Goal: Task Accomplishment & Management: Manage account settings

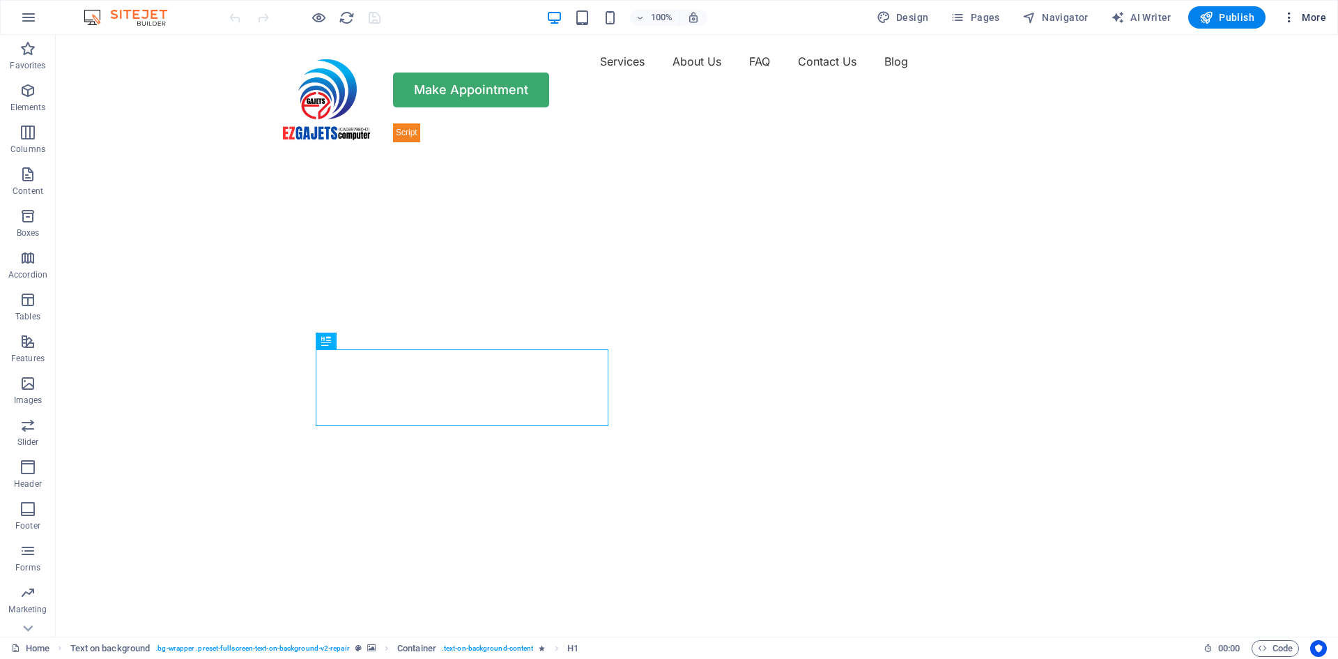
click at [1114, 15] on icon "button" at bounding box center [1289, 17] width 14 height 14
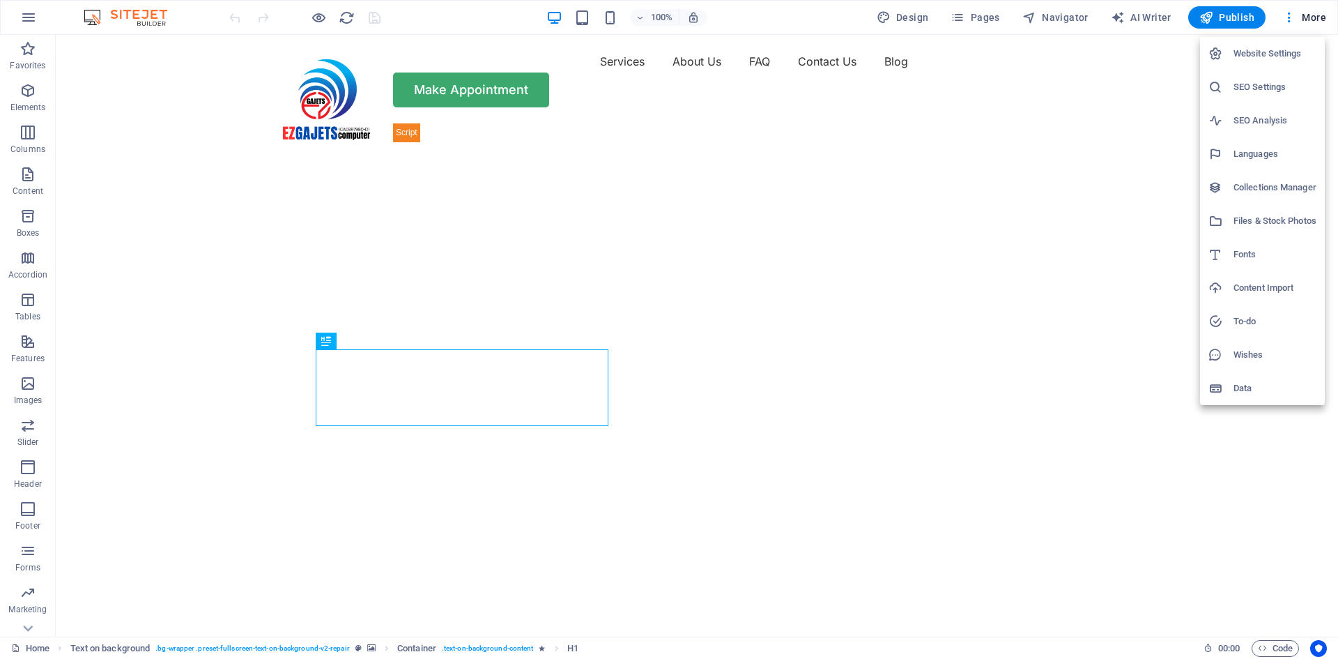
click at [1114, 185] on h6 "Collections Manager" at bounding box center [1275, 187] width 83 height 17
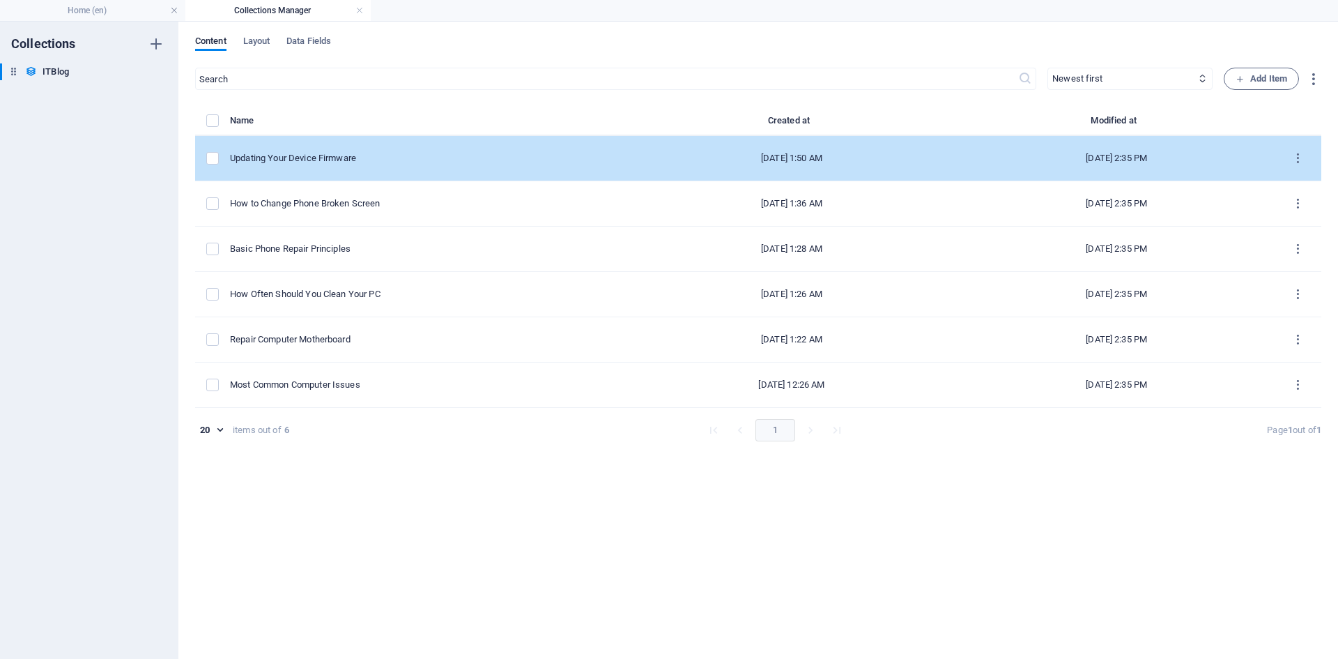
click at [376, 154] on div "Updating Your Device Firmware" at bounding box center [421, 158] width 383 height 13
select select "Mobile"
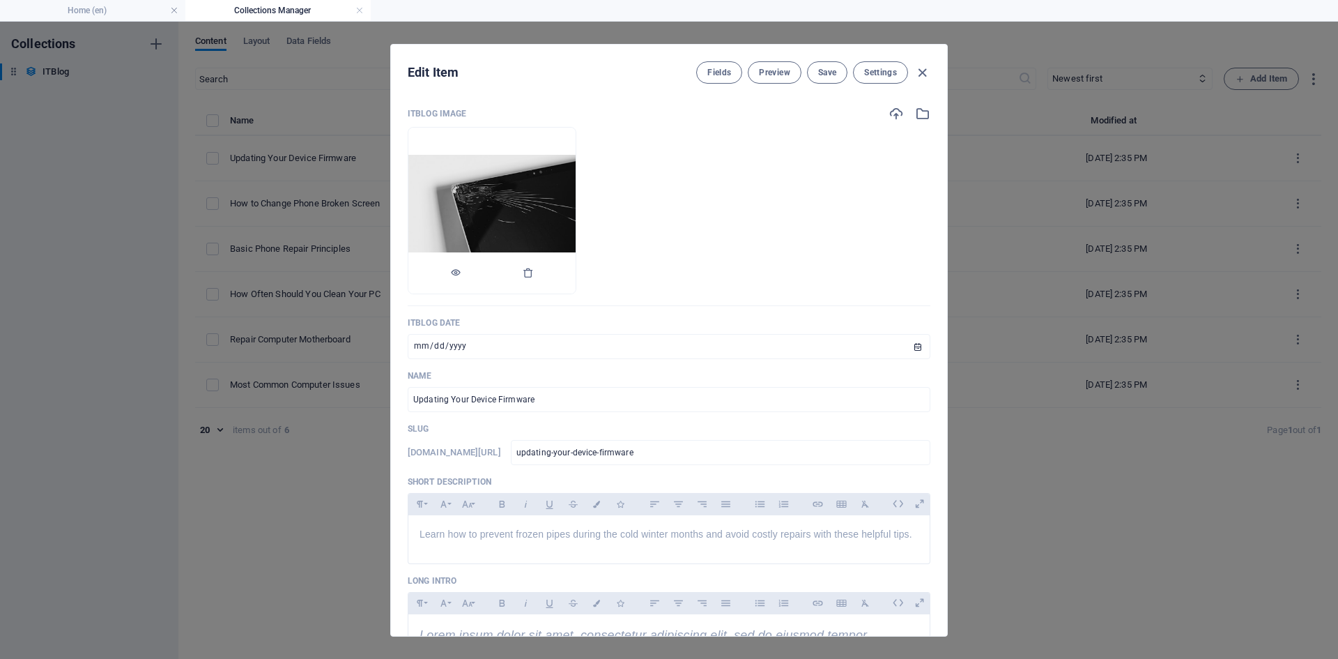
click at [541, 204] on img at bounding box center [491, 211] width 167 height 112
click at [534, 272] on icon "button" at bounding box center [528, 272] width 11 height 11
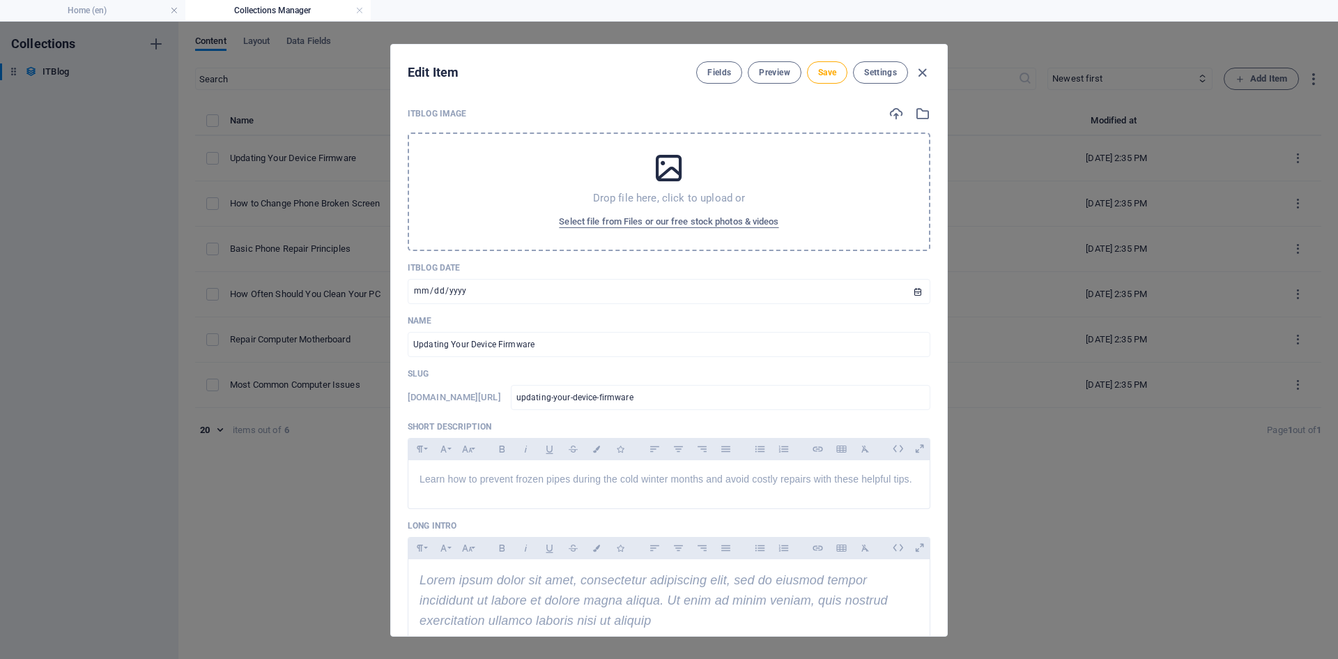
click at [691, 192] on p "Drop file here, click to upload or" at bounding box center [669, 198] width 153 height 14
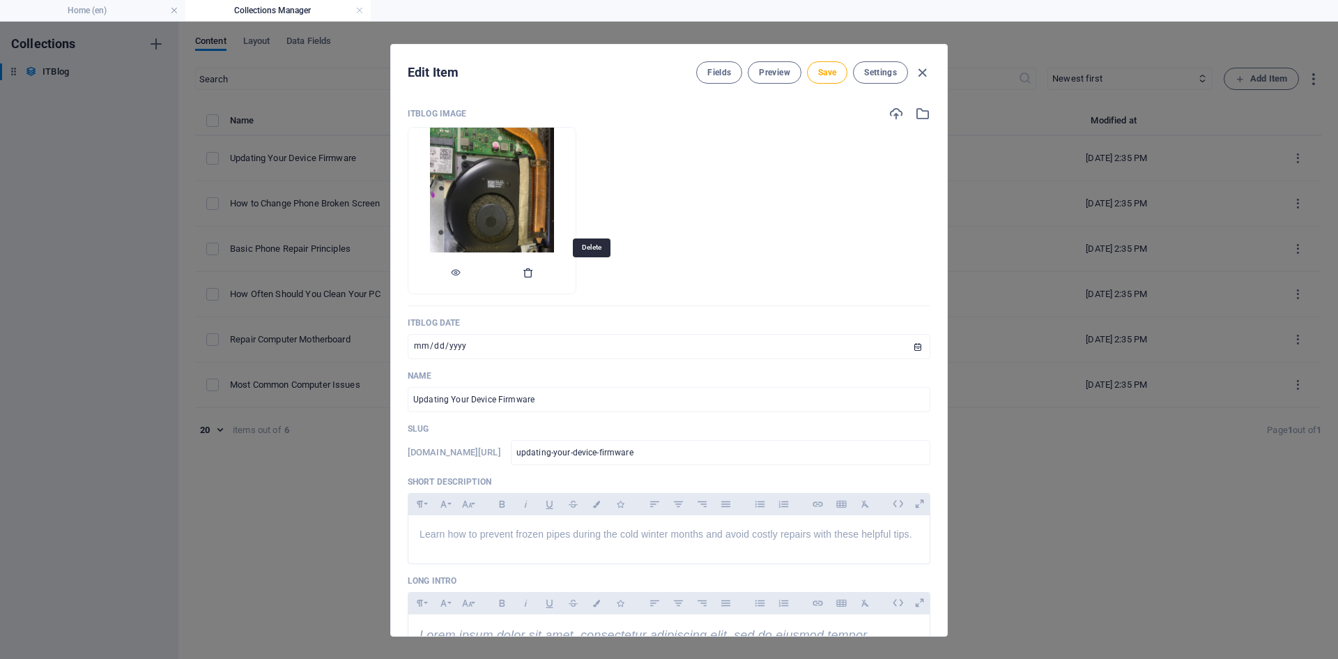
click at [534, 274] on icon "button" at bounding box center [528, 272] width 11 height 11
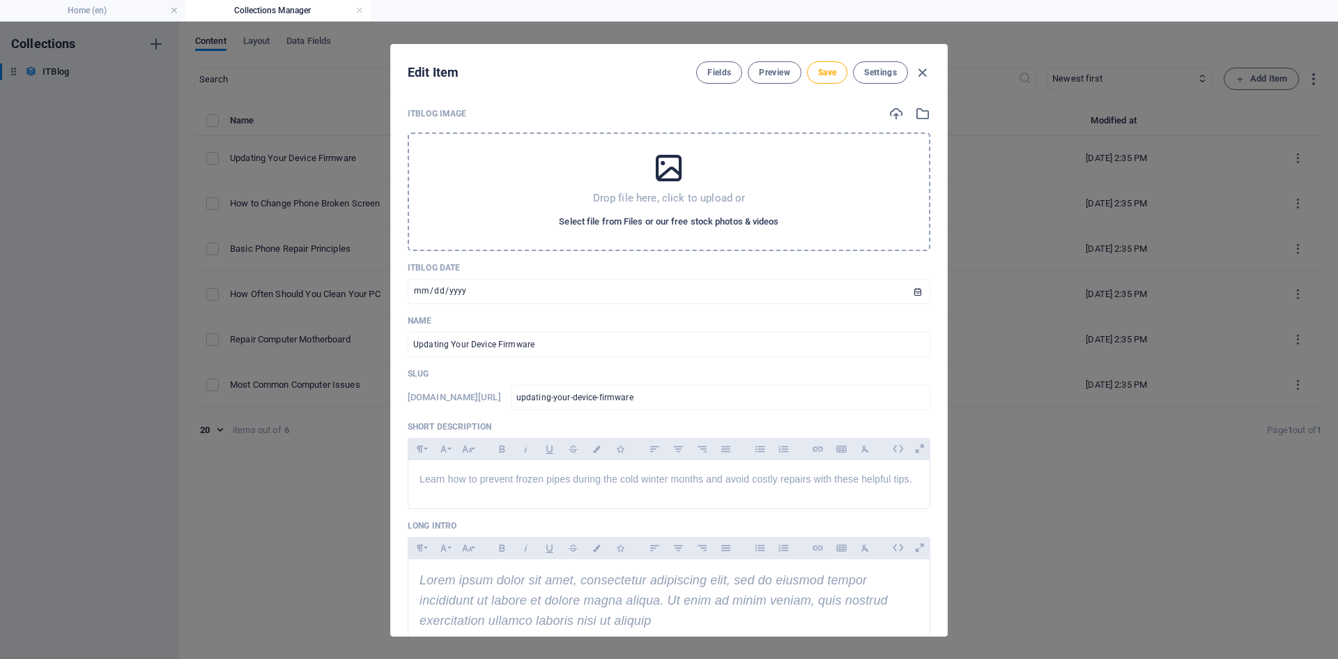
click at [688, 218] on span "Select file from Files or our free stock photos & videos" at bounding box center [669, 221] width 220 height 17
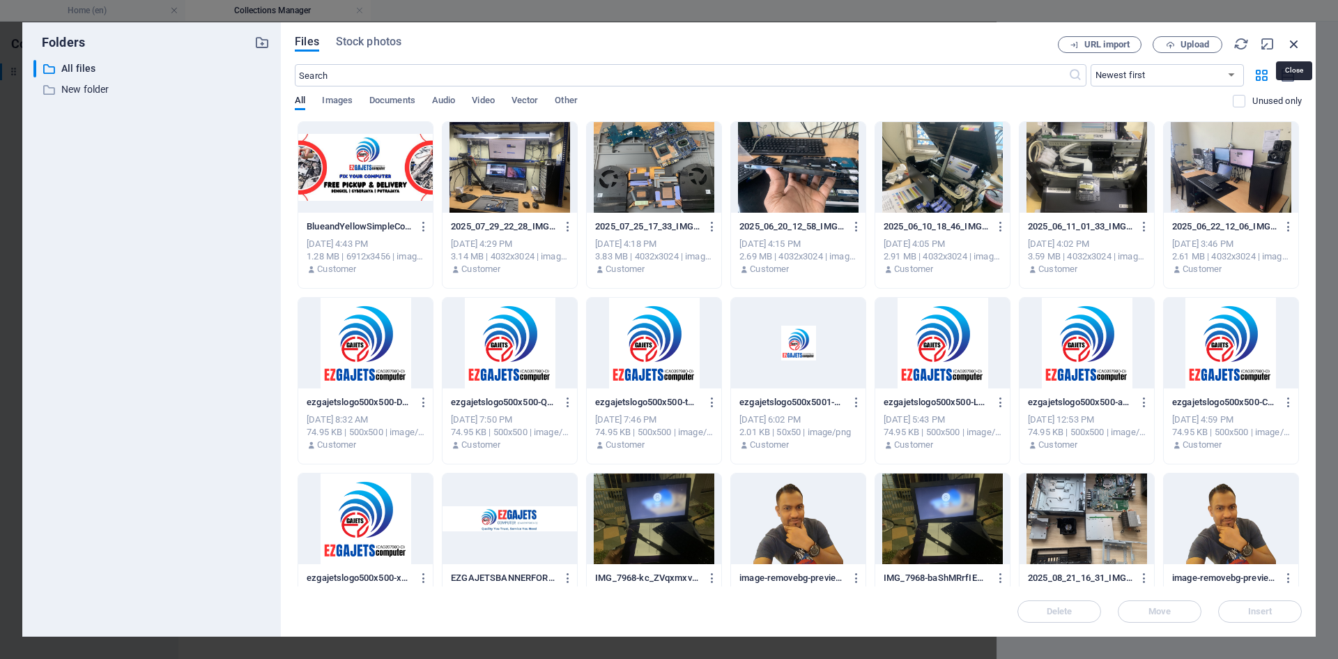
click at [1114, 44] on icon "button" at bounding box center [1294, 43] width 15 height 15
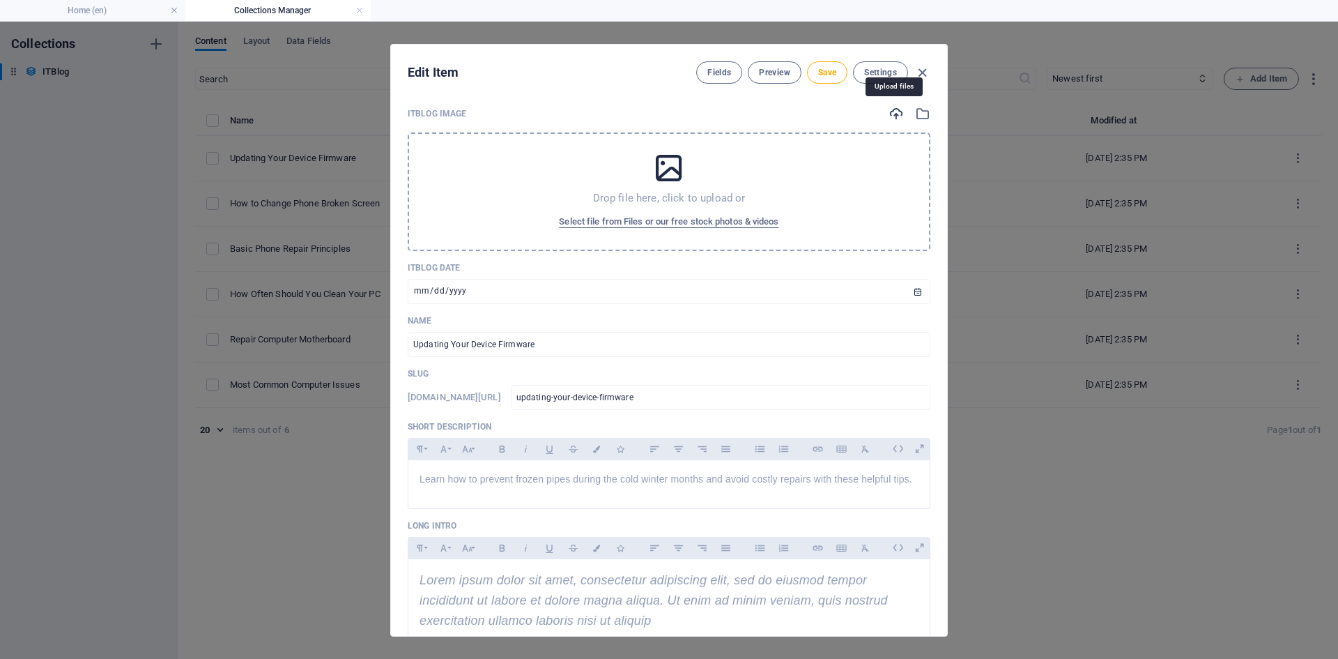
click at [894, 117] on icon "button" at bounding box center [896, 113] width 15 height 15
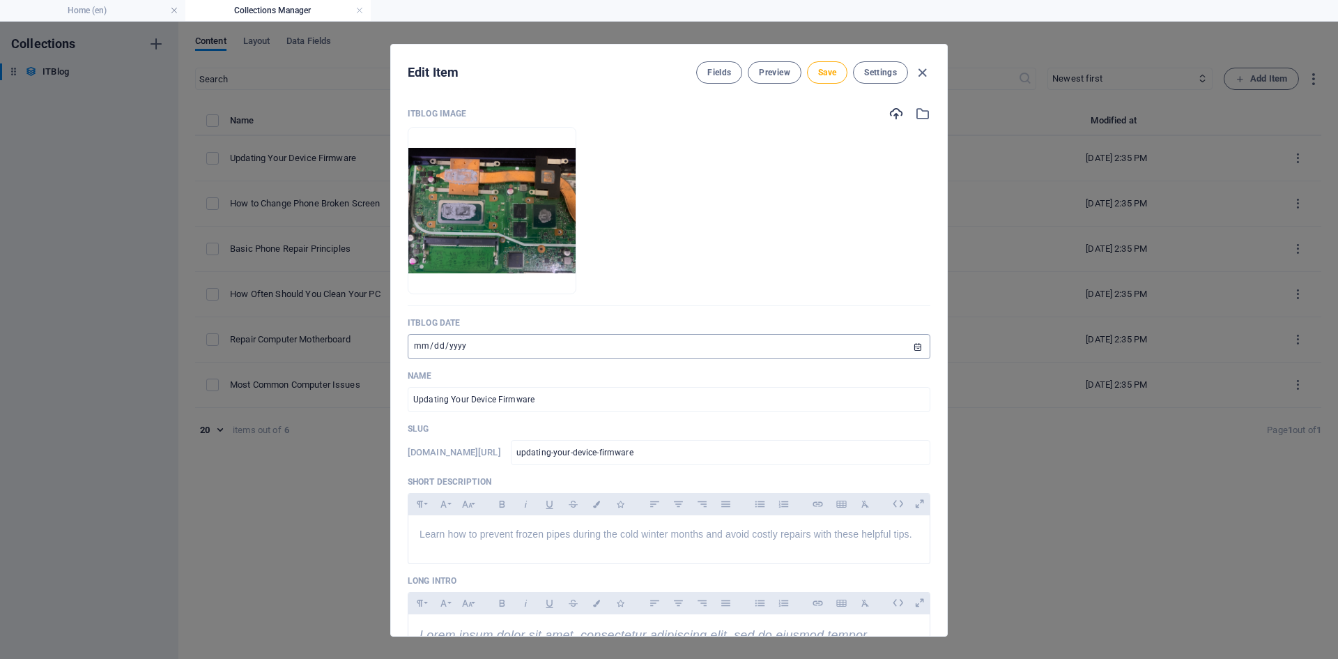
click at [529, 345] on input "2024-10-21" at bounding box center [669, 346] width 523 height 25
click at [915, 347] on input "2024-10-21" at bounding box center [669, 346] width 523 height 25
type input "[DATE]"
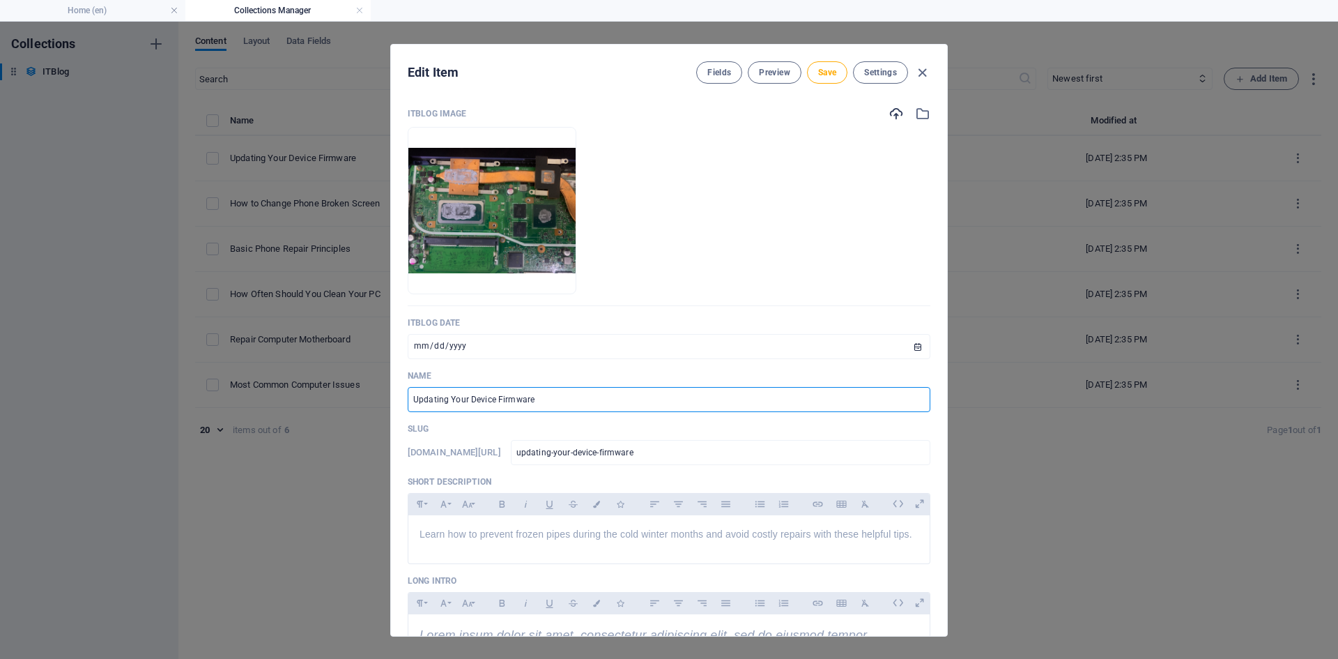
click at [592, 399] on input "Updating Your Device Firmware" at bounding box center [669, 399] width 523 height 25
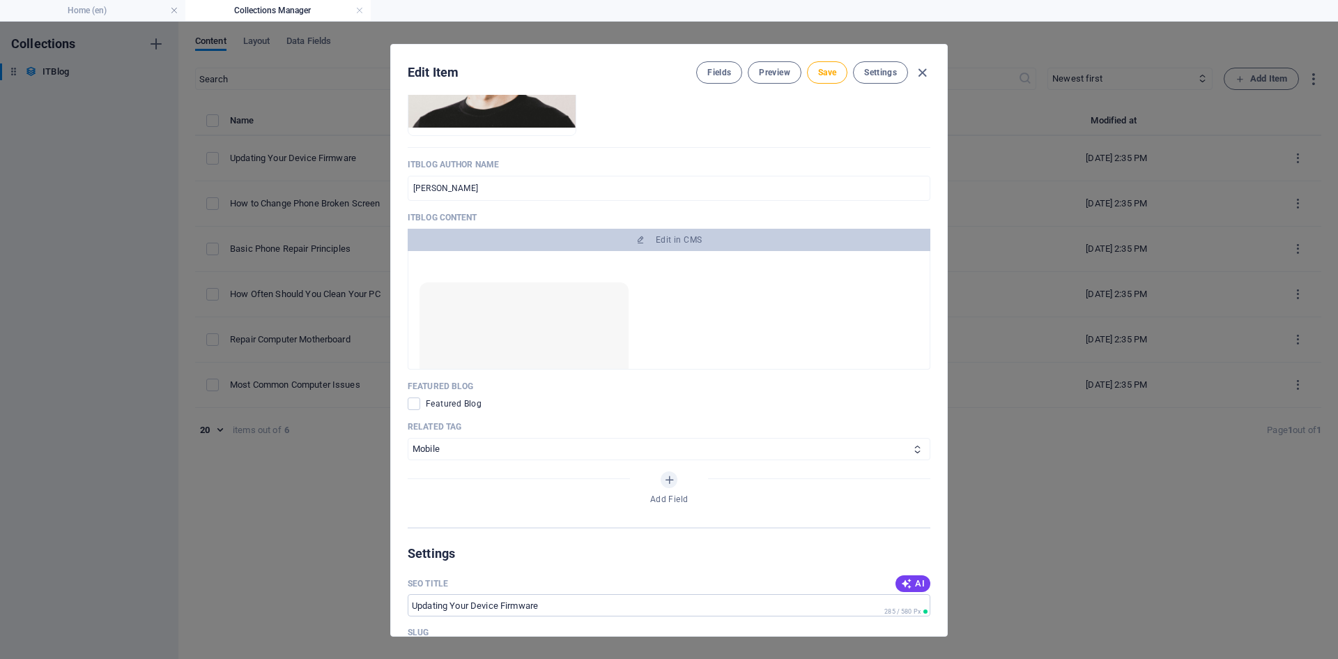
scroll to position [279, 0]
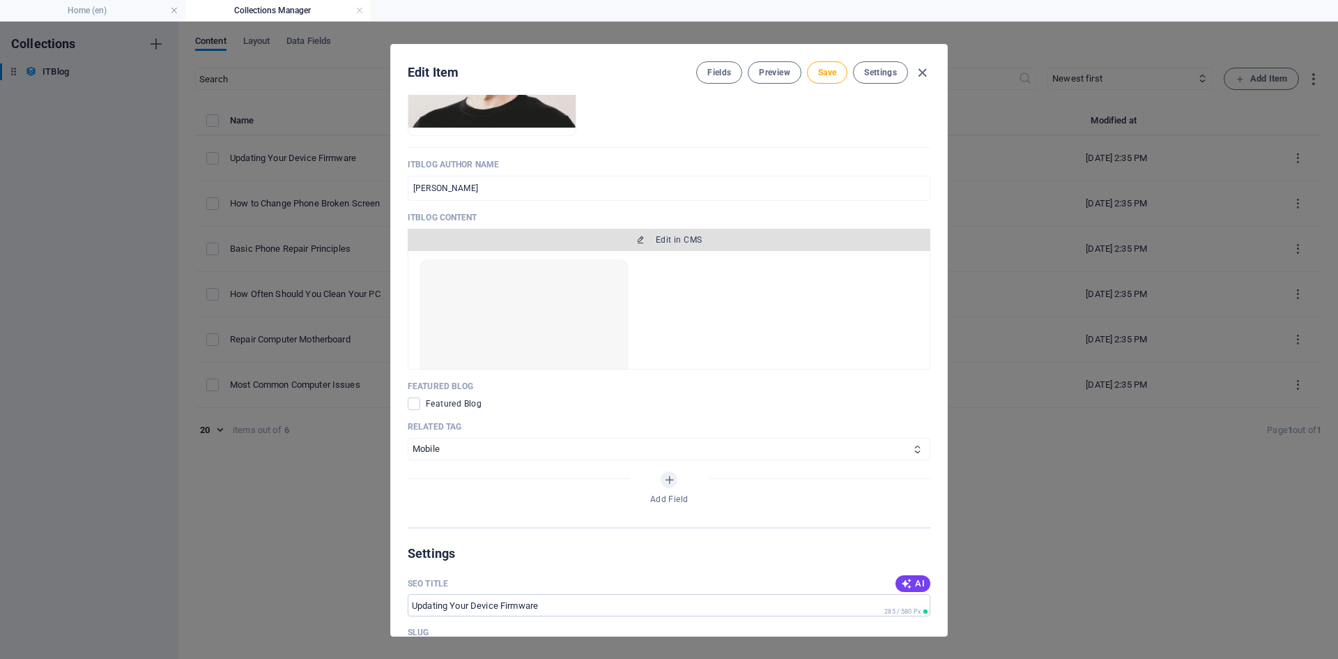
click at [696, 240] on span "Edit in CMS" at bounding box center [679, 239] width 46 height 11
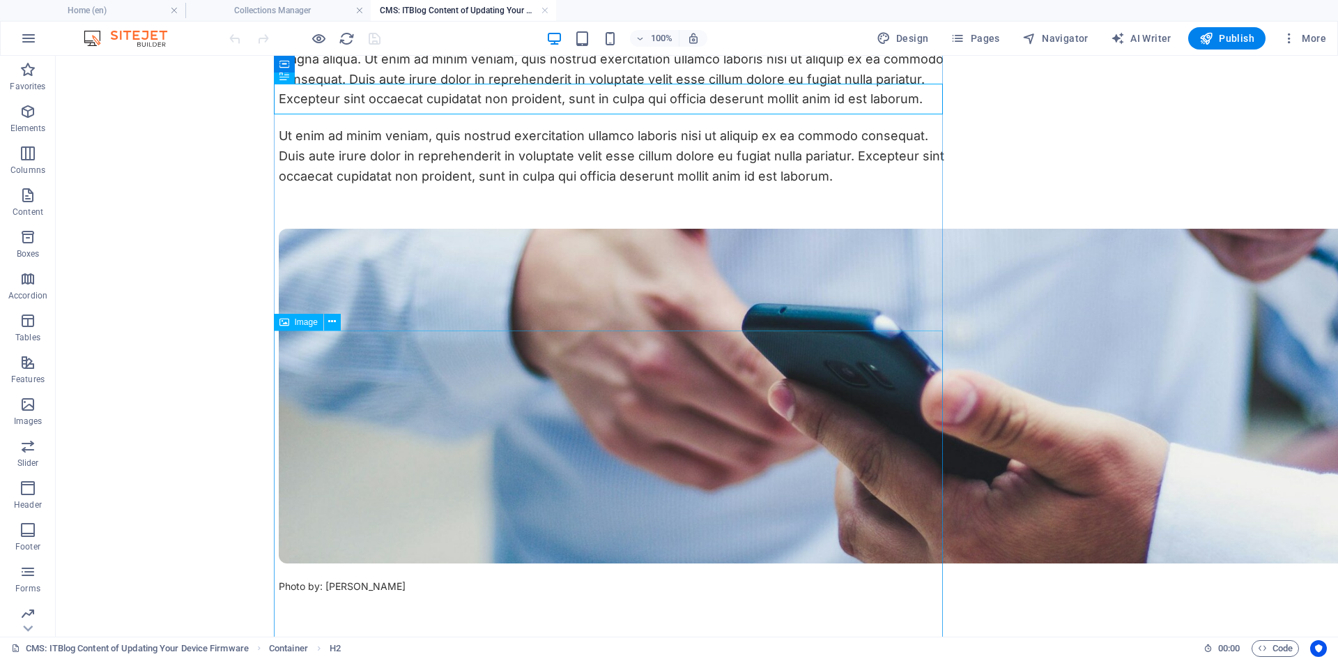
scroll to position [70, 0]
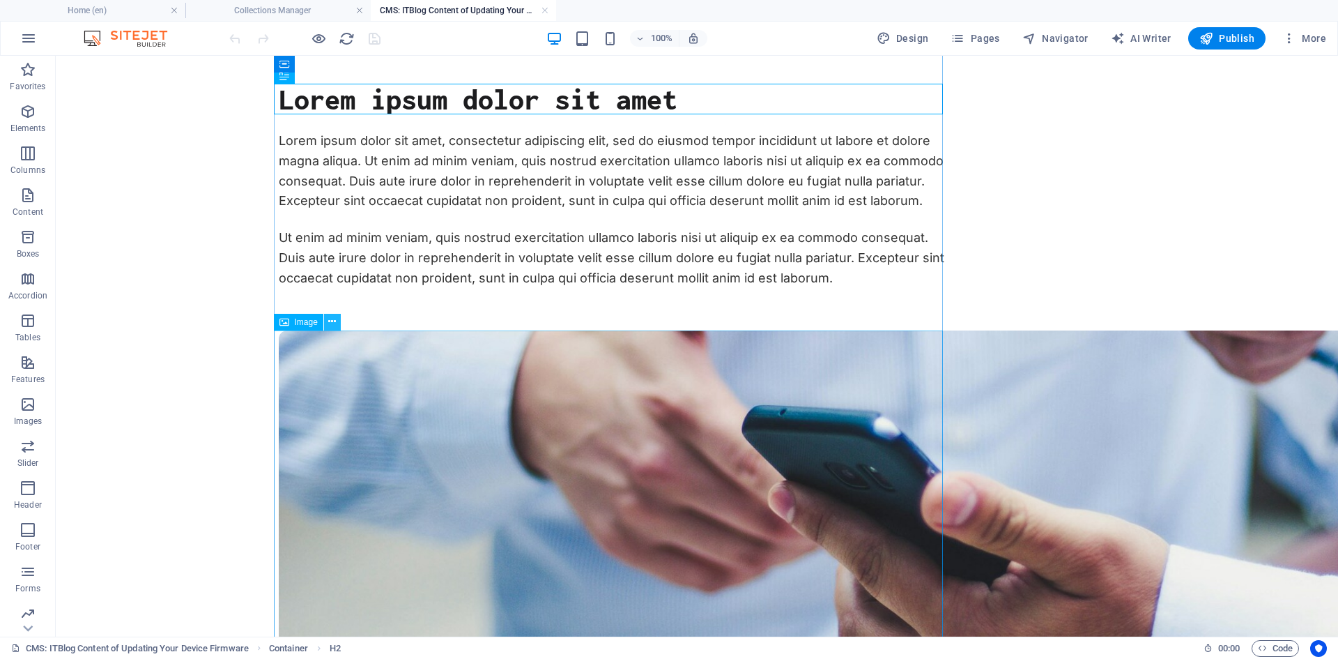
click at [331, 318] on icon at bounding box center [332, 321] width 8 height 15
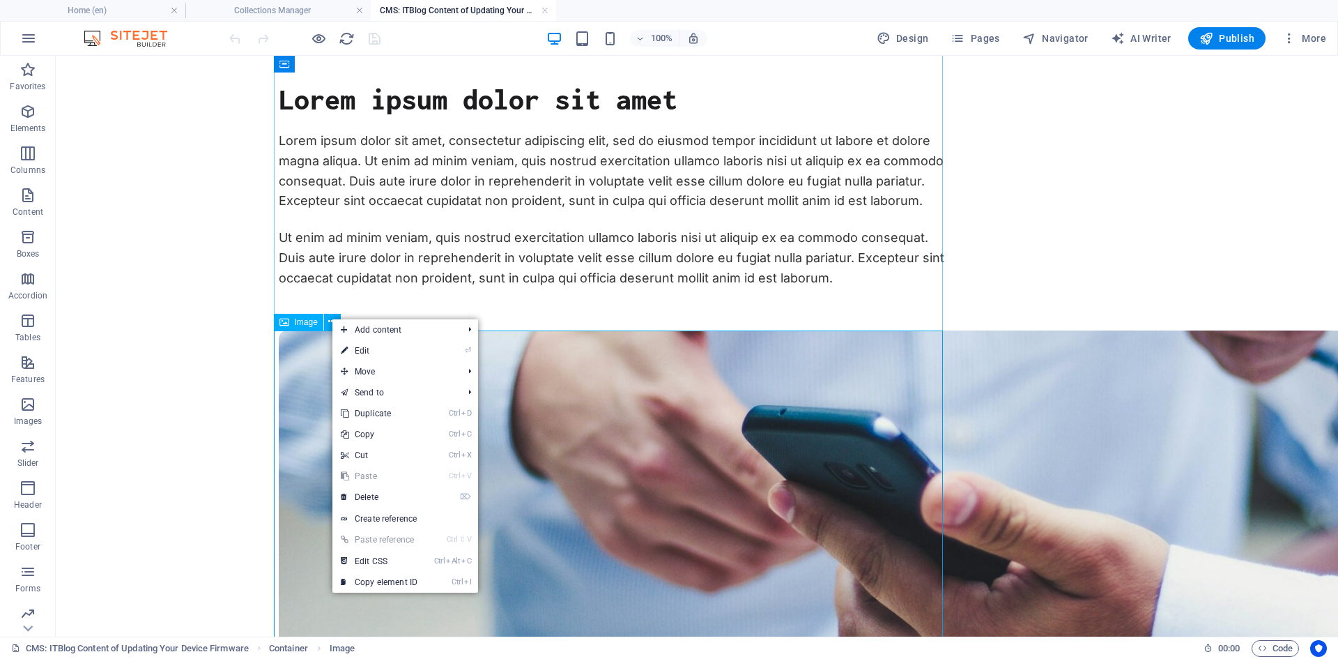
click at [299, 319] on span "Image" at bounding box center [306, 322] width 23 height 8
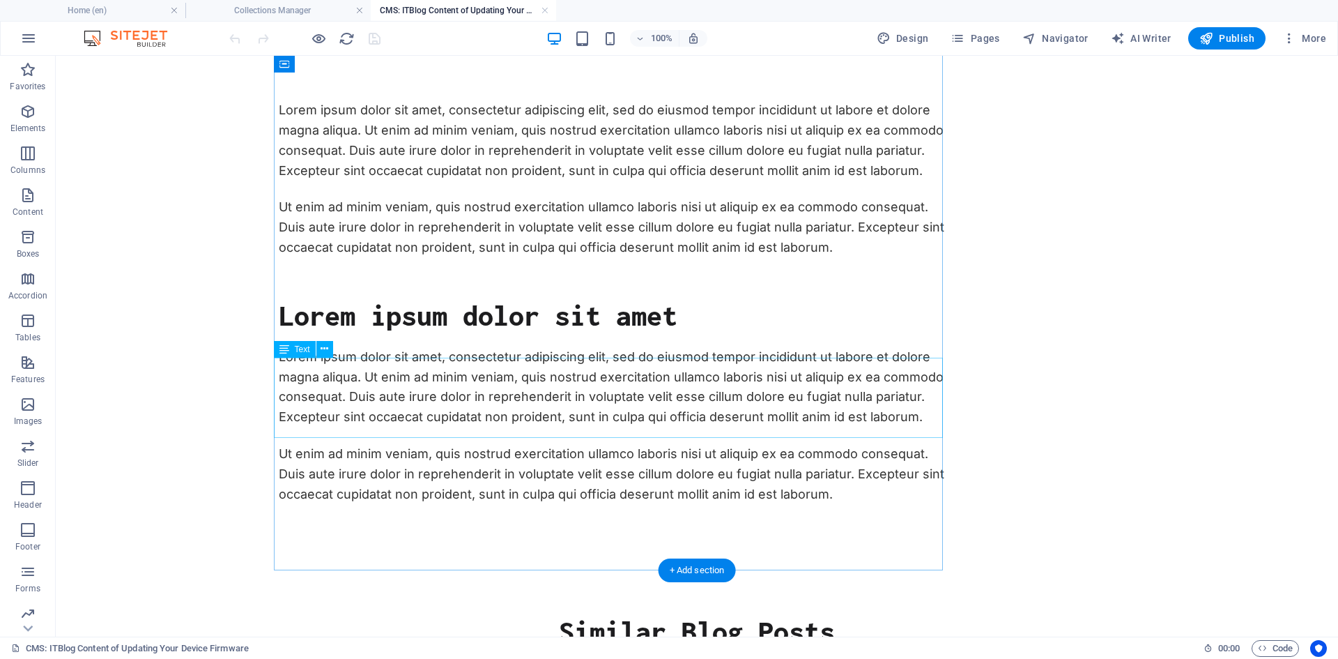
scroll to position [697, 0]
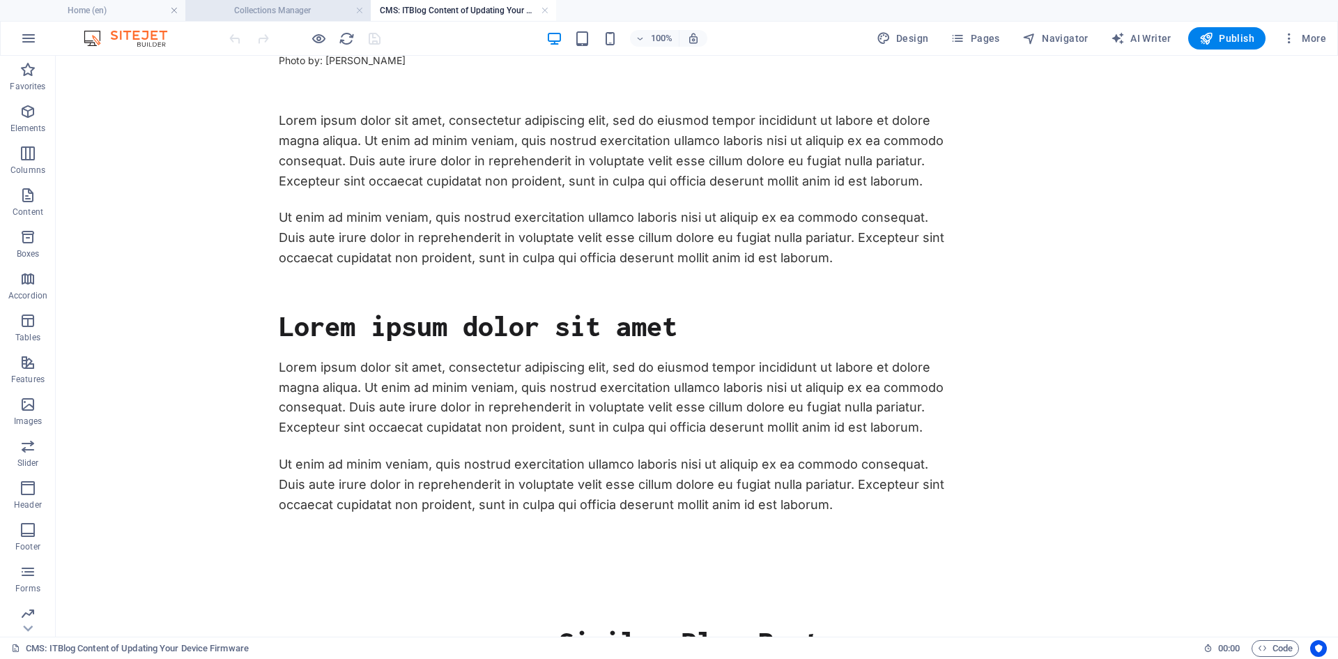
click at [283, 8] on h4 "Collections Manager" at bounding box center [277, 10] width 185 height 15
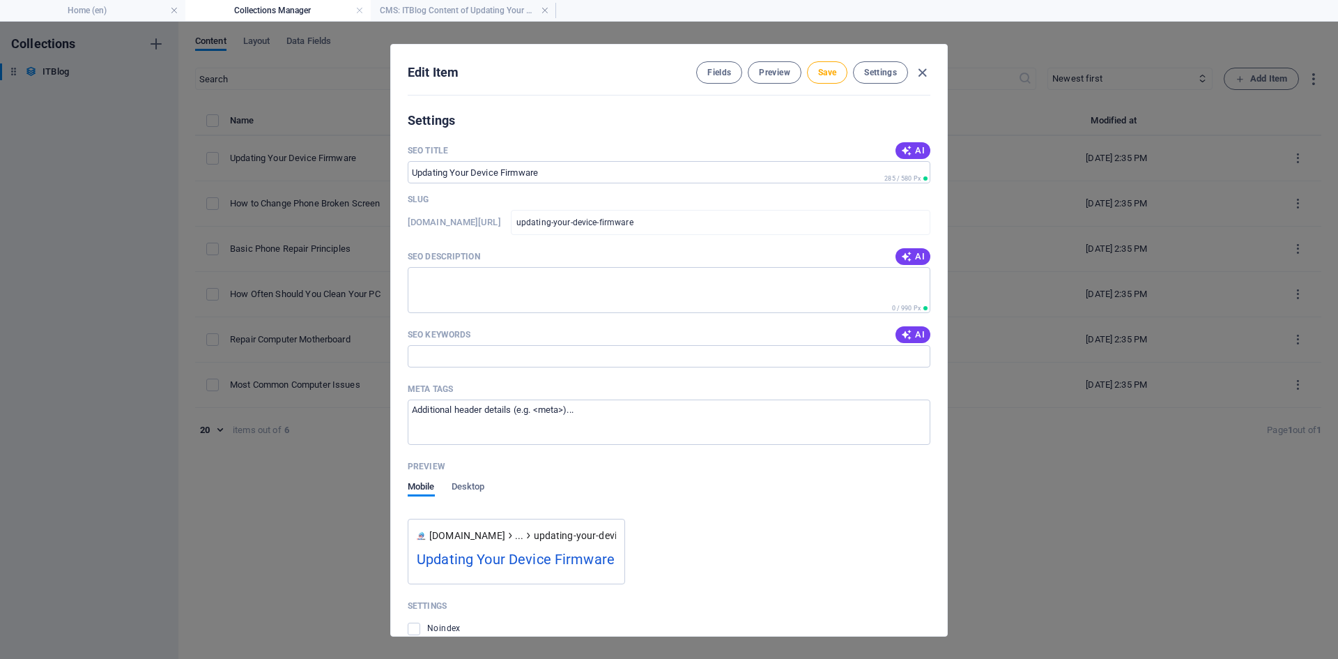
scroll to position [1165, 0]
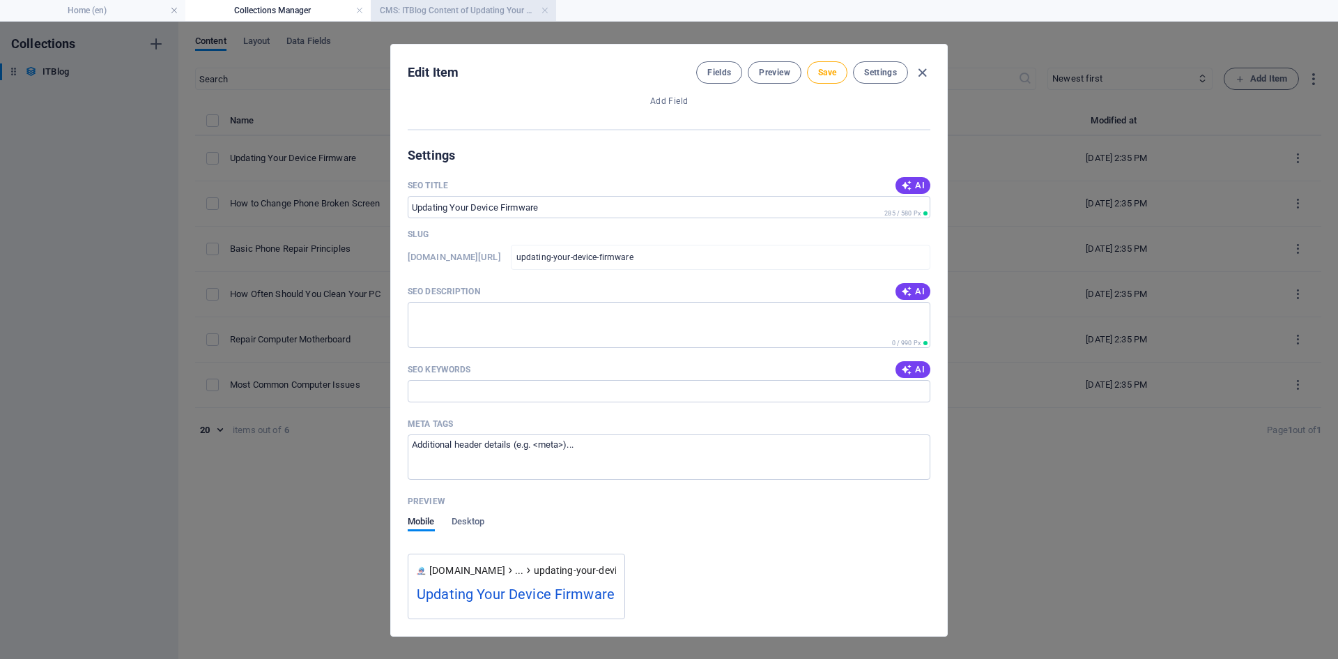
click at [454, 15] on h4 "CMS: ITBlog Content of Updating Your Device Firmware" at bounding box center [463, 10] width 185 height 15
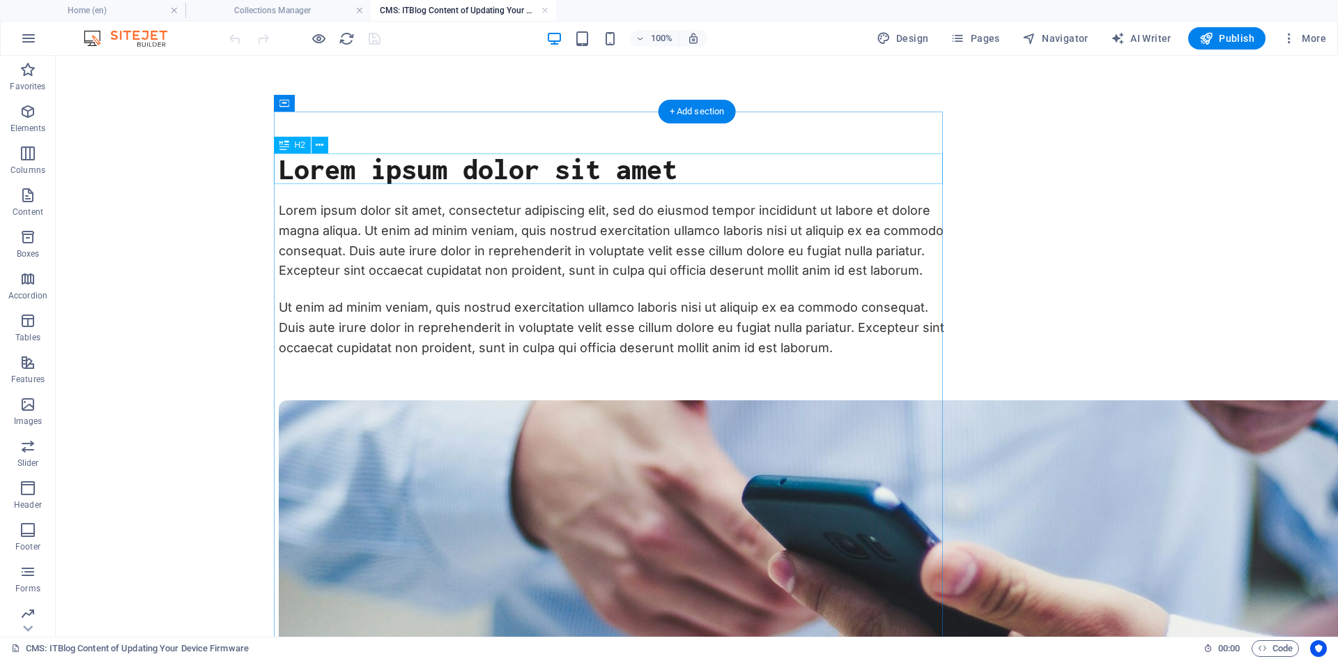
click at [684, 168] on div "Lorem ipsum dolor sit amet" at bounding box center [613, 168] width 669 height 31
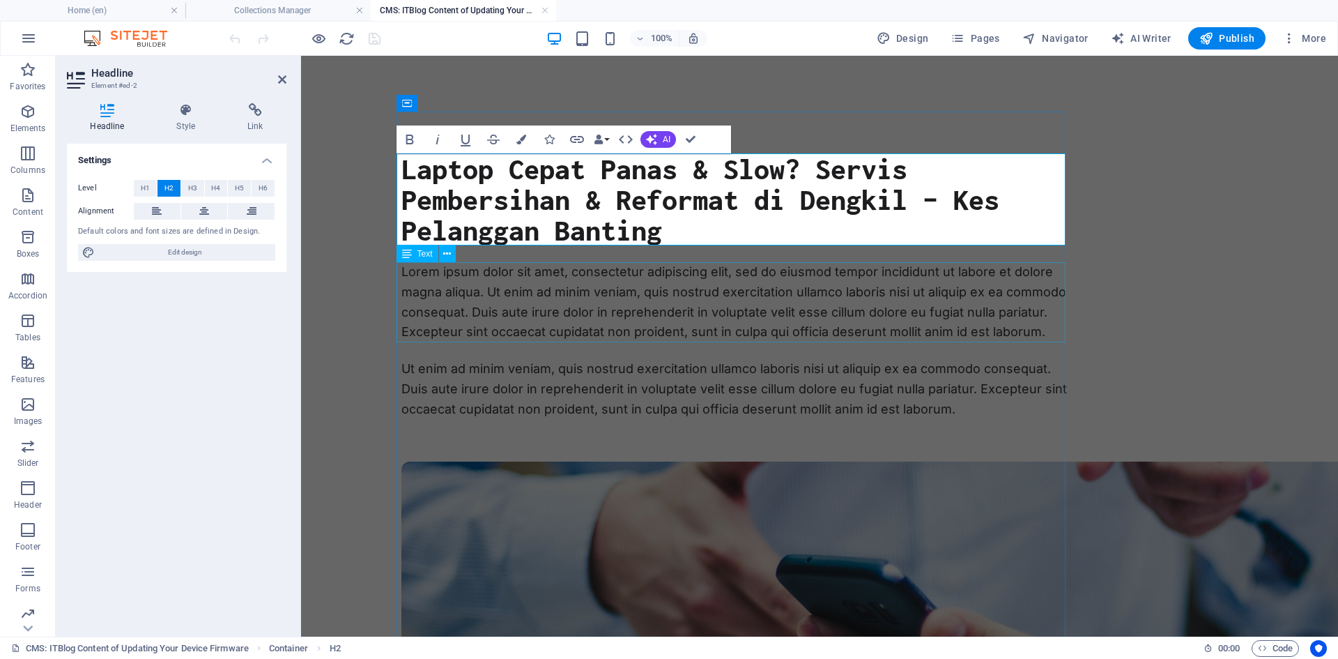
click at [759, 300] on div "Lorem ipsum dolor sit amet, consectetur adipiscing elit, sed do eiusmod tempor …" at bounding box center [735, 302] width 669 height 80
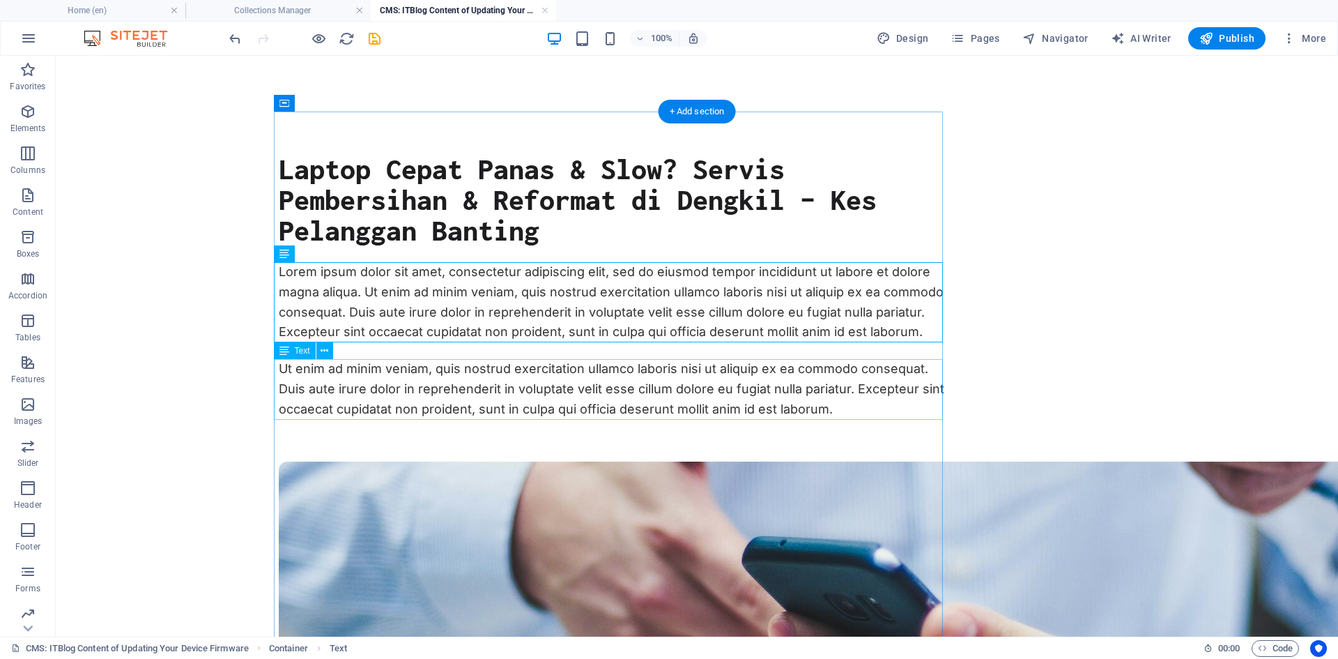
click at [792, 390] on div "Ut enim ad minim veniam, quis nostrud exercitation ullamco laboris nisi ut aliq…" at bounding box center [613, 389] width 669 height 60
click at [921, 327] on div "Lorem ipsum dolor sit amet, consectetur adipiscing elit, sed do eiusmod tempor …" at bounding box center [613, 302] width 669 height 80
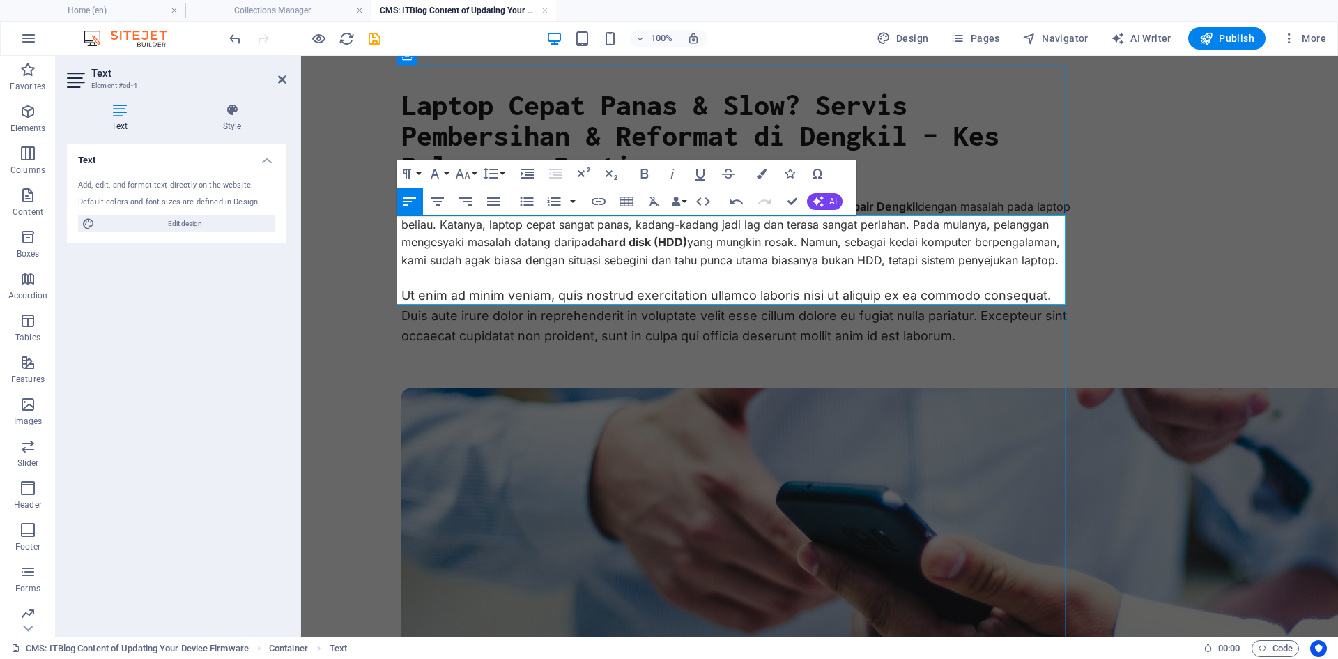
scroll to position [139, 0]
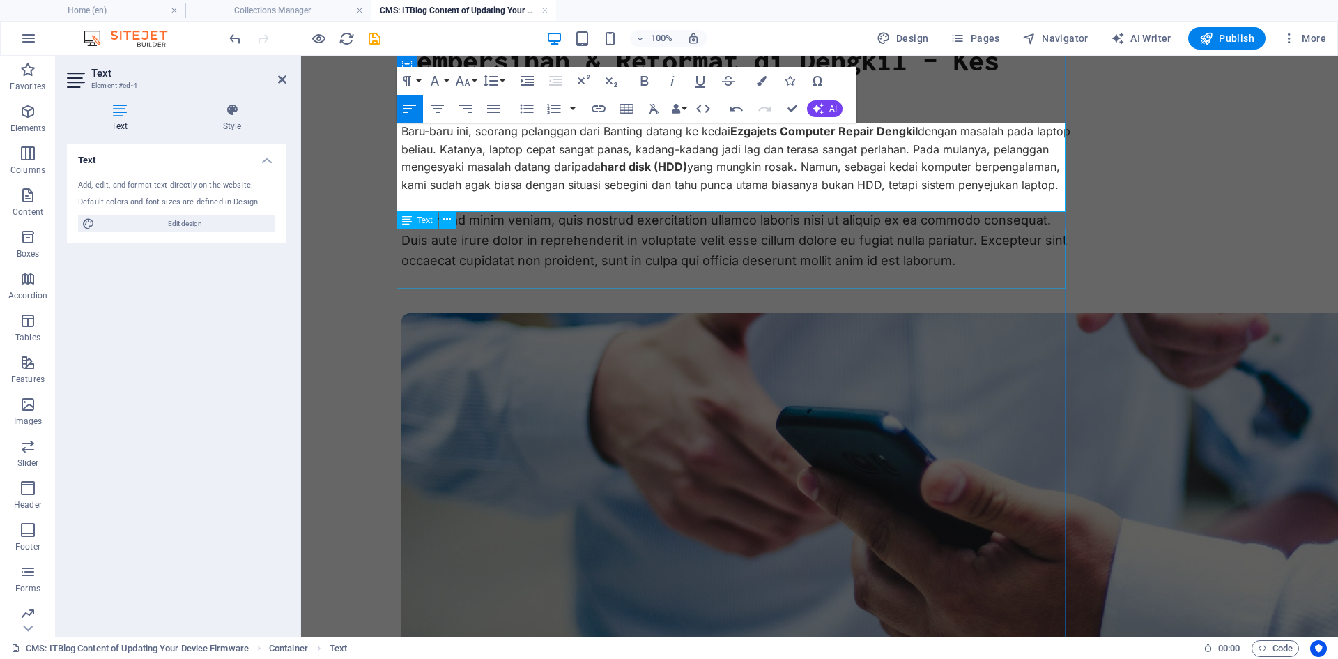
click at [696, 269] on div "Ut enim ad minim veniam, quis nostrud exercitation ullamco laboris nisi ut aliq…" at bounding box center [735, 240] width 669 height 60
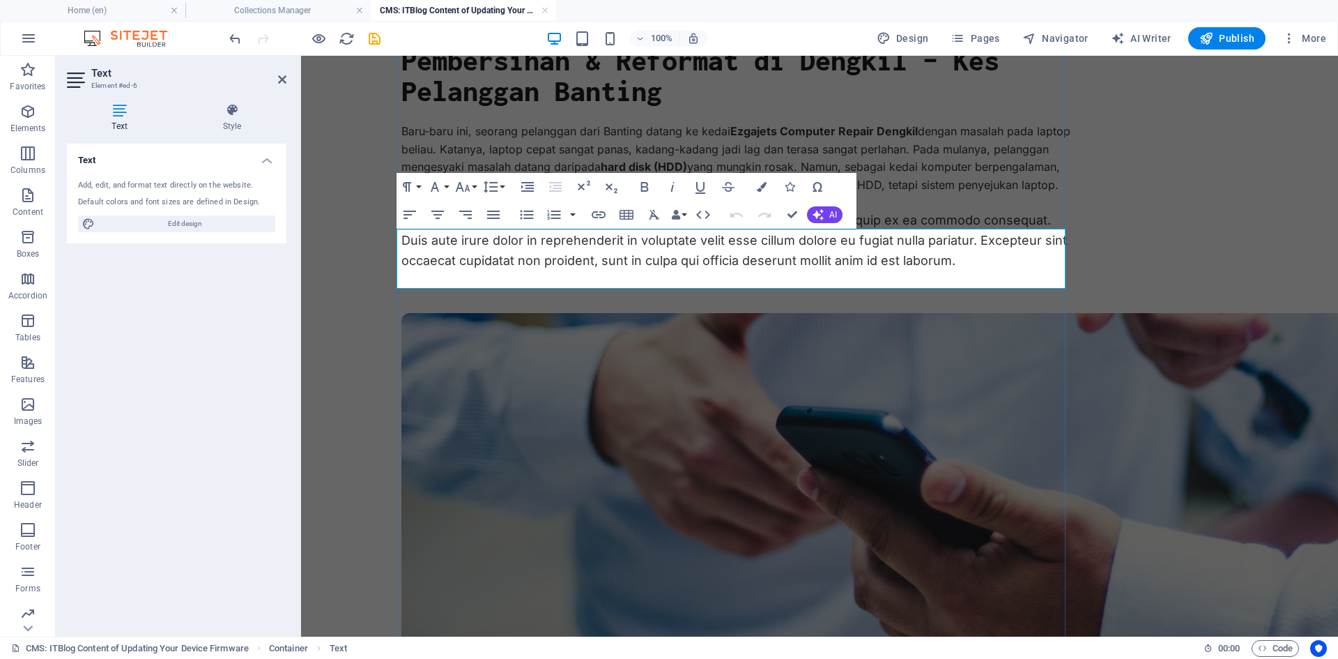
click at [971, 270] on p "Ut enim ad minim veniam, quis nostrud exercitation ullamco laboris nisi ut aliq…" at bounding box center [735, 240] width 669 height 60
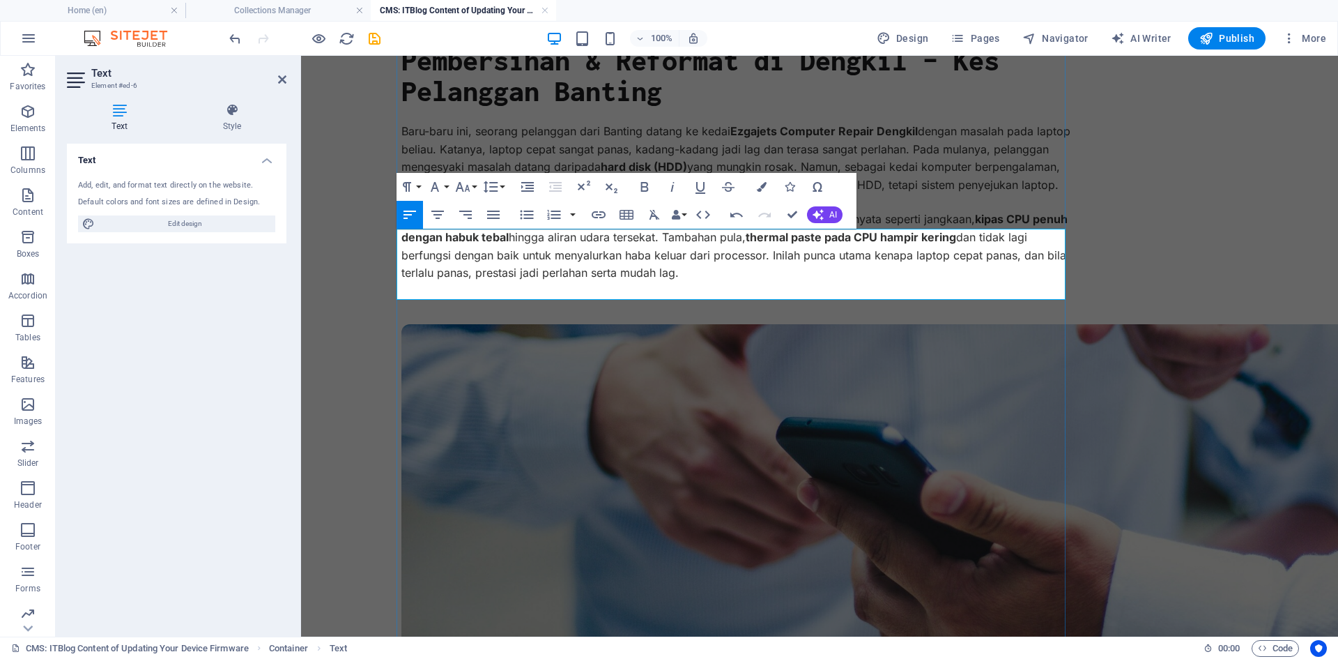
click at [707, 282] on p "Selepas pemeriksaan, kami buka laptop tersebut untuk lihat keadaan dalamannya. …" at bounding box center [735, 245] width 669 height 71
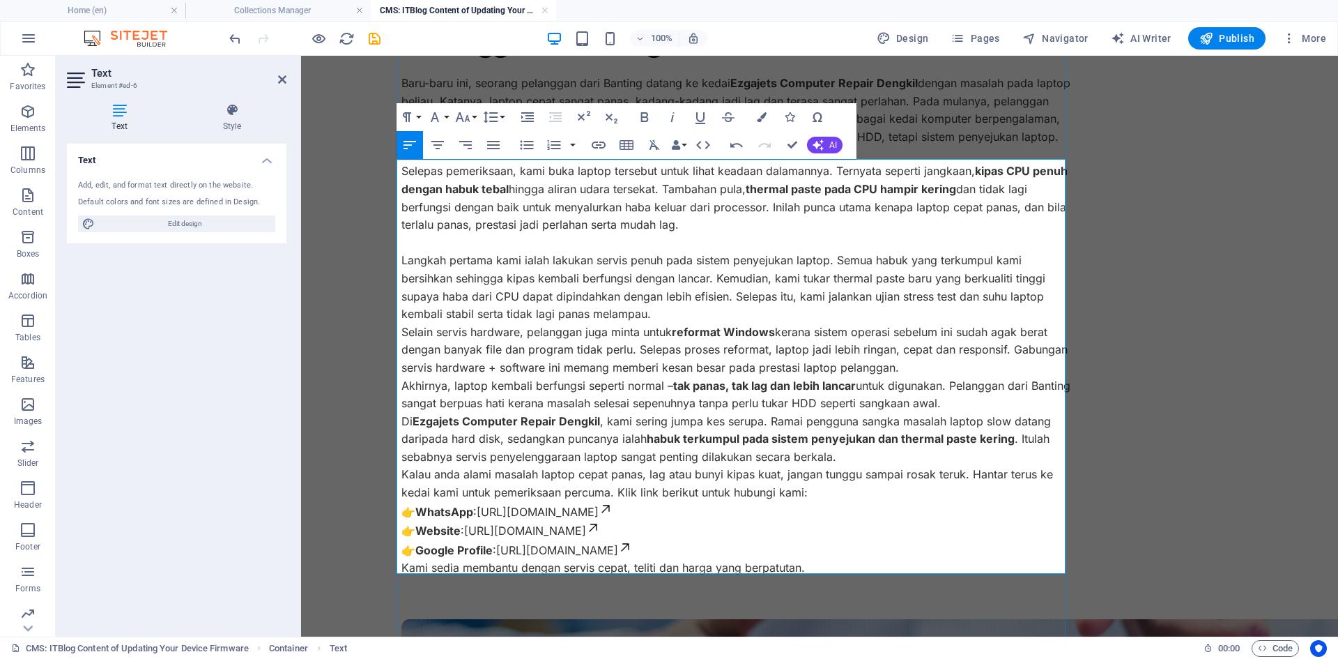
scroll to position [209, 0]
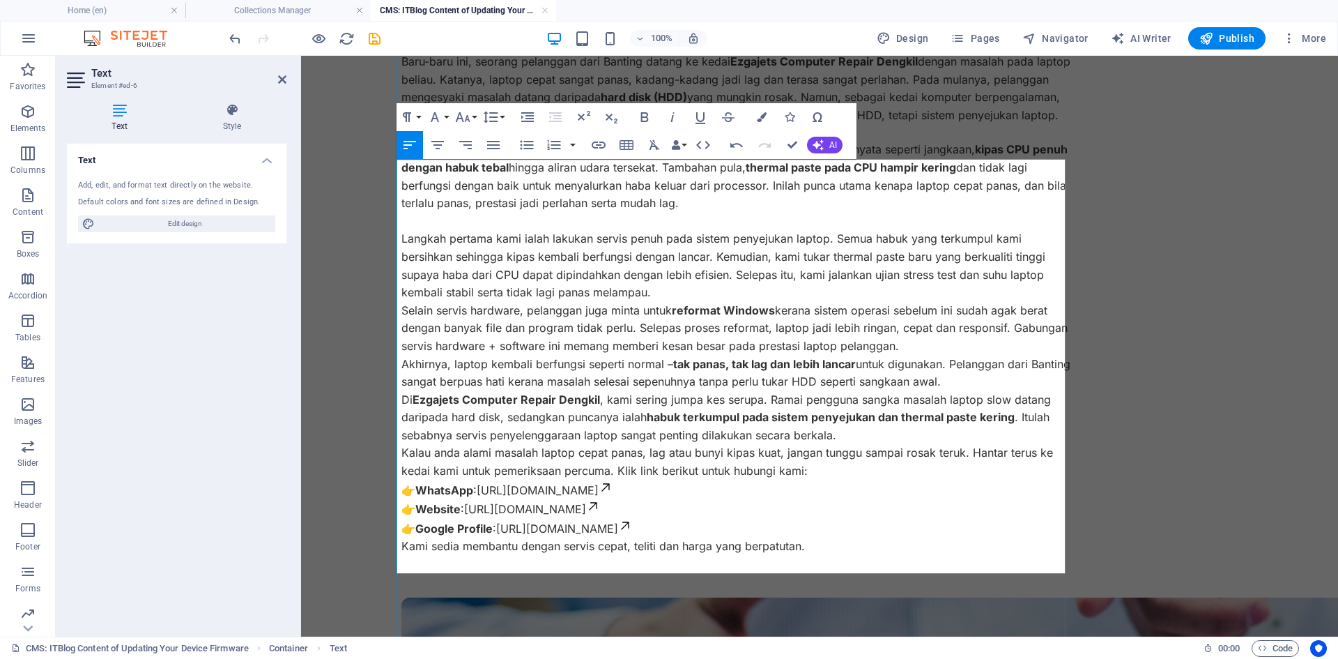
click at [648, 301] on p "Langkah pertama kami ialah lakukan servis penuh pada sistem penyejukan laptop. …" at bounding box center [735, 265] width 669 height 71
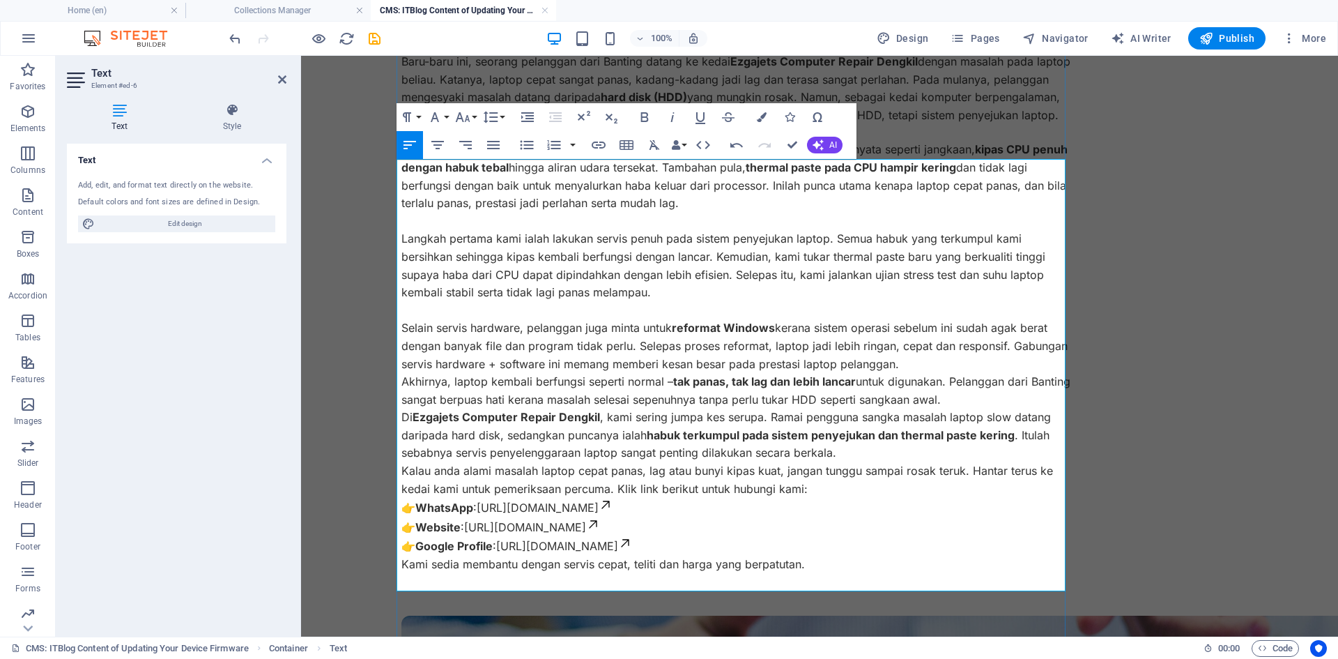
click at [900, 373] on p "Selain servis hardware, pelanggan juga minta untuk reformat Windows kerana sist…" at bounding box center [735, 346] width 669 height 54
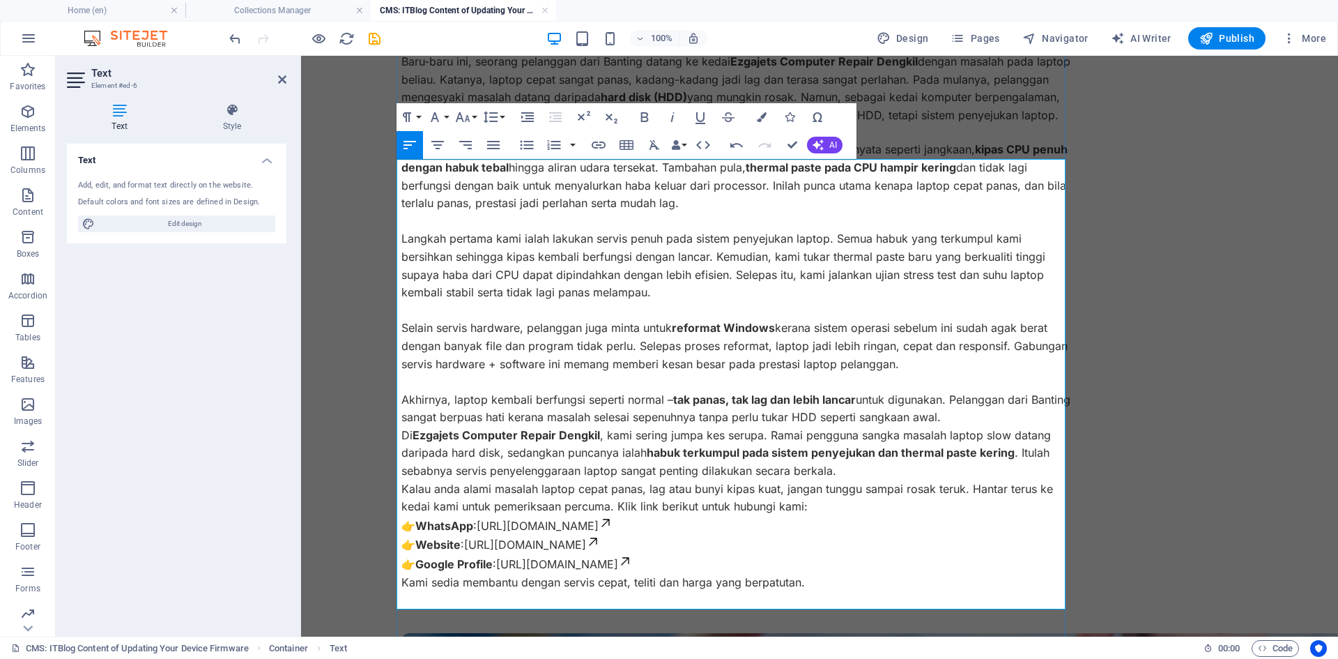
click at [980, 427] on p "Akhirnya, laptop kembali berfungsi seperti normal – tak panas, tak lag dan lebi…" at bounding box center [735, 409] width 669 height 36
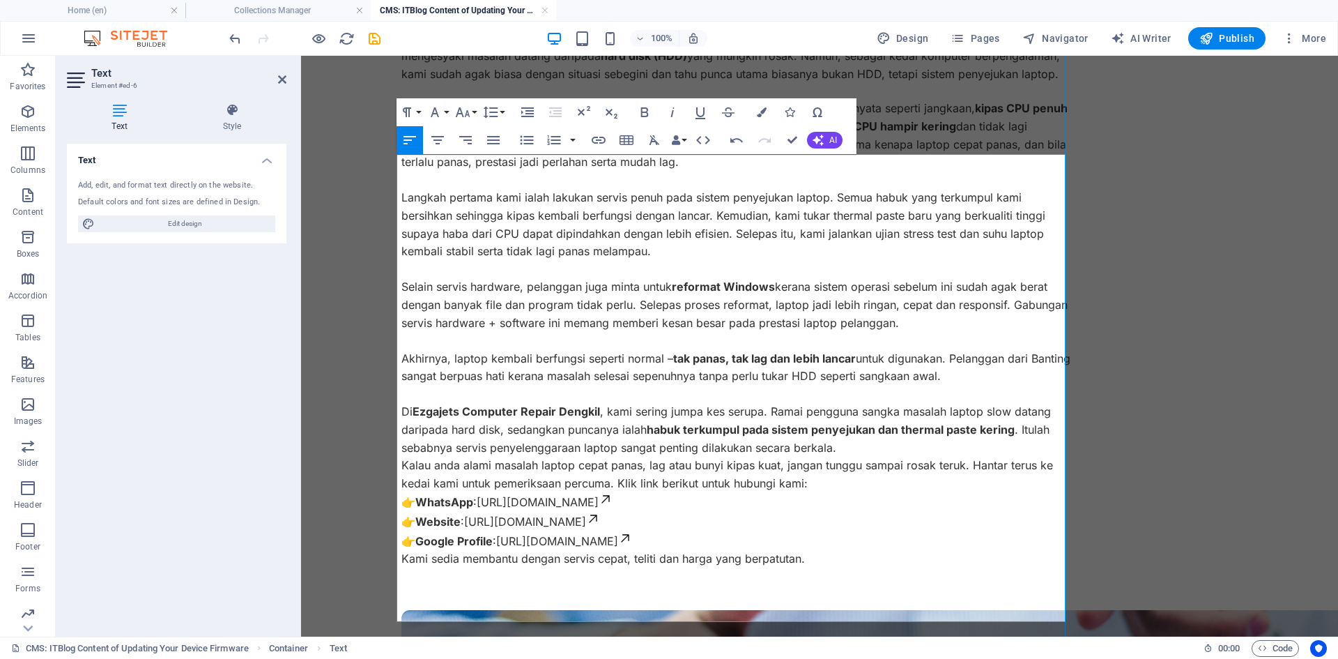
scroll to position [348, 0]
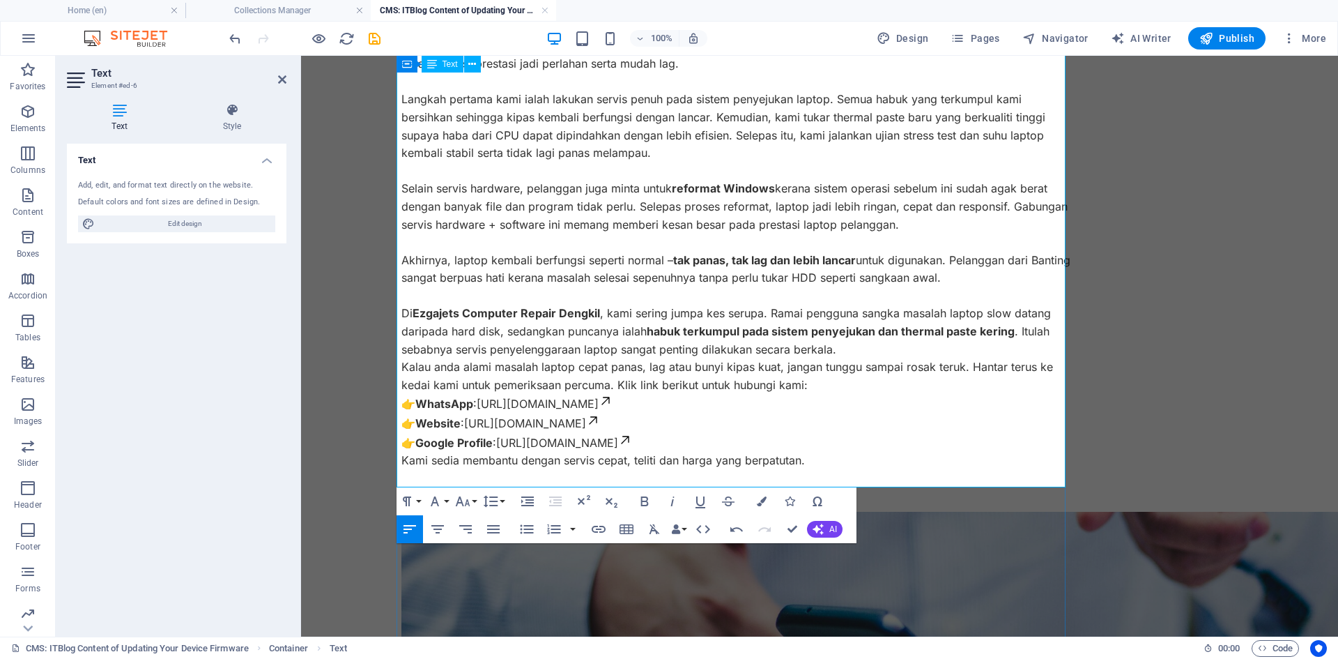
click at [831, 358] on p "Di Ezgajets Computer Repair Dengkil , kami sering jumpa kes serupa. Ramai pengg…" at bounding box center [735, 332] width 669 height 54
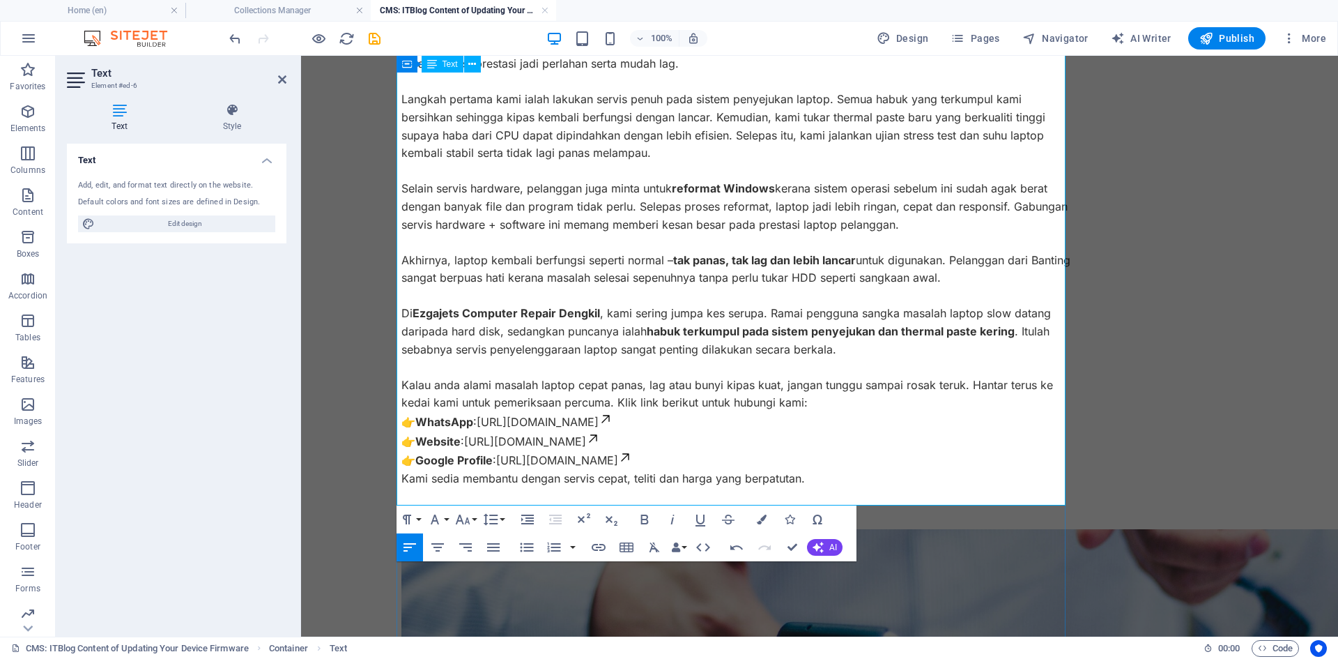
click at [803, 412] on p "Kalau anda alami masalah laptop cepat panas, lag atau bunyi kipas kuat, jangan …" at bounding box center [735, 394] width 669 height 36
click at [612, 412] on p "Kalau anda alami masalah laptop cepat panas, lag atau bunyi kipas kuat, jangan …" at bounding box center [735, 394] width 669 height 36
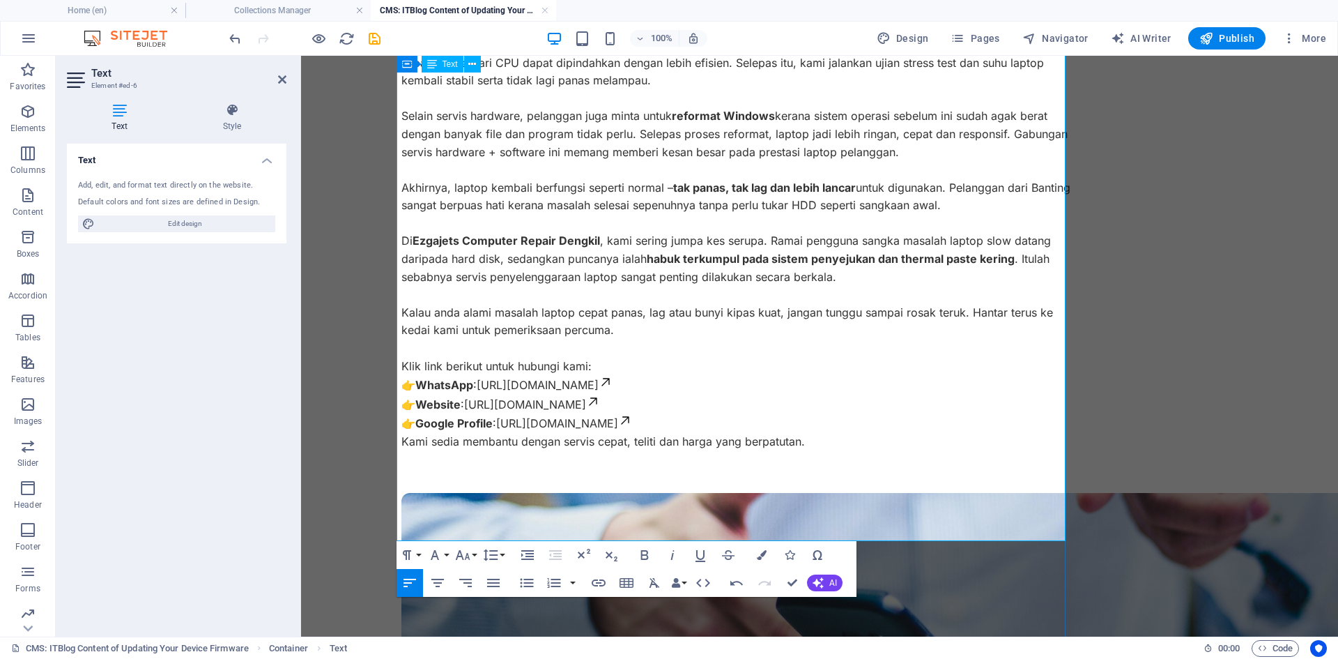
scroll to position [488, 0]
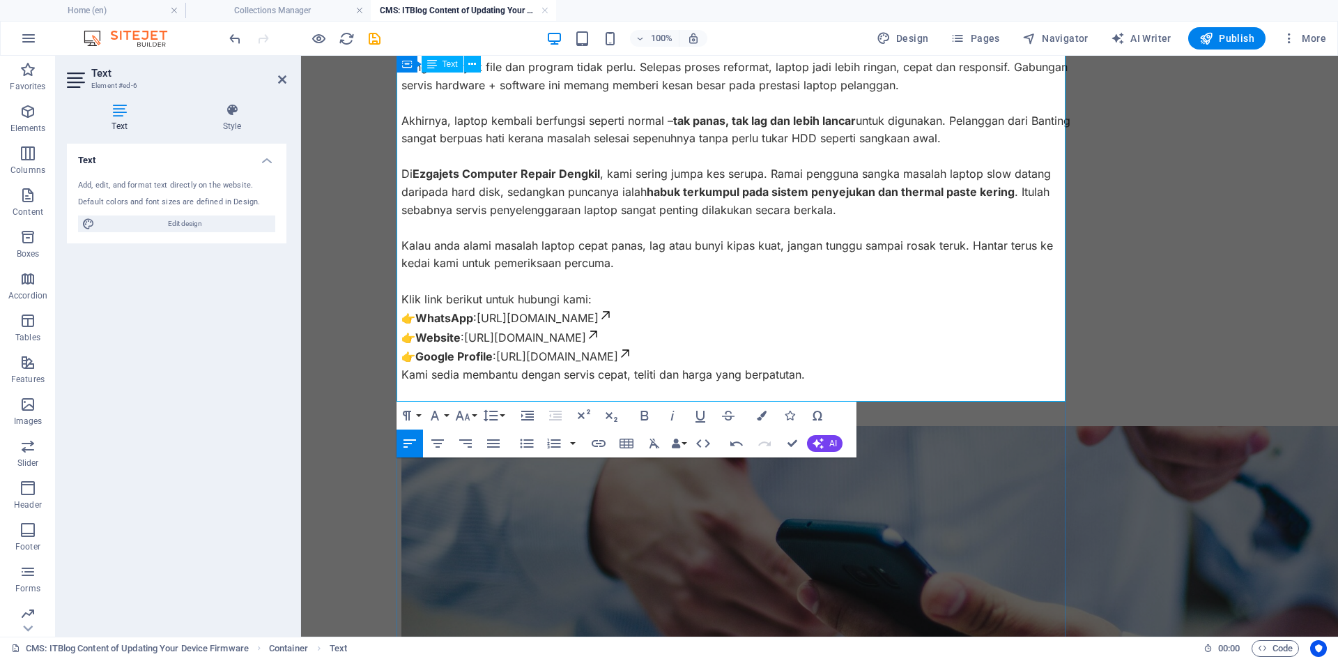
click at [401, 337] on p "👉 WhatsApp : [URL][DOMAIN_NAME] 👉 Website : [URL][DOMAIN_NAME] 👉 Google Profile…" at bounding box center [735, 337] width 669 height 58
click at [590, 309] on p "Klik link berikut untuk hubungi kami:" at bounding box center [735, 300] width 669 height 18
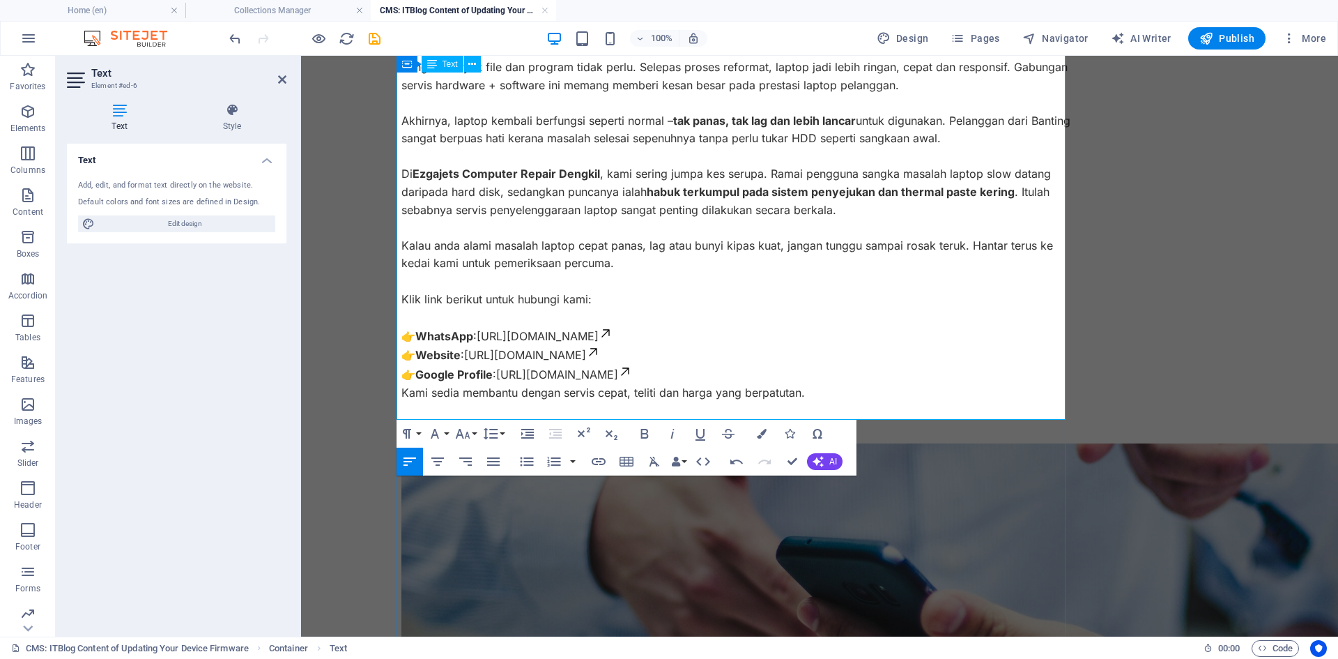
click at [654, 353] on p "👉 WhatsApp : [URL][DOMAIN_NAME] 👉 Website : [URL][DOMAIN_NAME] 👉 Google Profile…" at bounding box center [735, 355] width 669 height 58
click at [671, 348] on p "👉 WhatsApp : [URL][DOMAIN_NAME] 👉 Website : [URL][DOMAIN_NAME] 👉 Google Profile…" at bounding box center [735, 355] width 669 height 58
click at [401, 374] on p "👉 WhatsApp : [URL][DOMAIN_NAME] 👉 Website : [URL][DOMAIN_NAME] 👉 Google Profile…" at bounding box center [735, 355] width 669 height 58
click at [401, 373] on p "👉 WhatsApp : [URL][DOMAIN_NAME] 👉 Website : [URL][DOMAIN_NAME] 👉 Google Profile…" at bounding box center [735, 355] width 669 height 58
click at [434, 343] on strong "WhatsApp" at bounding box center [444, 336] width 58 height 14
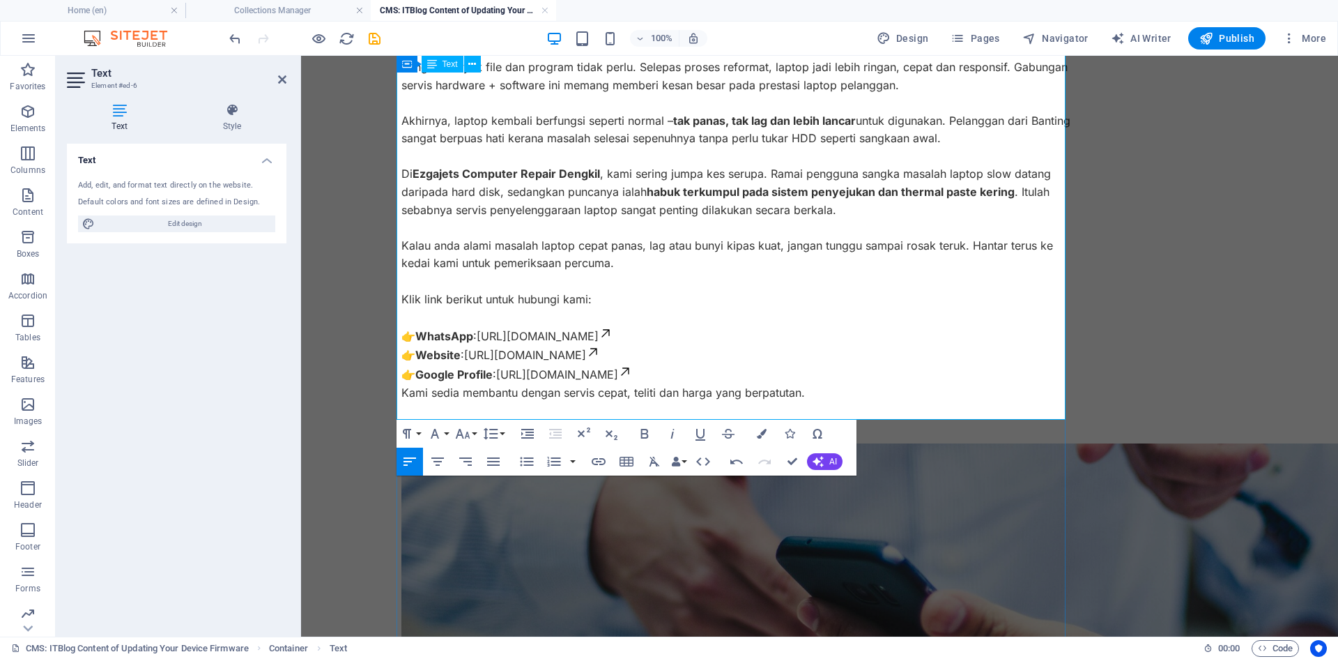
click at [401, 402] on p "Kami sedia membantu dengan servis cepat, teliti dan harga yang berpatutan." at bounding box center [735, 393] width 669 height 18
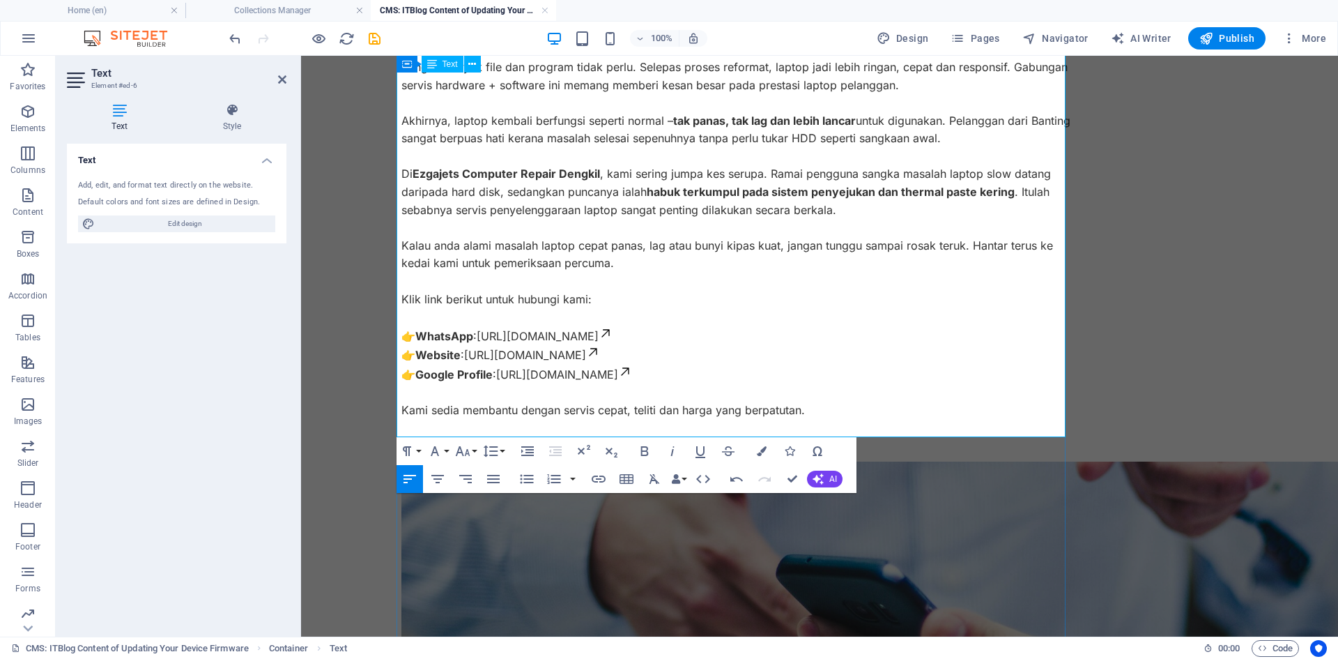
click at [808, 420] on p "Kami sedia membantu dengan servis cepat, teliti dan harga yang berpatutan." at bounding box center [735, 410] width 669 height 18
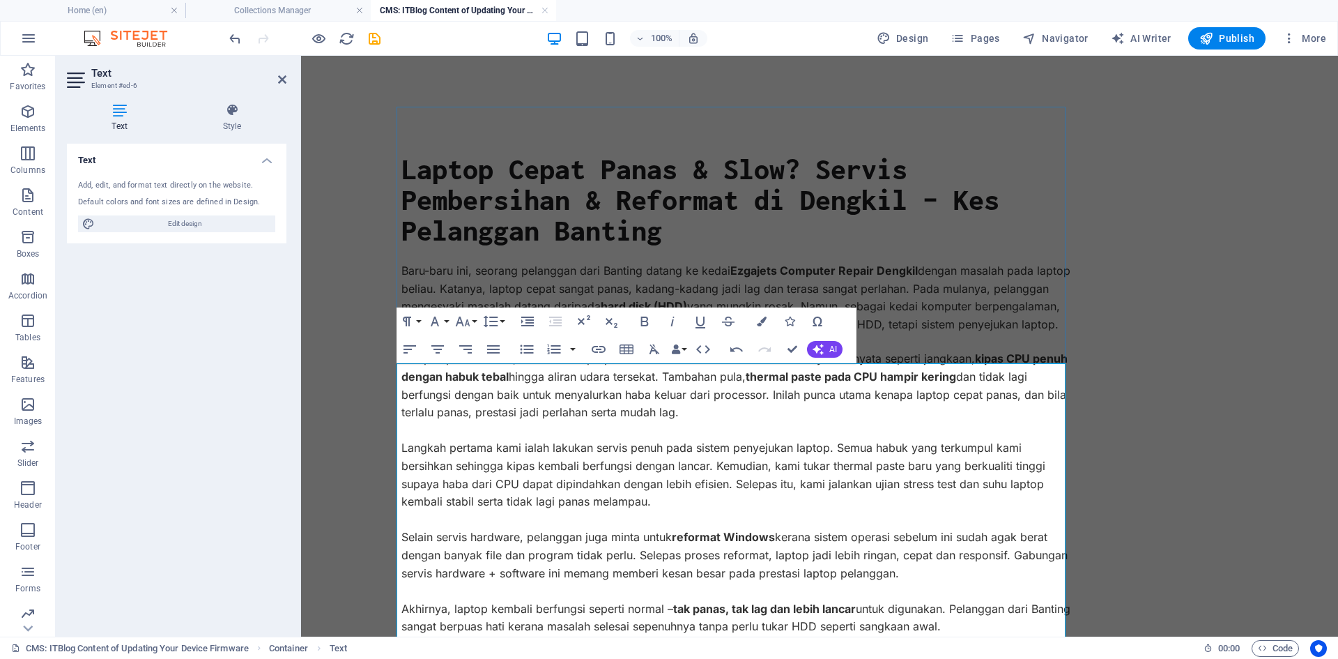
scroll to position [139, 0]
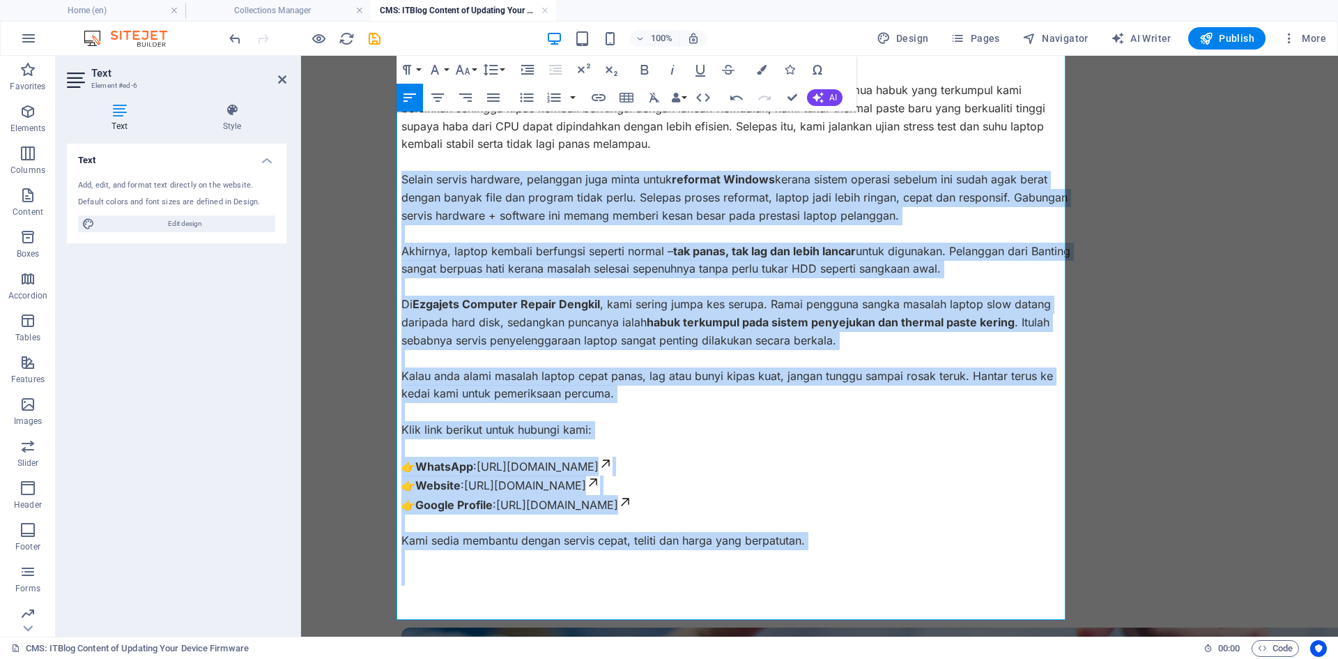
scroll to position [464, 0]
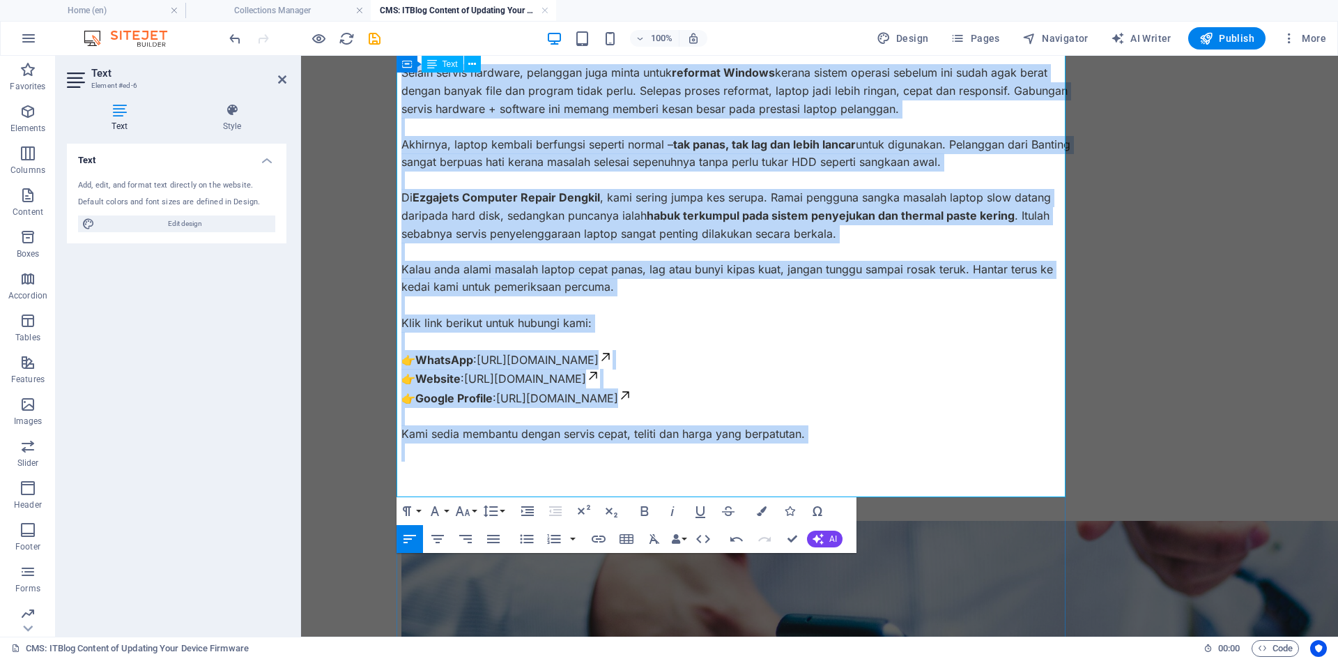
drag, startPoint x: 397, startPoint y: 347, endPoint x: 879, endPoint y: 463, distance: 496.2
click at [879, 463] on div "Selepas pemeriksaan, kami buka laptop tersebut untuk lihat keadaan dalamannya. …" at bounding box center [735, 182] width 669 height 593
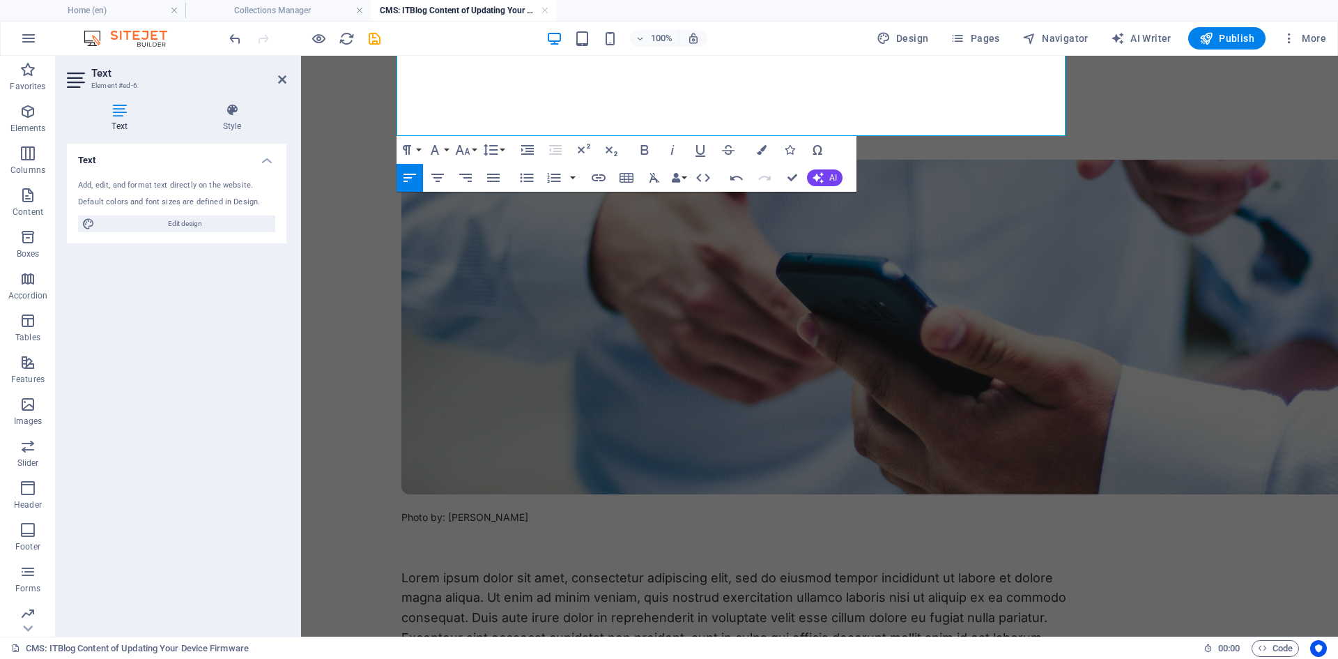
click at [334, 270] on body "Skip to main content Laptop Cepat Panas & Slow? [PERSON_NAME] & Reformat di Den…" at bounding box center [819, 603] width 1037 height 2022
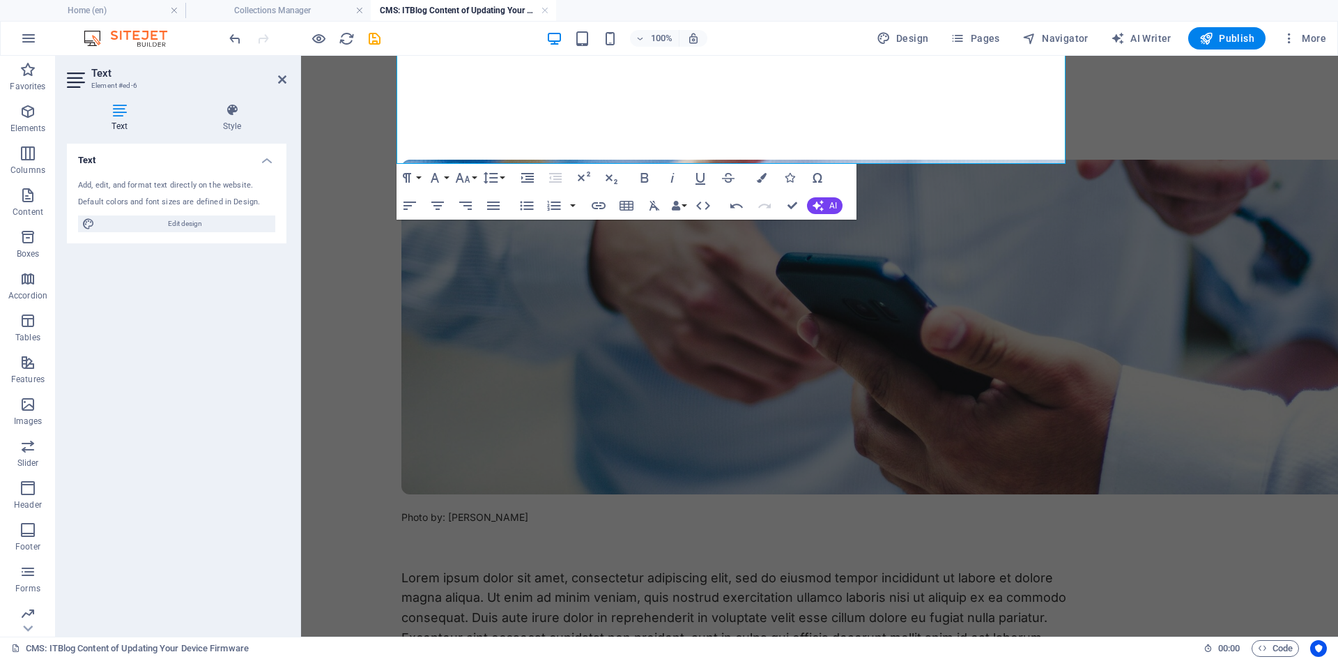
scroll to position [255, 0]
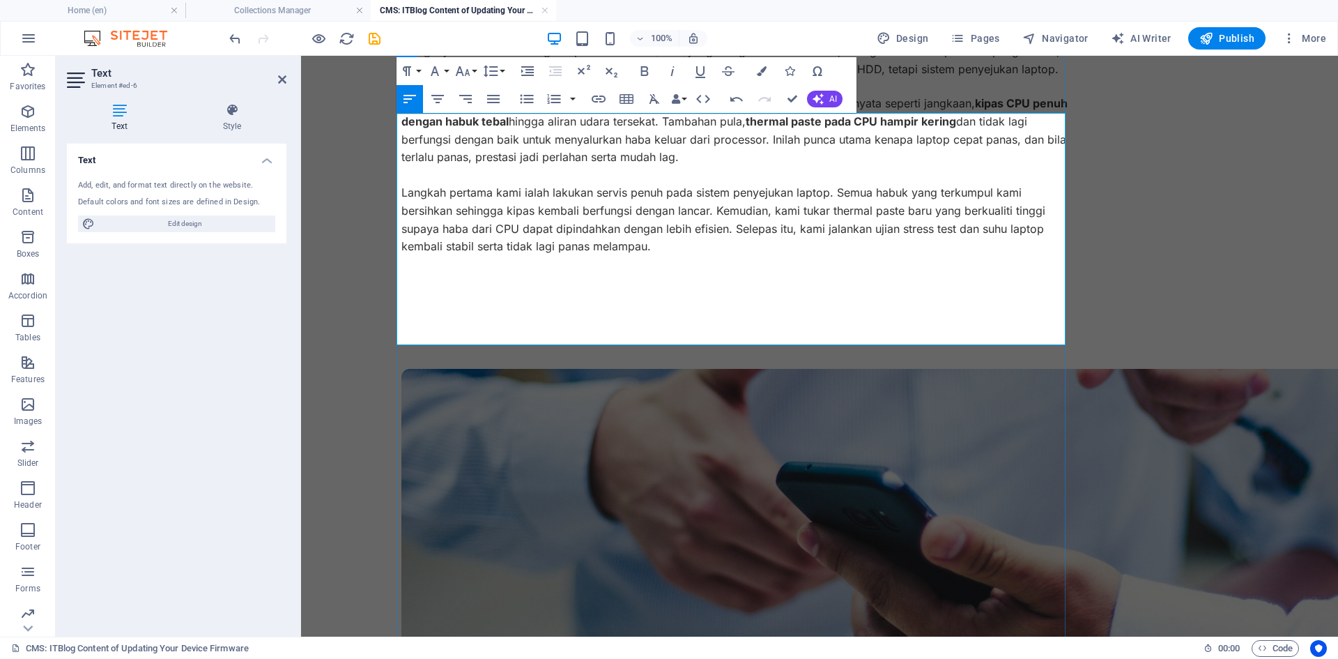
click at [462, 291] on p at bounding box center [735, 282] width 669 height 18
click at [414, 328] on p at bounding box center [735, 318] width 669 height 18
click at [662, 255] on p "Langkah pertama kami ialah lakukan servis penuh pada sistem penyejukan laptop. …" at bounding box center [735, 219] width 669 height 71
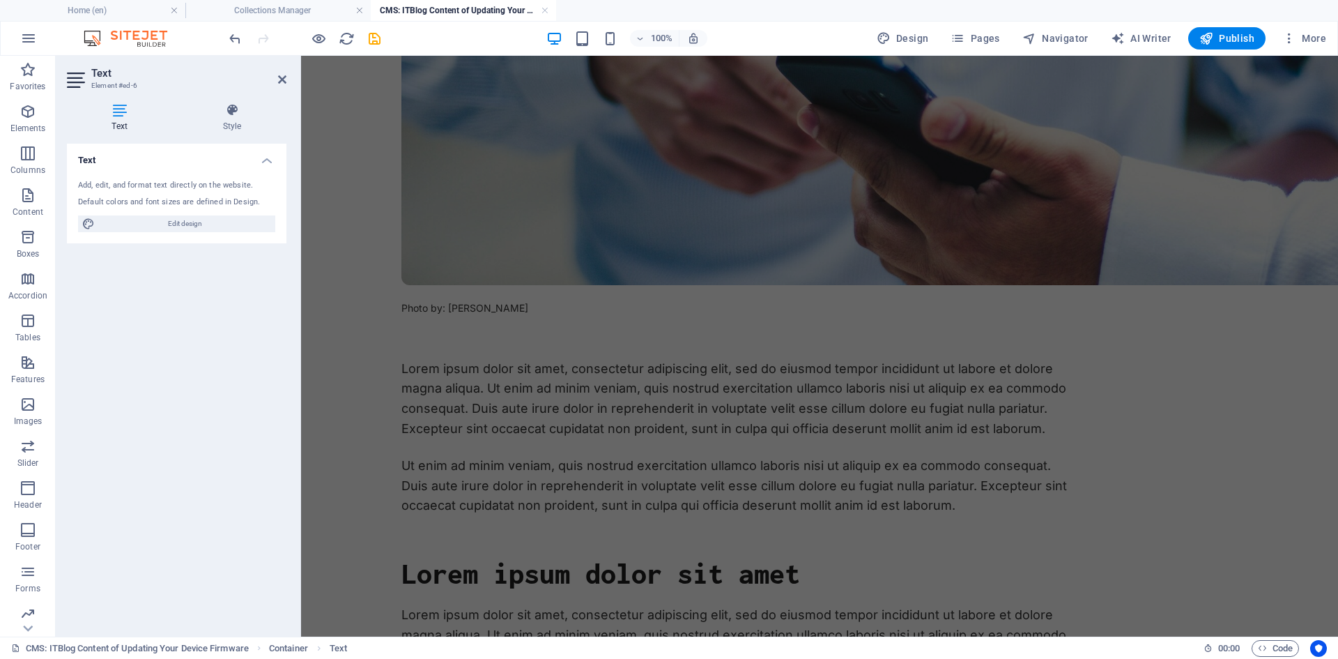
scroll to position [743, 0]
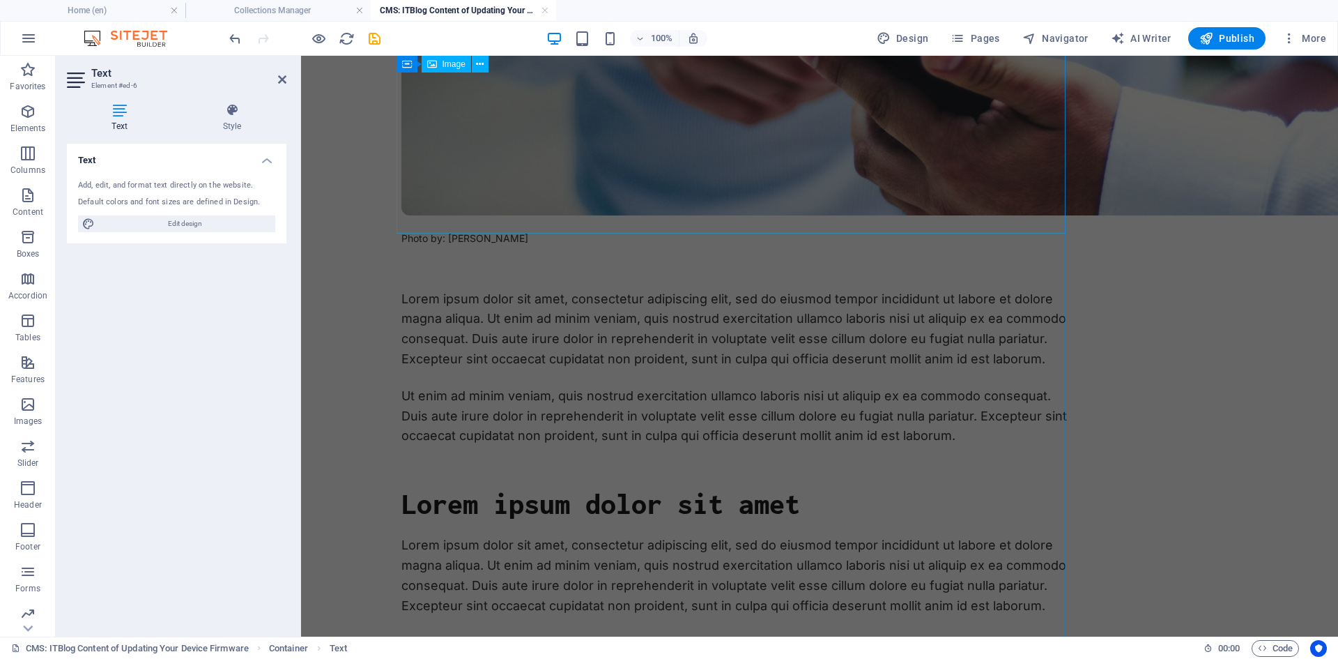
click at [719, 135] on figure at bounding box center [735, 48] width 669 height 335
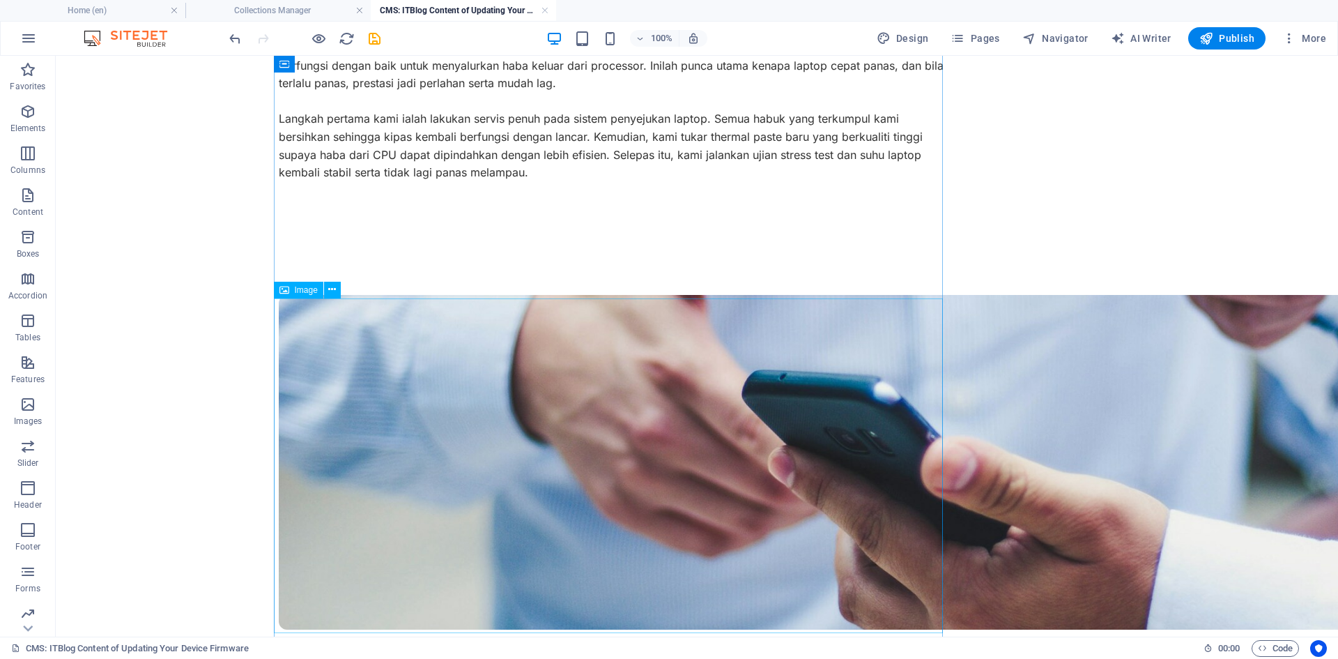
scroll to position [348, 0]
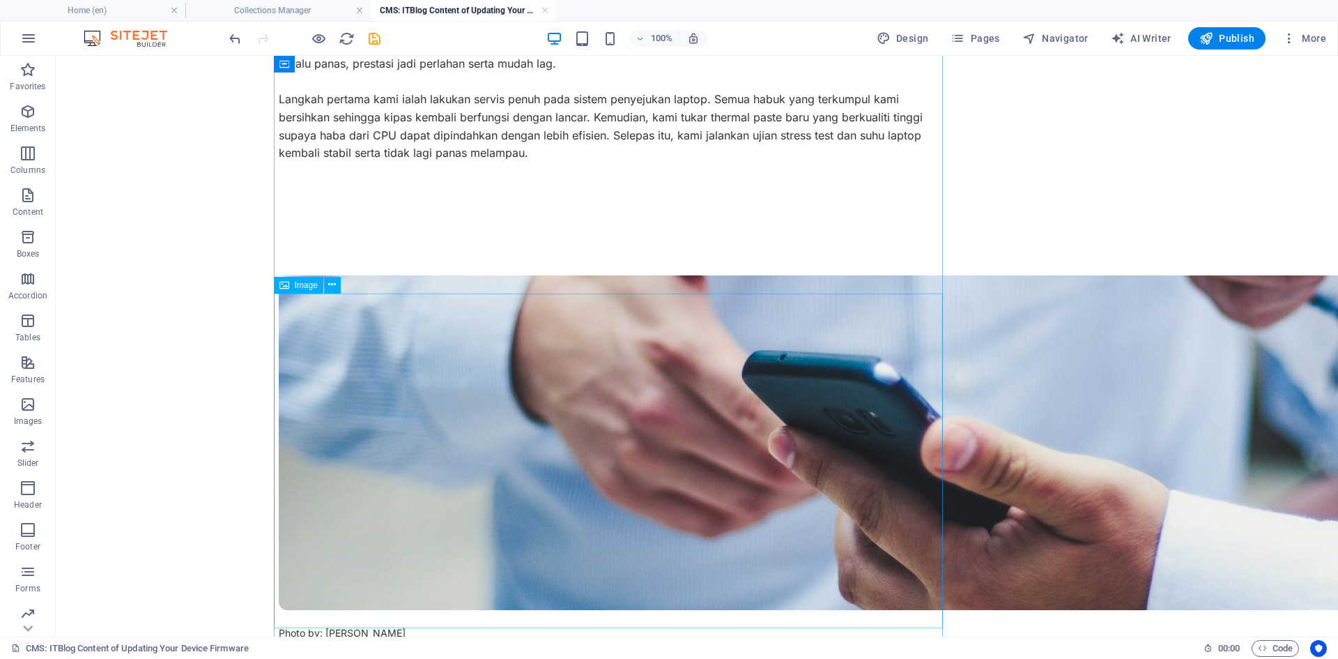
click at [302, 285] on span "Image" at bounding box center [306, 285] width 23 height 8
click at [331, 286] on icon at bounding box center [332, 284] width 8 height 15
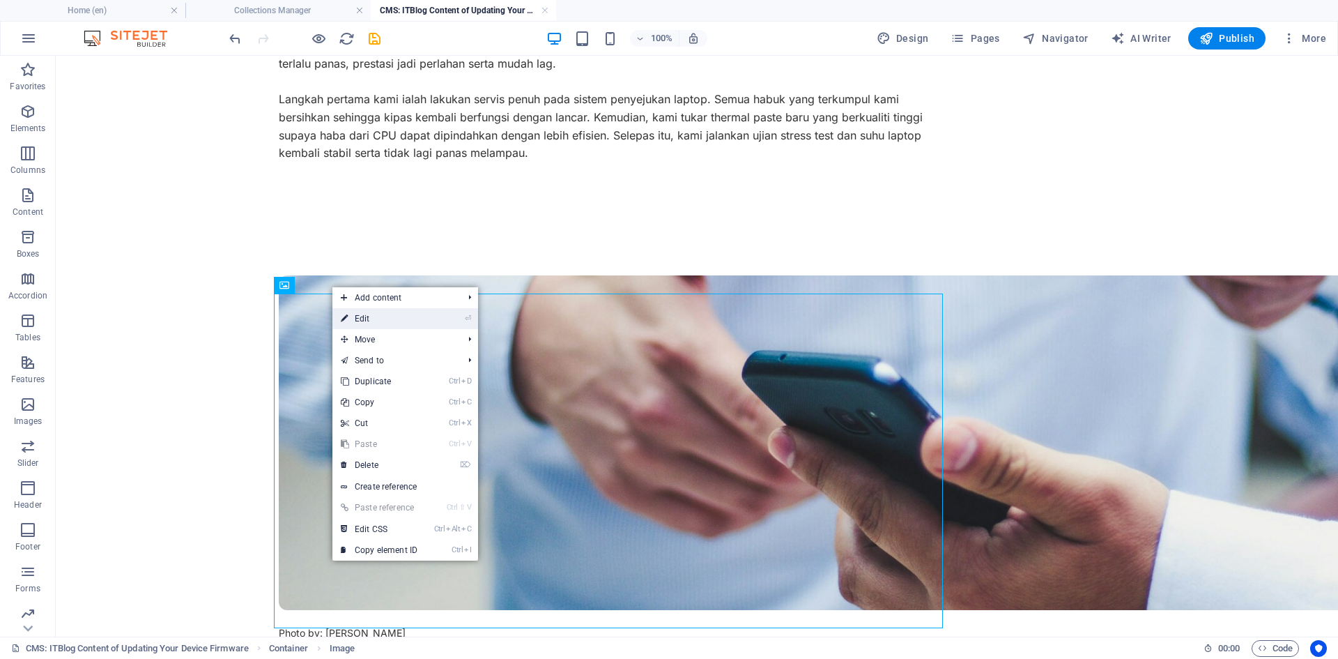
click at [425, 315] on link "⏎ Edit" at bounding box center [378, 318] width 93 height 21
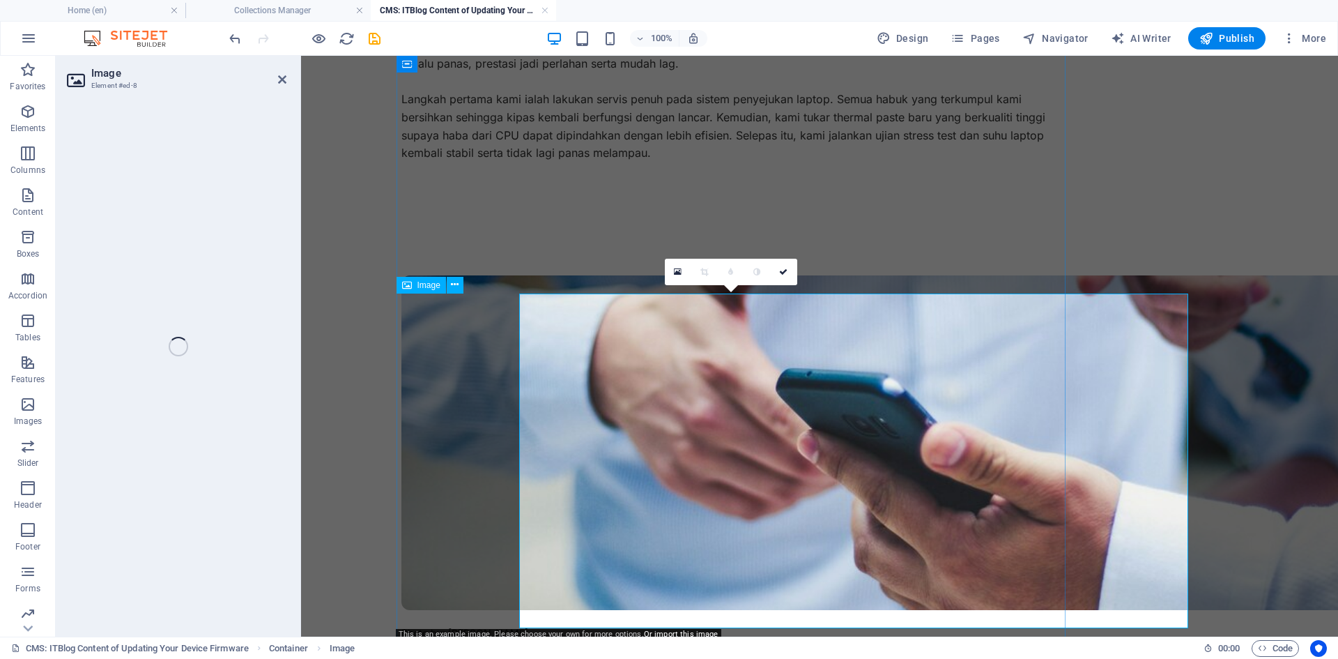
select select "vw"
select select "px"
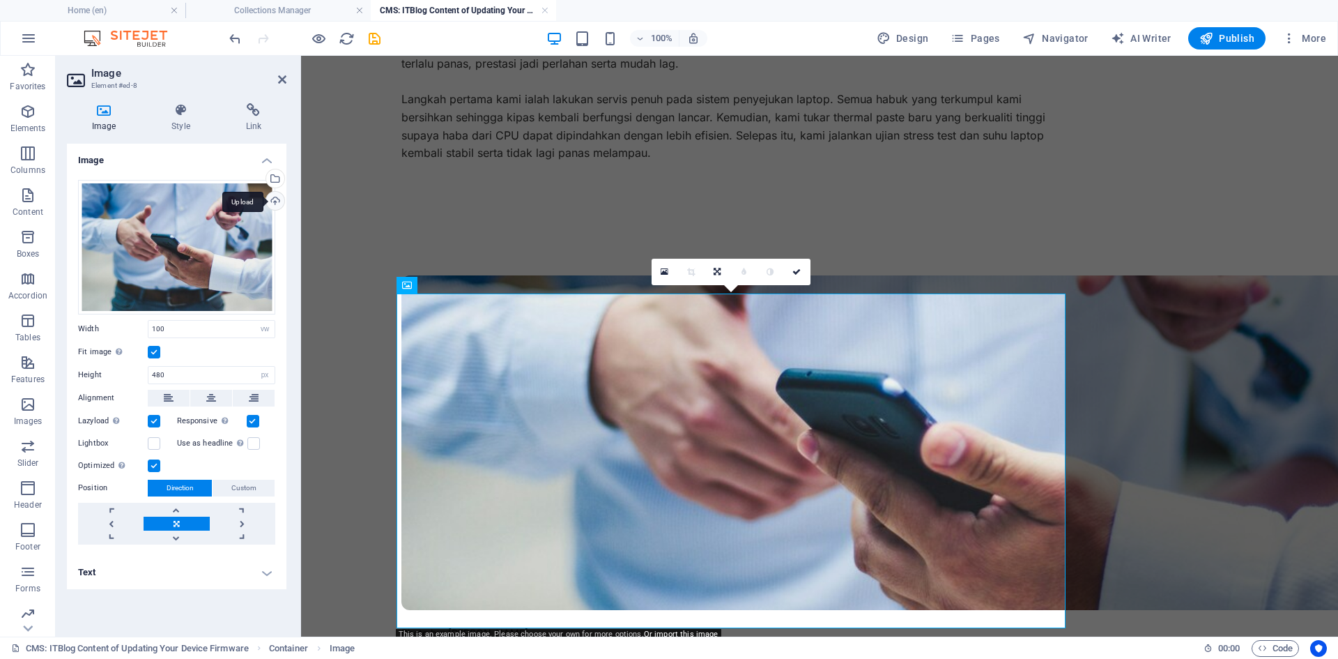
click at [273, 204] on div "Upload" at bounding box center [273, 202] width 21 height 21
click at [273, 196] on div "Upload" at bounding box center [273, 202] width 21 height 21
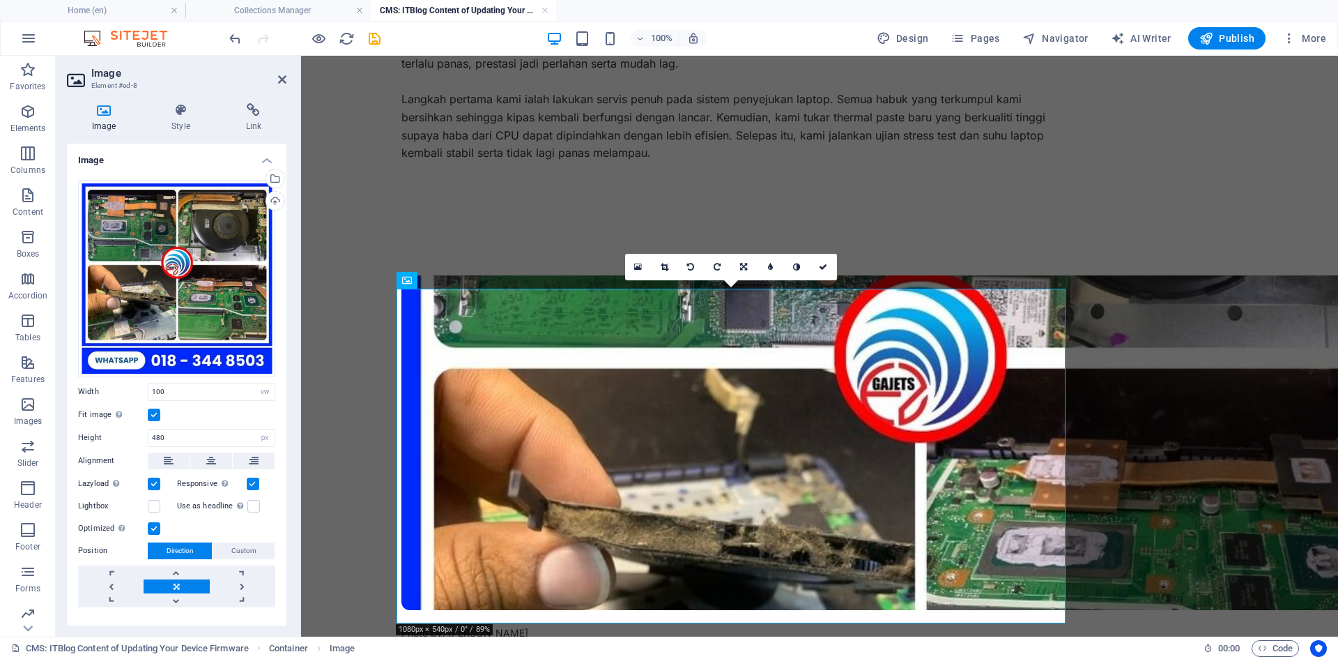
scroll to position [488, 0]
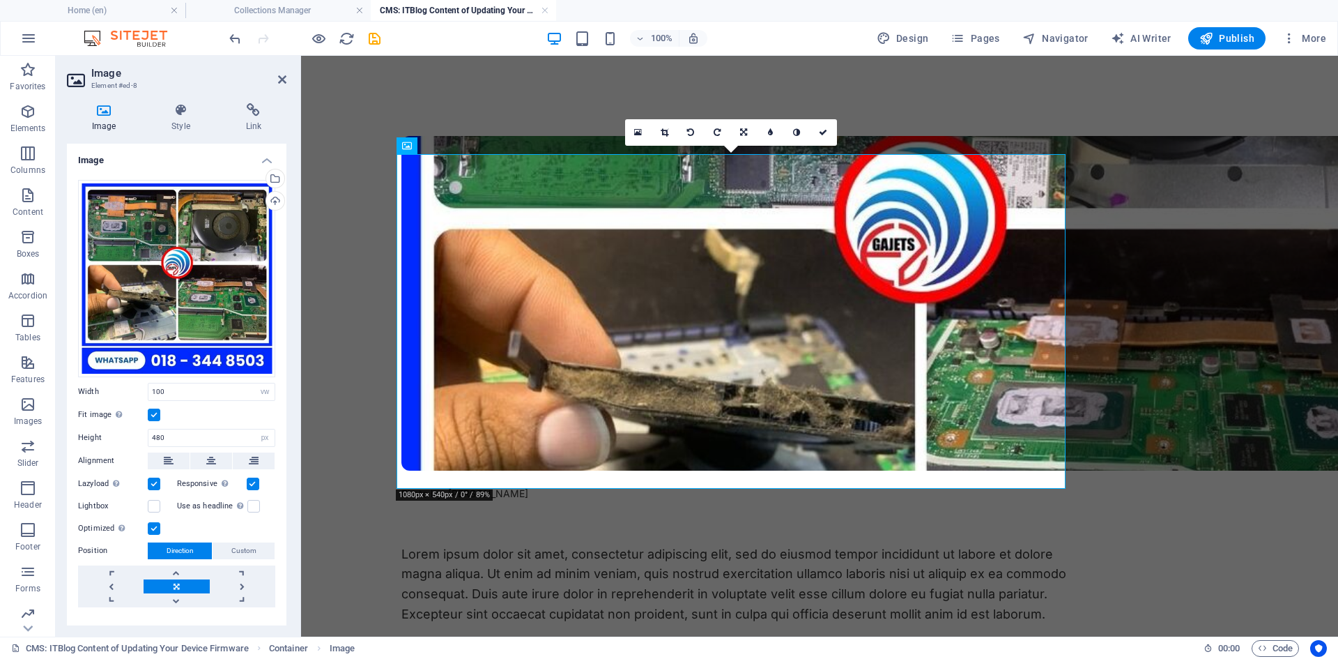
click at [154, 412] on label at bounding box center [154, 414] width 13 height 13
click at [0, 0] on input "Fit image Automatically fit image to a fixed width and height" at bounding box center [0, 0] width 0 height 0
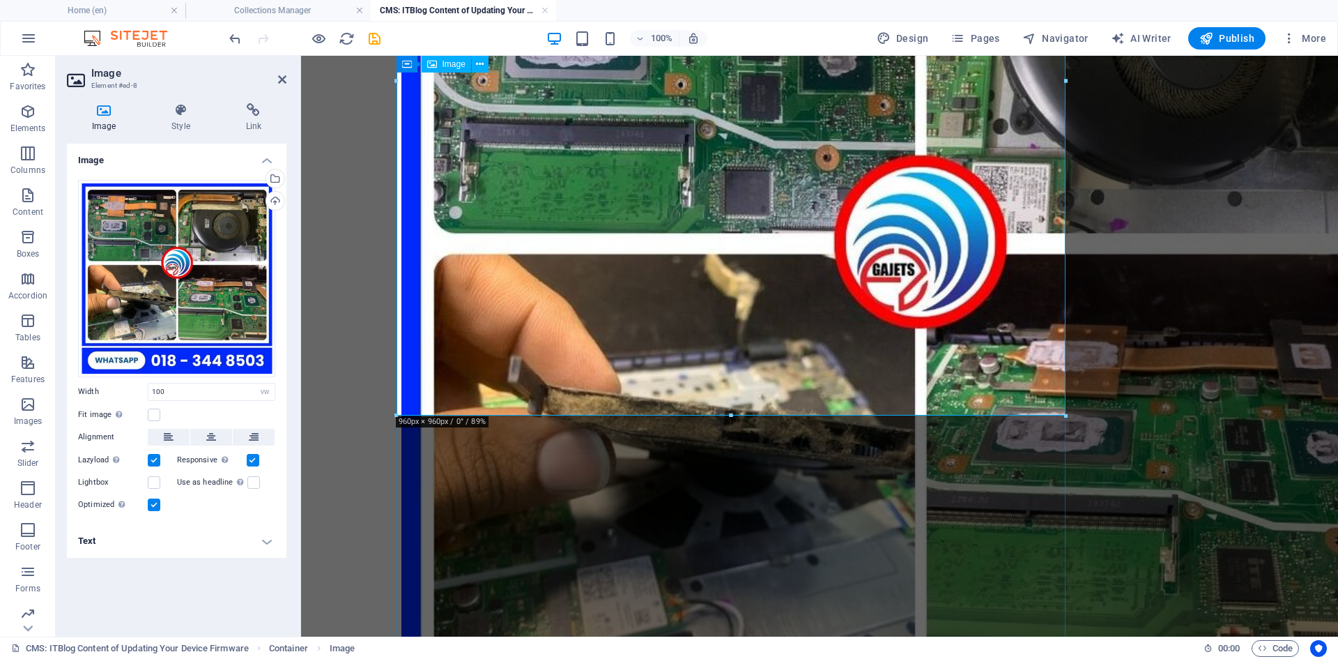
scroll to position [906, 0]
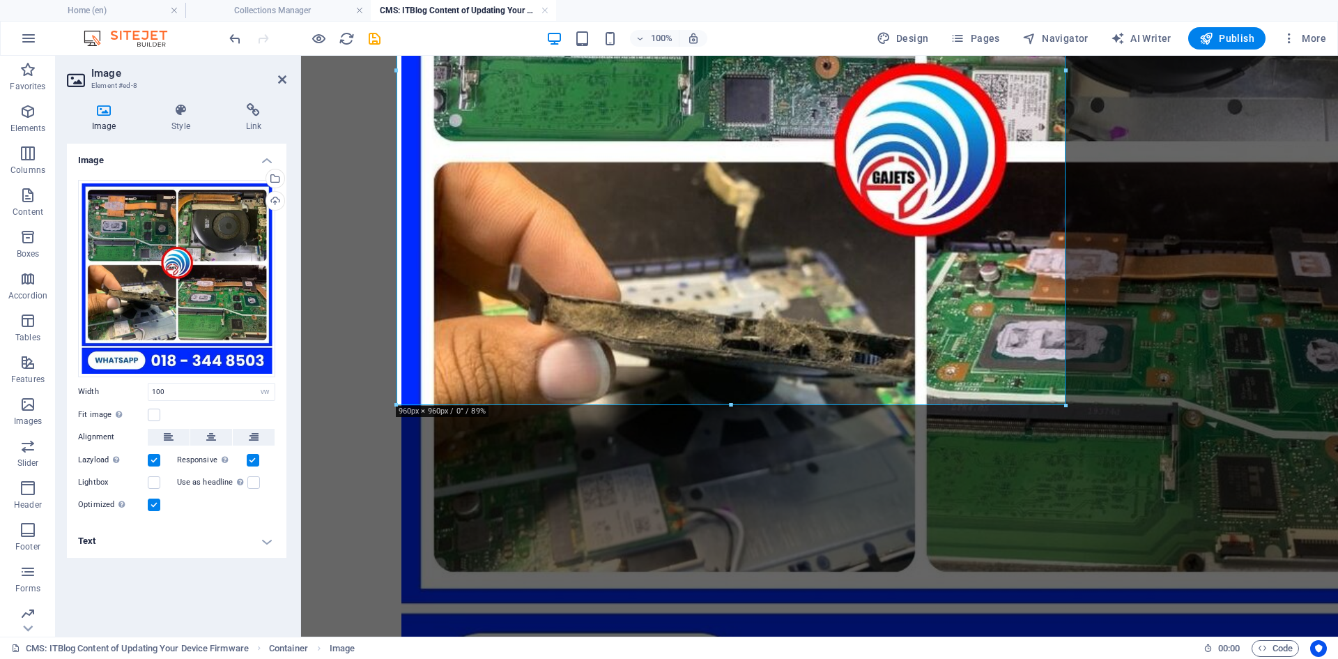
click at [354, 374] on body "Skip to main content Laptop Cepat Panas & Slow? [PERSON_NAME] & Reformat di Den…" at bounding box center [819, 512] width 1037 height 2724
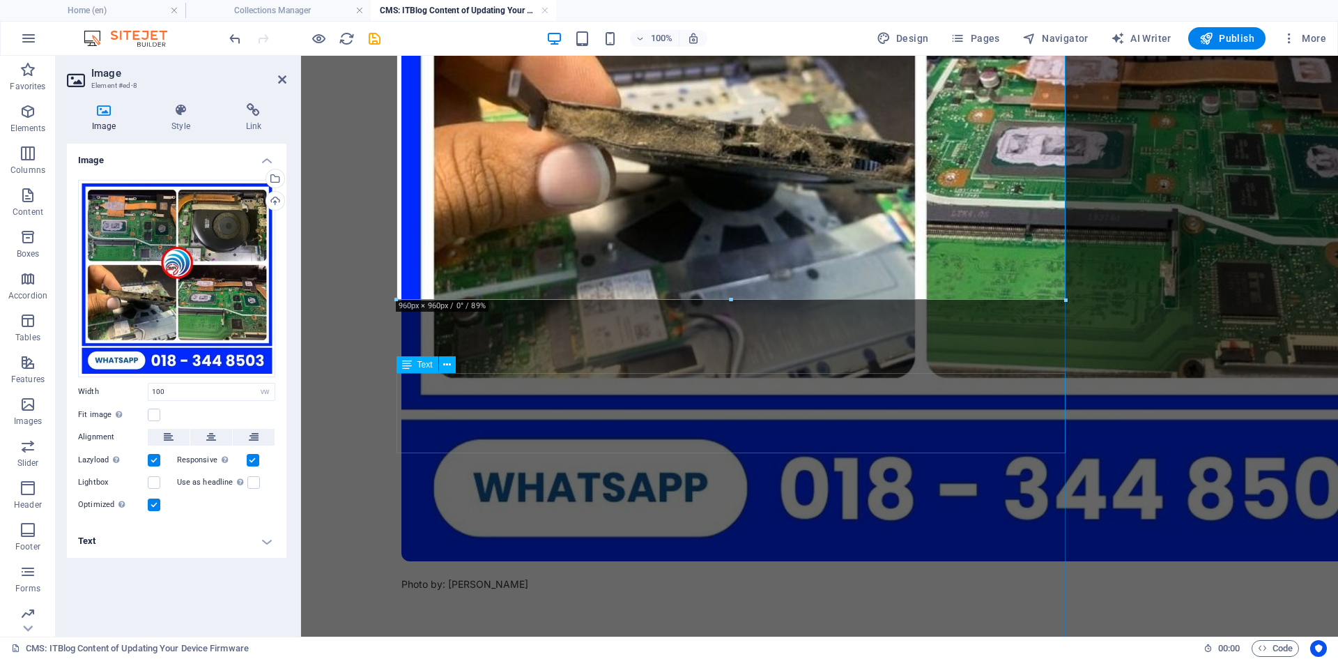
scroll to position [1185, 0]
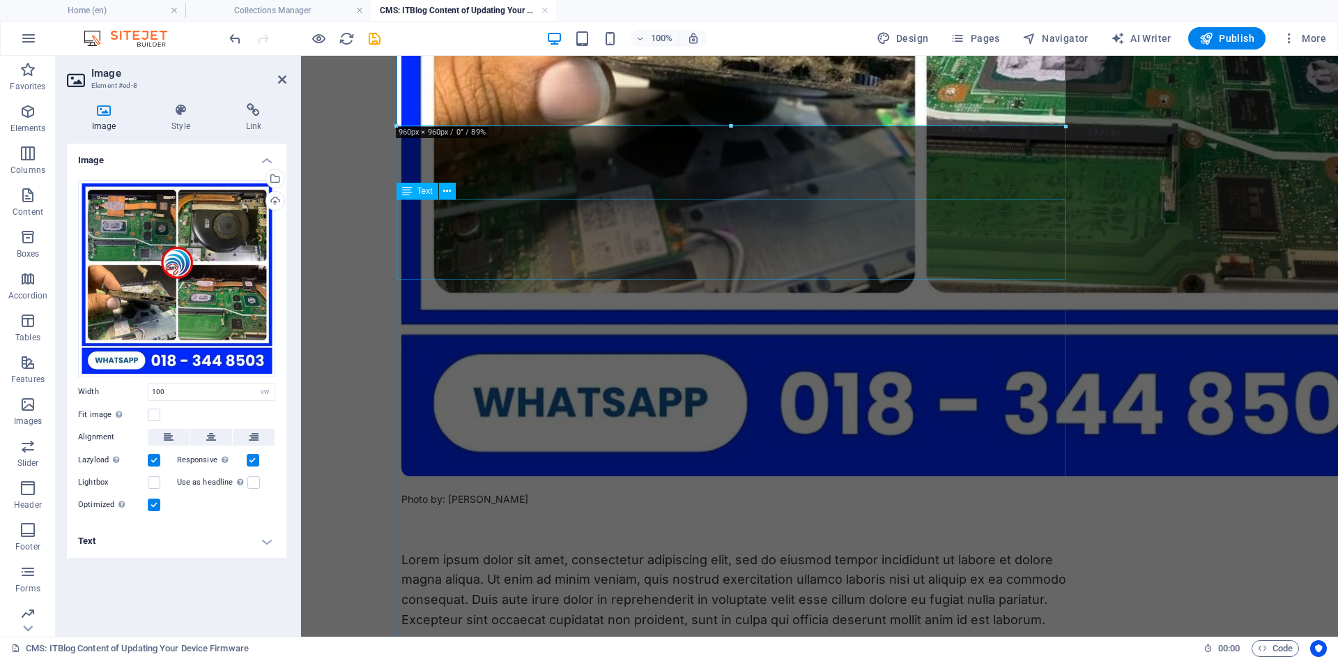
click at [608, 532] on div "Lorem ipsum dolor sit amet, consectetur adipiscing elit, sed do eiusmod tempor …" at bounding box center [735, 590] width 669 height 80
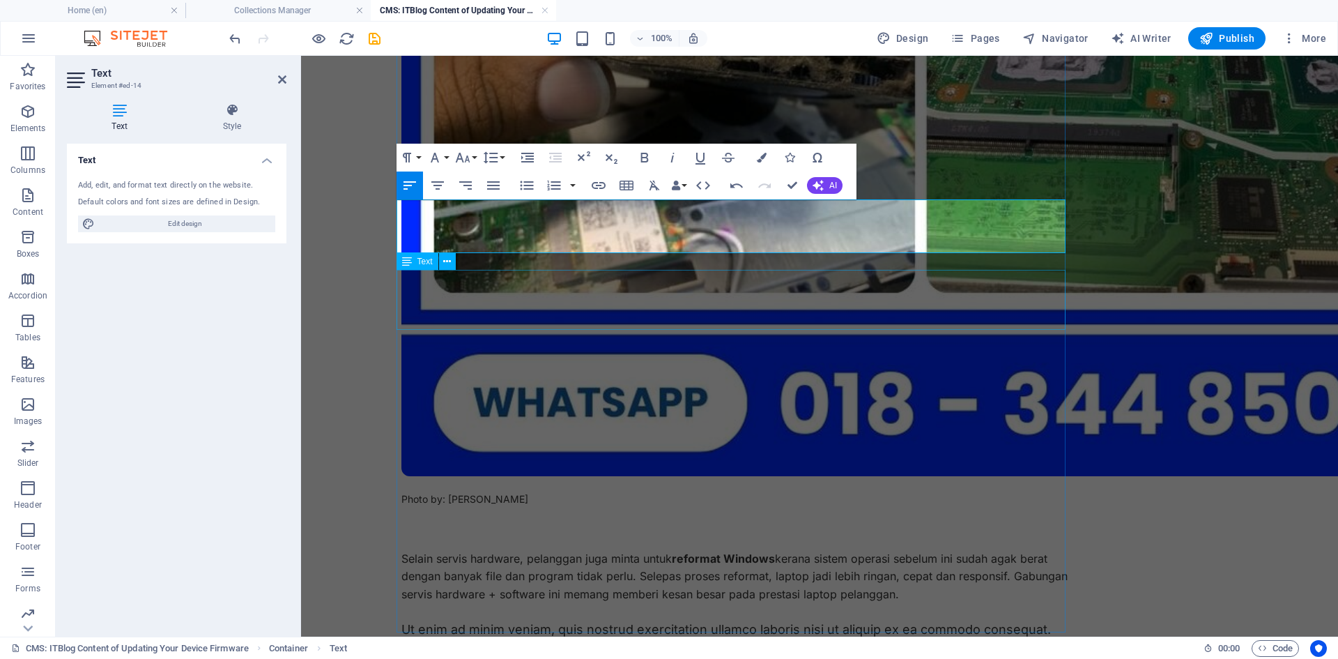
click at [963, 532] on div "Ut enim ad minim veniam, quis nostrud exercitation ullamco laboris nisi ut aliq…" at bounding box center [735, 650] width 669 height 60
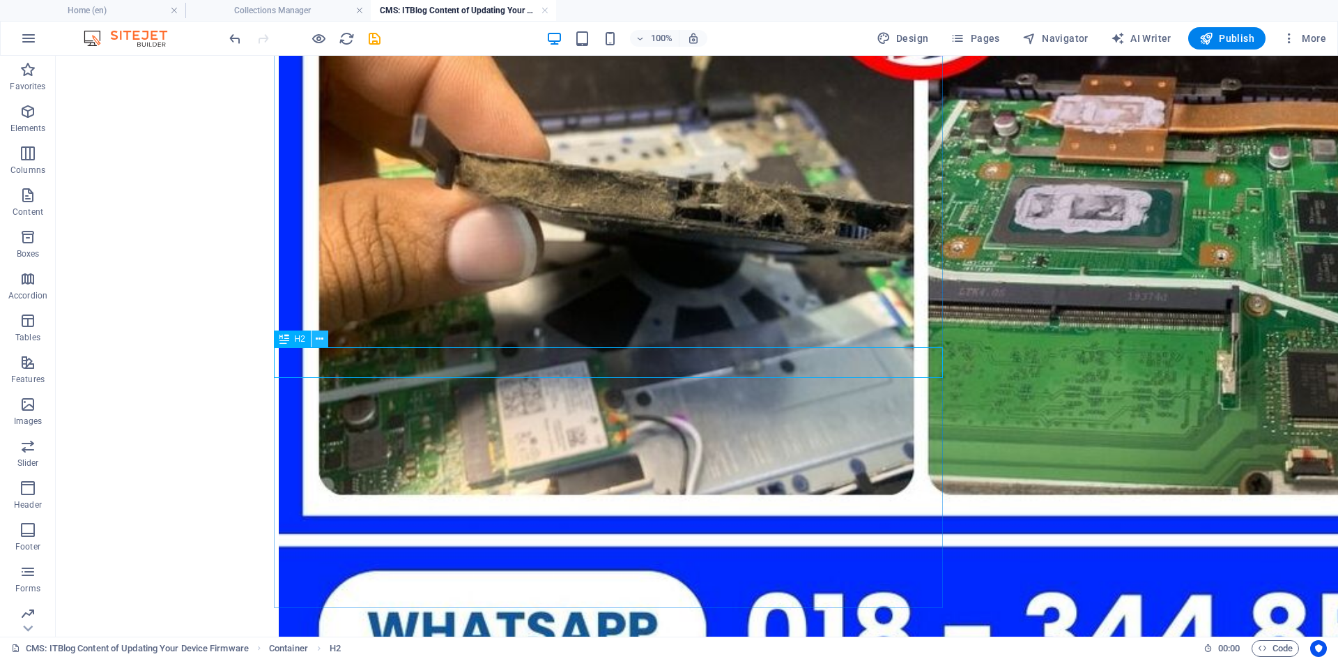
click at [319, 339] on icon at bounding box center [320, 339] width 8 height 15
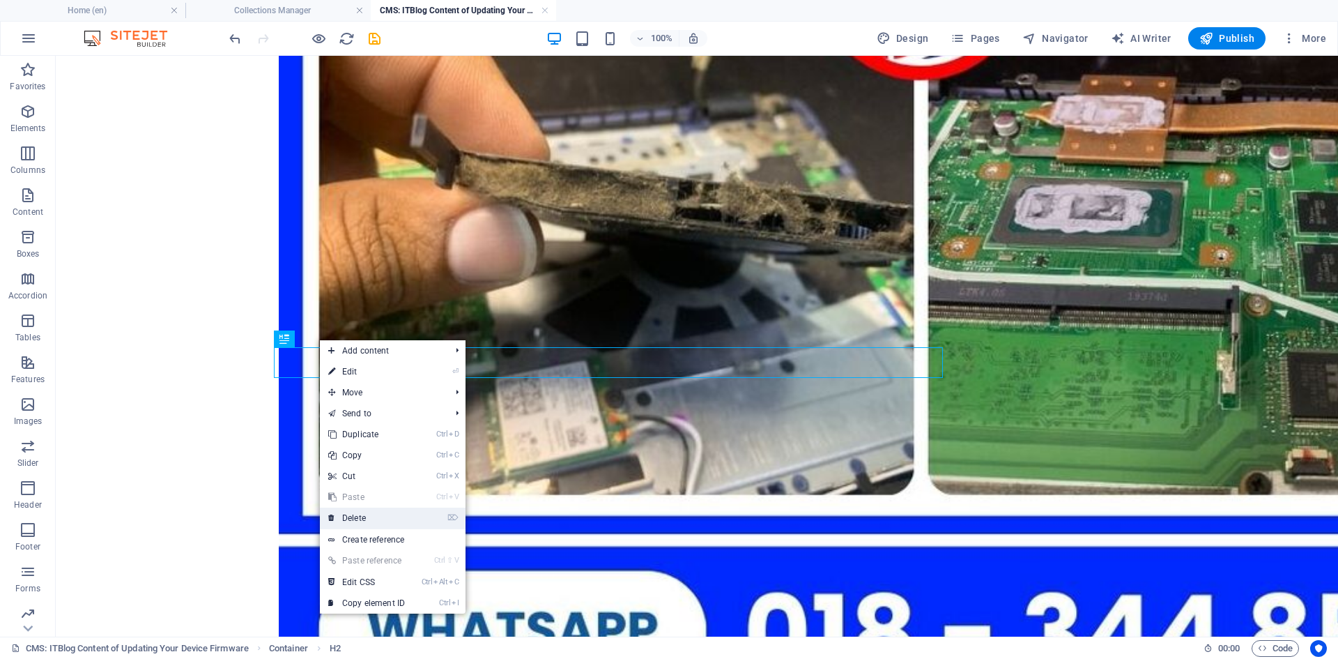
click at [381, 513] on link "⌦ Delete" at bounding box center [366, 517] width 93 height 21
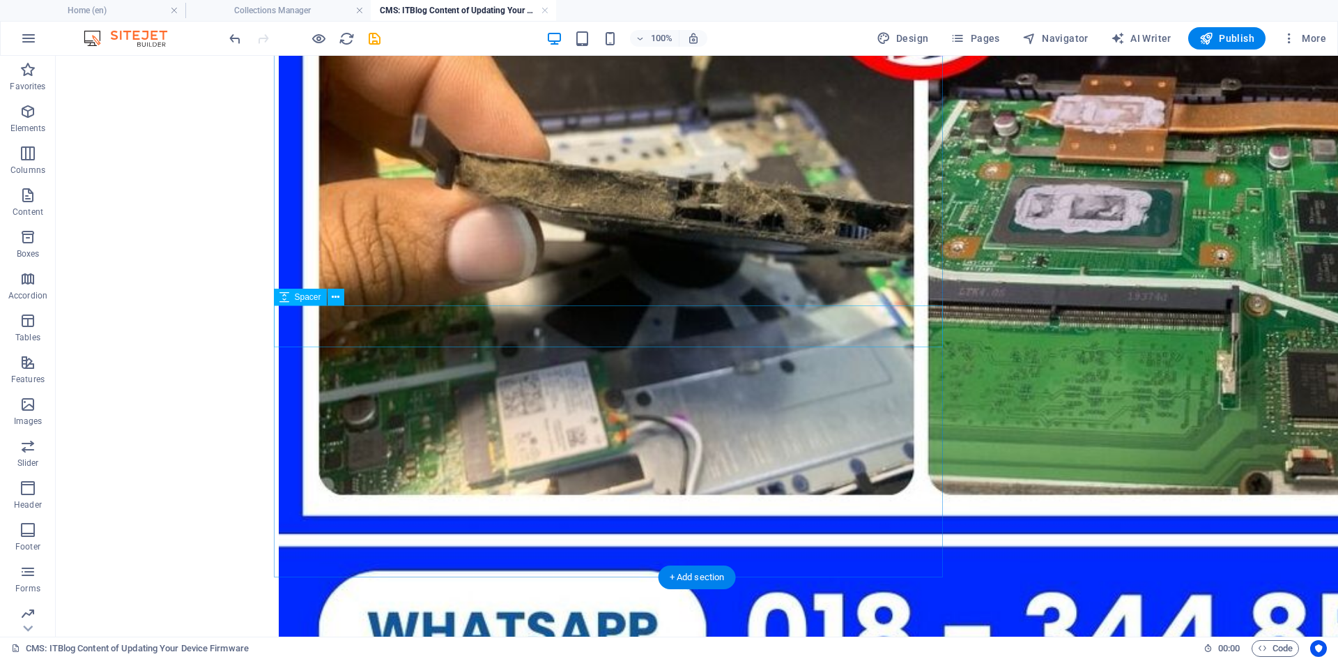
click at [334, 295] on icon at bounding box center [336, 297] width 8 height 15
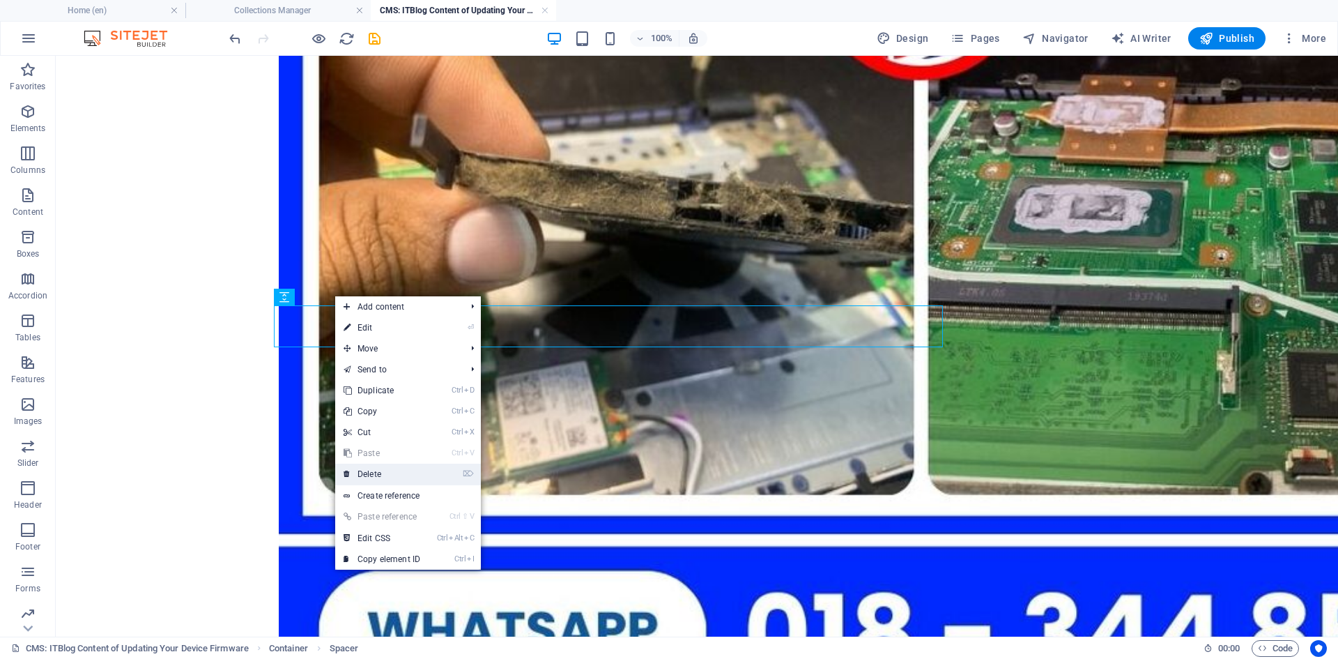
click at [378, 468] on link "⌦ Delete" at bounding box center [381, 473] width 93 height 21
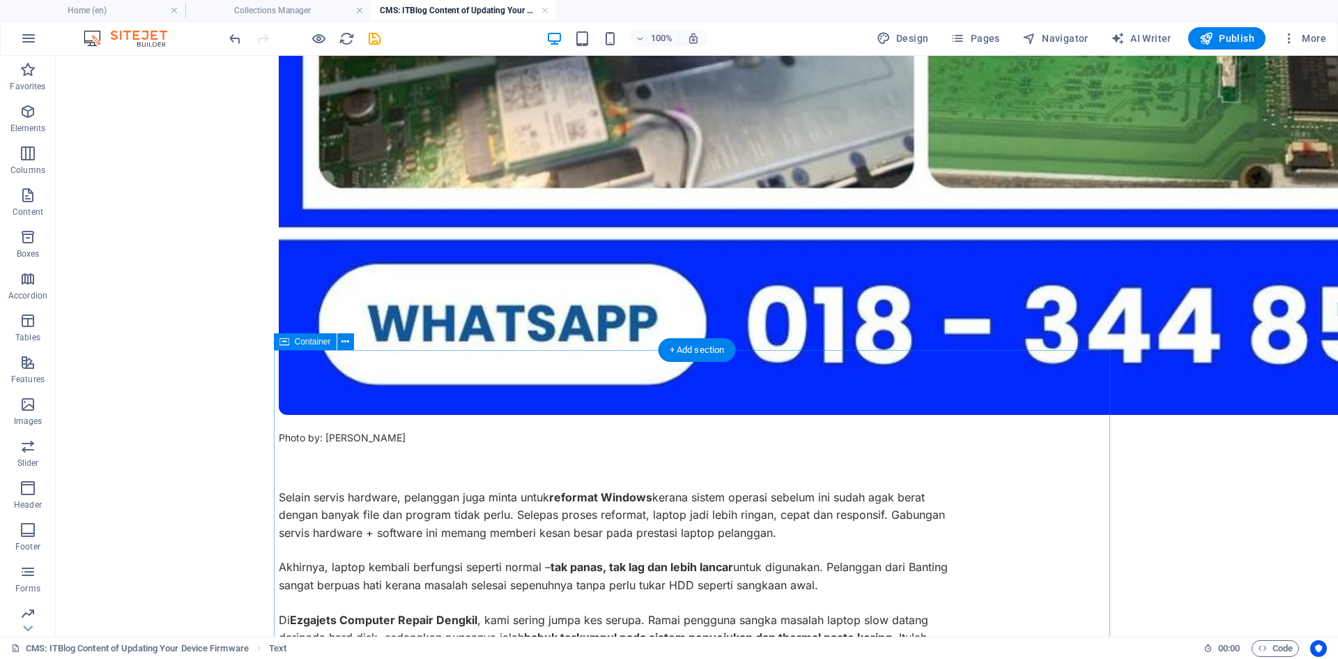
scroll to position [1170, 0]
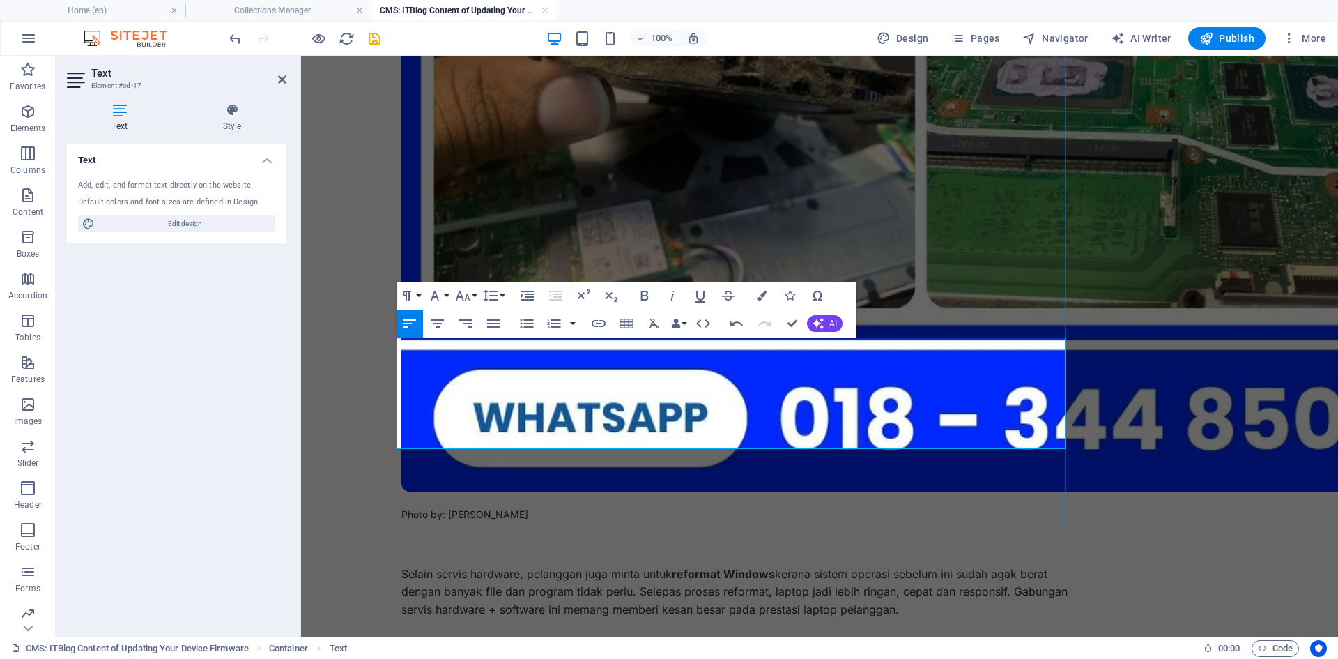
drag, startPoint x: 804, startPoint y: 360, endPoint x: 809, endPoint y: 368, distance: 9.1
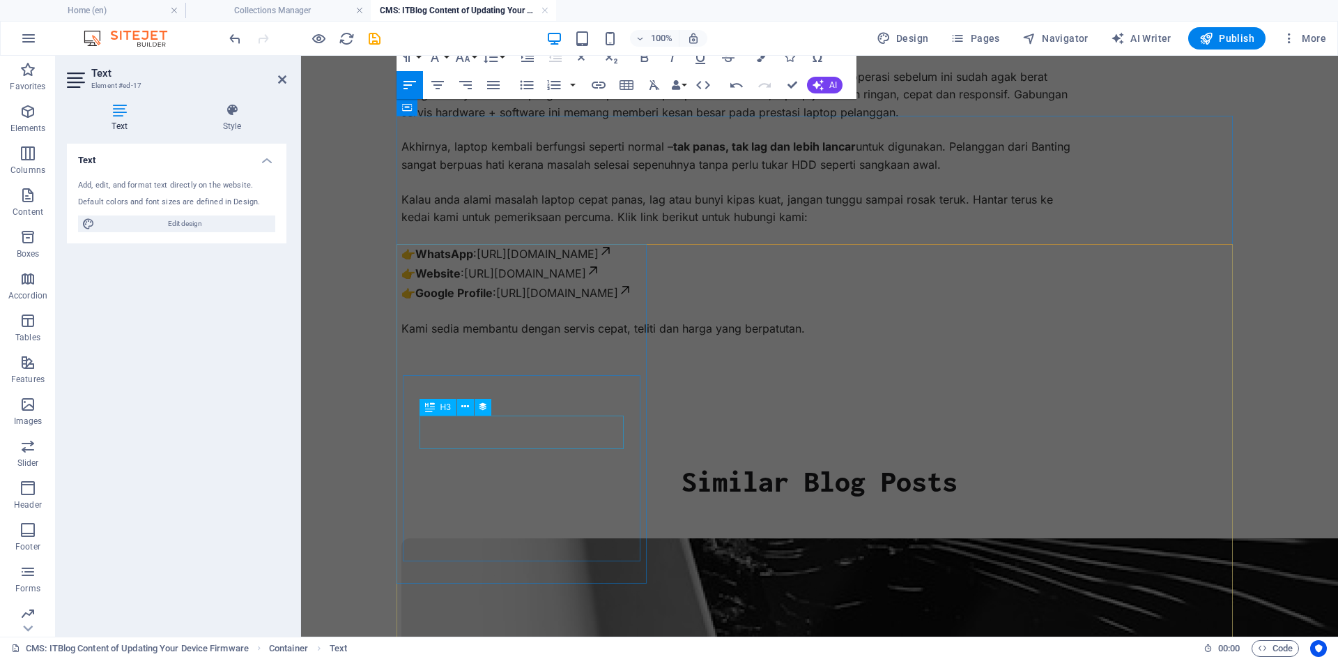
scroll to position [1751, 0]
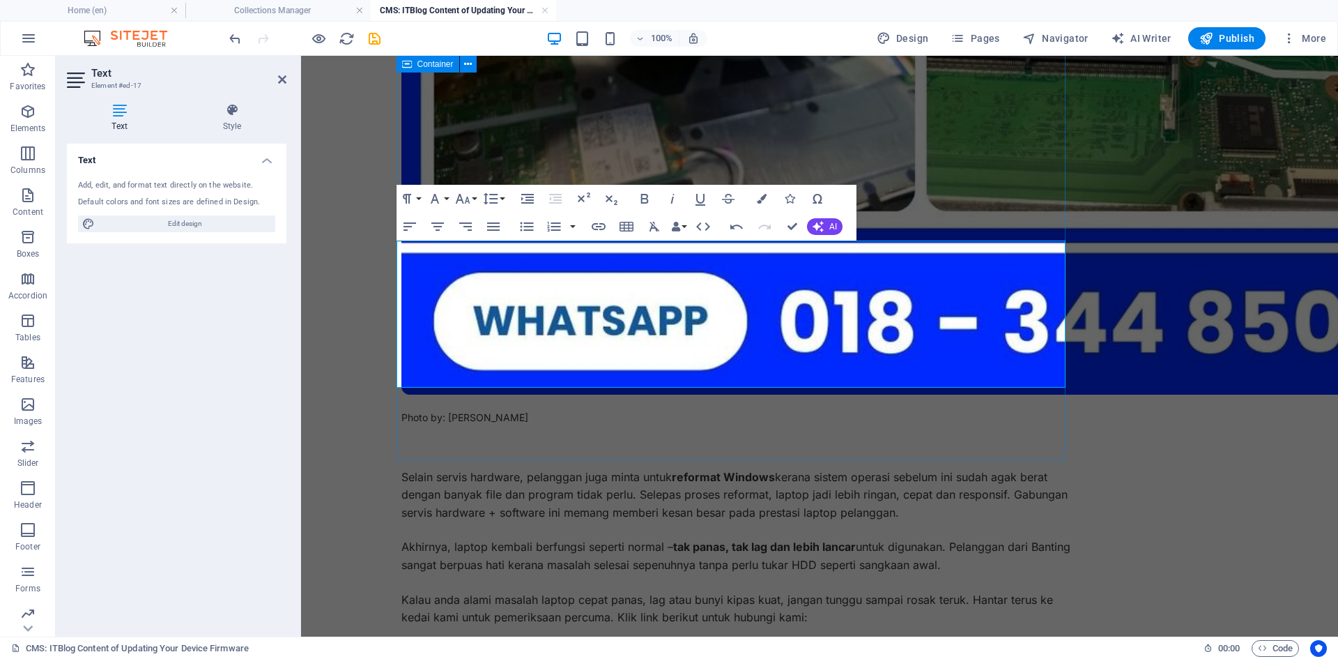
scroll to position [1193, 0]
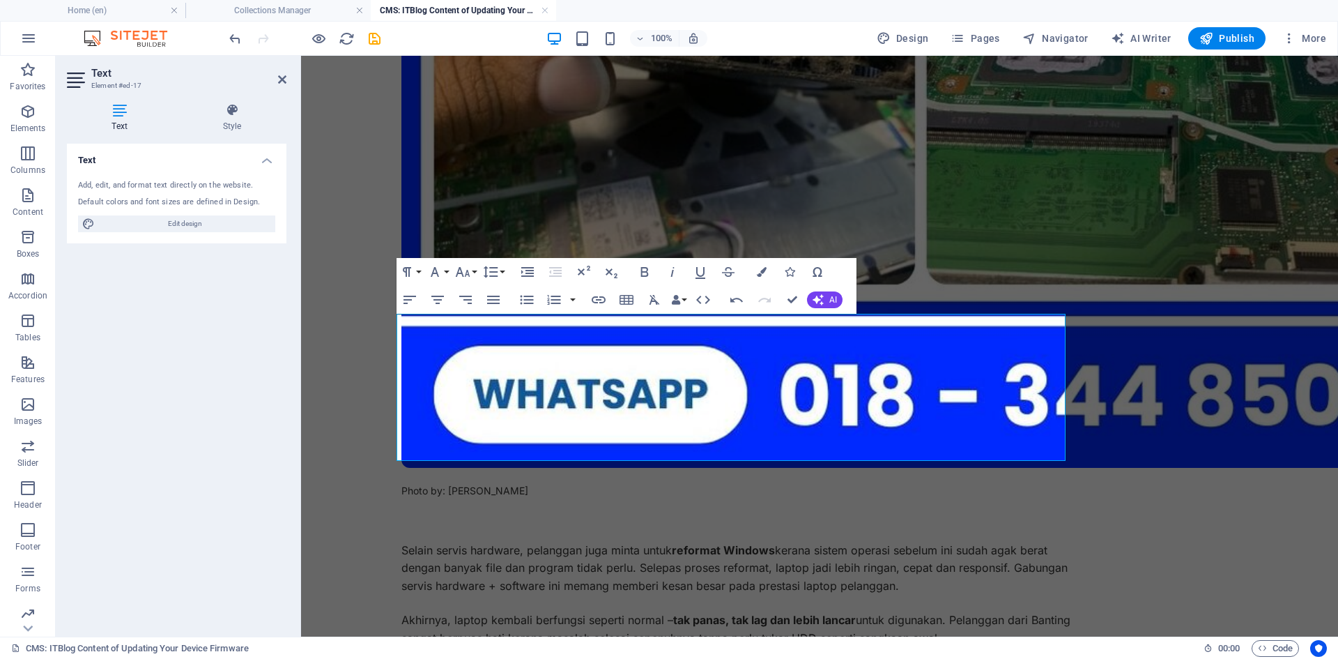
click at [1114, 333] on div "Laptop Cepat Panas & Slow? Servis Pembersihan & Reformat di Dengkil – Kes Pelan…" at bounding box center [819, 196] width 836 height 2556
click at [1114, 402] on body "Skip to main content Laptop Cepat Panas & Slow? [PERSON_NAME] & Reformat di Den…" at bounding box center [819, 196] width 1037 height 2667
click at [1114, 393] on div "Laptop Cepat Panas & Slow? Servis Pembersihan & Reformat di Dengkil – Kes Pelan…" at bounding box center [820, 196] width 870 height 2667
click at [1114, 392] on div "Laptop Cepat Panas & Slow? Servis Pembersihan & Reformat di Dengkil – Kes Pelan…" at bounding box center [820, 196] width 870 height 2667
click at [1114, 280] on div "Laptop Cepat Panas & Slow? Servis Pembersihan & Reformat di Dengkil – Kes Pelan…" at bounding box center [819, 196] width 836 height 2556
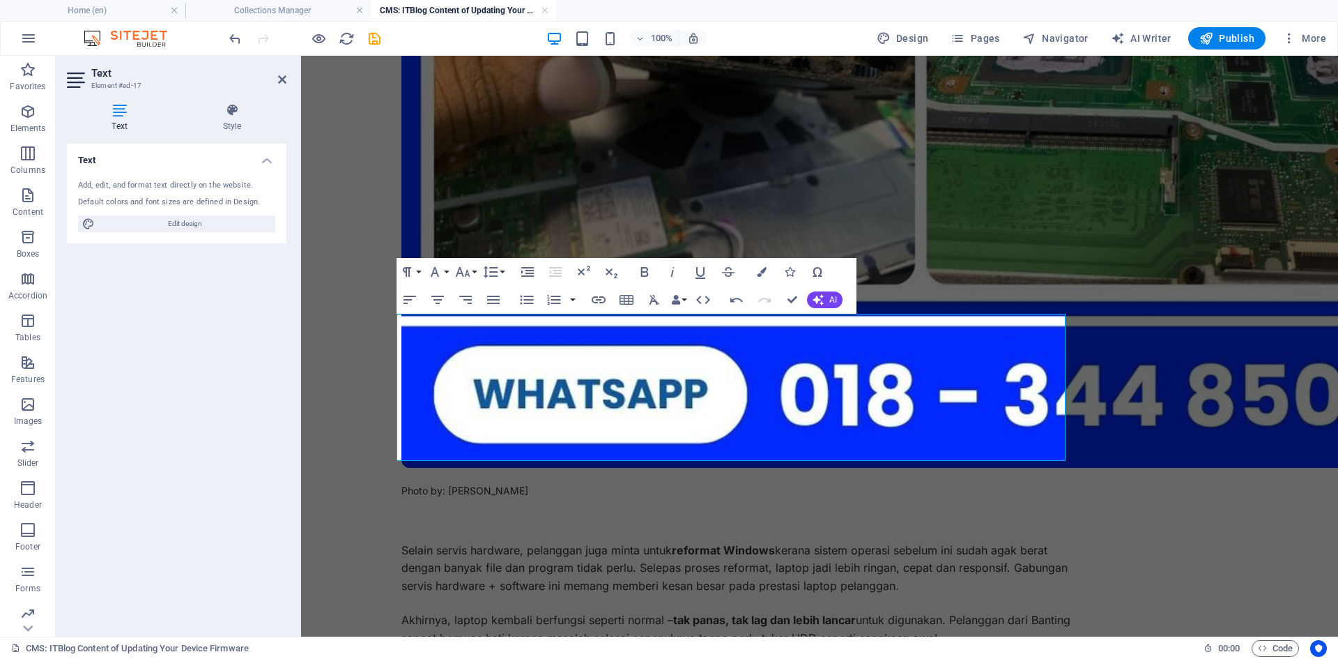
click at [1114, 275] on div "Laptop Cepat Panas & Slow? Servis Pembersihan & Reformat di Dengkil – Kes Pelan…" at bounding box center [819, 196] width 836 height 2556
drag, startPoint x: 1179, startPoint y: 254, endPoint x: 1179, endPoint y: 210, distance: 43.9
click at [1114, 221] on div "Laptop Cepat Panas & Slow? Servis Pembersihan & Reformat di Dengkil – Kes Pelan…" at bounding box center [819, 196] width 836 height 2556
drag, startPoint x: 1181, startPoint y: 169, endPoint x: 1183, endPoint y: 160, distance: 9.3
click at [1114, 165] on div "Laptop Cepat Panas & Slow? Servis Pembersihan & Reformat di Dengkil – Kes Pelan…" at bounding box center [819, 196] width 836 height 2556
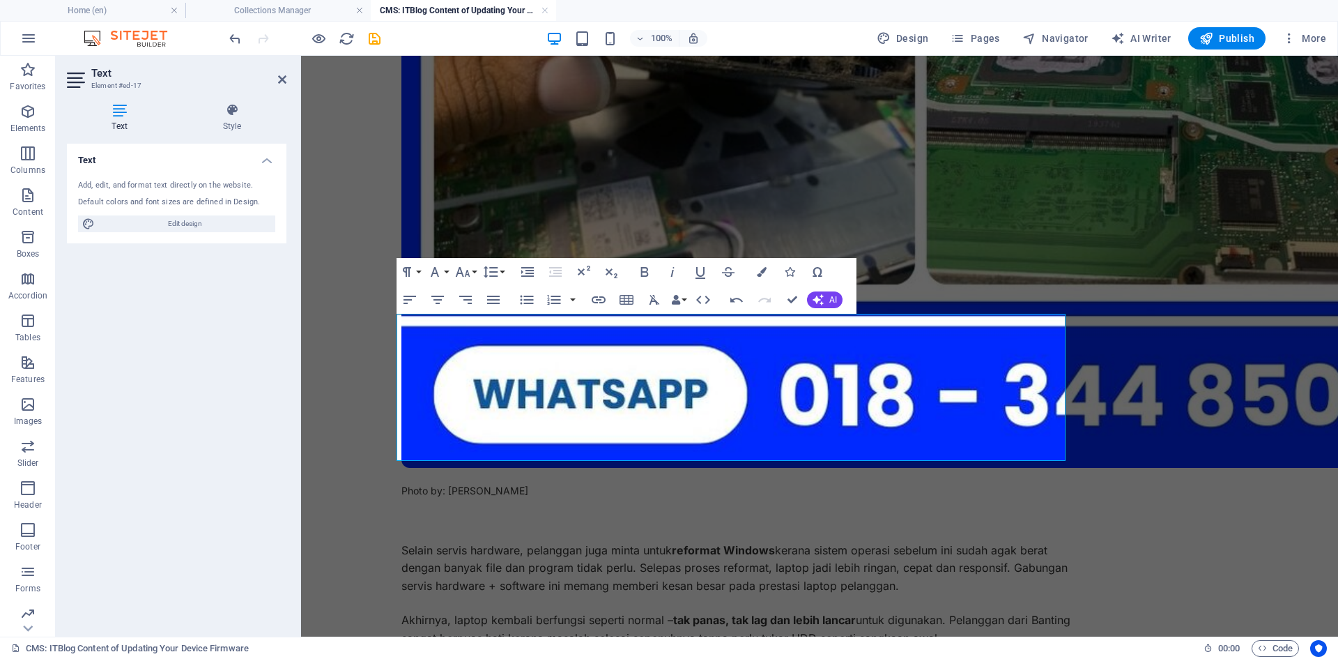
drag, startPoint x: 355, startPoint y: 325, endPoint x: 590, endPoint y: 314, distance: 235.8
click at [355, 325] on body "Skip to main content Laptop Cepat Panas & Slow? [PERSON_NAME] & Reformat di Den…" at bounding box center [819, 196] width 1037 height 2667
click at [280, 77] on icon at bounding box center [282, 79] width 8 height 11
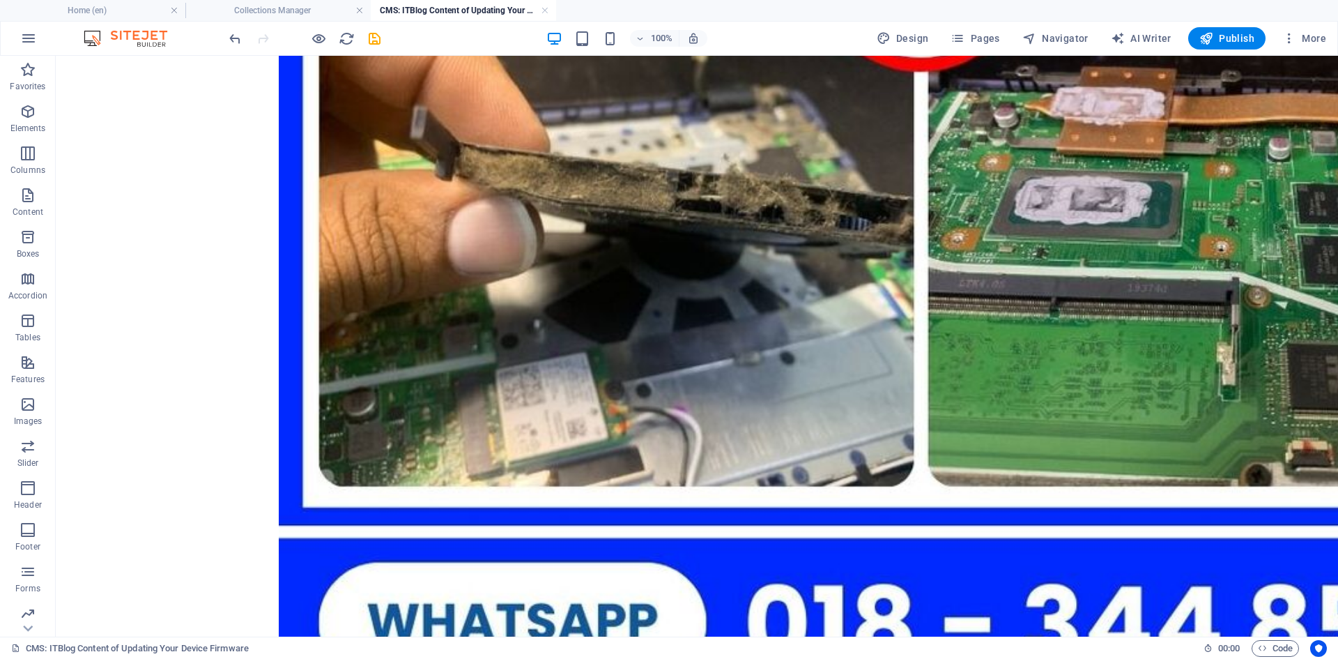
click at [167, 376] on body "Skip to main content Laptop Cepat Panas & Slow? [PERSON_NAME] & Reformat di Den…" at bounding box center [697, 319] width 1282 height 2913
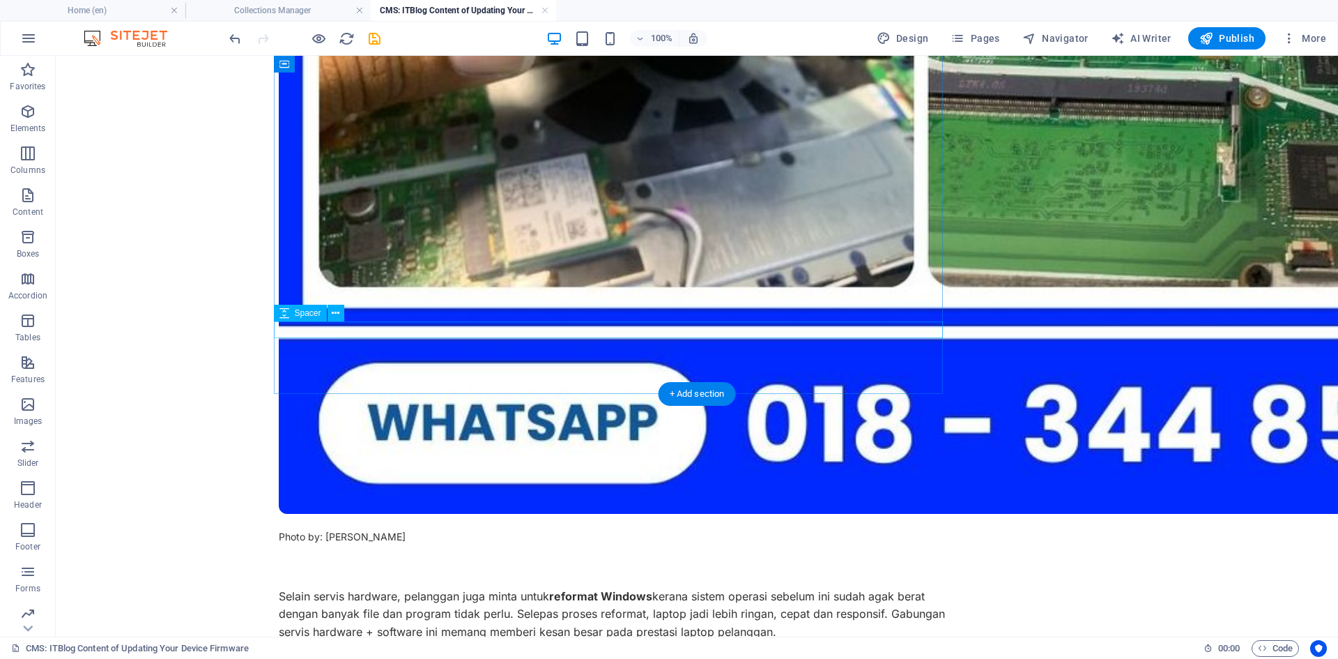
scroll to position [1333, 0]
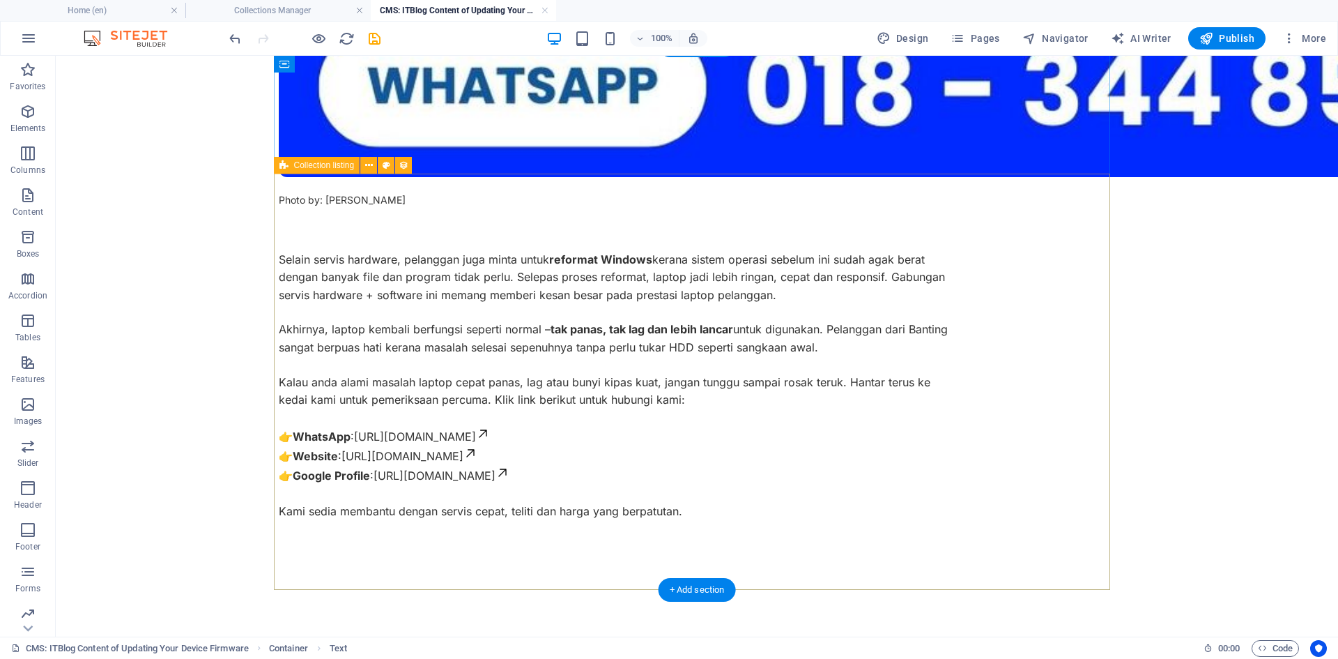
scroll to position [1751, 0]
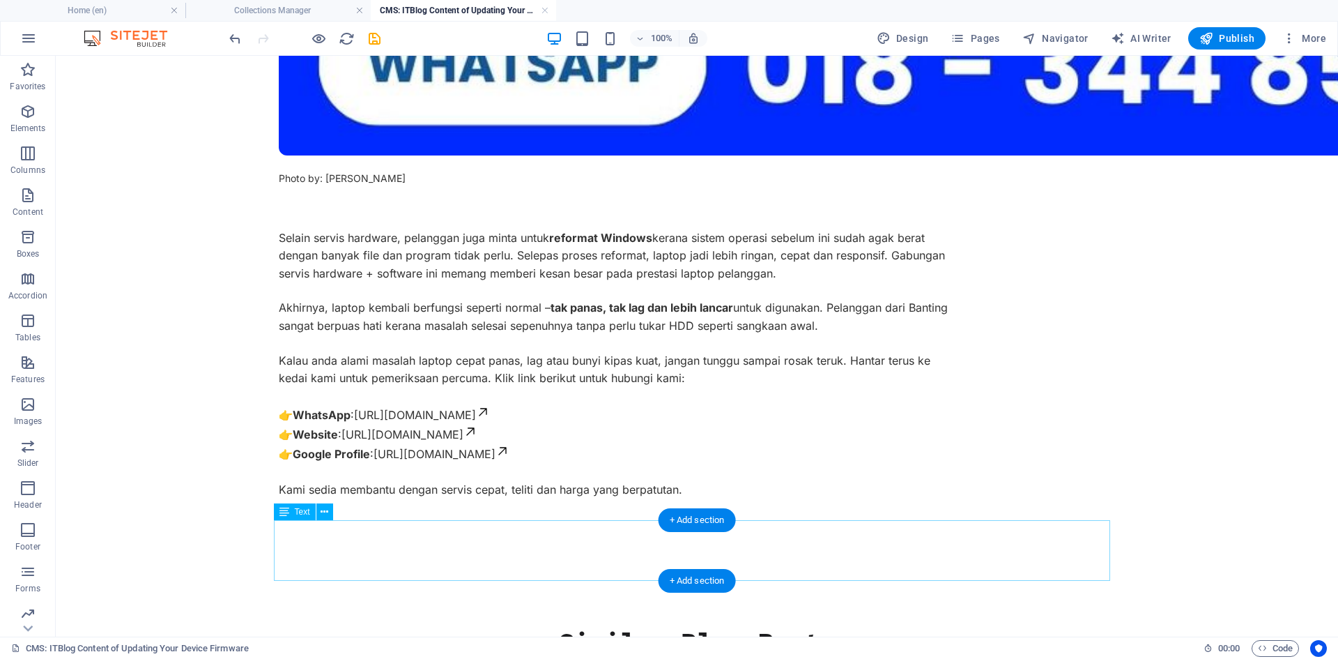
click at [323, 509] on icon at bounding box center [325, 512] width 8 height 15
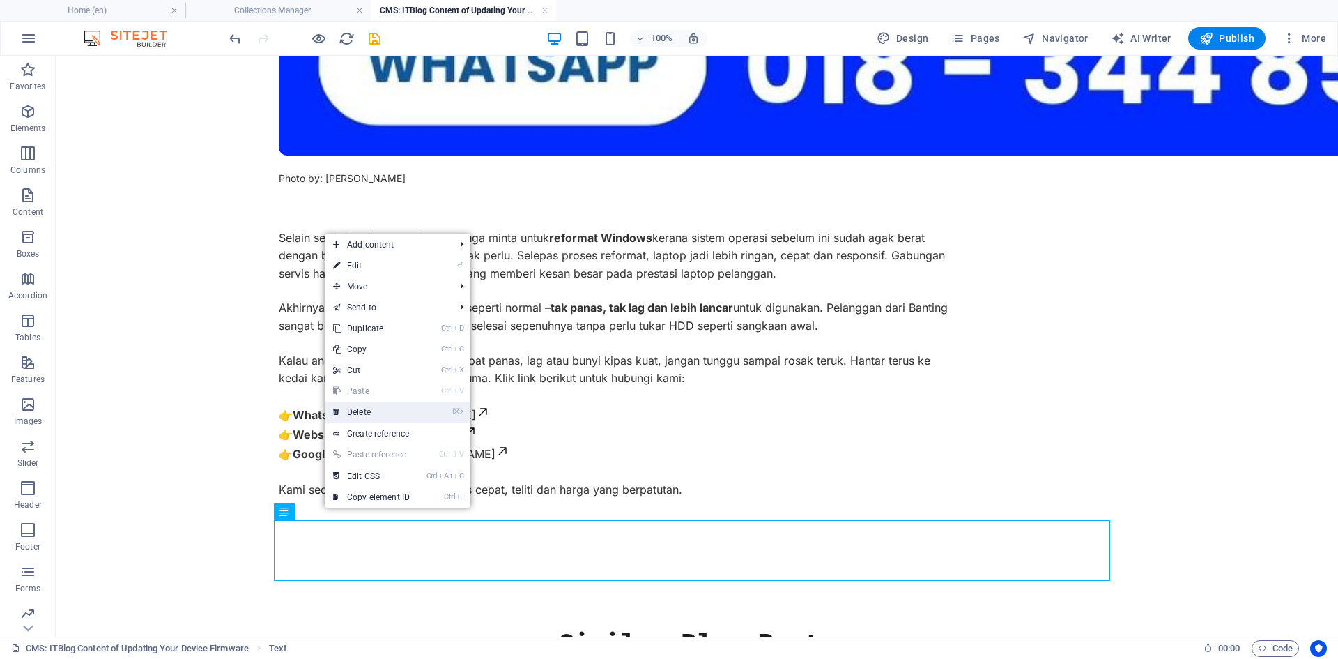
click at [380, 413] on link "⌦ Delete" at bounding box center [371, 411] width 93 height 21
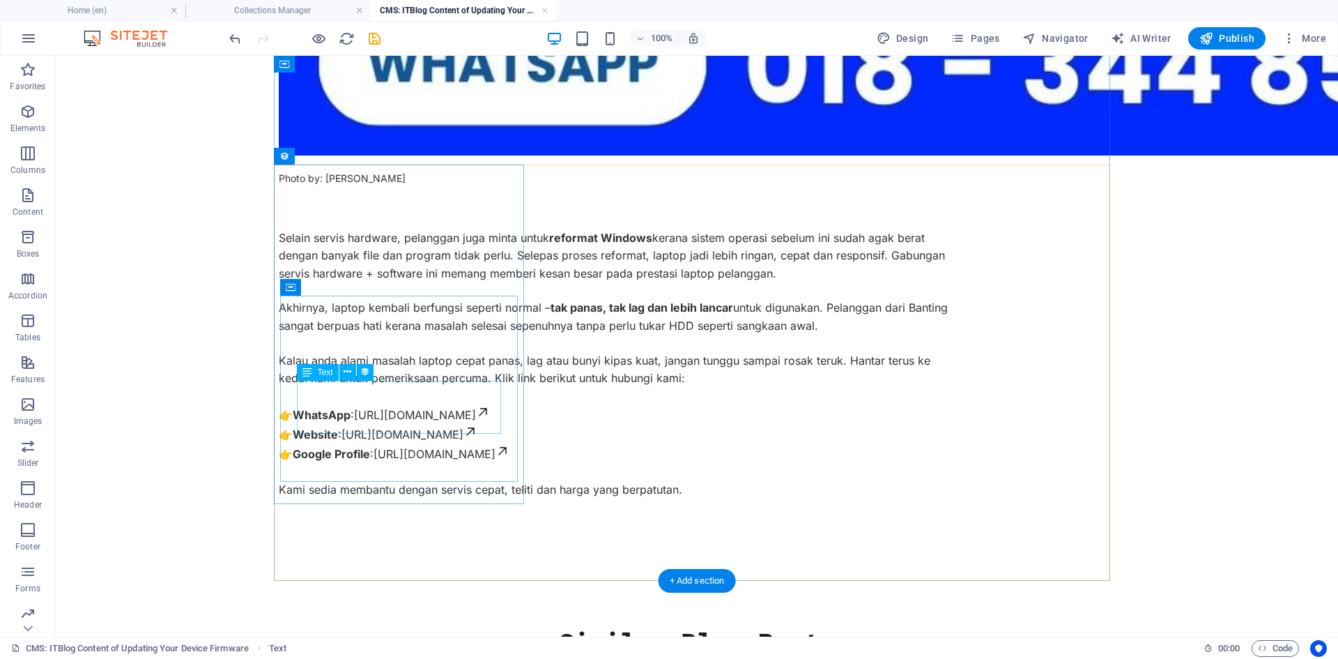
scroll to position [1690, 0]
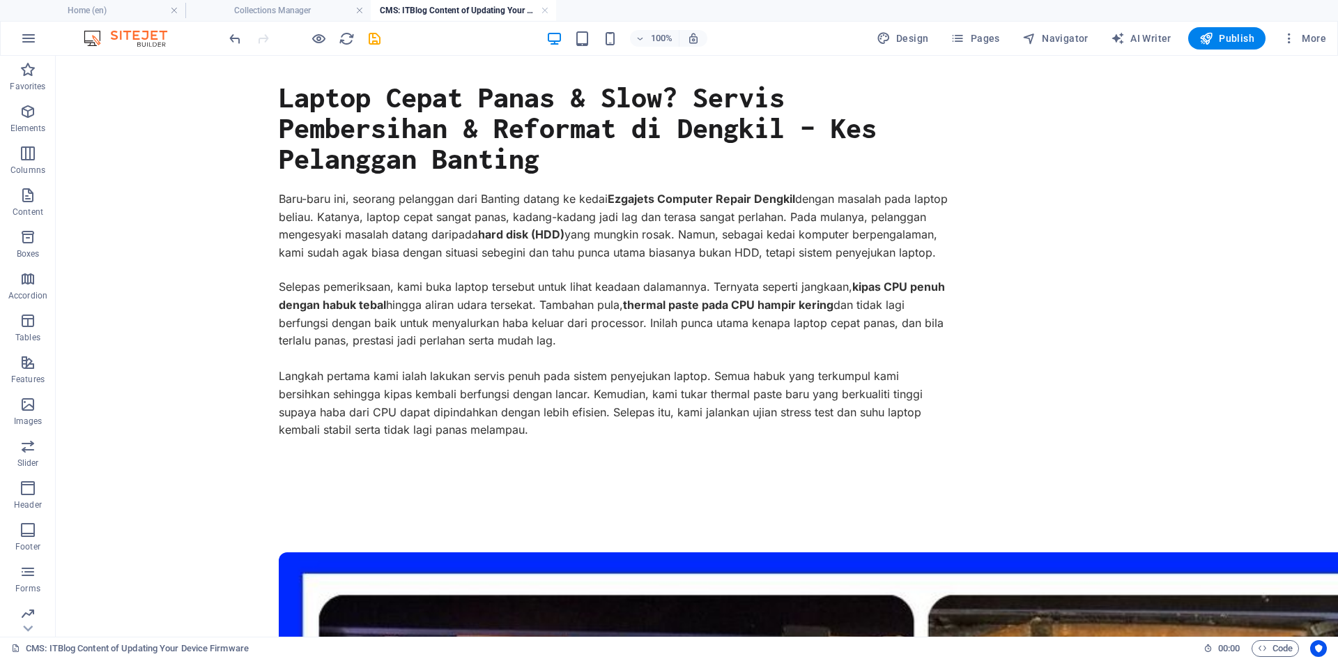
scroll to position [0, 0]
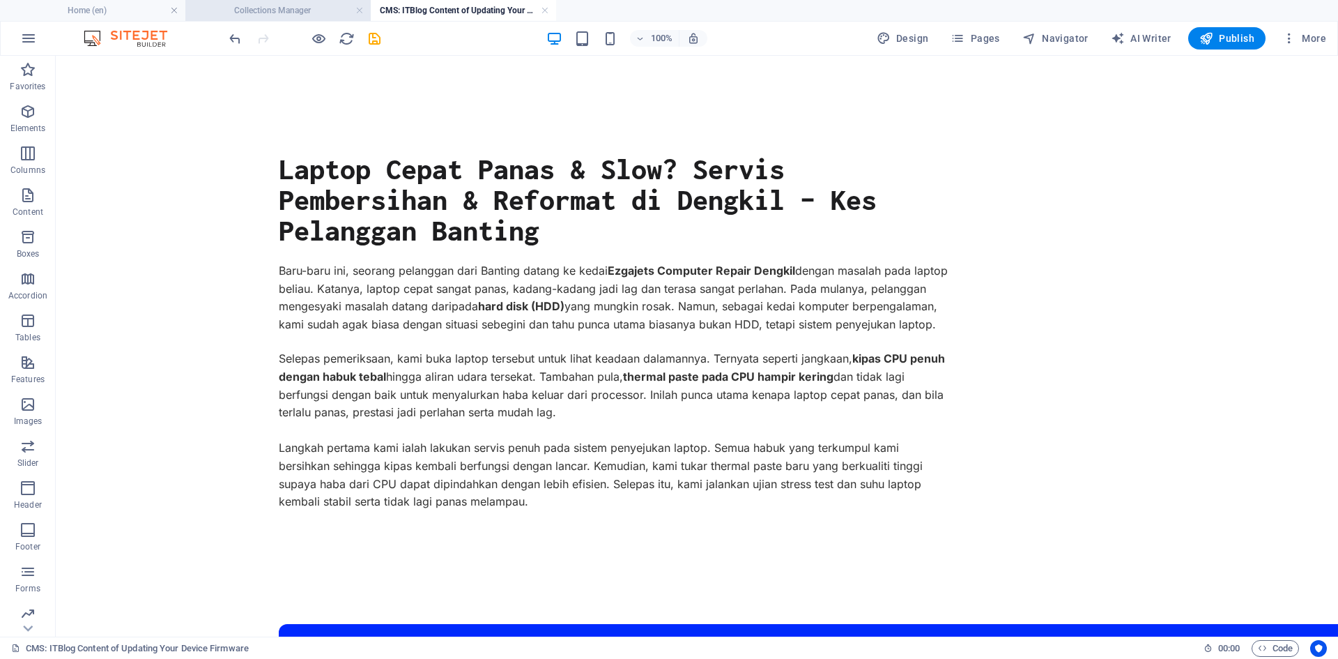
click at [261, 8] on h4 "Collections Manager" at bounding box center [277, 10] width 185 height 15
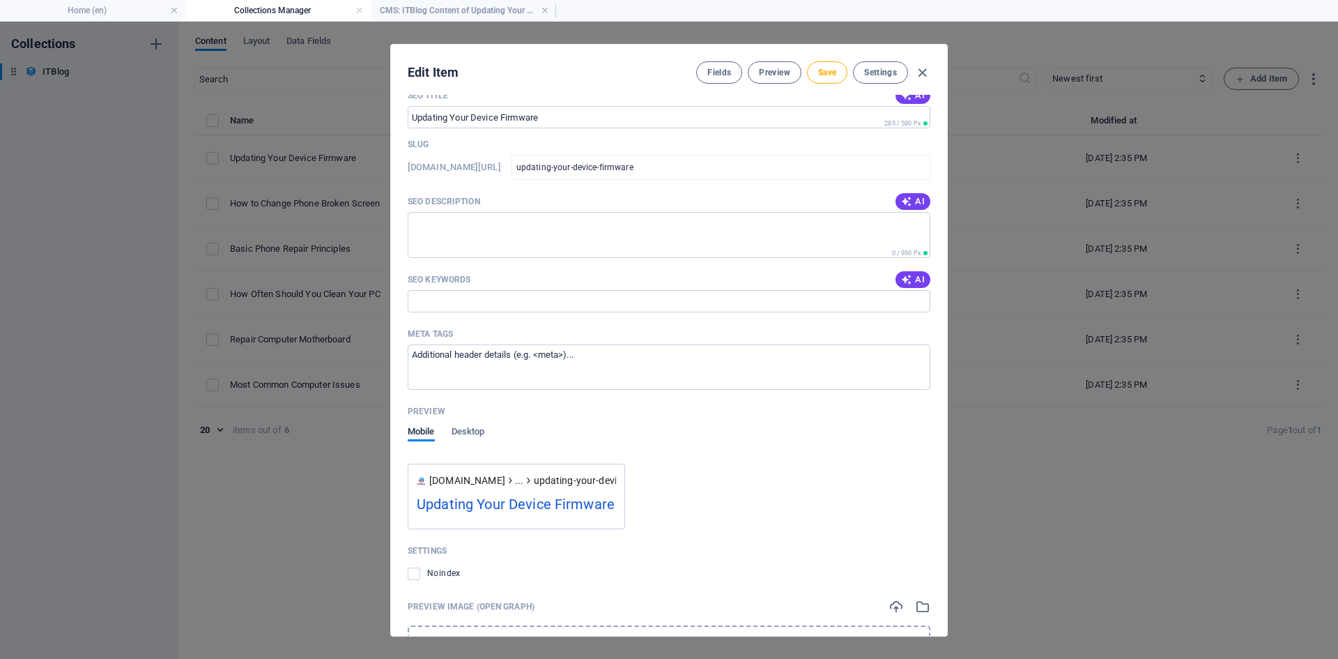
scroll to position [1393, 0]
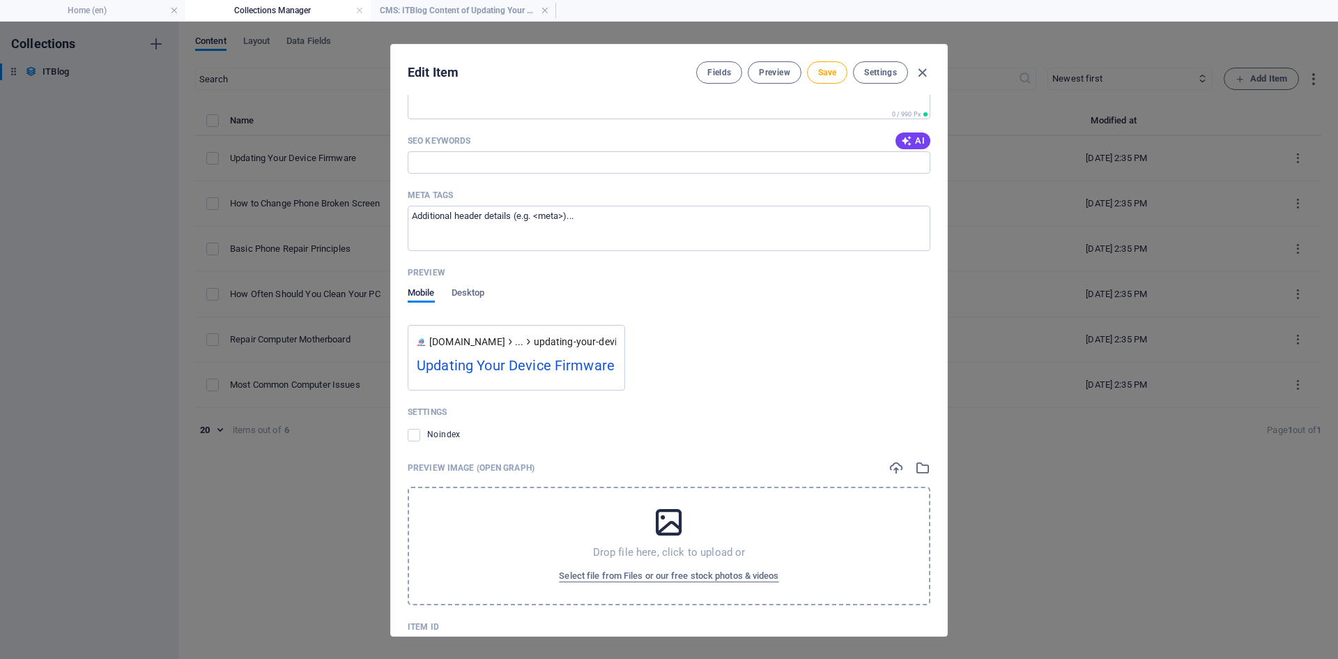
click at [1009, 319] on div "Edit Item Fields Preview Save Settings ITBlog Image Drop files here to upload t…" at bounding box center [669, 340] width 1338 height 637
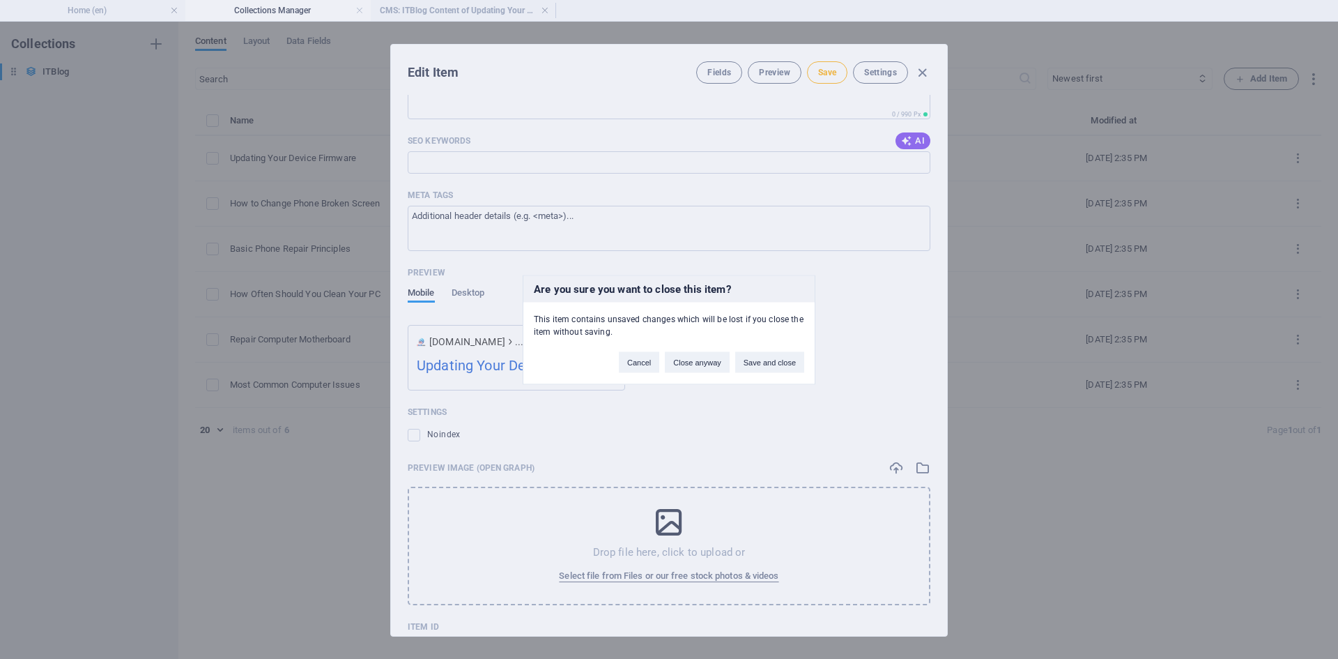
click at [448, 15] on div "Are you sure you want to close this item? This item contains unsaved changes wh…" at bounding box center [669, 329] width 1338 height 659
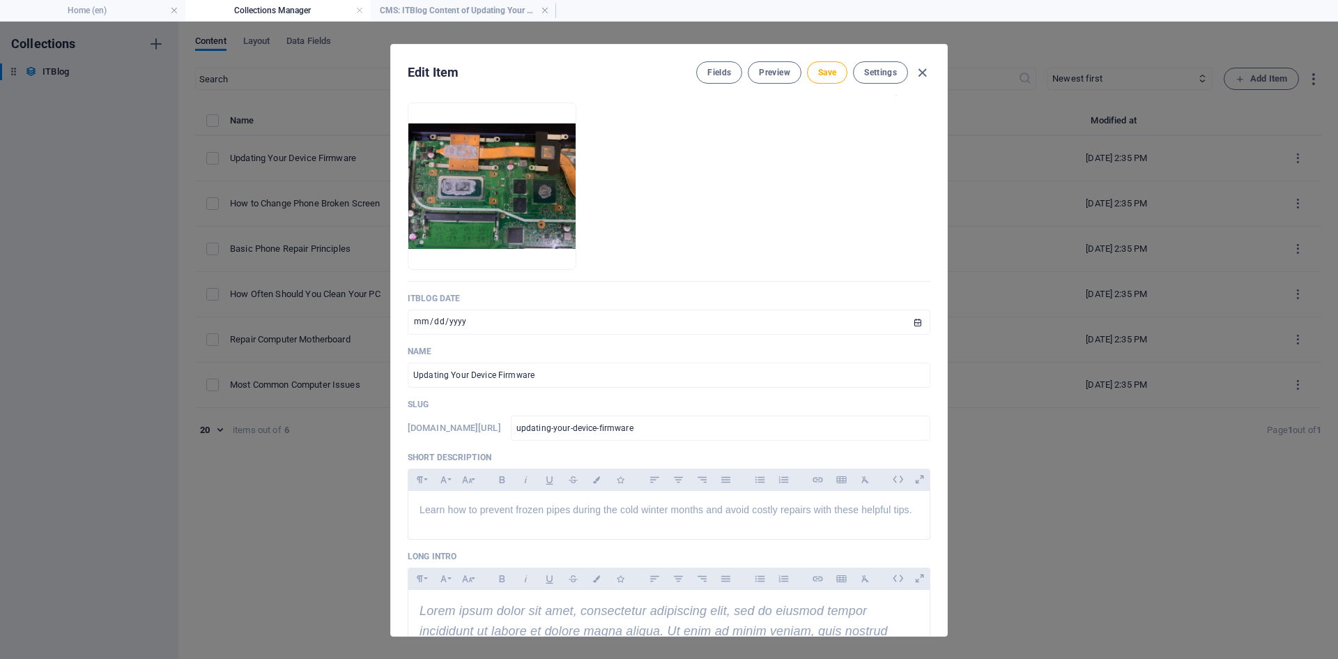
scroll to position [0, 0]
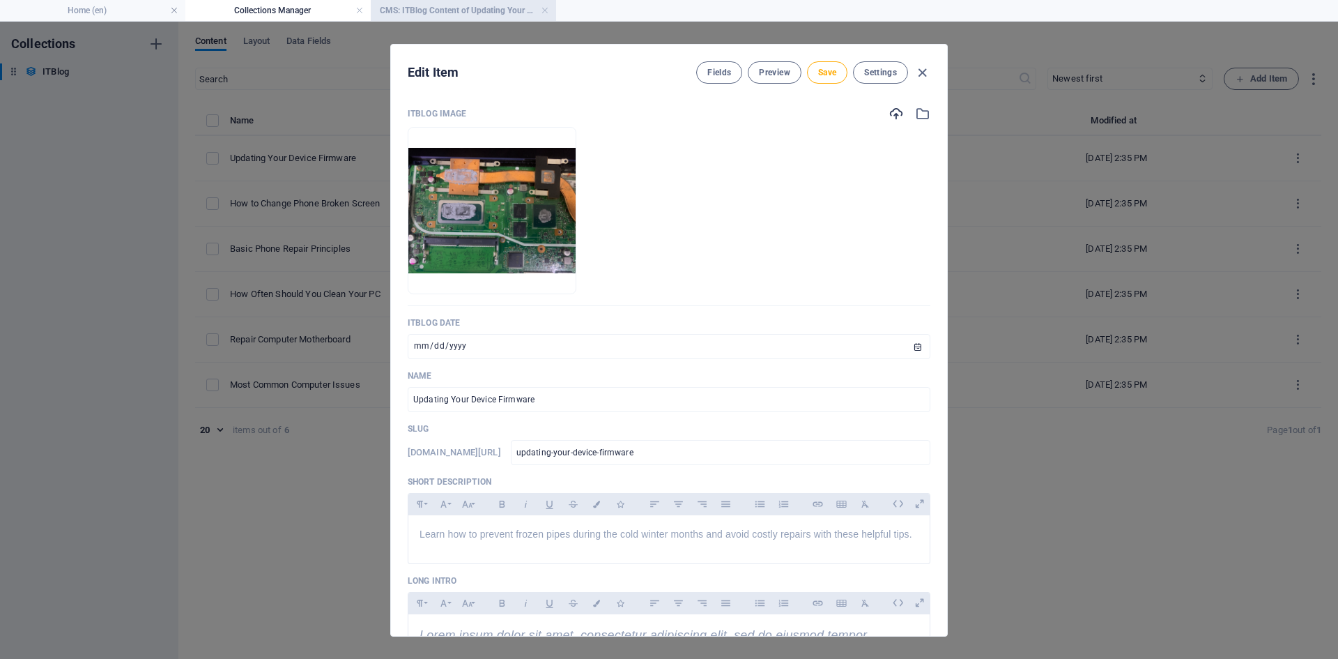
click at [471, 13] on h4 "CMS: ITBlog Content of Updating Your Device Firmware" at bounding box center [463, 10] width 185 height 15
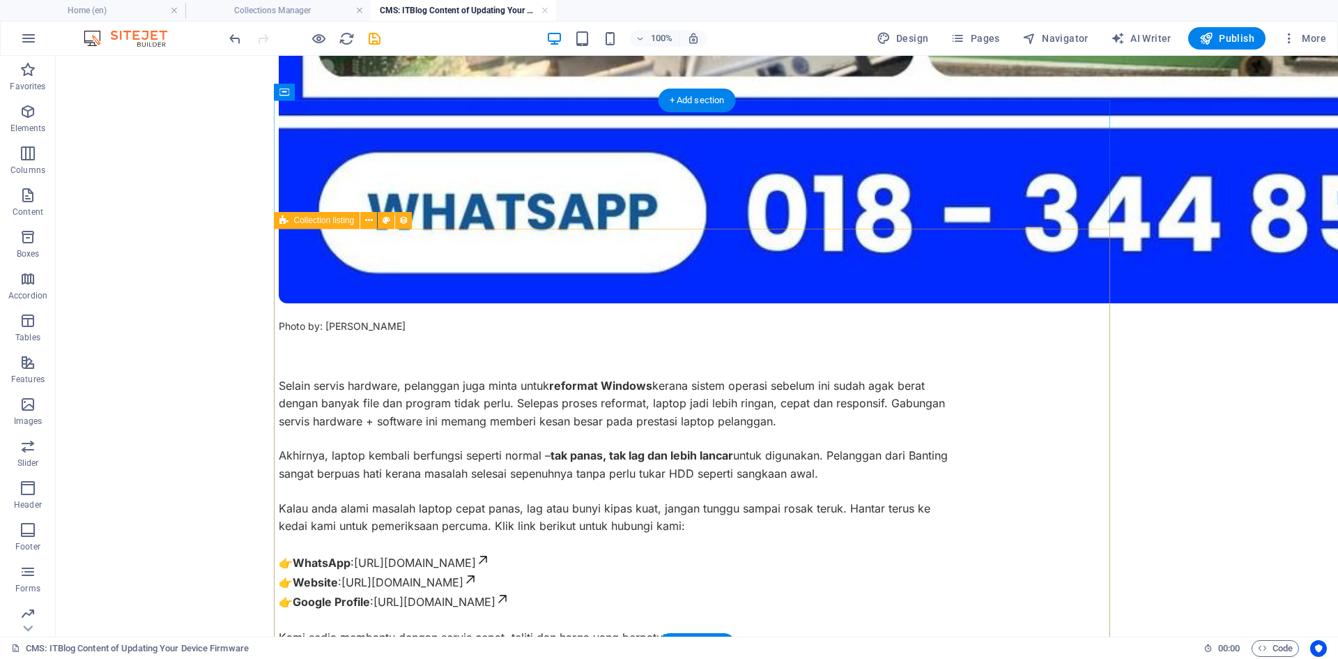
scroll to position [1690, 0]
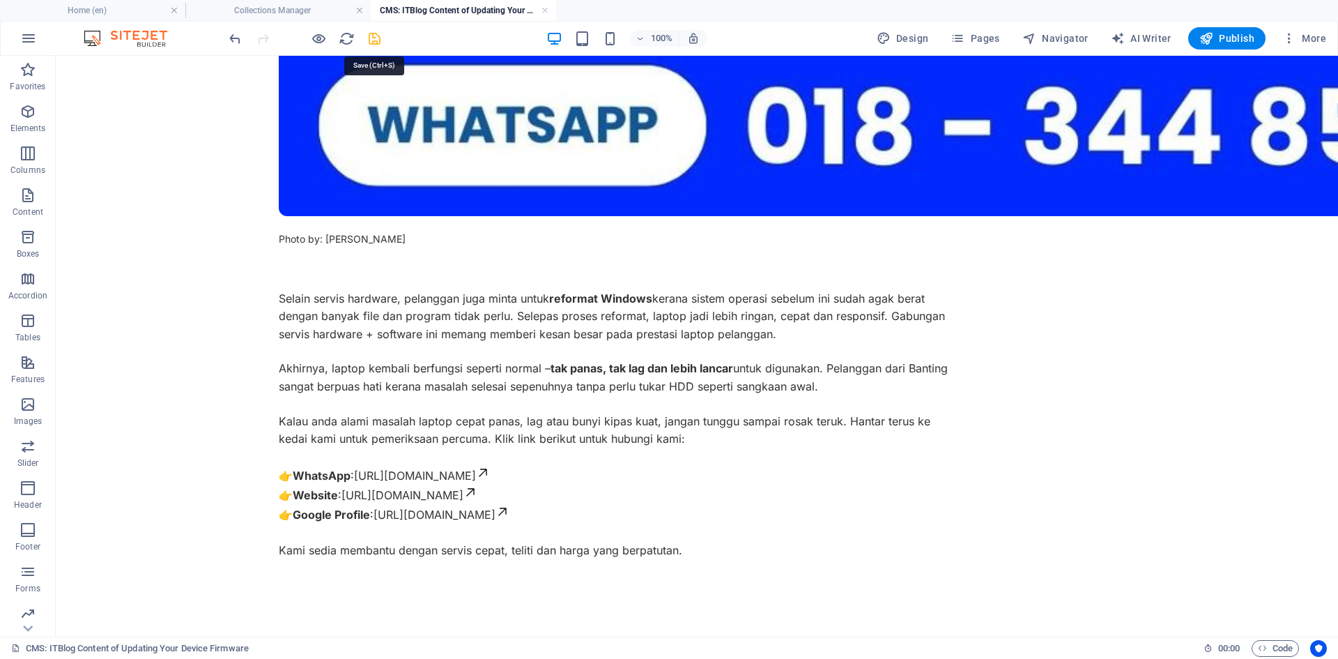
click at [378, 42] on icon "save" at bounding box center [375, 39] width 16 height 16
click at [284, 8] on h4 "Collections Manager" at bounding box center [277, 10] width 185 height 15
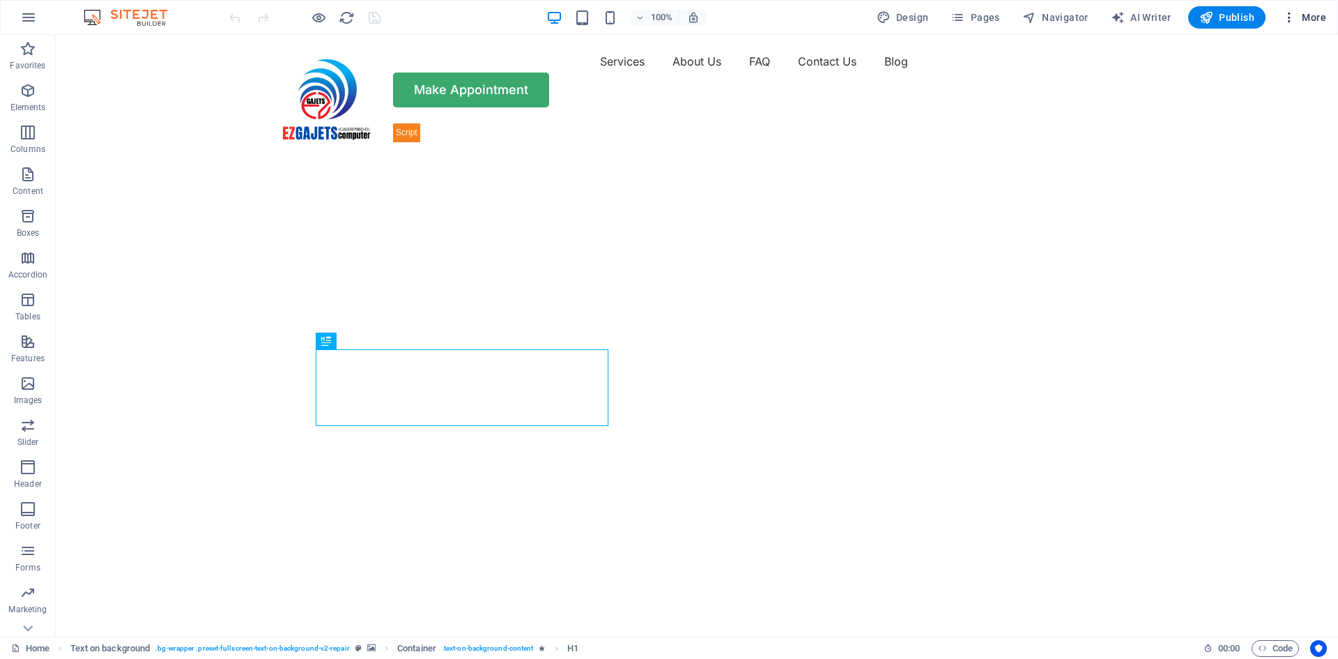
click at [1296, 22] on icon "button" at bounding box center [1289, 17] width 14 height 14
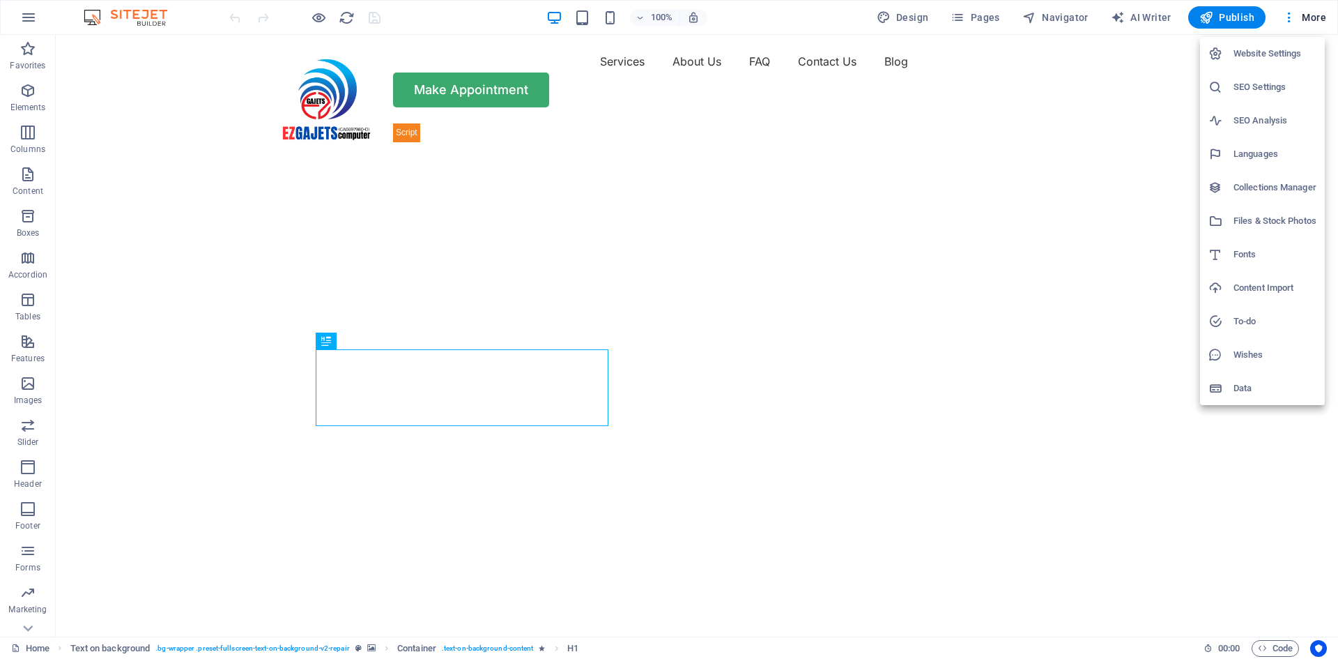
click at [1239, 89] on h6 "SEO Settings" at bounding box center [1275, 87] width 83 height 17
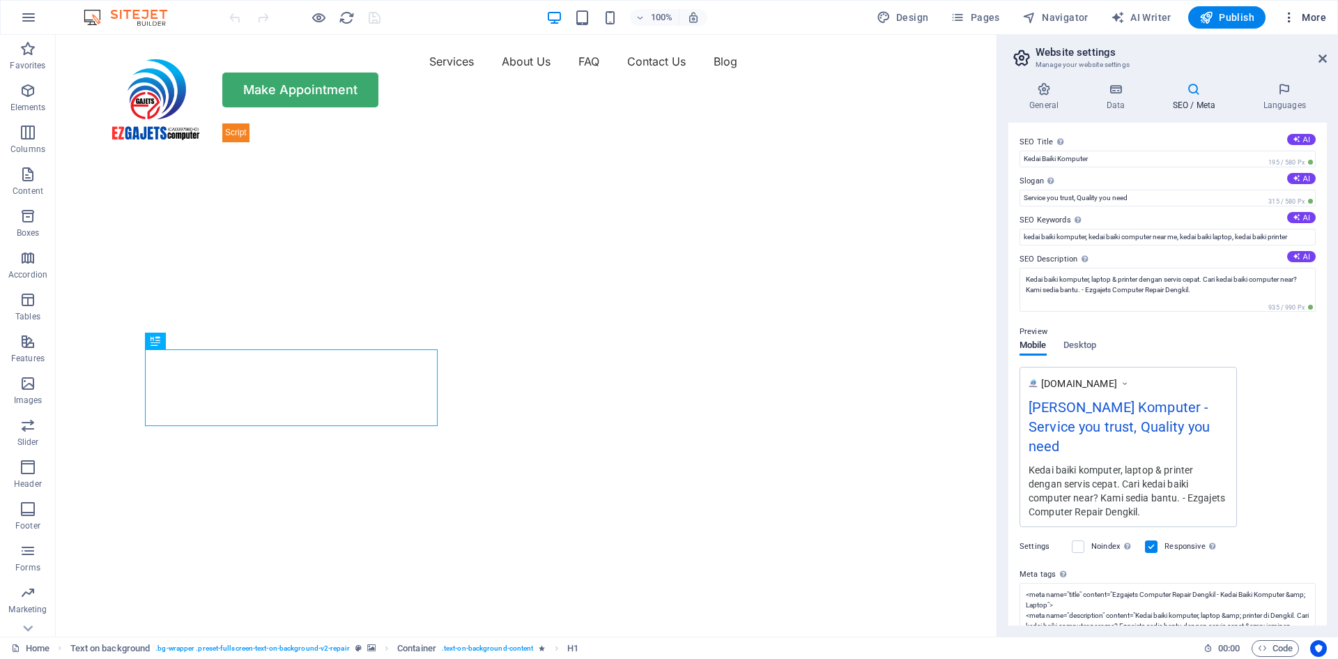
click at [1289, 22] on icon "button" at bounding box center [1289, 17] width 14 height 14
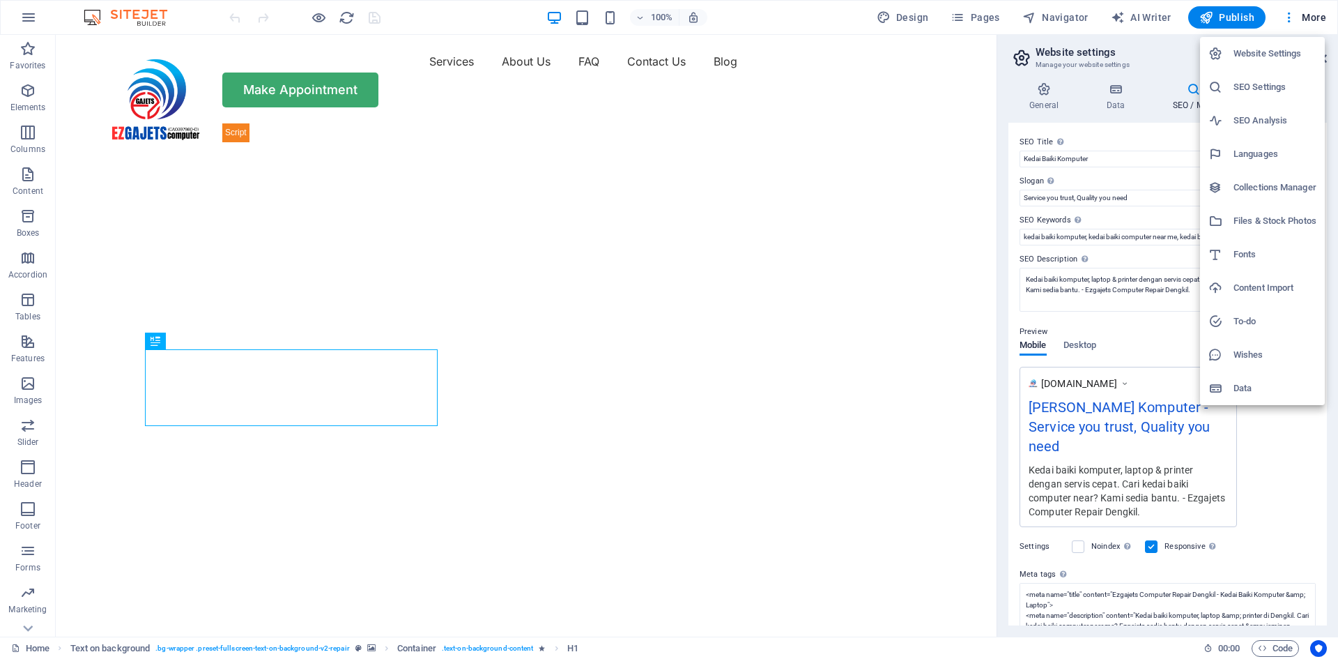
click at [1238, 190] on h6 "Collections Manager" at bounding box center [1275, 187] width 83 height 17
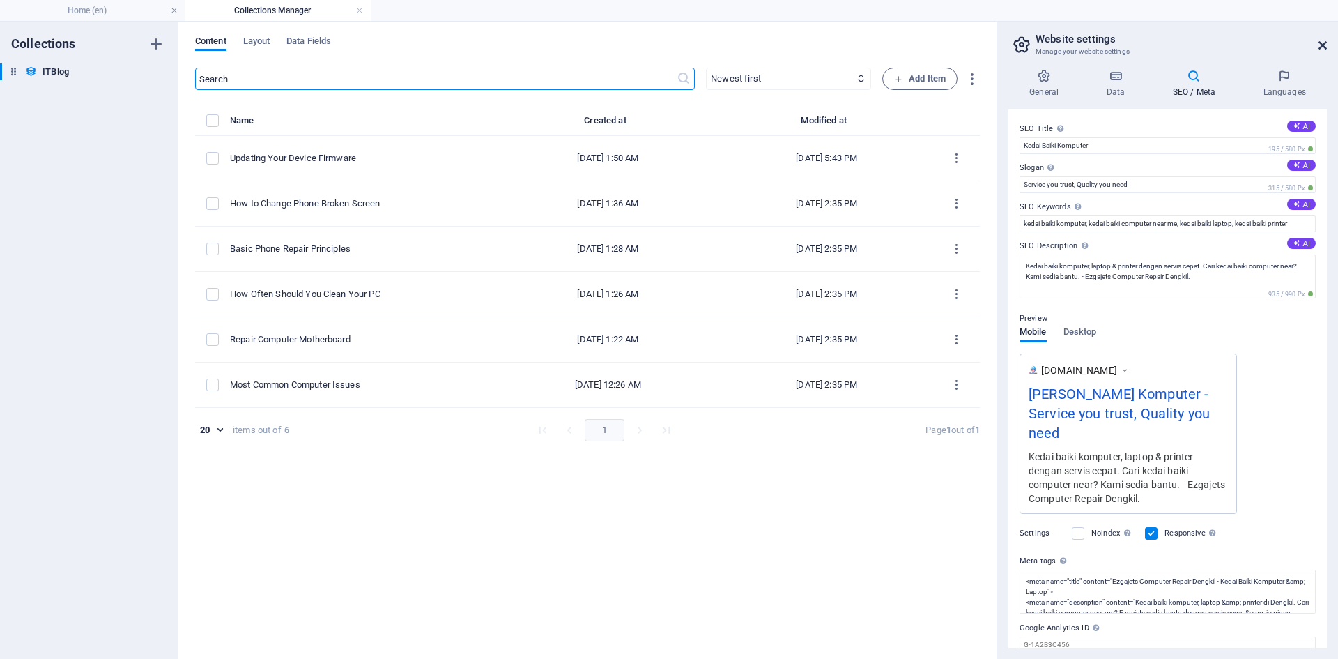
click at [1326, 45] on icon at bounding box center [1323, 45] width 8 height 11
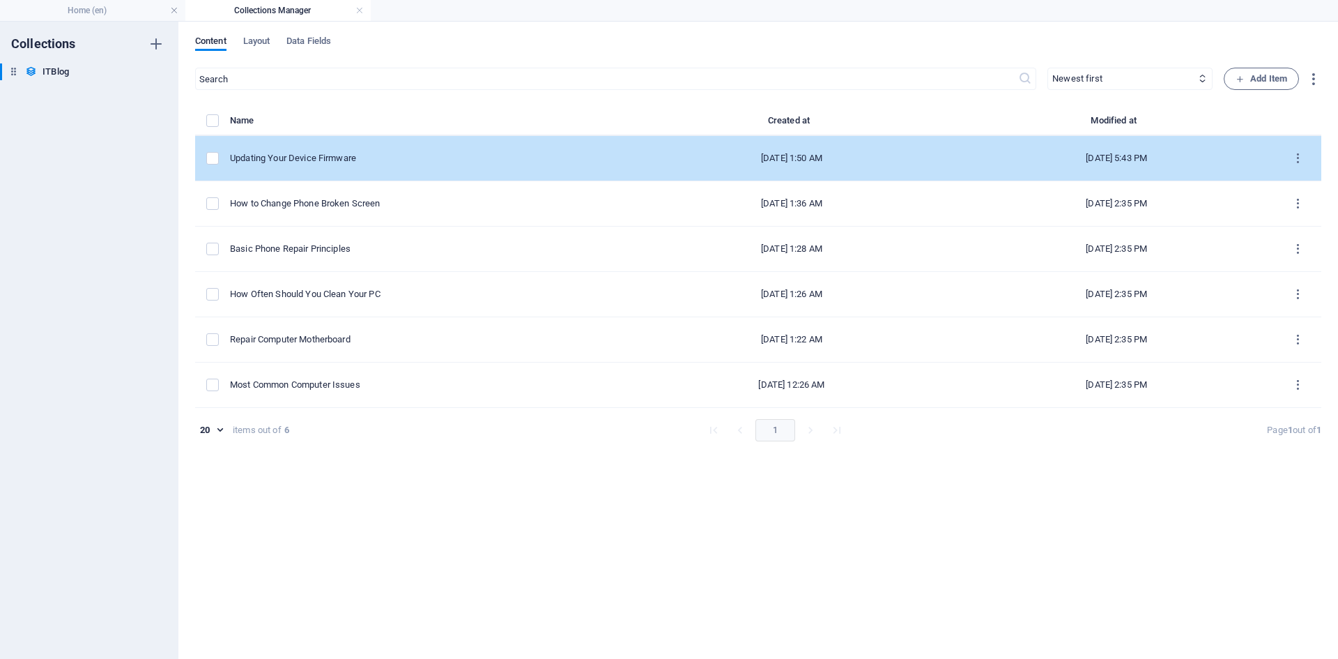
click at [323, 158] on div "Updating Your Device Firmware" at bounding box center [421, 158] width 383 height 13
select select "Mobile"
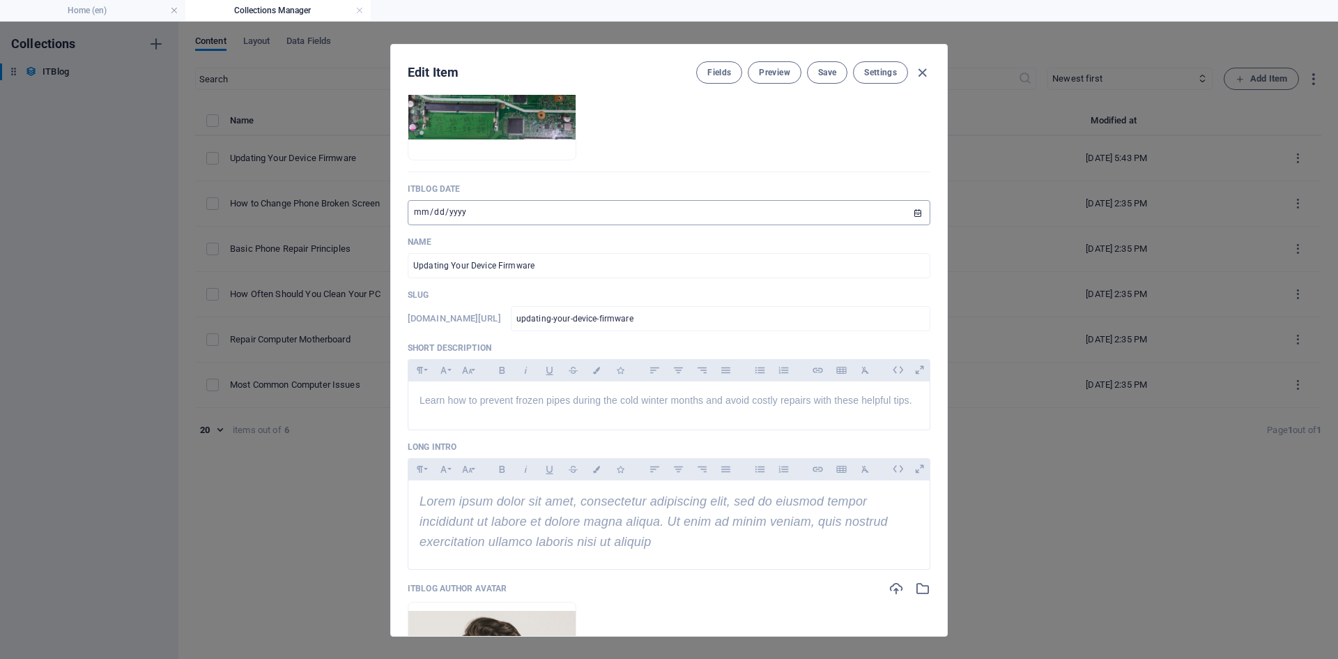
scroll to position [139, 0]
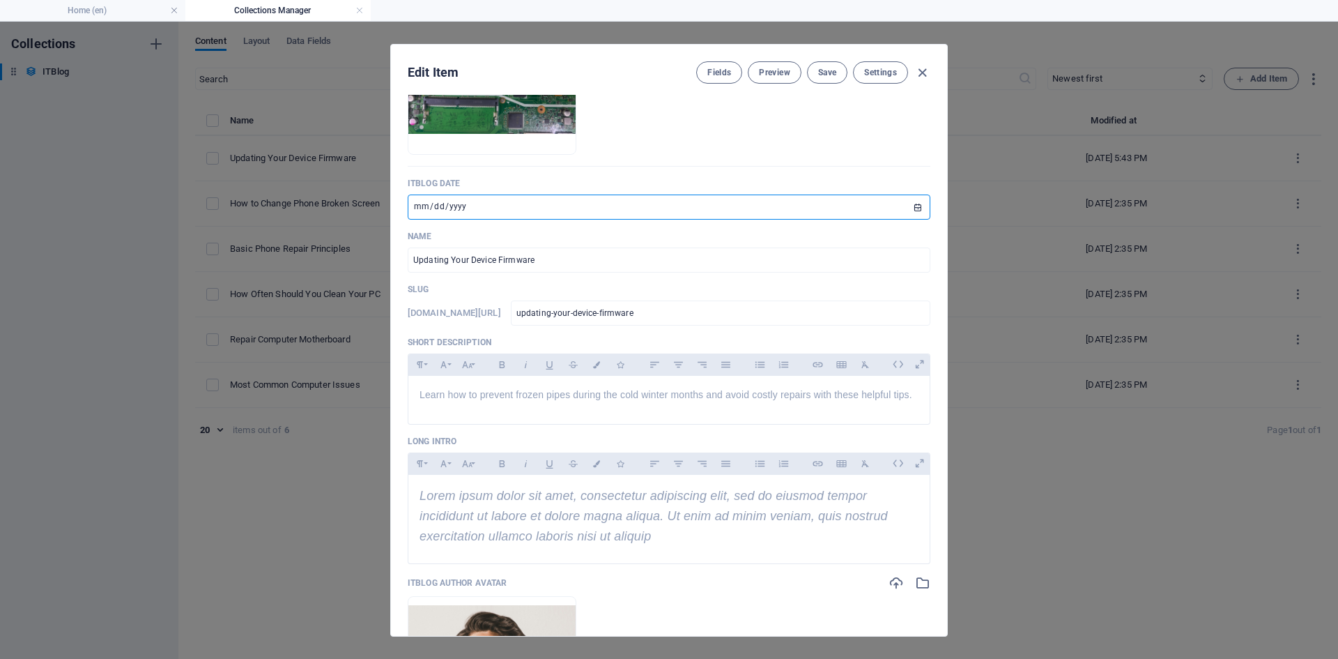
click at [539, 198] on input "[DATE]" at bounding box center [669, 206] width 523 height 25
click at [576, 264] on input "Updating Your Device Firmware" at bounding box center [669, 259] width 523 height 25
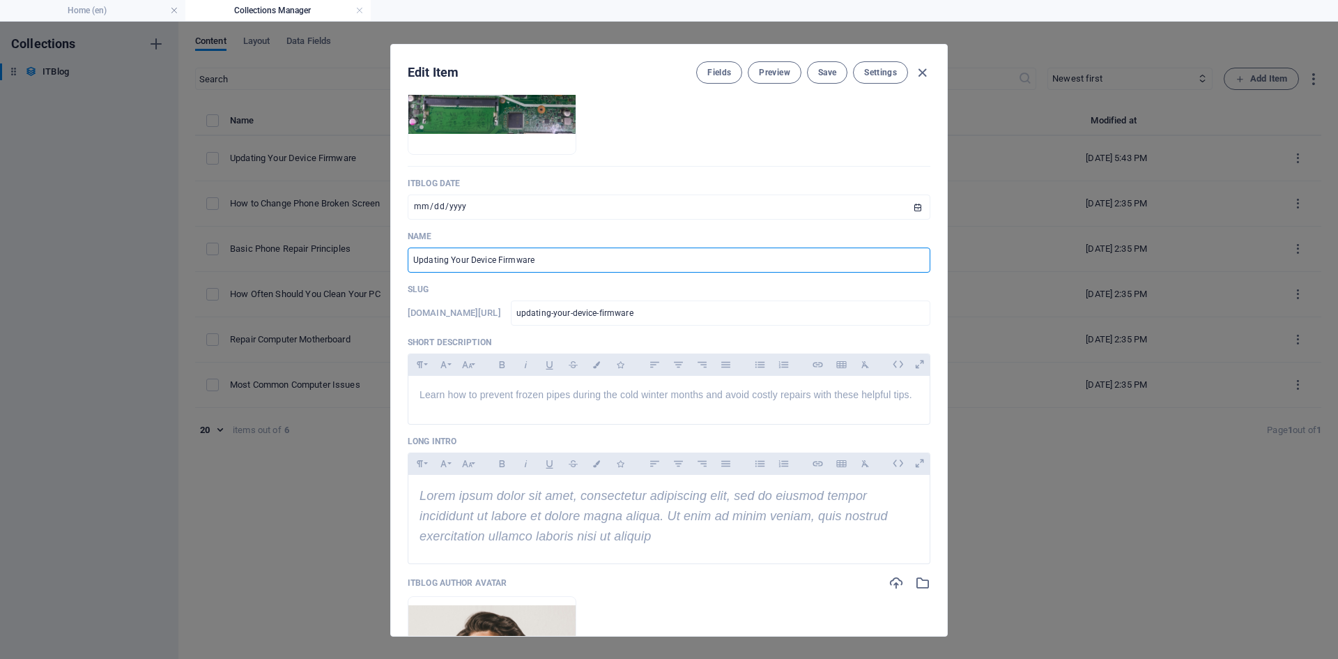
drag, startPoint x: 574, startPoint y: 261, endPoint x: 359, endPoint y: 256, distance: 214.7
click at [359, 256] on div "Edit Item Fields Preview Save Settings ITBlog Image Drop files here to upload t…" at bounding box center [669, 340] width 1338 height 637
paste input "Laptop Cepat Panas & Slow? Servis Pembersihan & Reformat di Dengkil – Kes Pelan…"
type input "Laptop Cepat Panas & Slow? Servis Pembersihan & Reformat di Dengkil – Kes Pelan…"
type input "laptop-cepat-panas-slow-servis-pembersihan-reformat-di-dengkil-kes-pelanggan-ba…"
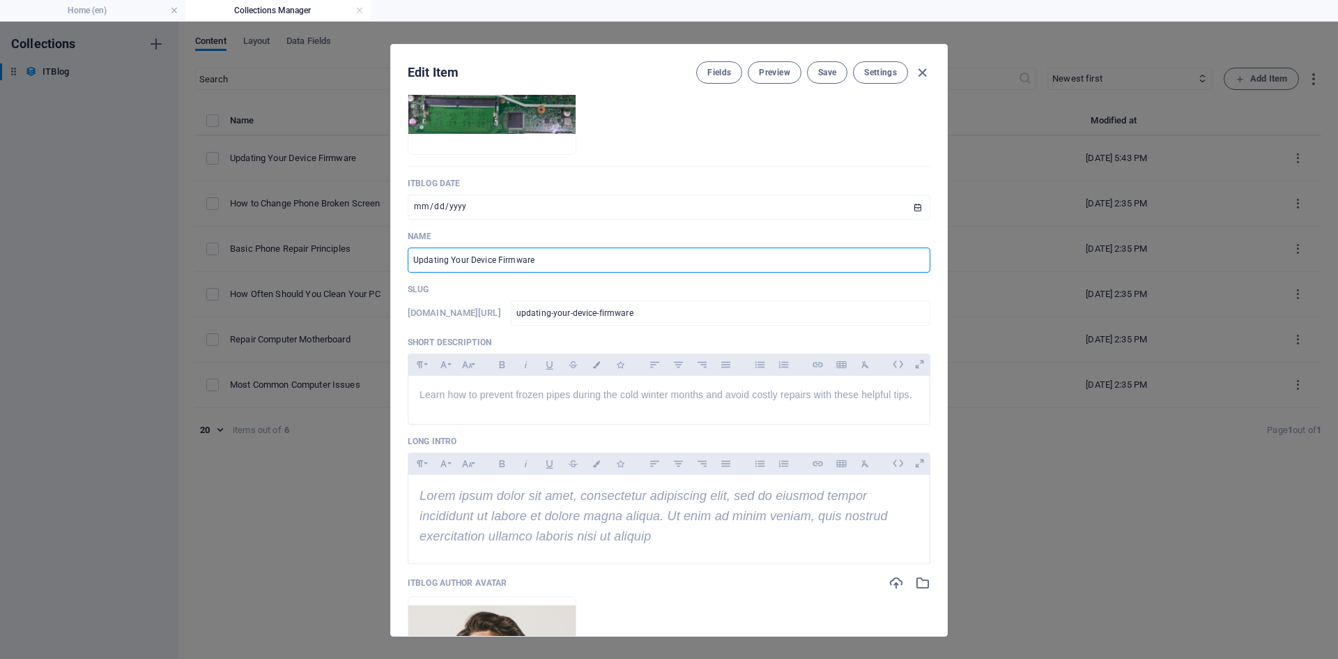
type input "laptop-cepat-panas-slow-servis-pembersihan-reformat-di-dengkil-kes-pelanggan-ba…"
type input "Laptop Cepat Panas & Slow? Servis Pembersihan & Reformat di Dengkil – Kes Pelan…"
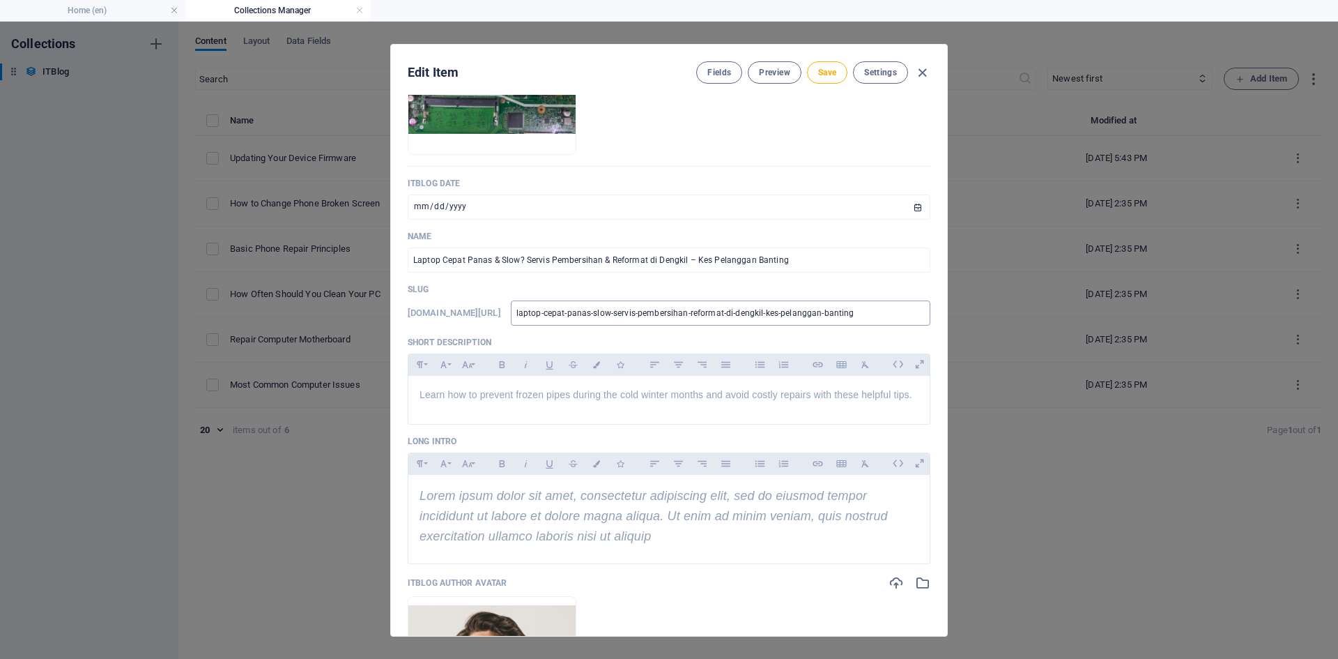
click at [842, 312] on input "laptop-cepat-panas-slow-servis-pembersihan-reformat-di-dengkil-kes-pelanggan-ba…" at bounding box center [721, 312] width 420 height 25
paste input "panas-slow-servis-dengkil"
type input "laptop-panas-slow-servis-dengkil-banting"
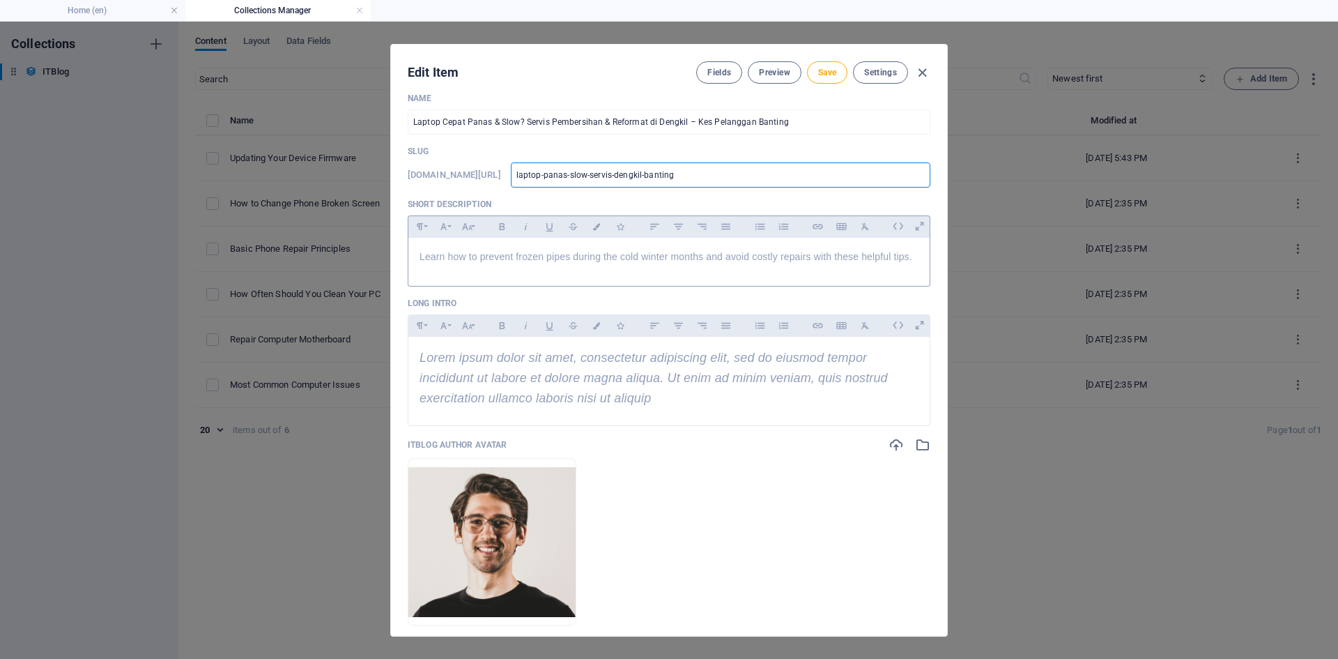
scroll to position [279, 0]
type input "laptop-panas-slow-servis-dengkil-banting"
click at [571, 261] on p "Learn how to prevent frozen pipes during the cold winter months and avoid costl…" at bounding box center [669, 254] width 499 height 15
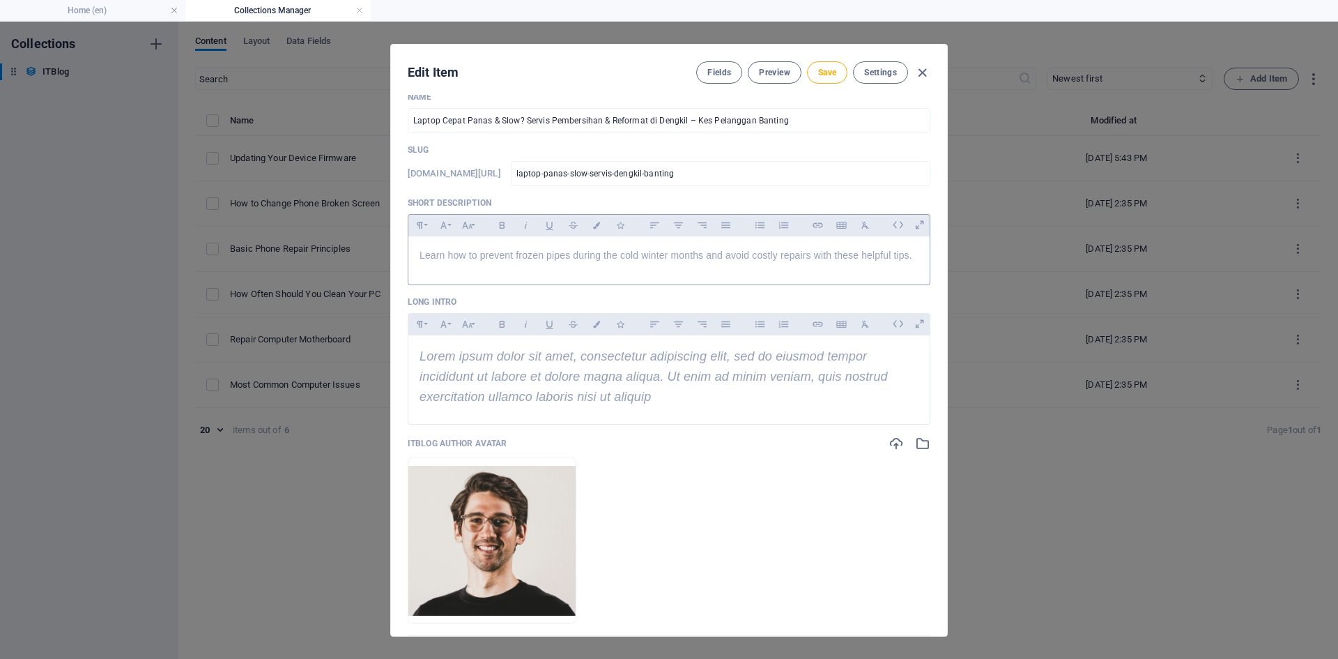
click at [490, 261] on p "Learn how to prevent frozen pipes during the cold winter months and avoid costl…" at bounding box center [669, 254] width 499 height 15
click at [452, 263] on div "Learn how to prevent frozen pipes during the cold winter months and avoid costl…" at bounding box center [668, 257] width 521 height 42
click at [418, 254] on div "Learn how to prevent frozen pipes during the cold winter months and avoid costl…" at bounding box center [668, 257] width 521 height 42
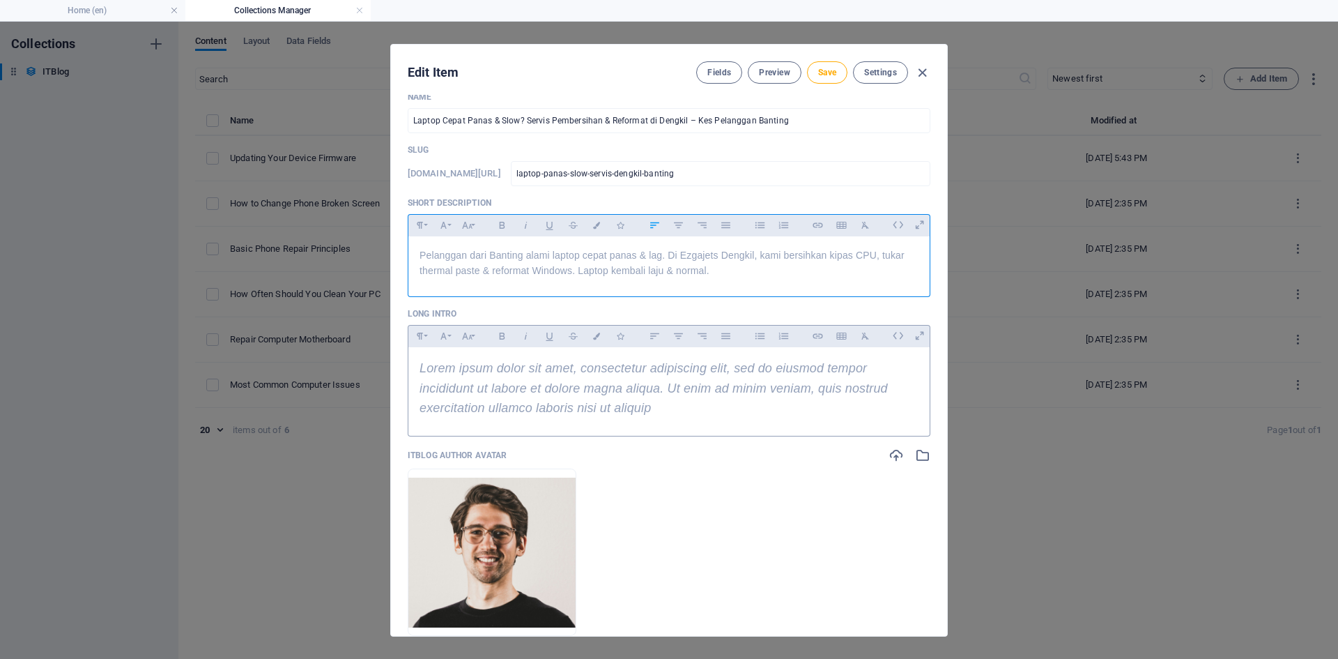
click at [422, 368] on span "Lorem ipsum dolor sit amet, consectetur adipiscing elit, sed do eiusmod tempor …" at bounding box center [654, 388] width 468 height 54
click at [420, 369] on span "Lorem ipsum dolor sit amet, consectetur adipiscing elit, sed do eiusmod tempor …" at bounding box center [654, 388] width 468 height 54
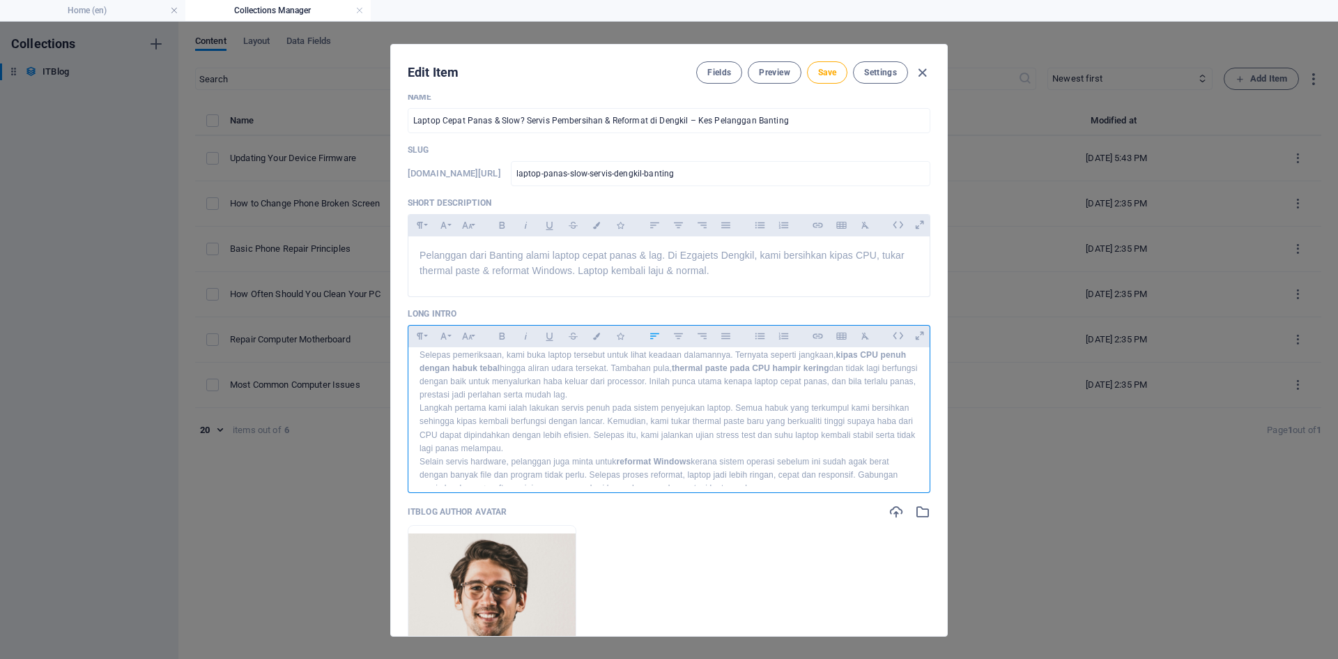
scroll to position [0, 0]
click at [714, 391] on p "Baru-baru ini, seorang pelanggan dari Banting datang ke kedai Ezgajets Computer…" at bounding box center [669, 385] width 499 height 54
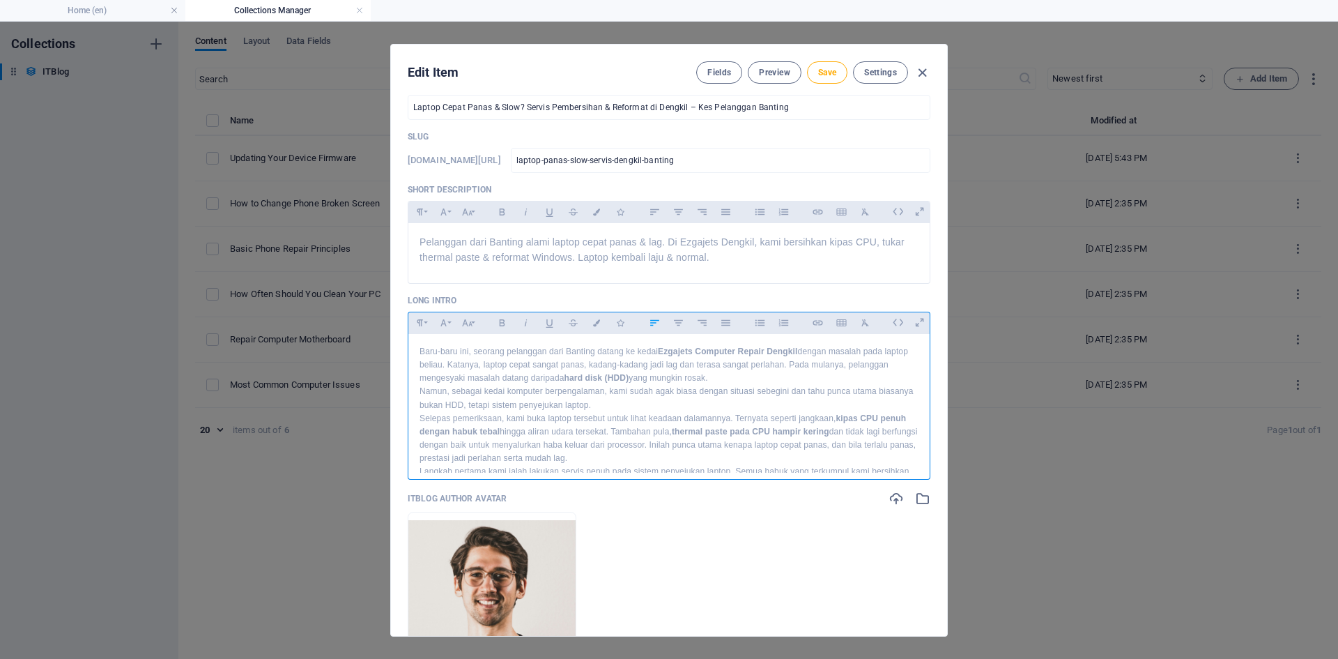
scroll to position [305, 0]
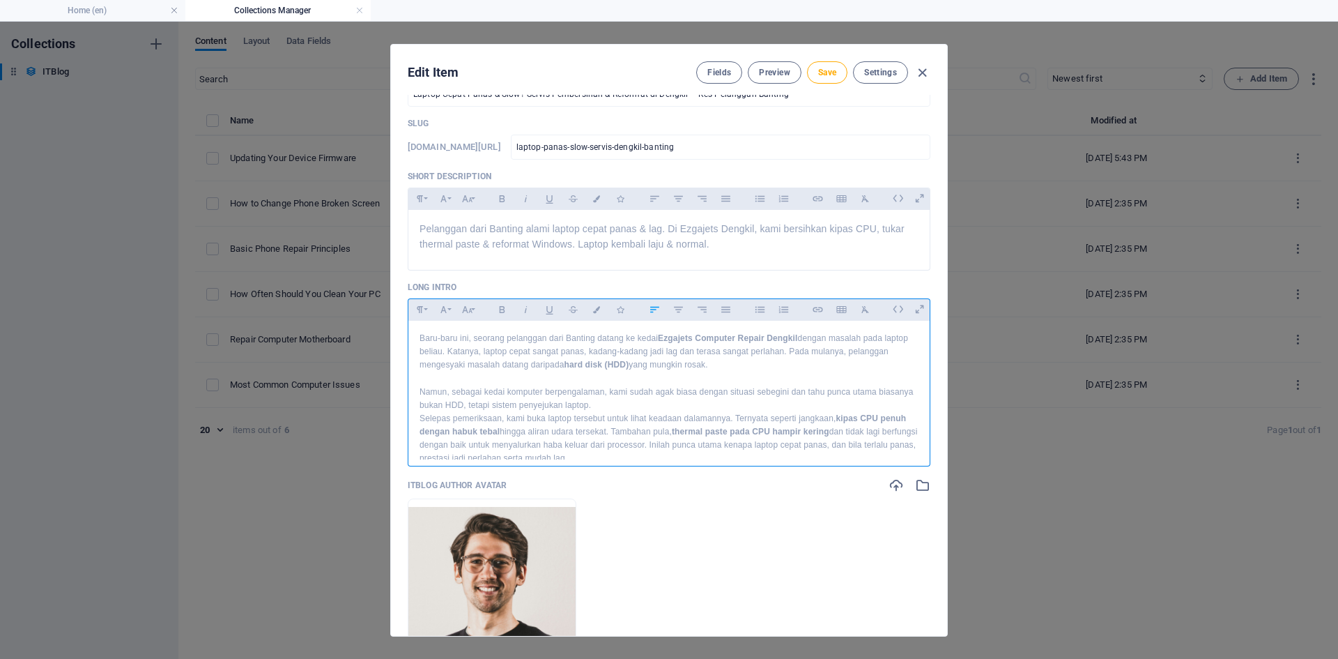
click at [629, 405] on p "Namun, sebagai kedai komputer berpengalaman, kami sudah agak biasa dengan situa…" at bounding box center [669, 398] width 499 height 26
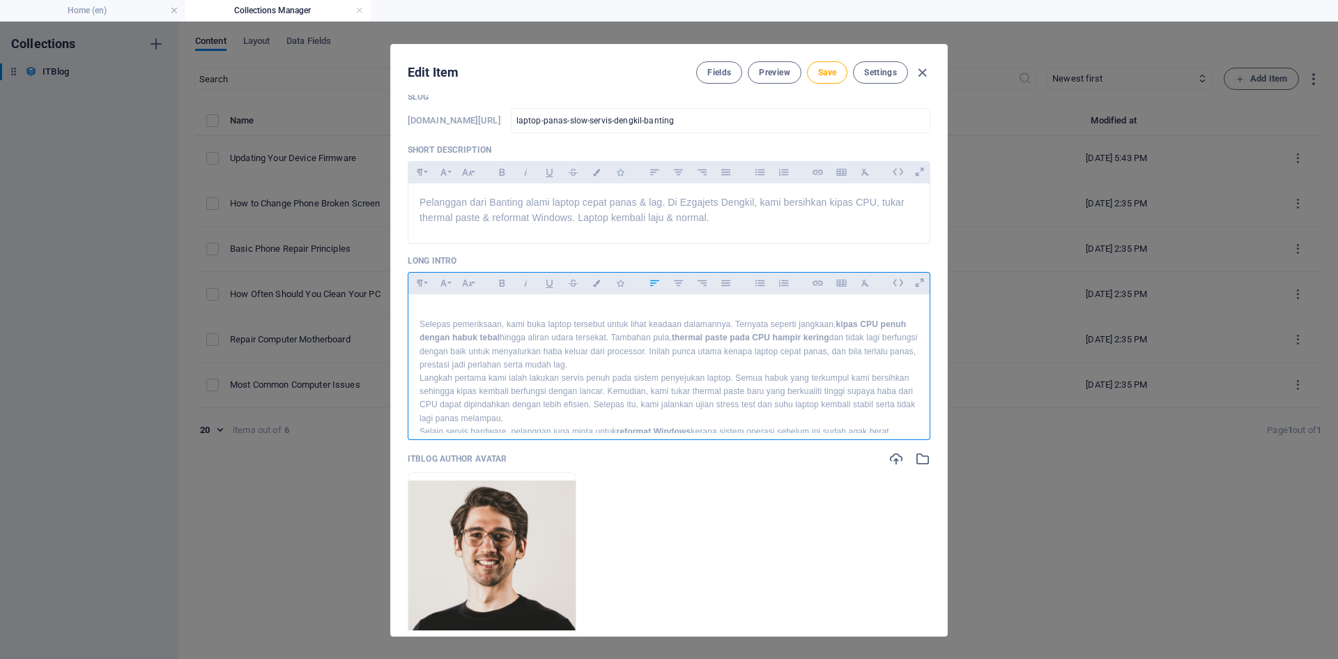
scroll to position [70, 0]
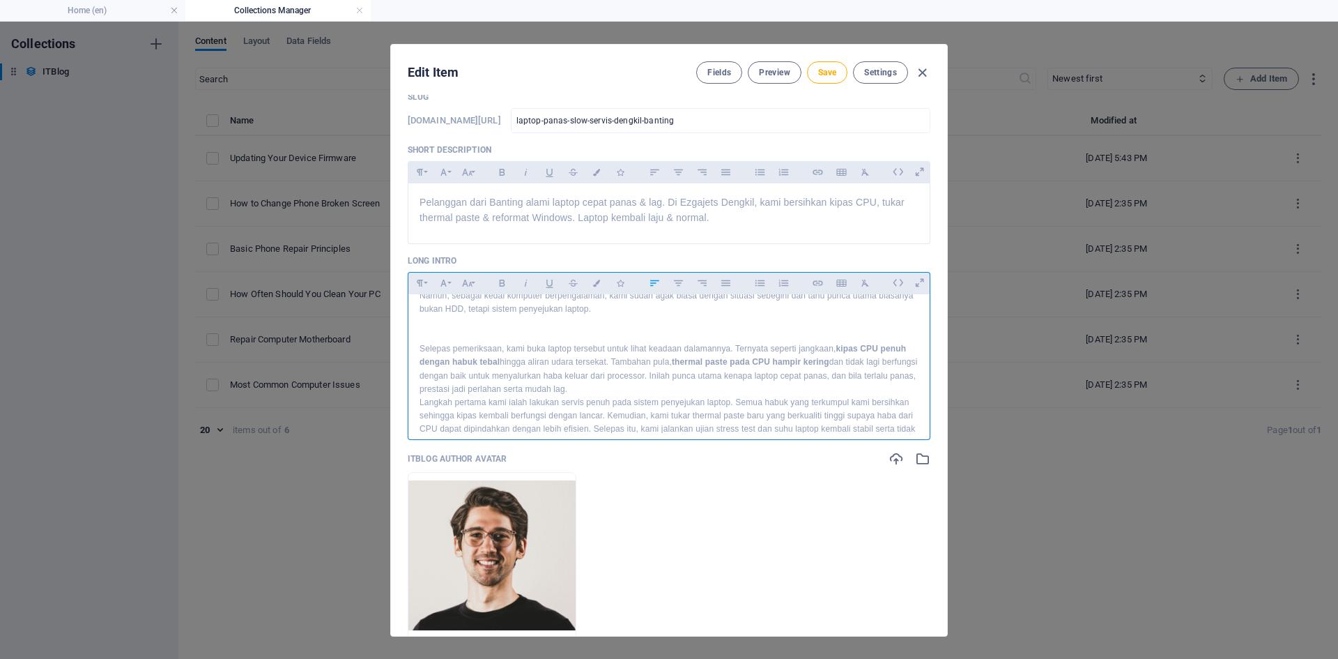
click at [623, 387] on p "Selepas pemeriksaan, kami buka laptop tersebut untuk lihat keadaan dalamannya. …" at bounding box center [669, 369] width 499 height 54
click at [526, 329] on p "Langkah pertama kami ialah lakukan servis penuh pada sistem penyejukan laptop. …" at bounding box center [669, 310] width 499 height 54
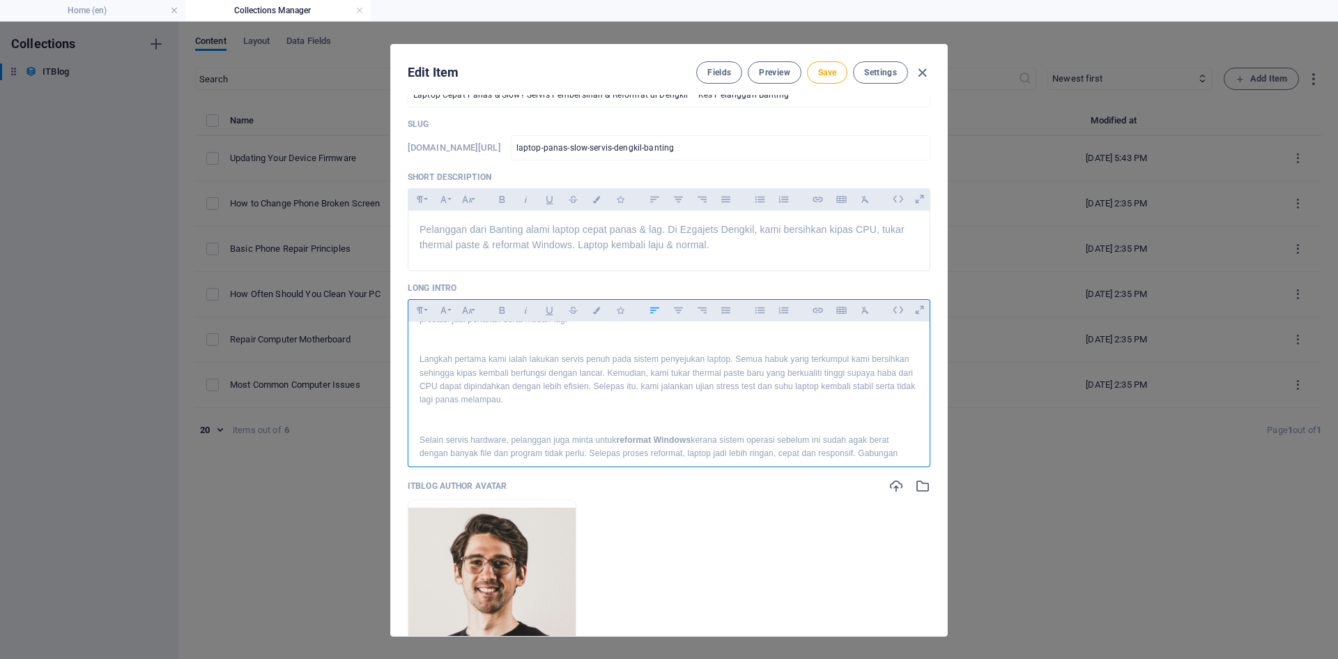
scroll to position [236, 0]
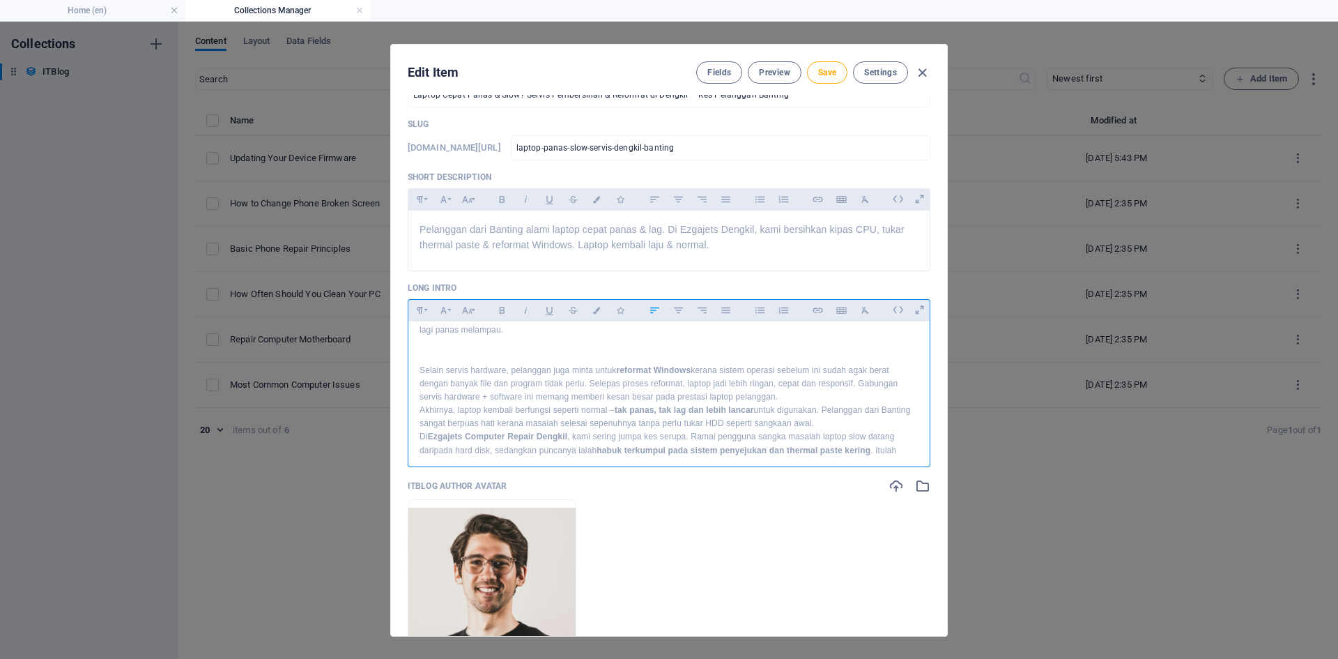
click at [779, 394] on p "Selain servis hardware, pelanggan juga minta untuk reformat Windows kerana sist…" at bounding box center [669, 384] width 499 height 40
click at [736, 422] on p "Di Ezgajets Computer Repair Dengkil , kami sering jumpa kes serupa. Ramai pengg…" at bounding box center [669, 408] width 499 height 40
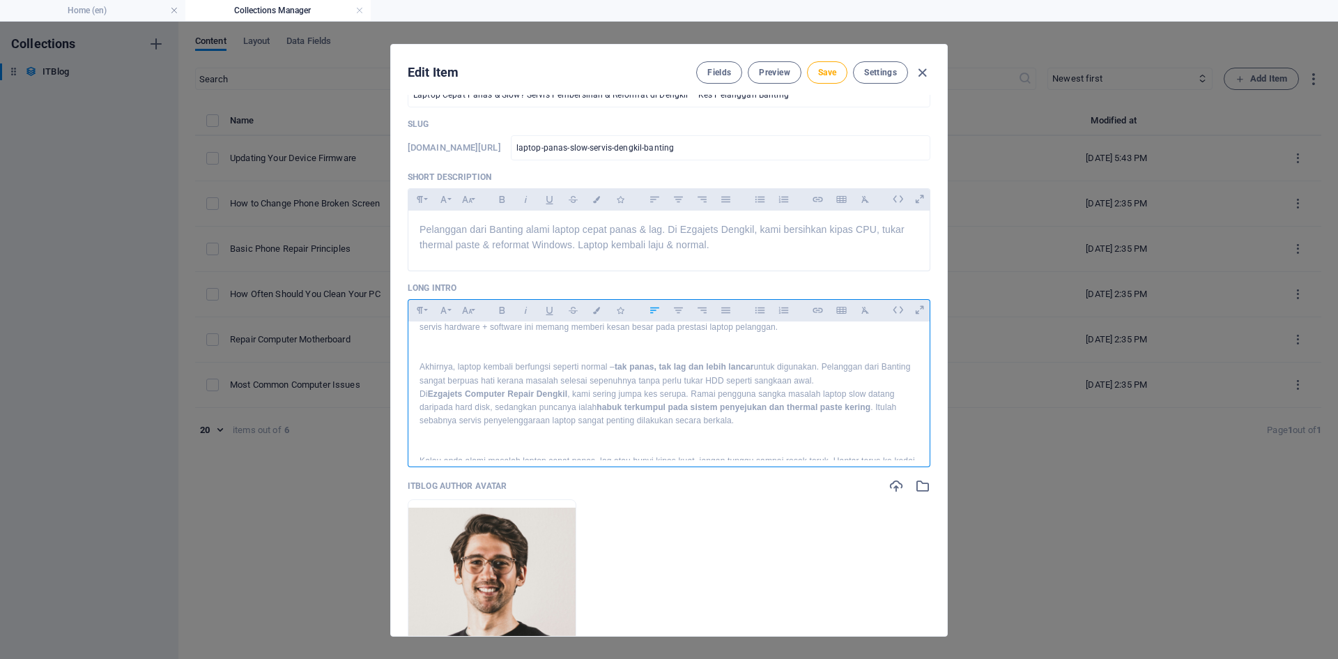
scroll to position [376, 0]
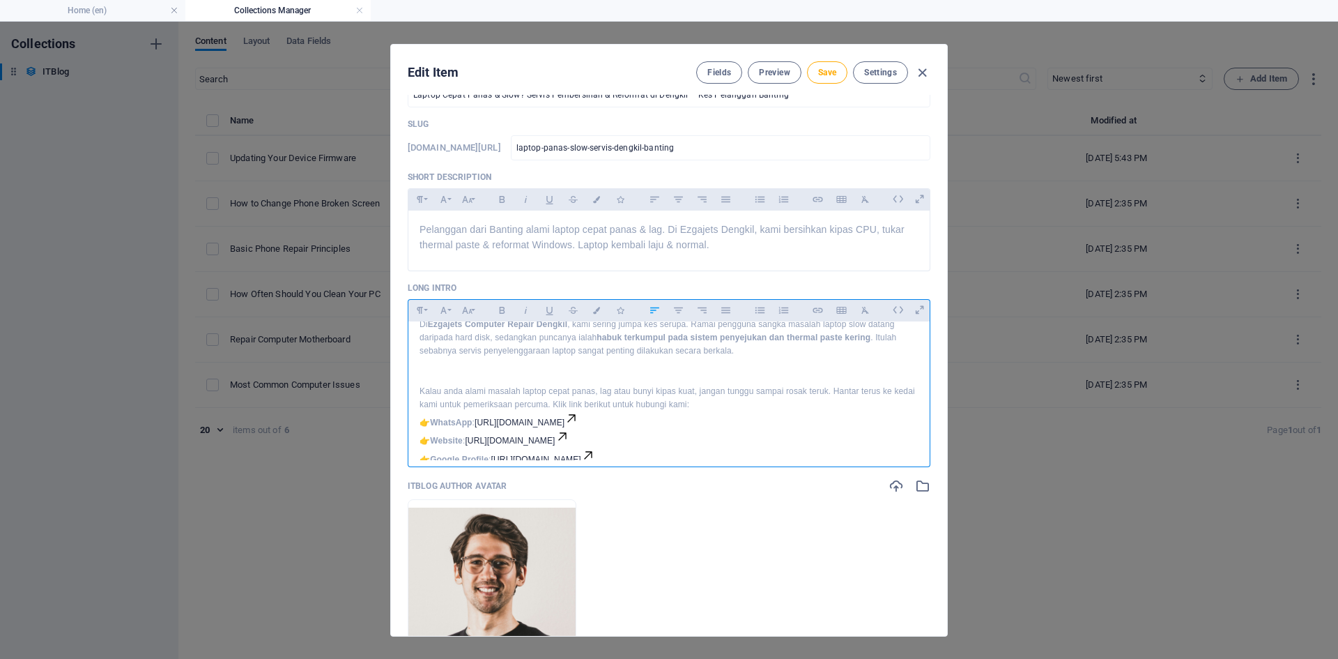
click at [719, 401] on p "Kalau anda alami masalah laptop cepat panas, lag atau bunyi kipas kuat, jangan …" at bounding box center [669, 398] width 499 height 26
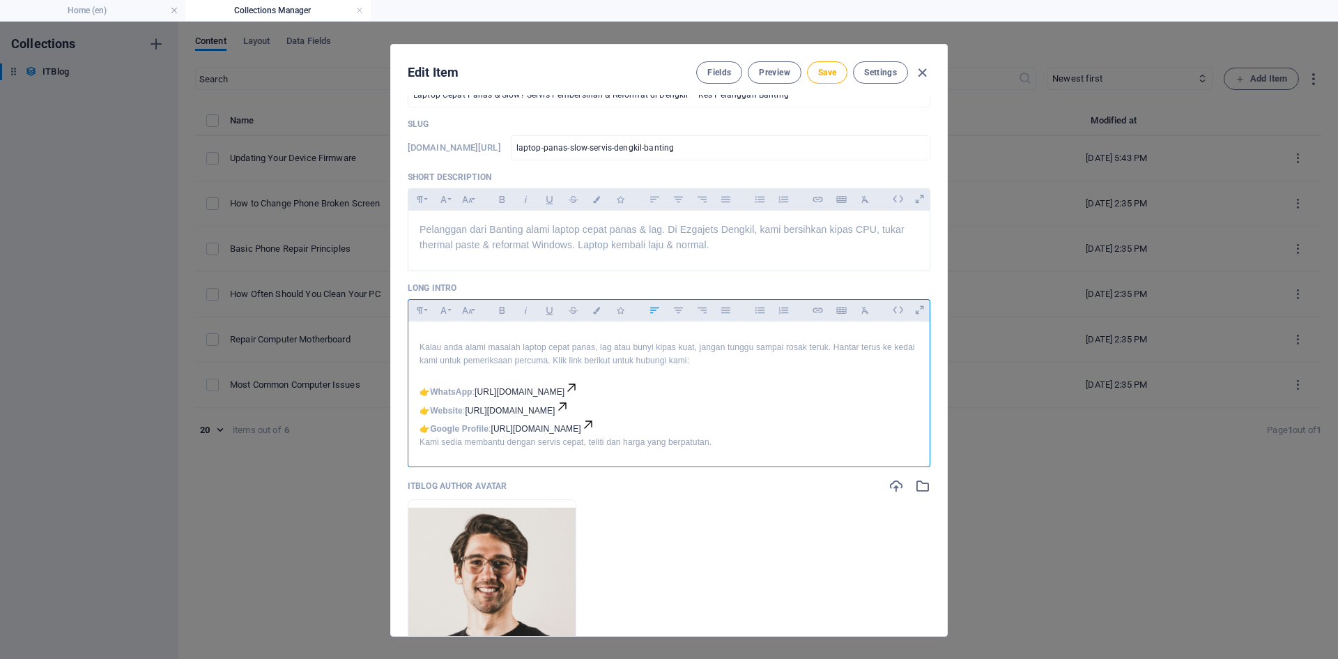
scroll to position [374, 0]
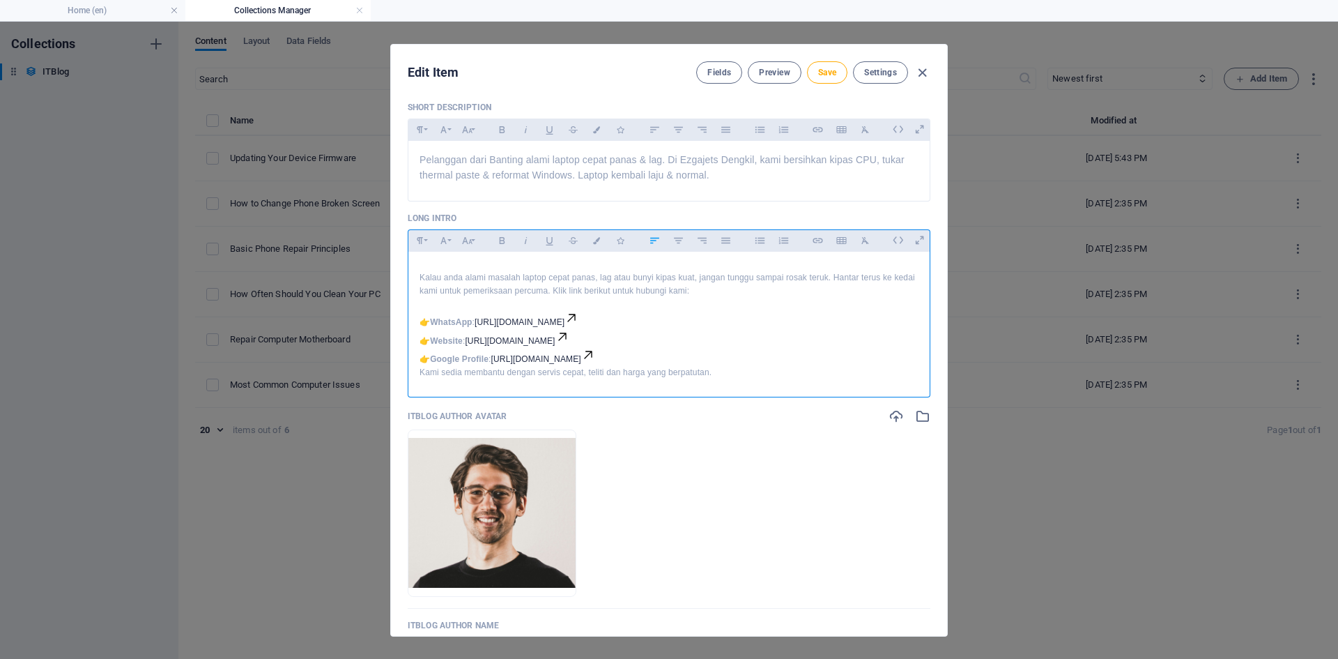
click at [418, 370] on div "Baru-baru ini, seorang pelanggan dari Banting datang ke kedai Ezgajets Computer…" at bounding box center [668, 111] width 521 height 558
click at [420, 323] on p "👉 WhatsApp : [URL][DOMAIN_NAME] 👉 Website : [URL][DOMAIN_NAME] 👉 Google Profile…" at bounding box center [669, 338] width 499 height 55
click at [421, 341] on p "👉 WhatsApp : [URL][DOMAIN_NAME] 👉 Website : [URL][DOMAIN_NAME] 👉 Google Profile…" at bounding box center [669, 338] width 499 height 55
click at [423, 359] on p "👉 WhatsApp : [URL][DOMAIN_NAME] 👉 Website : [URL][DOMAIN_NAME] 👉 Google Profile…" at bounding box center [669, 338] width 499 height 55
click at [422, 339] on p "👉 WhatsApp : [URL][DOMAIN_NAME] 👉 Website : [URL][DOMAIN_NAME] 👉 Google Profile…" at bounding box center [669, 338] width 499 height 55
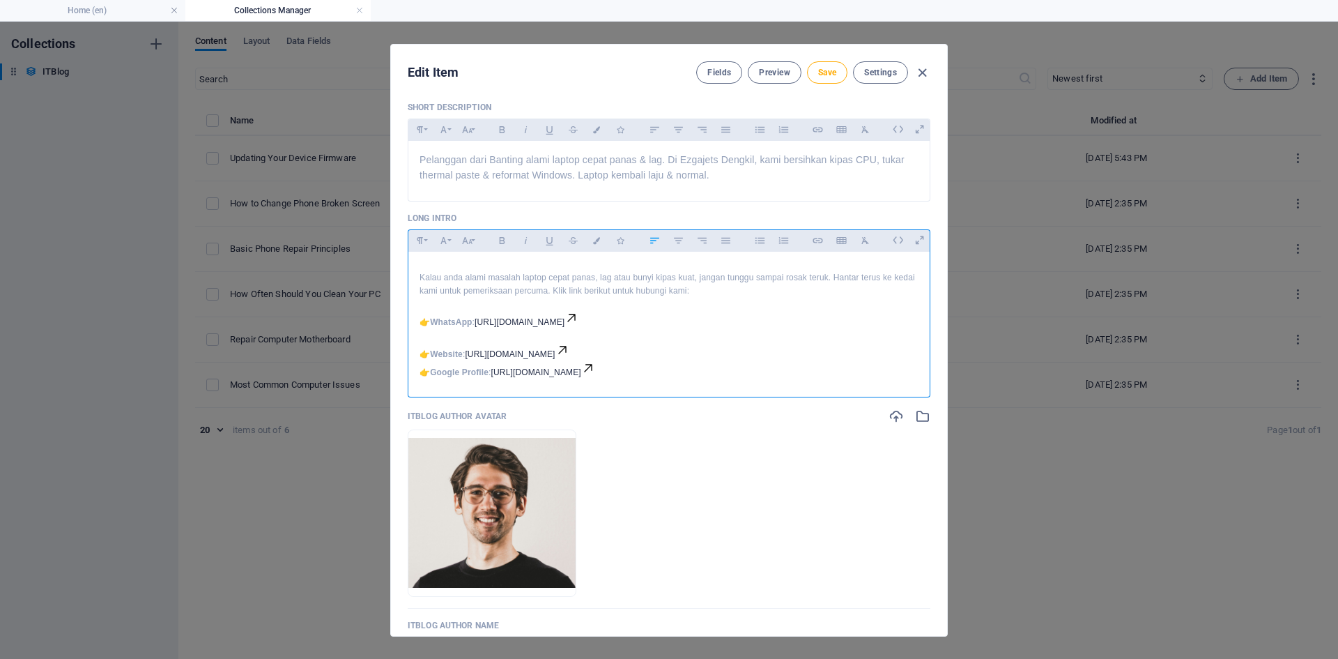
click at [422, 369] on p "👉 Website : https://www.ezgajets.info/ 👉 Google Profile : https://g.co/kgs/PiAC…" at bounding box center [669, 361] width 499 height 36
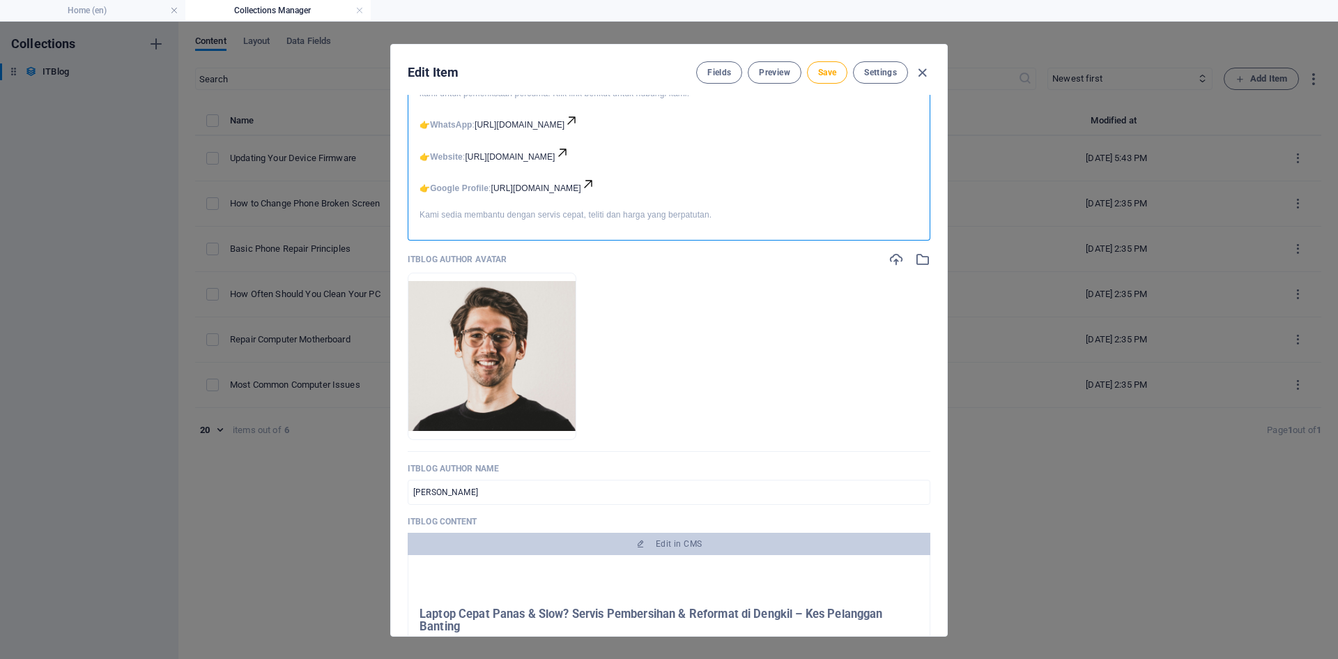
scroll to position [583, 0]
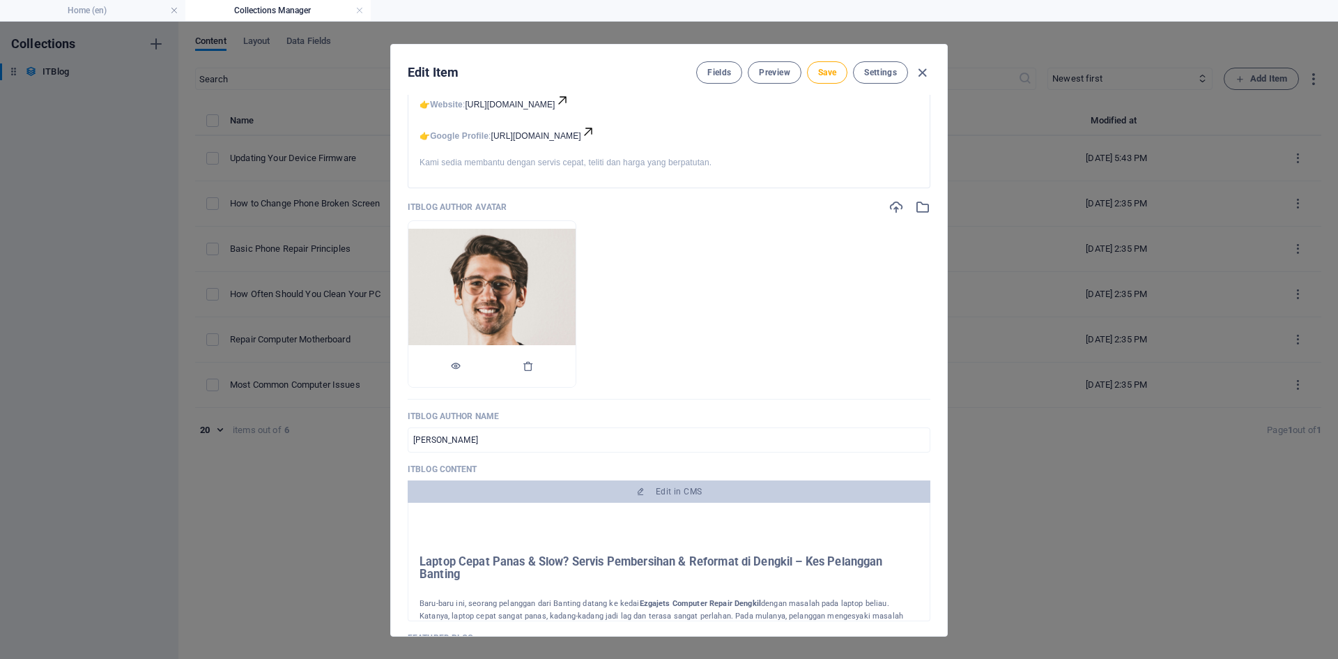
click at [576, 300] on img at bounding box center [491, 304] width 167 height 150
click at [534, 362] on icon "button" at bounding box center [528, 365] width 11 height 11
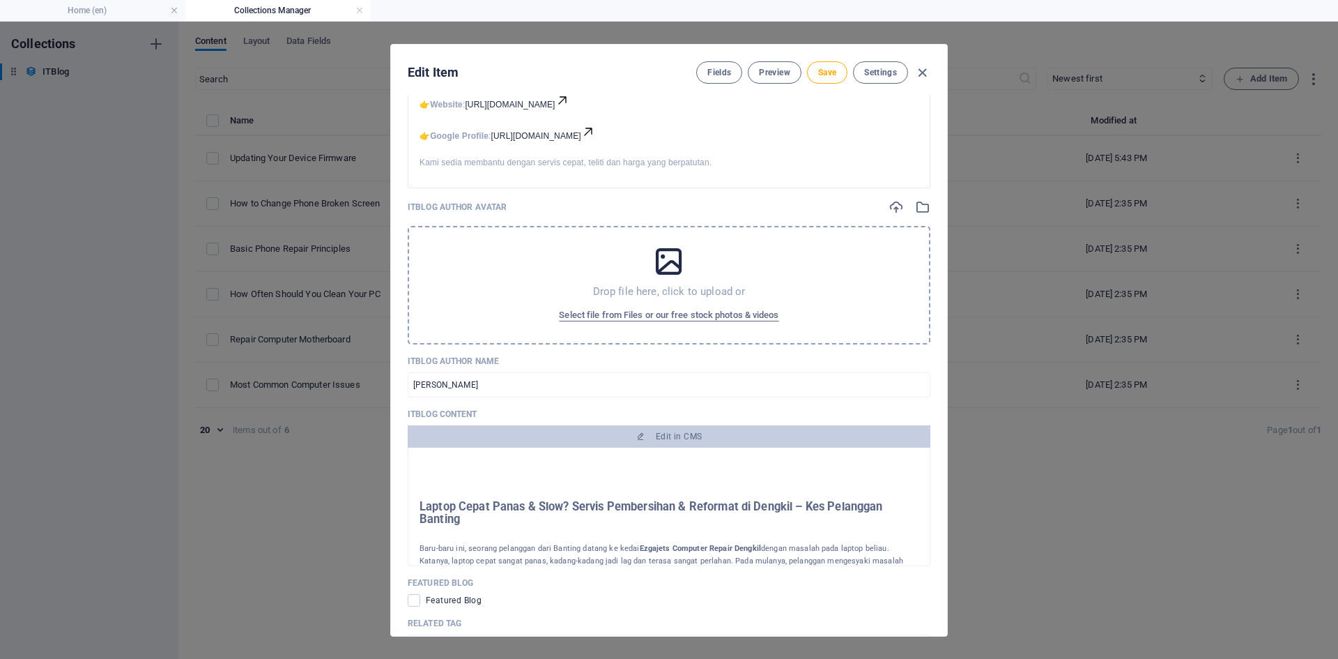
click at [666, 314] on span "Select file from Files or our free stock photos & videos" at bounding box center [669, 315] width 220 height 17
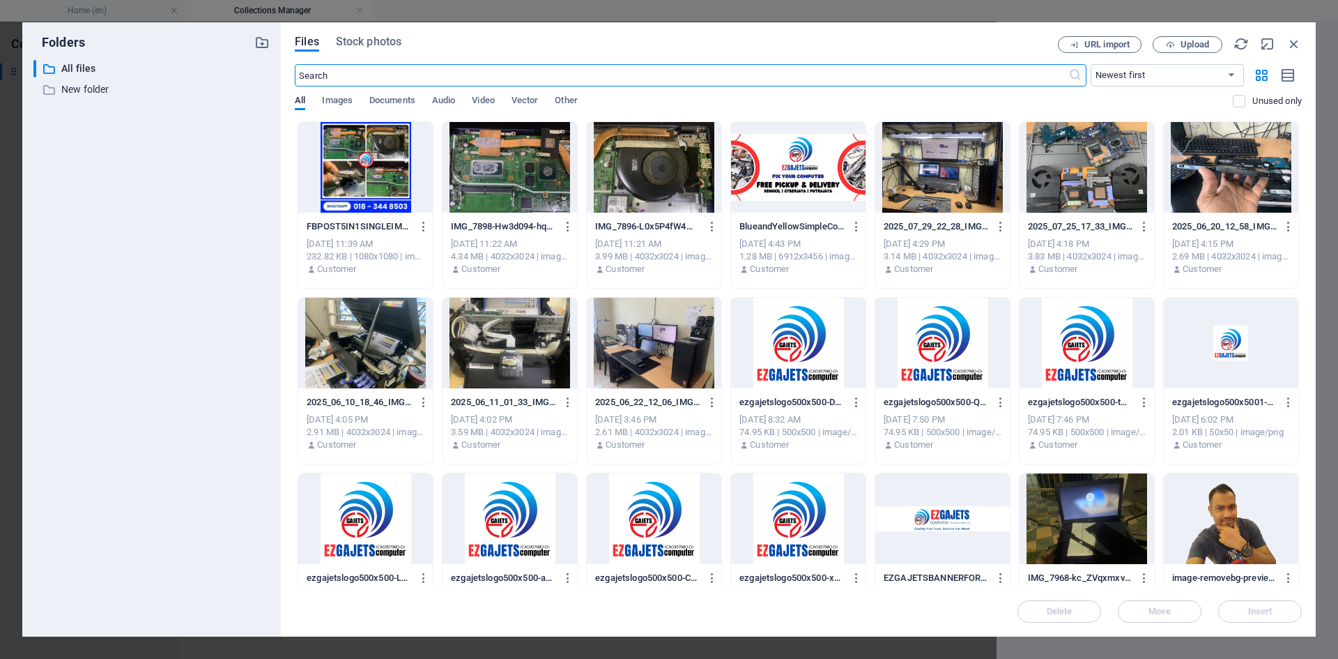
click at [1216, 524] on div at bounding box center [1231, 518] width 135 height 91
click at [1250, 616] on button "Insert" at bounding box center [1260, 611] width 84 height 22
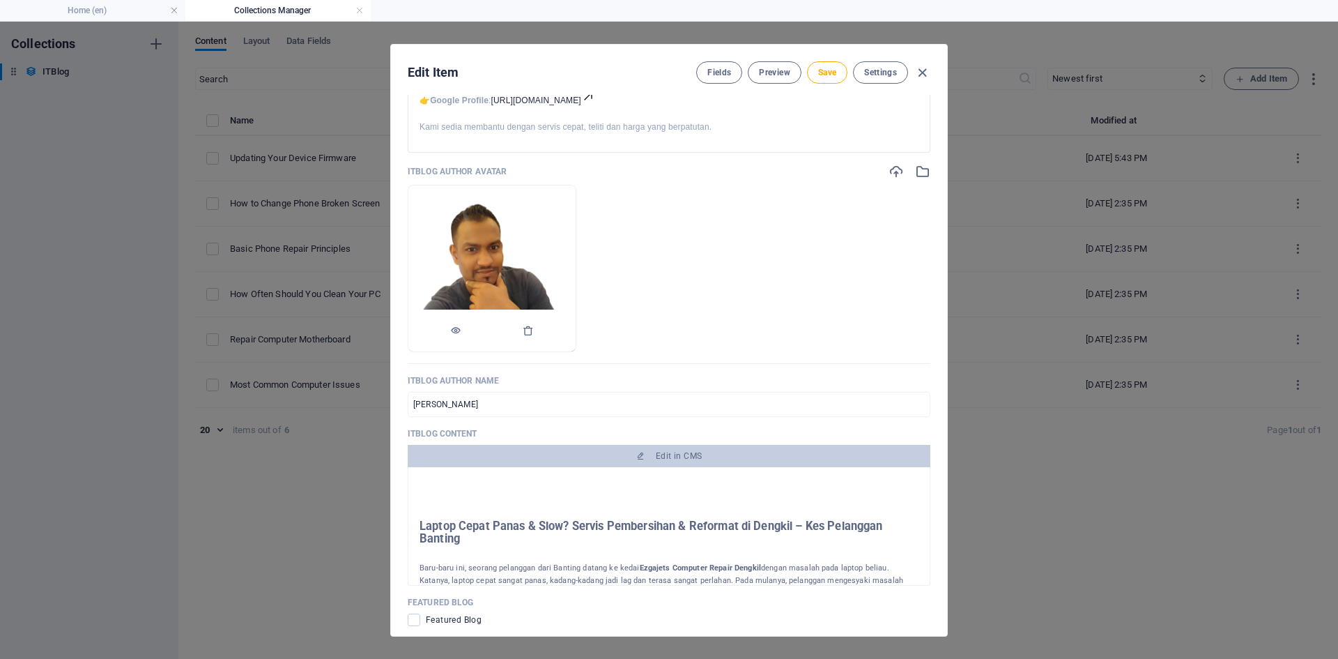
scroll to position [653, 0]
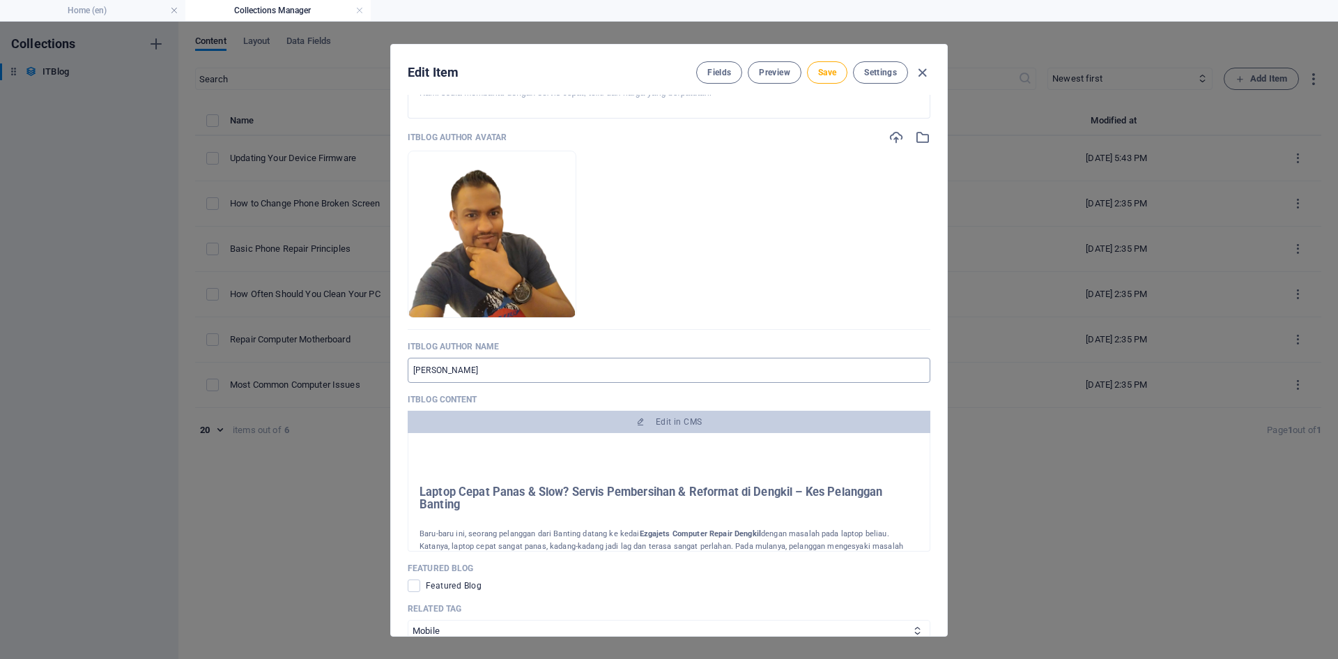
click at [515, 372] on input "Jonathan Gregorich" at bounding box center [669, 370] width 523 height 25
type input "J"
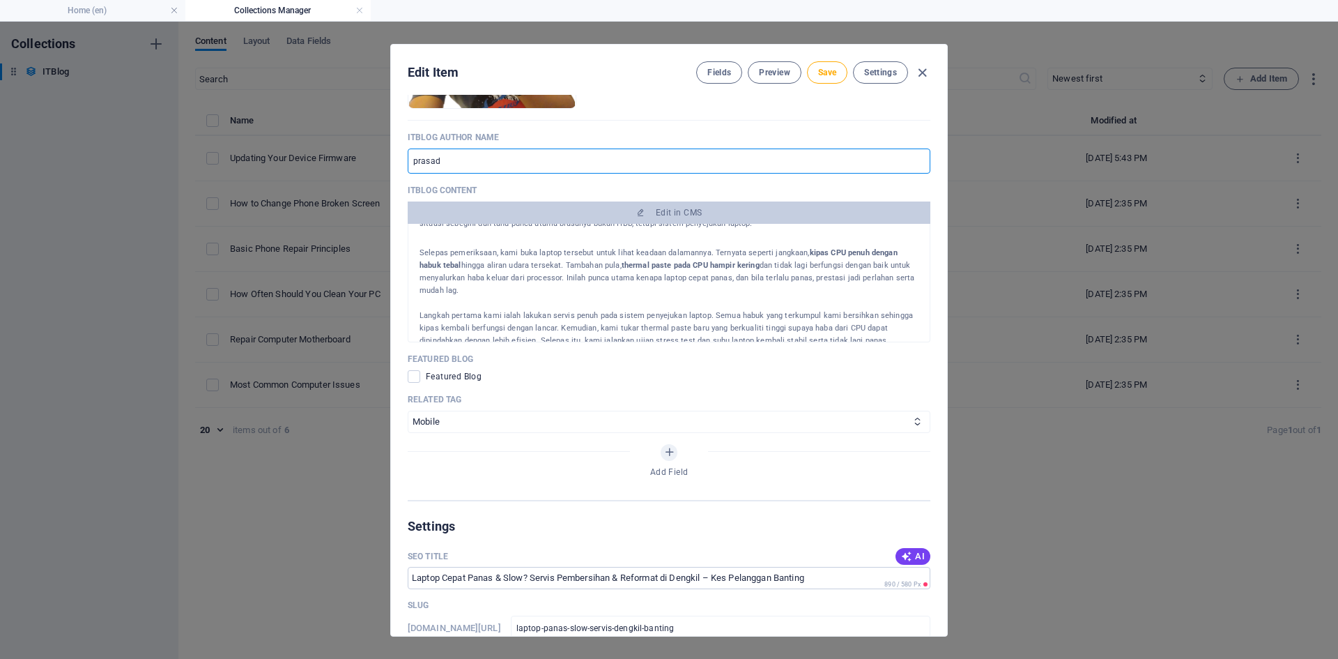
scroll to position [139, 0]
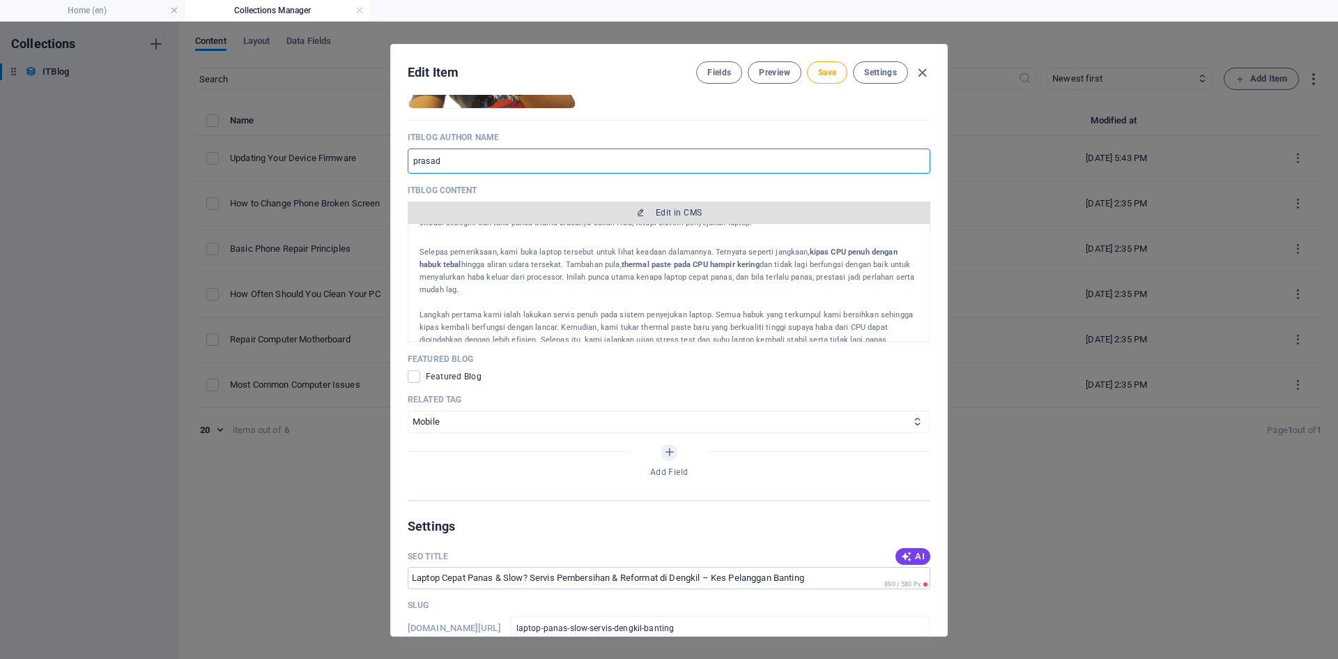
type input "prasad"
click at [675, 211] on span "Edit in CMS" at bounding box center [679, 212] width 46 height 11
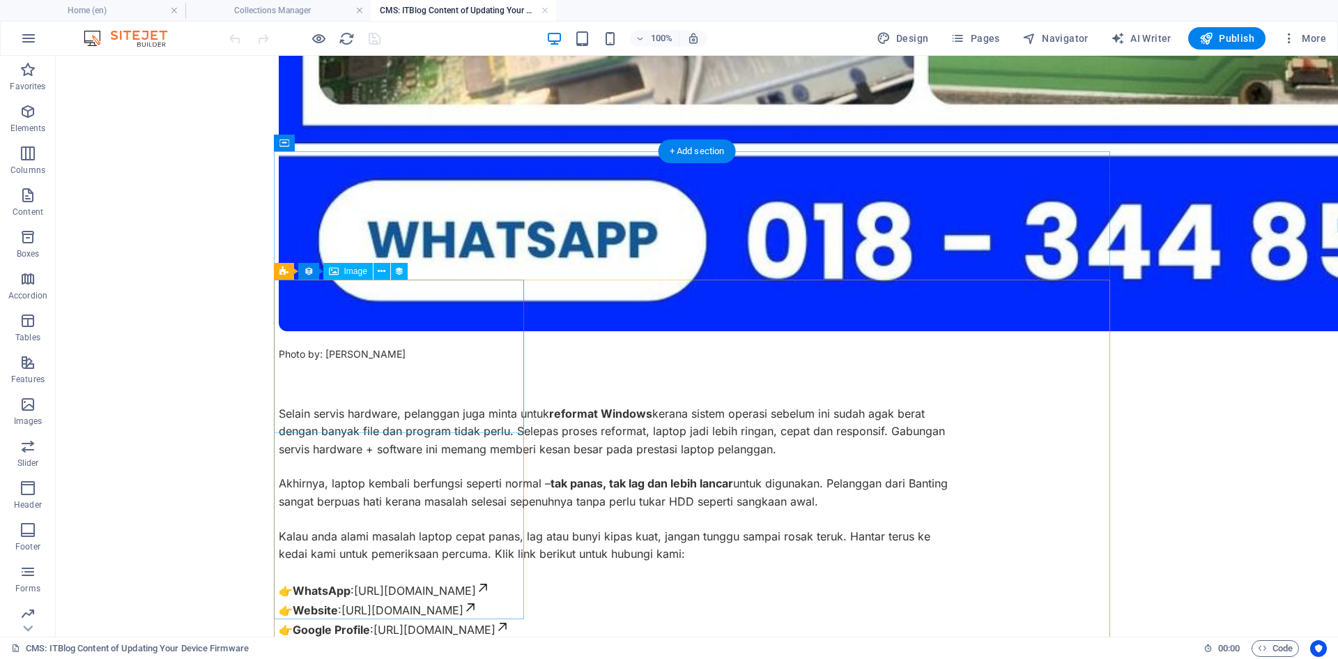
scroll to position [1690, 0]
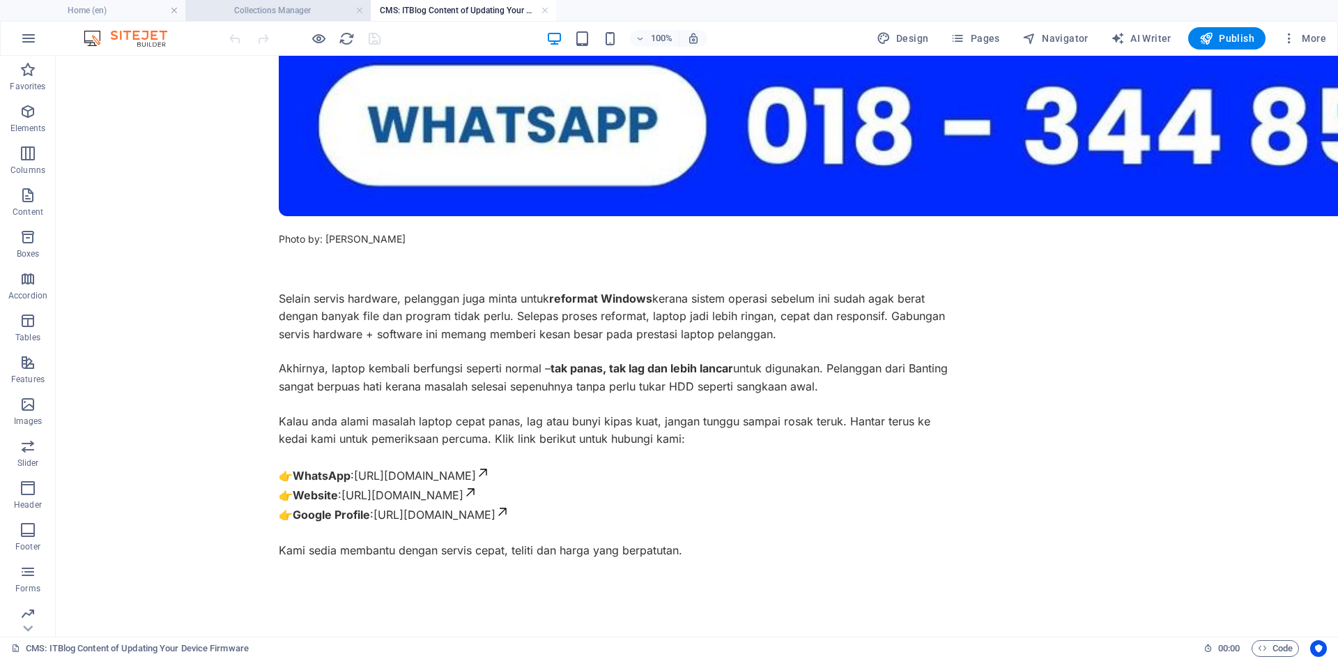
click at [289, 7] on h4 "Collections Manager" at bounding box center [277, 10] width 185 height 15
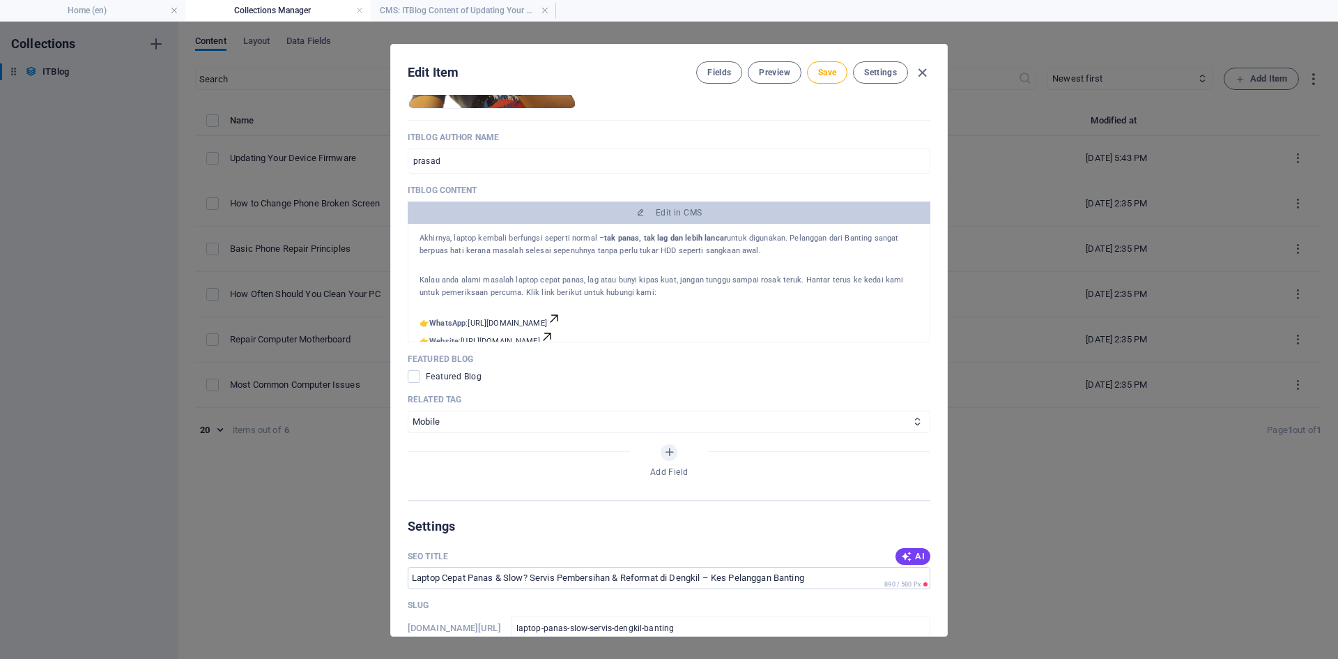
scroll to position [627, 0]
click at [415, 375] on span at bounding box center [414, 376] width 13 height 13
click at [415, 375] on input "checkbox" at bounding box center [417, 376] width 18 height 13
checkbox input "true"
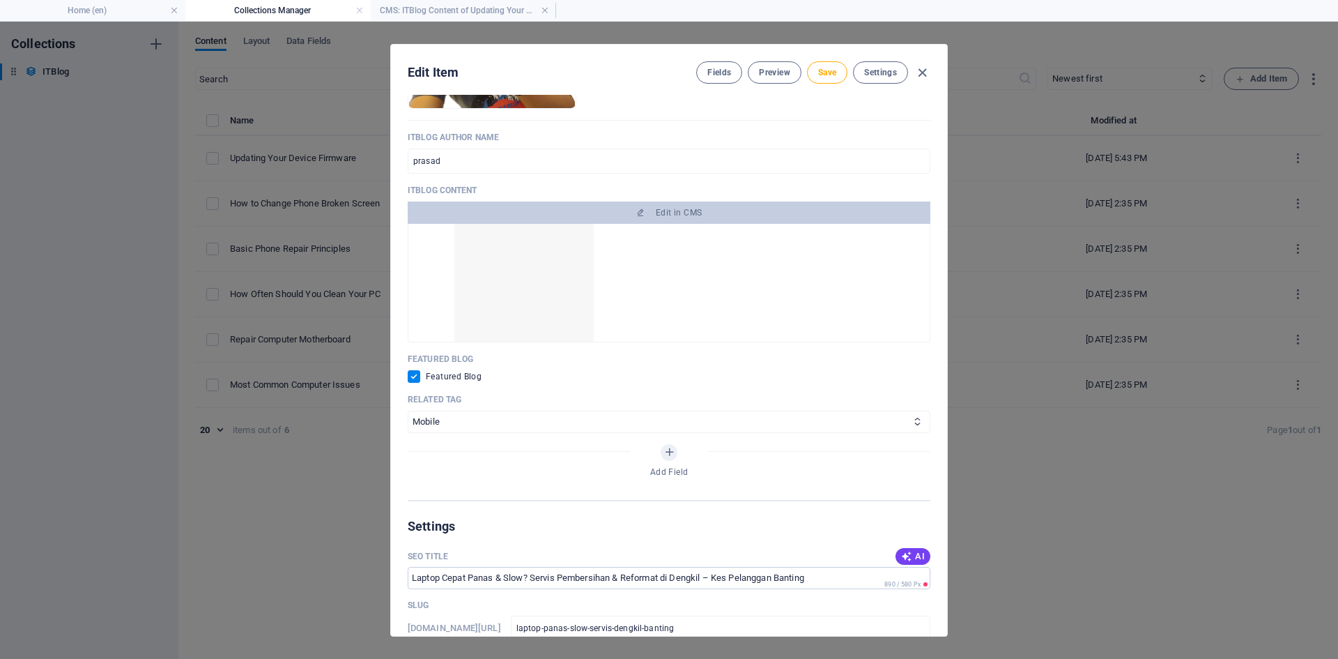
scroll to position [348, 0]
click at [538, 298] on img at bounding box center [524, 311] width 209 height 139
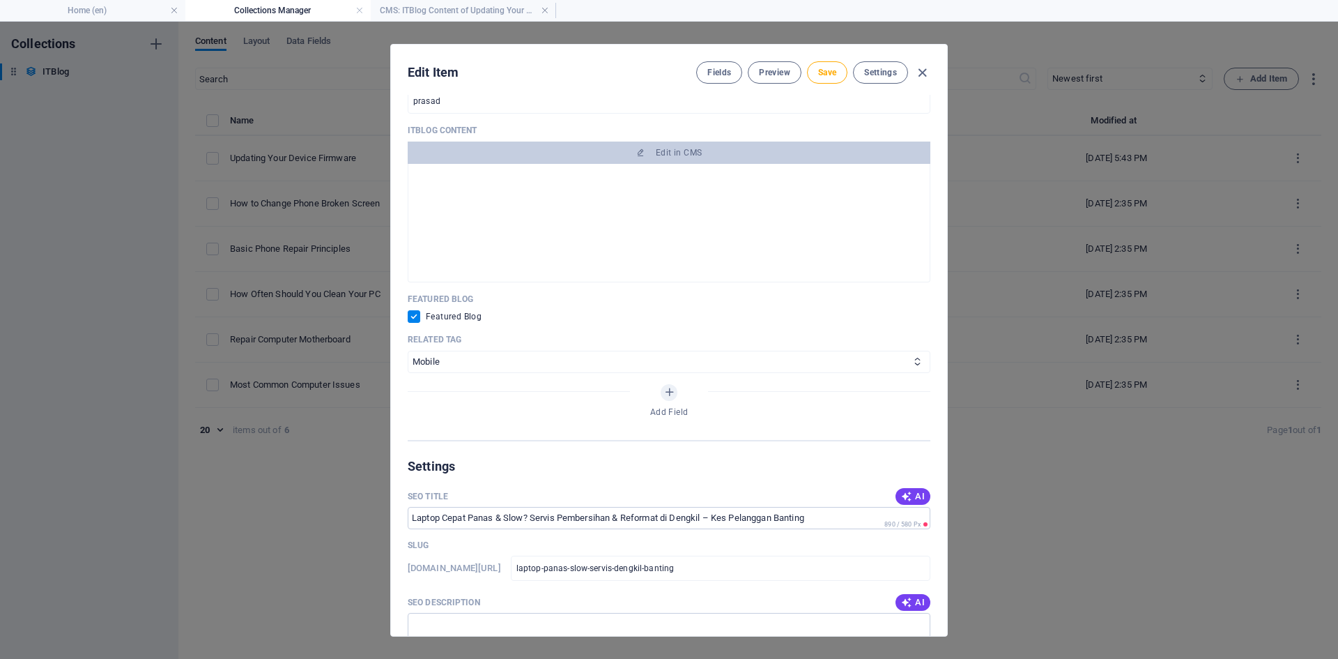
scroll to position [1002, 0]
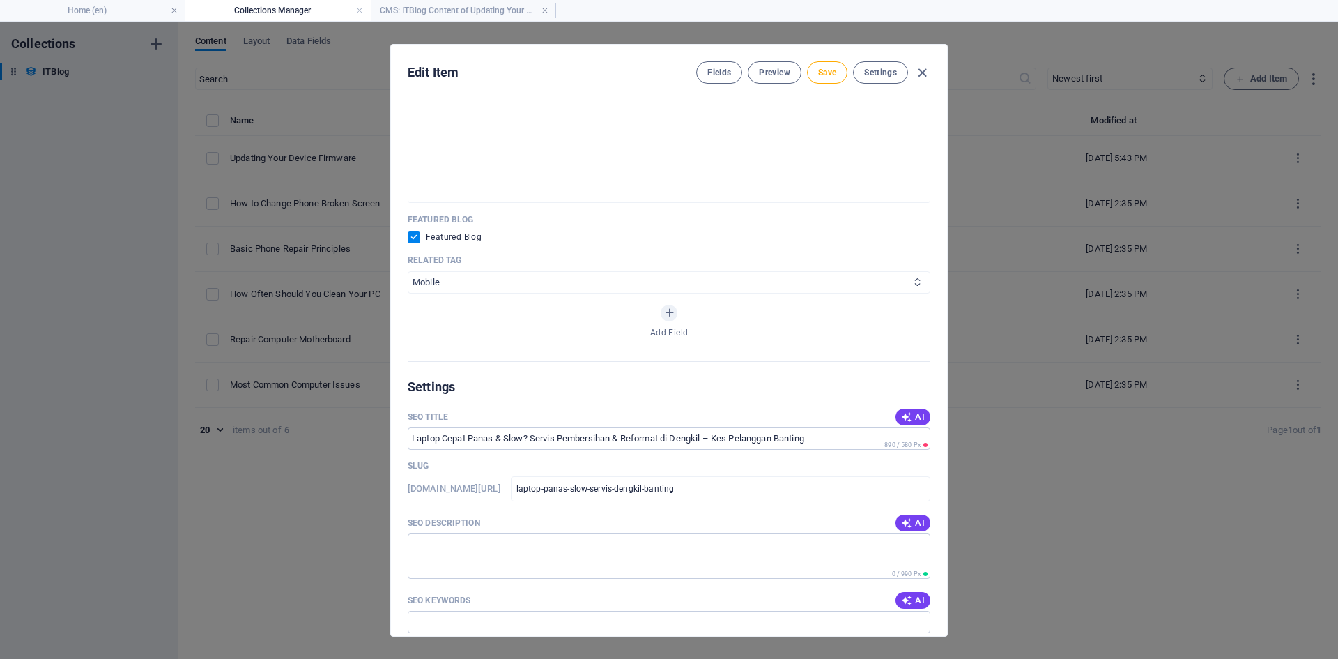
click at [451, 280] on select "PC Mobile" at bounding box center [669, 282] width 523 height 22
select select "PC"
click at [408, 271] on select "PC Mobile" at bounding box center [669, 282] width 523 height 22
click at [114, 10] on h4 "Home (en)" at bounding box center [92, 10] width 185 height 15
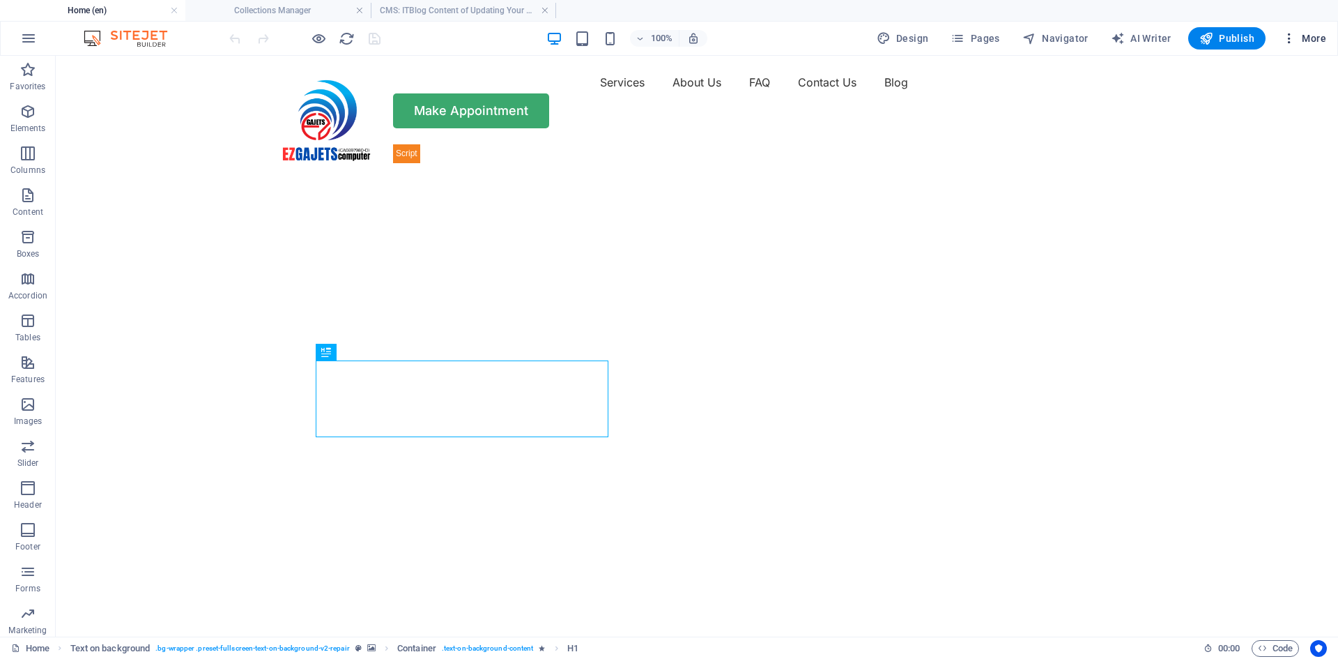
click at [1291, 34] on icon "button" at bounding box center [1289, 38] width 14 height 14
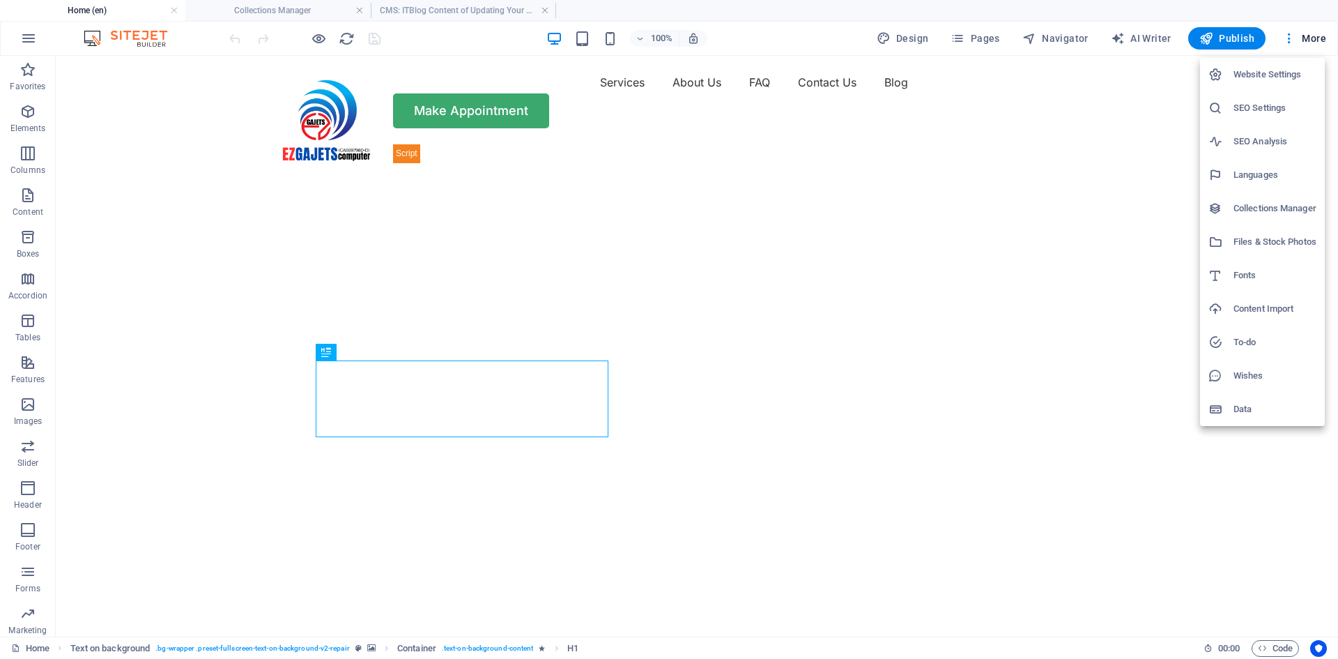
click at [1262, 205] on h6 "Collections Manager" at bounding box center [1275, 208] width 83 height 17
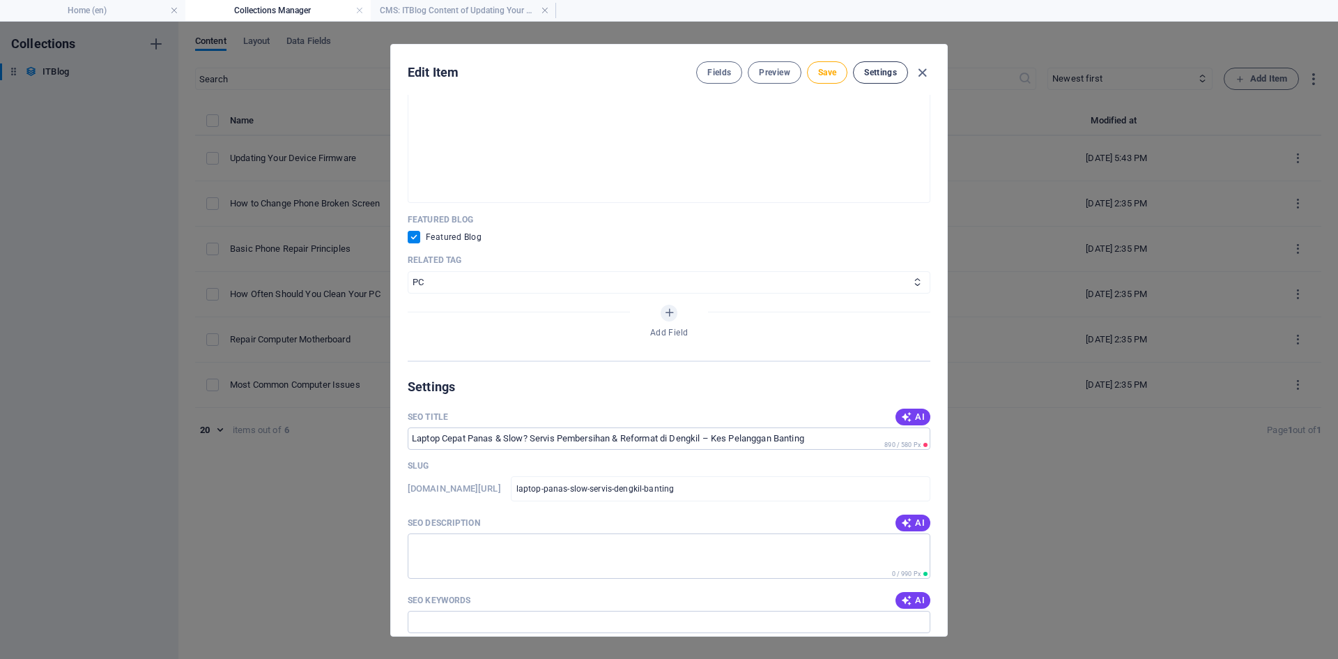
click at [876, 72] on span "Settings" at bounding box center [880, 72] width 33 height 11
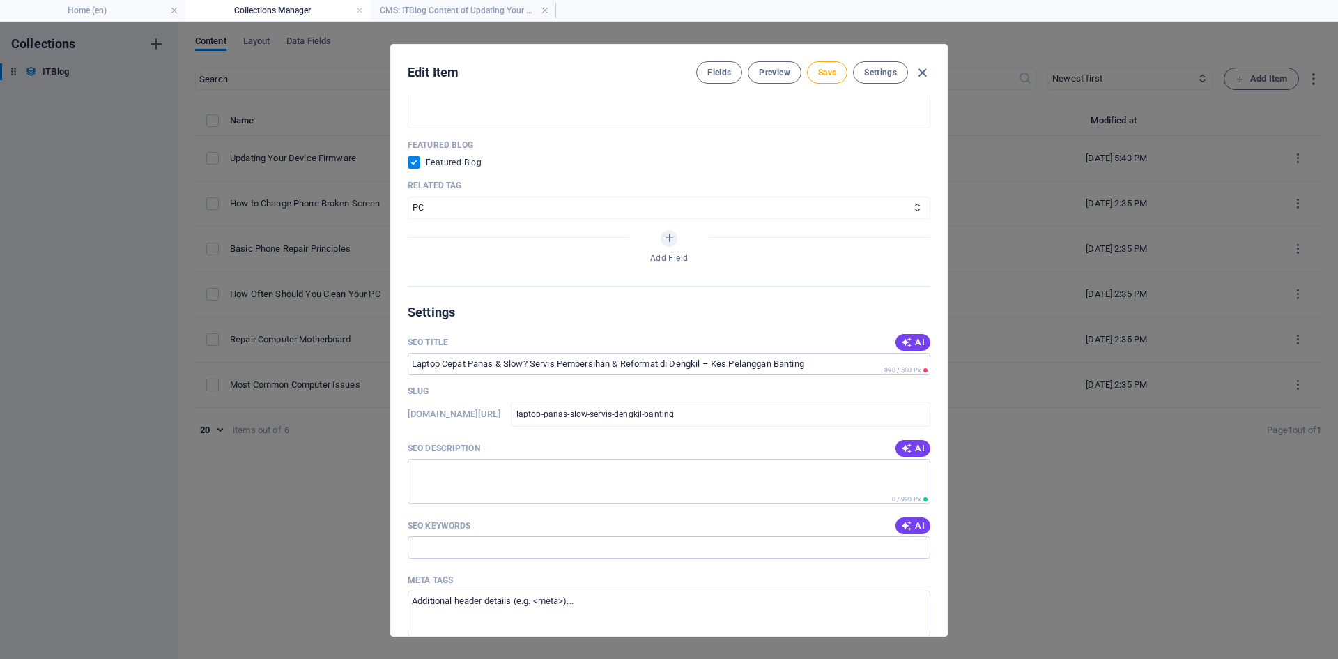
scroll to position [1146, 0]
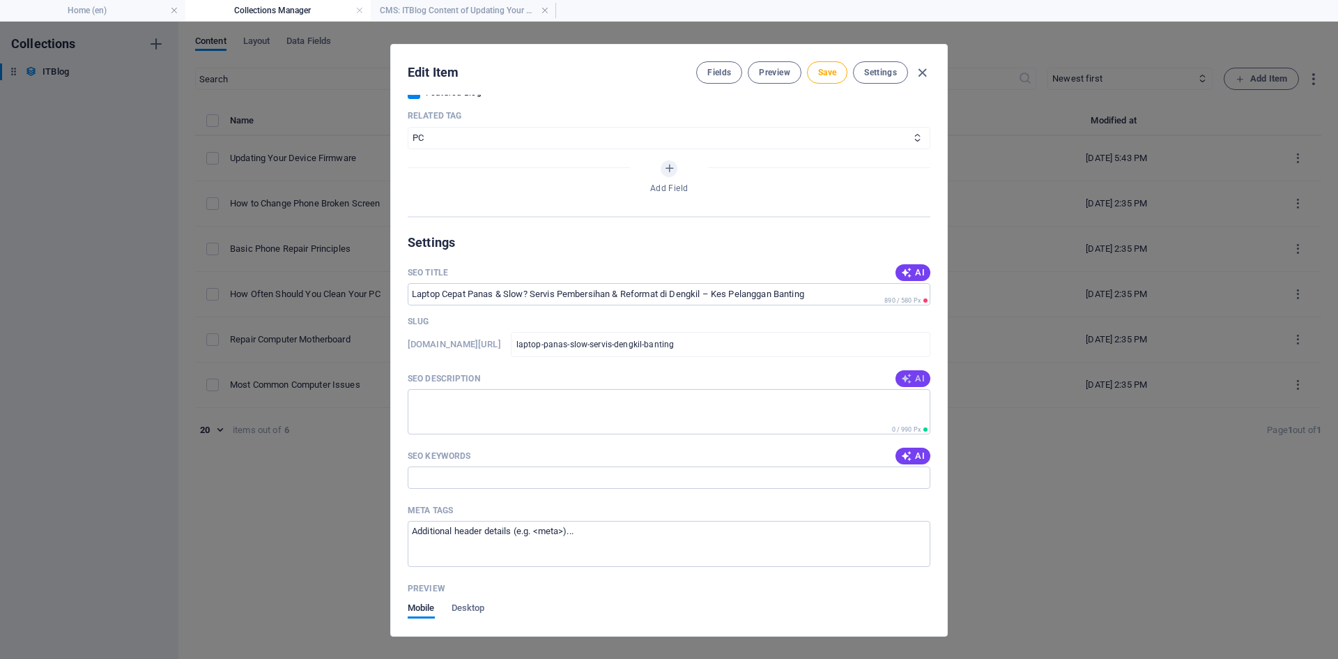
click at [913, 380] on span "AI" at bounding box center [913, 378] width 24 height 11
type textarea "Atasi masalah laptop cepat panas & lag di Ezgajets Dengkil! Kami tawarkan servi…"
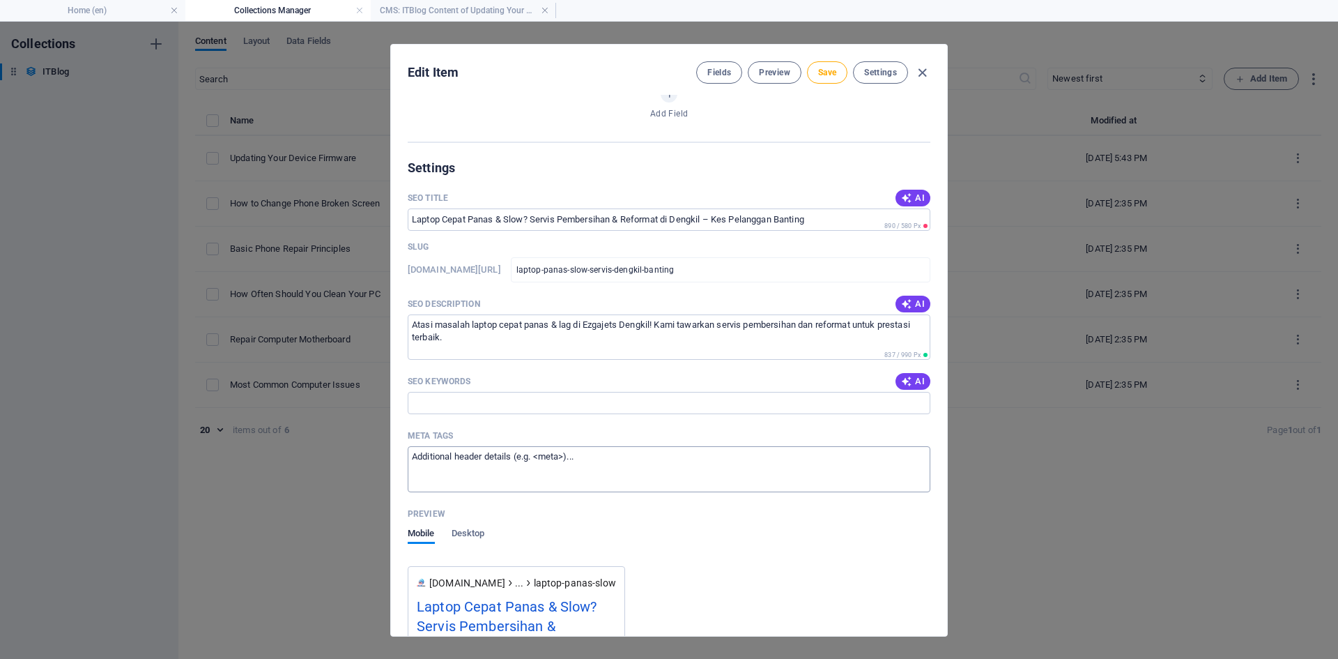
scroll to position [1285, 0]
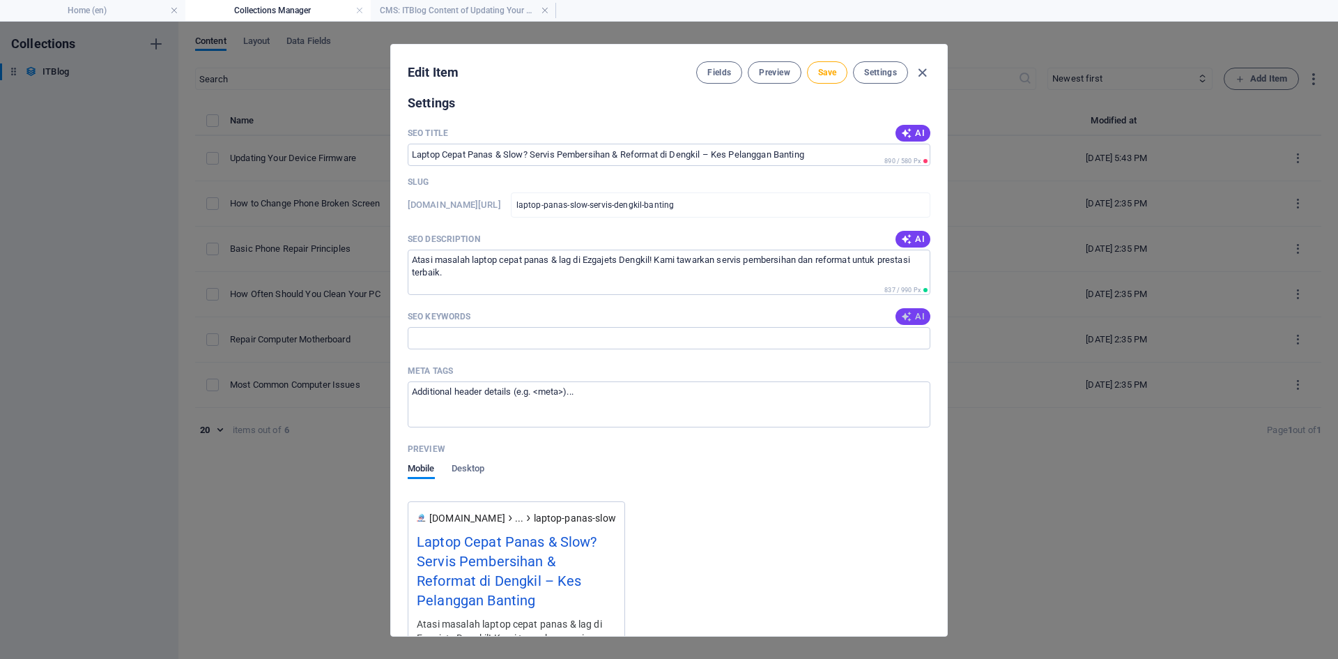
click at [918, 311] on span "AI" at bounding box center [913, 316] width 24 height 11
type input "laptop cepat panas, servis pembersihan laptop, reformat Windows, Ezgajets Dengk…"
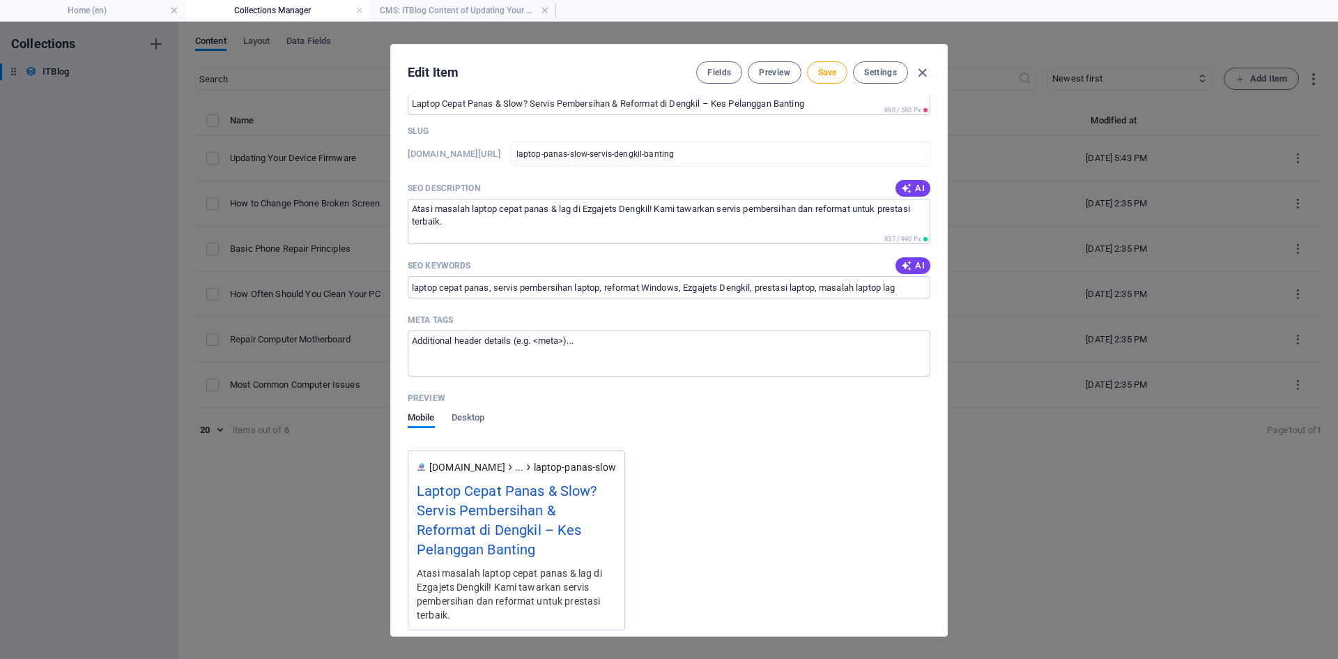
scroll to position [1355, 0]
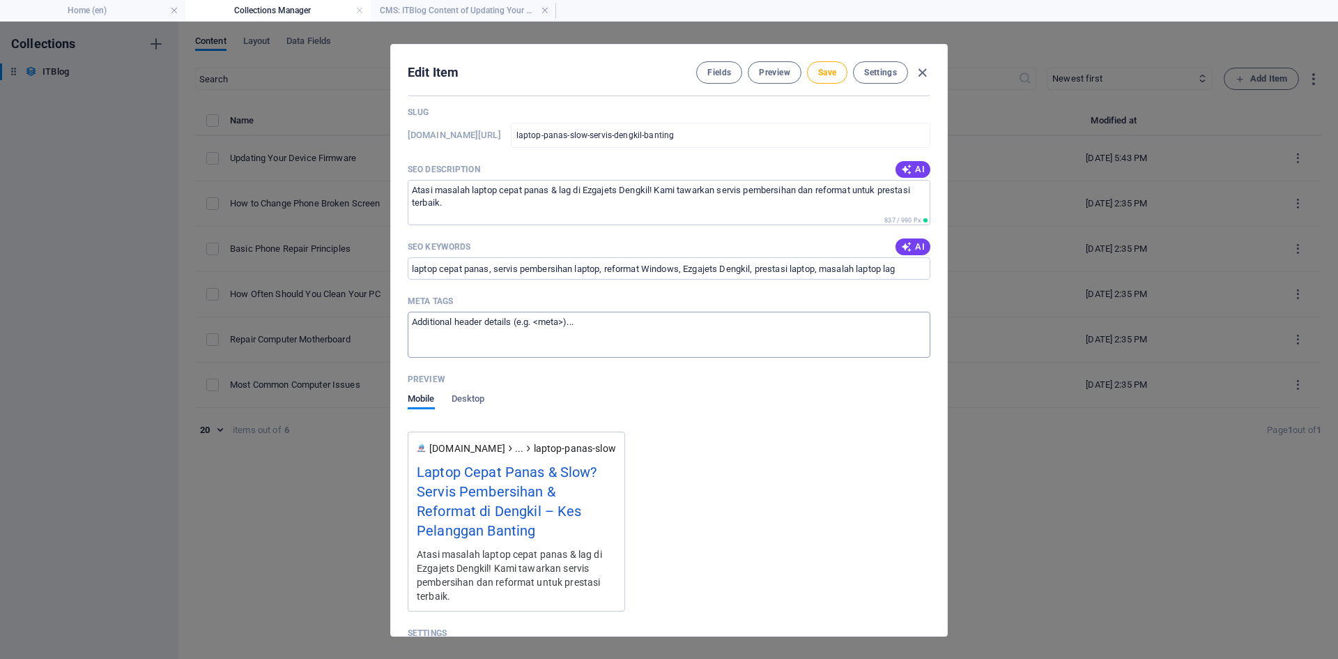
click at [647, 337] on textarea "Meta tags ​" at bounding box center [669, 334] width 523 height 45
click at [530, 315] on textarea "Meta tags ​" at bounding box center [669, 334] width 523 height 45
paste textarea "<meta name="title" content="Laptop Cepat Panas & Slow? [PERSON_NAME] & Reformat…"
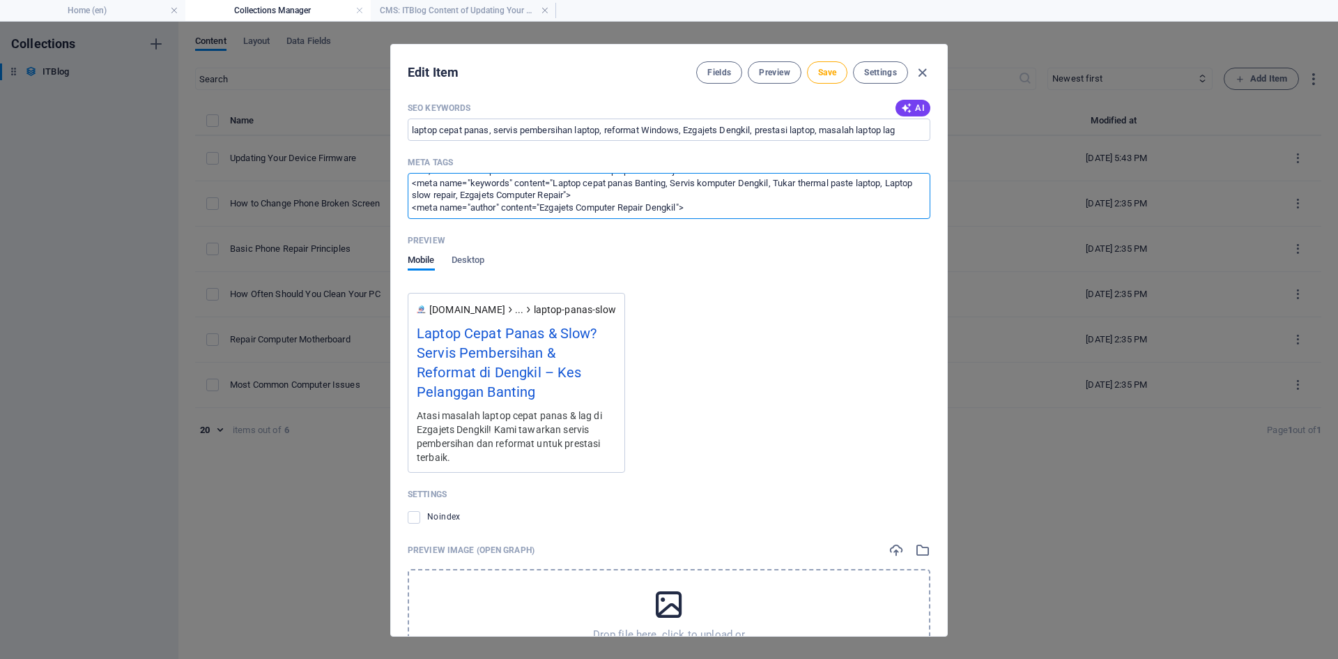
scroll to position [1626, 0]
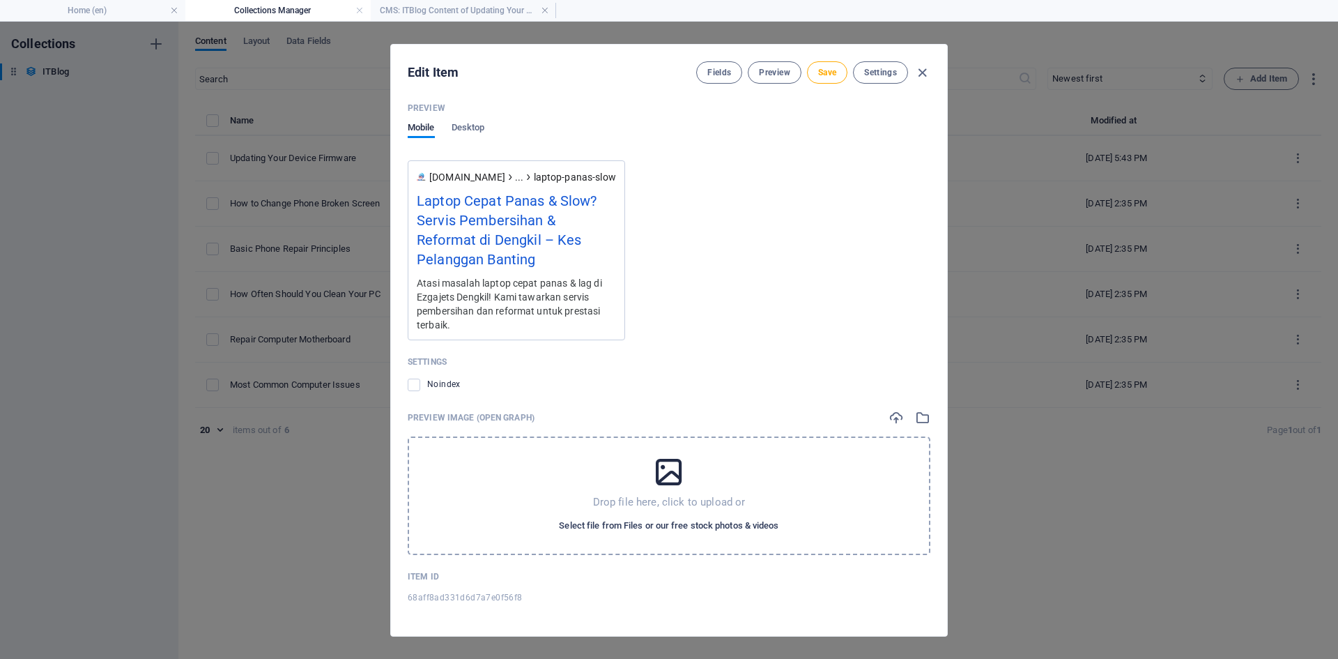
type textarea "<meta name="title" content="Laptop Cepat Panas & Slow? [PERSON_NAME] & Reformat…"
click at [659, 522] on span "Select file from Files or our free stock photos & videos" at bounding box center [669, 525] width 220 height 17
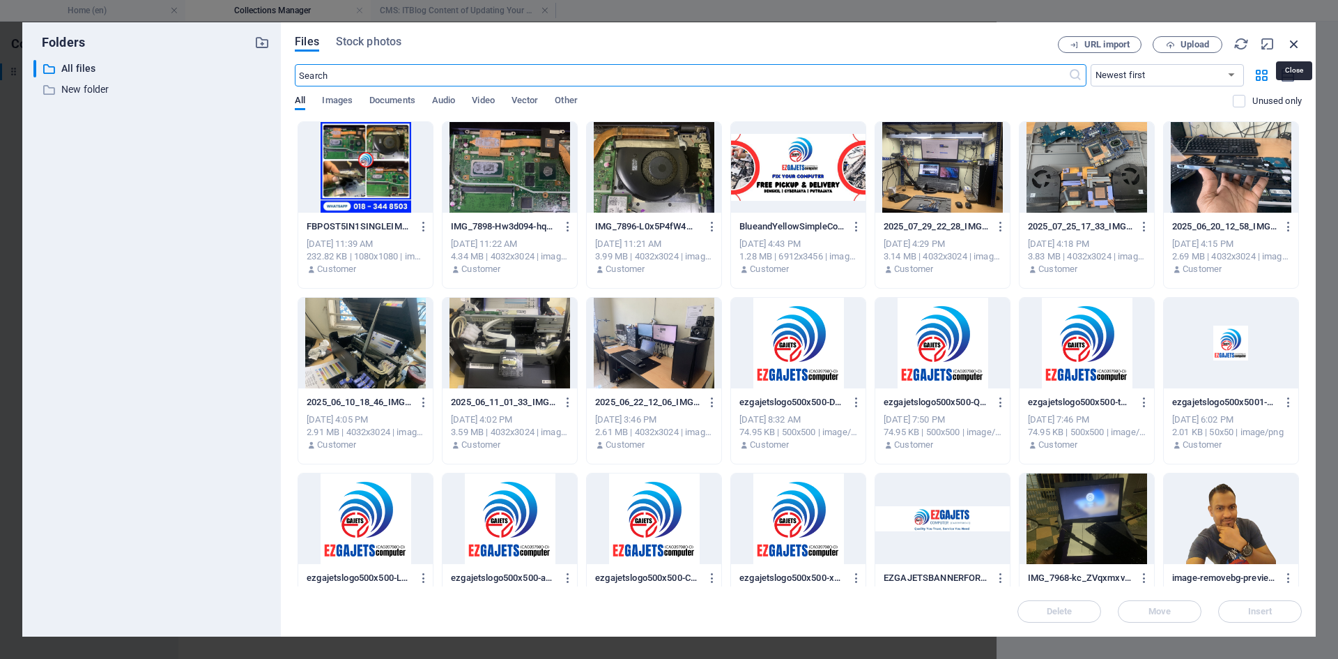
click at [1297, 47] on icon "button" at bounding box center [1294, 43] width 15 height 15
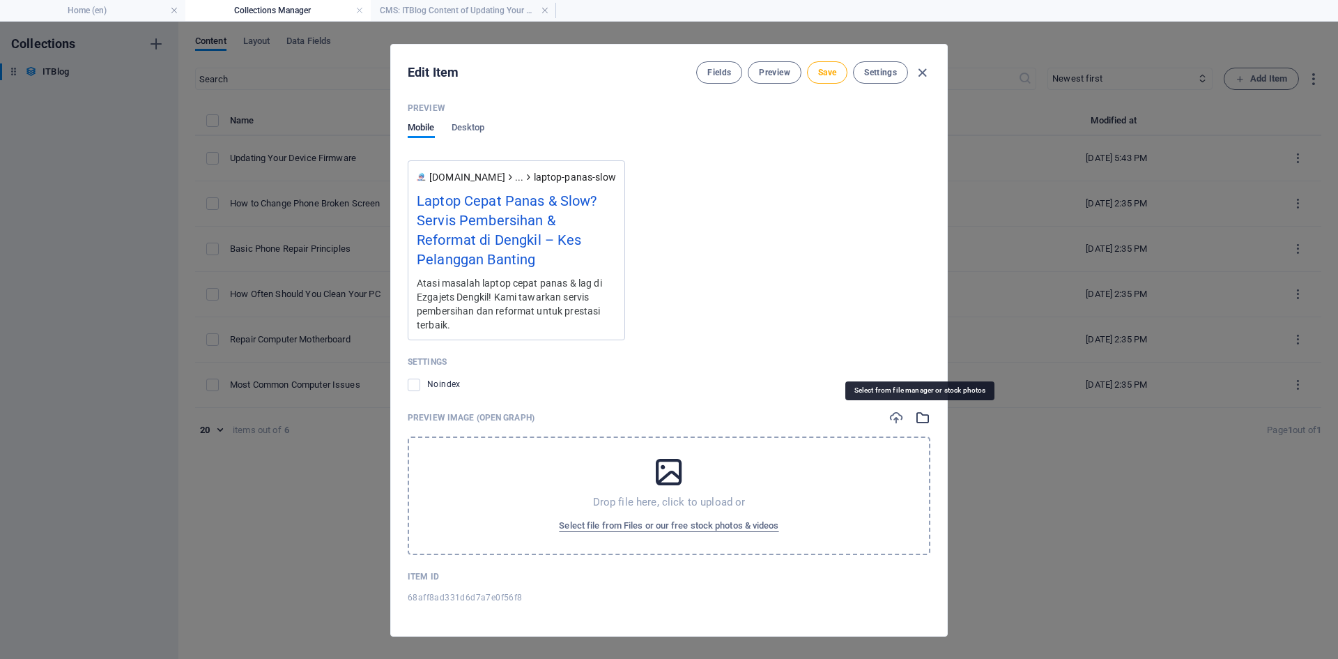
click at [922, 415] on icon "button" at bounding box center [922, 417] width 15 height 15
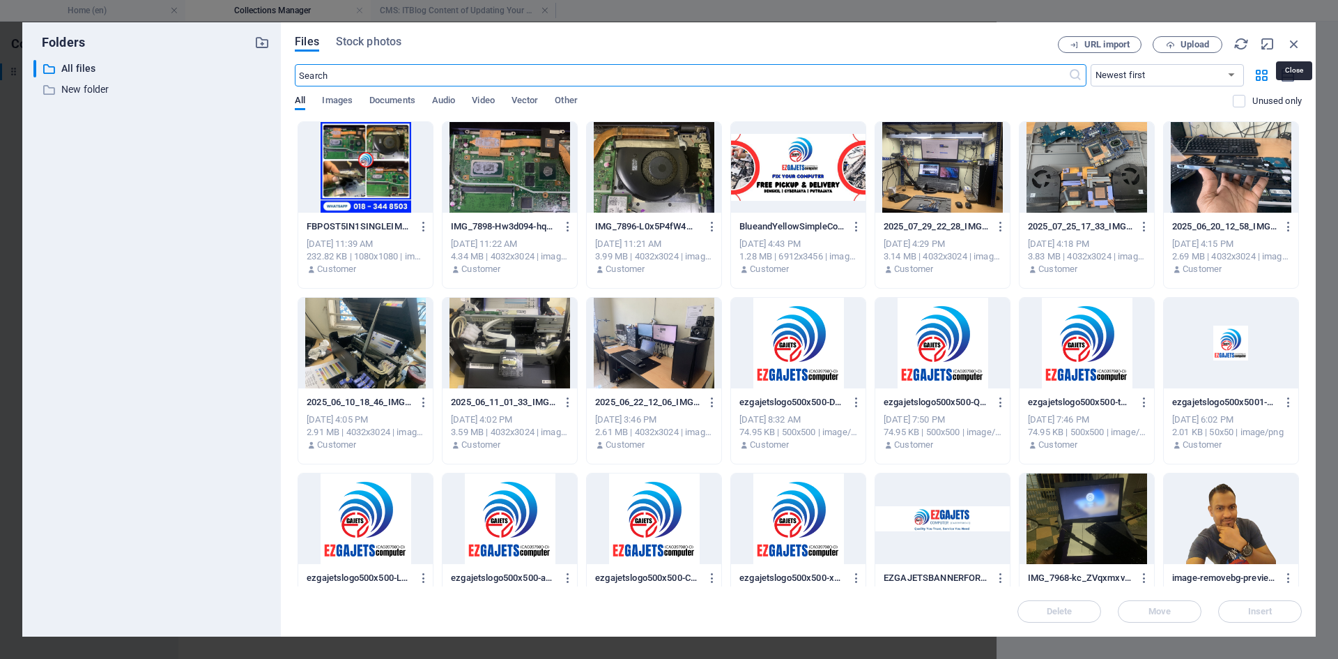
click at [1295, 45] on icon "button" at bounding box center [1294, 43] width 15 height 15
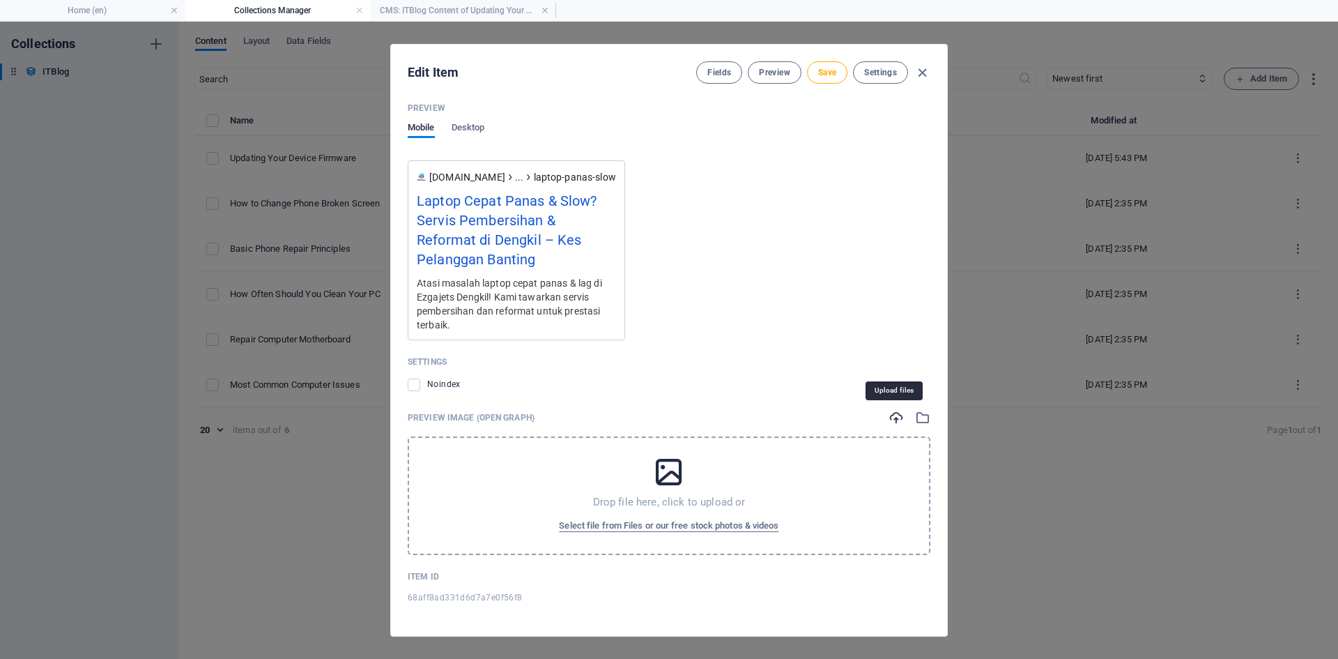
click at [892, 411] on icon "button" at bounding box center [896, 417] width 15 height 15
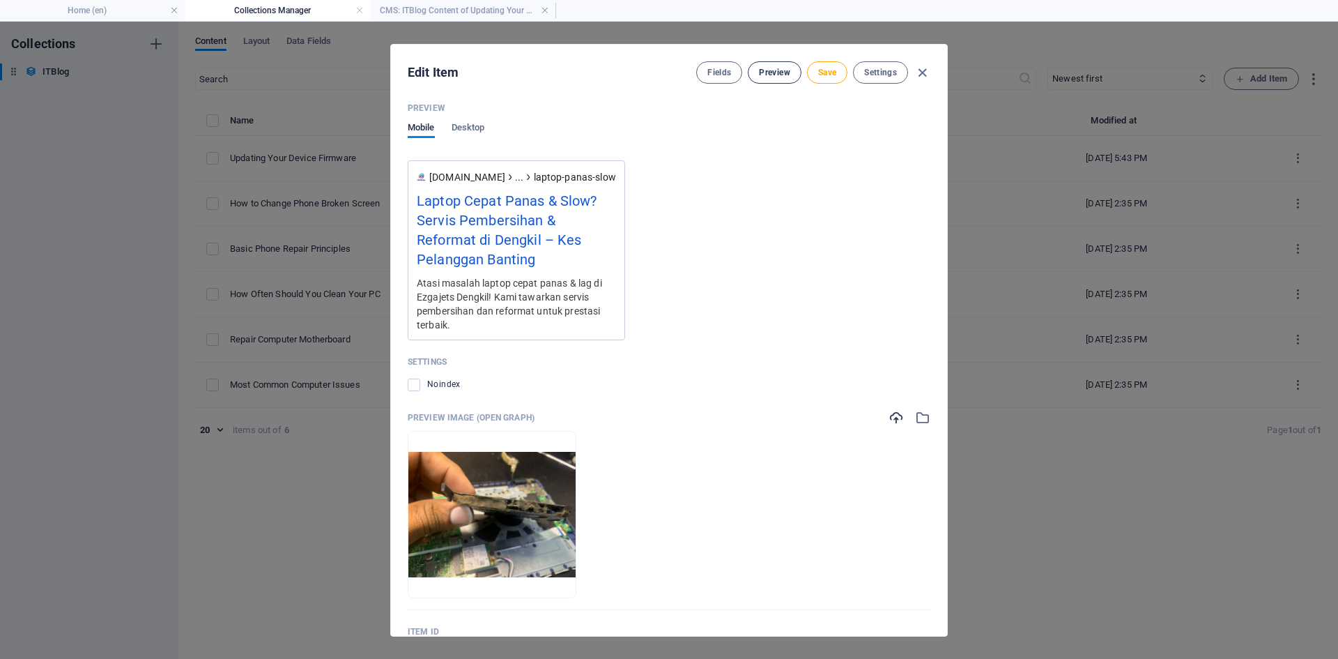
click at [771, 68] on span "Preview" at bounding box center [774, 72] width 31 height 11
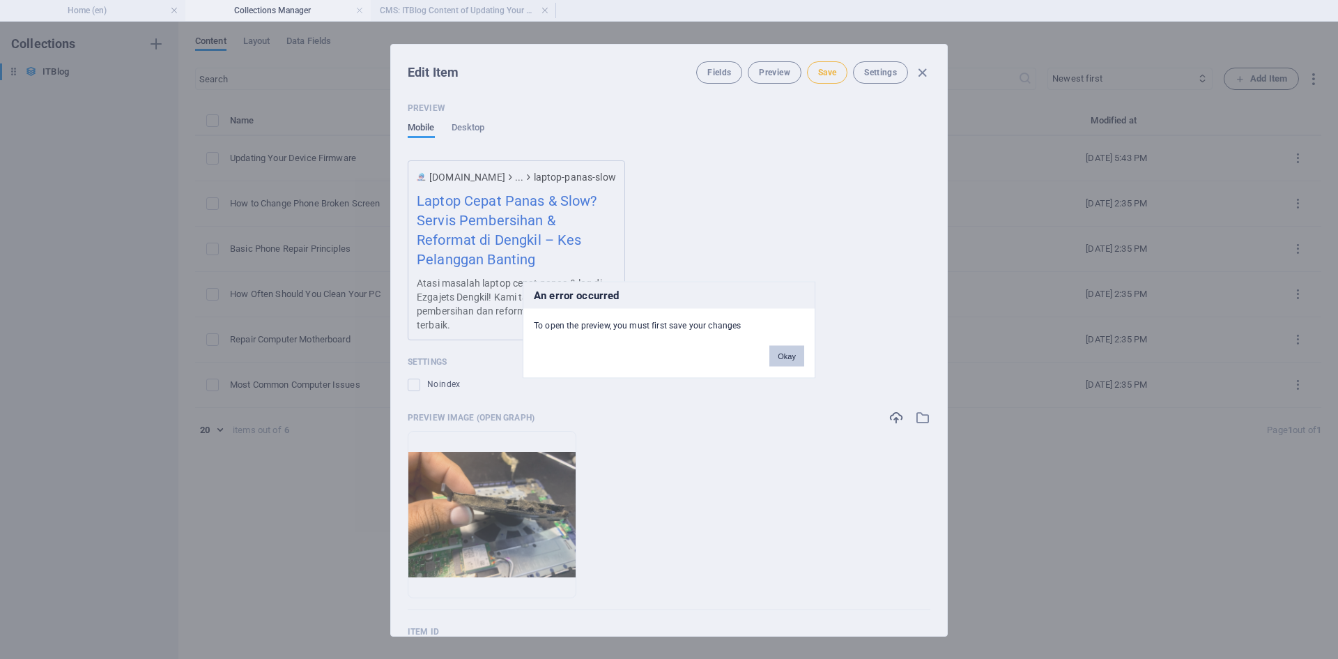
click at [785, 353] on button "Okay" at bounding box center [786, 355] width 35 height 21
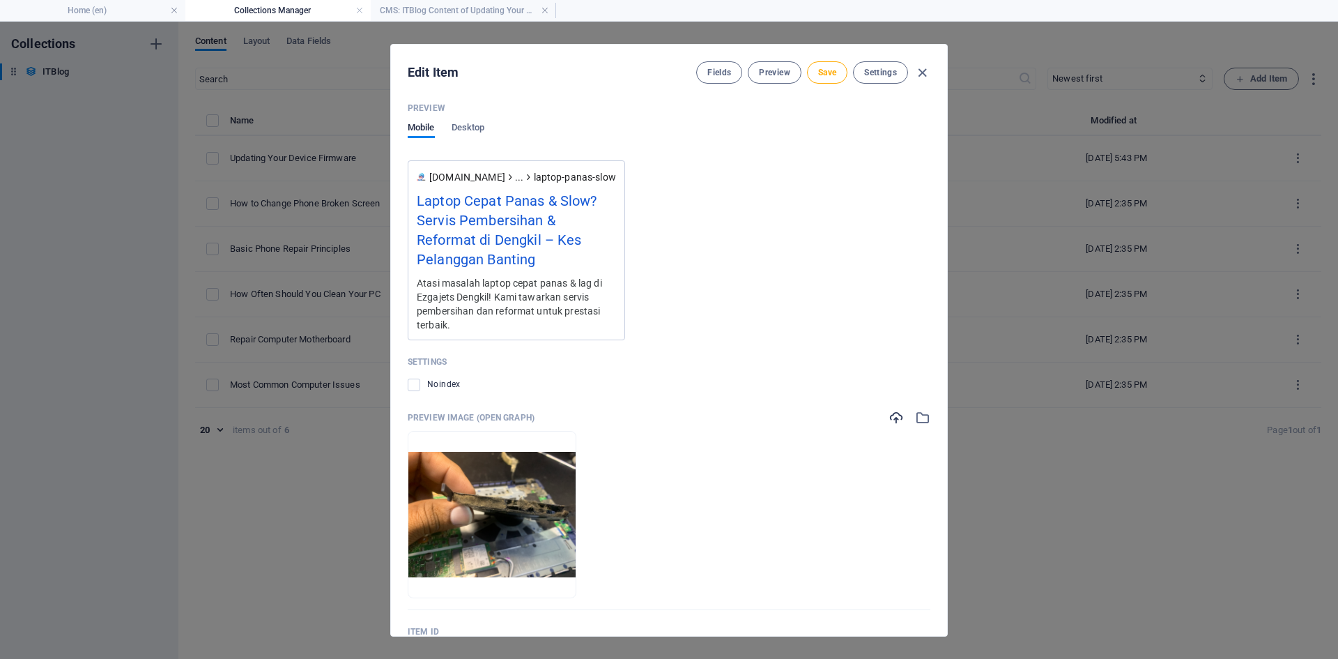
scroll to position [1681, 0]
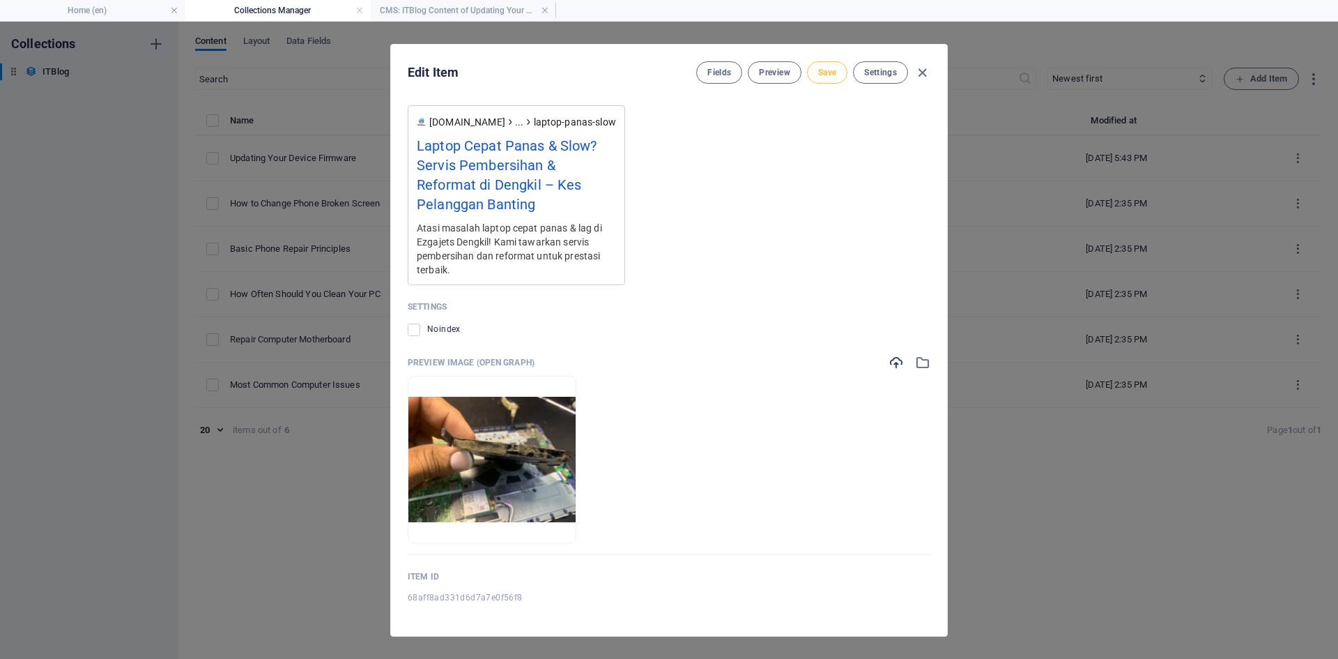
click at [825, 68] on span "Save" at bounding box center [827, 72] width 18 height 11
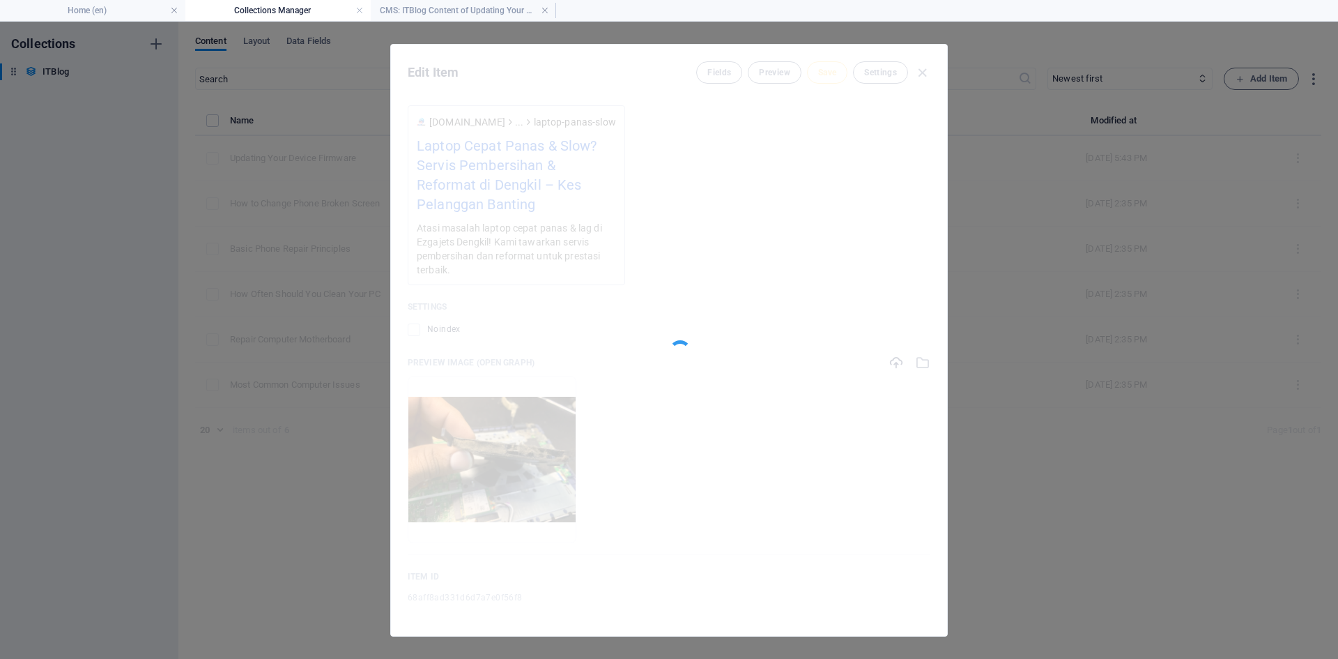
type input "laptop-panas-slow-servis-dengkil-banting"
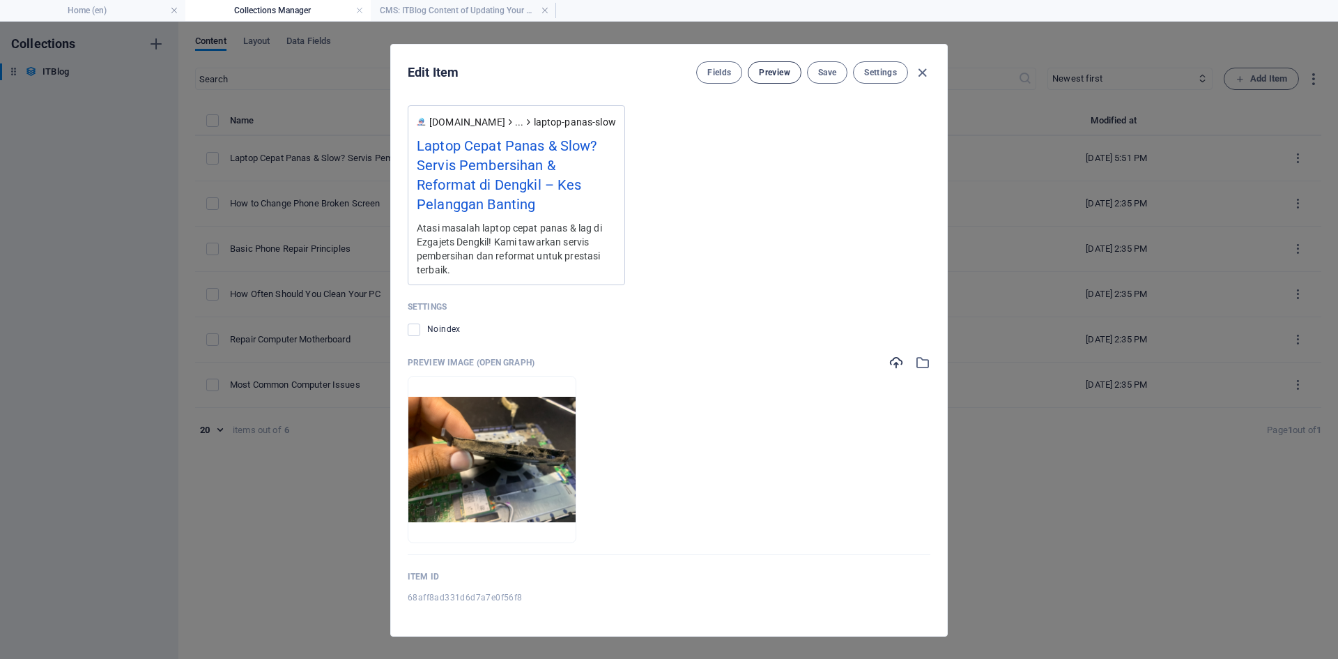
click at [773, 70] on span "Preview" at bounding box center [774, 72] width 31 height 11
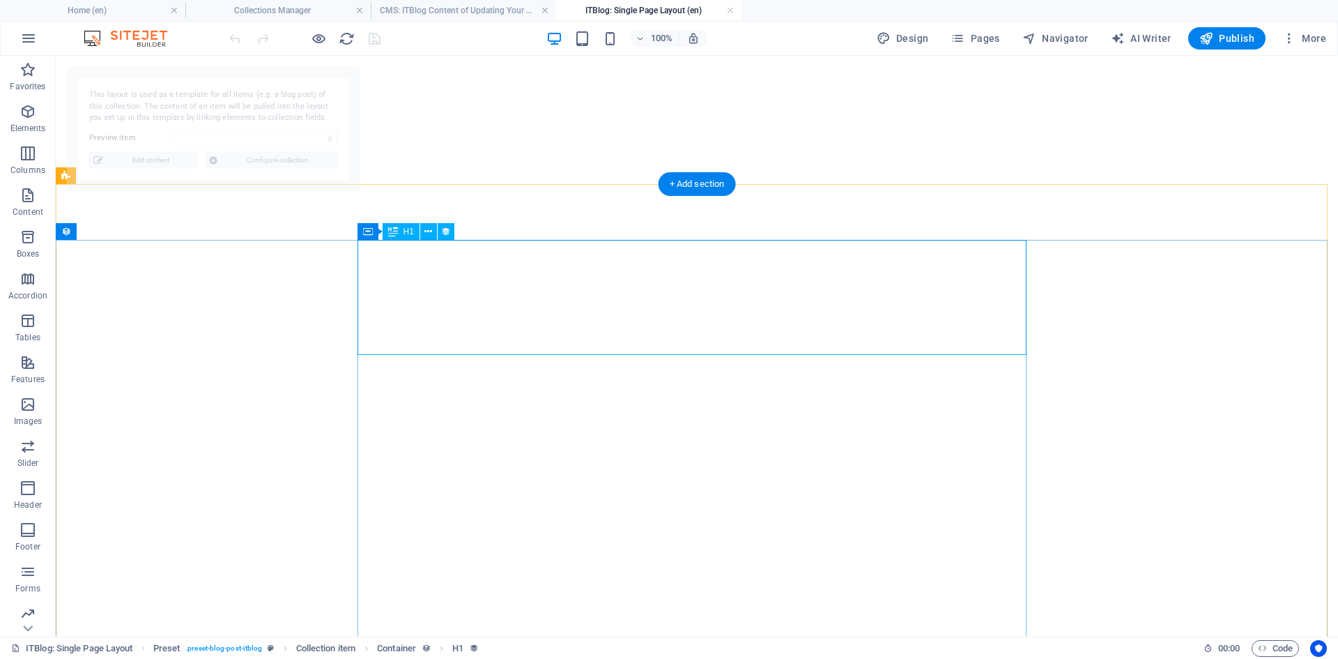
select select "68aff8ad331d6d7a7e0f56f8"
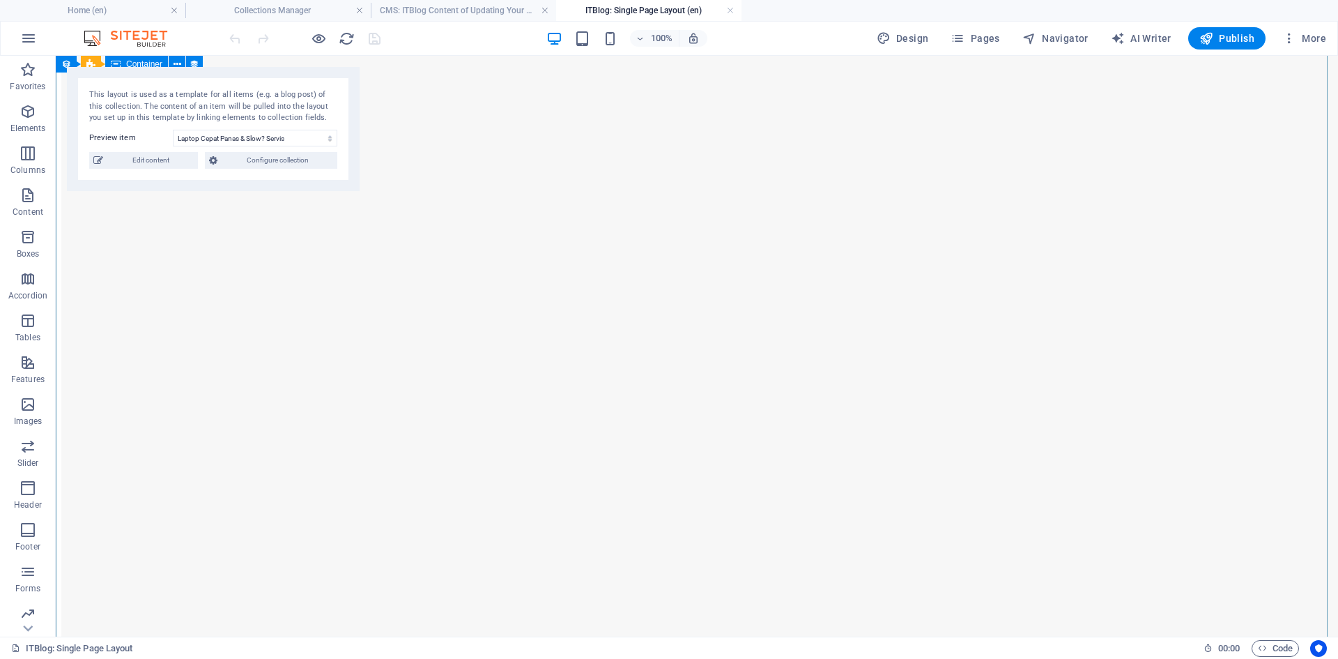
scroll to position [2300, 0]
click at [501, 349] on figure at bounding box center [395, 541] width 669 height 1285
click at [259, 158] on span "Configure collection" at bounding box center [278, 160] width 112 height 17
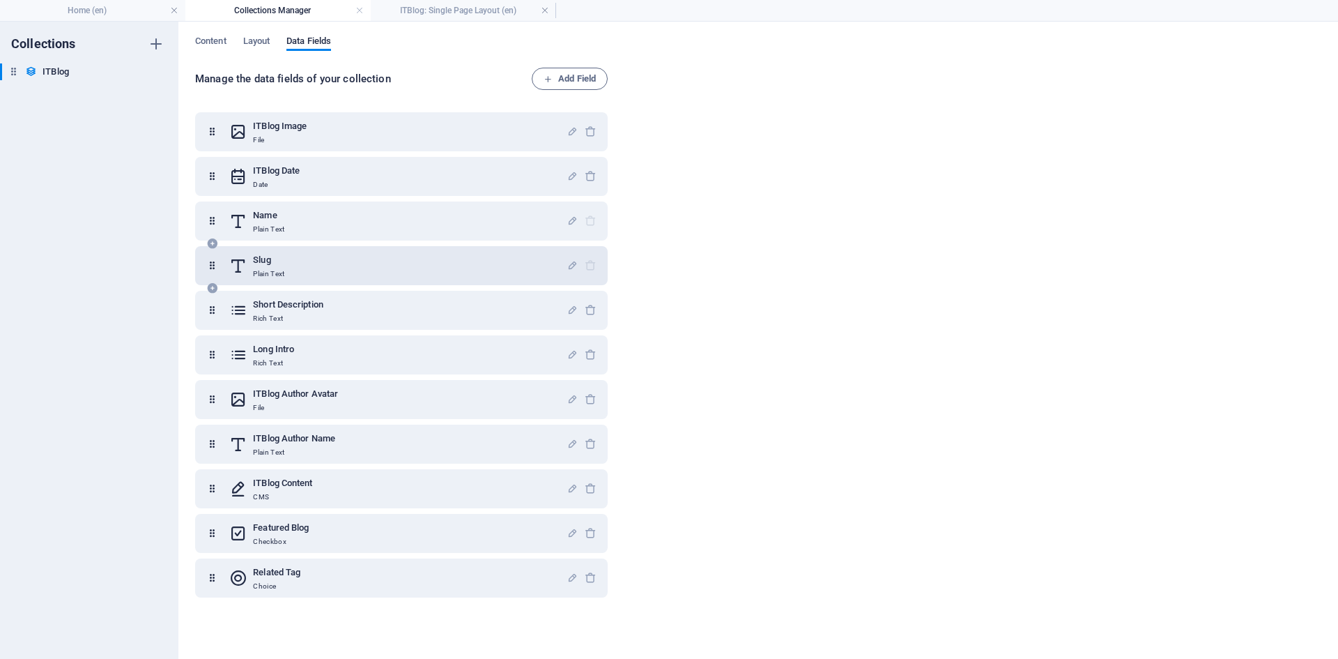
scroll to position [0, 0]
click at [385, 477] on div "ITBlog Content CMS" at bounding box center [397, 489] width 337 height 28
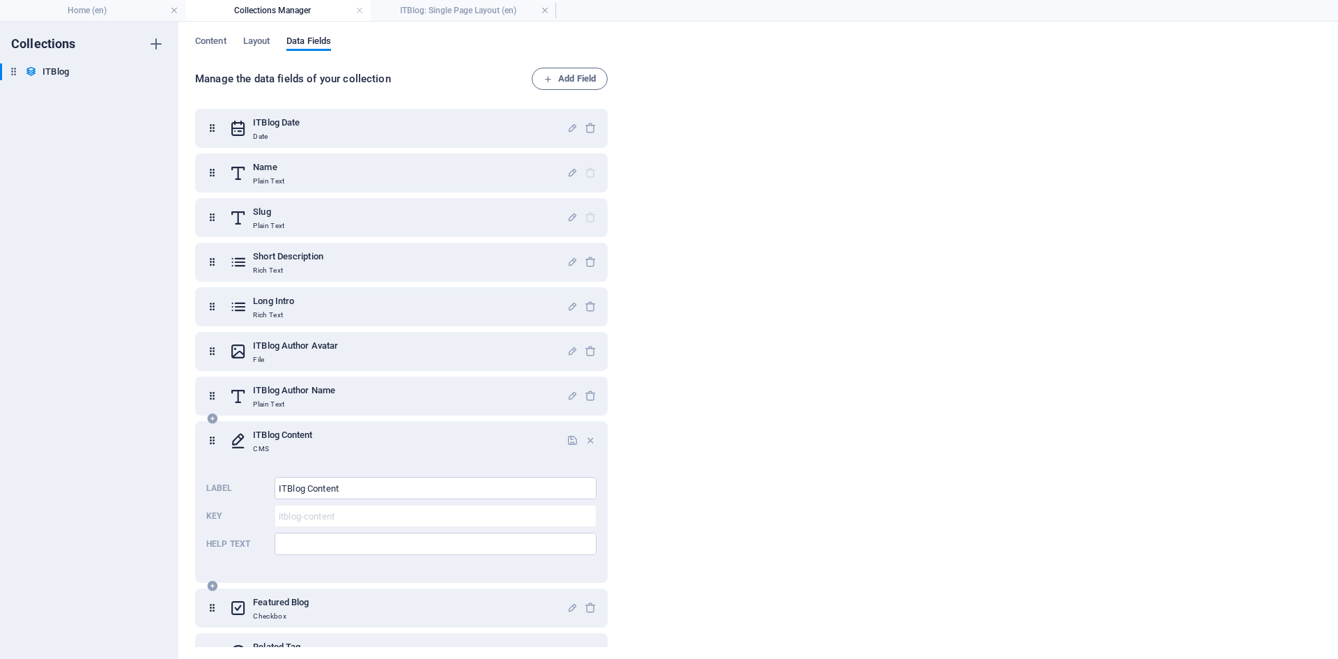
scroll to position [70, 0]
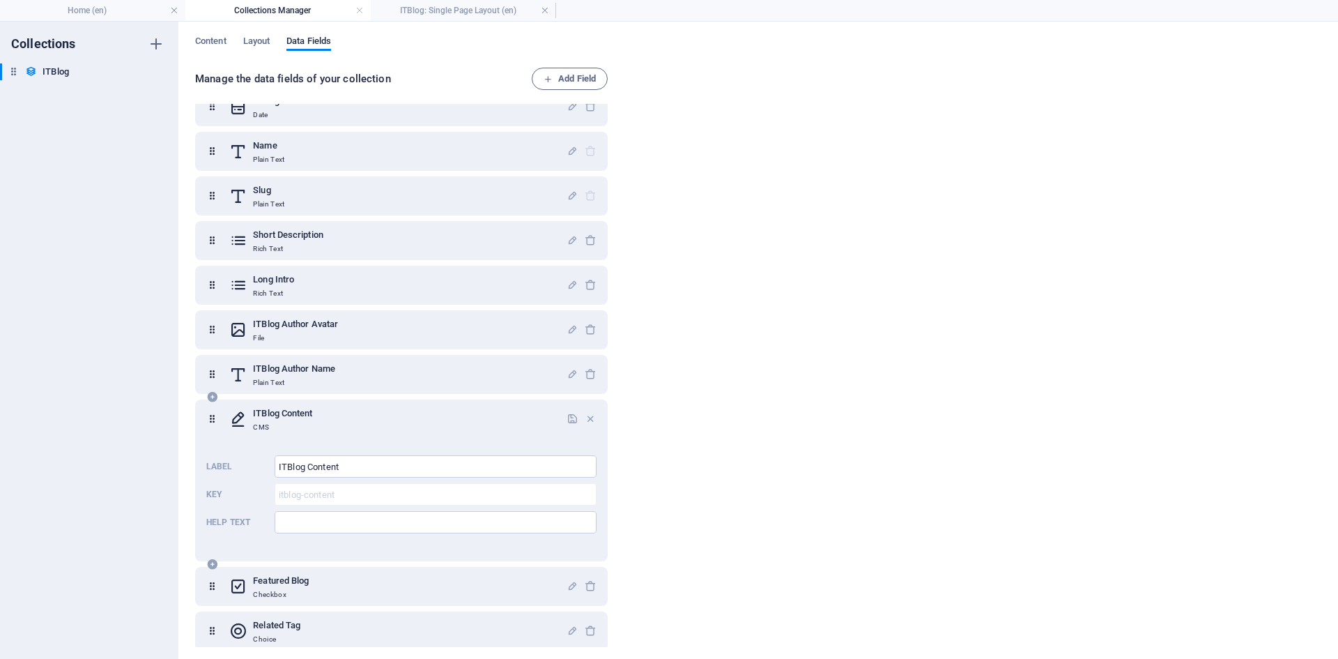
click at [463, 419] on div "ITBlog Content CMS" at bounding box center [397, 419] width 337 height 28
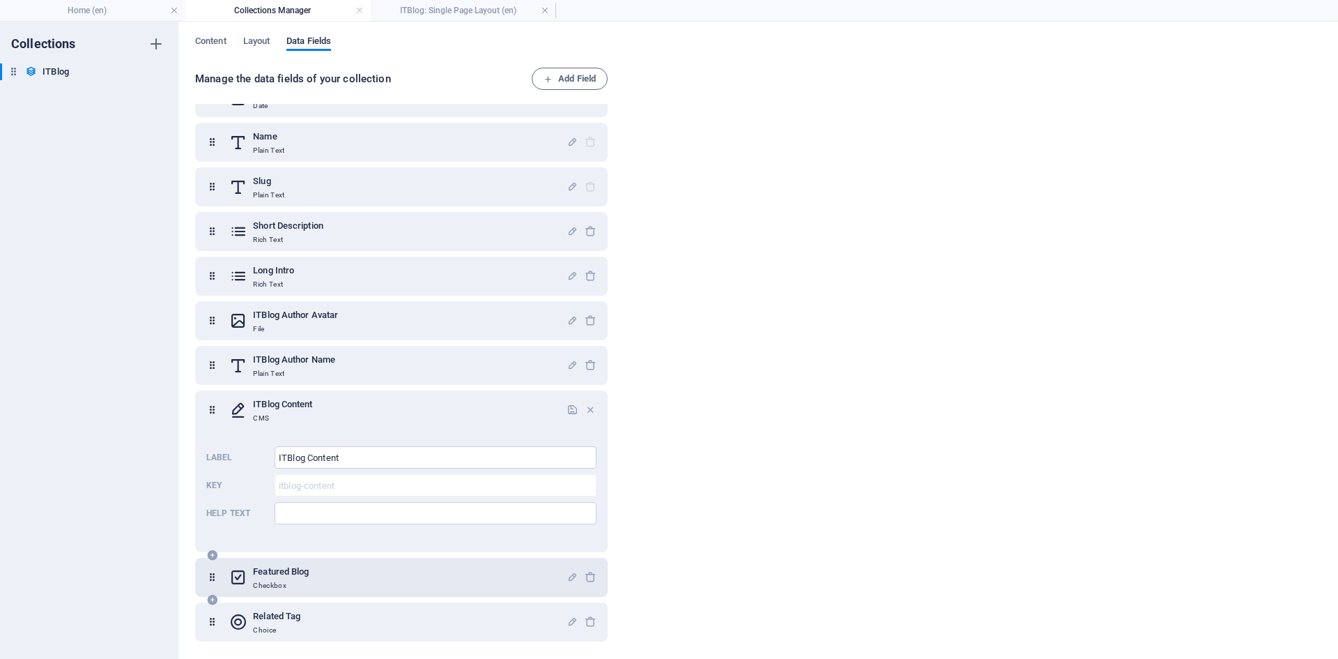
click at [350, 575] on div "Featured Blog Checkbox" at bounding box center [397, 577] width 337 height 28
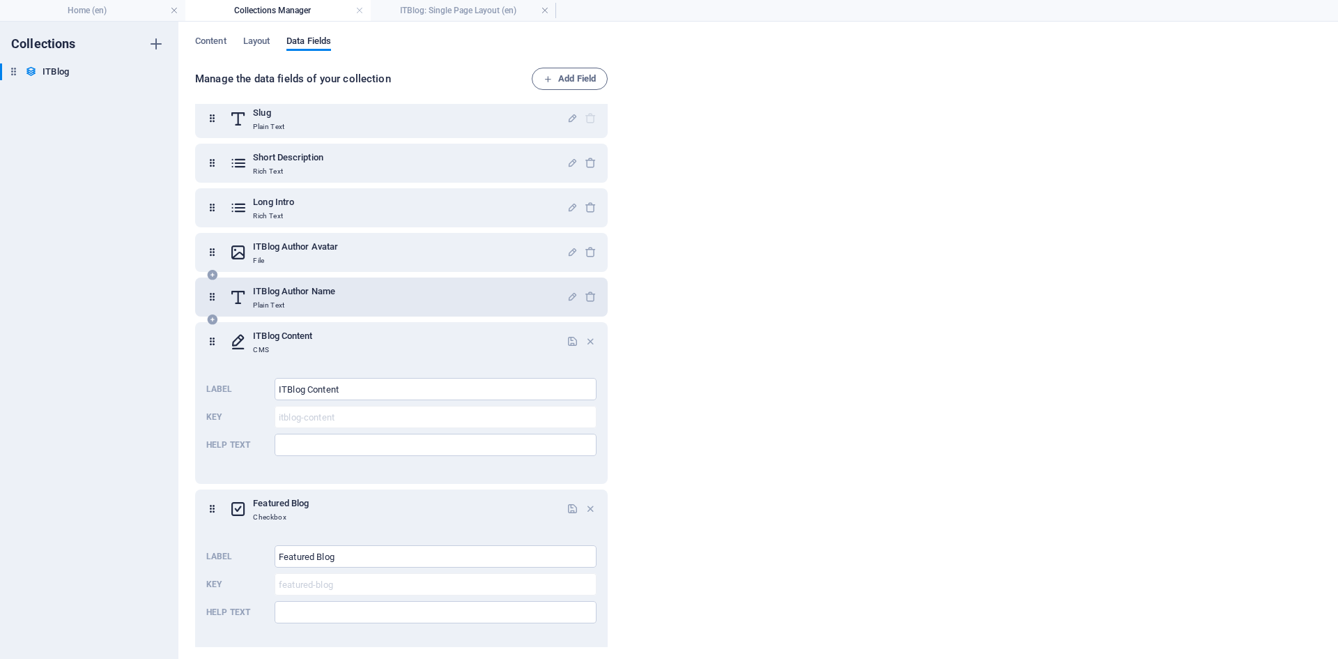
scroll to position [201, 0]
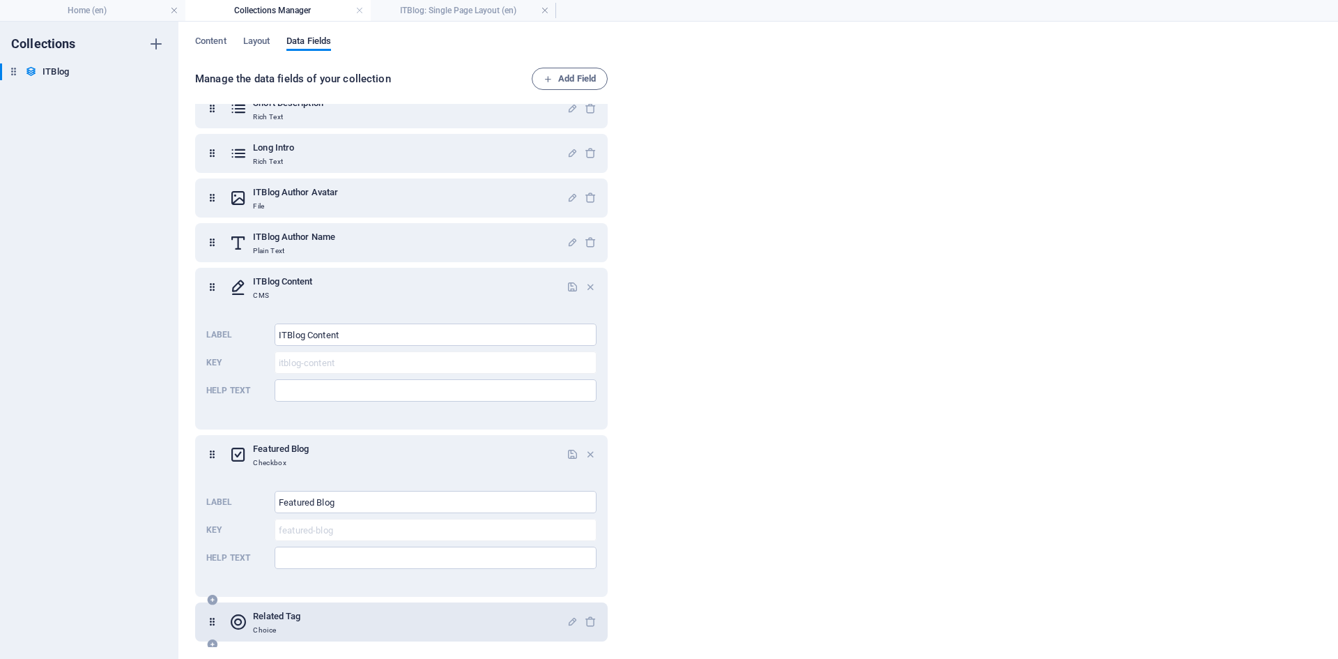
click at [305, 628] on div "Related Tag Choice" at bounding box center [397, 622] width 337 height 28
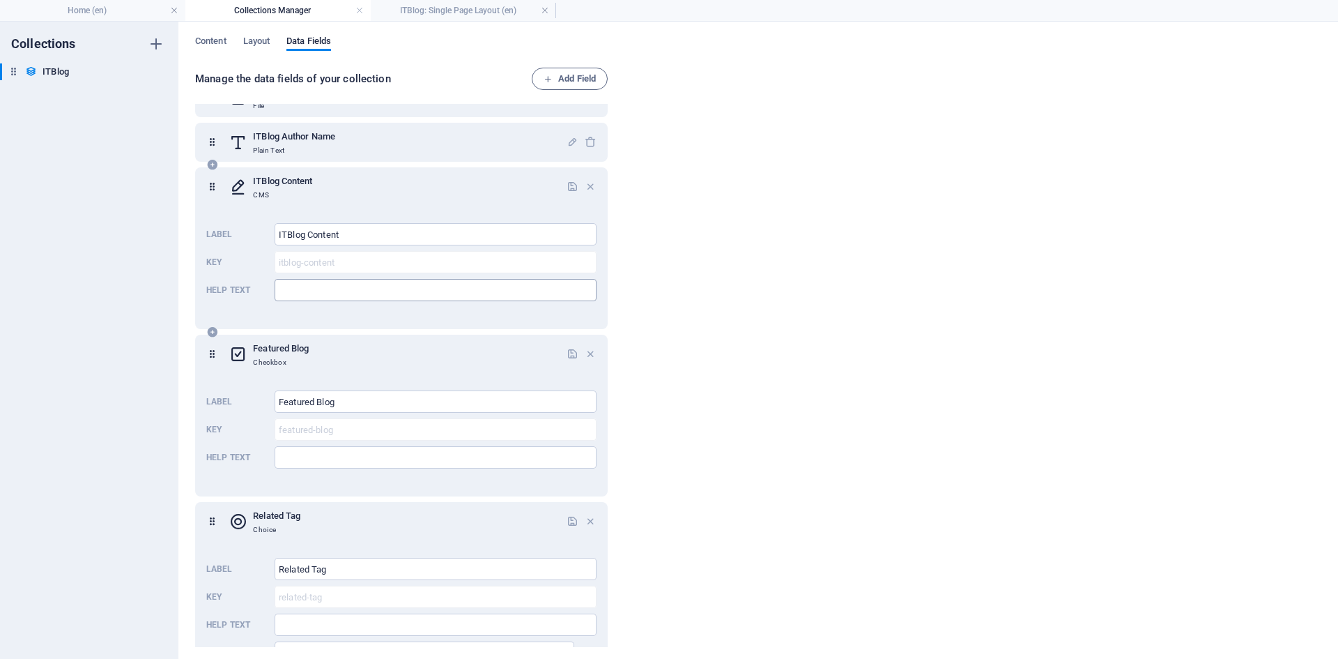
scroll to position [448, 0]
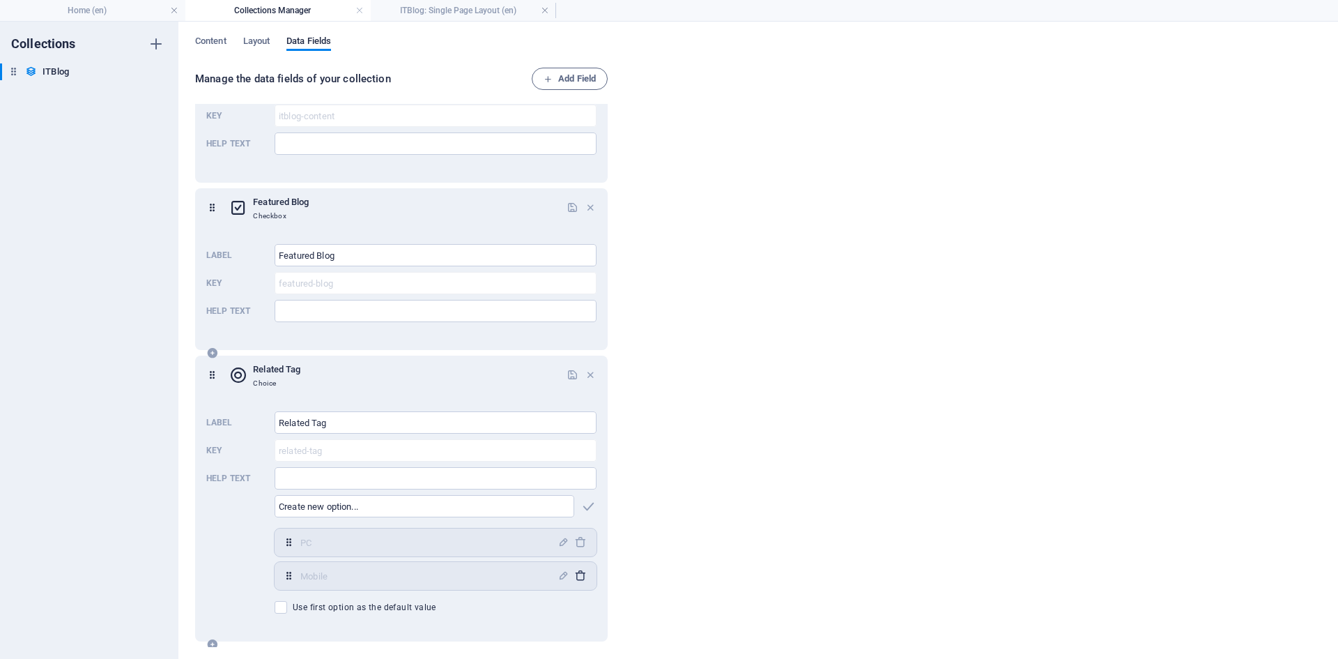
click at [579, 576] on icon "button" at bounding box center [580, 575] width 12 height 12
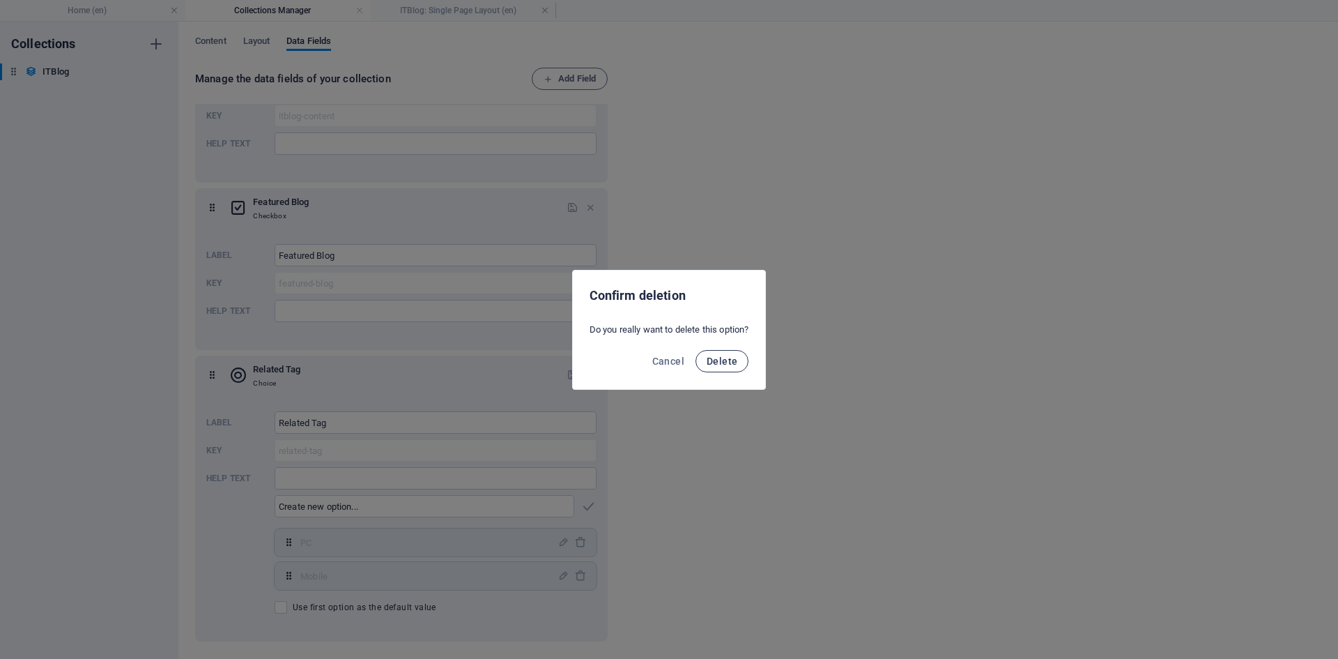
click at [736, 357] on span "Delete" at bounding box center [722, 360] width 31 height 11
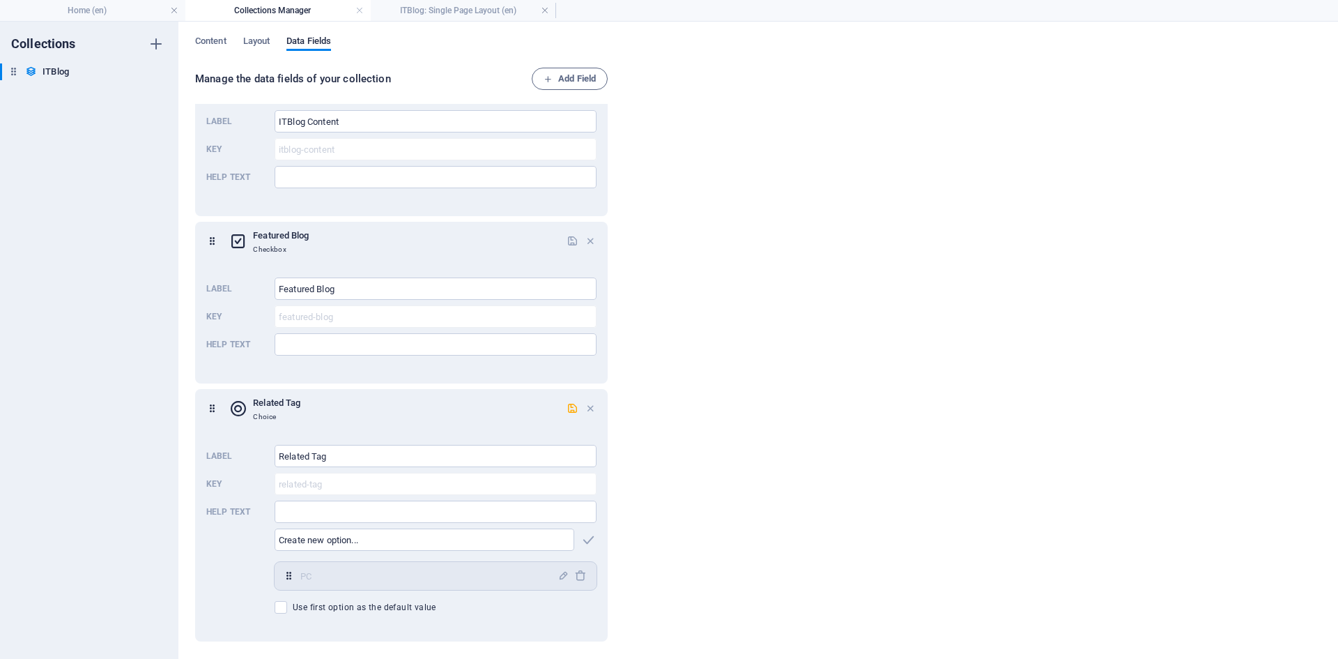
scroll to position [415, 0]
click at [578, 581] on icon "button" at bounding box center [580, 575] width 12 height 12
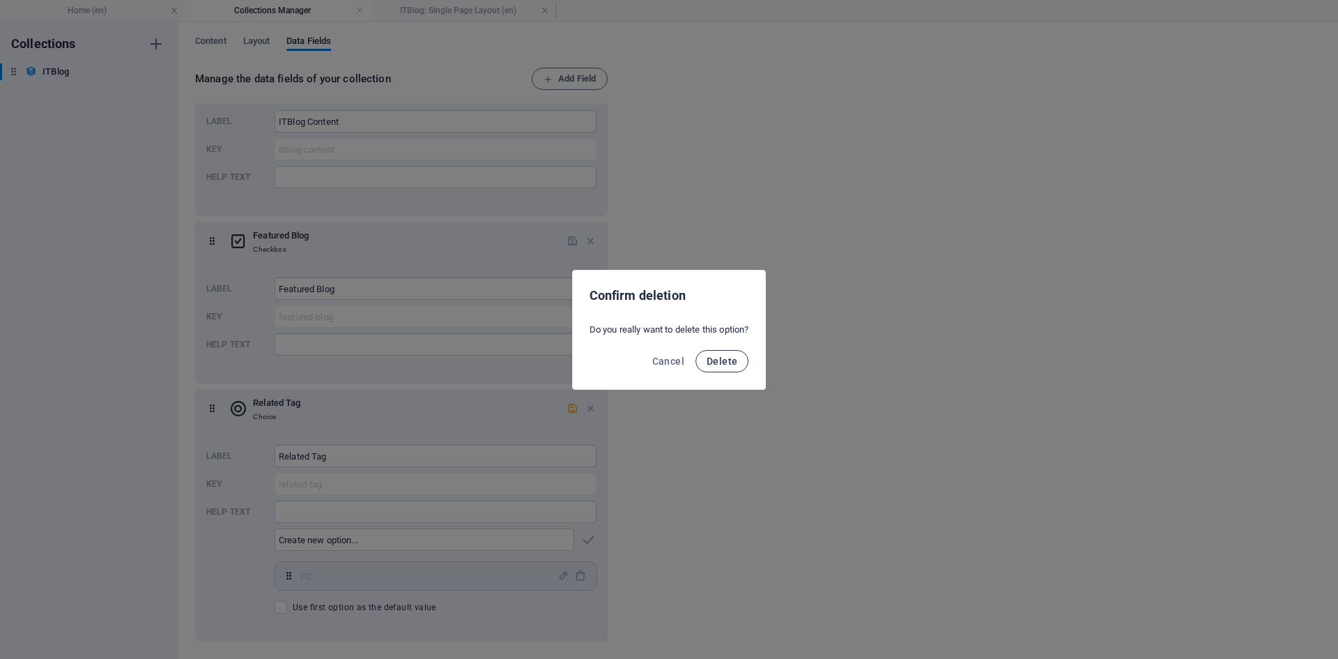
click at [732, 361] on span "Delete" at bounding box center [722, 360] width 31 height 11
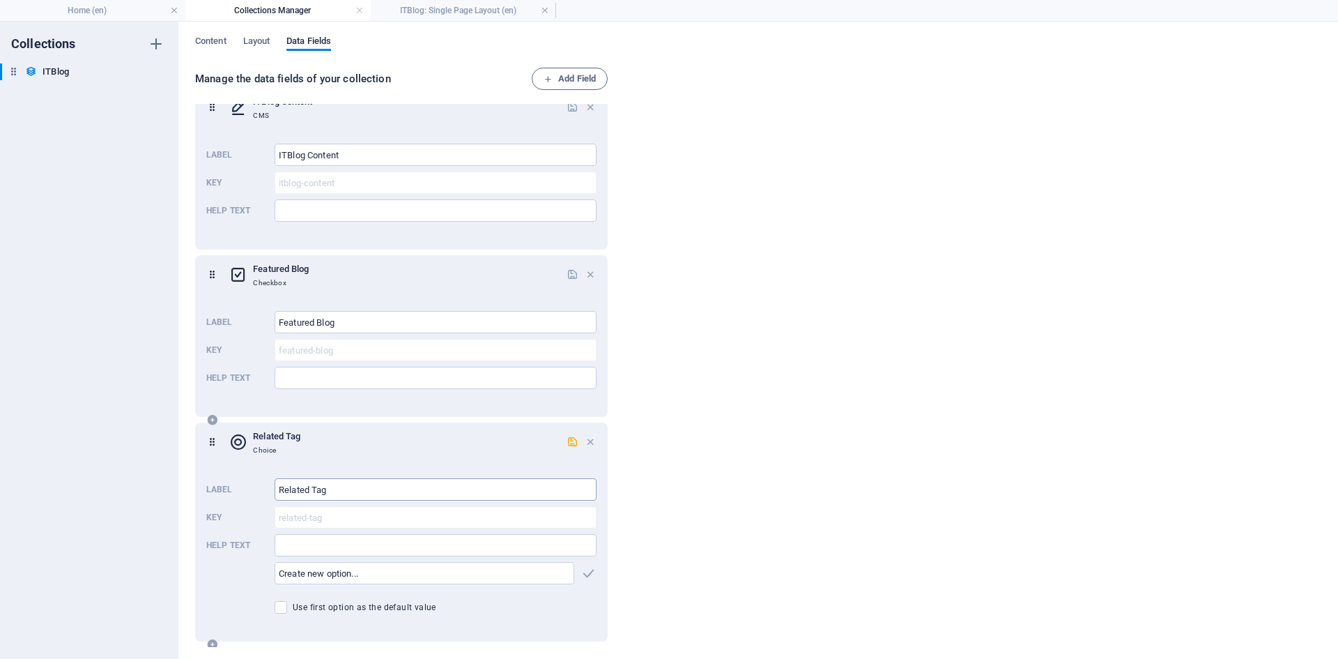
scroll to position [388, 0]
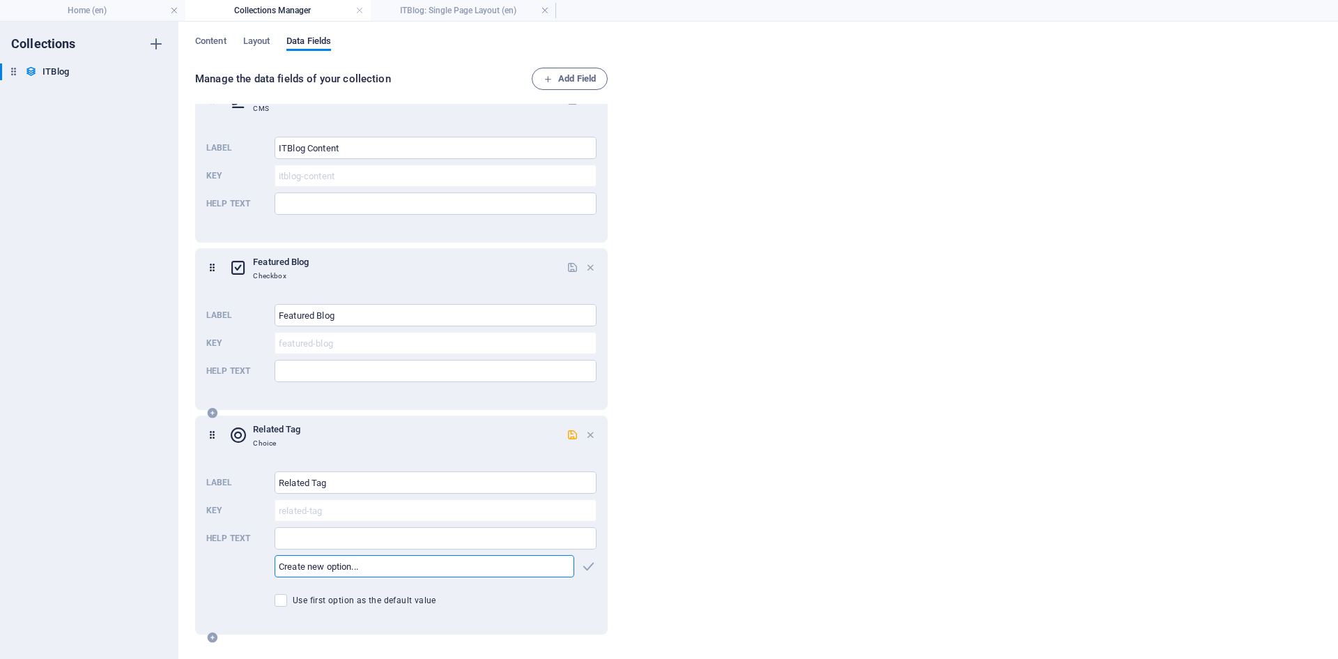
click at [425, 561] on input "text" at bounding box center [425, 566] width 300 height 22
type input "laptop"
click at [583, 566] on icon "button" at bounding box center [589, 566] width 16 height 16
click at [367, 565] on input "text" at bounding box center [425, 566] width 300 height 22
type input "desktop pc"
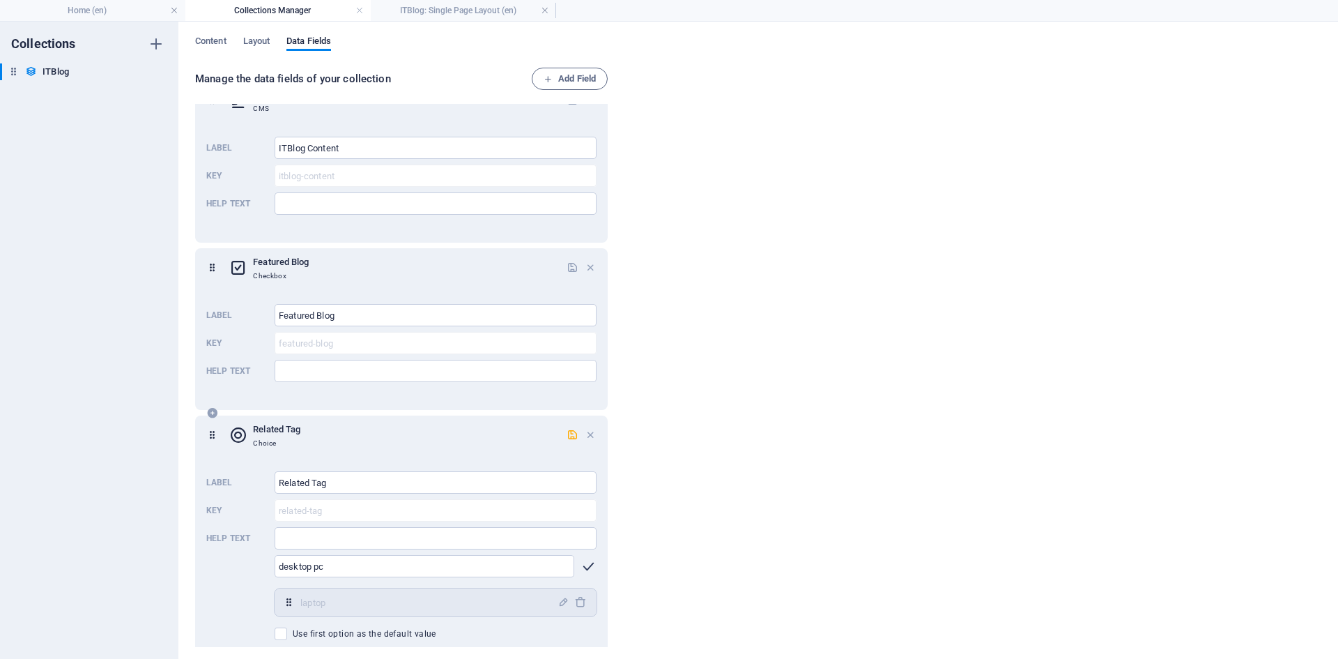
click at [586, 564] on icon "button" at bounding box center [589, 566] width 16 height 16
click at [342, 562] on input "text" at bounding box center [425, 566] width 300 height 22
type input "printer"
click at [585, 568] on icon "button" at bounding box center [589, 566] width 16 height 16
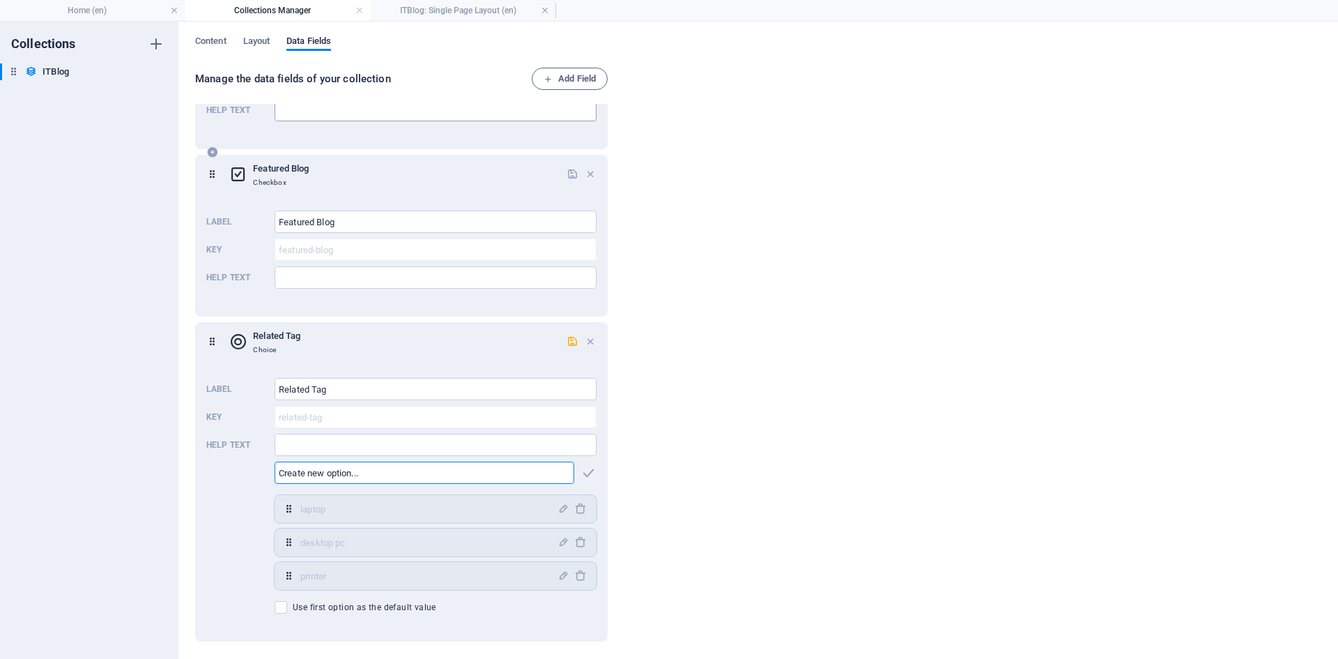
scroll to position [482, 0]
click at [249, 44] on span "Layout" at bounding box center [256, 43] width 27 height 20
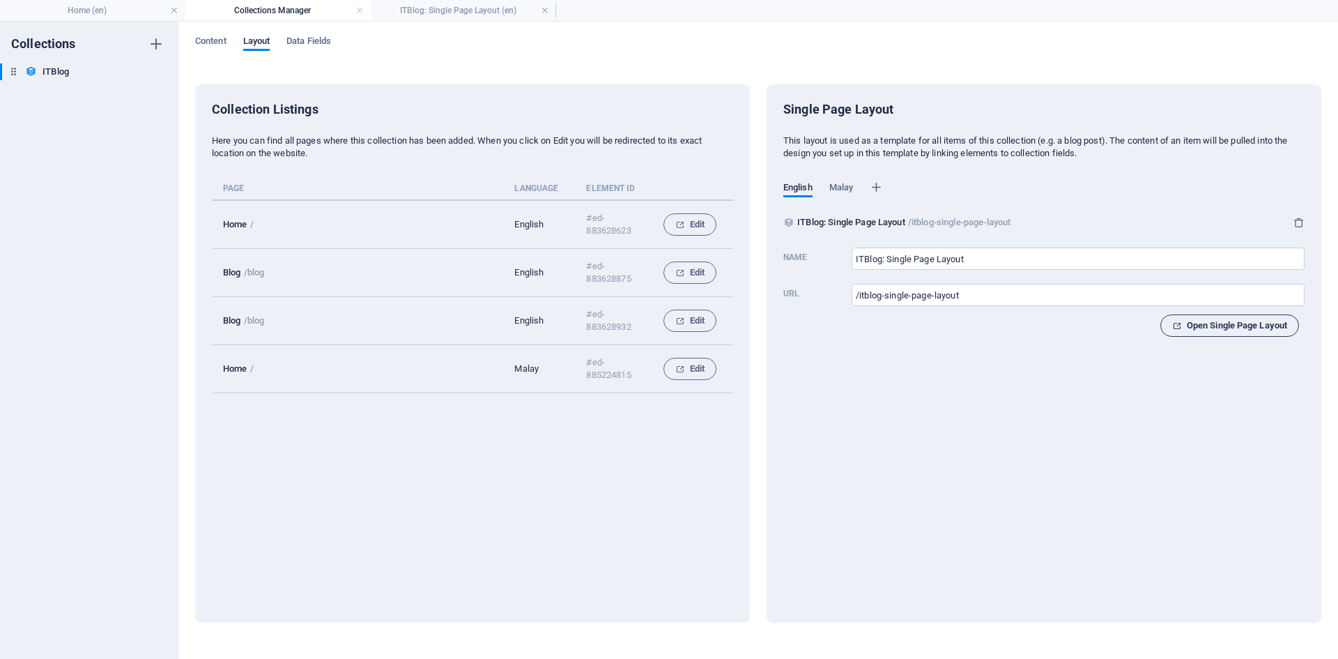
click at [1255, 325] on span "Open Single Page Layout" at bounding box center [1229, 325] width 115 height 17
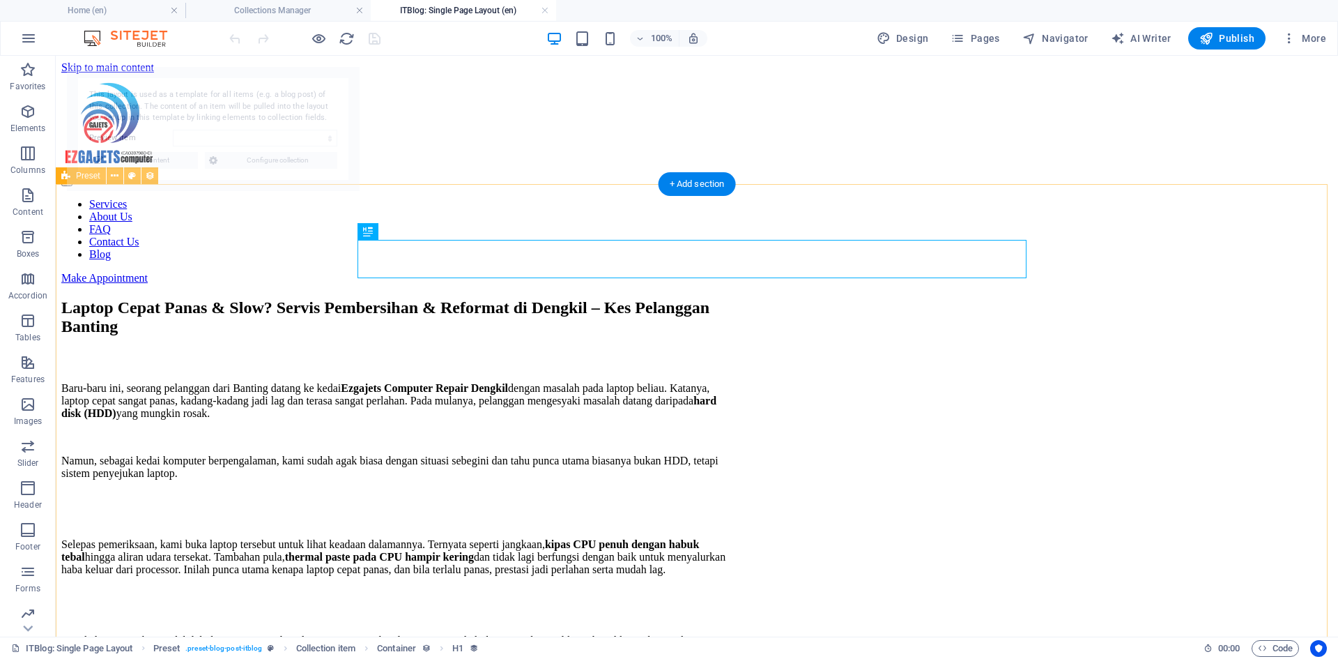
scroll to position [0, 0]
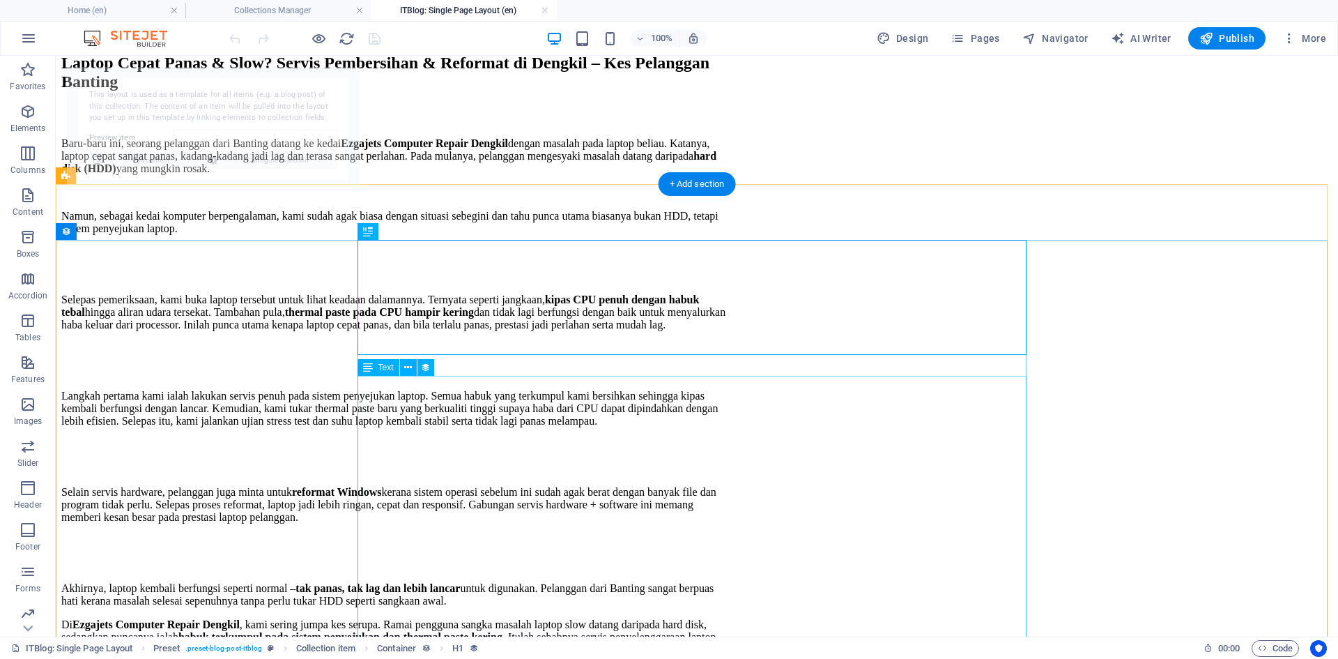
select select "68aff8ad331d6d7a7e0f56f8"
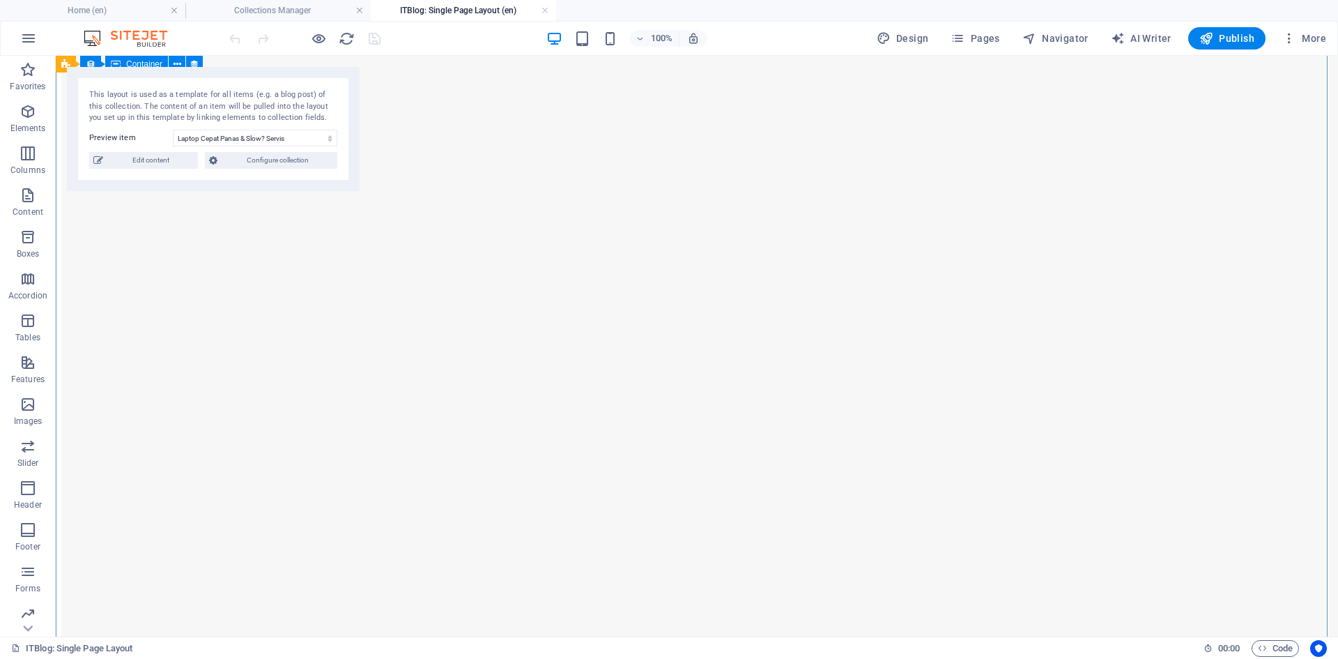
scroll to position [2021, 0]
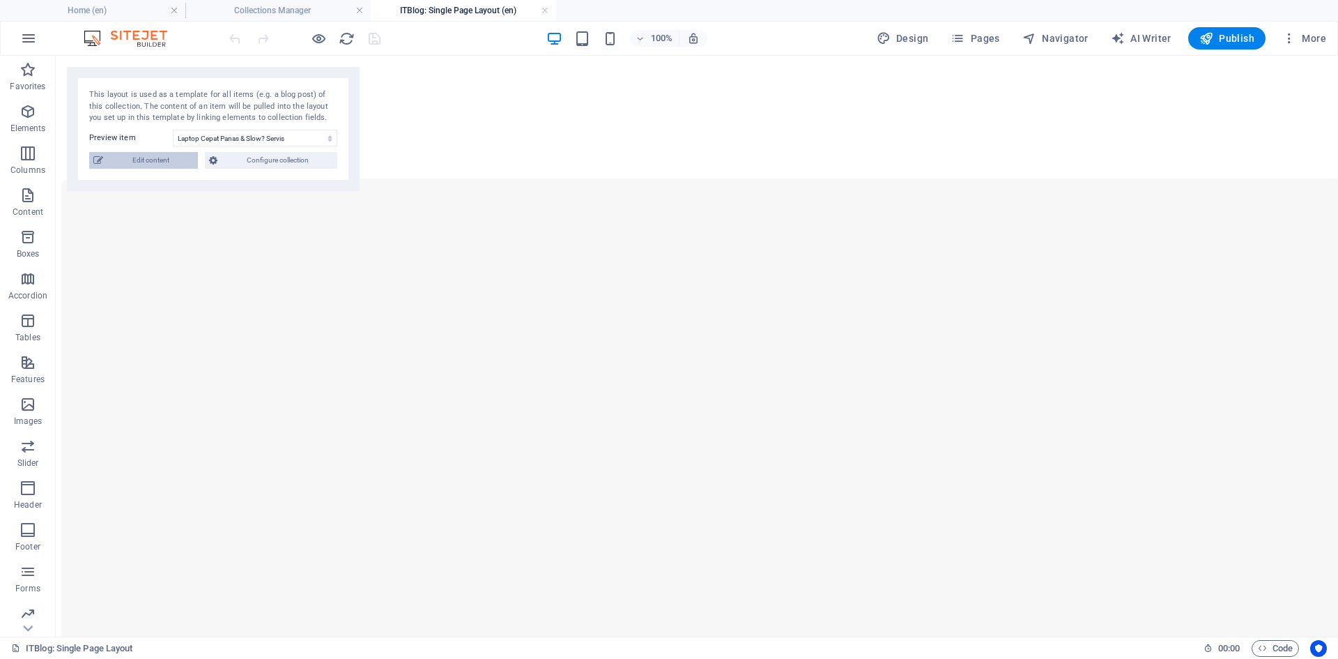
click at [165, 160] on span "Edit content" at bounding box center [150, 160] width 86 height 17
select select "PC"
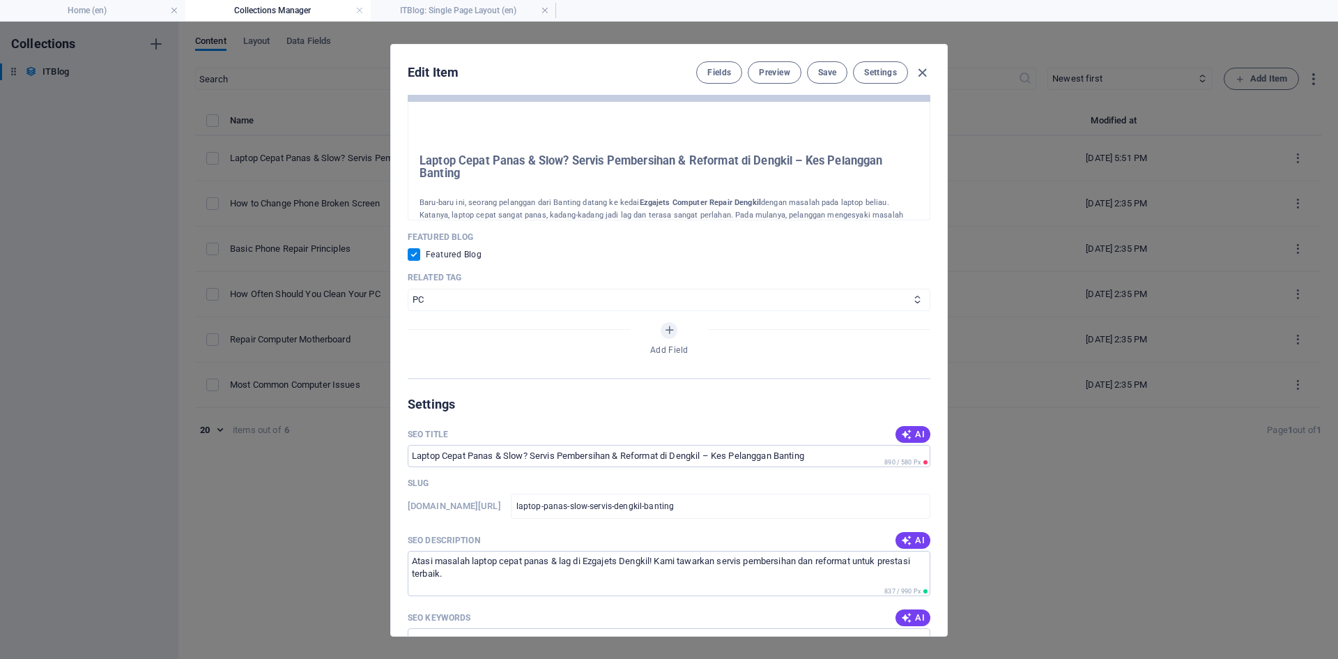
scroll to position [775, 0]
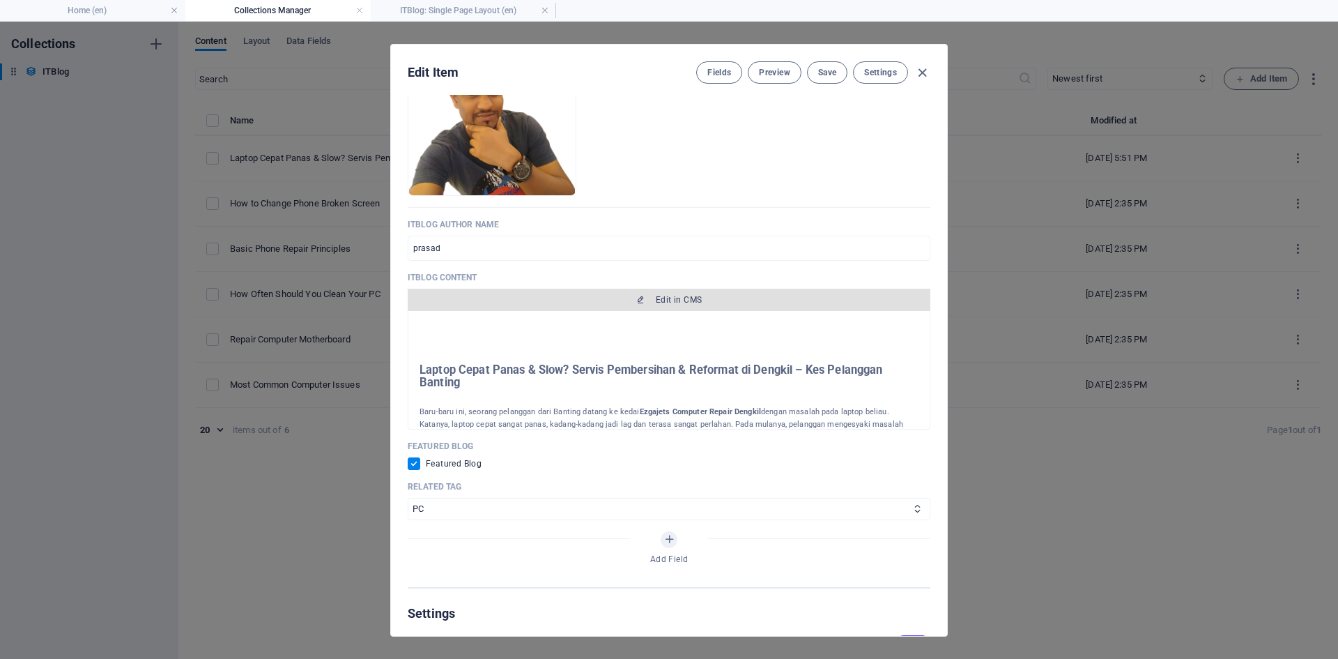
click at [677, 291] on button "Edit in CMS" at bounding box center [669, 300] width 523 height 22
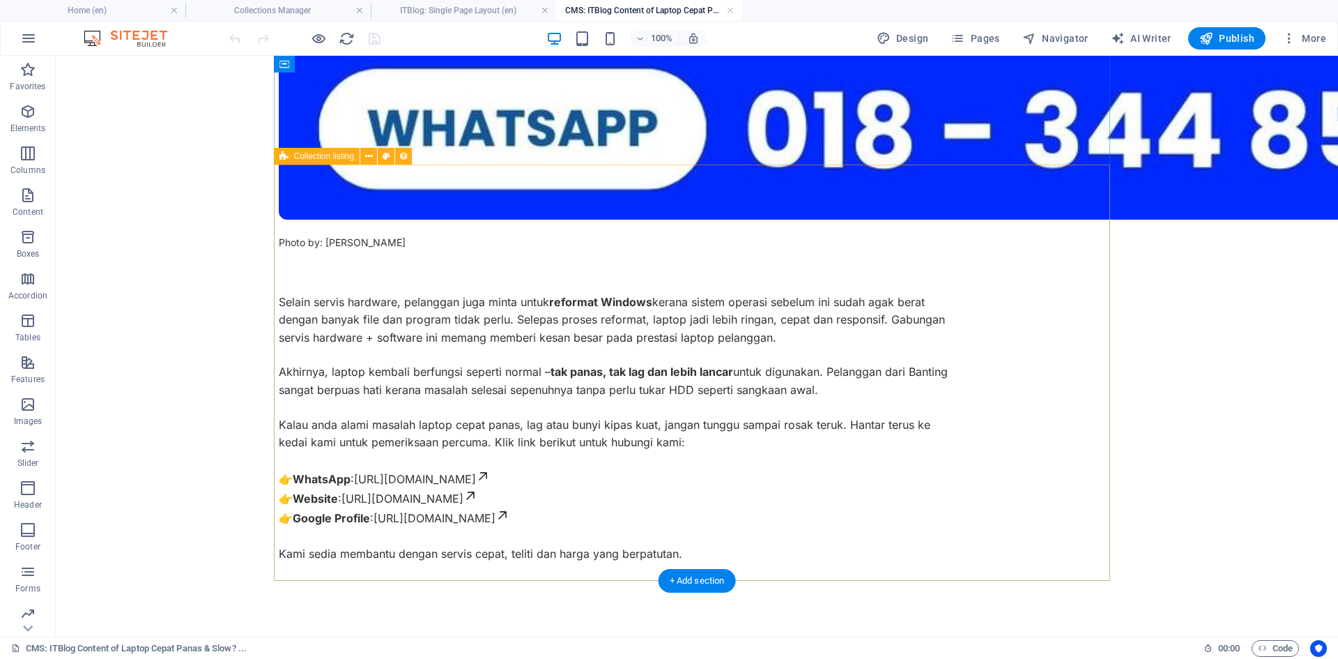
scroll to position [1690, 0]
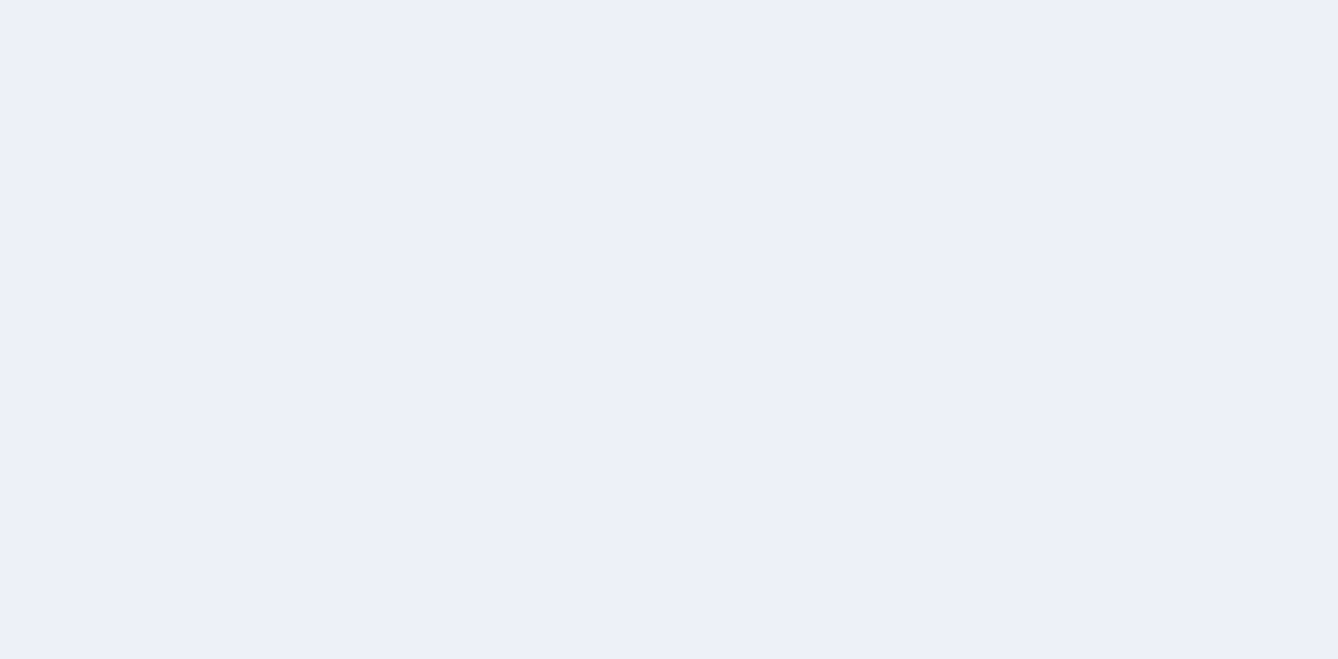
click at [1082, 231] on div at bounding box center [669, 329] width 1338 height 659
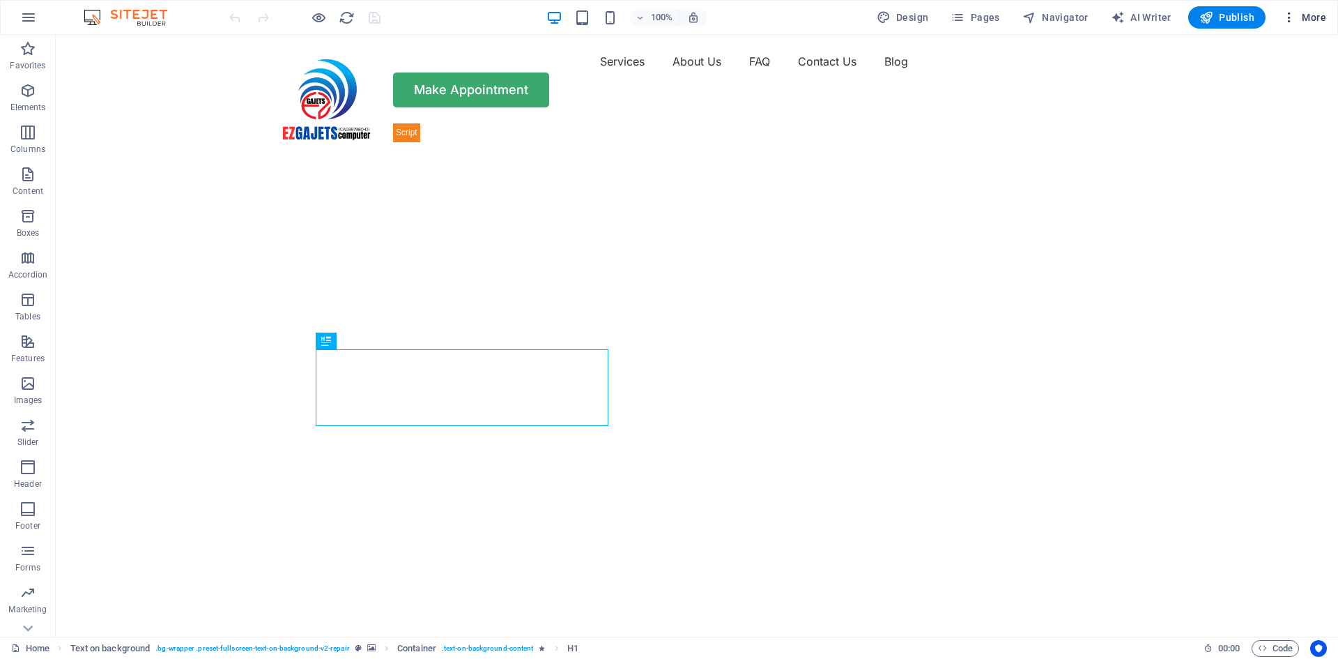
click at [1288, 20] on icon "button" at bounding box center [1289, 17] width 14 height 14
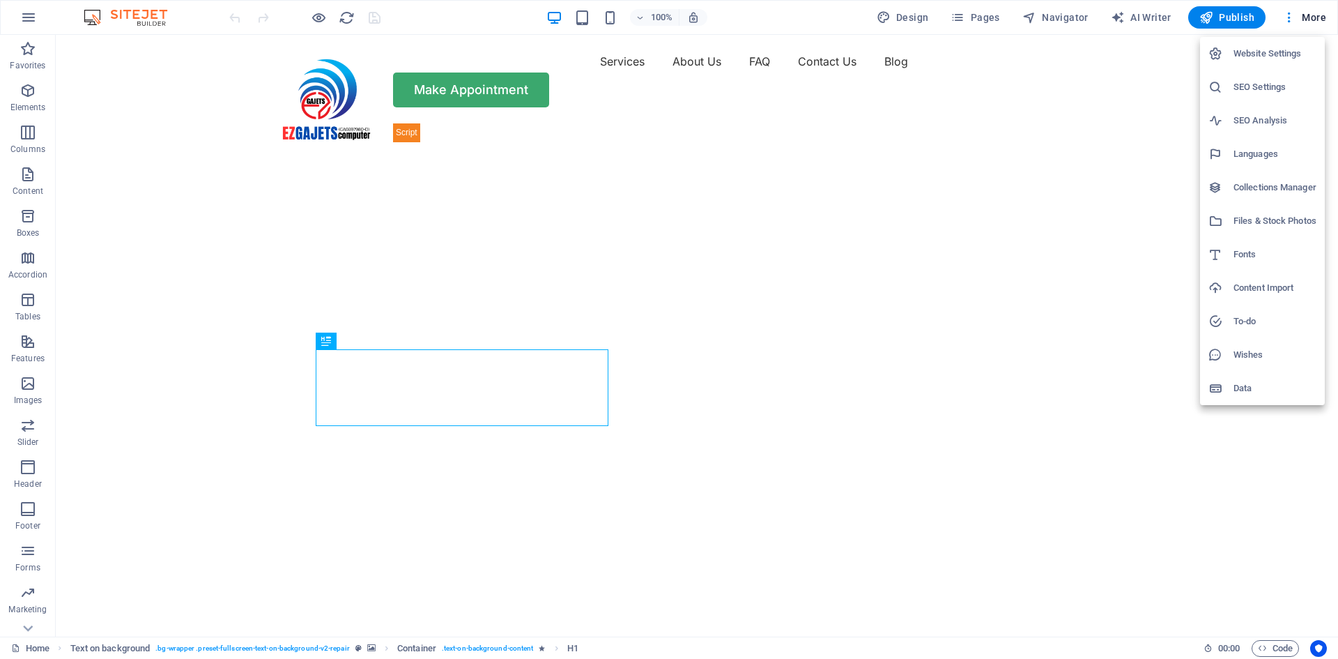
click at [1252, 185] on h6 "Collections Manager" at bounding box center [1275, 187] width 83 height 17
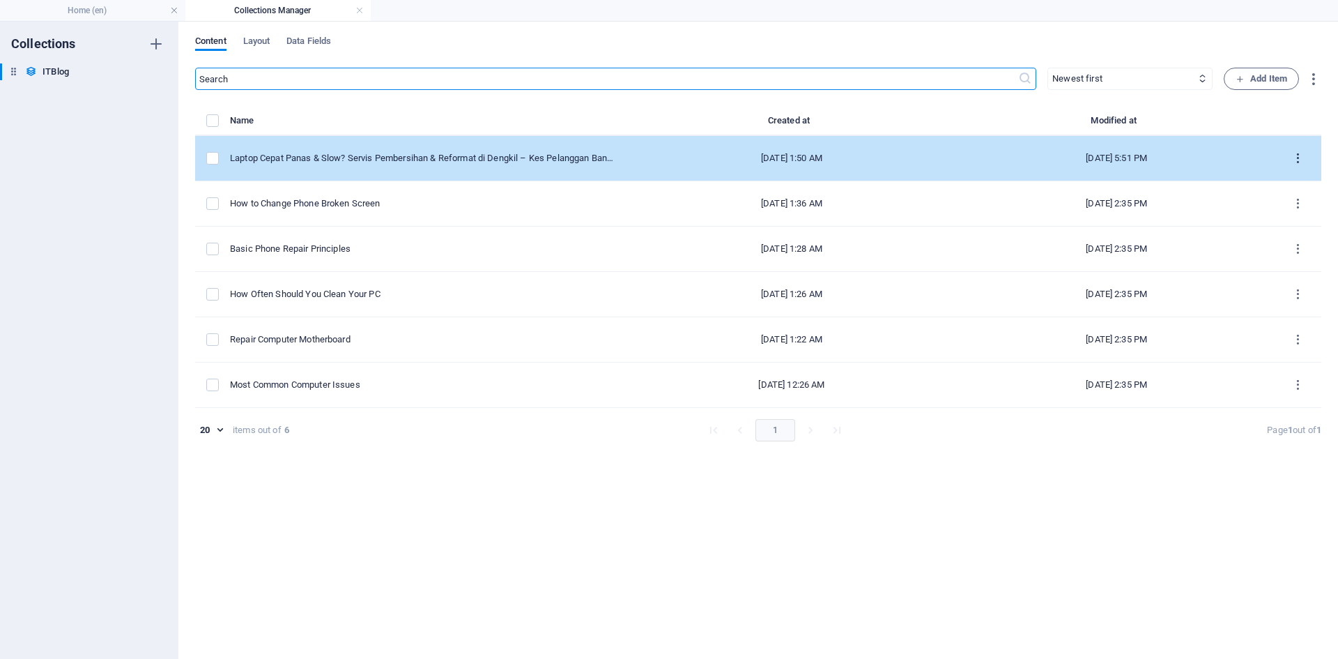
click at [1298, 150] on button "items list" at bounding box center [1298, 158] width 24 height 22
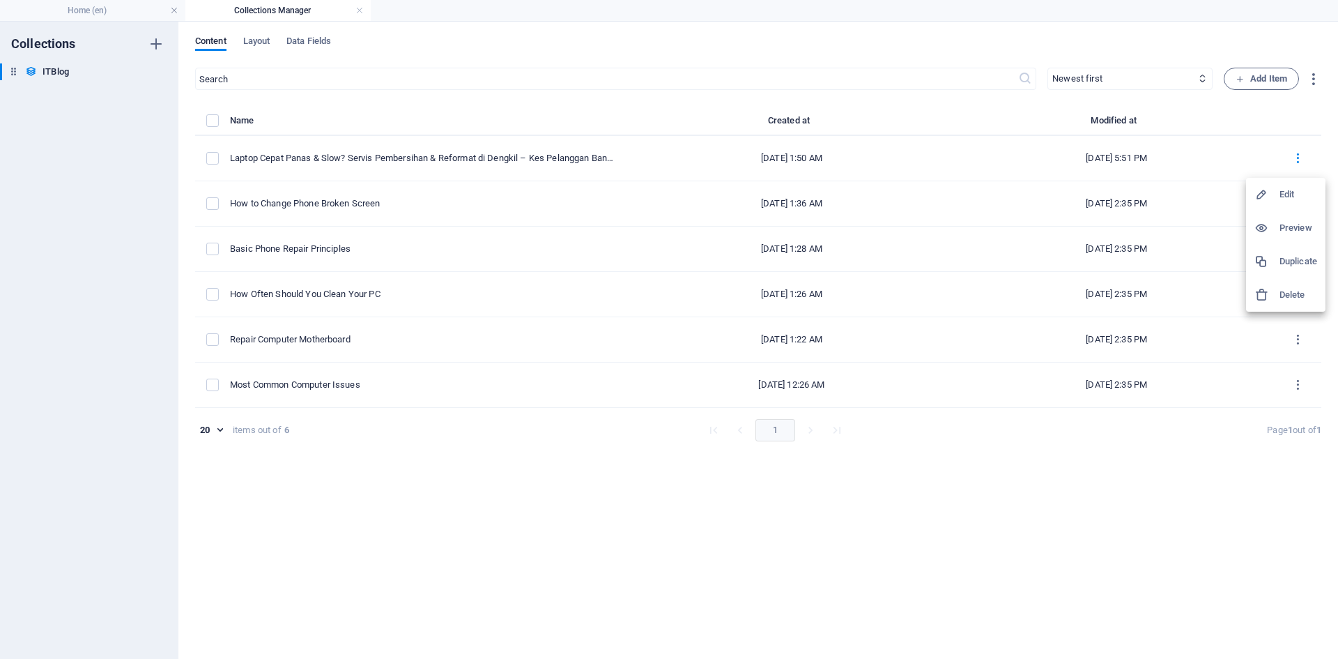
click at [1286, 226] on h6 "Preview" at bounding box center [1299, 228] width 38 height 17
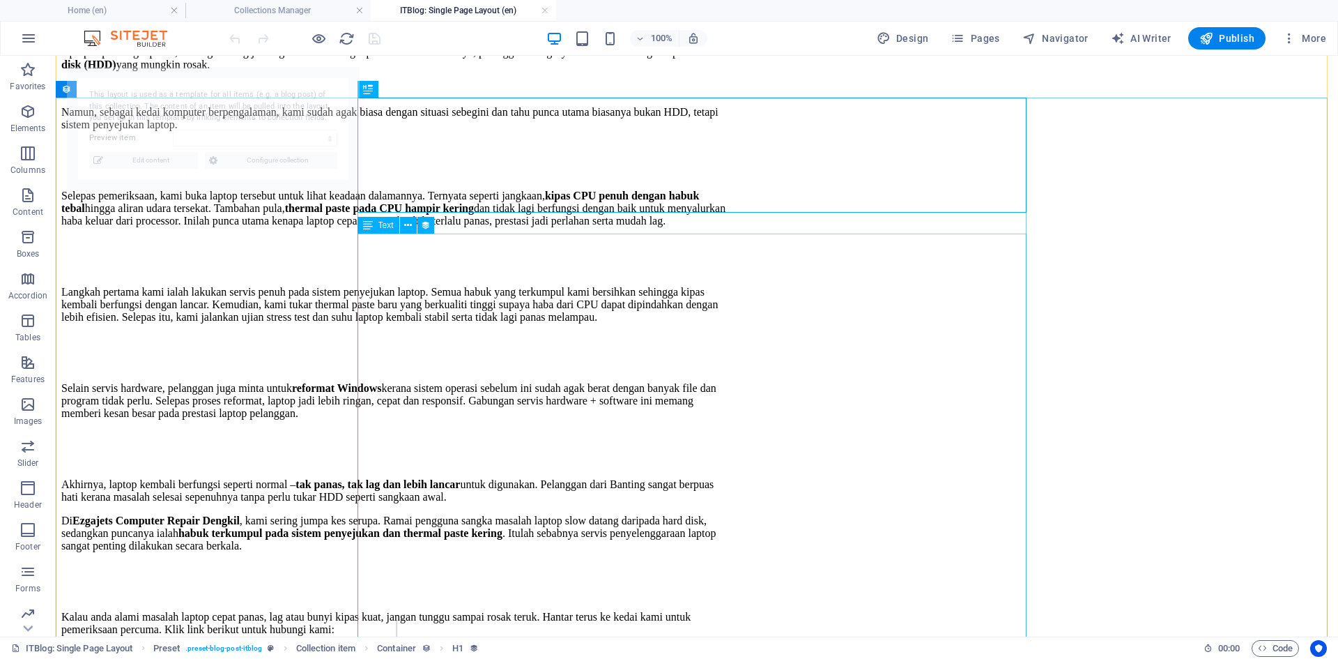
select select "68aff8ad331d6d7a7e0f56f8"
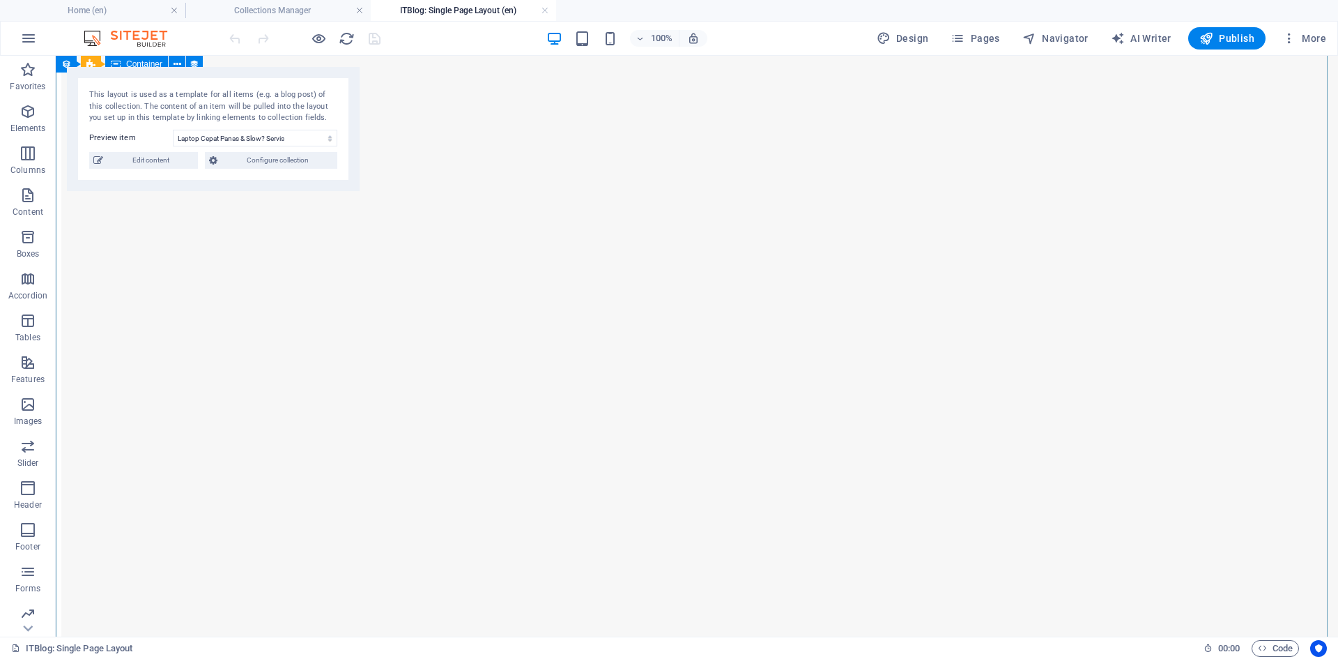
scroll to position [2439, 0]
click at [608, 268] on figure at bounding box center [395, 402] width 669 height 1285
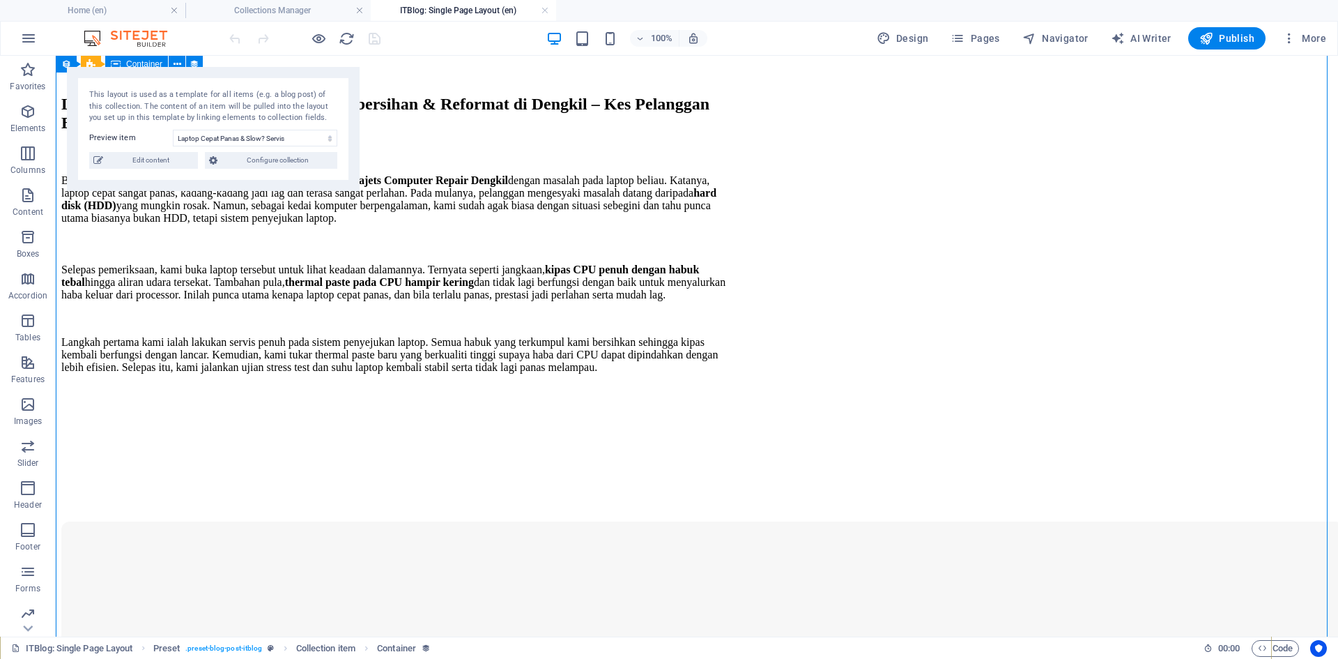
scroll to position [1673, 0]
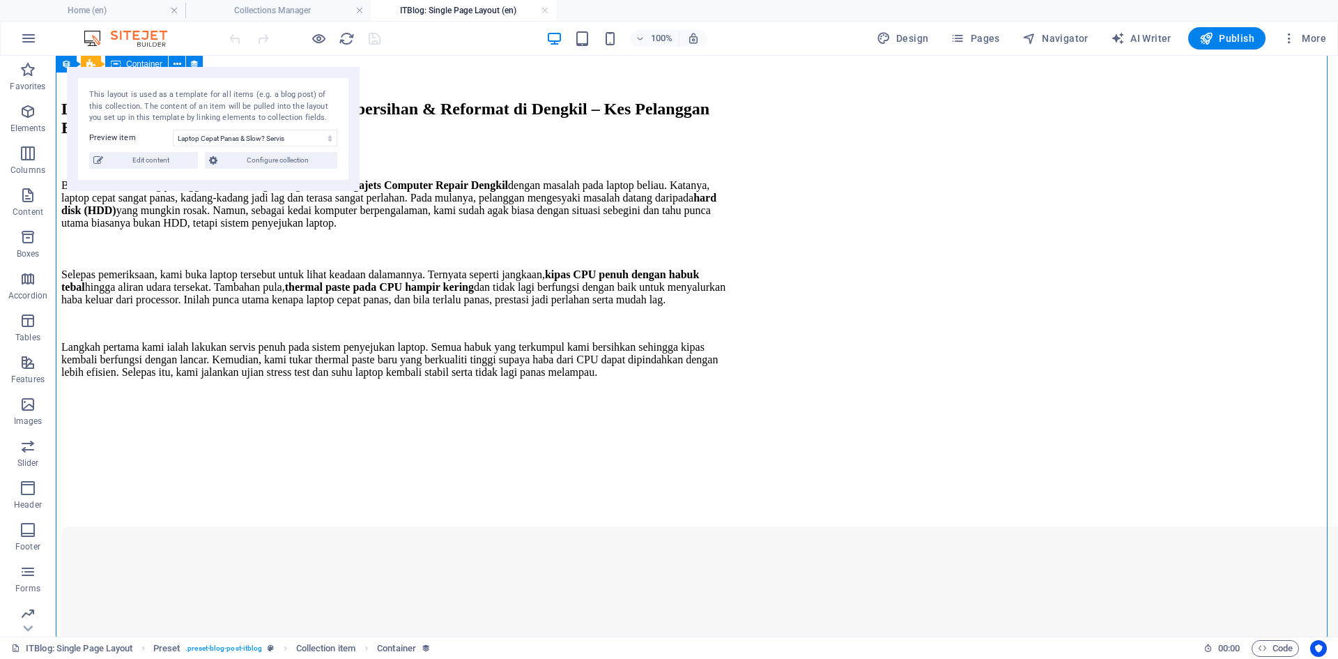
select select "itblog-content"
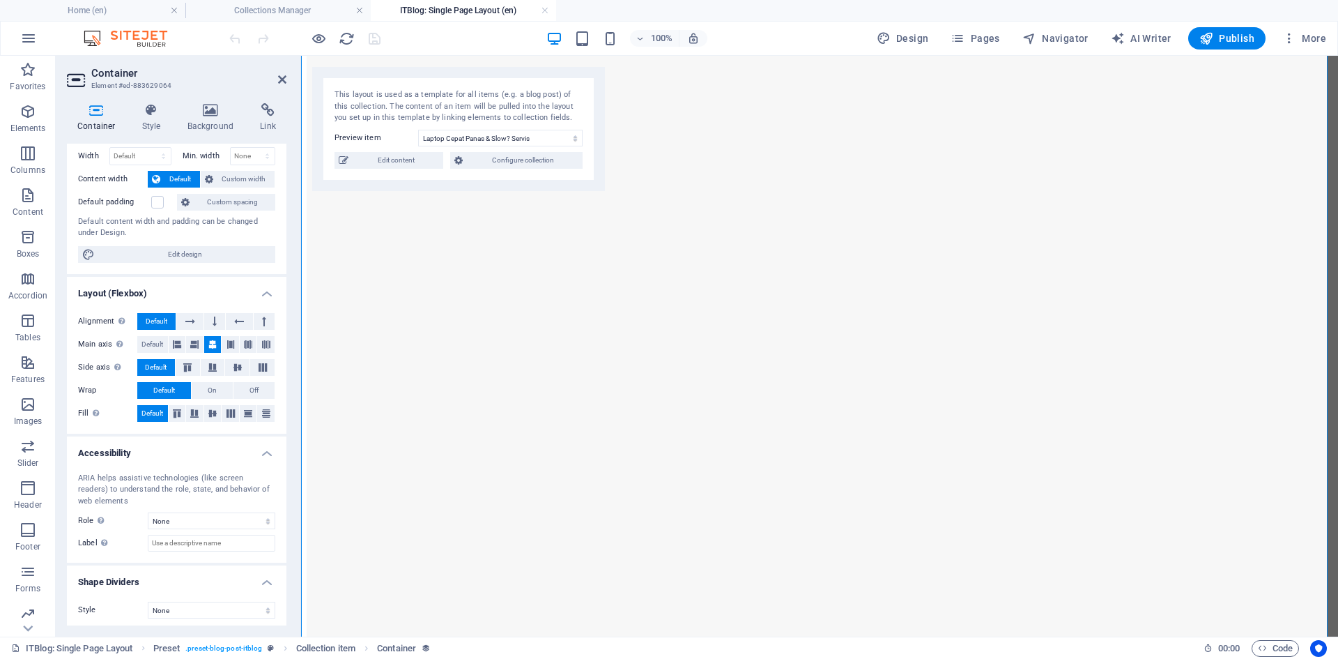
scroll to position [367, 0]
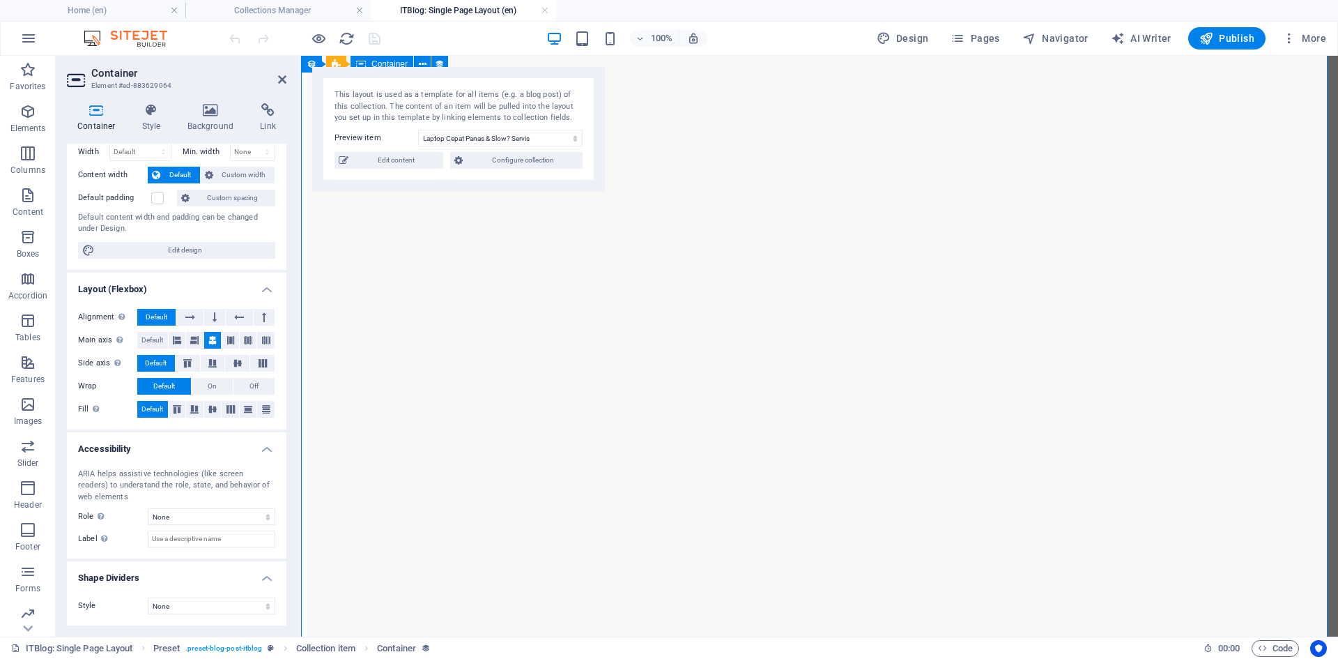
click at [815, 383] on figure at bounding box center [641, 419] width 669 height 1040
click at [815, 382] on figure at bounding box center [641, 419] width 669 height 1040
click at [213, 114] on icon at bounding box center [211, 110] width 68 height 14
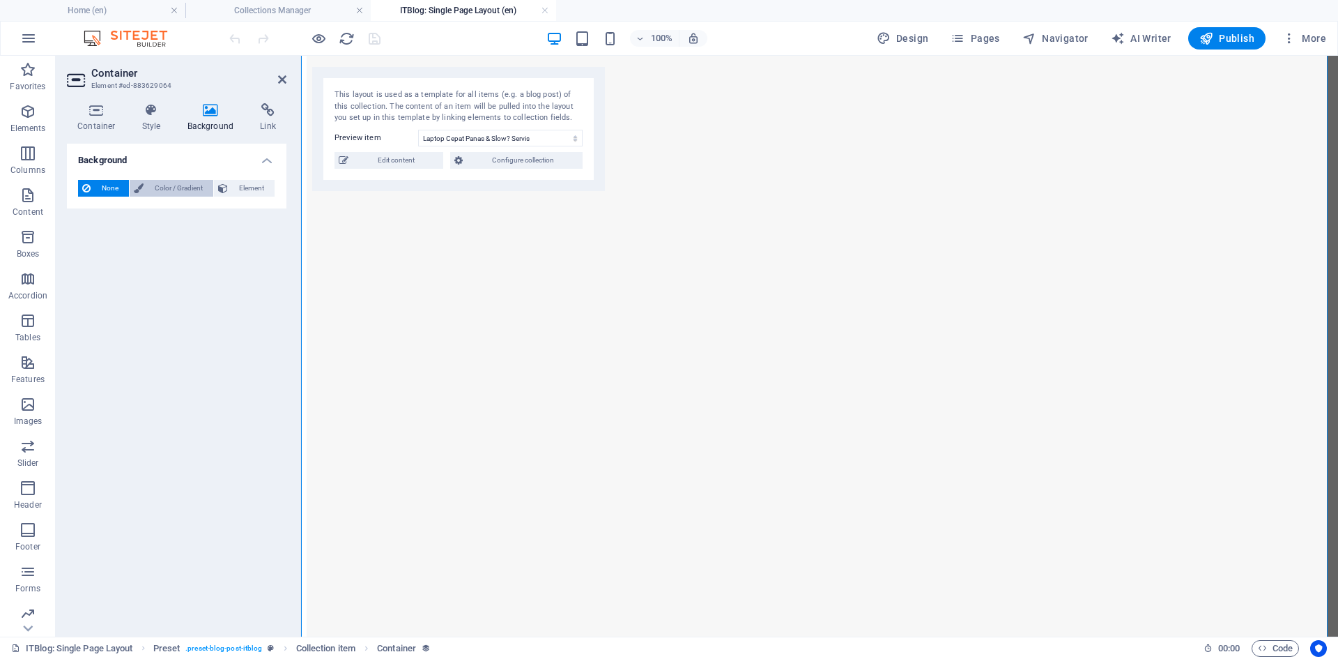
drag, startPoint x: 165, startPoint y: 183, endPoint x: 183, endPoint y: 187, distance: 17.9
click at [165, 183] on span "Color / Gradient" at bounding box center [178, 188] width 61 height 17
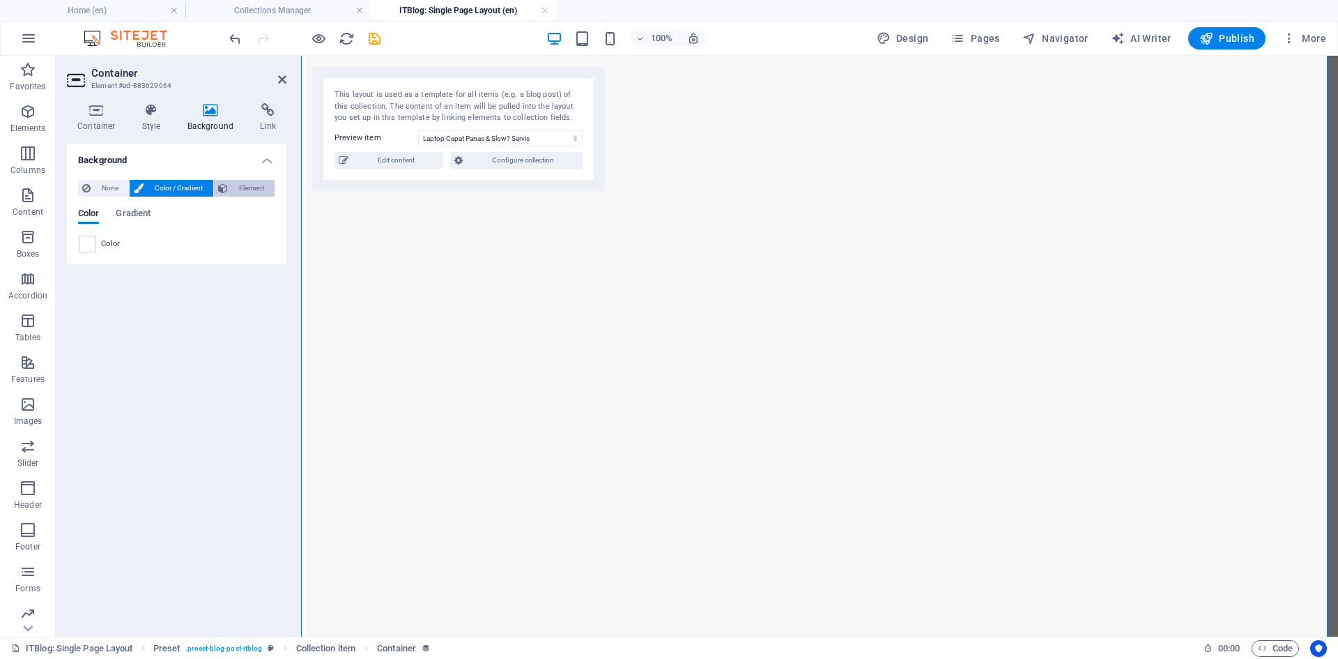
click at [240, 182] on span "Element" at bounding box center [251, 188] width 38 height 17
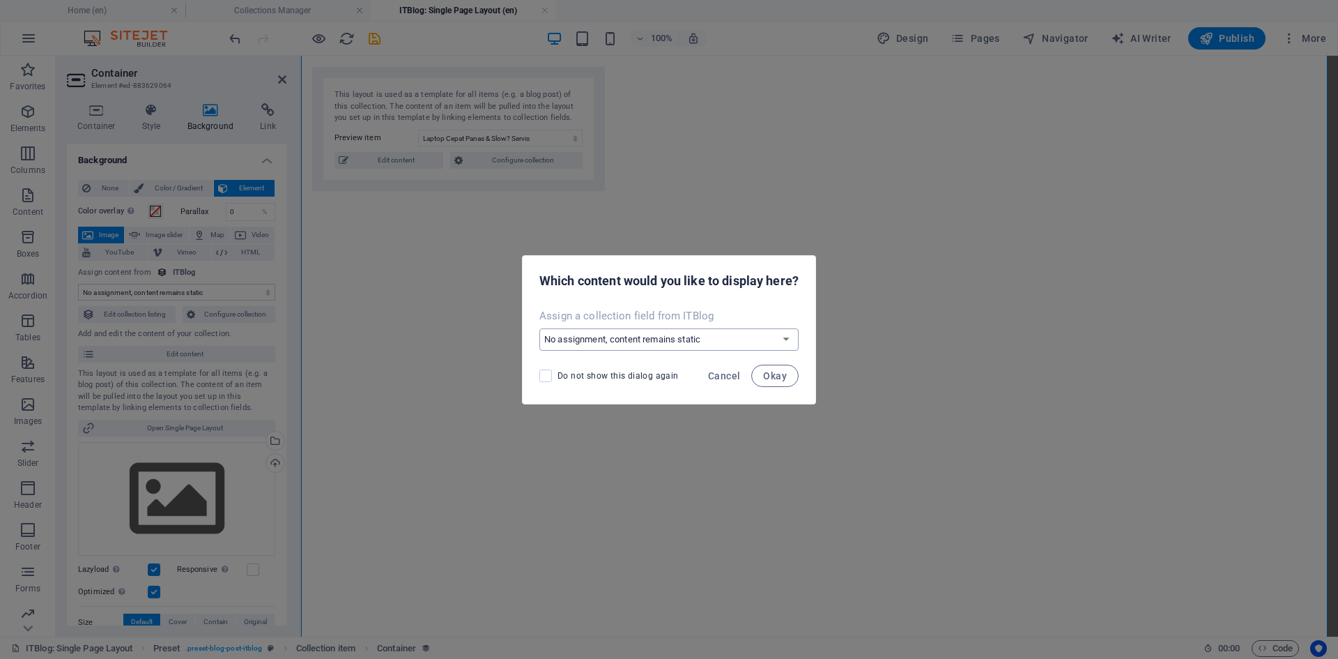
click at [720, 334] on select "No assignment, content remains static Create a new field Created at (Date) Upda…" at bounding box center [668, 339] width 259 height 22
select select "itblog-image"
click at [539, 328] on select "No assignment, content remains static Create a new field Created at (Date) Upda…" at bounding box center [668, 339] width 259 height 22
click at [784, 374] on span "Okay" at bounding box center [775, 375] width 24 height 11
select select "itblog-image"
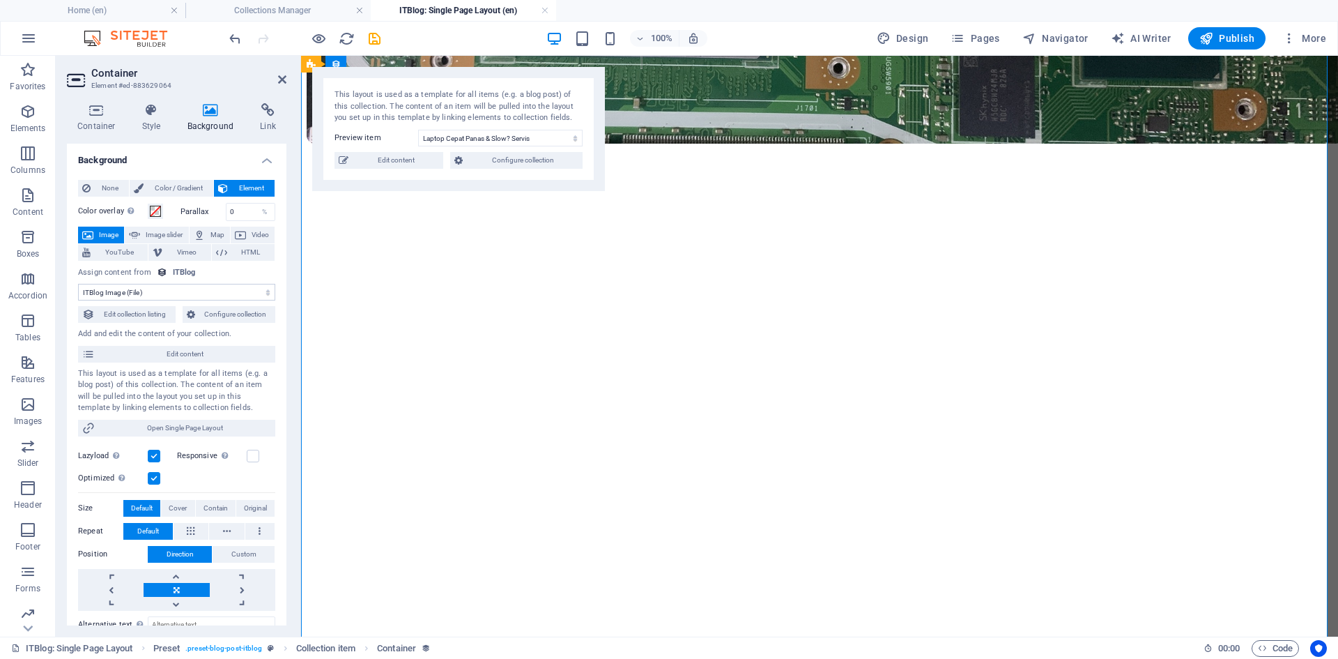
scroll to position [1673, 0]
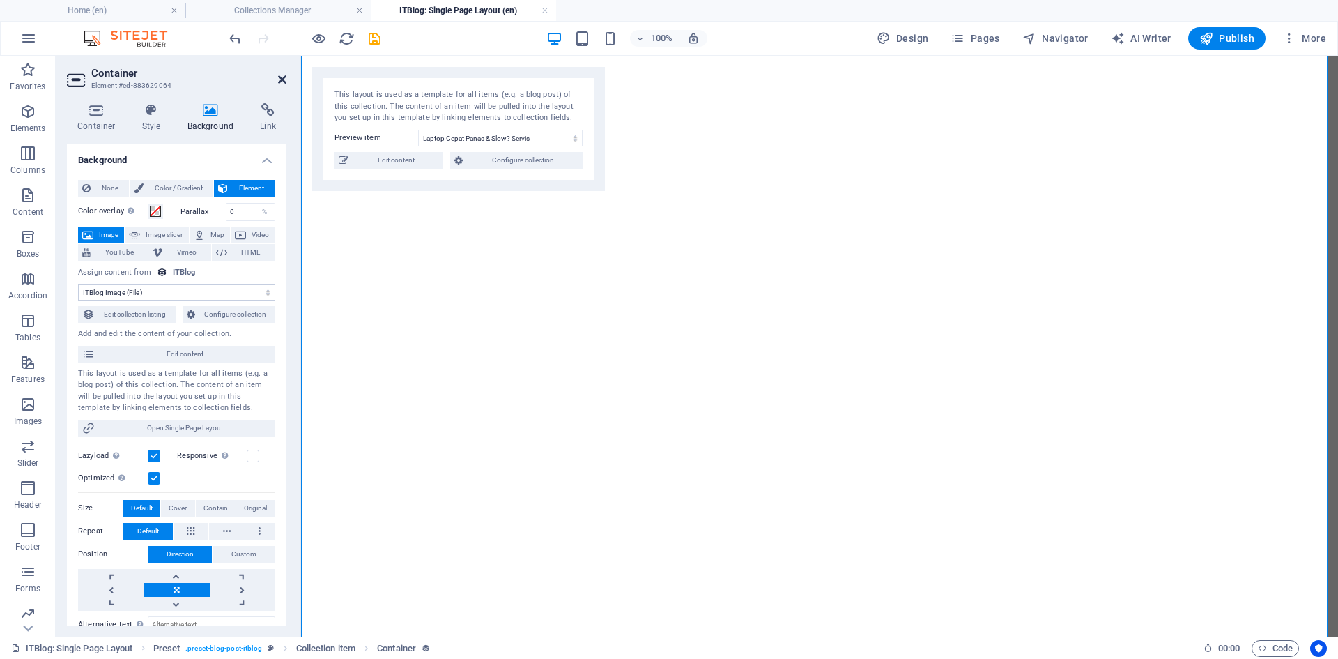
click at [284, 79] on icon at bounding box center [282, 79] width 8 height 11
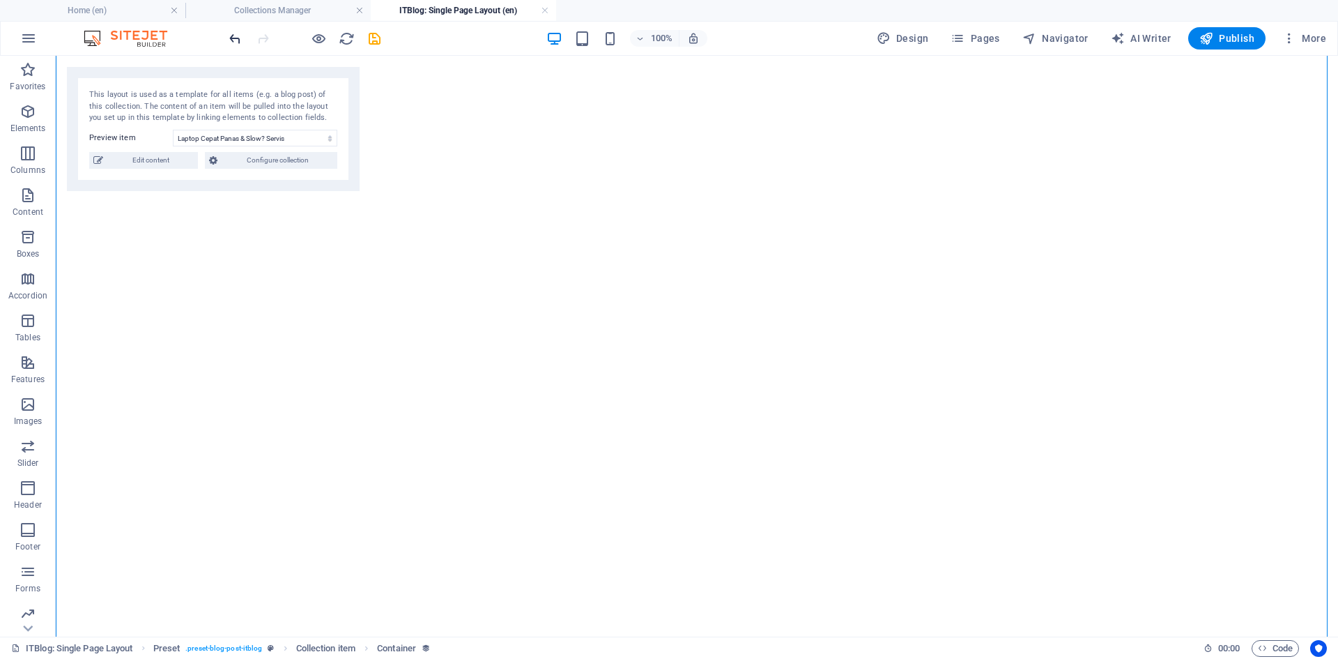
click at [236, 38] on icon "undo" at bounding box center [235, 39] width 16 height 16
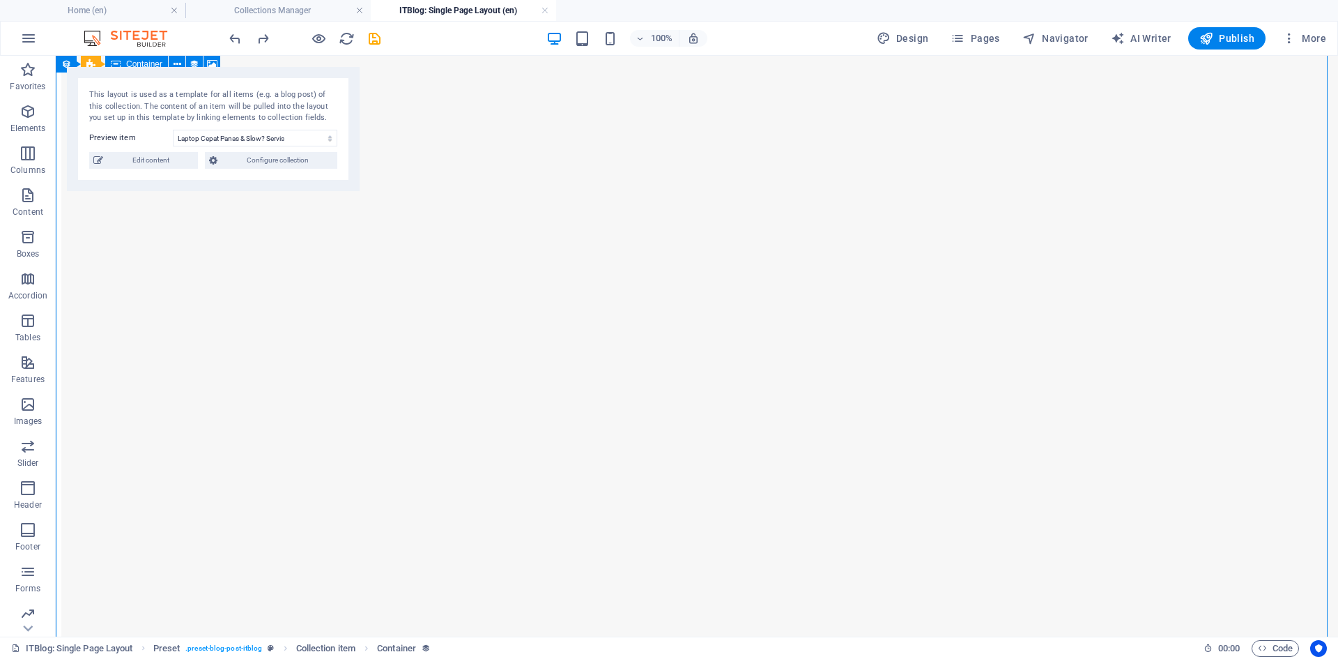
scroll to position [2509, 0]
click at [282, 162] on span "Configure collection" at bounding box center [278, 160] width 112 height 17
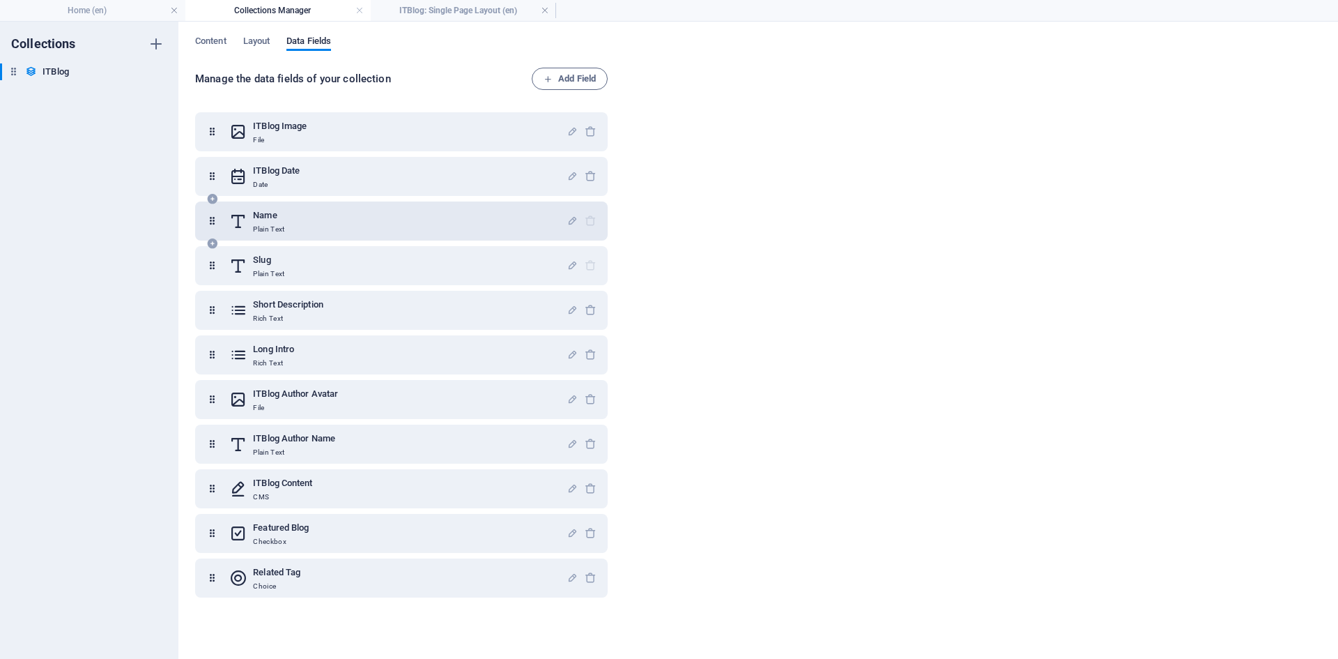
scroll to position [0, 0]
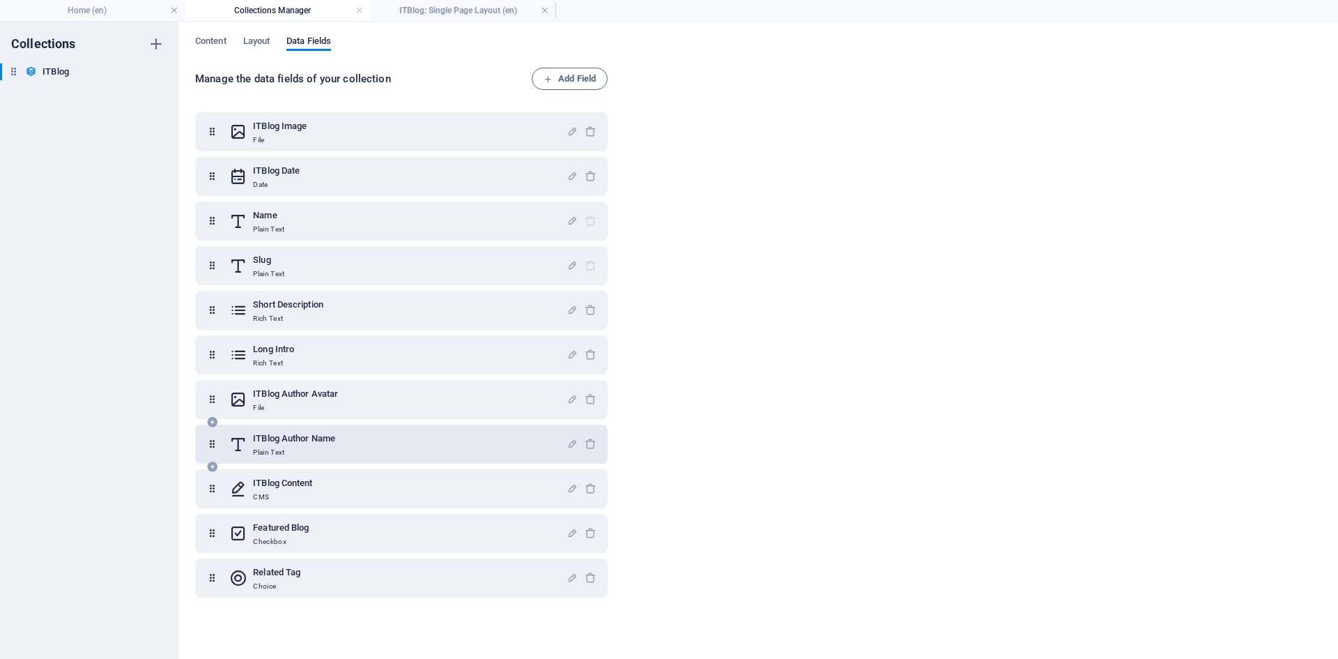
click at [388, 438] on div "ITBlog Author Name Plain Text" at bounding box center [397, 444] width 337 height 28
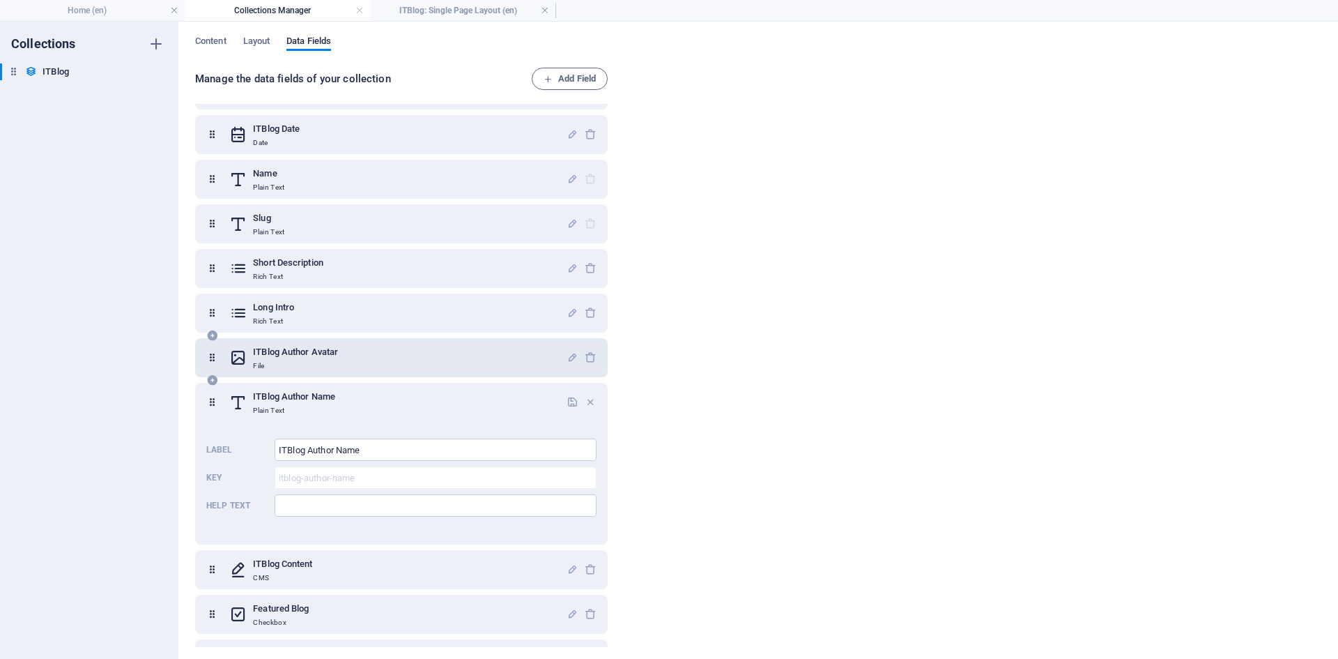
scroll to position [79, 0]
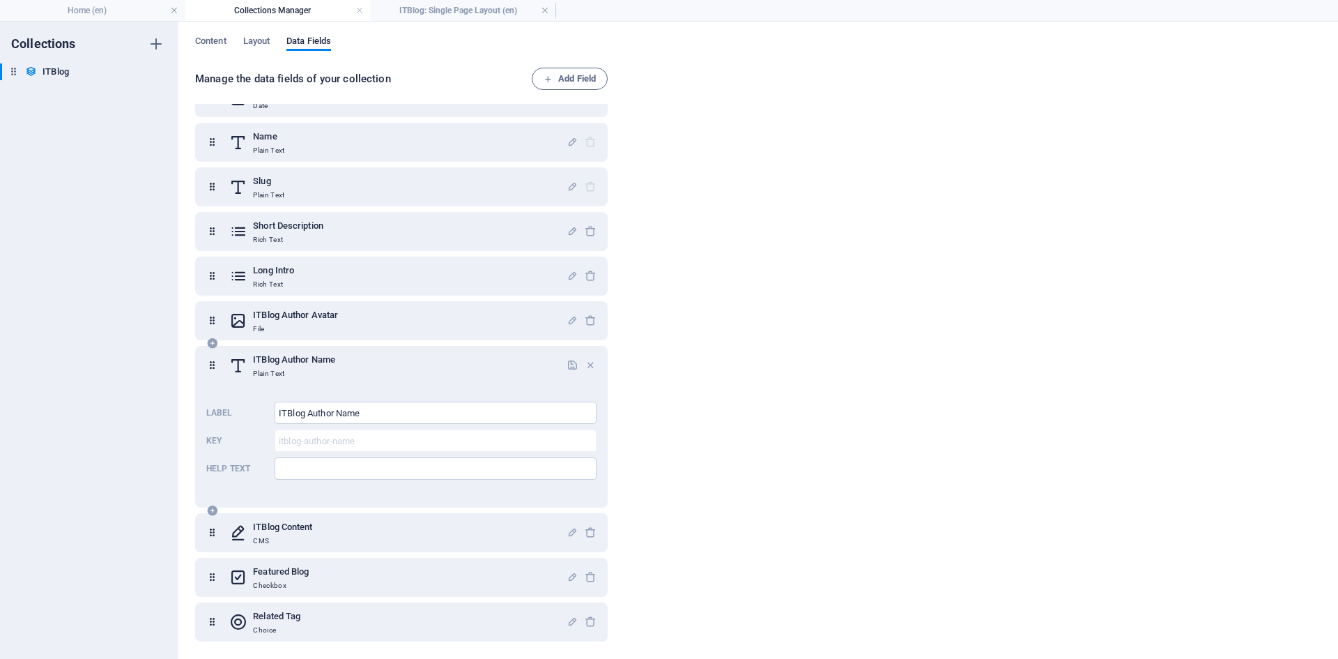
click at [333, 359] on h6 "ITBlog Author Name" at bounding box center [294, 359] width 82 height 17
click at [591, 367] on icon "button" at bounding box center [591, 365] width 12 height 12
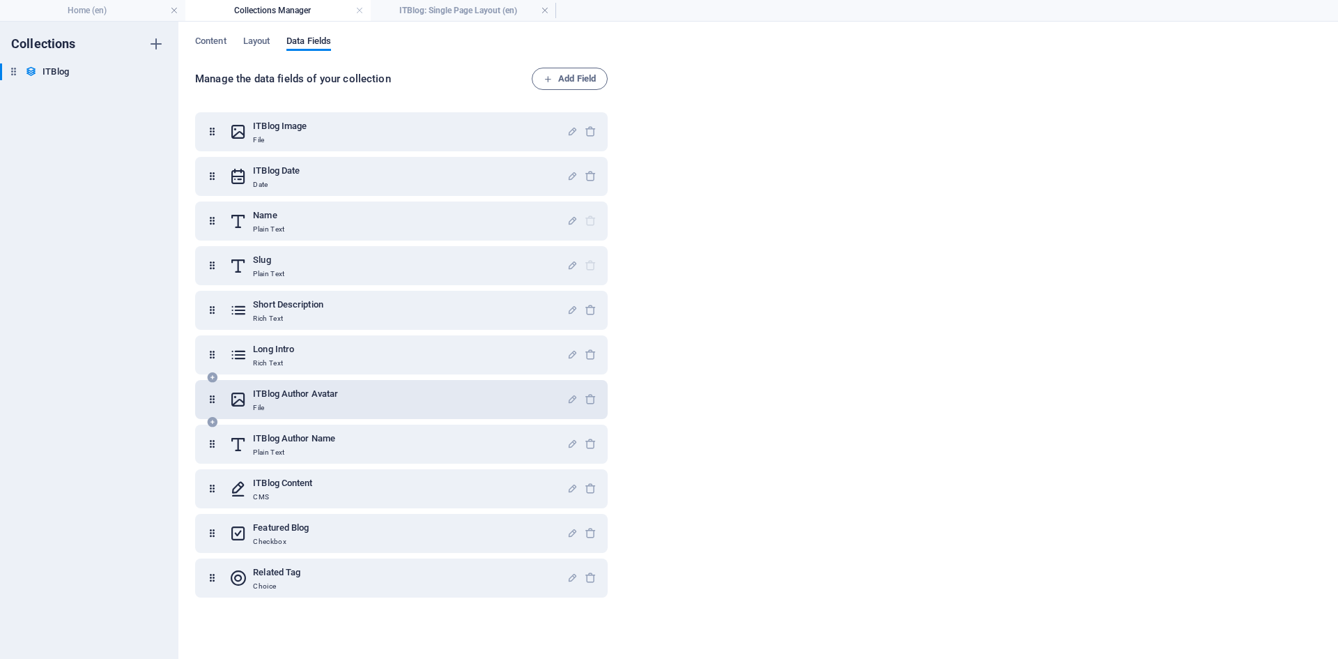
click at [390, 403] on div "ITBlog Author Avatar File" at bounding box center [397, 399] width 337 height 28
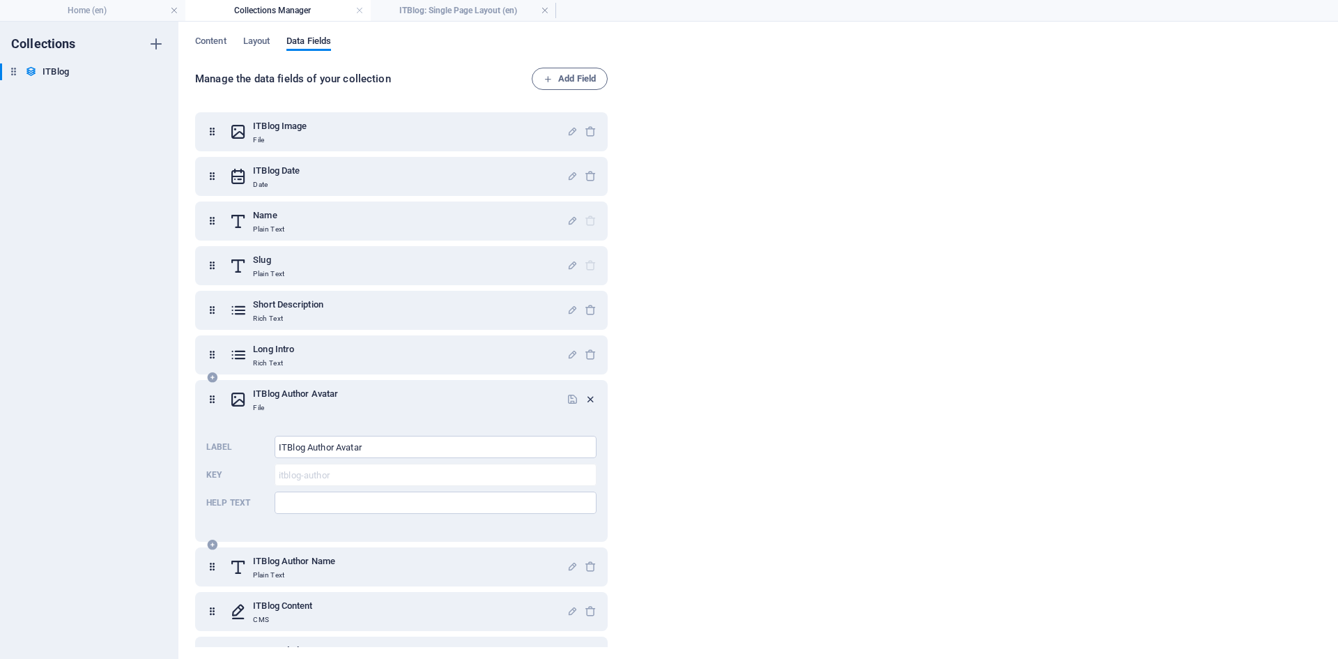
click at [585, 399] on icon "button" at bounding box center [591, 399] width 12 height 12
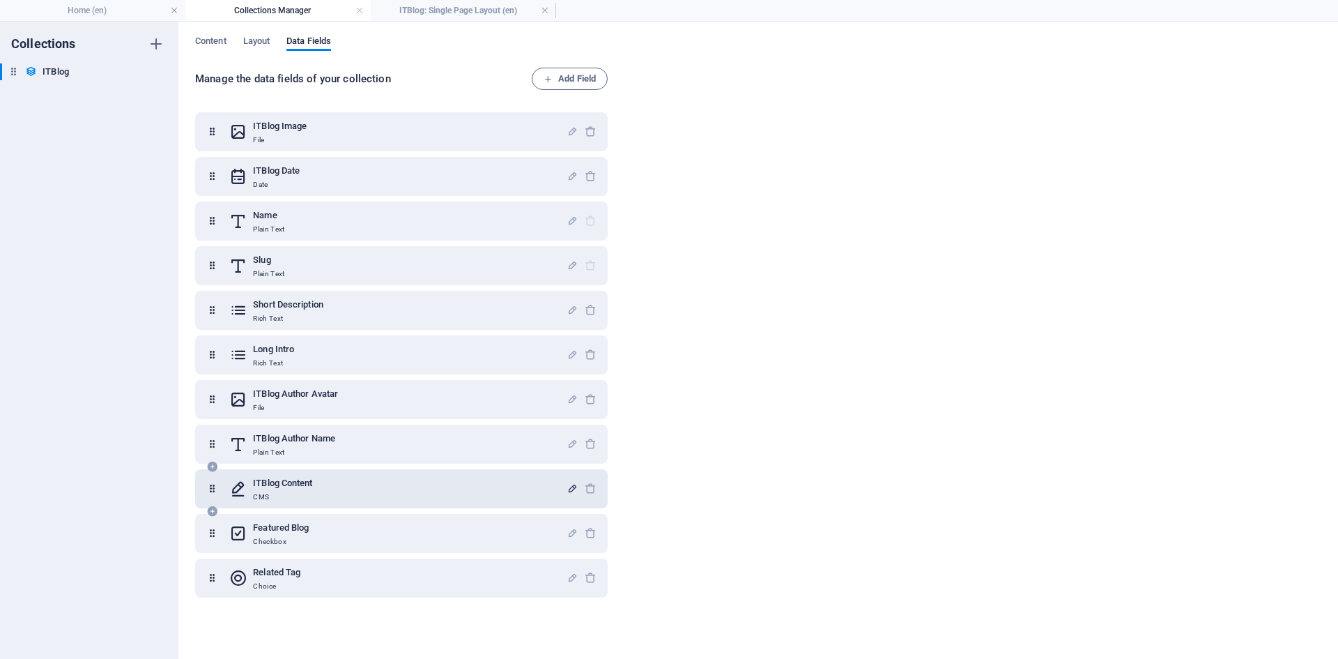
click at [568, 484] on icon "button" at bounding box center [573, 488] width 12 height 12
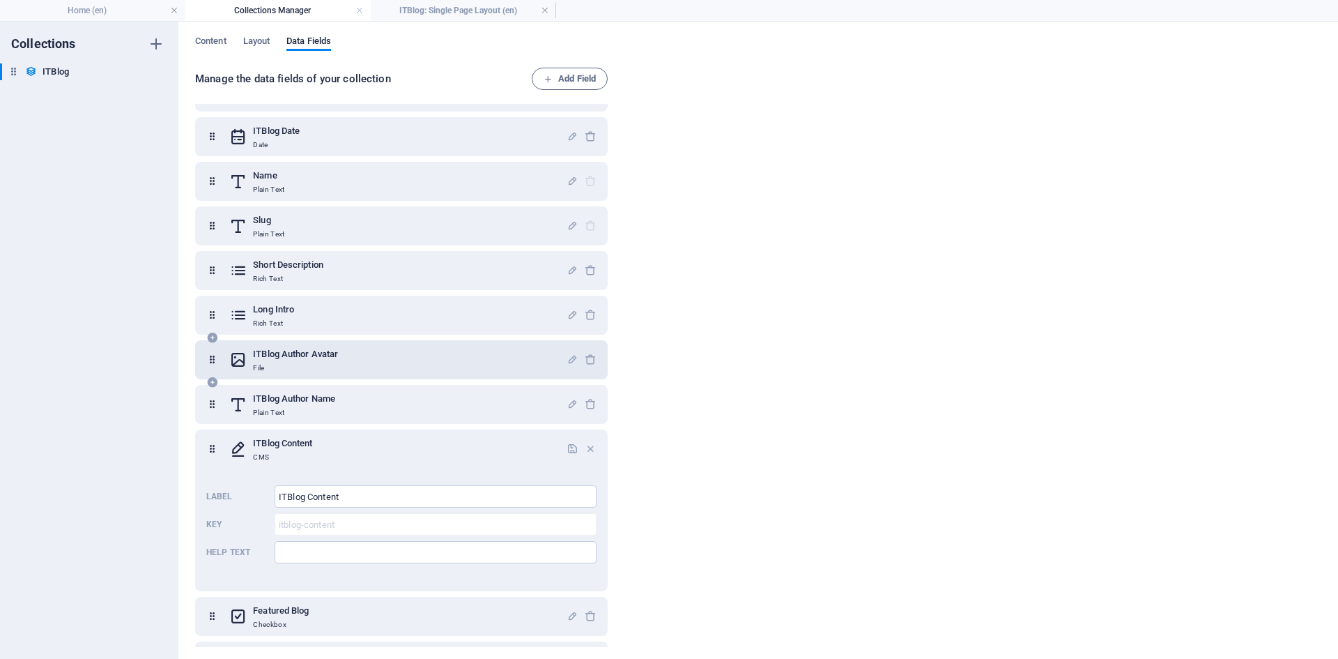
scroll to position [79, 0]
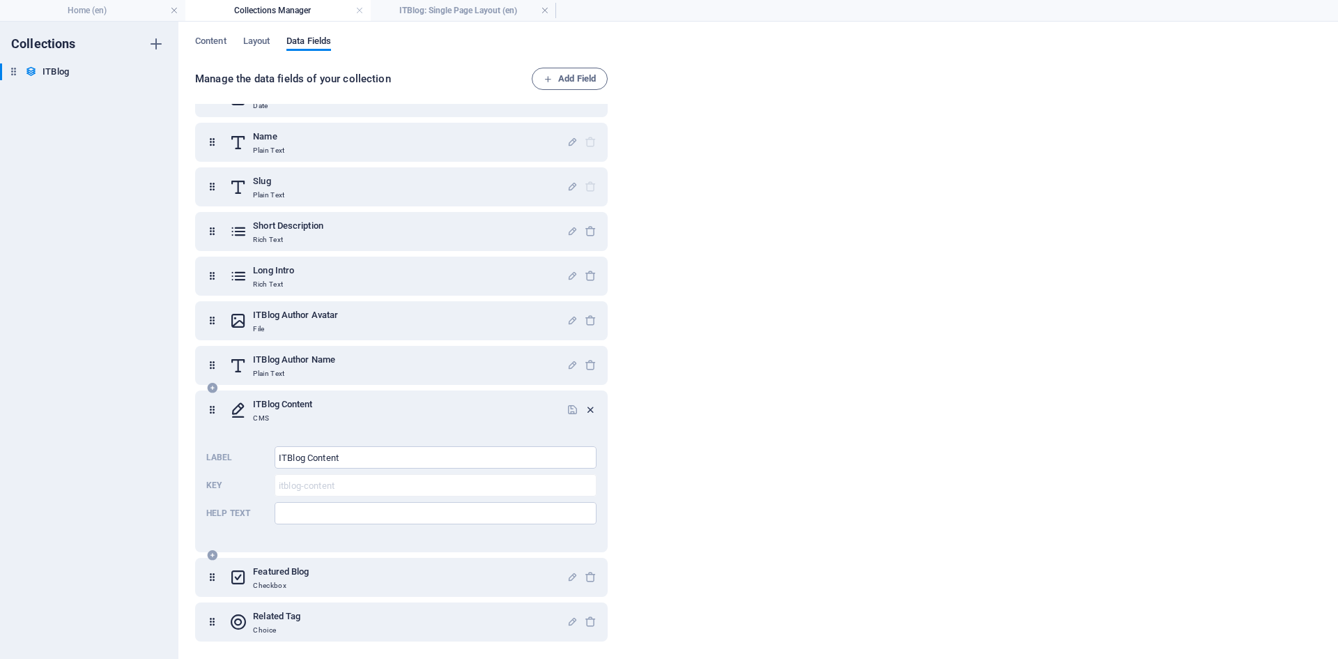
click at [589, 410] on icon "button" at bounding box center [591, 410] width 12 height 12
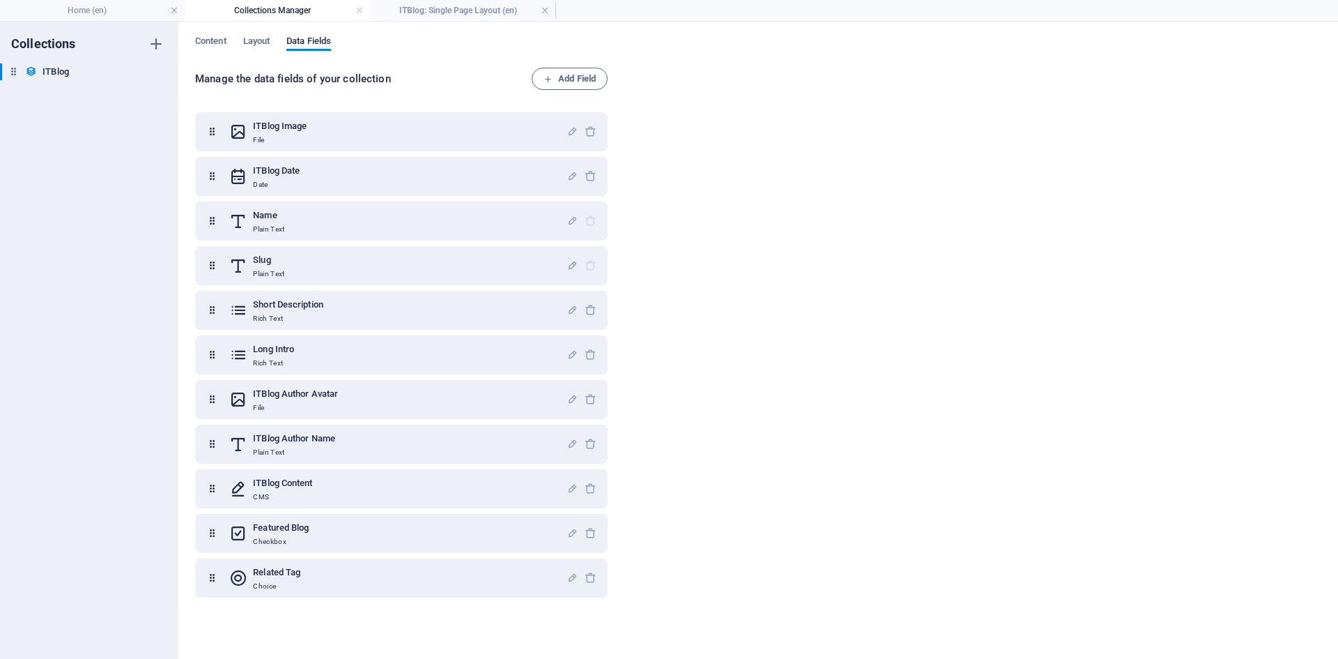
click at [296, 10] on h4 "Collections Manager" at bounding box center [277, 10] width 185 height 15
click at [455, 3] on h4 "ITBlog: Single Page Layout (en)" at bounding box center [463, 10] width 185 height 15
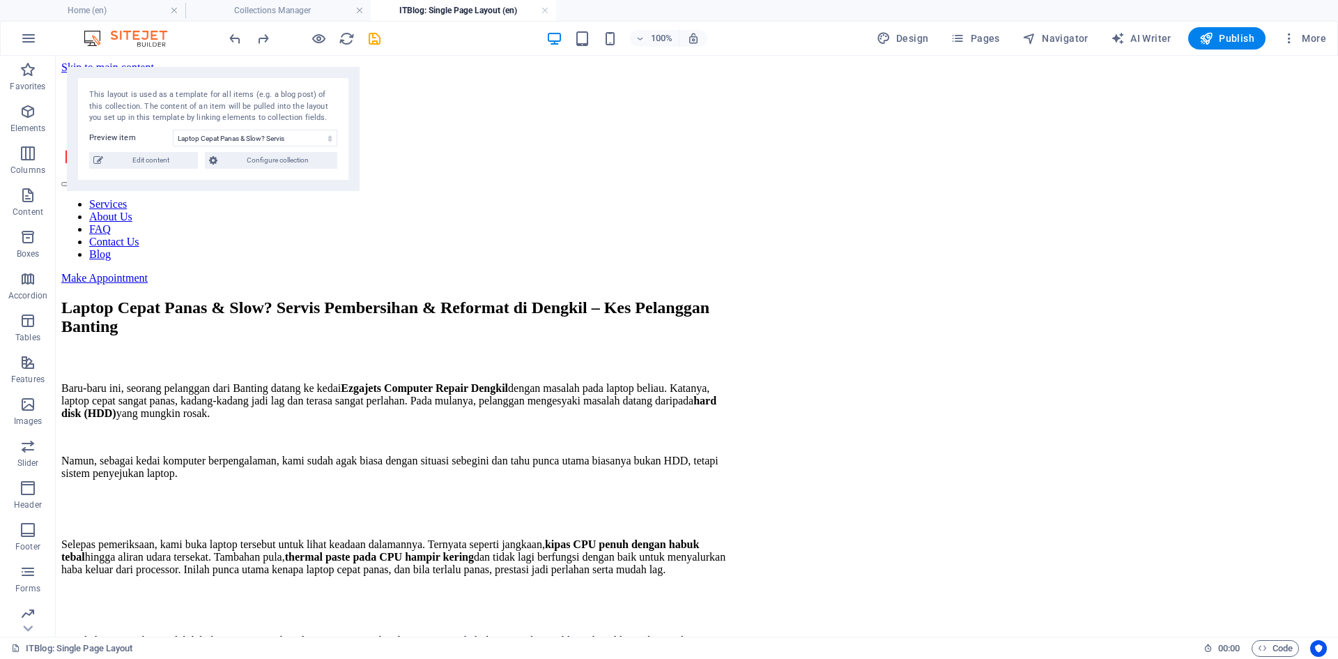
scroll to position [2509, 0]
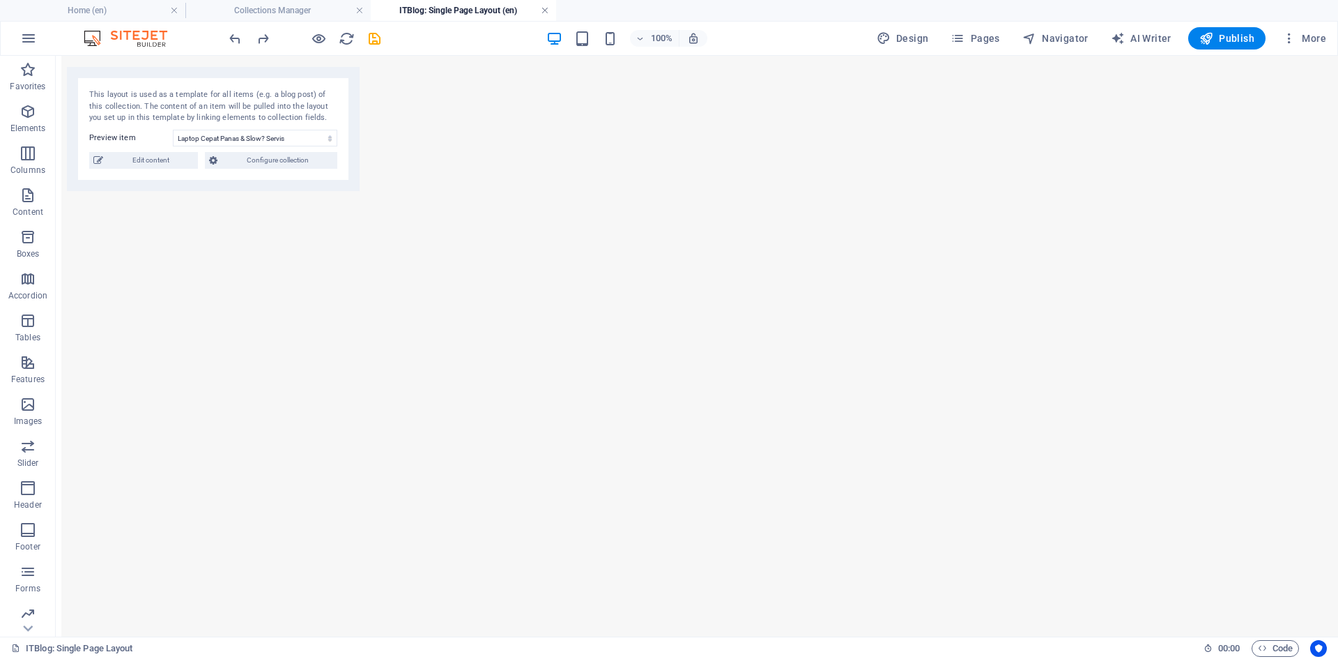
click at [544, 10] on link at bounding box center [545, 10] width 8 height 13
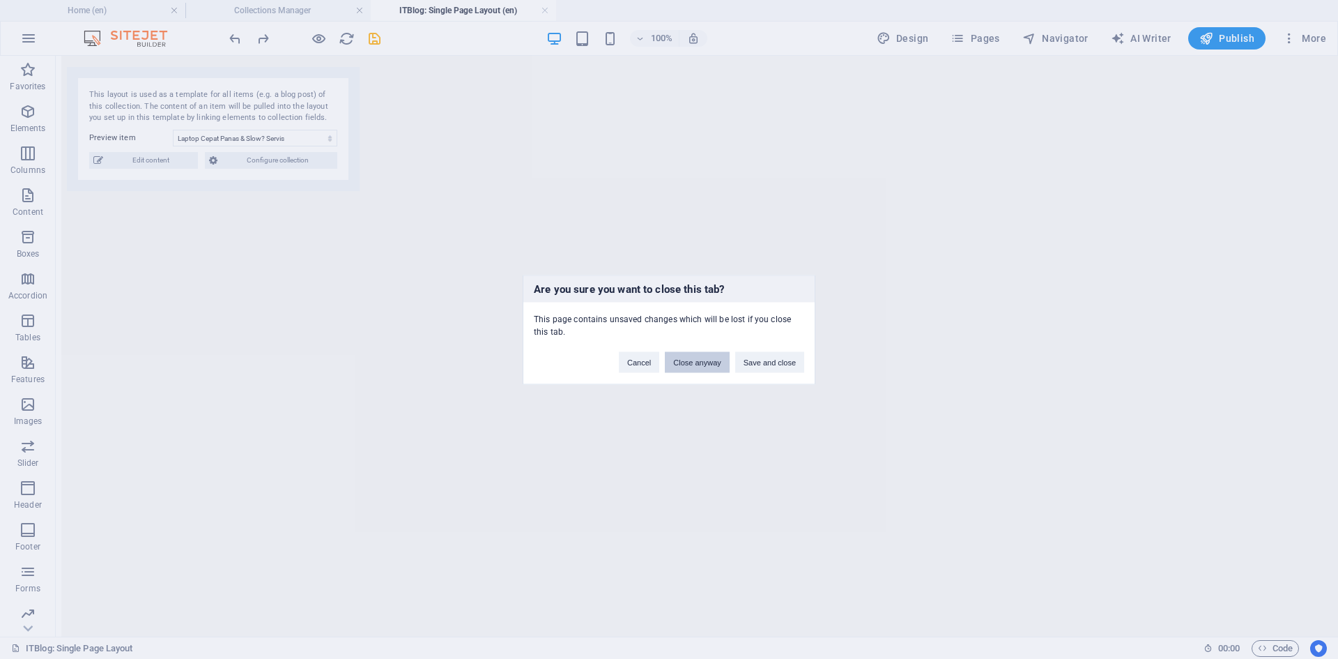
click at [708, 359] on button "Close anyway" at bounding box center [697, 361] width 64 height 21
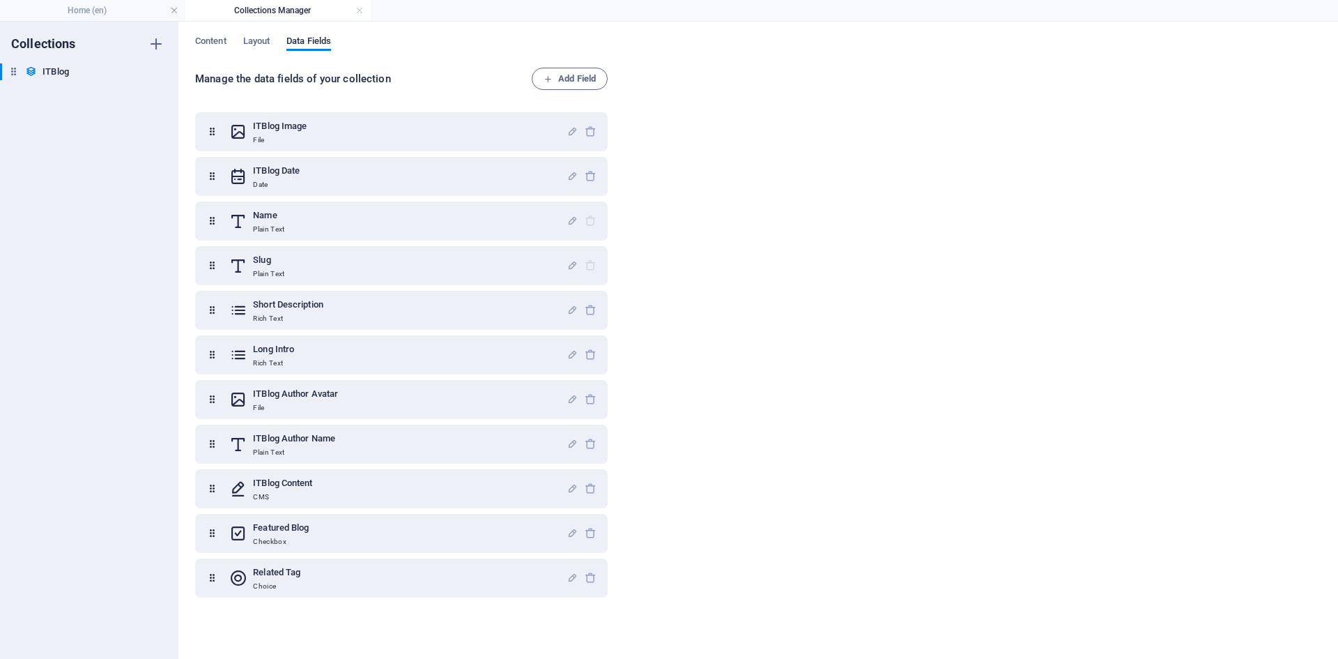
click at [260, 6] on h4 "Collections Manager" at bounding box center [277, 10] width 185 height 15
drag, startPoint x: 85, startPoint y: 8, endPoint x: 86, endPoint y: 15, distance: 7.0
click at [95, 7] on h4 "Home (en)" at bounding box center [92, 10] width 185 height 15
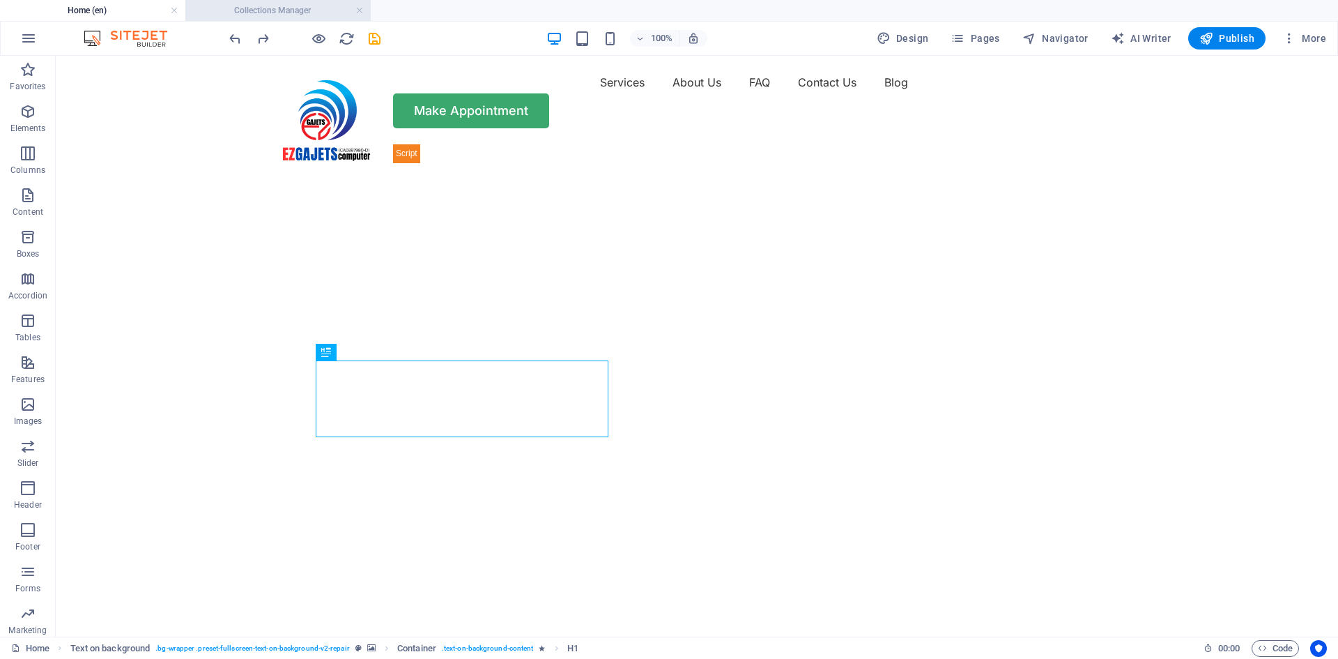
click at [293, 12] on h4 "Collections Manager" at bounding box center [277, 10] width 185 height 15
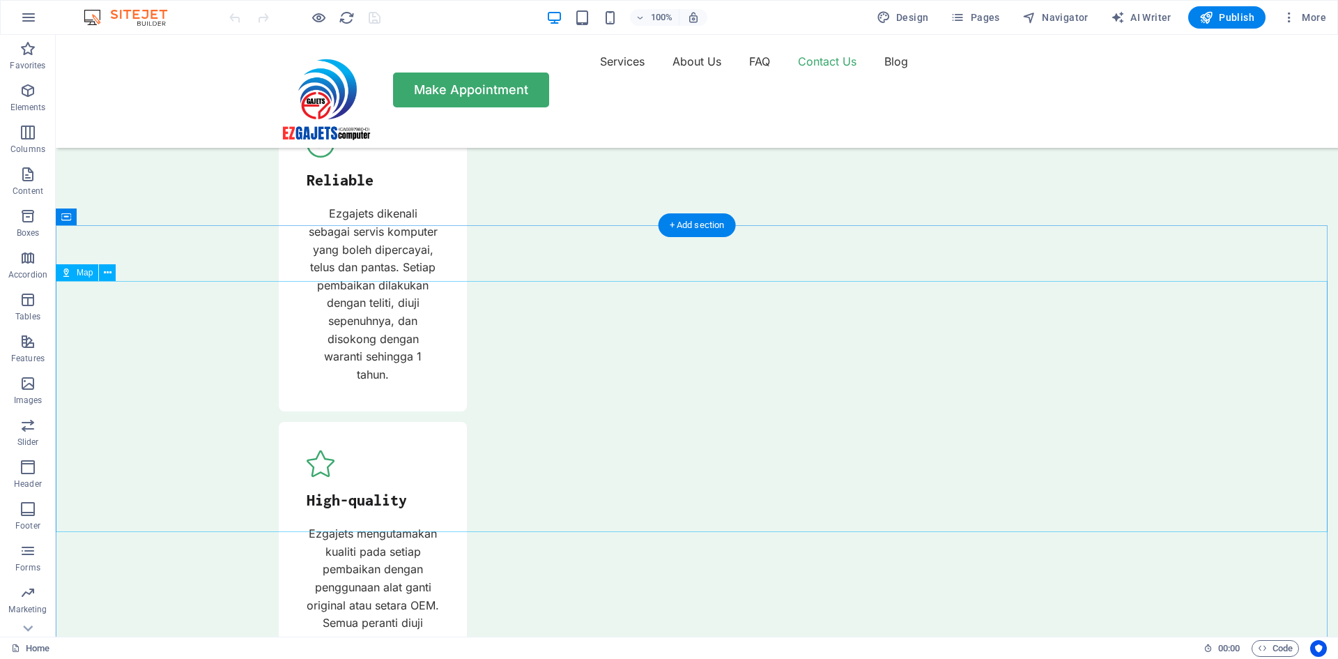
scroll to position [5158, 0]
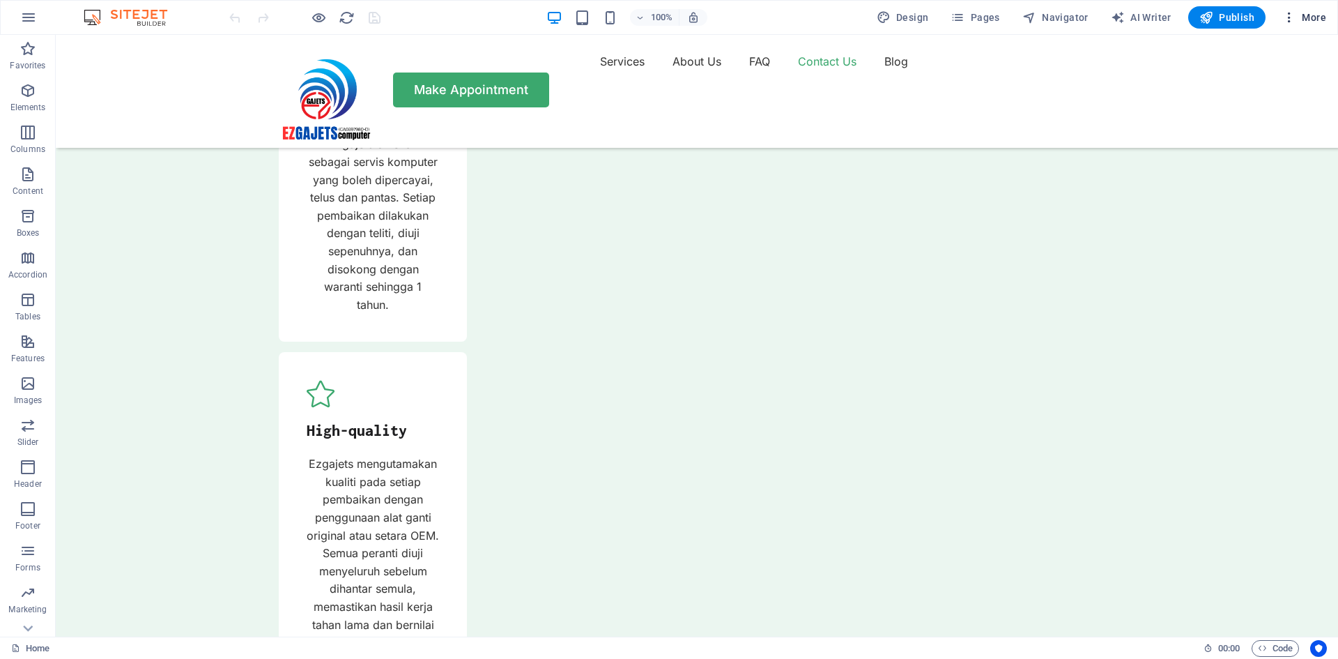
click at [1295, 13] on icon "button" at bounding box center [1289, 17] width 14 height 14
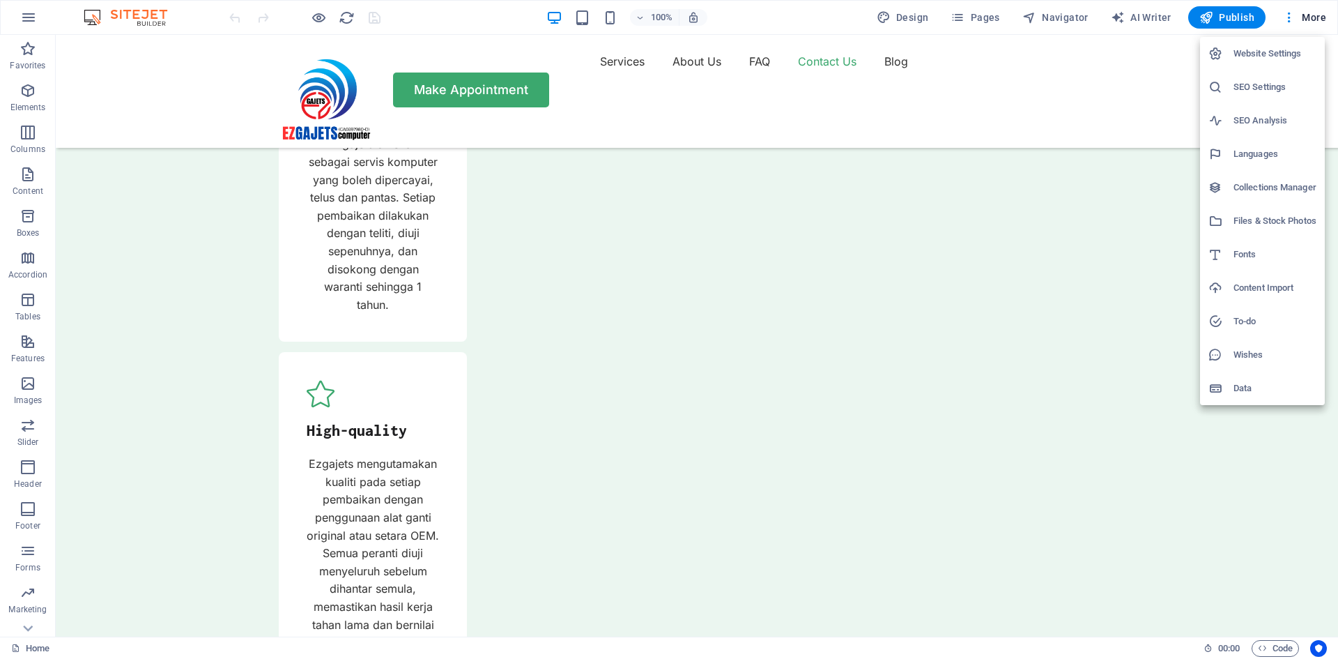
click at [1241, 189] on h6 "Collections Manager" at bounding box center [1275, 187] width 83 height 17
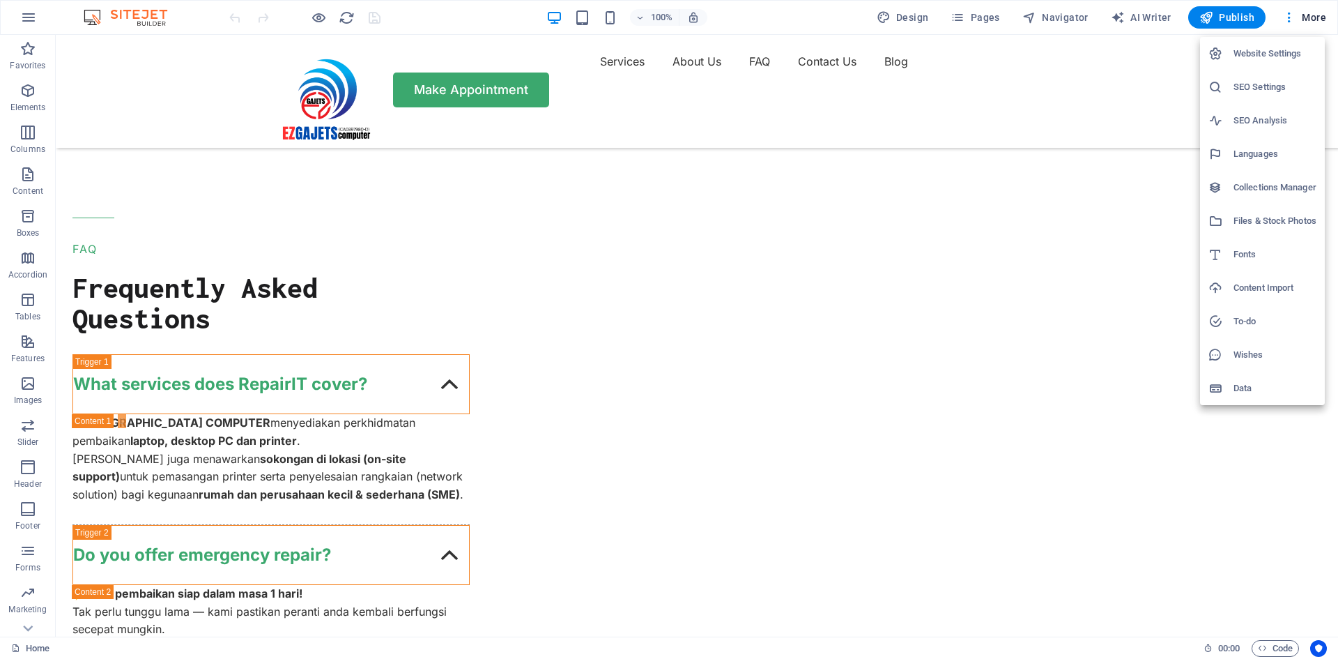
scroll to position [0, 0]
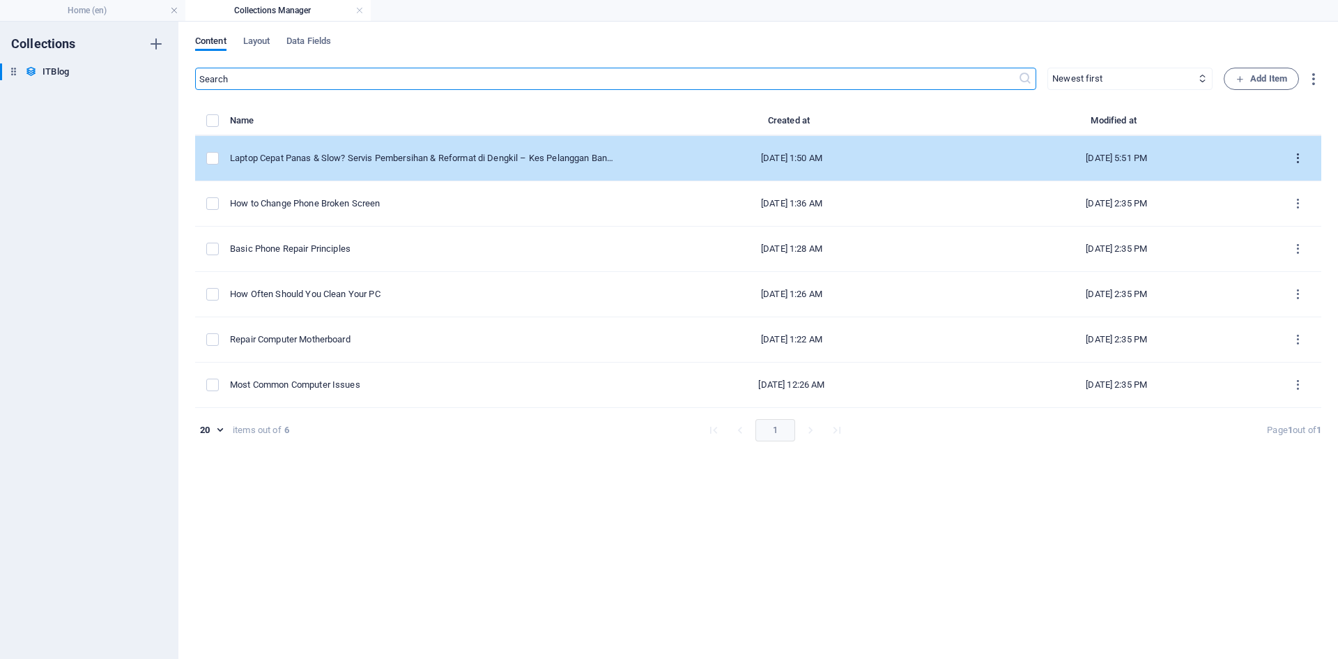
click at [1301, 154] on icon "items list" at bounding box center [1298, 158] width 13 height 13
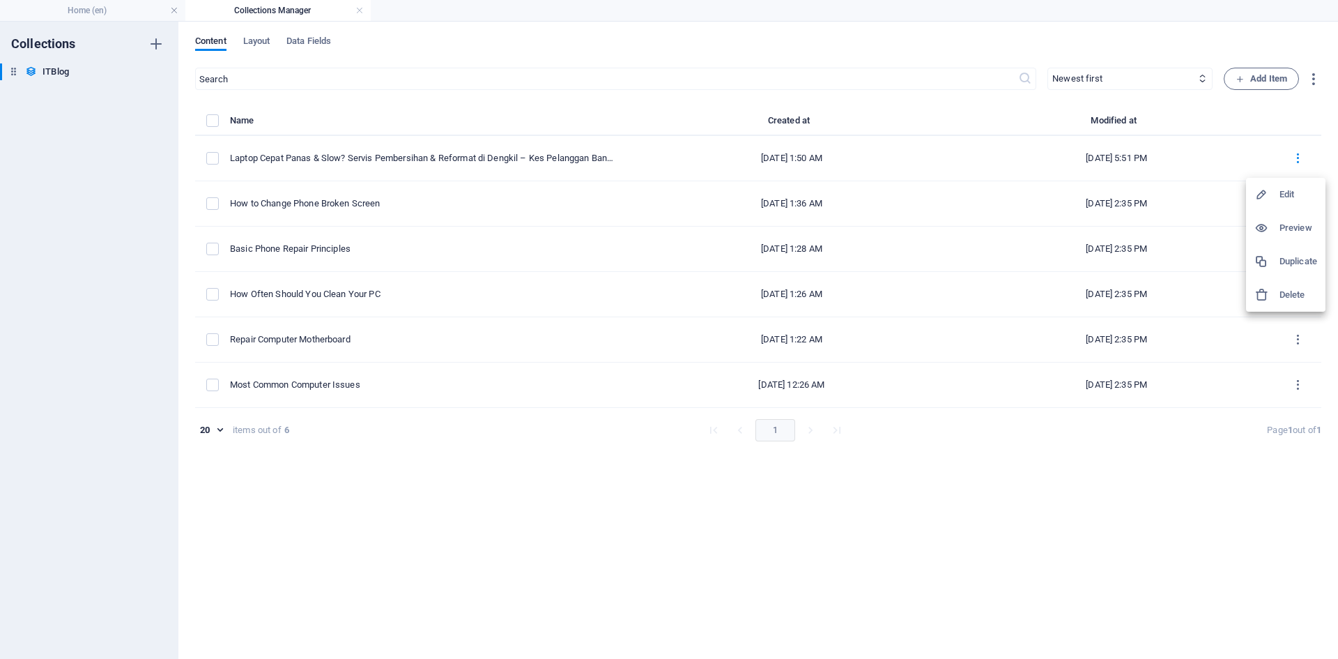
click at [1282, 190] on h6 "Edit" at bounding box center [1299, 194] width 38 height 17
select select "PC"
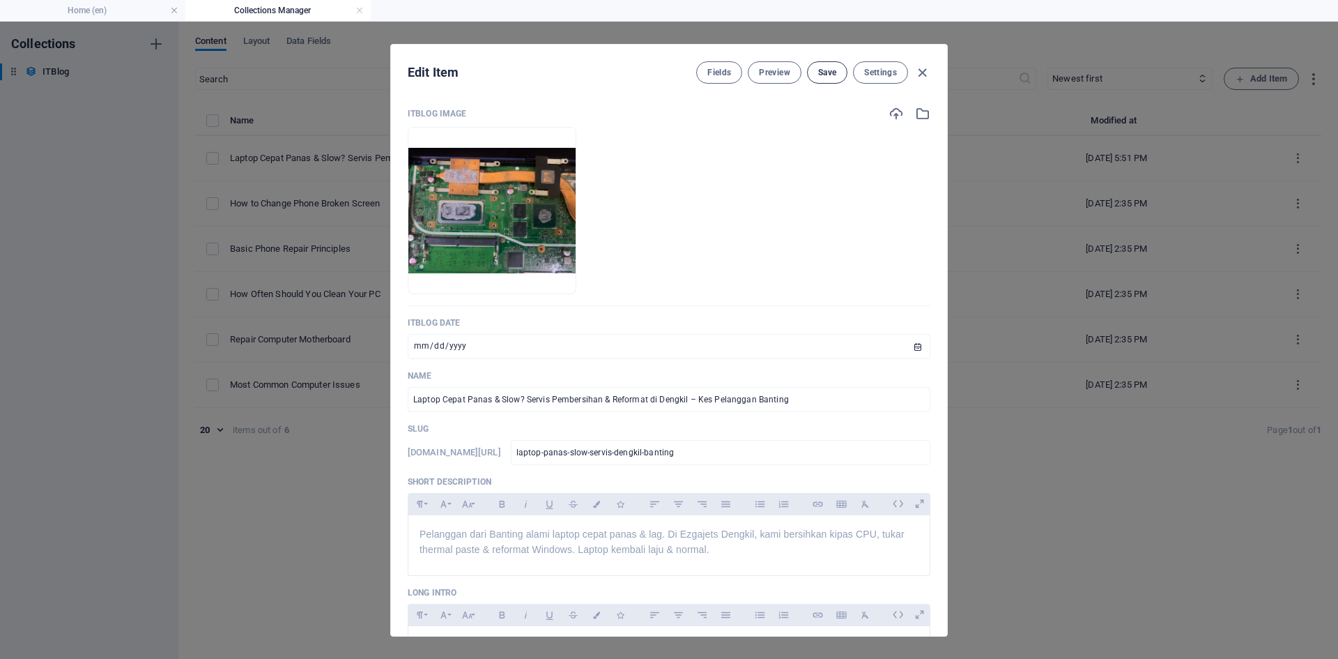
click at [827, 70] on span "Save" at bounding box center [827, 72] width 18 height 11
click at [772, 66] on button "Preview" at bounding box center [774, 72] width 53 height 22
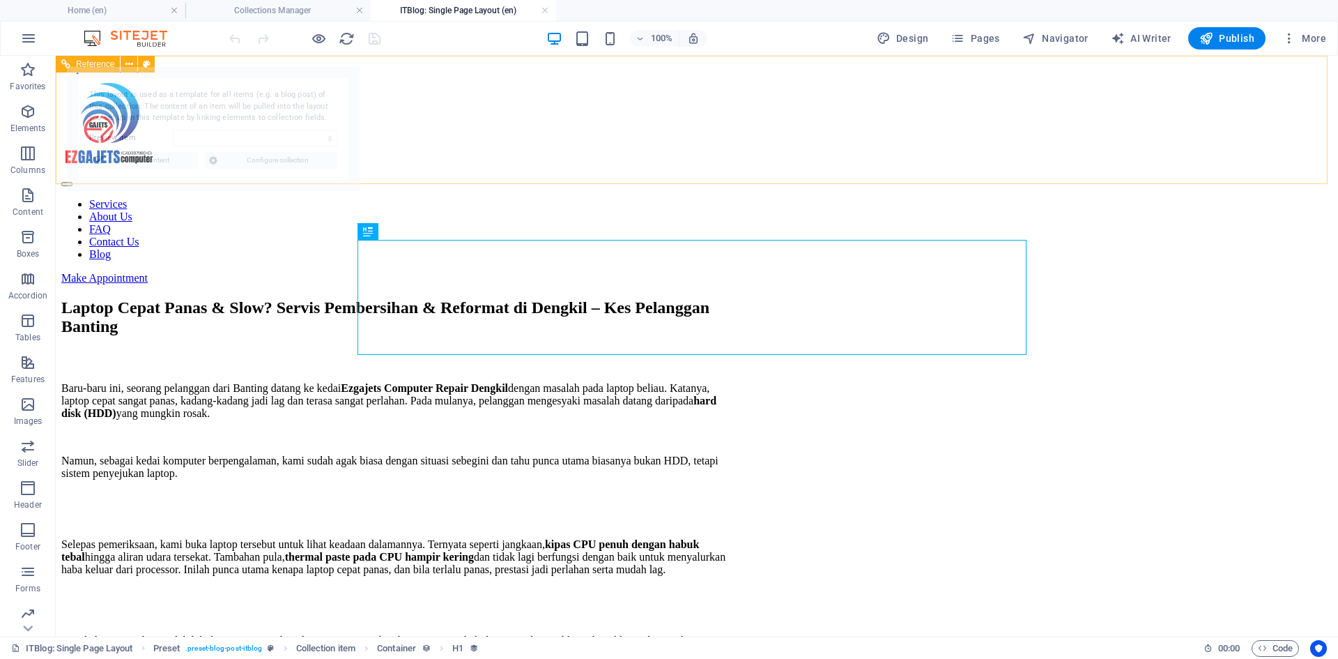
select select "68aff8ad331d6d7a7e0f56f8"
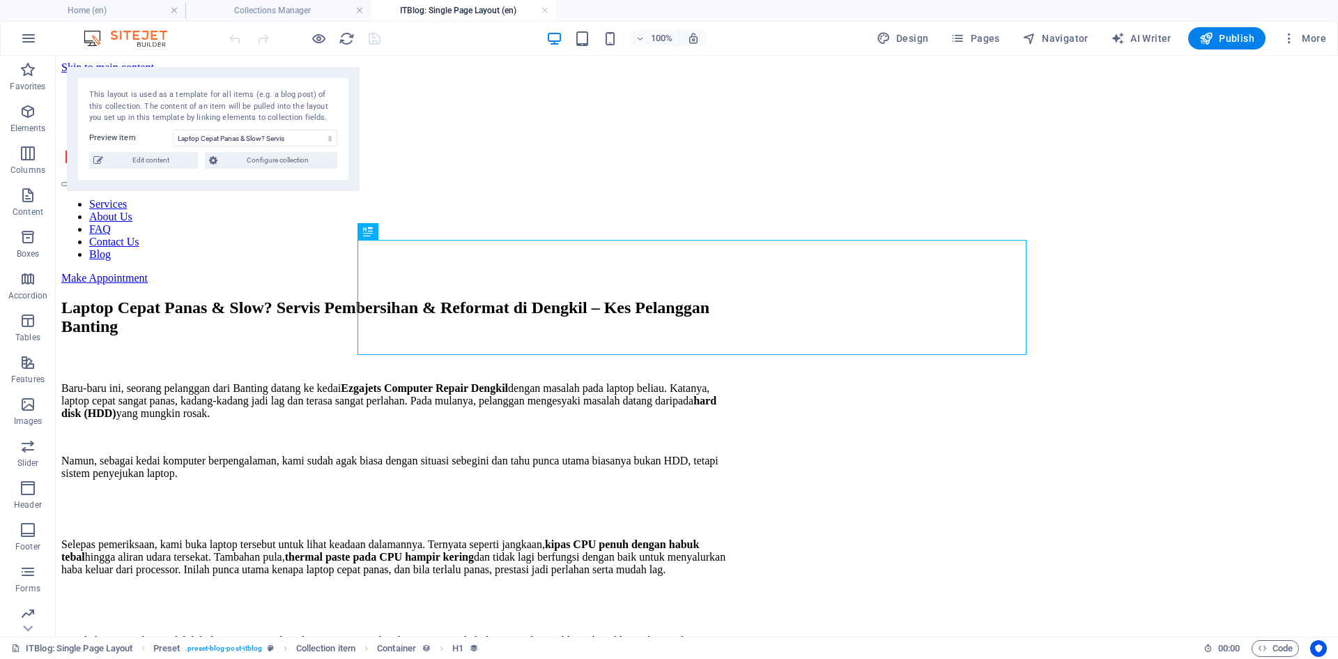
click at [122, 137] on label "Preview item" at bounding box center [131, 138] width 84 height 17
click at [173, 137] on select "Laptop Cepat Panas & Slow? [PERSON_NAME] & Reformat di Dengkil – Kes Pelanggan …" at bounding box center [255, 138] width 164 height 17
click at [315, 130] on select "Laptop Cepat Panas & Slow? [PERSON_NAME] & Reformat di Dengkil – Kes Pelanggan …" at bounding box center [255, 138] width 164 height 17
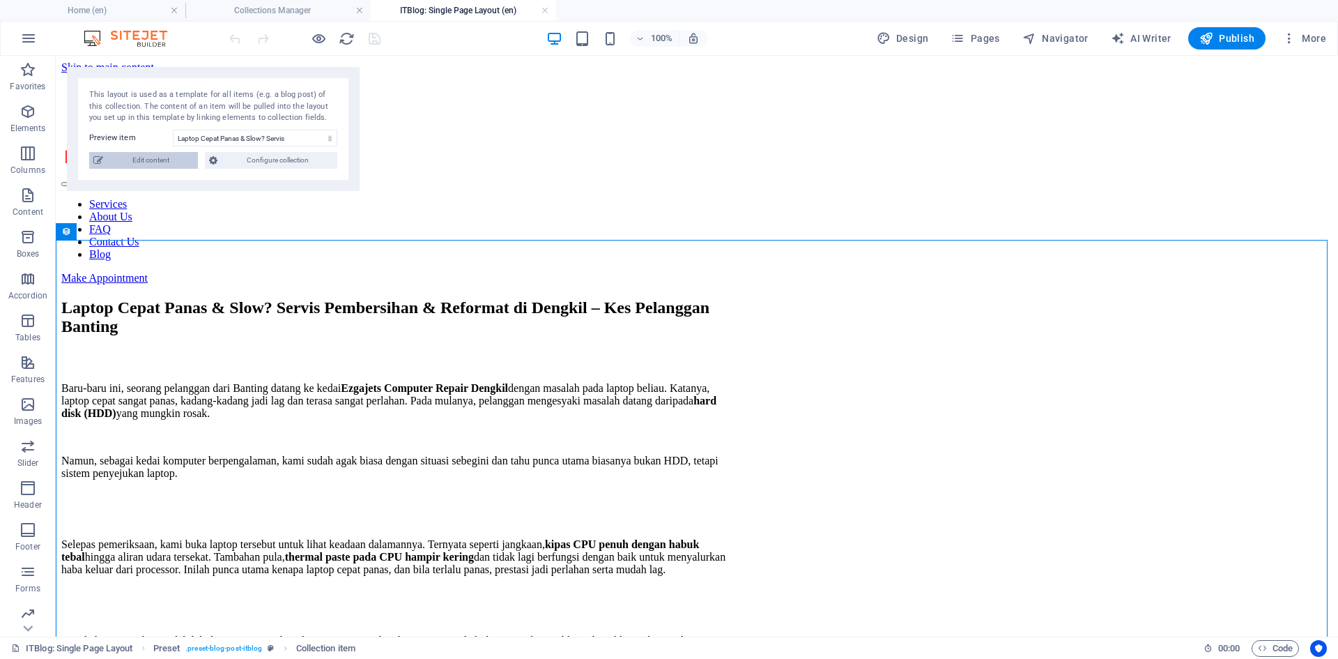
click at [153, 157] on span "Edit content" at bounding box center [150, 160] width 86 height 17
type input "[DATE]"
checkbox input "true"
type input "laptop-panas-slow-servis-dengkil-banting"
type textarea "Atasi masalah laptop cepat panas & lag di Ezgajets Dengkil! Kami tawarkan servi…"
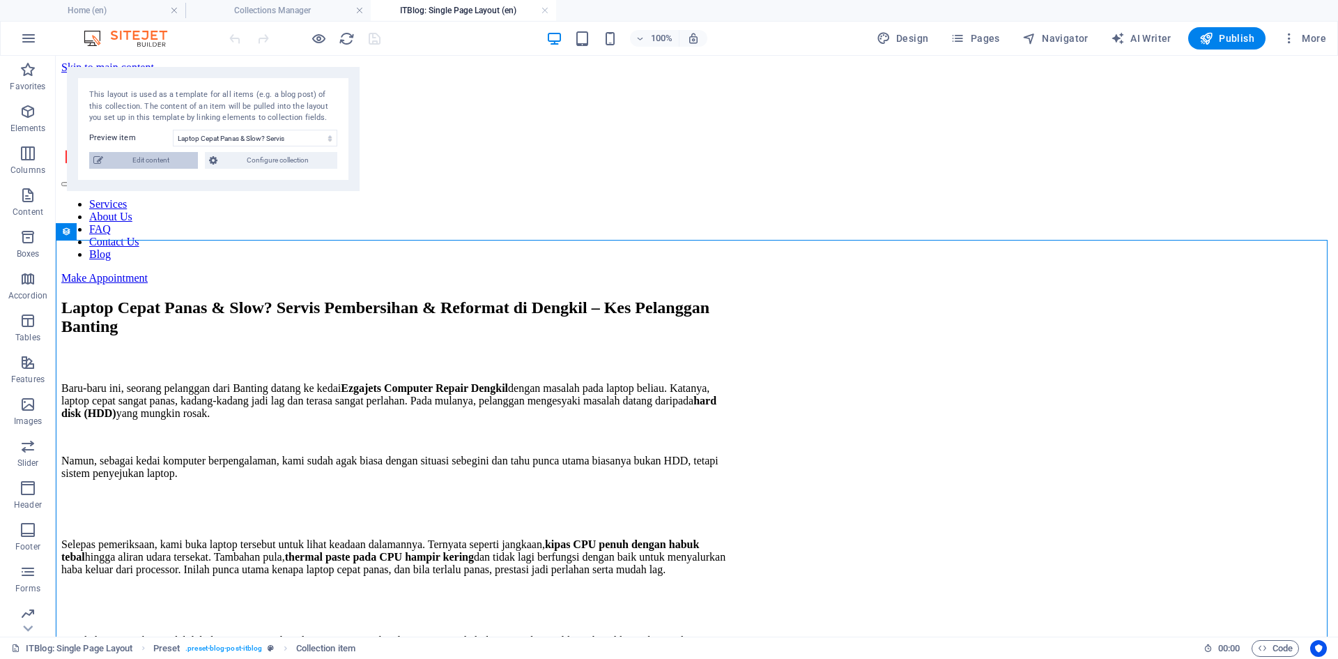
type input "laptop cepat panas, servis pembersihan laptop, reformat Windows, Ezgajets Dengk…"
type textarea "<meta name="title" content="Laptop Cepat Panas & Slow? [PERSON_NAME] & Reformat…"
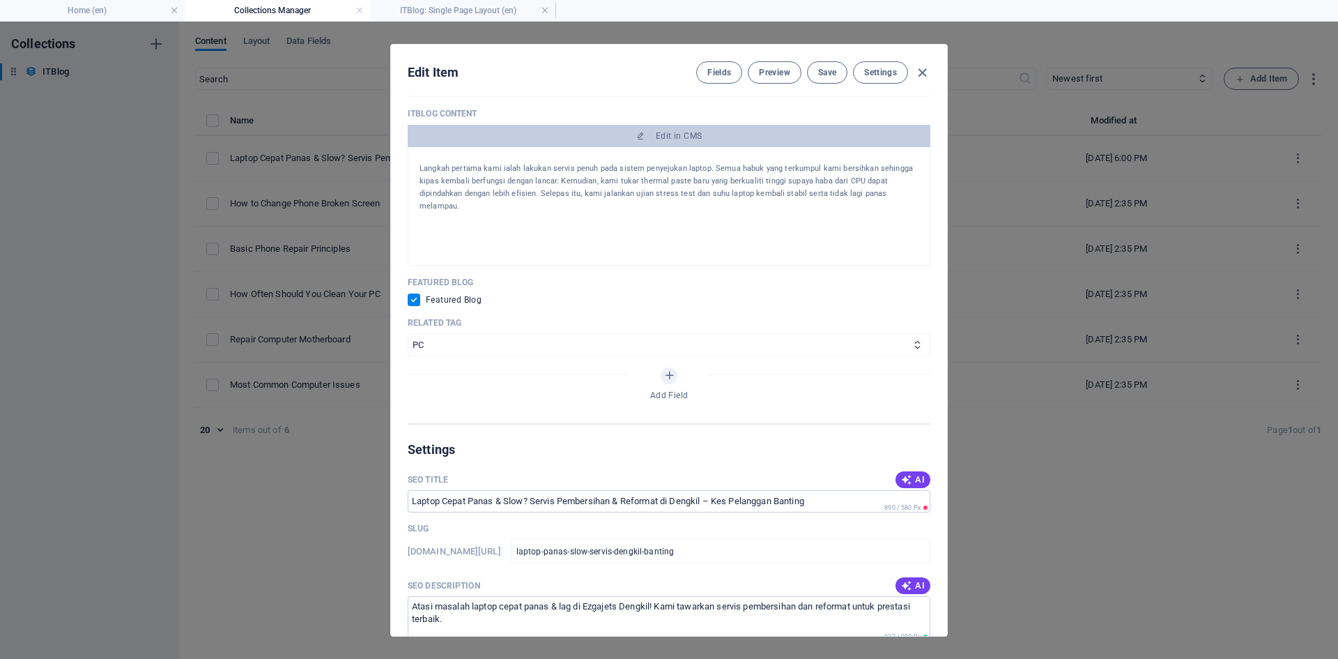
scroll to position [1045, 0]
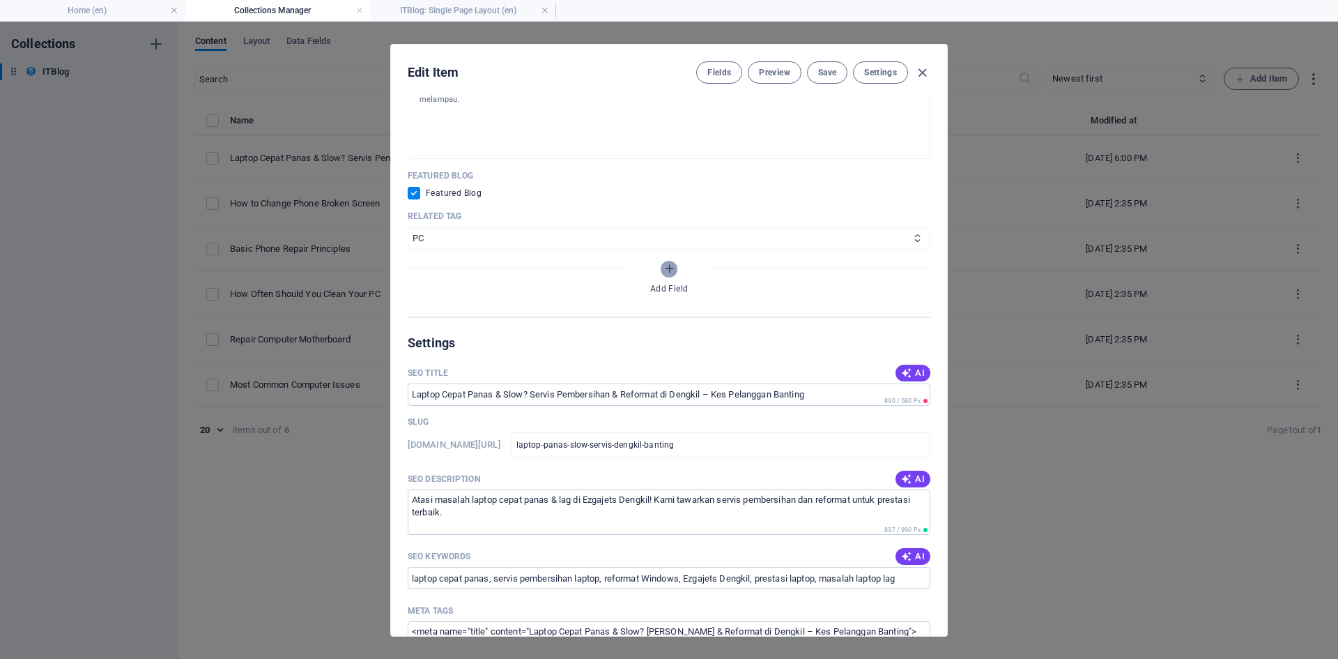
click at [668, 266] on icon "Add Field" at bounding box center [670, 269] width 12 height 12
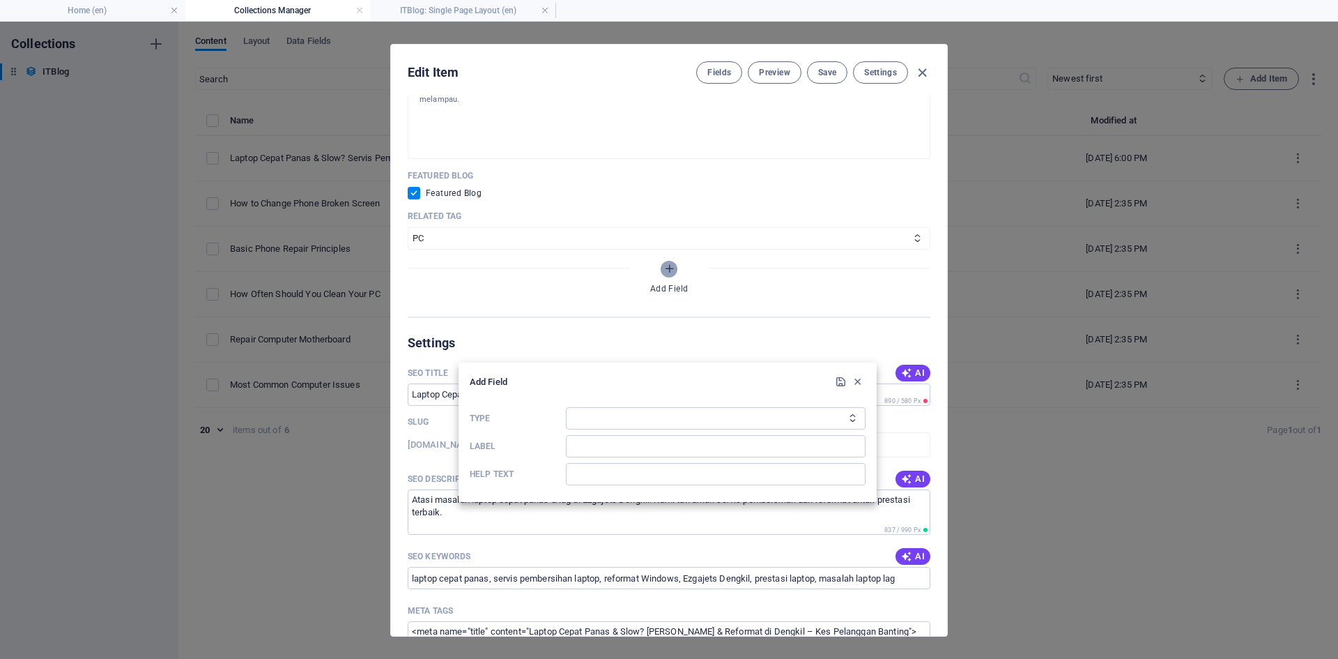
scroll to position [960, 0]
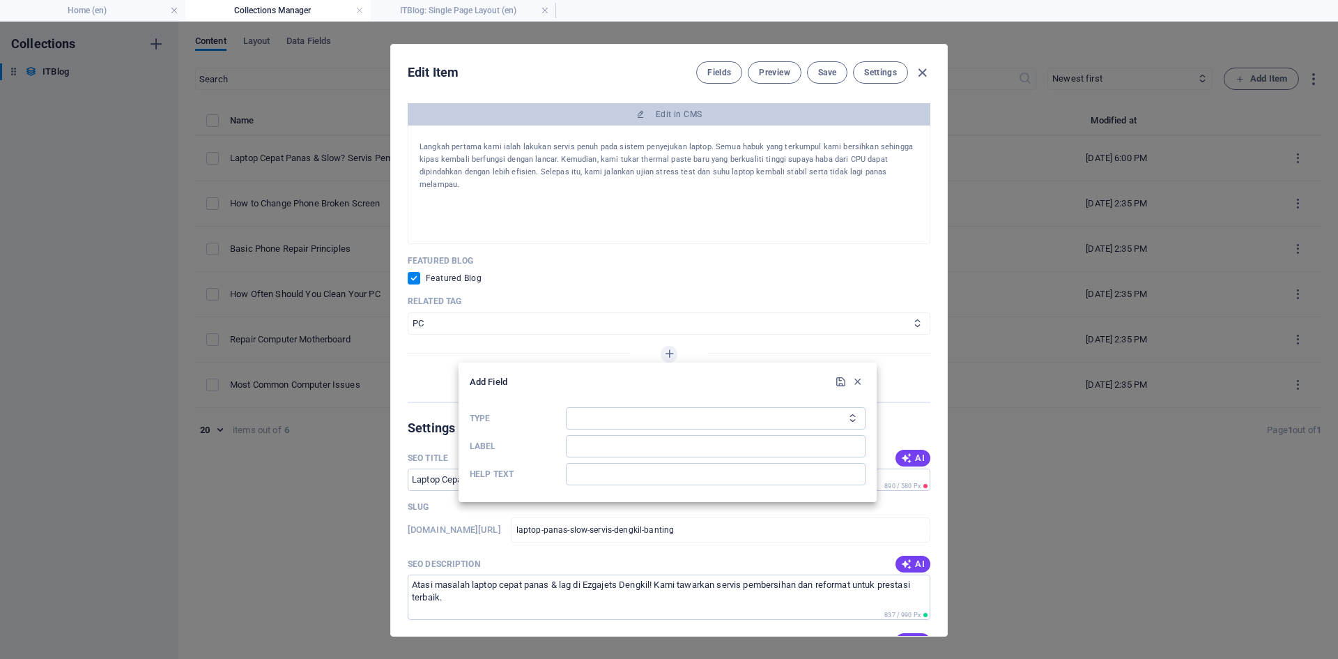
click at [852, 420] on icon "Type" at bounding box center [852, 417] width 9 height 9
click at [852, 410] on select "Plain Text Link CMS Rich Text File Multiple Files Checkbox Choice Date Number" at bounding box center [716, 418] width 300 height 22
click at [711, 269] on div at bounding box center [669, 329] width 1338 height 659
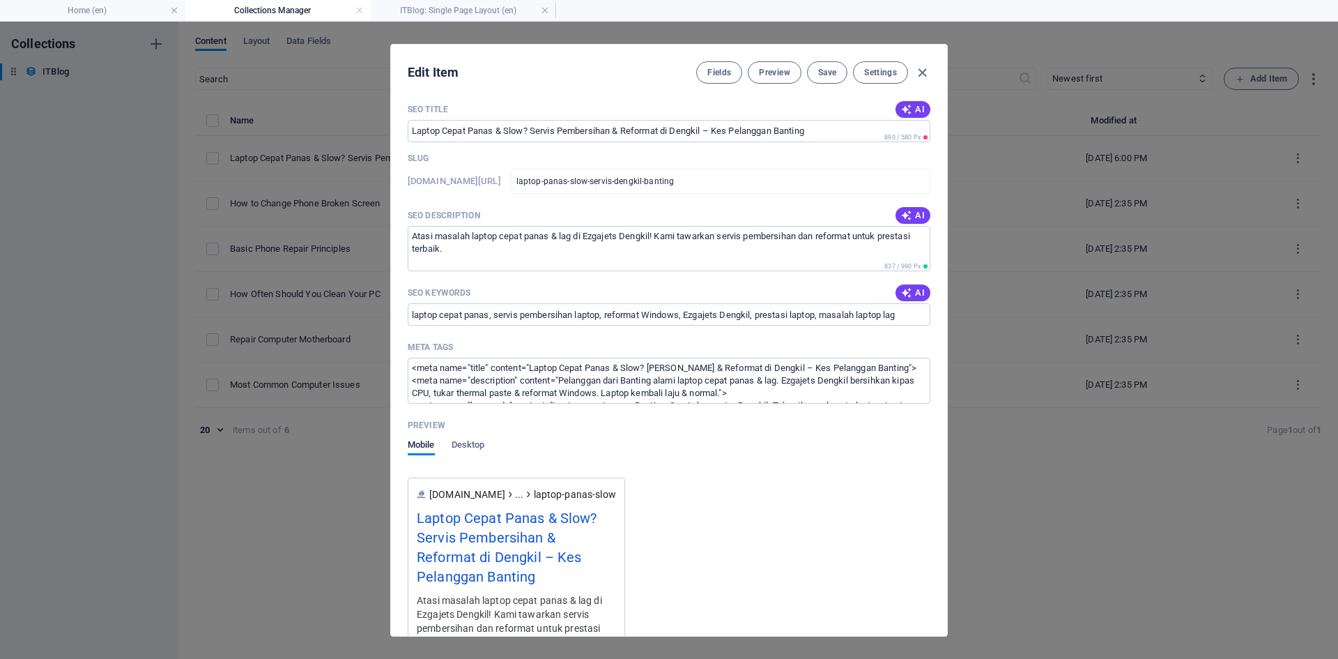
scroll to position [1379, 0]
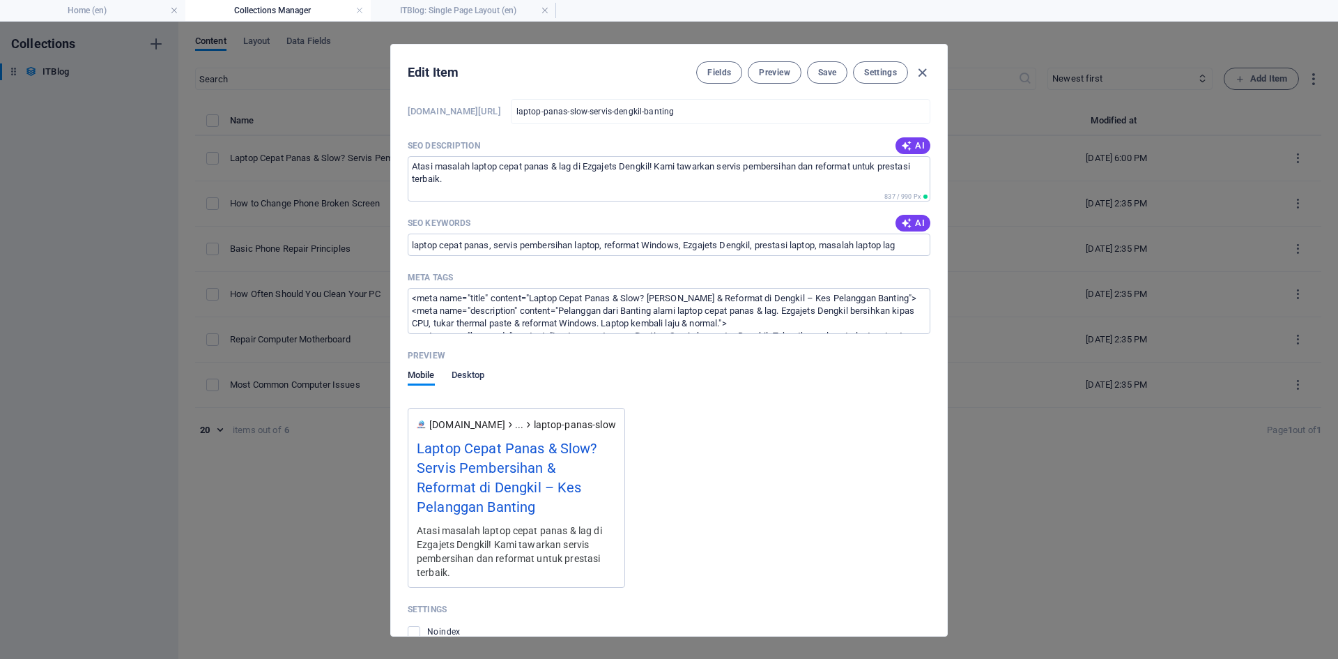
click at [476, 374] on span "Desktop" at bounding box center [468, 377] width 33 height 20
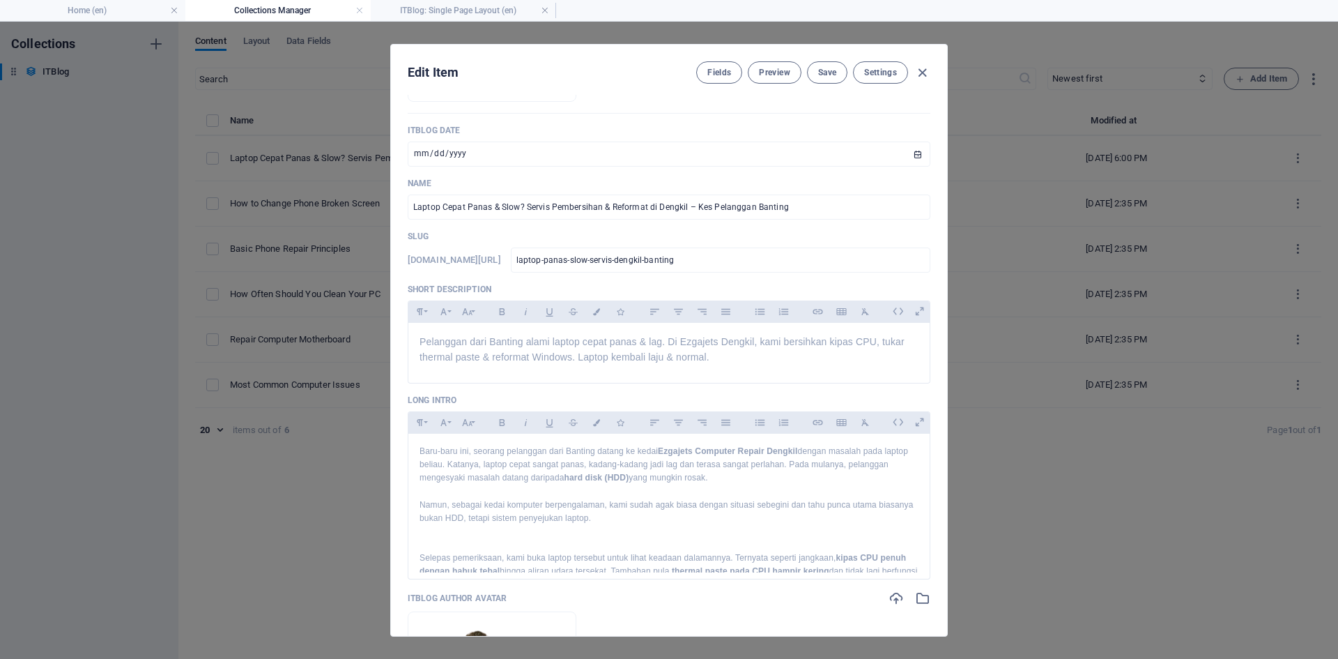
scroll to position [0, 0]
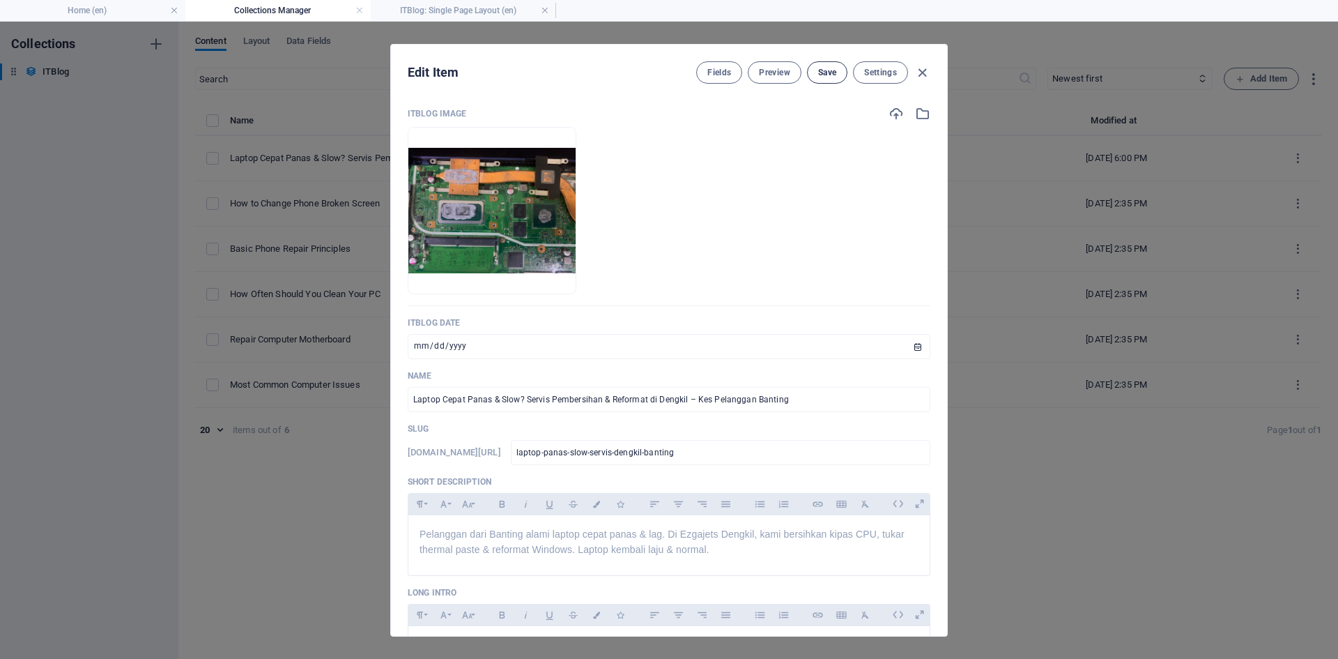
click at [827, 70] on span "Save" at bounding box center [827, 72] width 18 height 11
click at [881, 68] on span "Settings" at bounding box center [880, 72] width 33 height 11
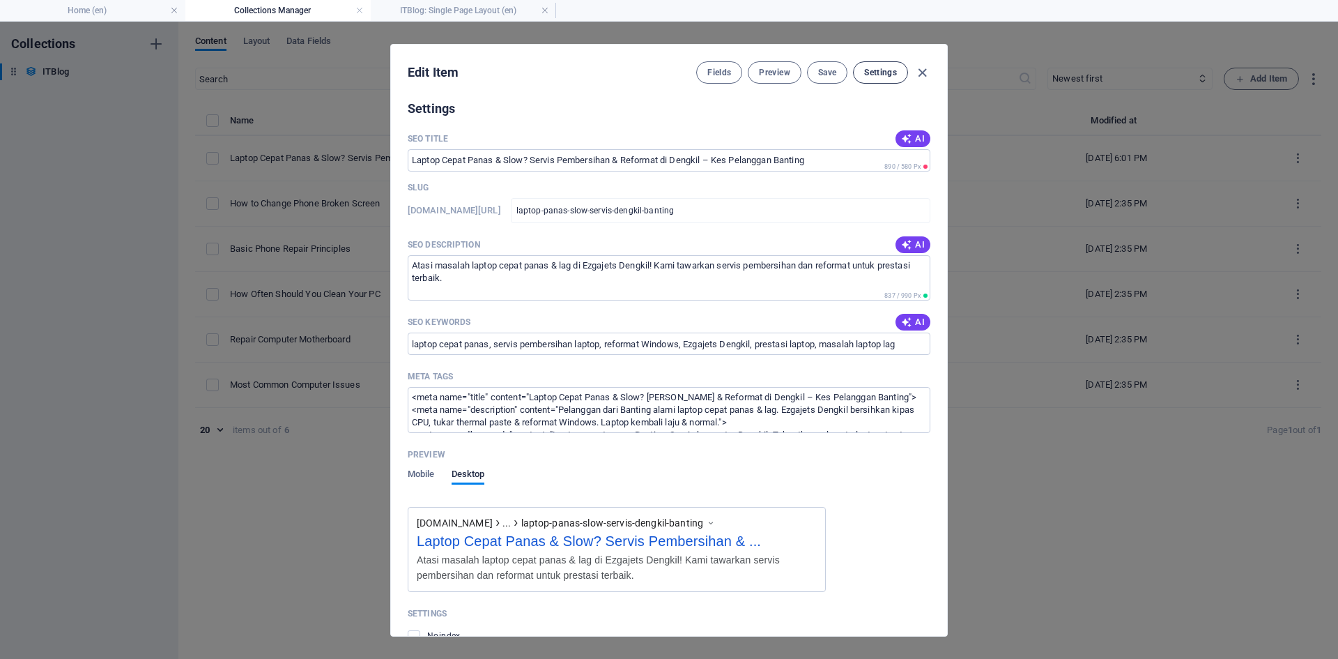
scroll to position [1285, 0]
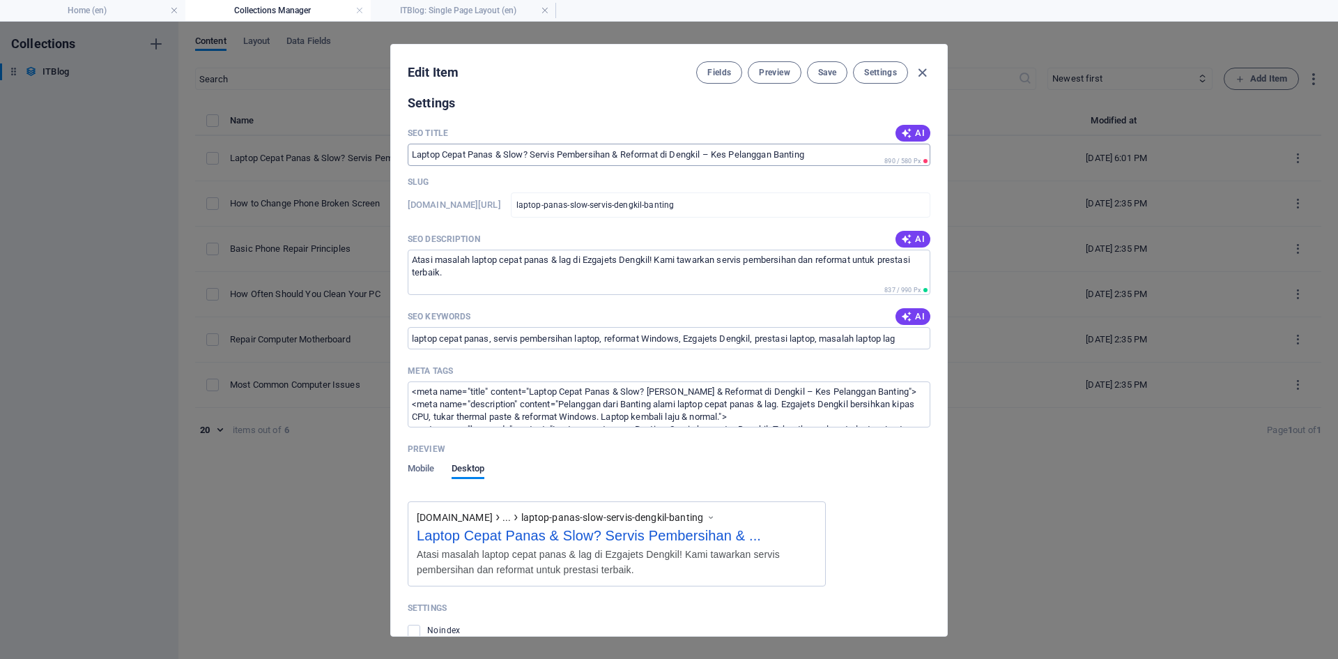
click at [834, 155] on input "SEO Title" at bounding box center [669, 155] width 523 height 22
click at [839, 155] on input "SEO Title" at bounding box center [669, 155] width 523 height 22
click at [816, 153] on input "SEO Title" at bounding box center [669, 155] width 523 height 22
click at [815, 153] on input "SEO Title" at bounding box center [669, 155] width 523 height 22
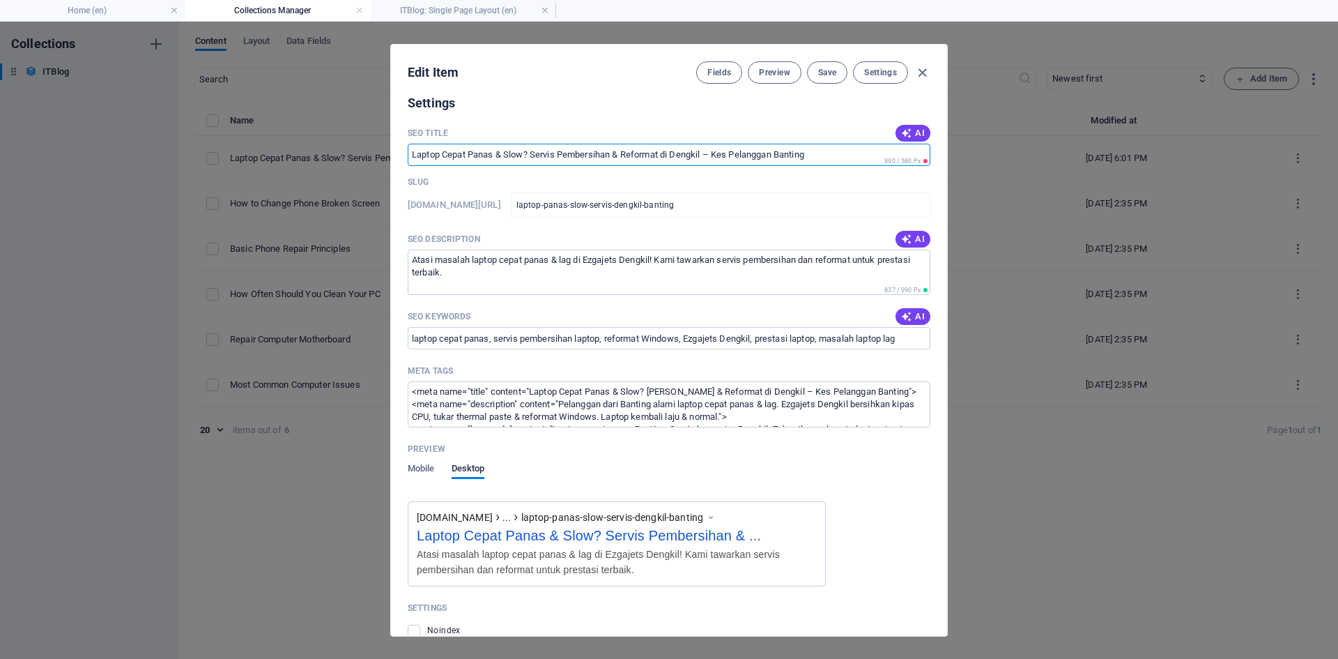
click at [757, 153] on input "SEO Title" at bounding box center [669, 155] width 523 height 22
click at [589, 149] on input "SEO Title" at bounding box center [669, 155] width 523 height 22
click at [923, 70] on icon "button" at bounding box center [922, 73] width 16 height 16
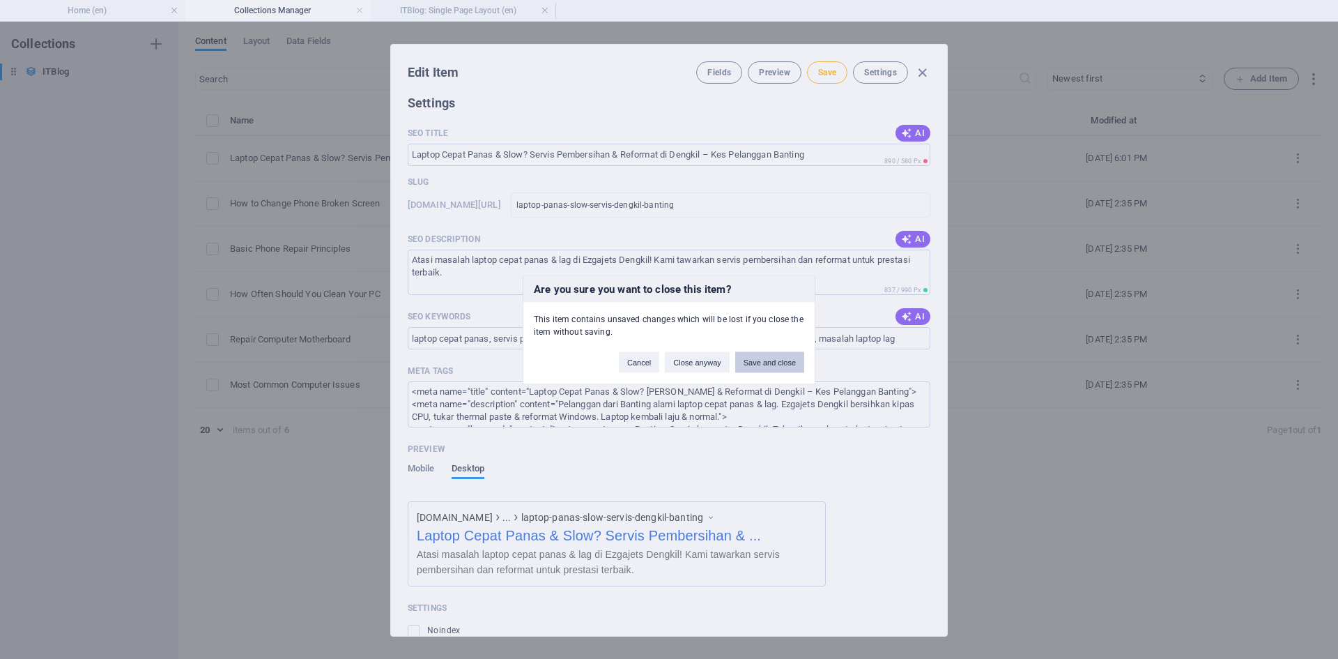
click at [756, 360] on button "Save and close" at bounding box center [769, 361] width 69 height 21
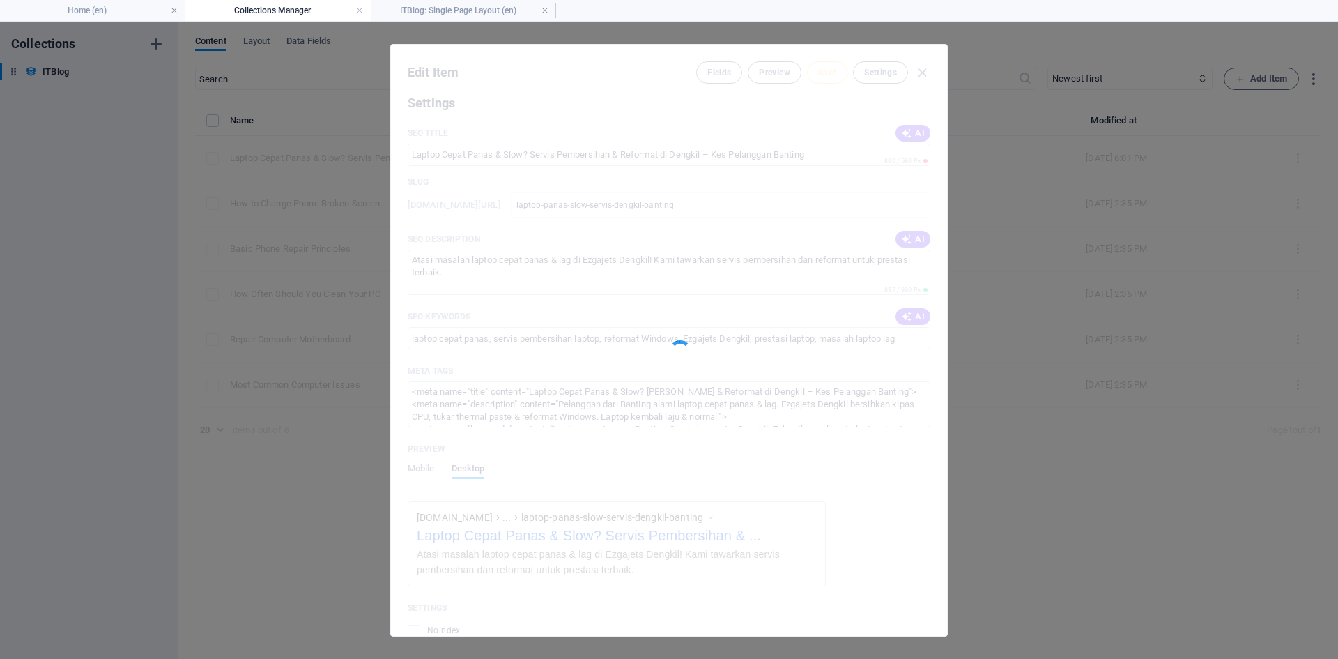
type input "[DATE]"
checkbox input "false"
type input "laptop-panas-slow-servis-dengkil-banting"
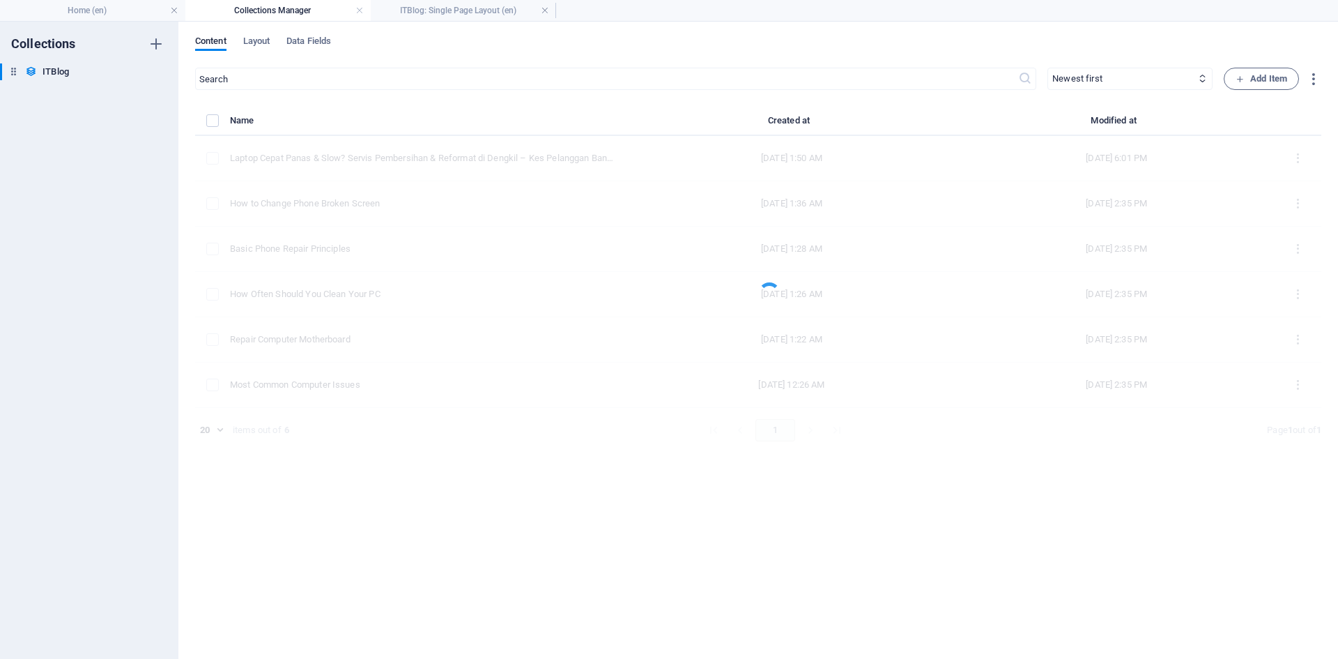
scroll to position [1092, 0]
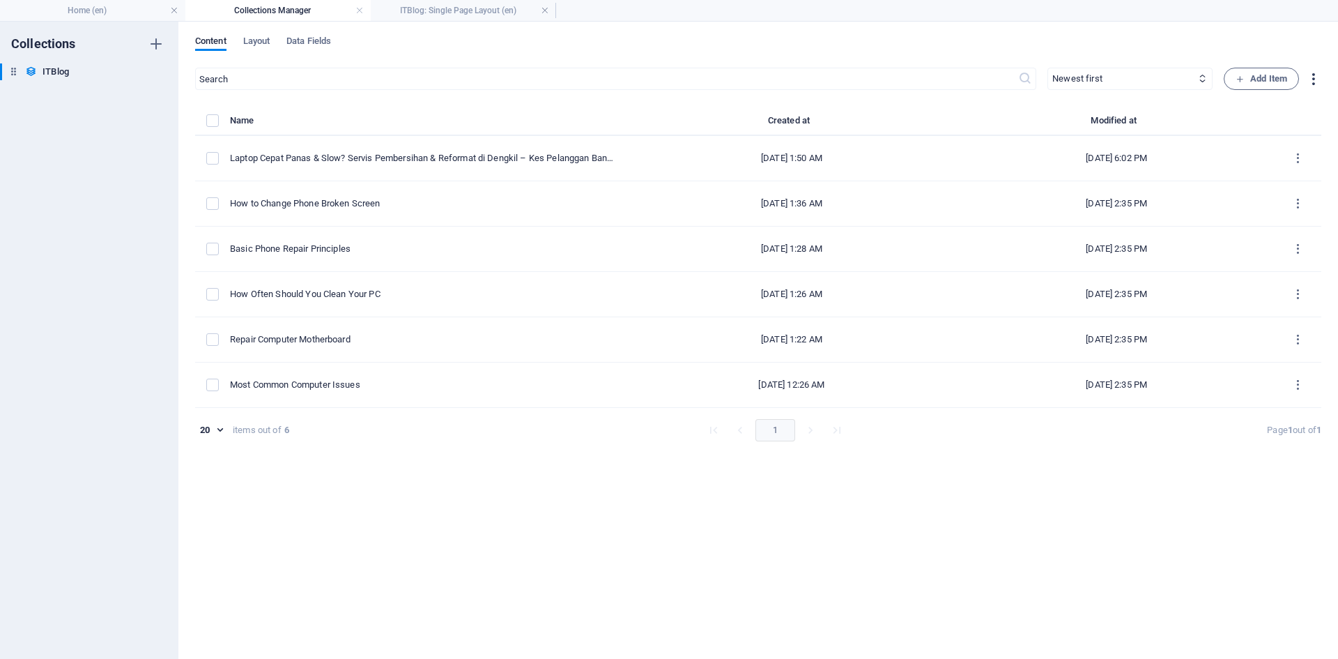
click at [1315, 76] on icon "button" at bounding box center [1313, 79] width 16 height 16
click at [1184, 43] on div at bounding box center [669, 329] width 1338 height 659
click at [1243, 77] on icon "button" at bounding box center [1240, 79] width 9 height 9
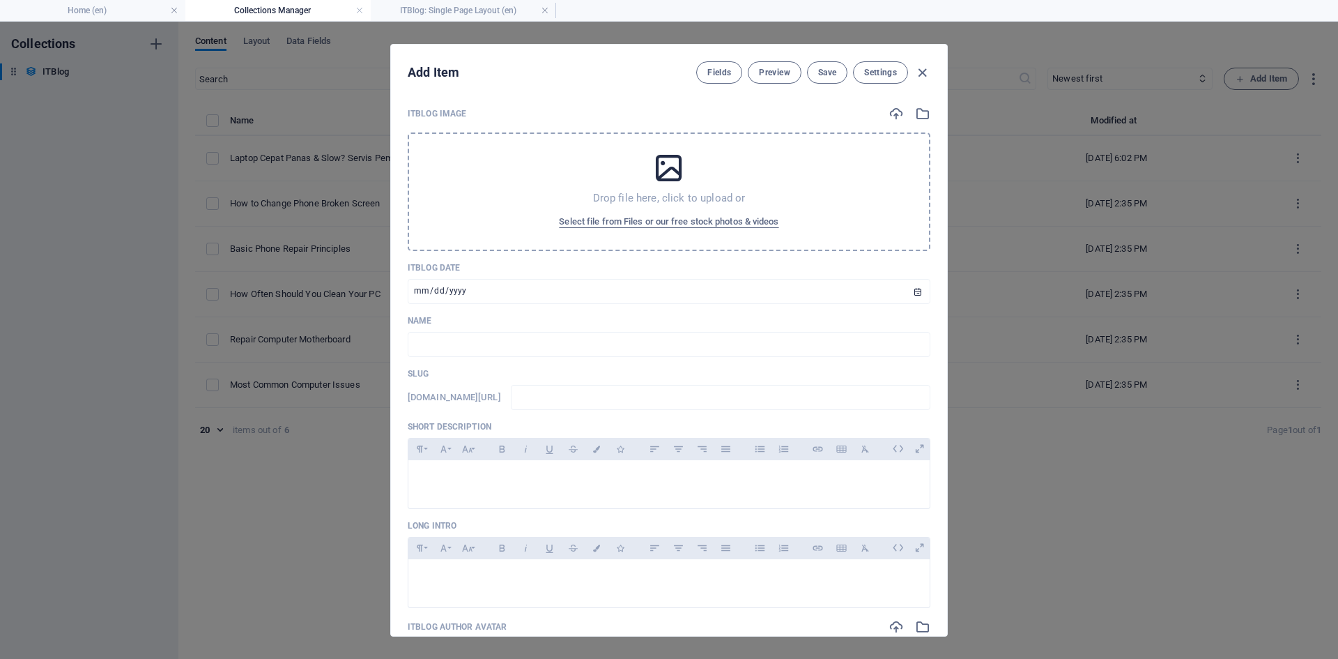
scroll to position [209, 0]
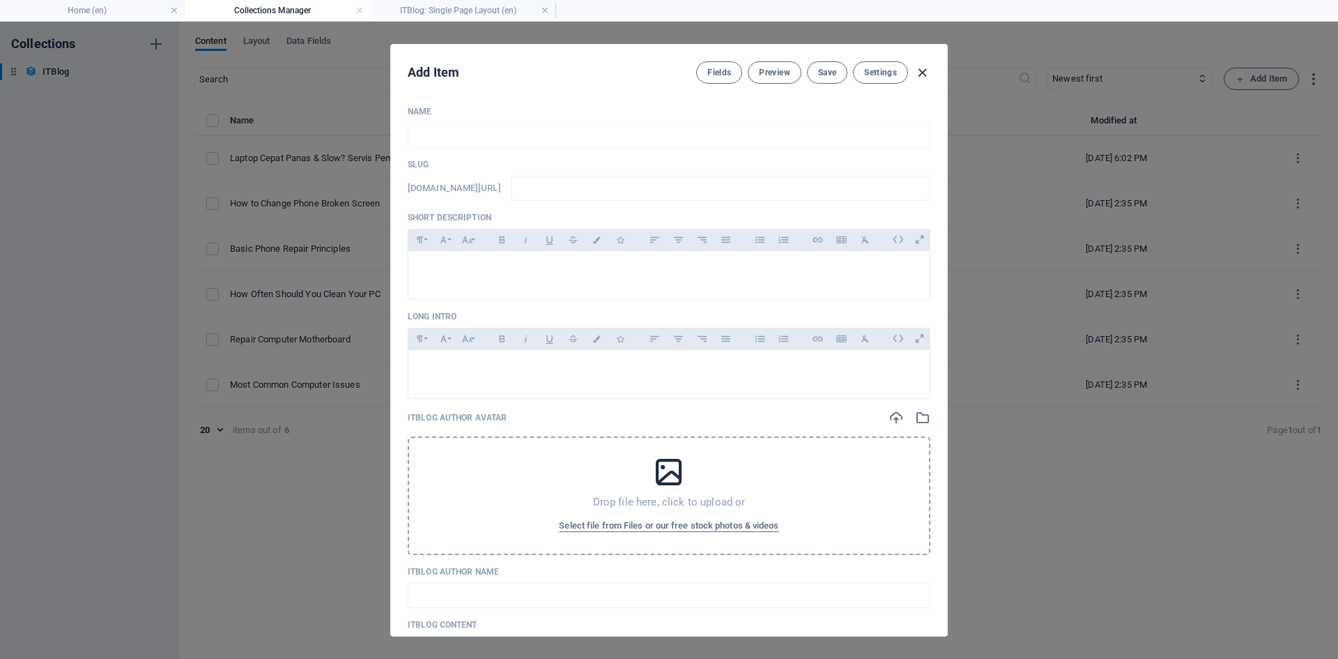
click at [921, 72] on icon "button" at bounding box center [922, 73] width 16 height 16
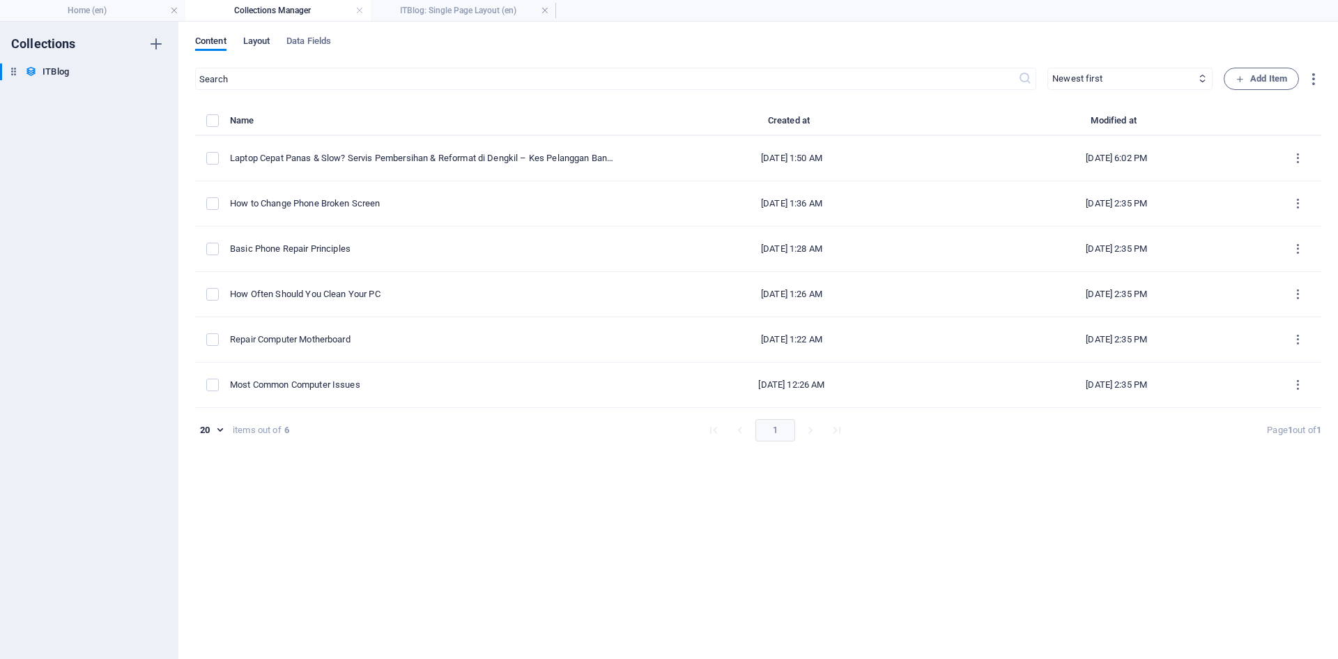
click at [256, 37] on span "Layout" at bounding box center [256, 43] width 27 height 20
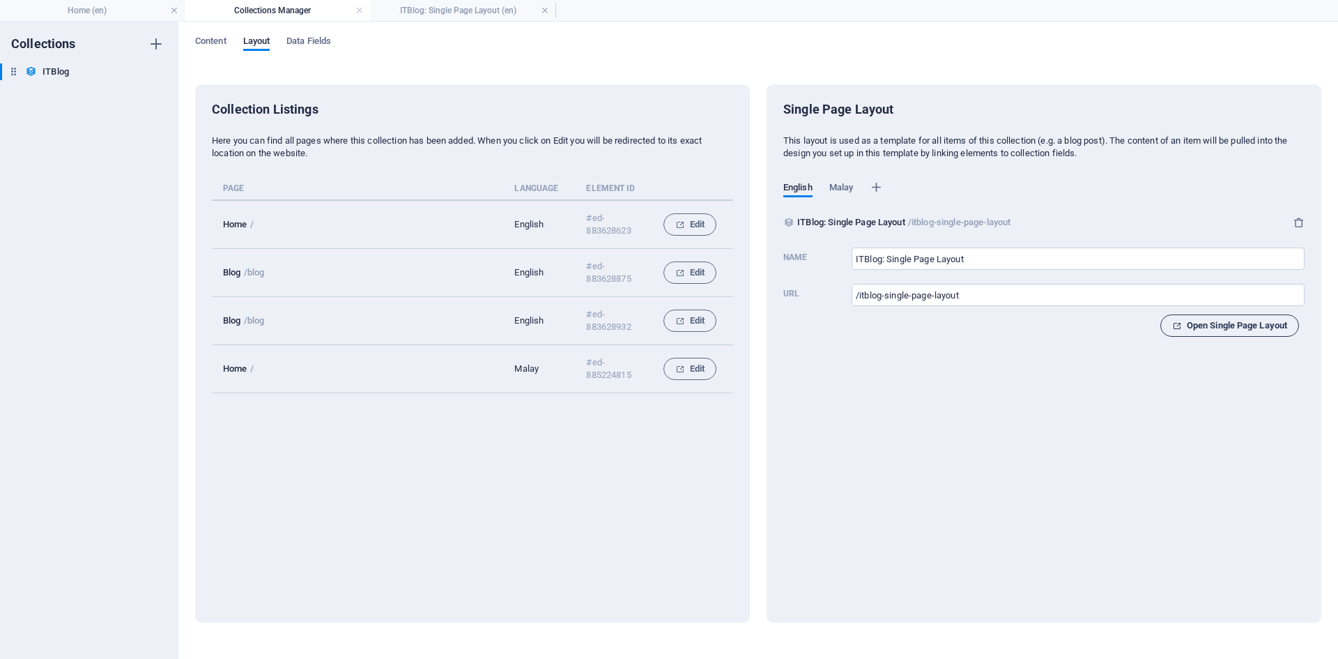
click at [1243, 331] on span "Open Single Page Layout" at bounding box center [1229, 325] width 115 height 17
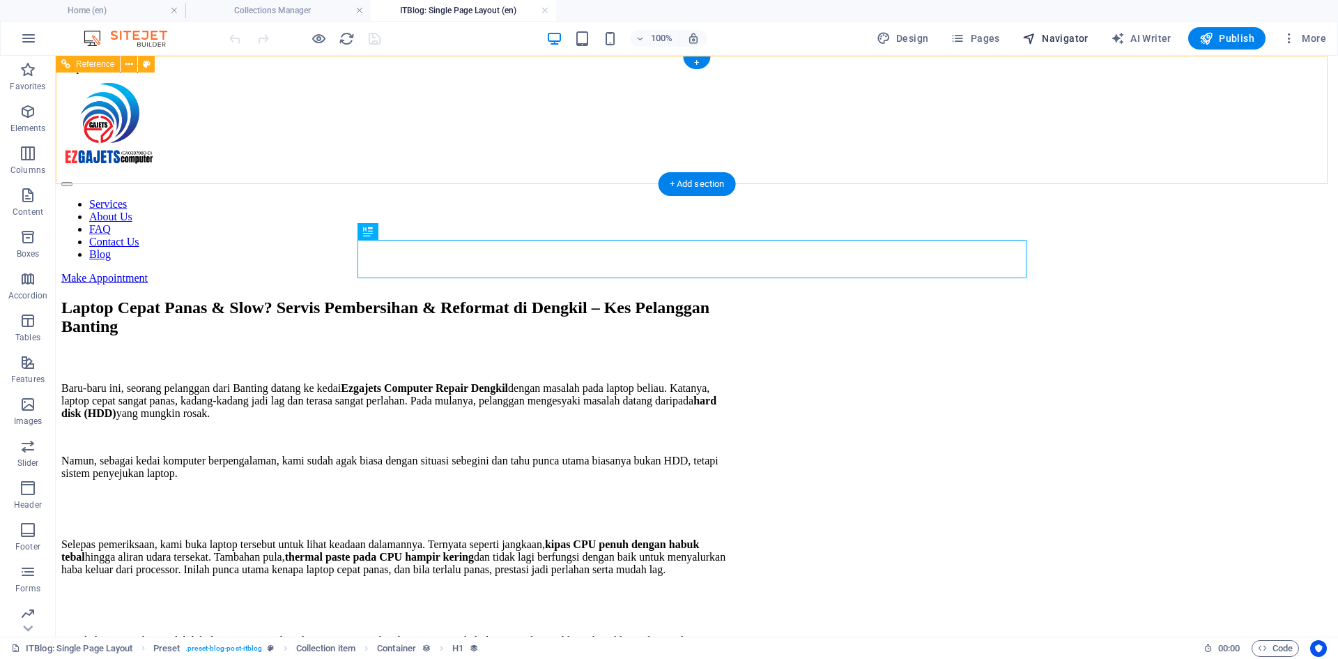
scroll to position [0, 0]
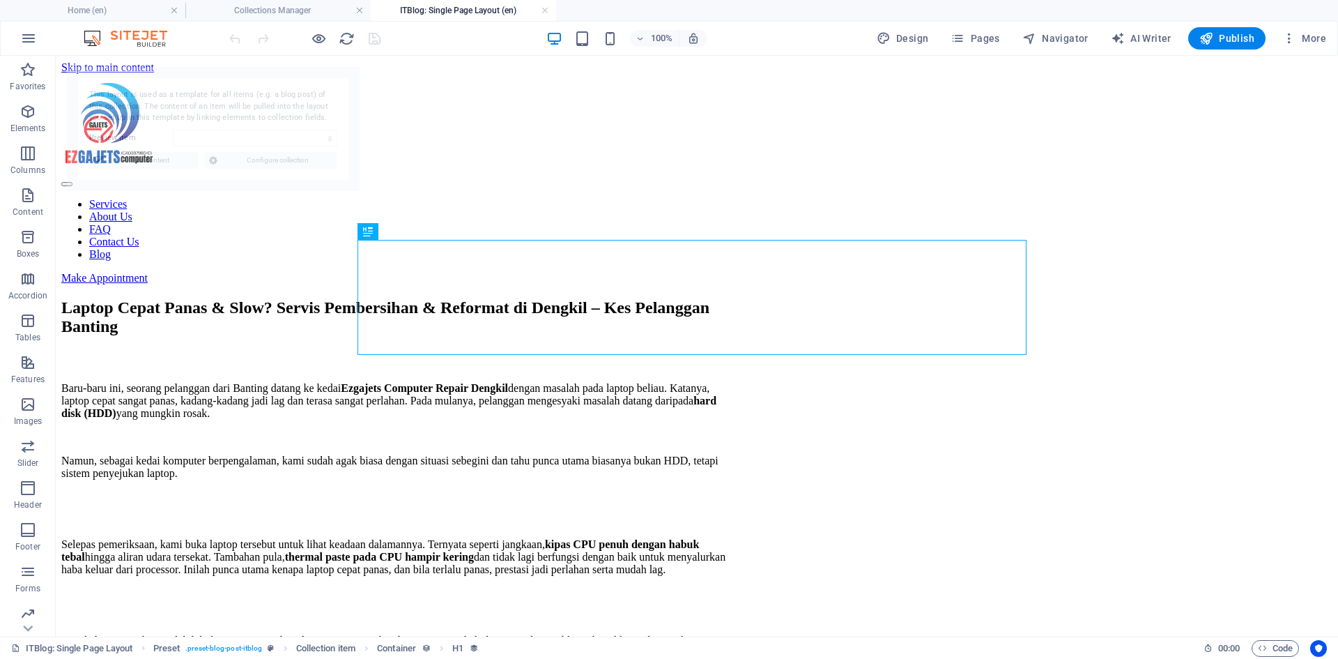
select select "68aff8ad331d6d7a7e0f56f8"
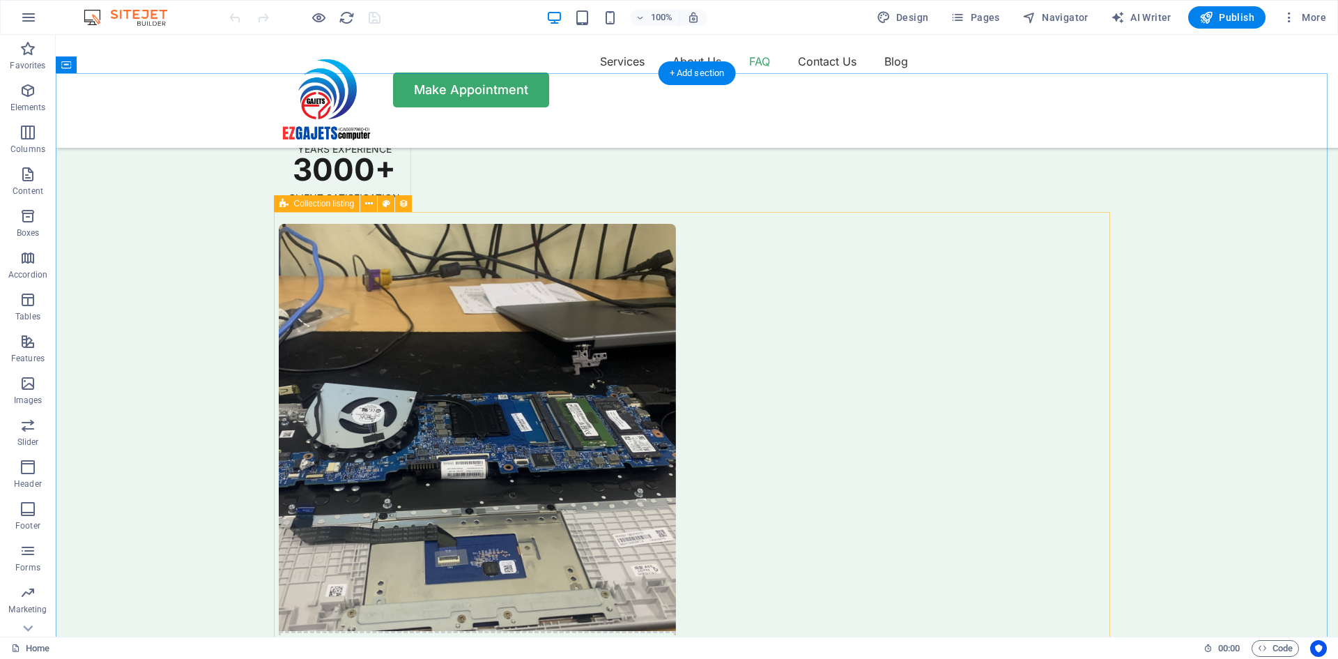
scroll to position [4252, 0]
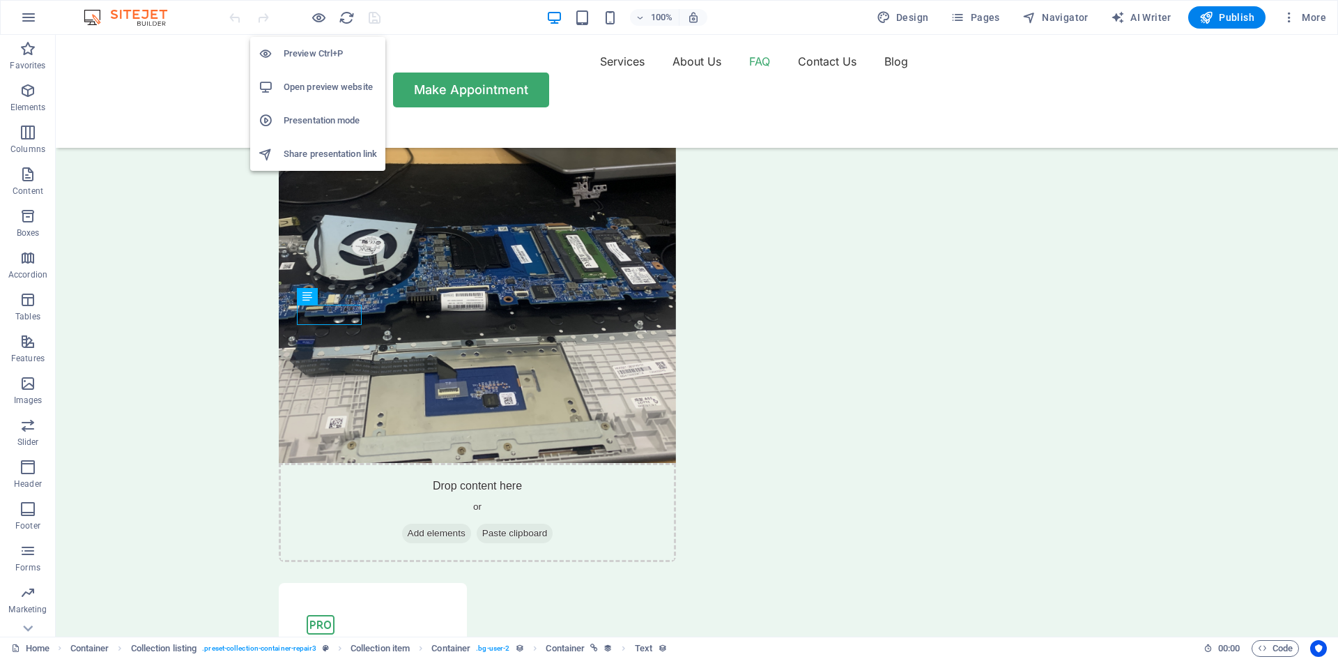
click at [330, 86] on h6 "Open preview website" at bounding box center [330, 87] width 93 height 17
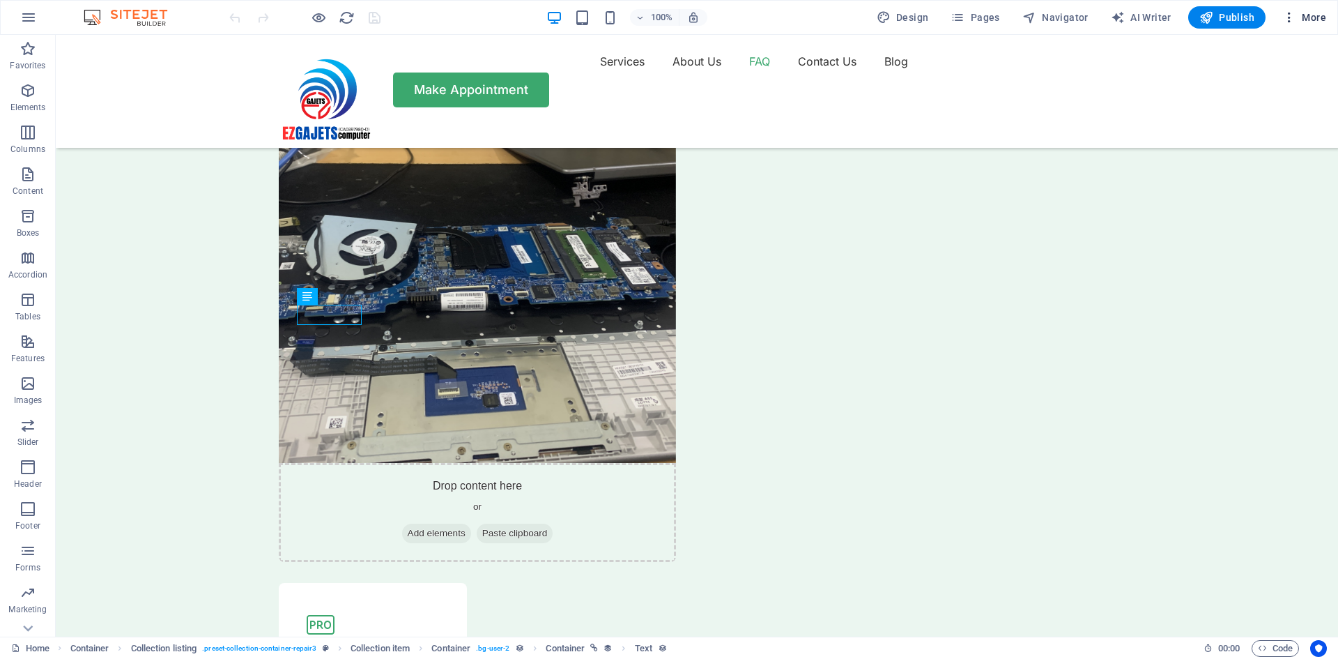
click at [1300, 20] on span "More" at bounding box center [1304, 17] width 44 height 14
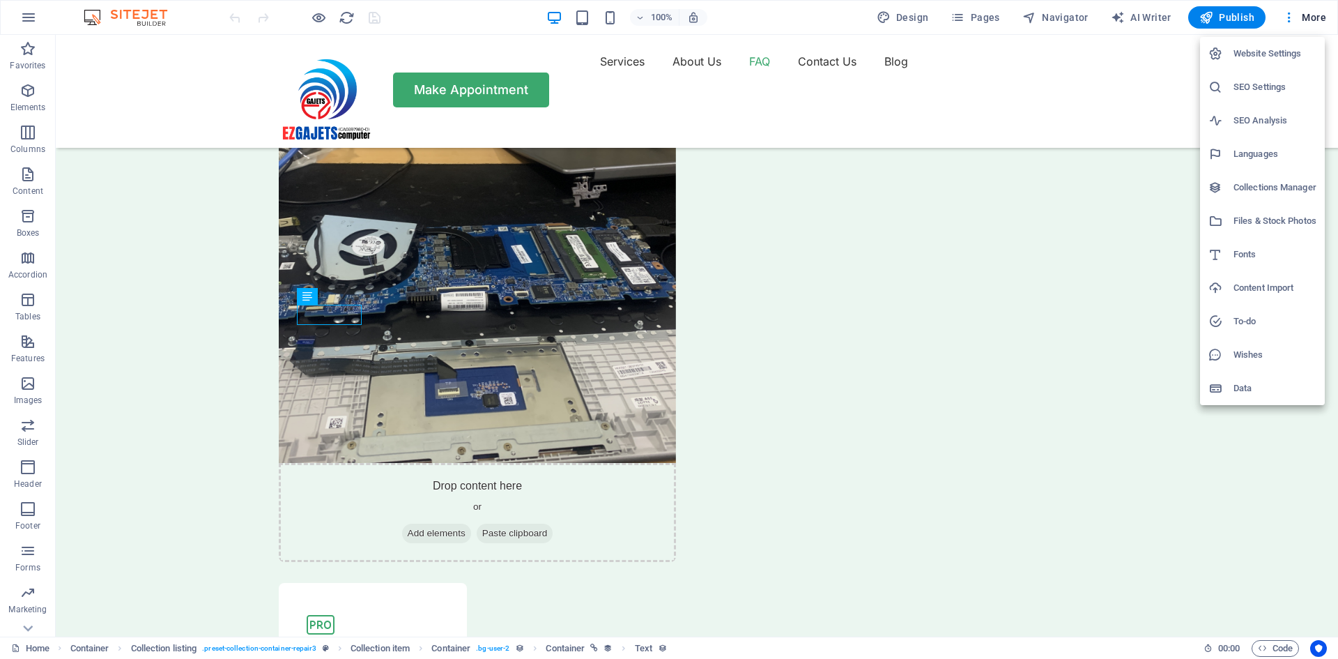
click at [1262, 182] on h6 "Collections Manager" at bounding box center [1275, 187] width 83 height 17
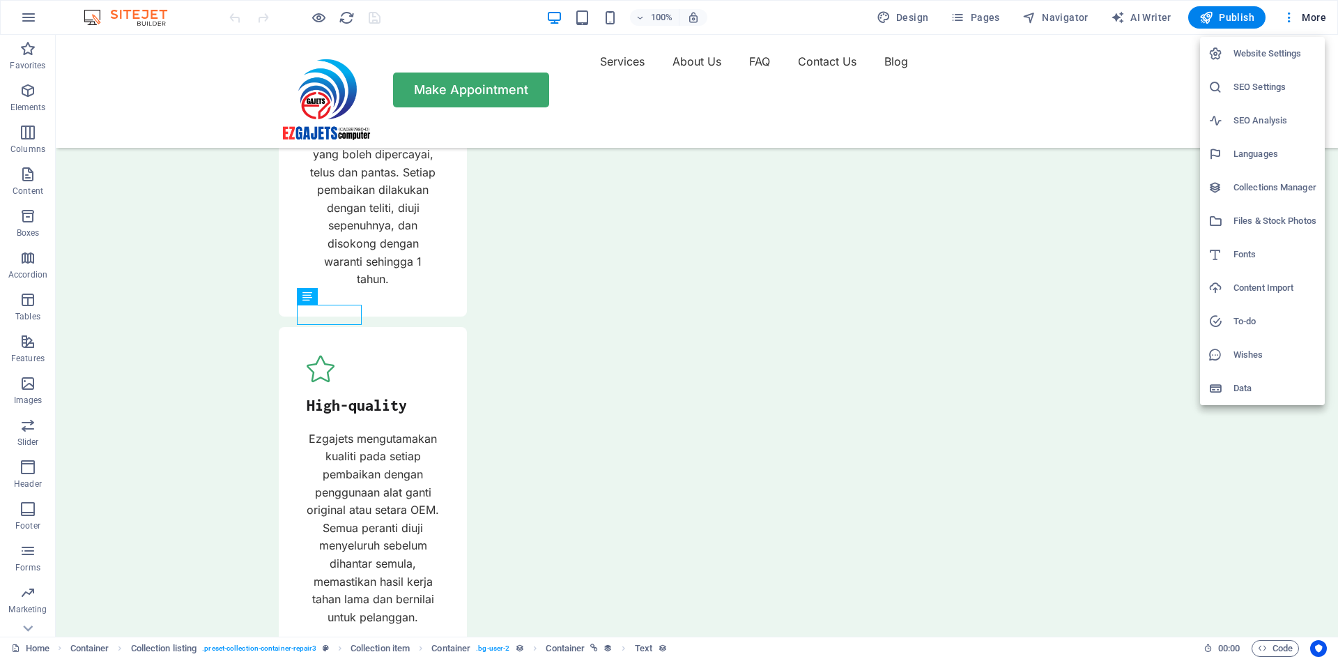
scroll to position [0, 0]
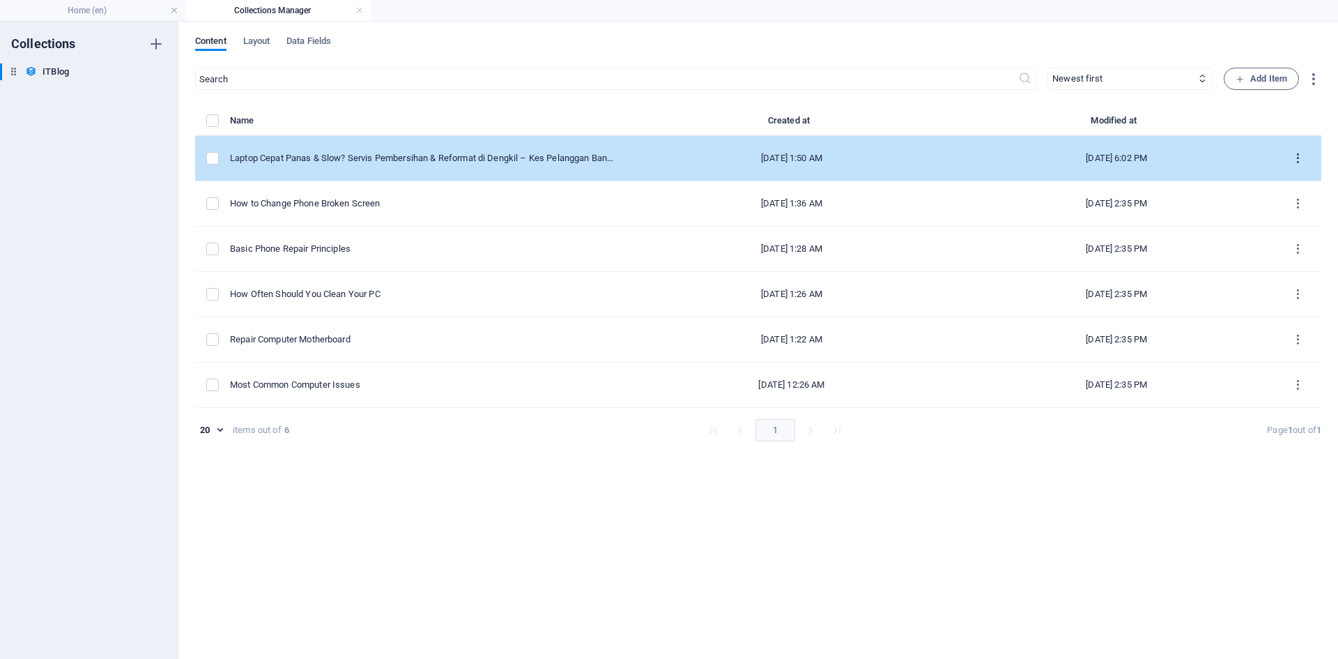
click at [1298, 156] on icon "items list" at bounding box center [1298, 158] width 13 height 13
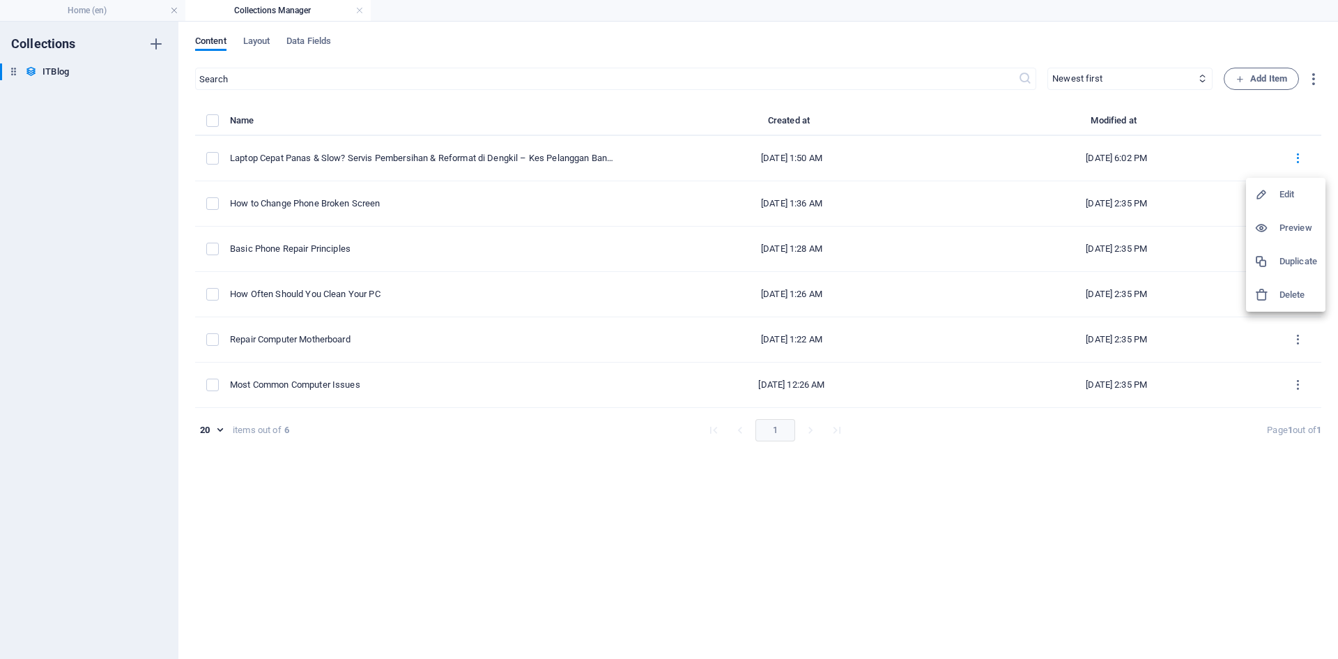
drag, startPoint x: 1298, startPoint y: 190, endPoint x: 1118, endPoint y: 243, distance: 187.7
click at [1298, 189] on h6 "Edit" at bounding box center [1299, 194] width 38 height 17
select select "PC"
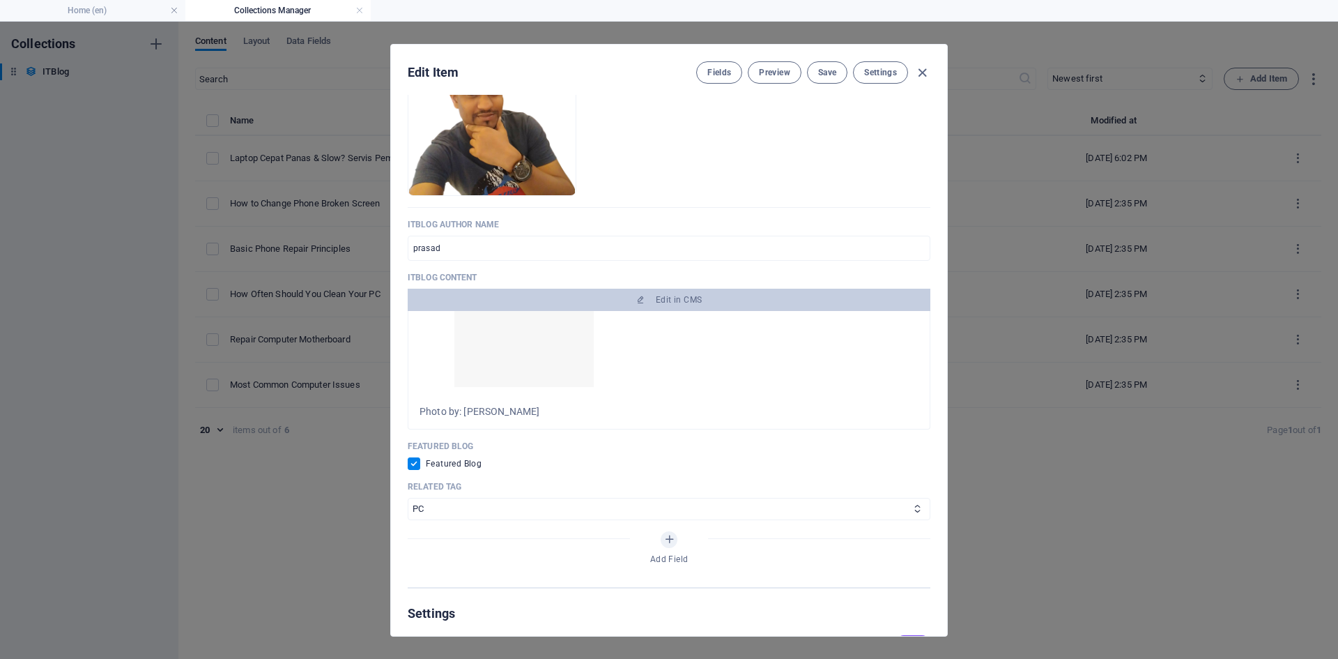
scroll to position [558, 0]
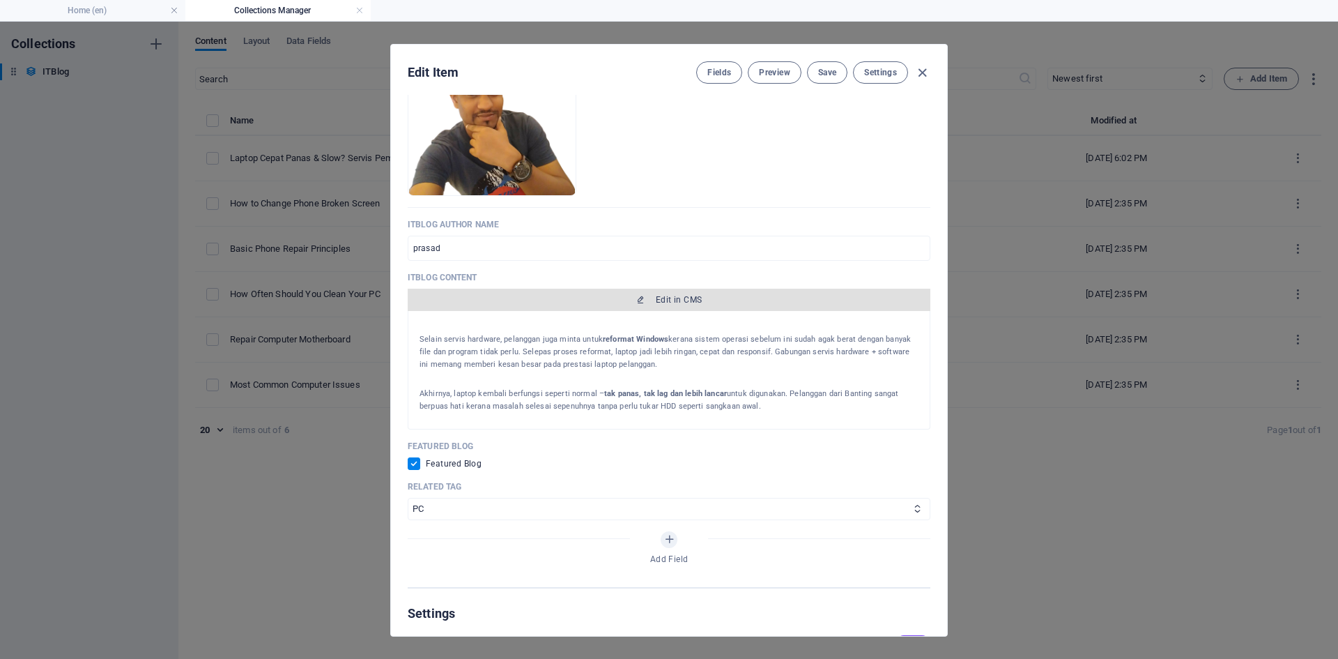
click at [677, 291] on button "Edit in CMS" at bounding box center [669, 300] width 523 height 22
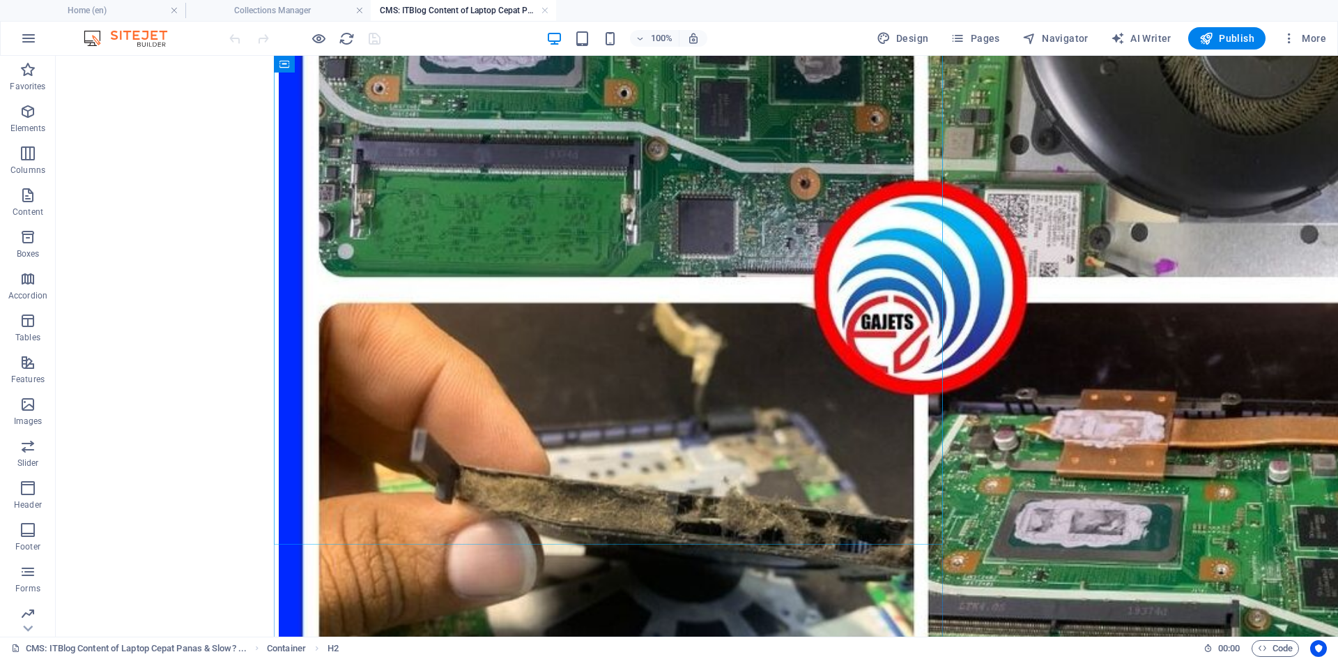
scroll to position [976, 0]
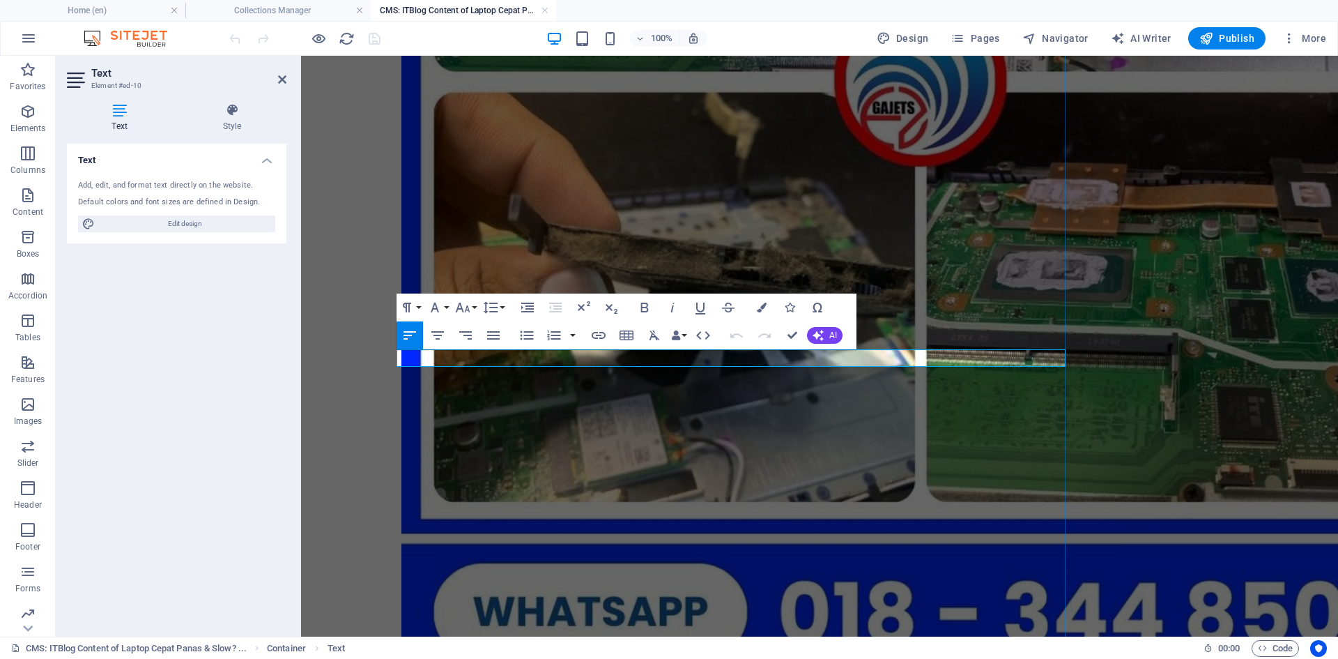
click at [1135, 358] on div "Laptop Cepat Panas & Slow? [PERSON_NAME] & Reformat di Dengkil – Kes Pelanggan …" at bounding box center [819, 384] width 836 height 2496
click at [368, 392] on body "Skip to main content Laptop Cepat Panas & Slow? [PERSON_NAME] & Reformat di Den…" at bounding box center [819, 383] width 1037 height 2607
click at [340, 163] on body "Skip to main content Laptop Cepat Panas & Slow? [PERSON_NAME] & Reformat di Den…" at bounding box center [819, 383] width 1037 height 2607
click at [1163, 440] on div "Laptop Cepat Panas & Slow? [PERSON_NAME] & Reformat di Dengkil – Kes Pelanggan …" at bounding box center [819, 384] width 836 height 2496
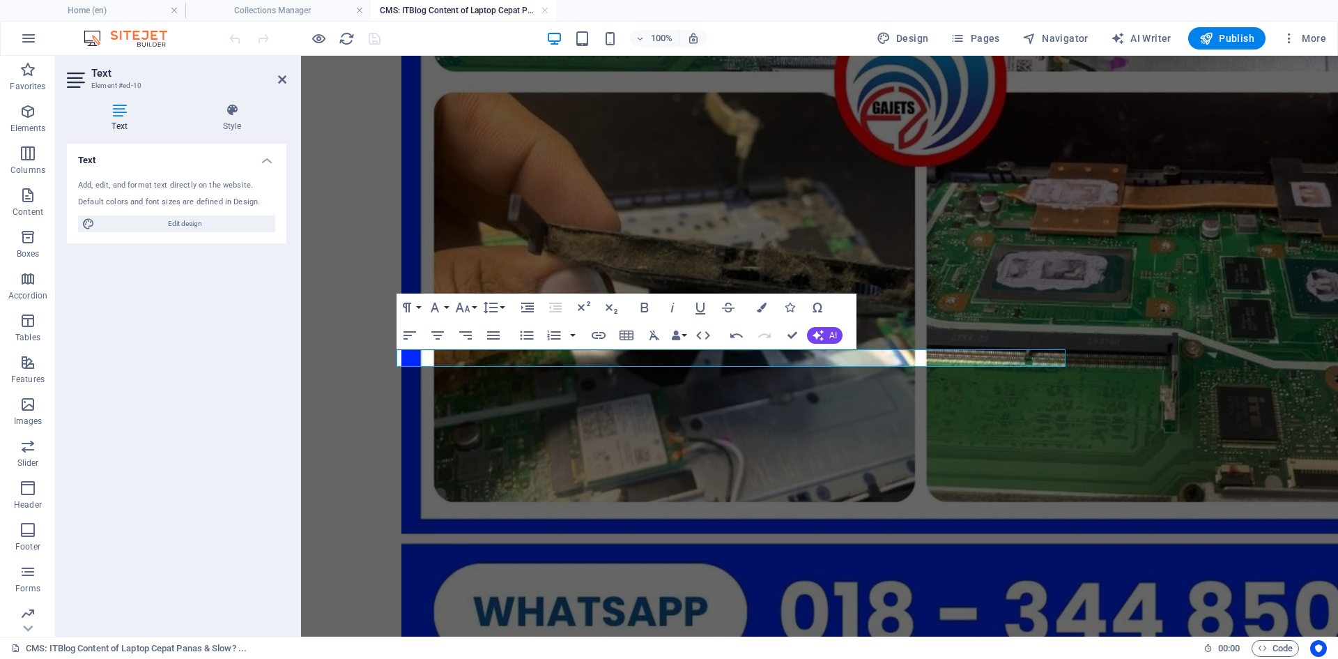
click at [1163, 439] on div "Laptop Cepat Panas & Slow? [PERSON_NAME] & Reformat di Dengkil – Kes Pelanggan …" at bounding box center [819, 384] width 836 height 2496
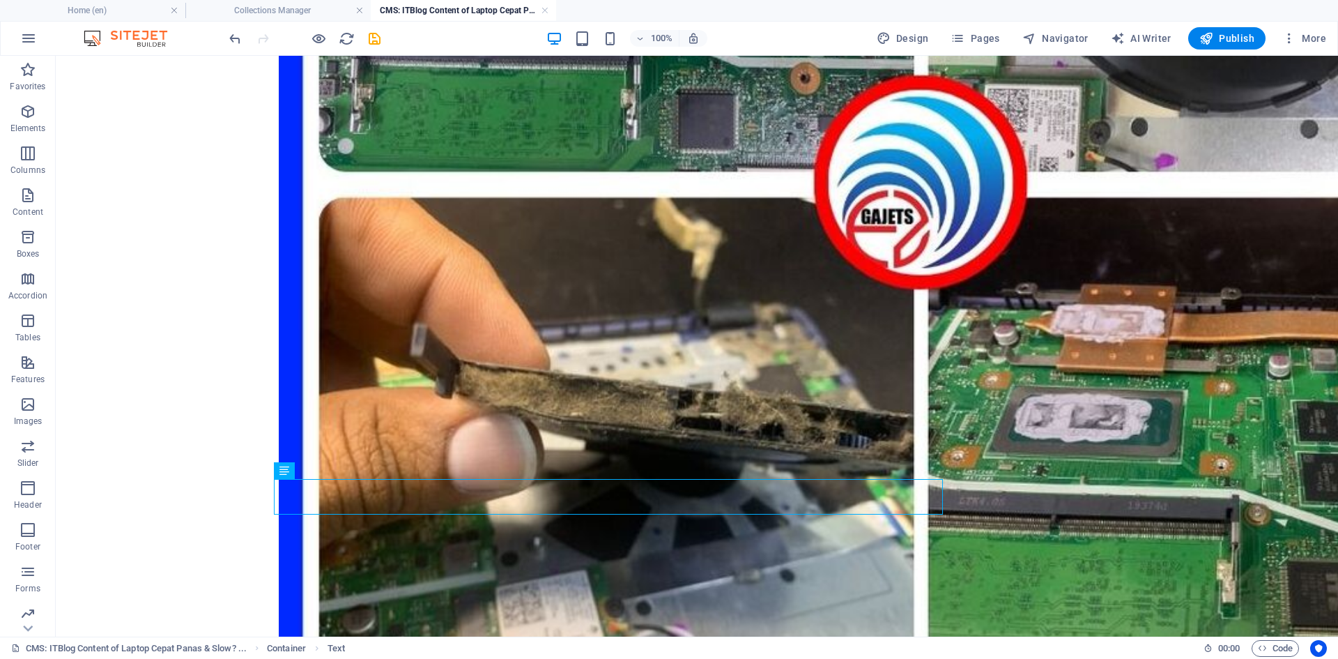
click at [1124, 459] on div "Laptop Cepat Panas & Slow? [PERSON_NAME] & Reformat di Dengkil – Kes Pelanggan …" at bounding box center [697, 506] width 870 height 2853
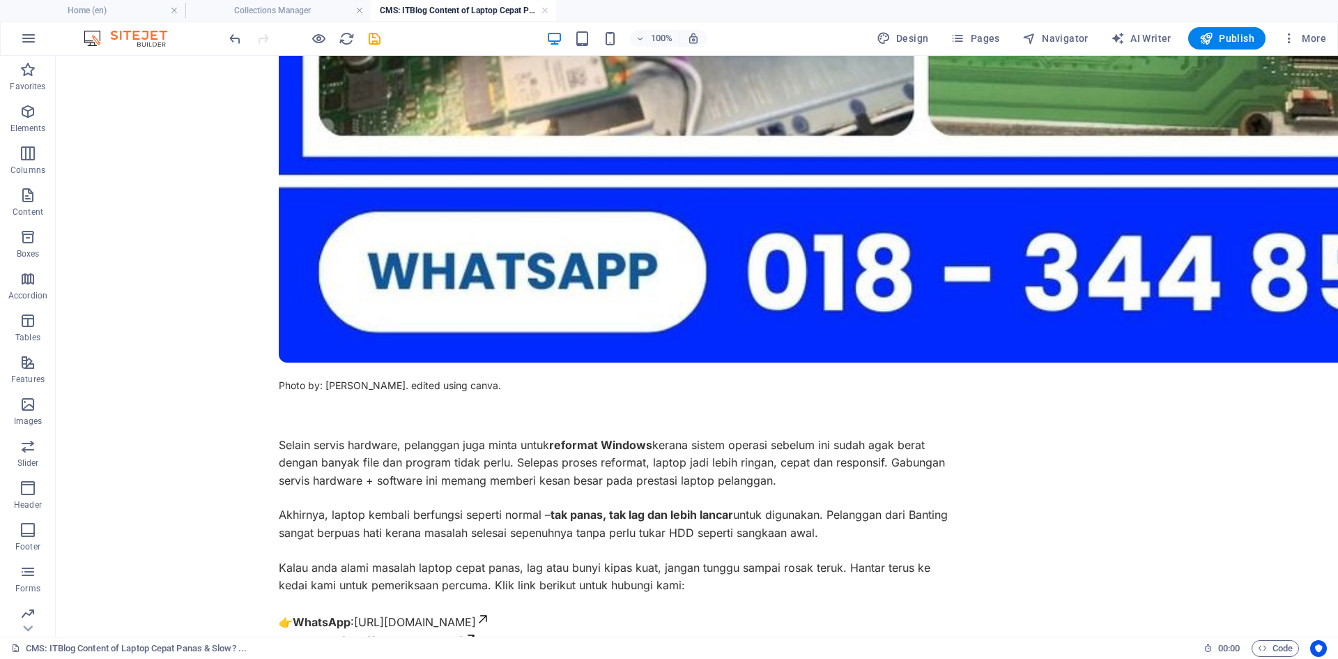
scroll to position [1342, 0]
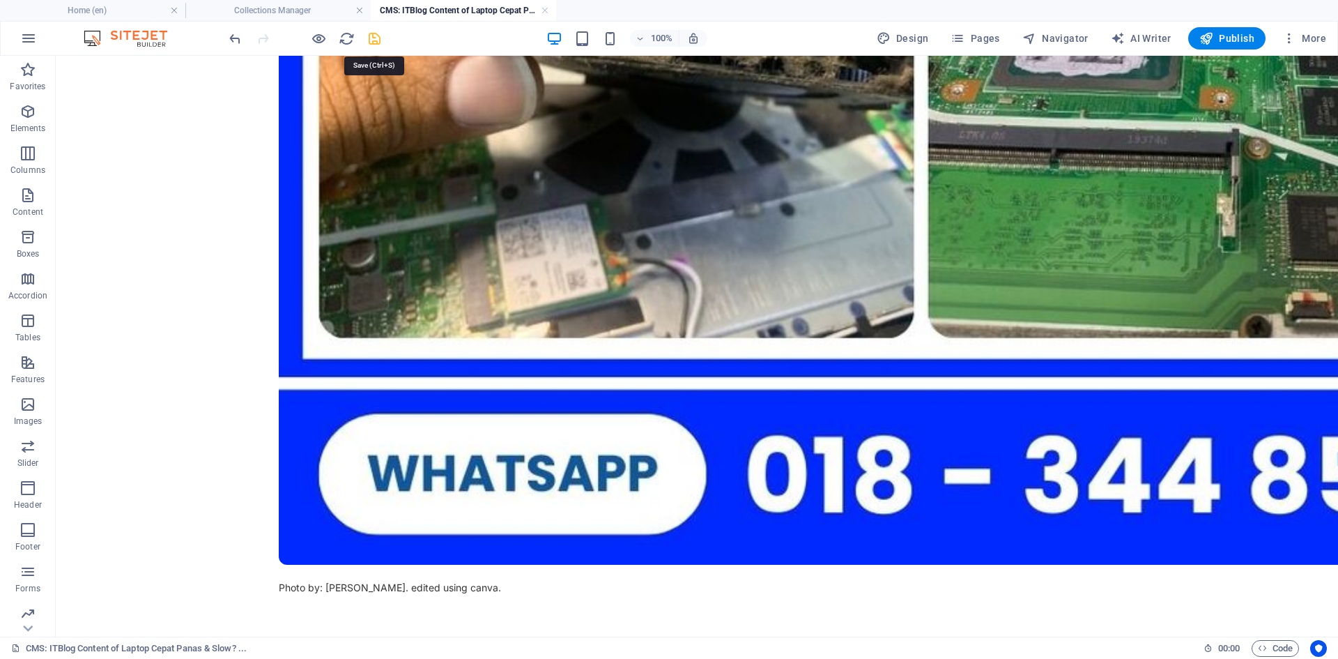
click at [373, 40] on icon "save" at bounding box center [375, 39] width 16 height 16
click at [974, 43] on span "Pages" at bounding box center [975, 38] width 49 height 14
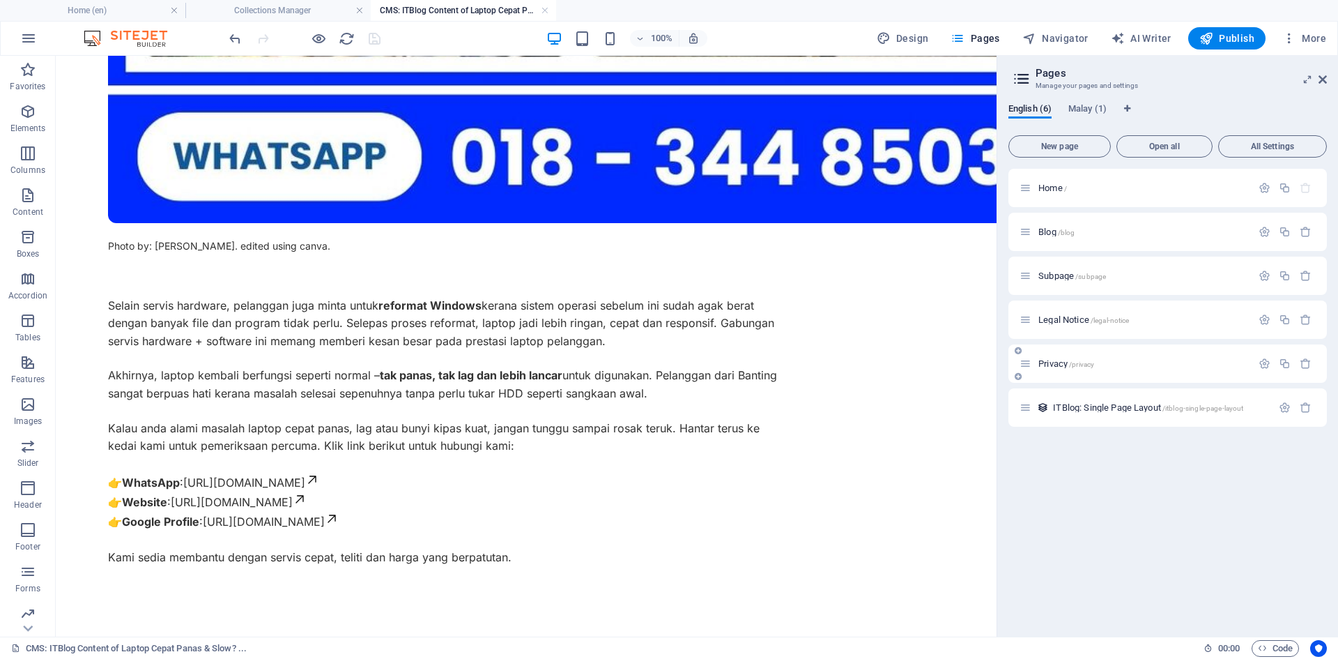
click at [1129, 365] on p "Privacy /privacy" at bounding box center [1142, 363] width 209 height 9
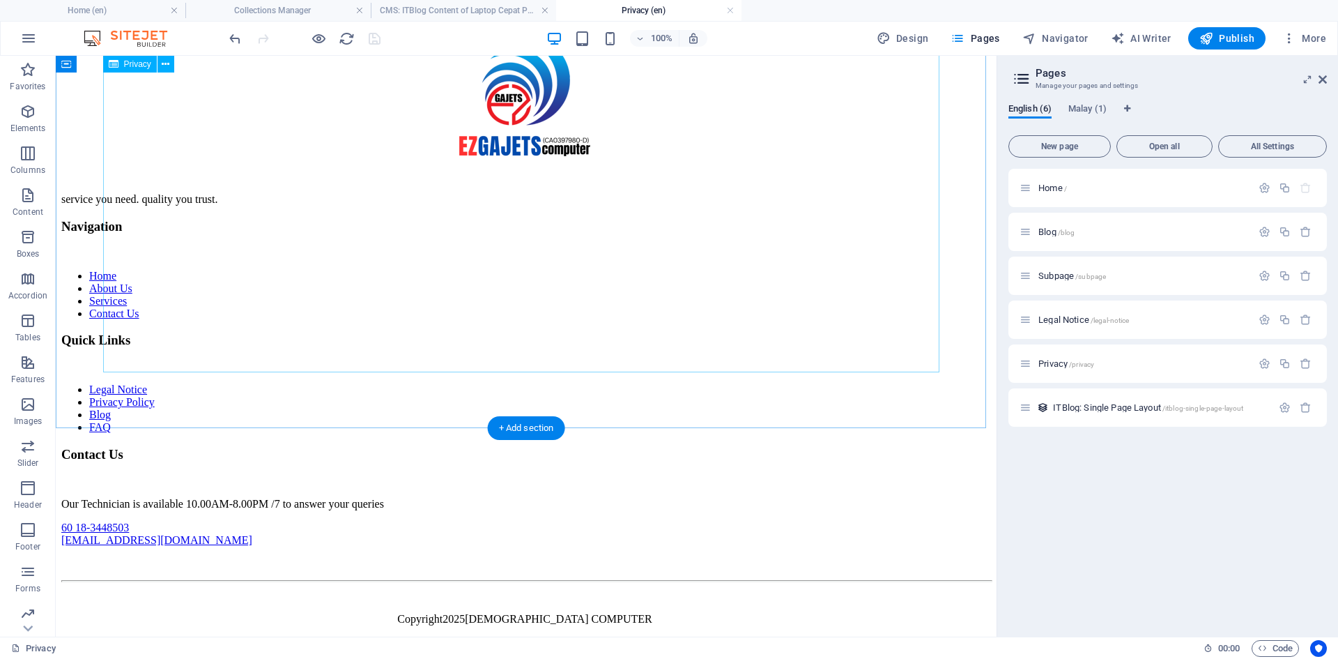
scroll to position [3426, 0]
click at [1138, 317] on p "Legal Notice /legal-notice" at bounding box center [1142, 319] width 209 height 9
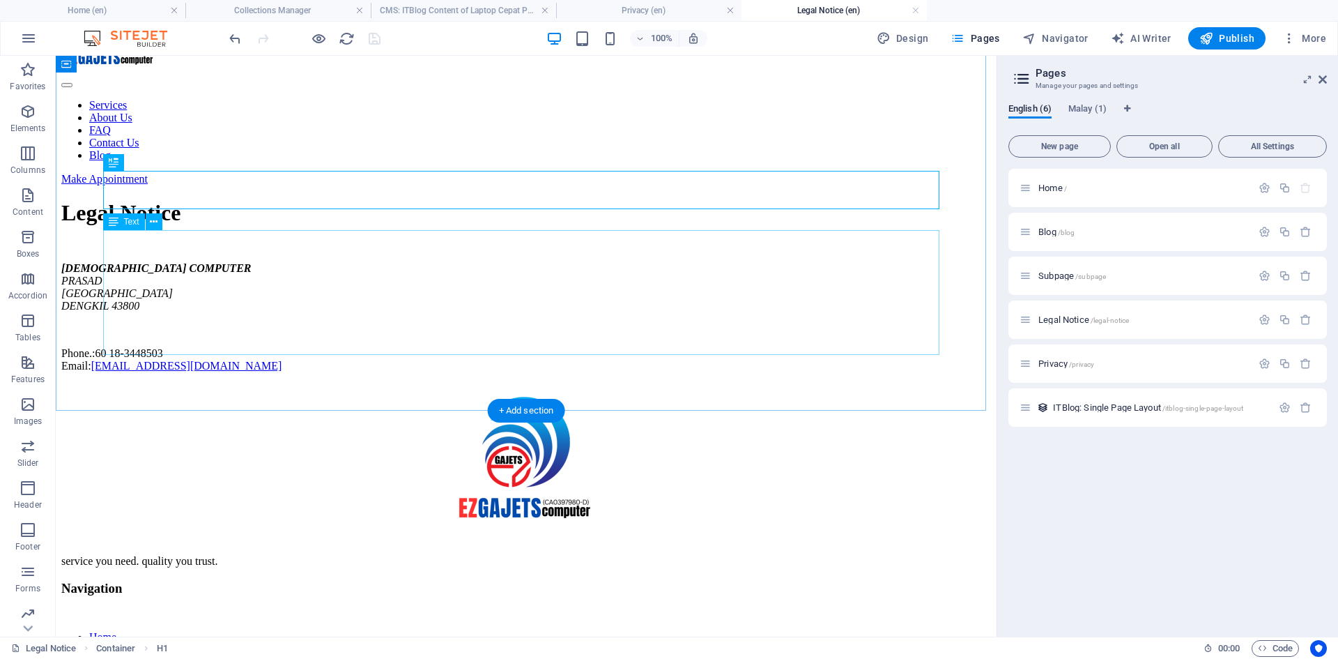
scroll to position [0, 0]
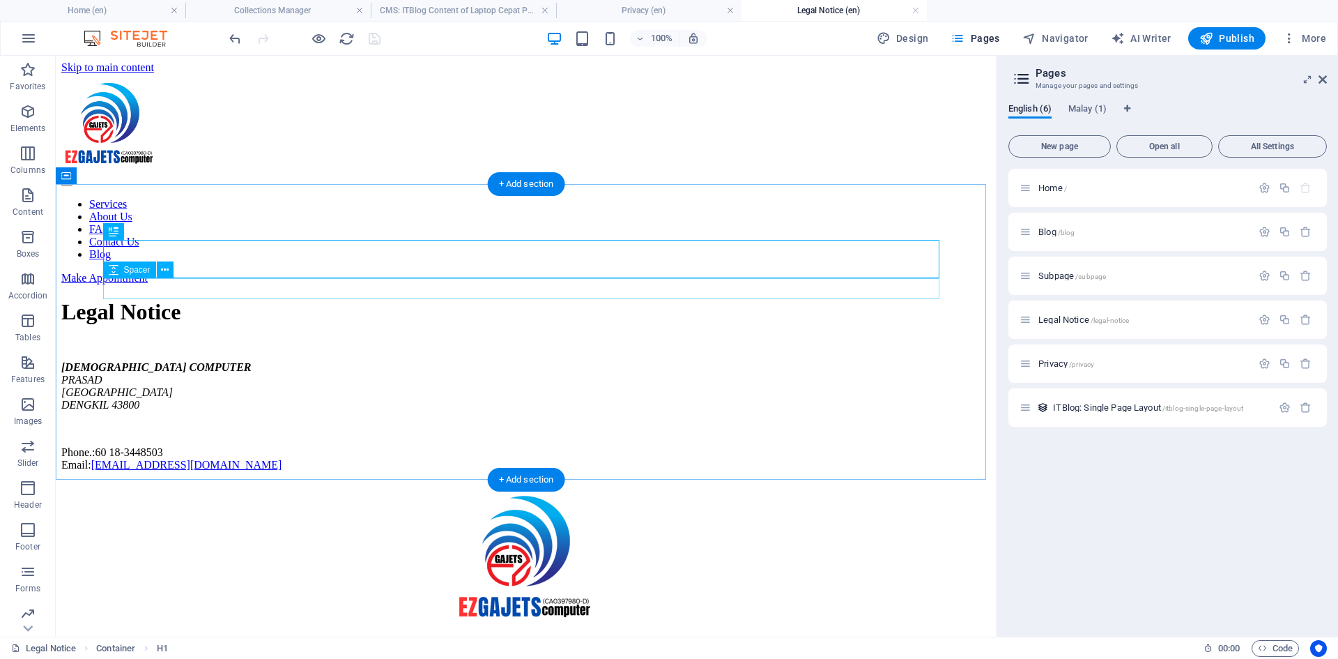
click at [549, 340] on div at bounding box center [526, 350] width 930 height 21
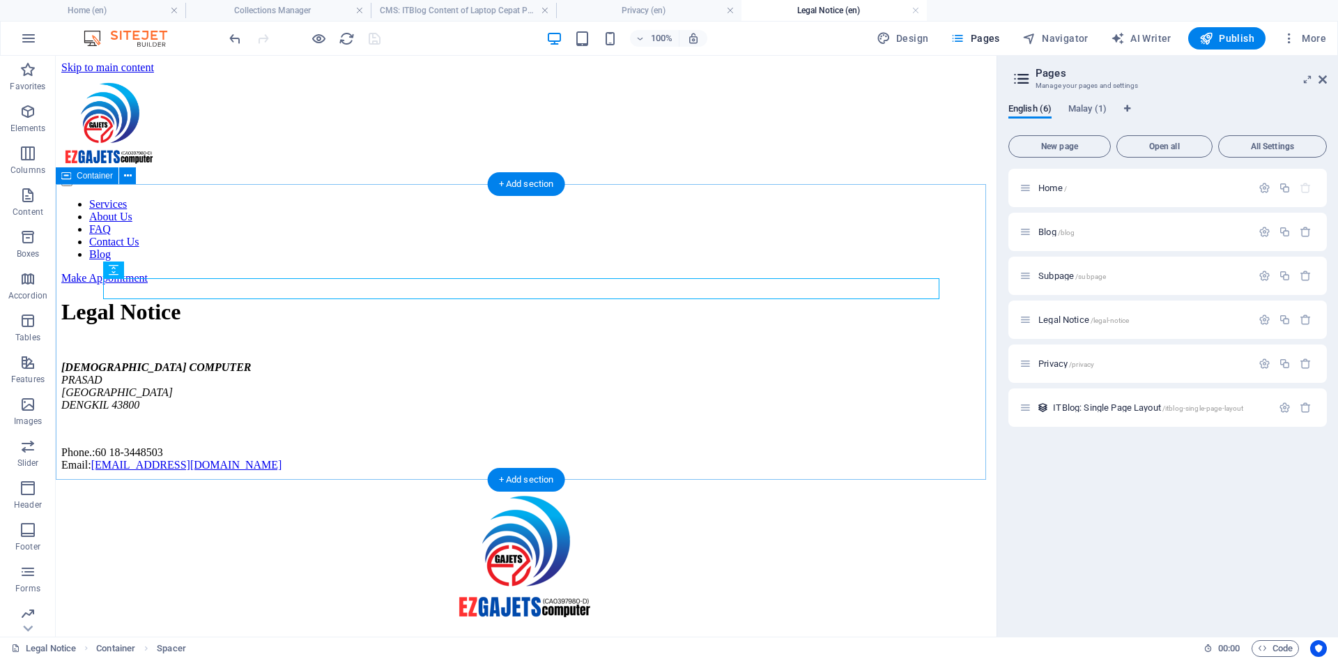
click at [532, 445] on div "Legal Notice EZGAJETS COMPUTER PRASAD JALAN PUTRA INTAN DENGKIL 43800 Phone.: […" at bounding box center [526, 384] width 930 height 171
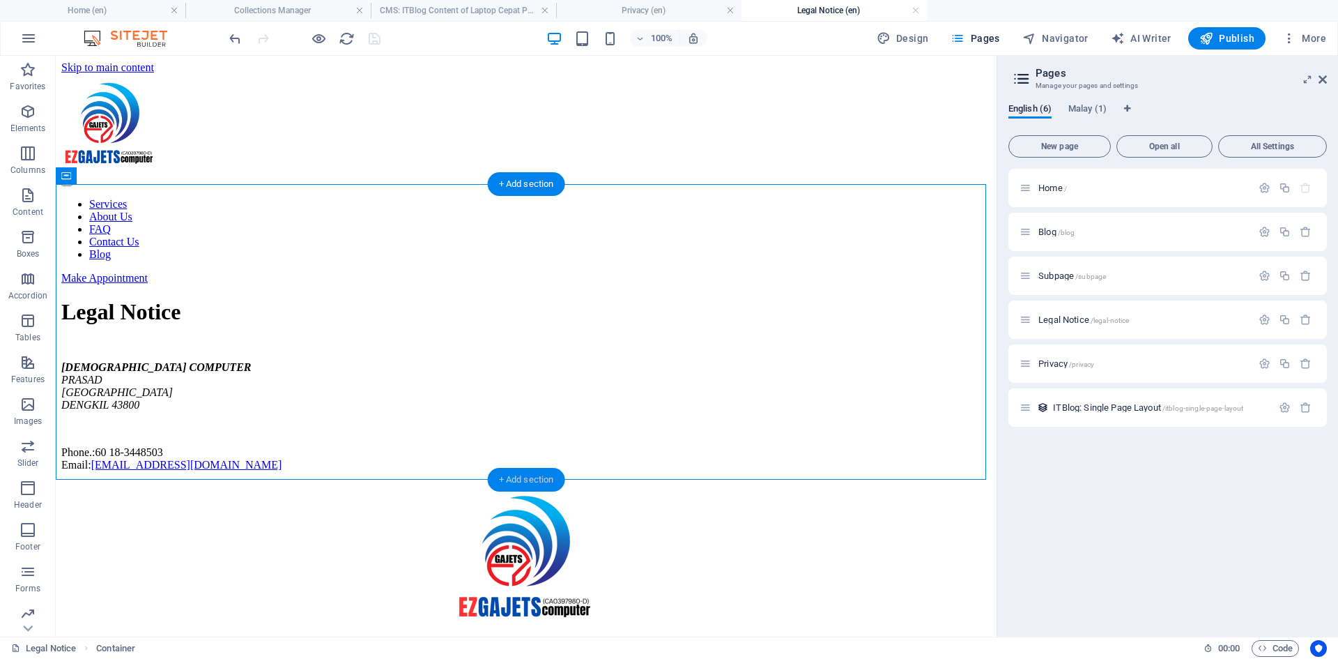
drag, startPoint x: 526, startPoint y: 477, endPoint x: 235, endPoint y: 401, distance: 300.9
click at [526, 476] on div "+ Add section" at bounding box center [526, 480] width 77 height 24
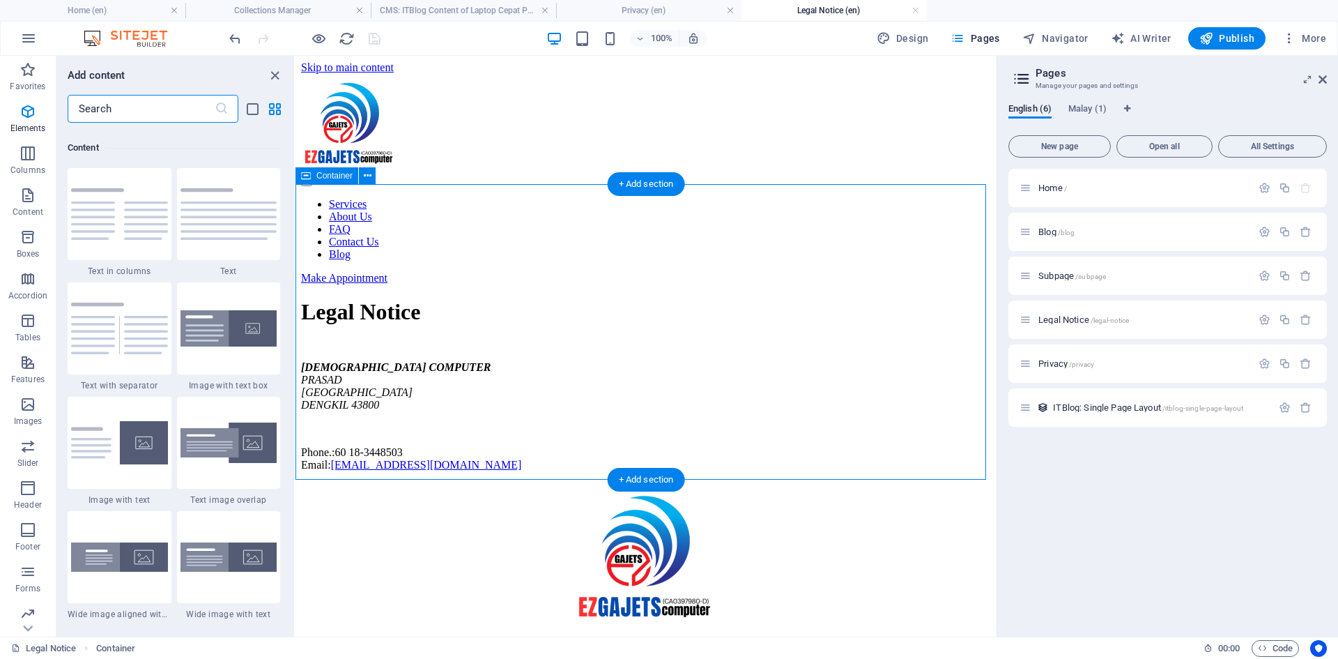
scroll to position [2439, 0]
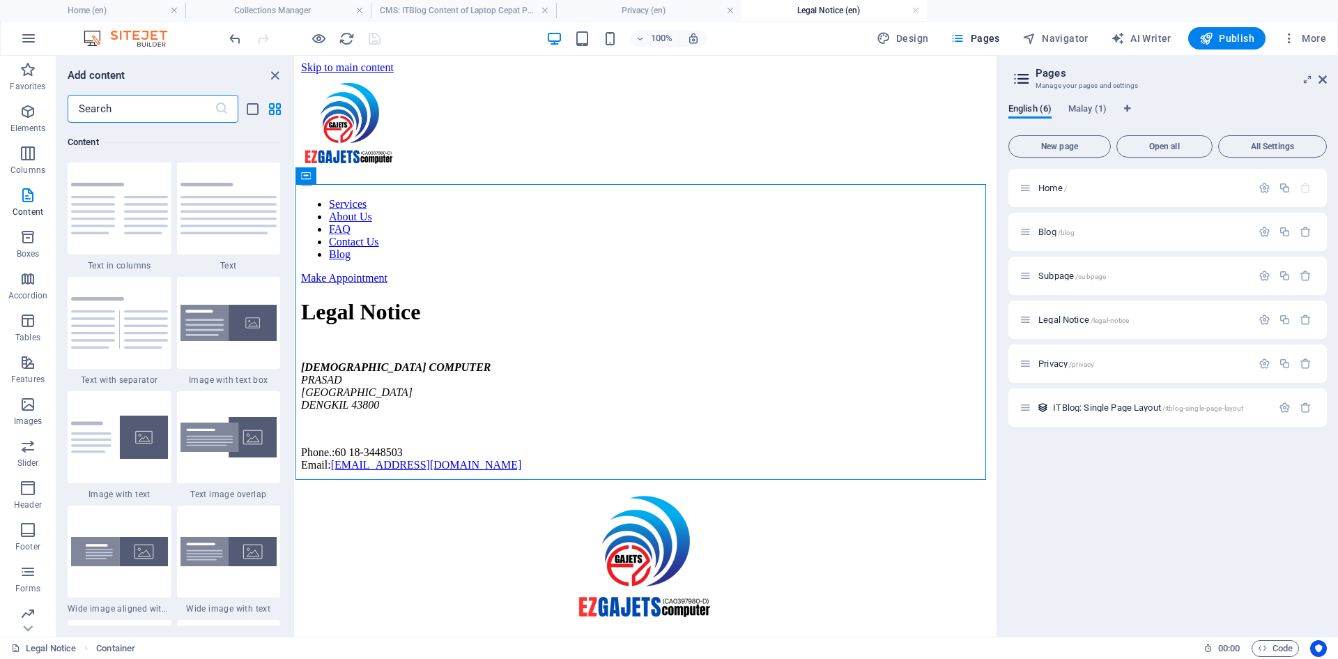
click at [157, 113] on input "text" at bounding box center [141, 109] width 147 height 28
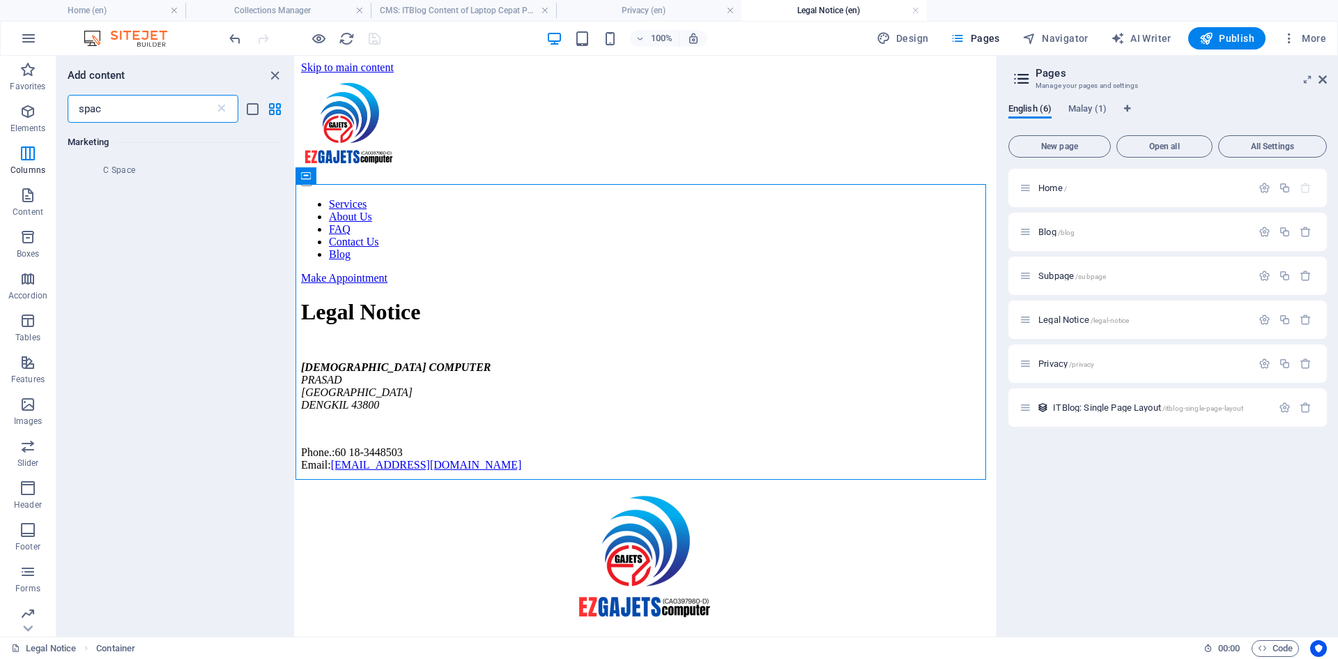
scroll to position [0, 0]
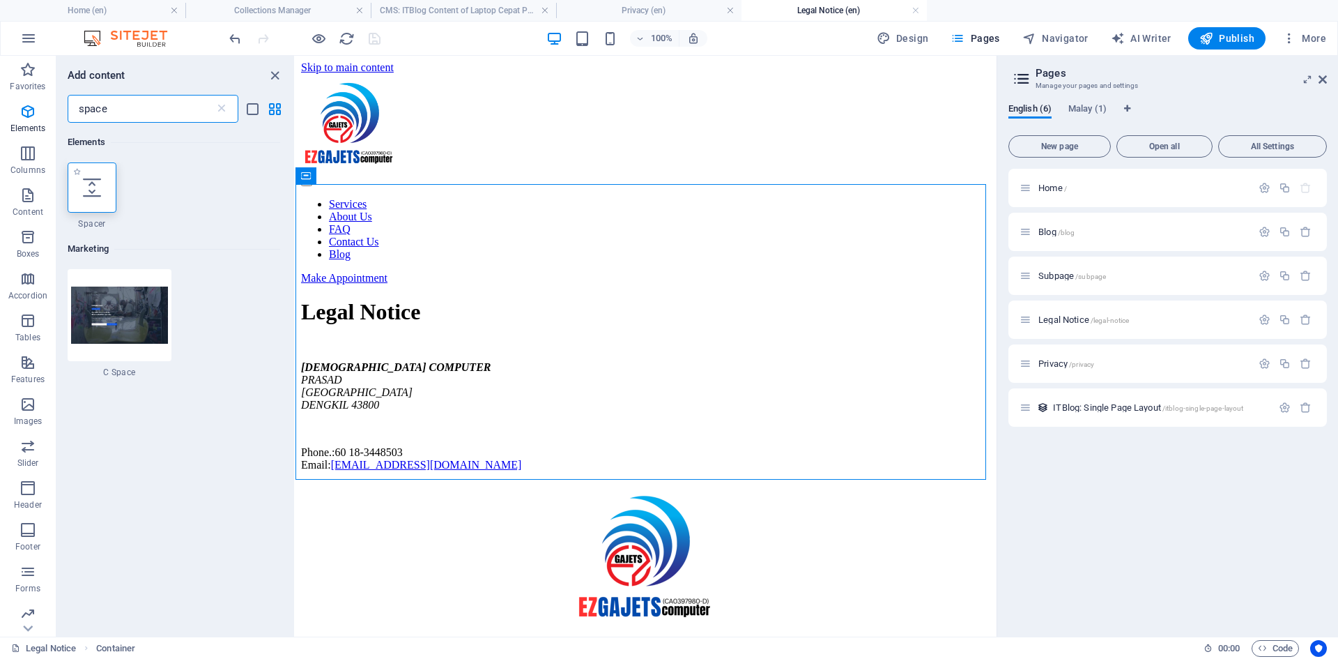
type input "space"
click at [93, 188] on icon at bounding box center [92, 187] width 18 height 18
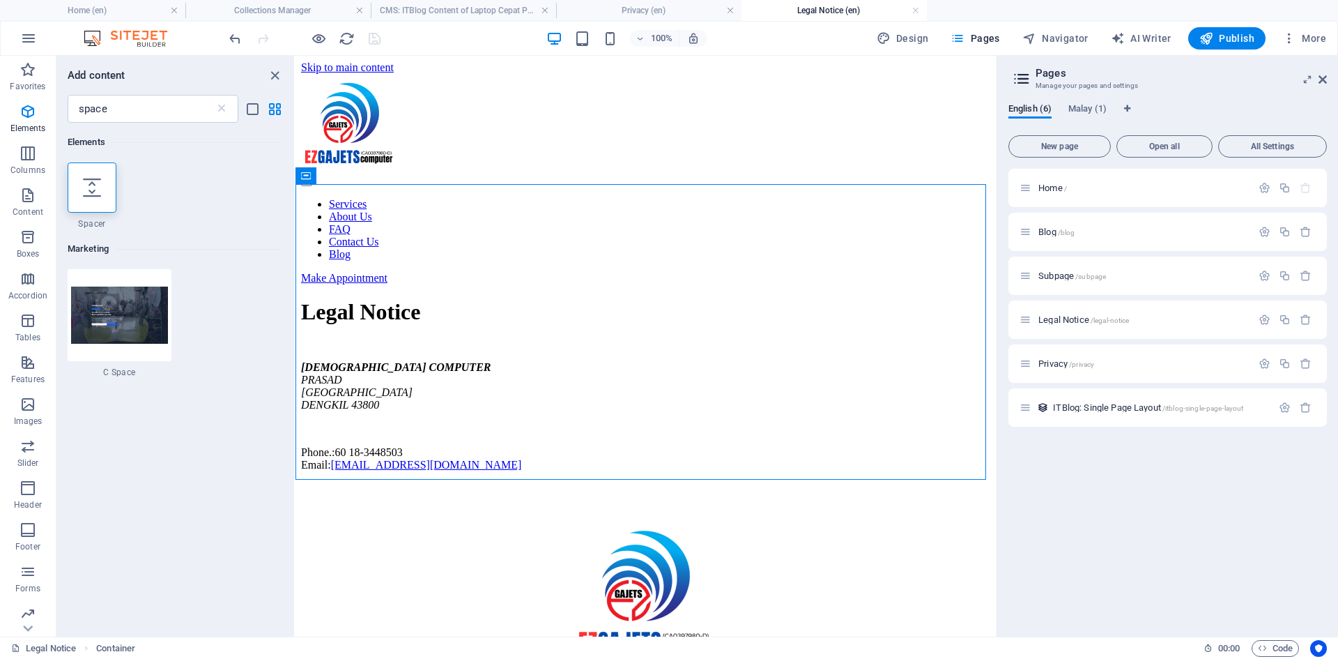
select select "px"
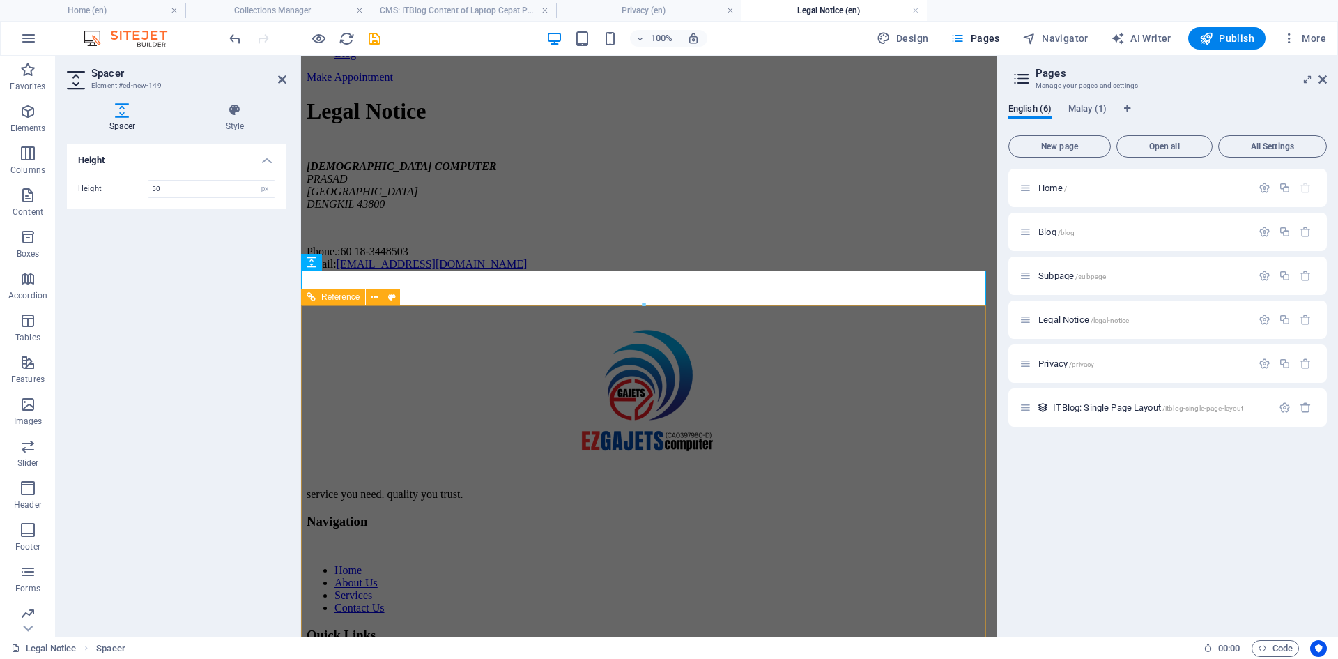
scroll to position [209, 0]
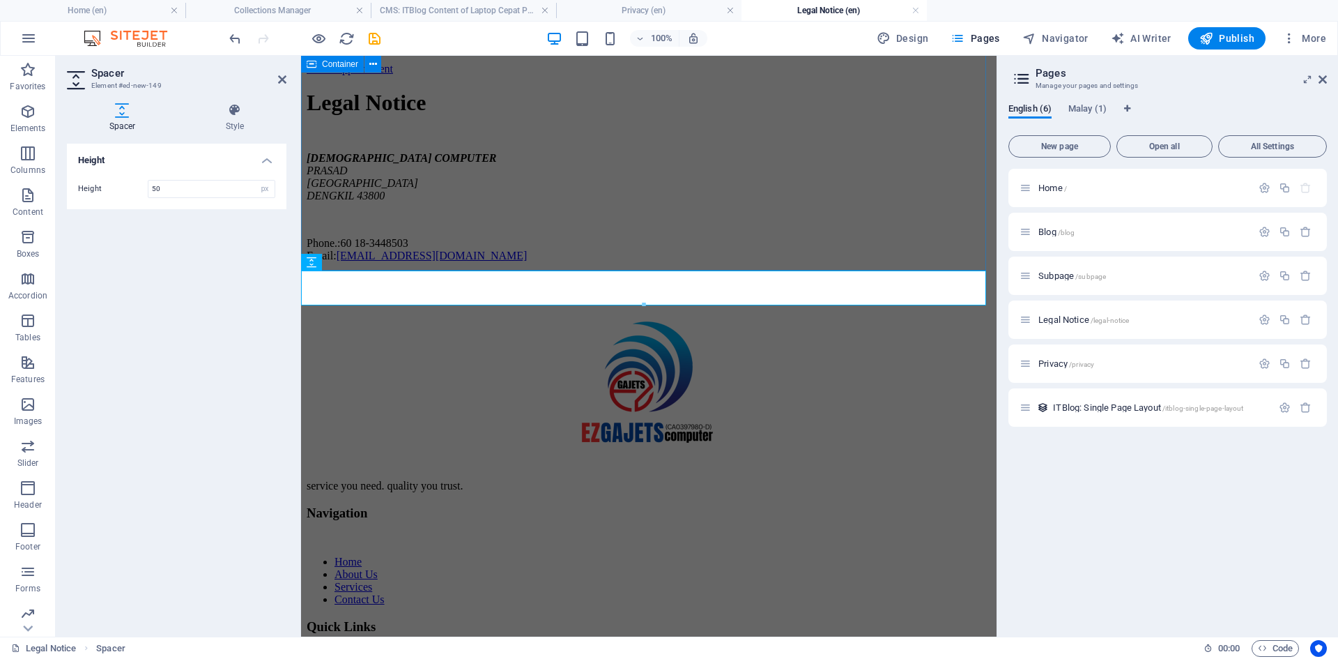
click at [649, 229] on div "Legal Notice EZGAJETS COMPUTER PRASAD JALAN PUTRA INTAN DENGKIL 43800 Phone.: […" at bounding box center [649, 175] width 684 height 171
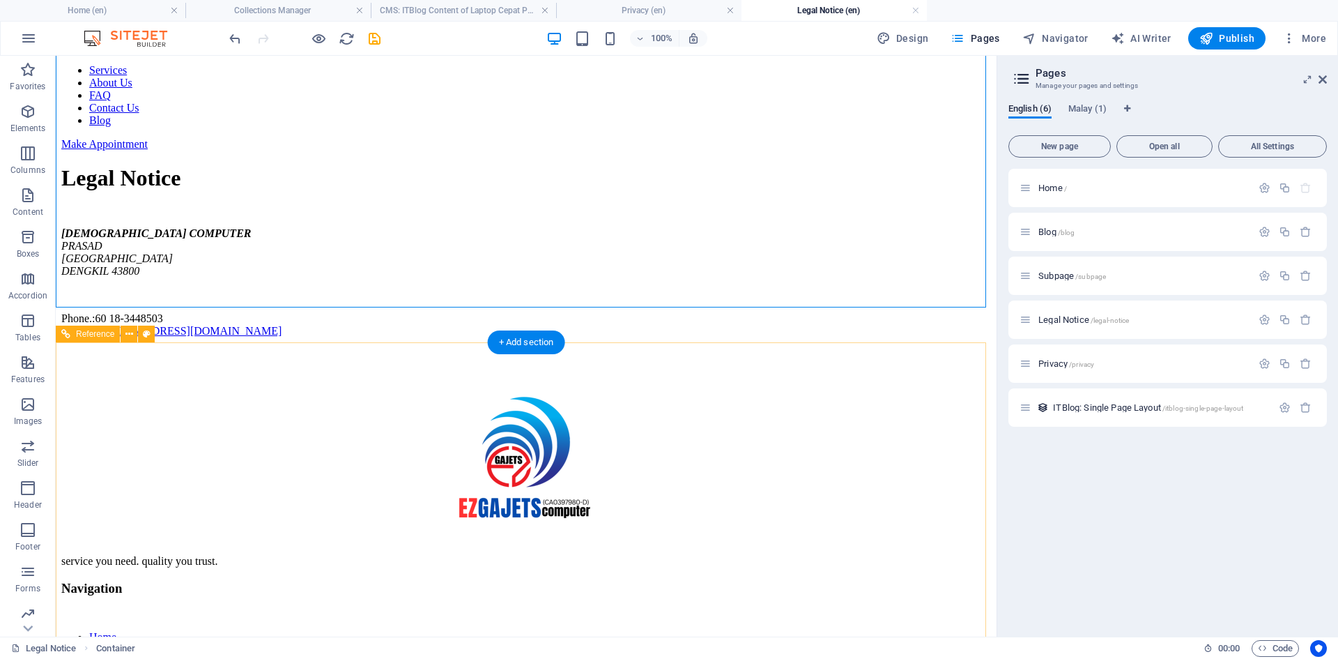
scroll to position [70, 0]
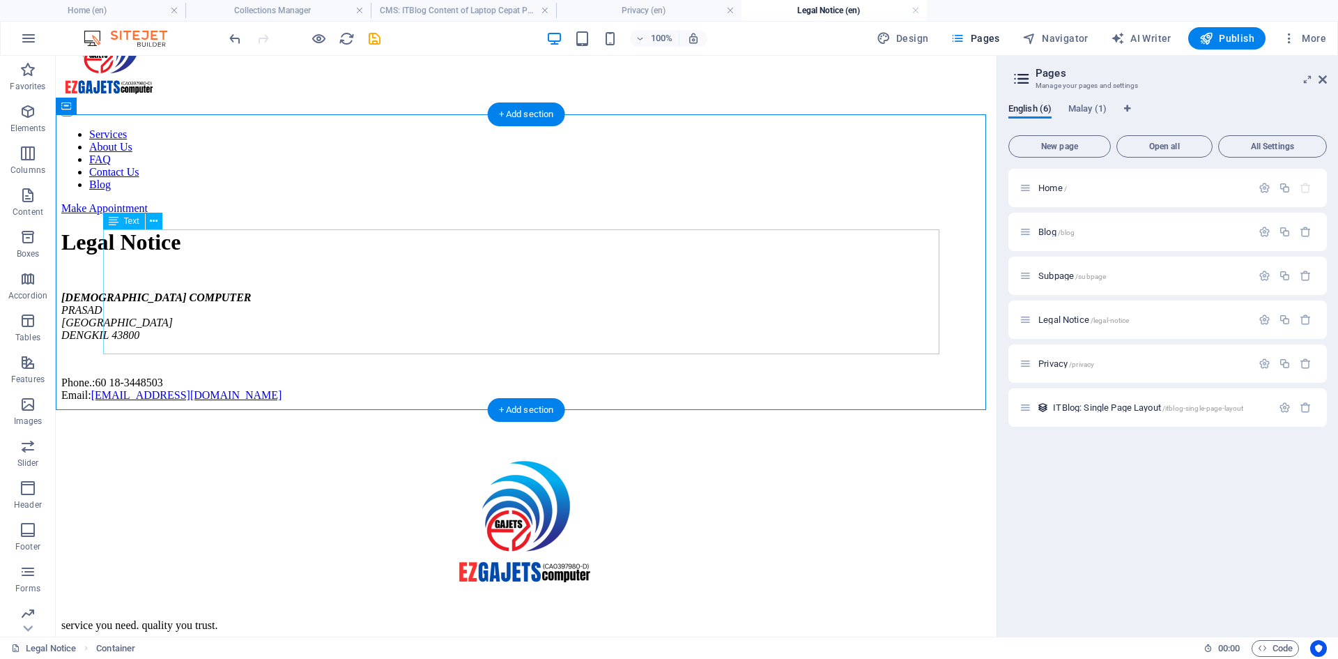
click at [244, 291] on div "EZGAJETS COMPUTER PRASAD JALAN PUTRA INTAN DENGKIL 43800 Phone.: [PHONE_NUMBER]…" at bounding box center [526, 346] width 930 height 110
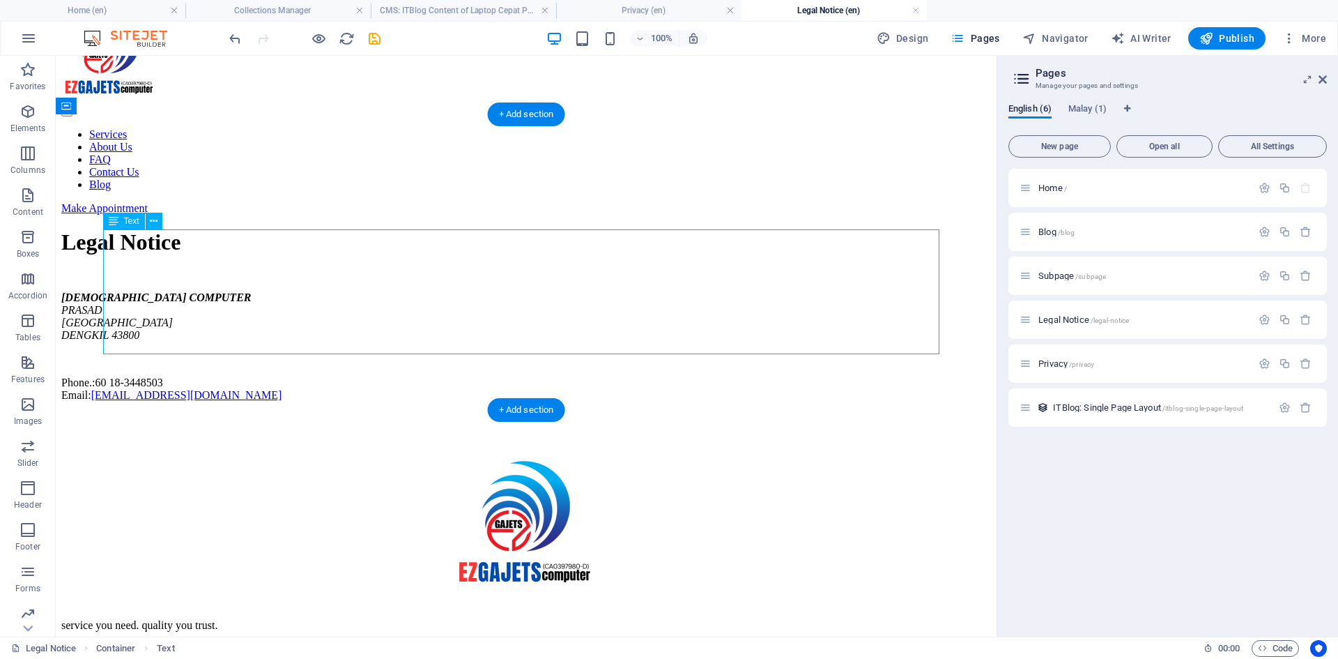
click at [244, 291] on div "EZGAJETS COMPUTER PRASAD JALAN PUTRA INTAN DENGKIL 43800 Phone.: [PHONE_NUMBER]…" at bounding box center [526, 346] width 930 height 110
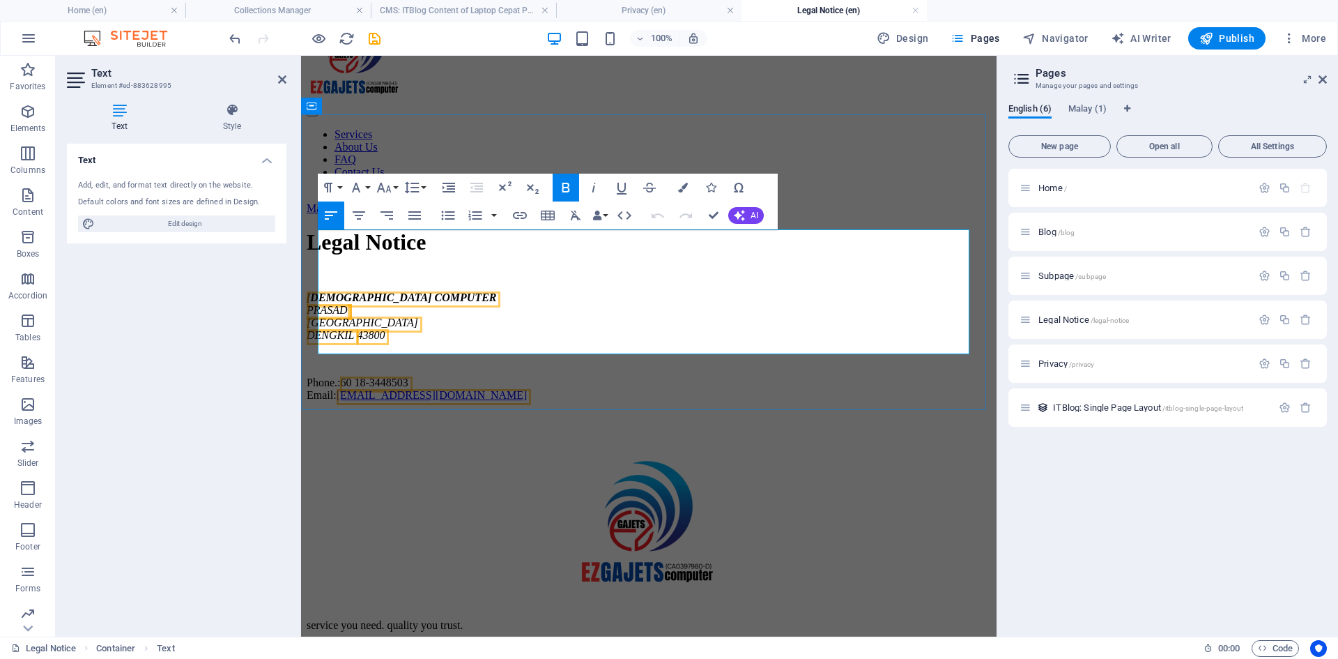
click at [670, 353] on p at bounding box center [649, 359] width 684 height 13
click at [320, 291] on span "[DEMOGRAPHIC_DATA] COMPUTER" at bounding box center [402, 297] width 190 height 12
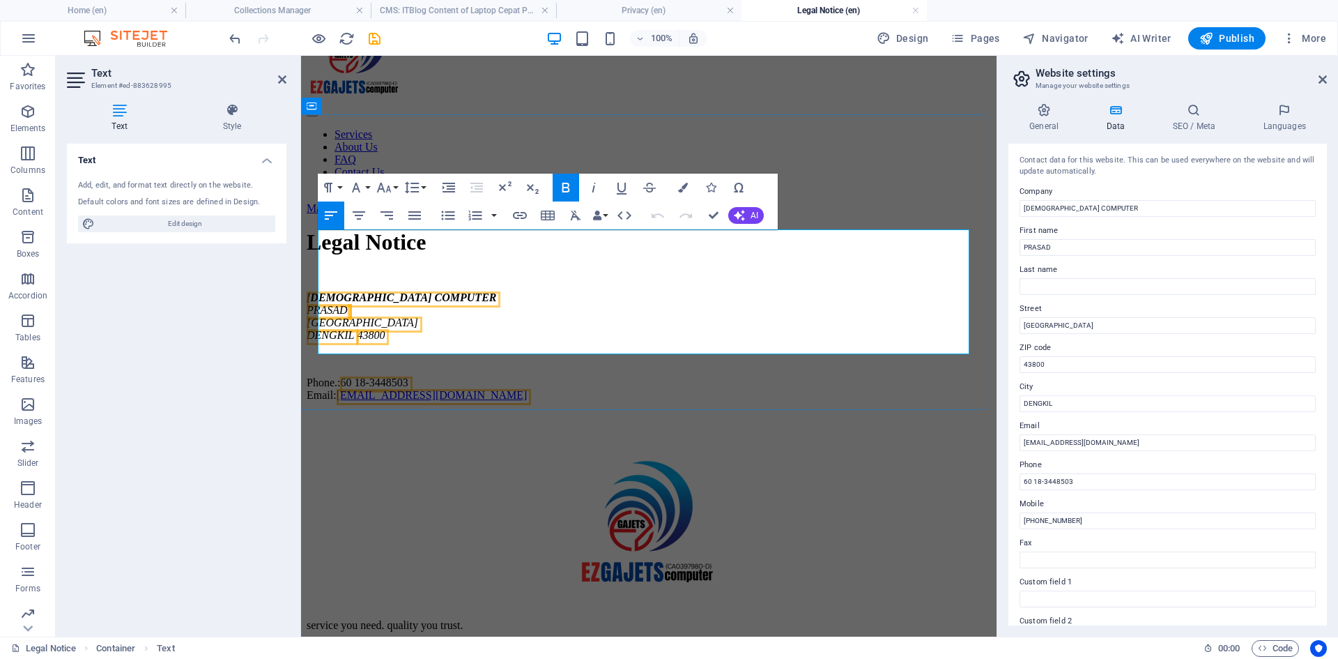
click at [461, 291] on address "EZGAJETS COMPUTER PRASAD JALAN PUTRA INTAN DENGKIL 43800" at bounding box center [649, 316] width 684 height 50
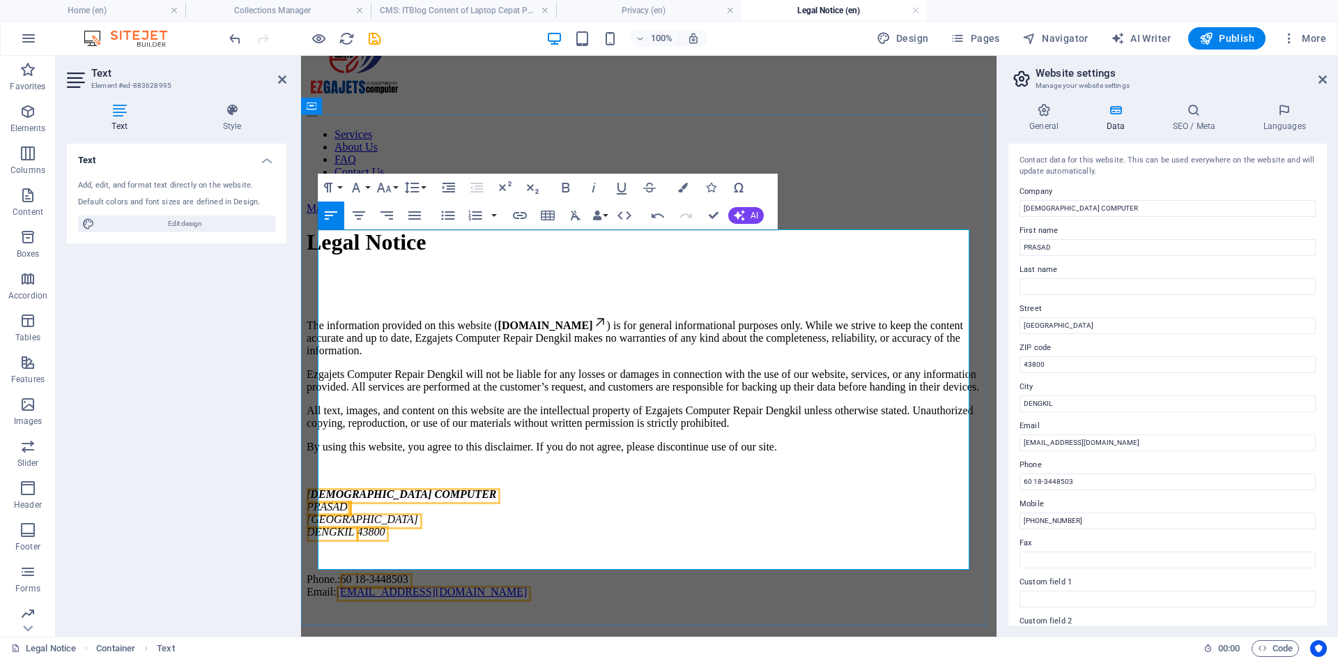
click at [565, 493] on address "EZGAJETS COMPUTER PRASAD JALAN PUTRA INTAN DENGKIL 43800" at bounding box center [649, 513] width 684 height 50
click at [887, 229] on div "Legal Notice" at bounding box center [649, 242] width 684 height 26
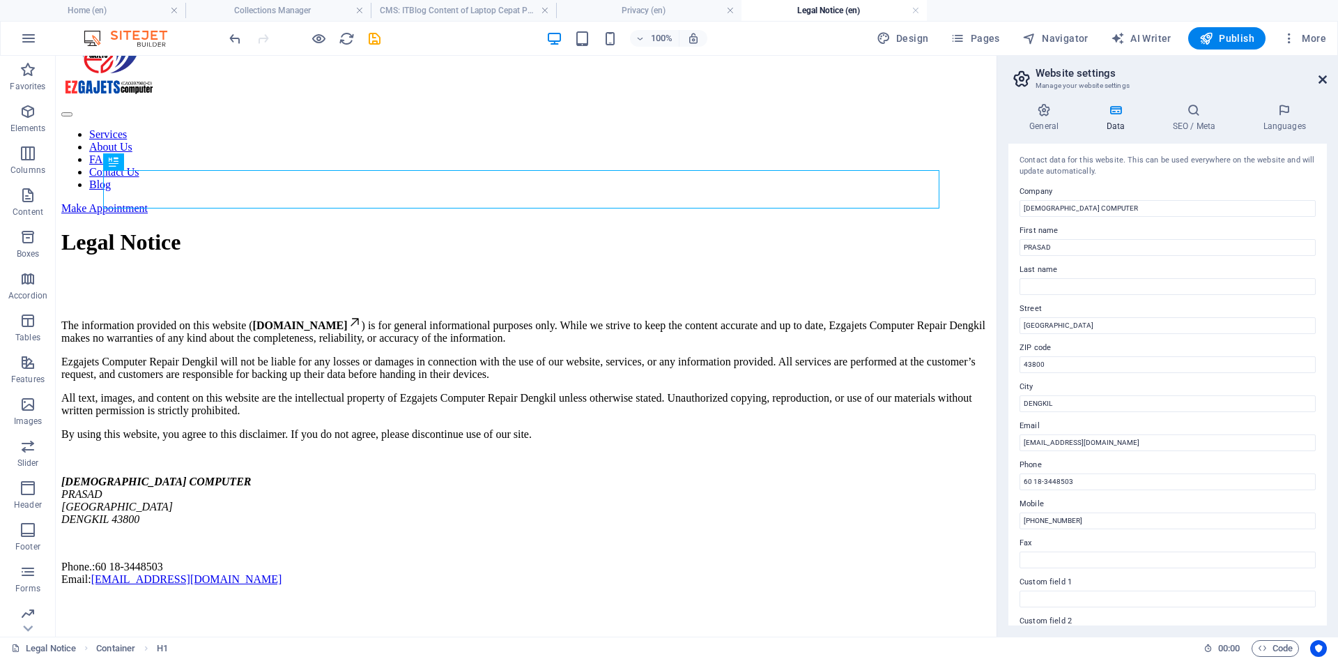
click at [1321, 78] on icon at bounding box center [1323, 79] width 8 height 11
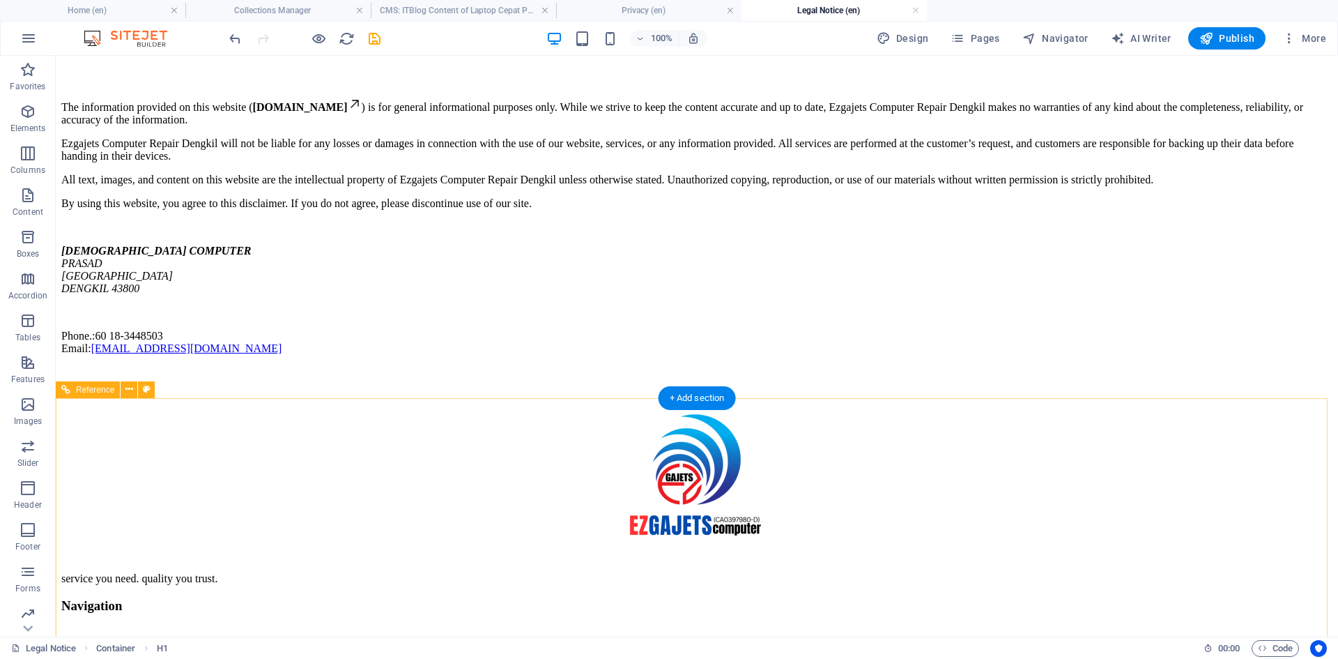
scroll to position [348, 0]
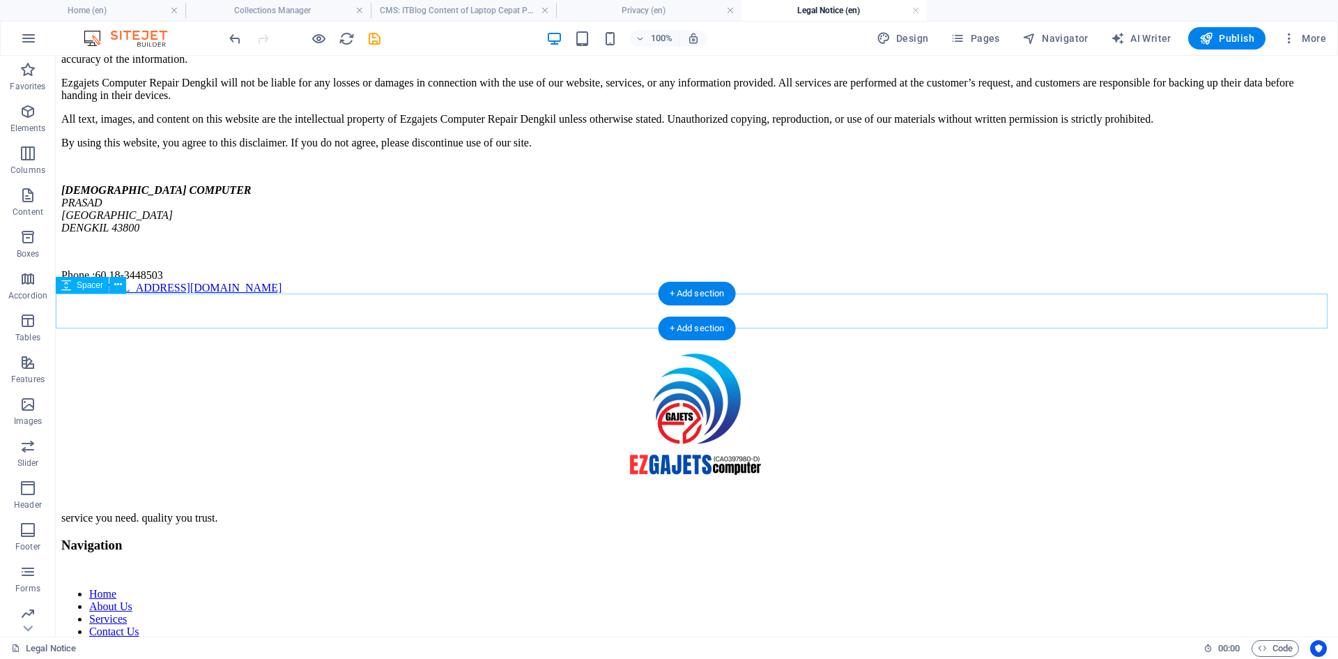
click at [551, 308] on div at bounding box center [696, 322] width 1271 height 35
click at [115, 285] on icon at bounding box center [118, 284] width 8 height 15
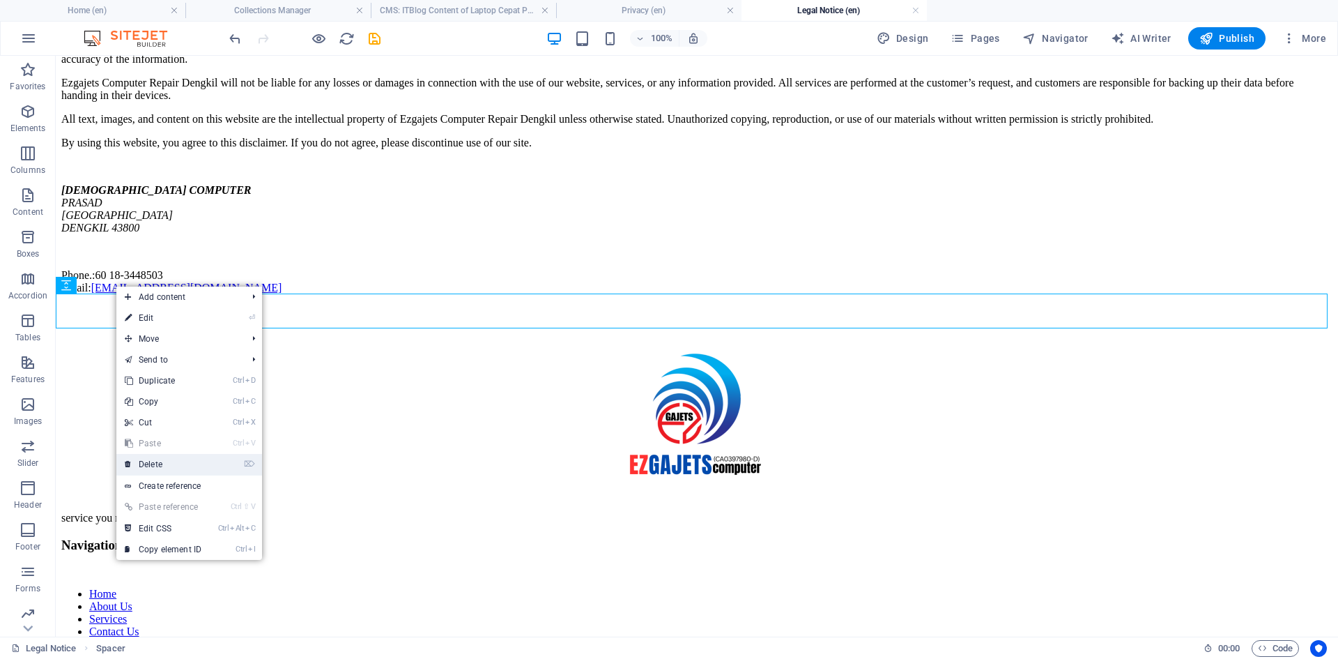
click at [158, 462] on link "⌦ Delete" at bounding box center [162, 464] width 93 height 21
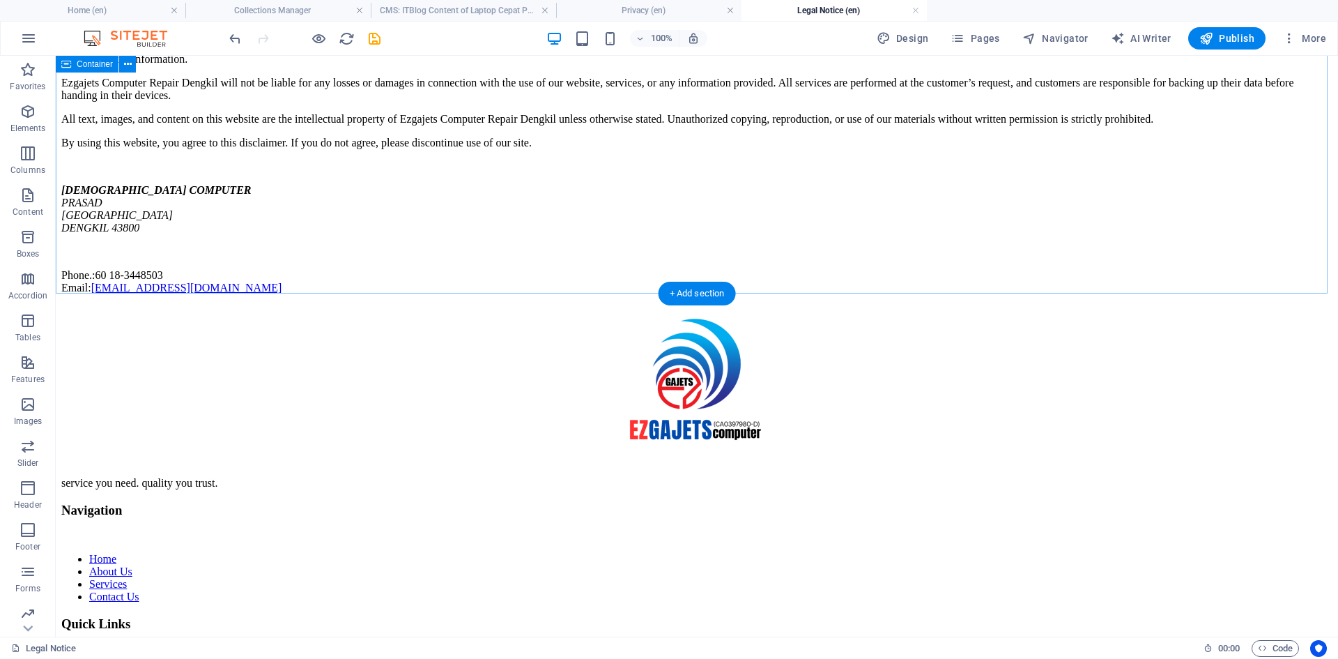
click at [560, 261] on div "Legal Notice The information provided on this website ( [DOMAIN_NAME] ) is for …" at bounding box center [696, 122] width 1271 height 343
click at [374, 37] on icon "save" at bounding box center [375, 39] width 16 height 16
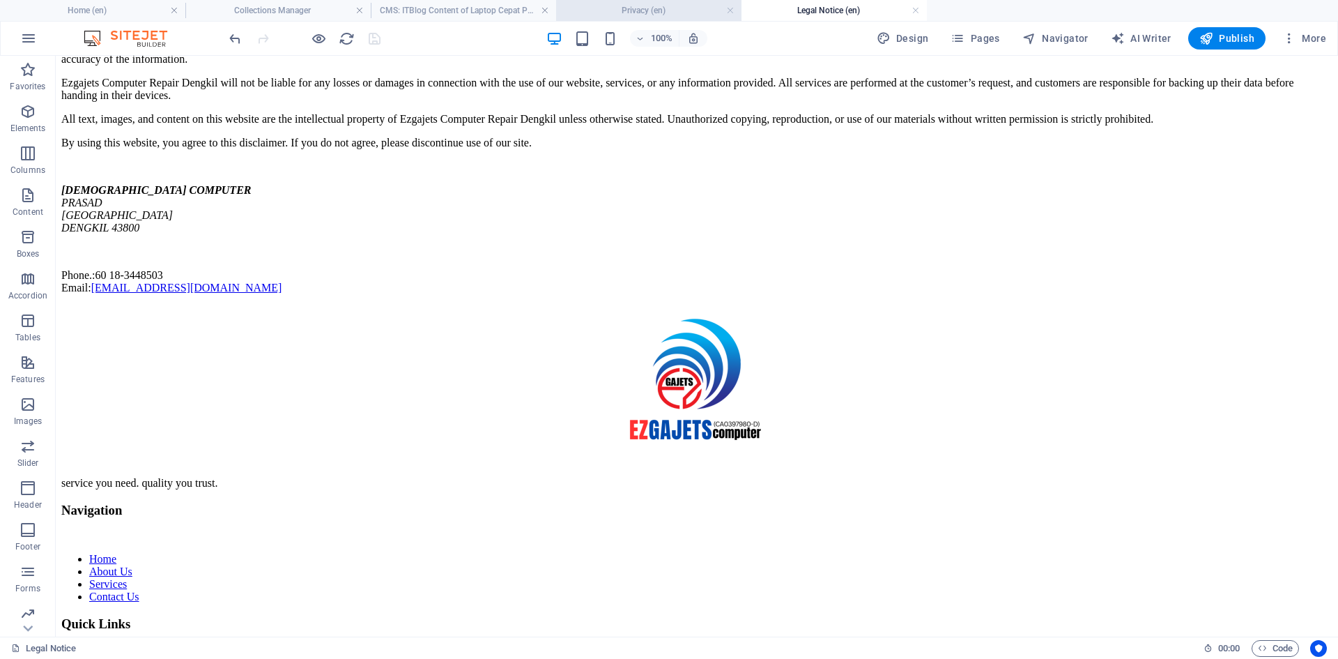
click at [629, 8] on h4 "Privacy (en)" at bounding box center [648, 10] width 185 height 15
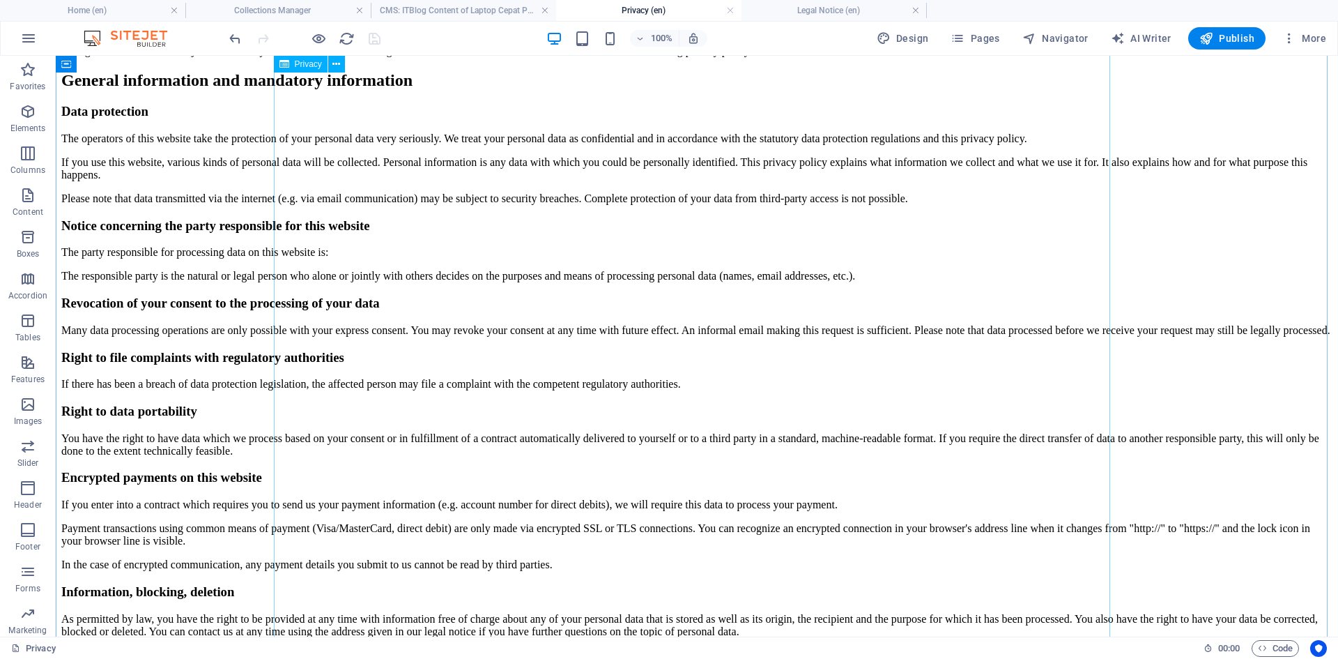
scroll to position [581, 0]
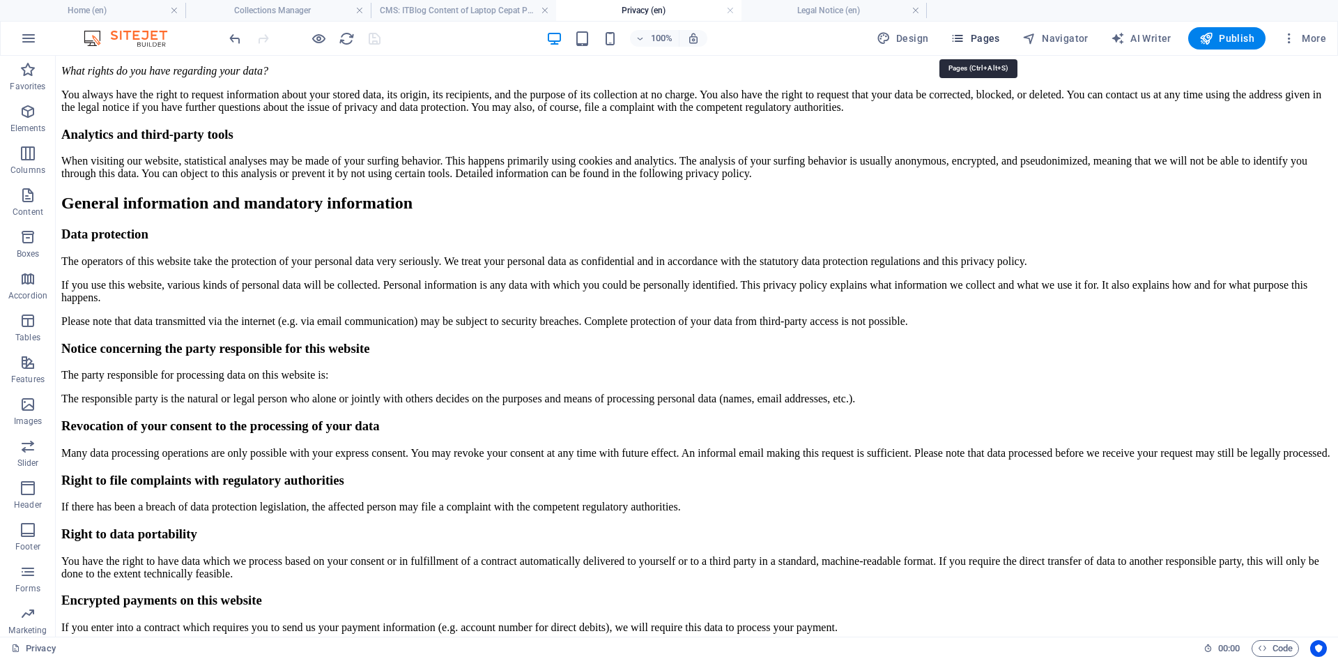
click at [965, 38] on icon "button" at bounding box center [958, 38] width 14 height 14
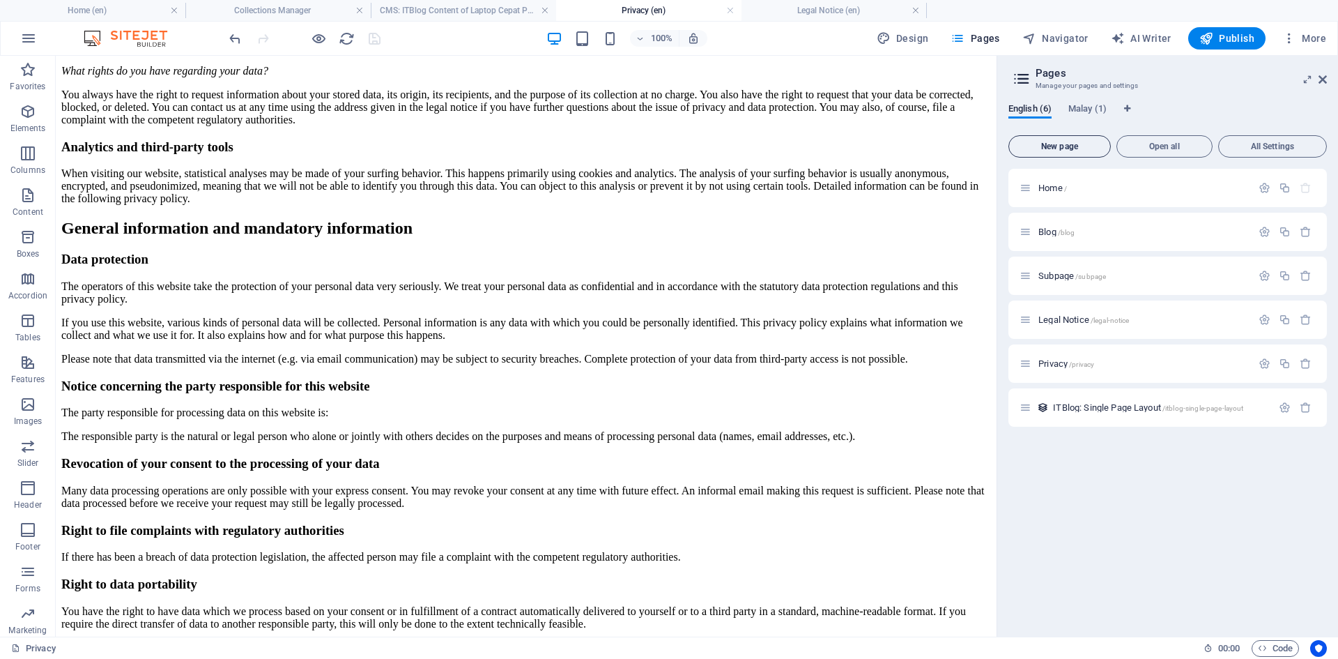
click at [1065, 141] on button "New page" at bounding box center [1060, 146] width 102 height 22
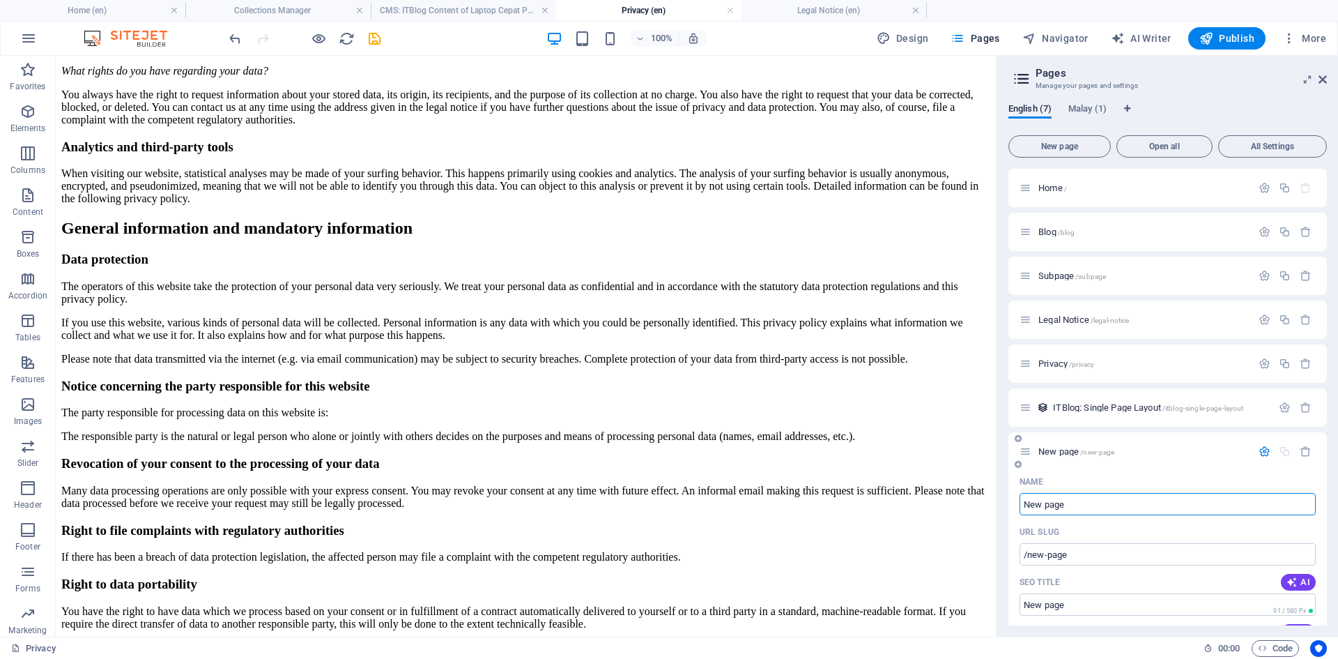
scroll to position [70, 0]
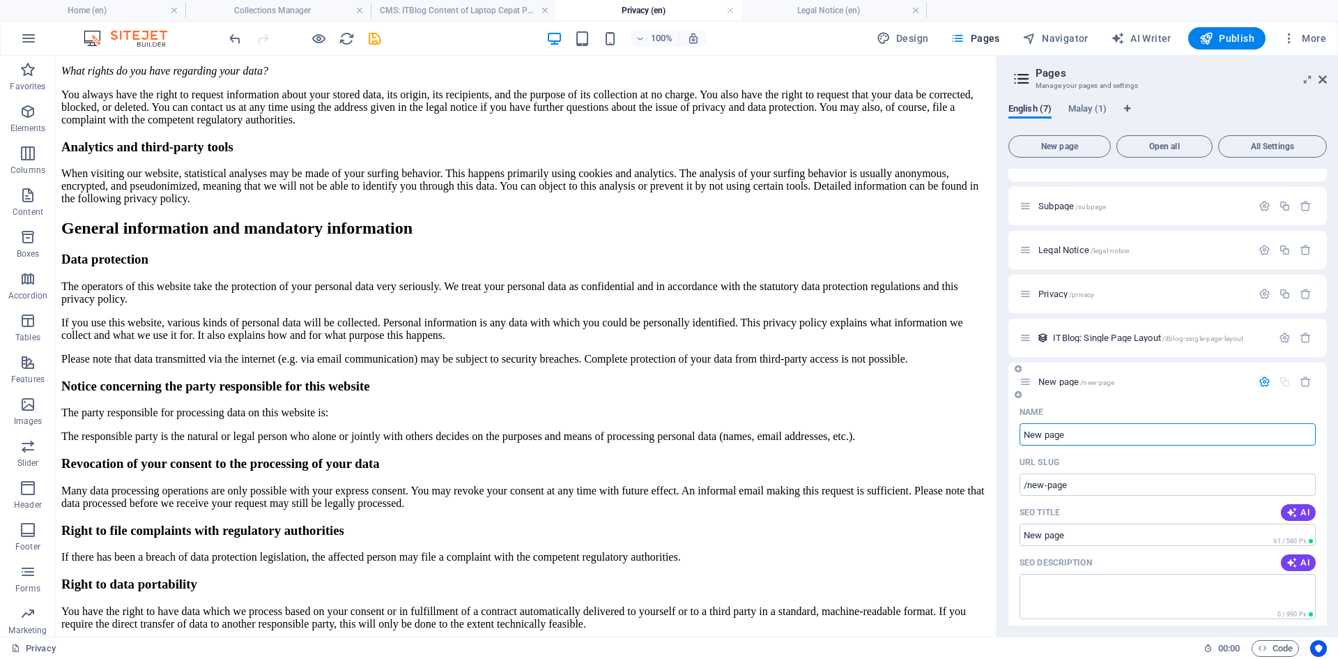
paste input "Terms & Conditions"
type input "Terms & Conditions"
type input "/terms-conditions"
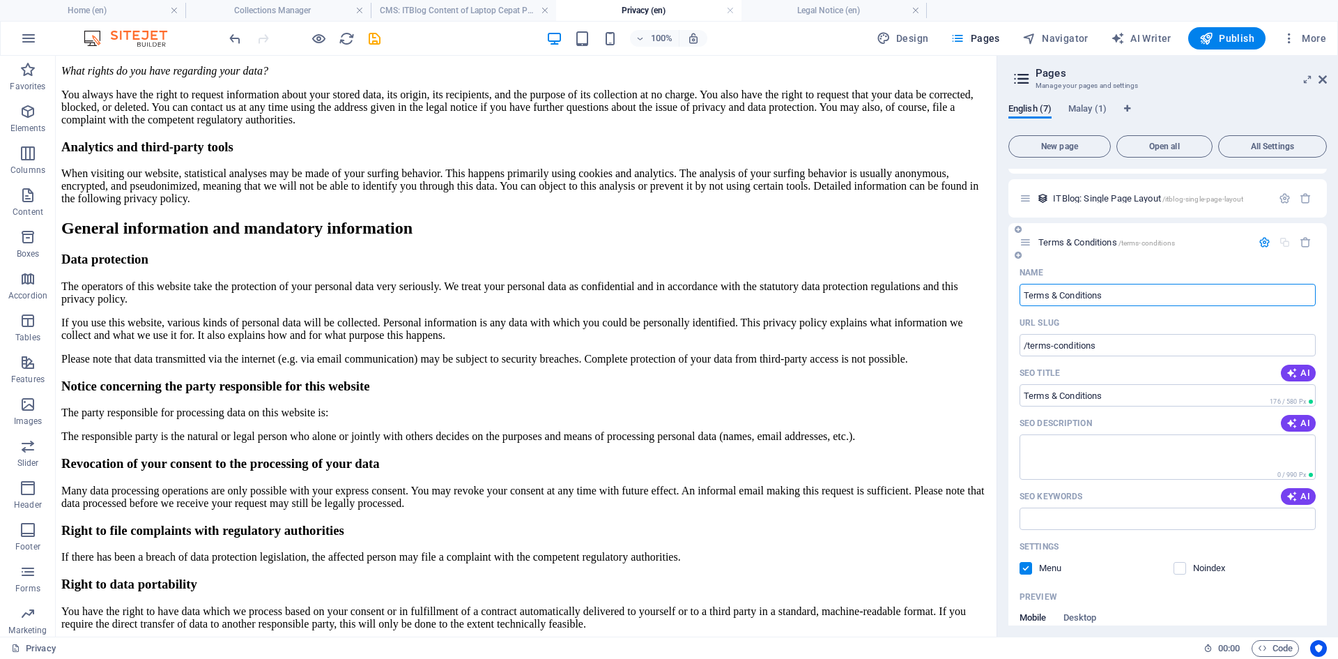
scroll to position [279, 0]
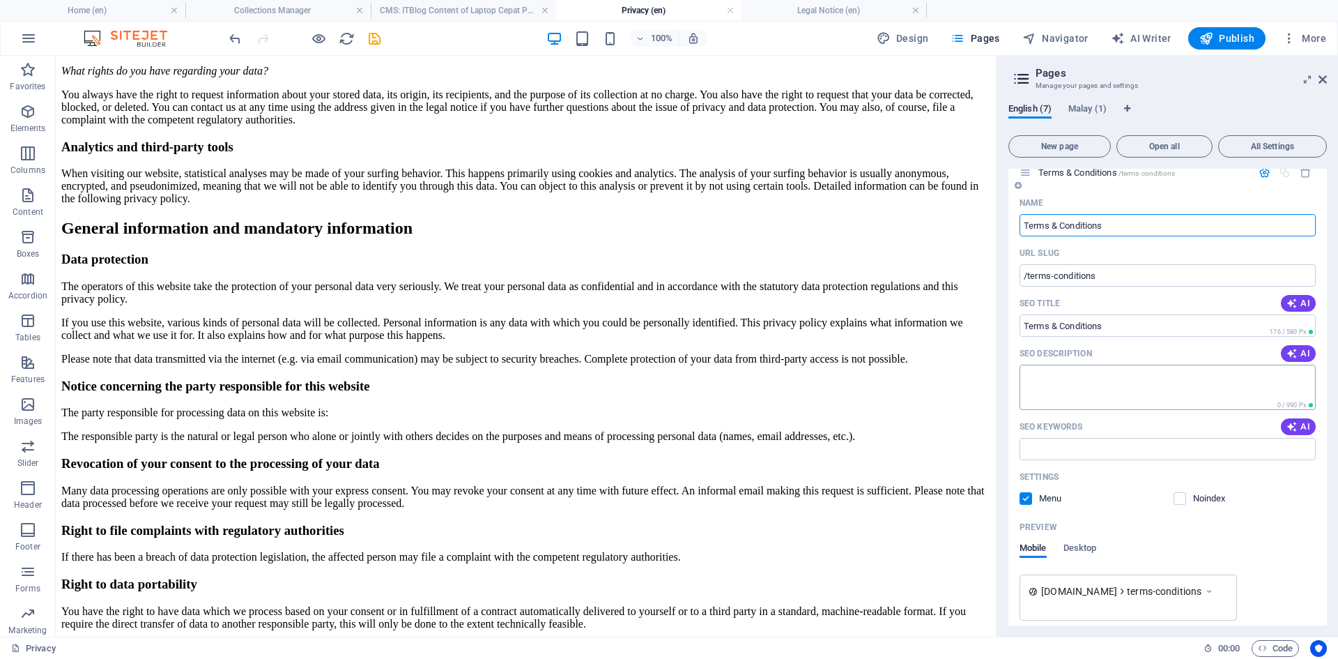
type input "Terms & Conditions"
click at [1059, 376] on textarea "SEO Description" at bounding box center [1168, 387] width 296 height 45
paste textarea "Terms & Conditions"
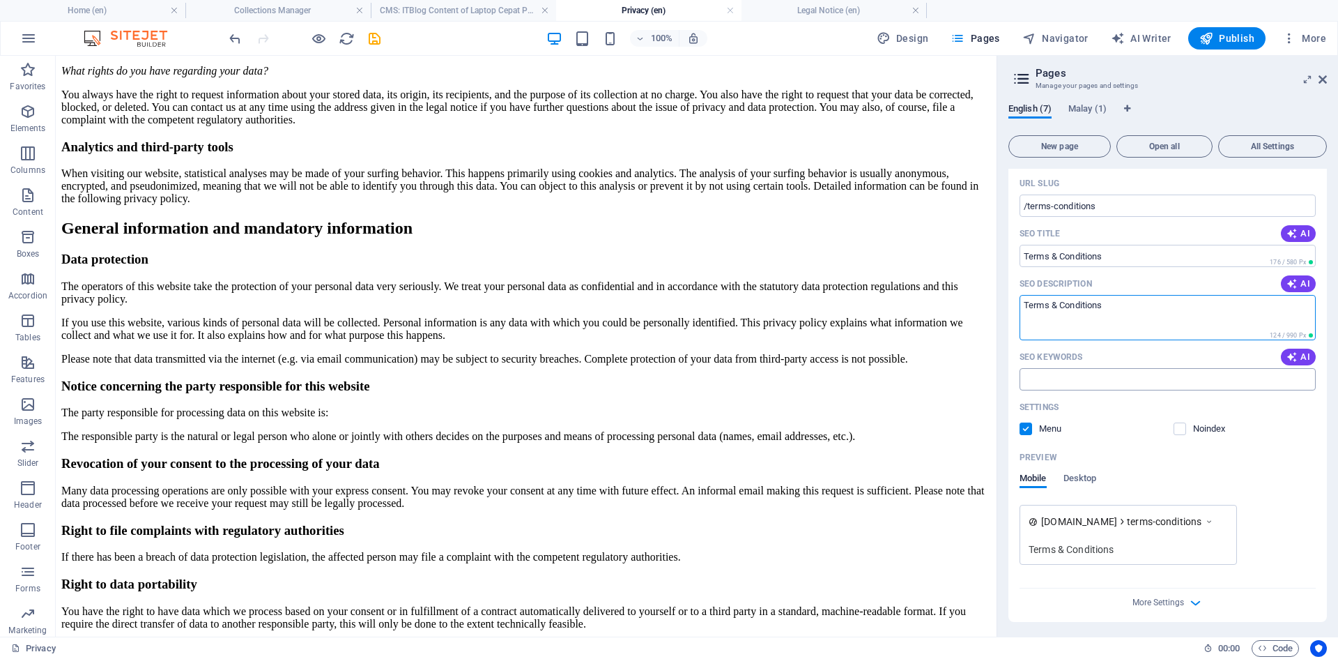
type textarea "Terms & Conditions"
click at [1066, 378] on input "SEO Keywords" at bounding box center [1168, 379] width 296 height 22
paste input "Terms & Conditions"
type input "Terms & Conditions"
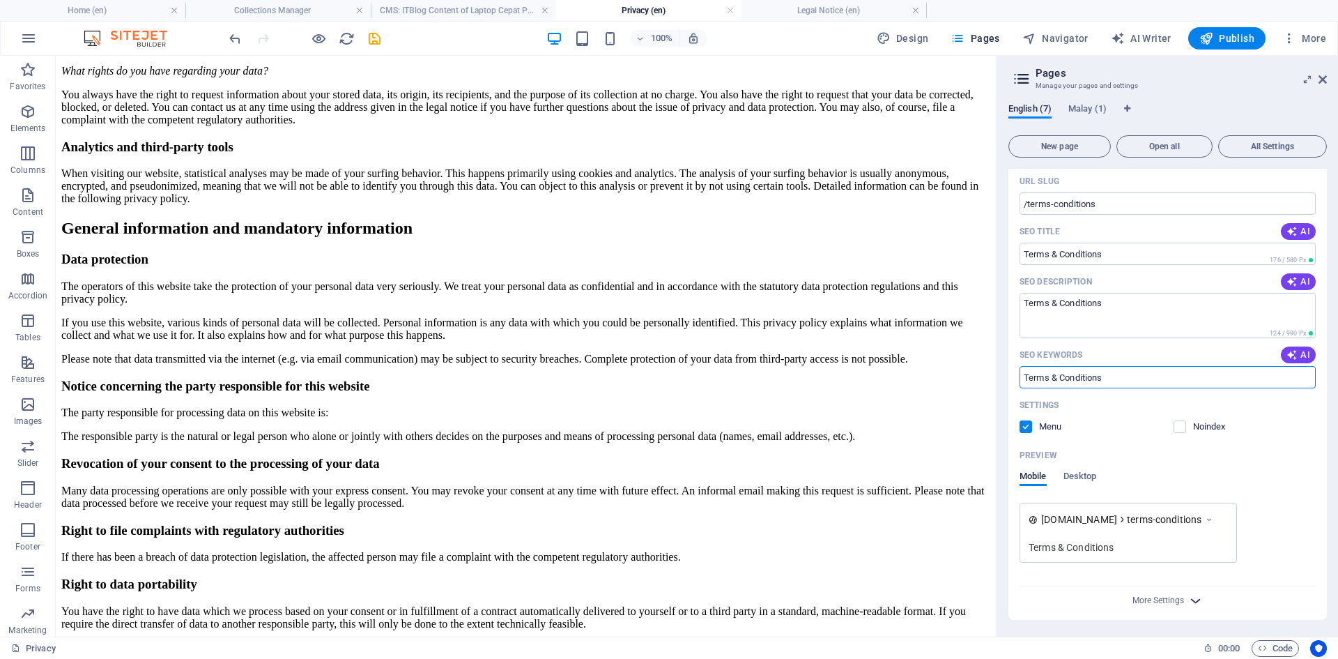
click at [1193, 599] on icon "button" at bounding box center [1196, 600] width 16 height 16
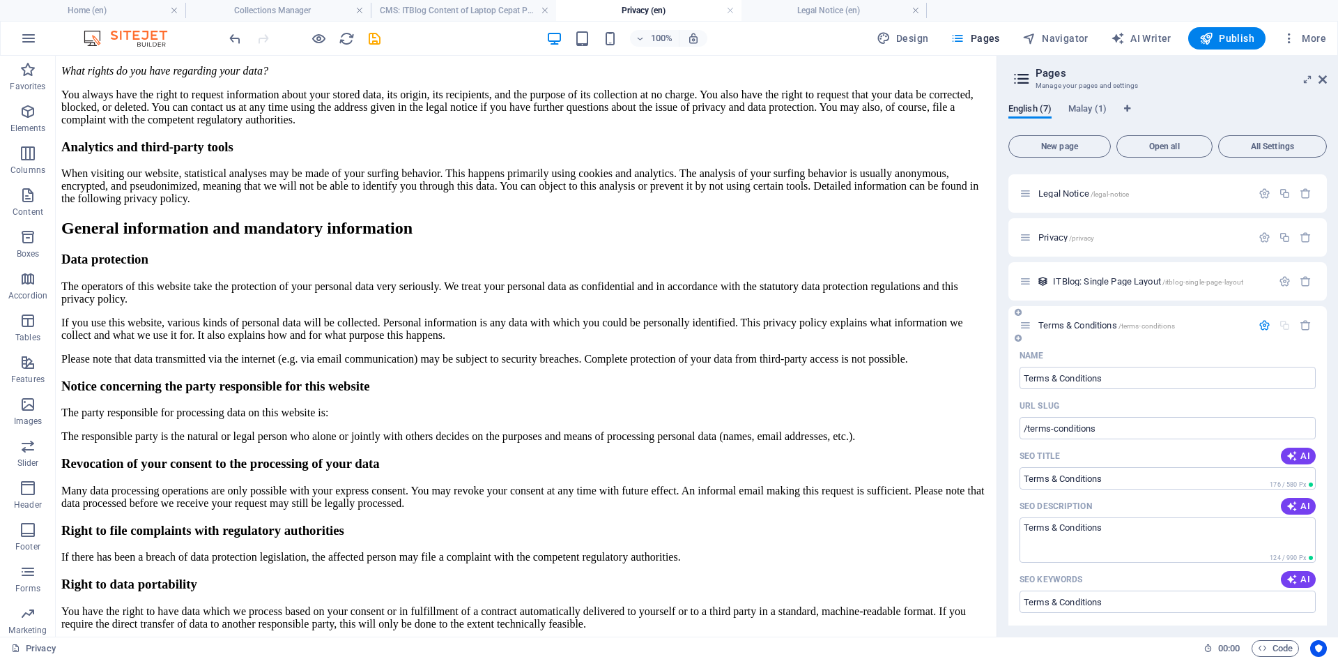
scroll to position [0, 0]
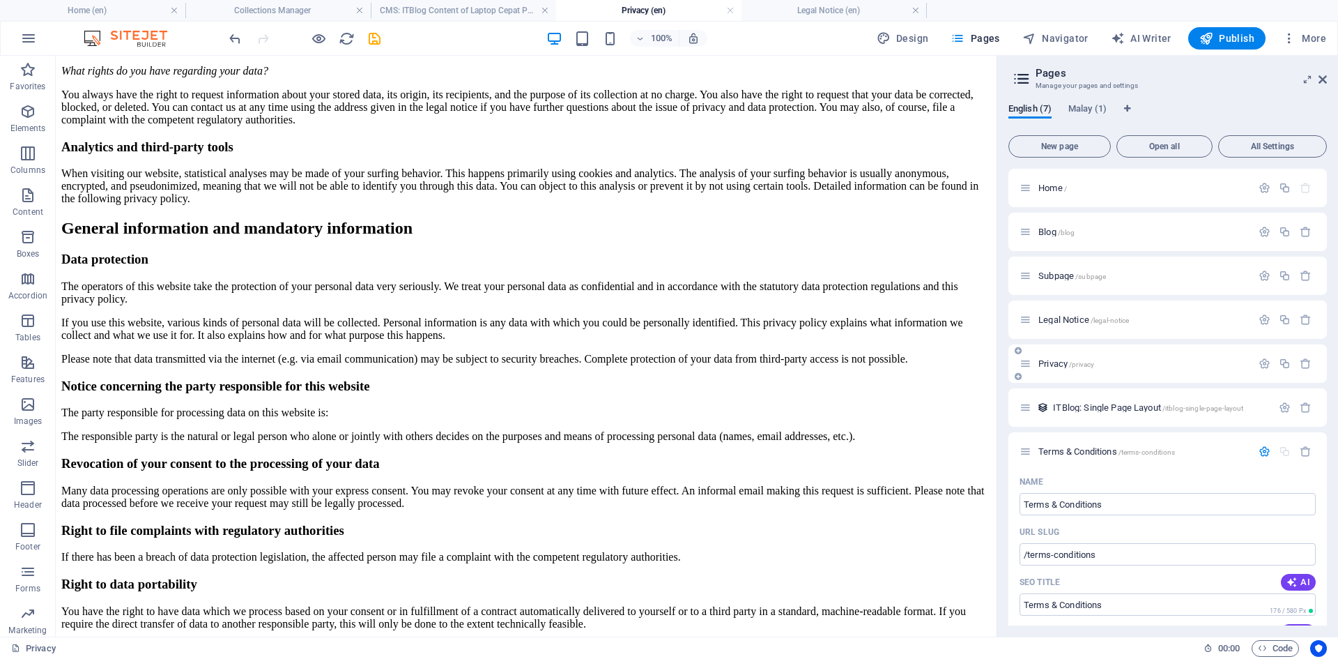
click at [1183, 366] on p "Privacy /privacy" at bounding box center [1142, 363] width 209 height 9
click at [1259, 361] on icon "button" at bounding box center [1265, 364] width 12 height 12
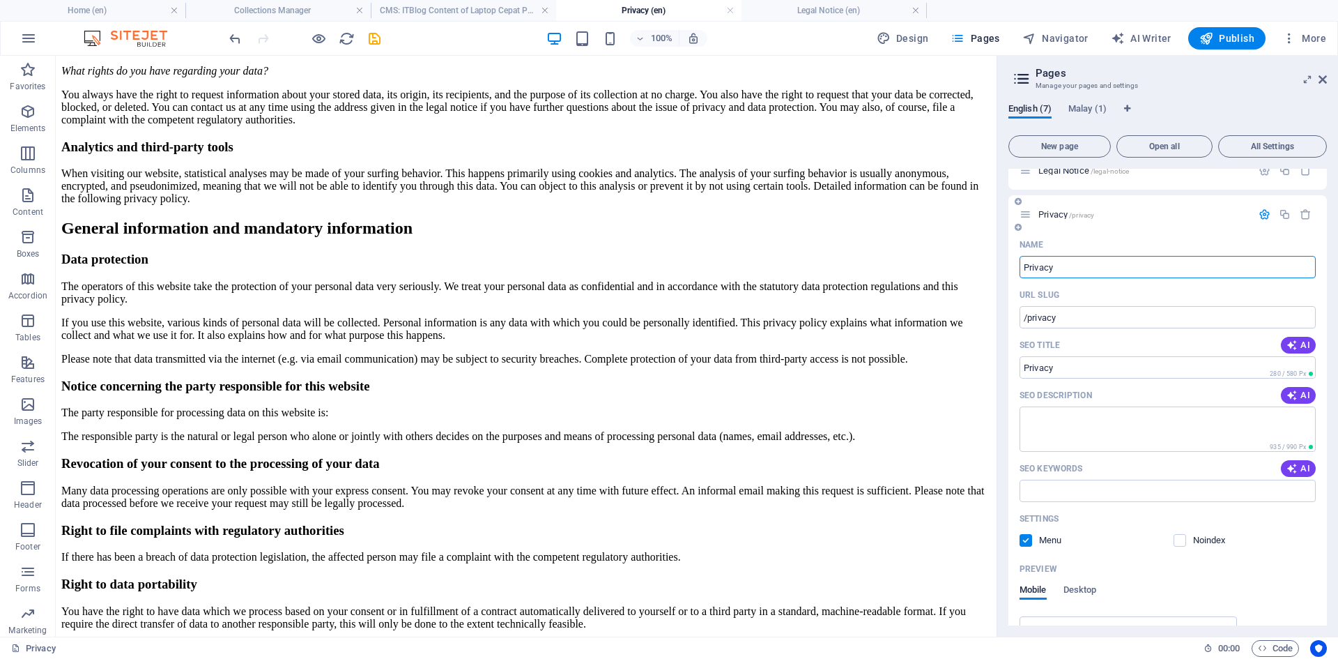
scroll to position [70, 0]
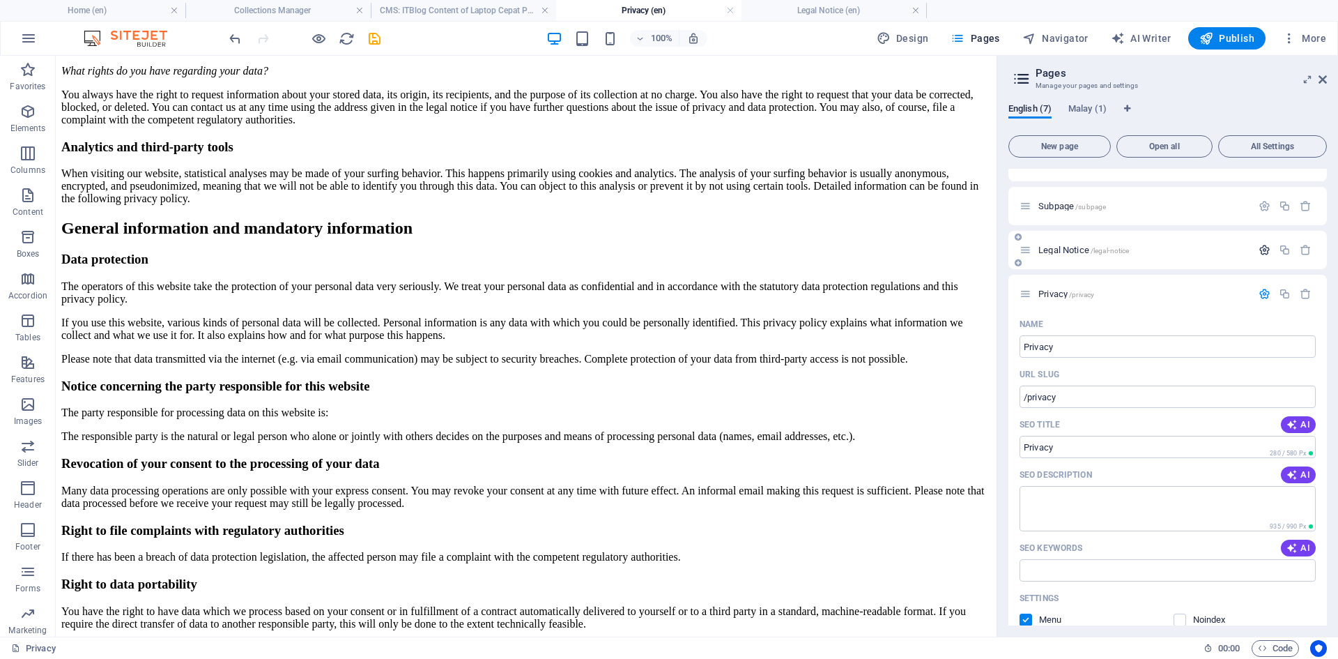
click at [1260, 249] on icon "button" at bounding box center [1265, 250] width 12 height 12
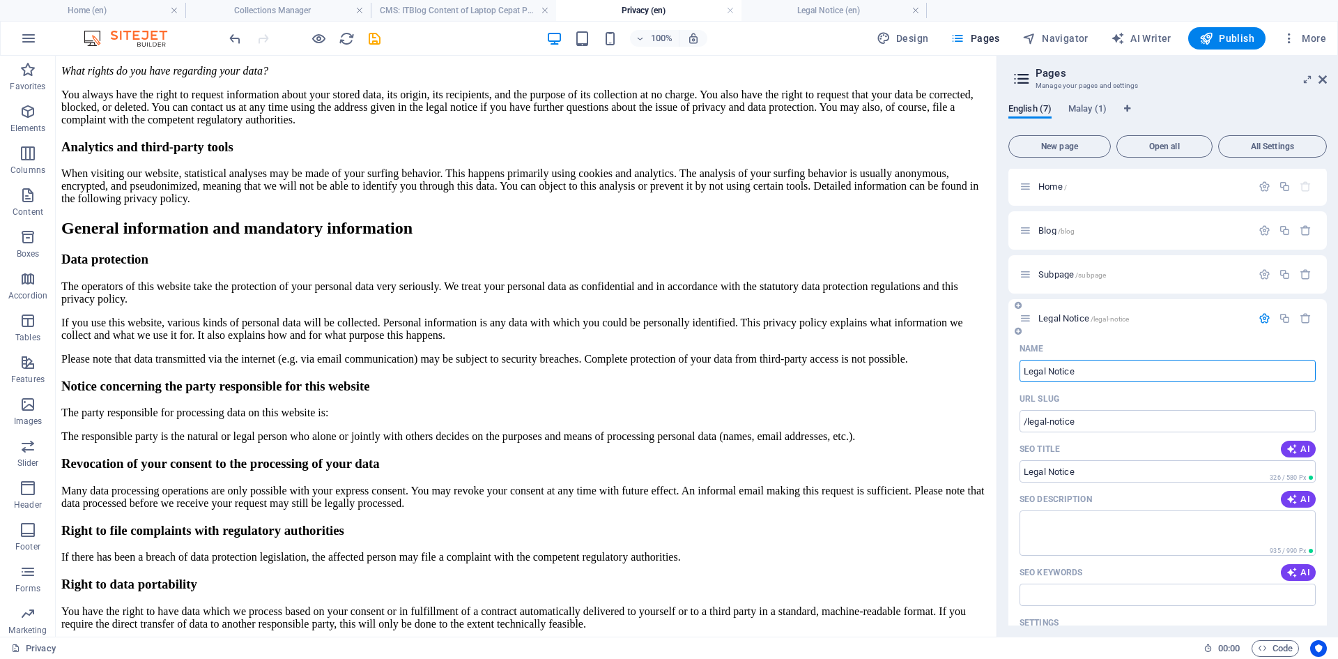
scroll to position [0, 0]
click at [1264, 321] on icon "button" at bounding box center [1265, 320] width 12 height 12
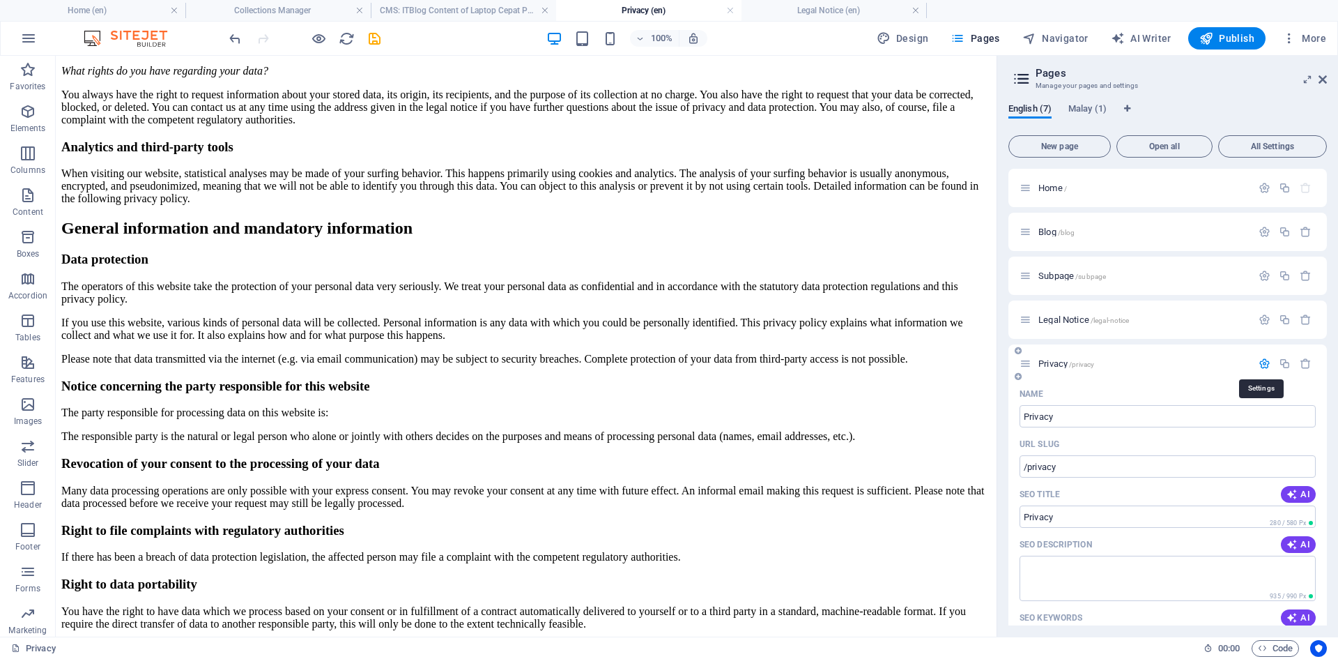
click at [1259, 366] on icon "button" at bounding box center [1265, 364] width 12 height 12
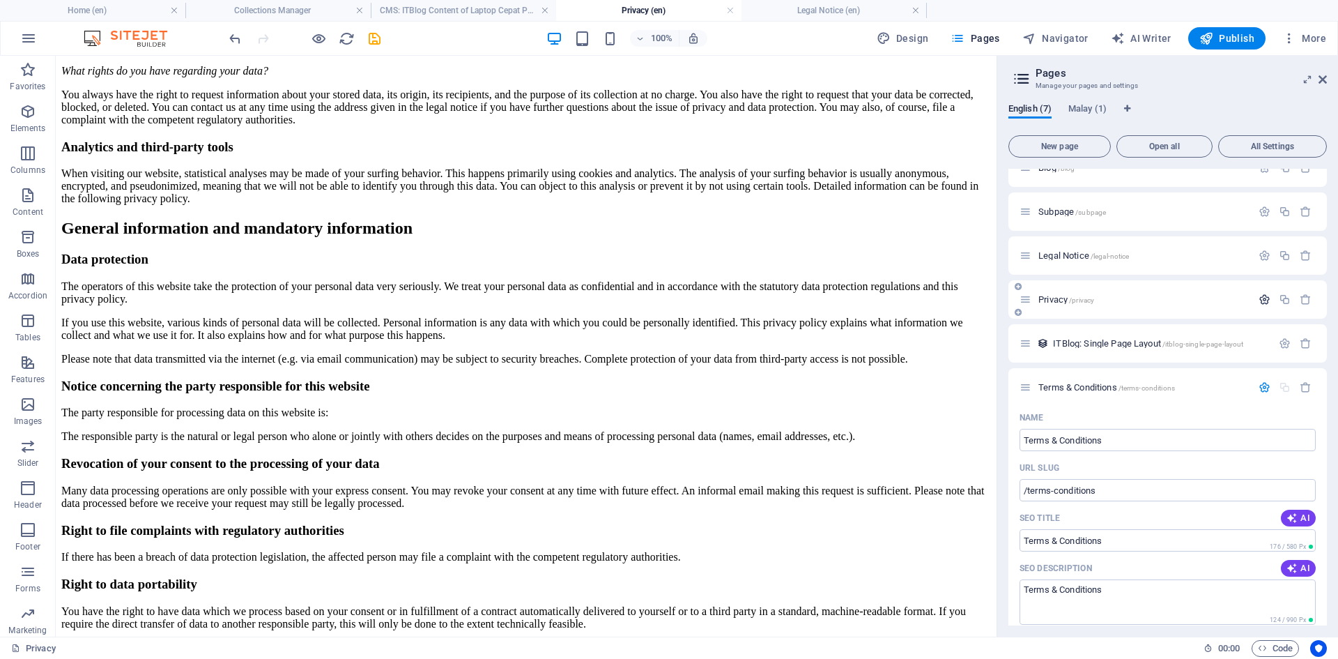
scroll to position [139, 0]
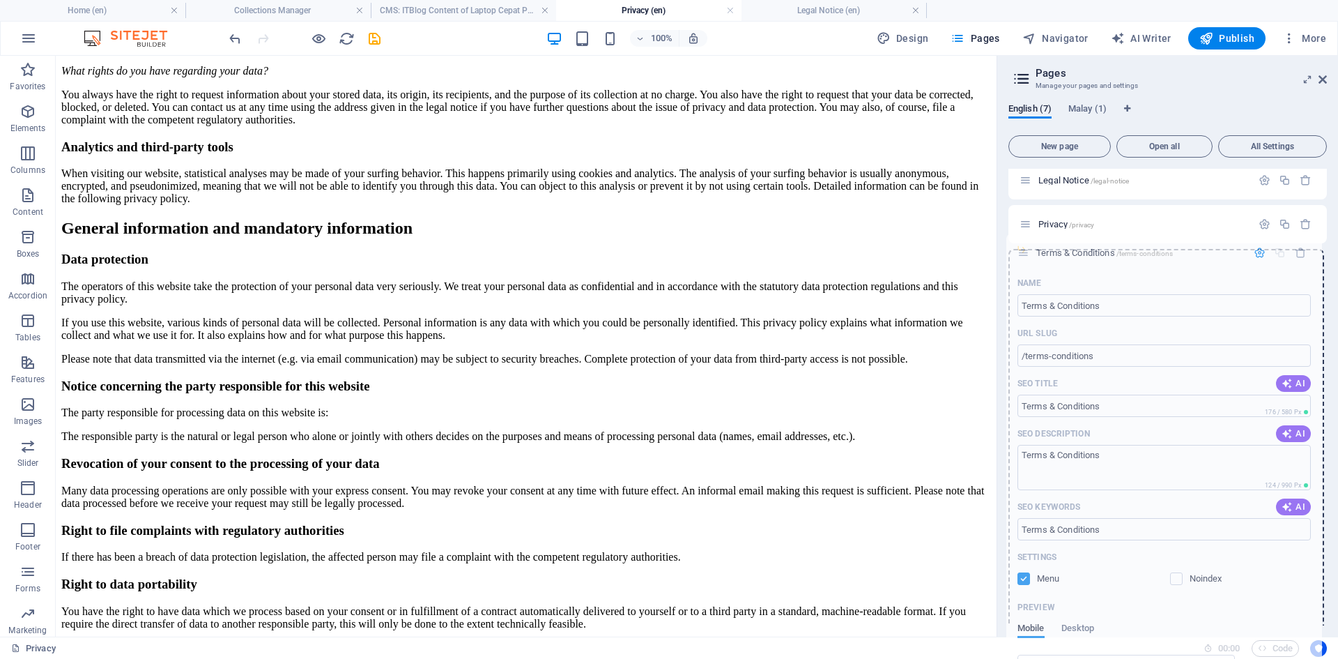
drag, startPoint x: 1027, startPoint y: 316, endPoint x: 1024, endPoint y: 252, distance: 64.2
click at [1024, 252] on div "Home / Blog /blog Subpage /subpage Legal Notice /legal-notice Privacy /privacy …" at bounding box center [1168, 530] width 319 height 1002
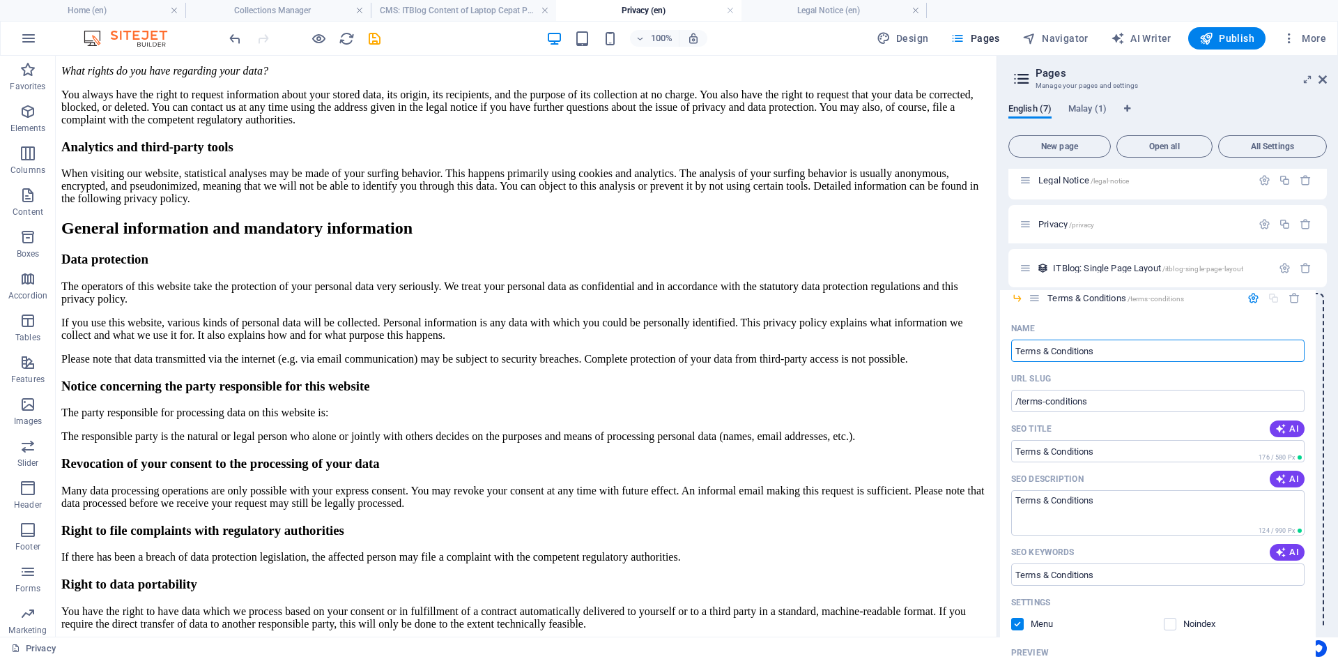
drag, startPoint x: 1044, startPoint y: 249, endPoint x: 1033, endPoint y: 301, distance: 53.4
click at [1033, 301] on div "Home / Blog /blog Subpage /subpage Legal Notice /legal-notice Privacy /privacy …" at bounding box center [1168, 421] width 319 height 785
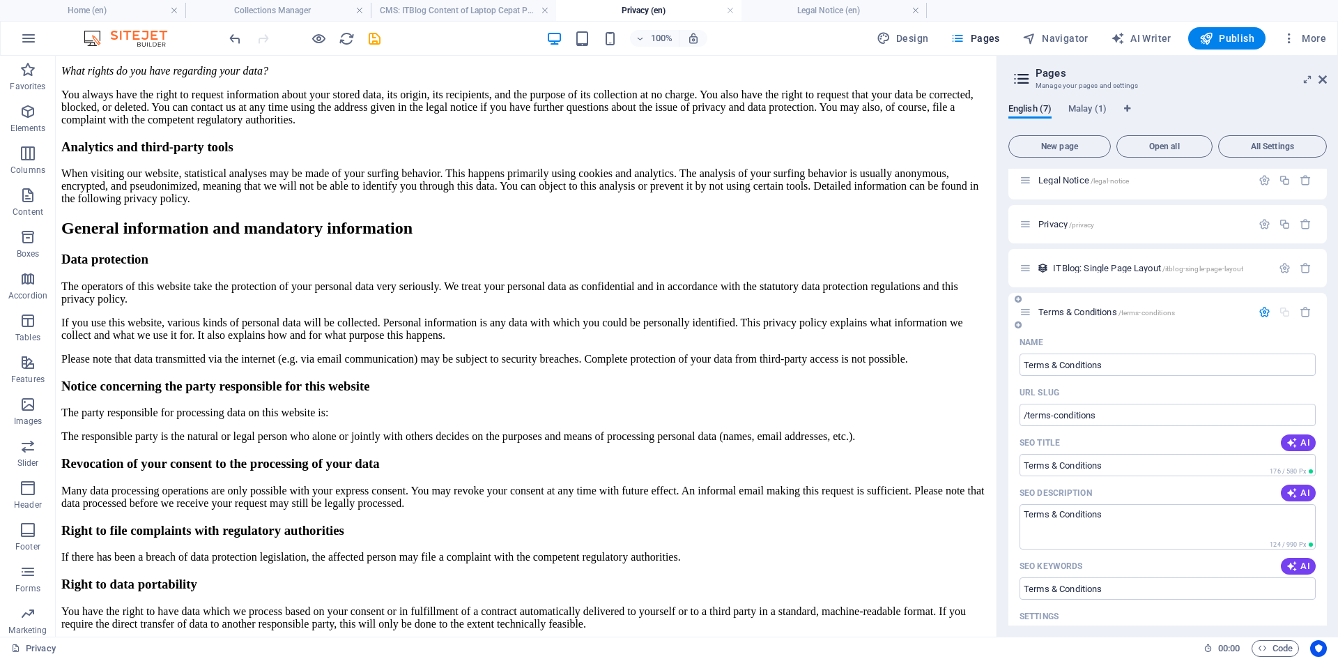
click at [1259, 309] on icon "button" at bounding box center [1265, 312] width 12 height 12
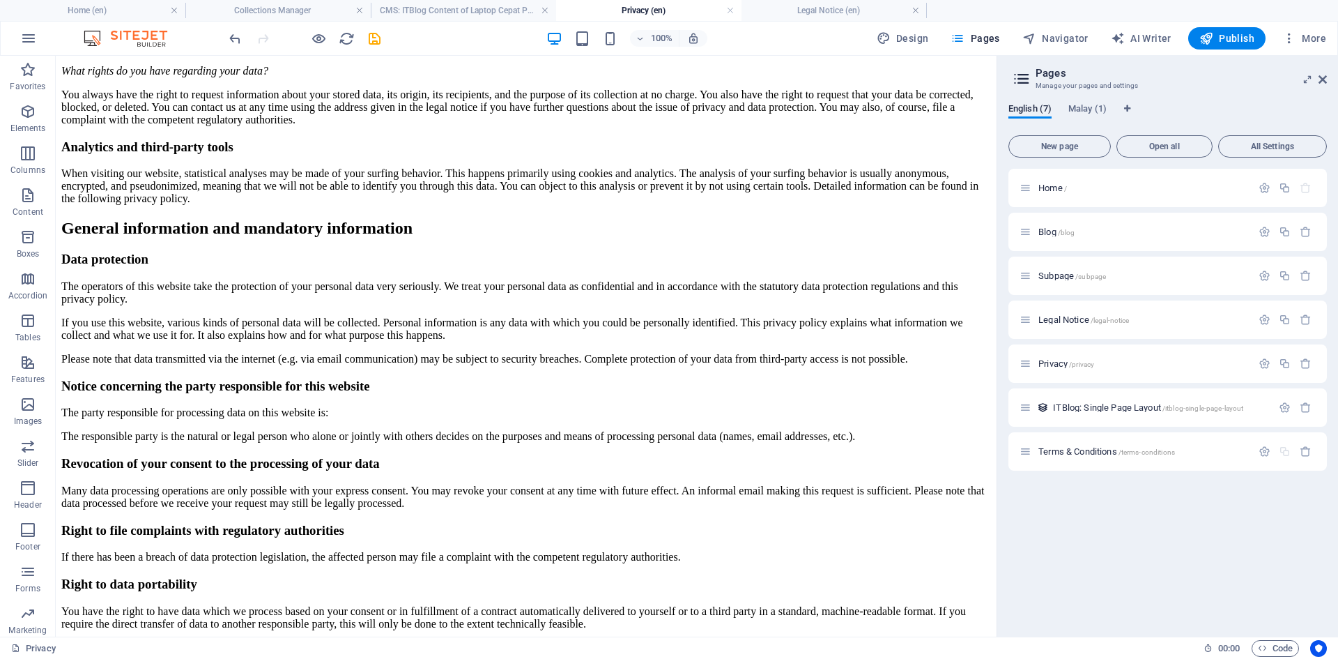
click at [1089, 562] on div "Home / Blog /blog Subpage /subpage Legal Notice /legal-notice Privacy /privacy …" at bounding box center [1168, 397] width 319 height 457
drag, startPoint x: 1021, startPoint y: 453, endPoint x: 1019, endPoint y: 407, distance: 46.0
click at [1019, 407] on div "Home / Blog /blog Subpage /subpage Legal Notice /legal-notice Privacy /privacy …" at bounding box center [1168, 320] width 319 height 302
click at [1059, 523] on div "Home / Blog /blog Subpage /subpage Legal Notice /legal-notice Privacy /privacy …" at bounding box center [1168, 397] width 319 height 457
click at [369, 39] on icon "save" at bounding box center [375, 39] width 16 height 16
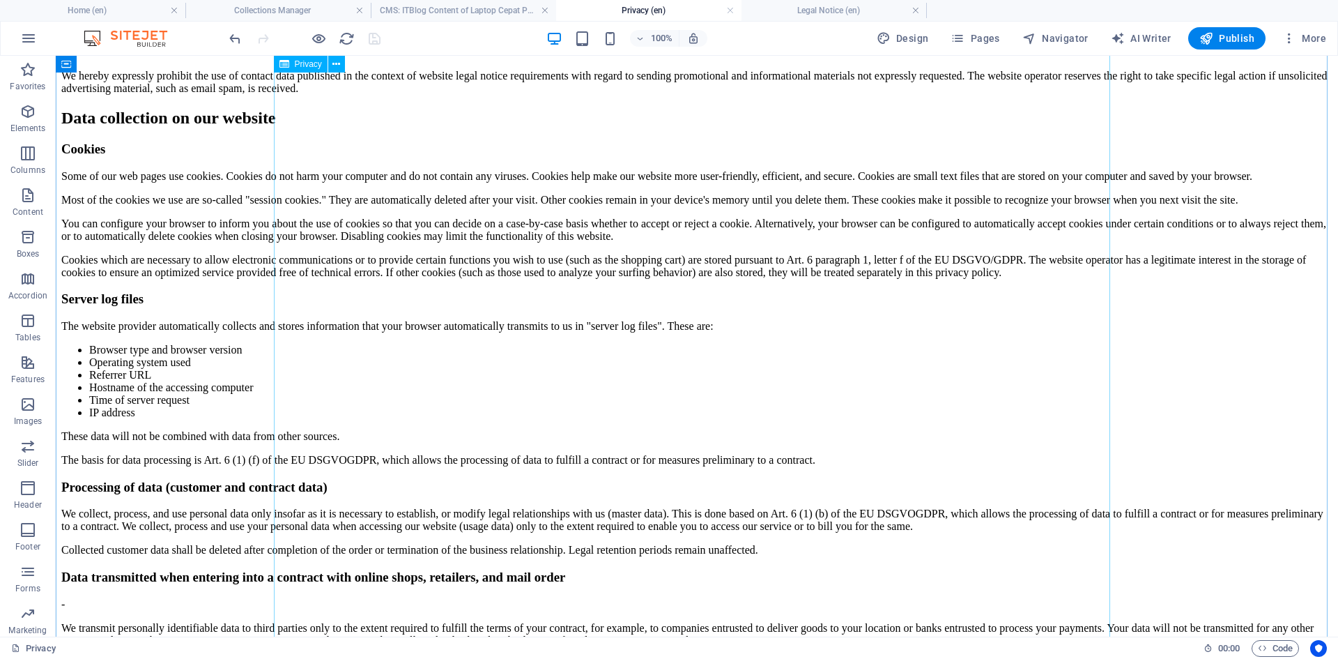
scroll to position [1487, 0]
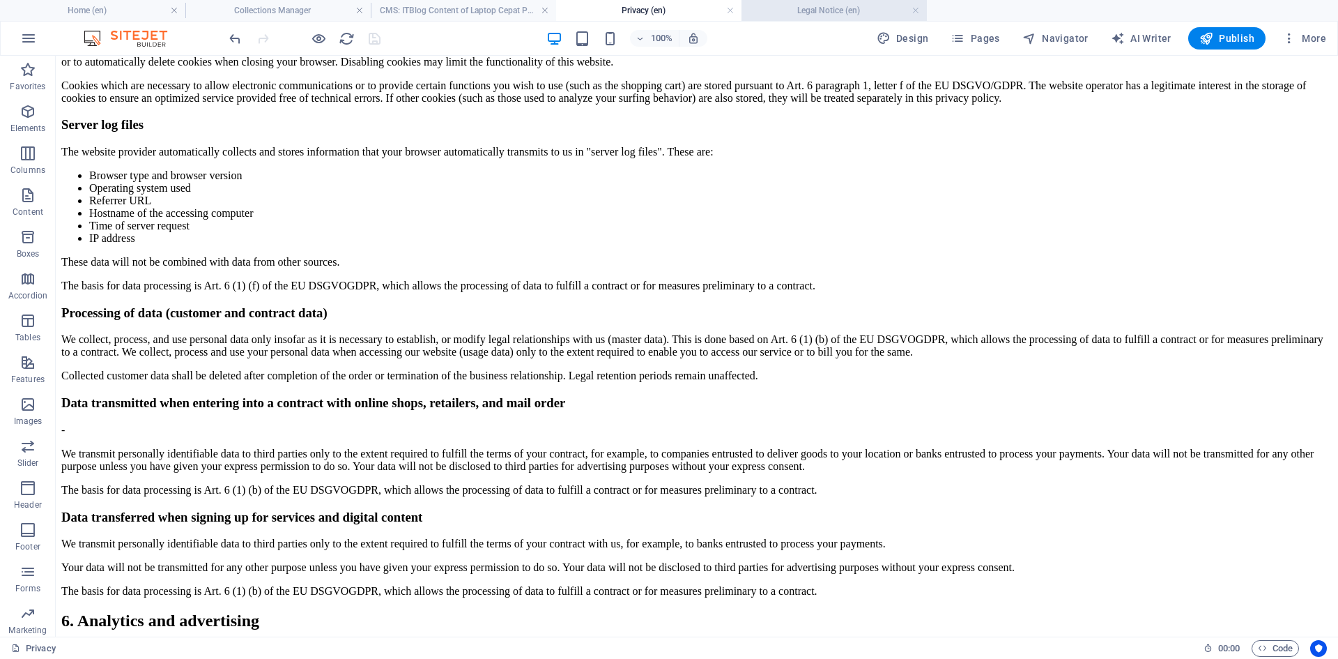
click at [793, 6] on h4 "Legal Notice (en)" at bounding box center [834, 10] width 185 height 15
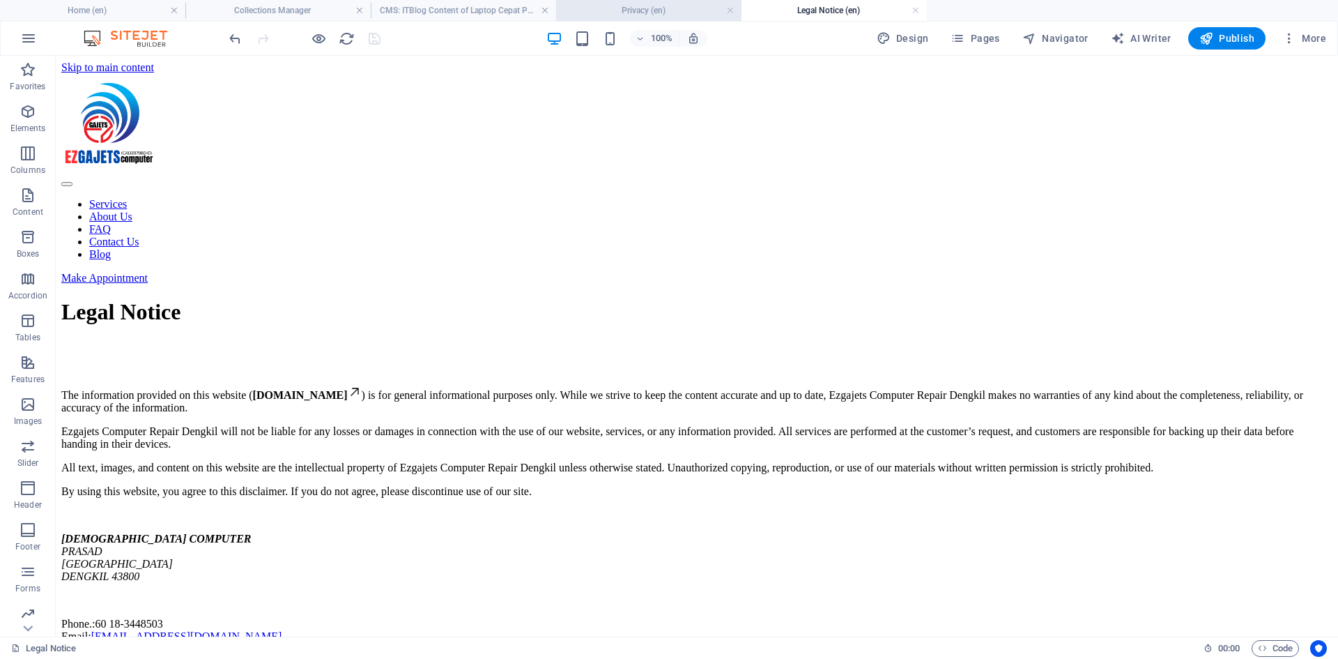
scroll to position [348, 0]
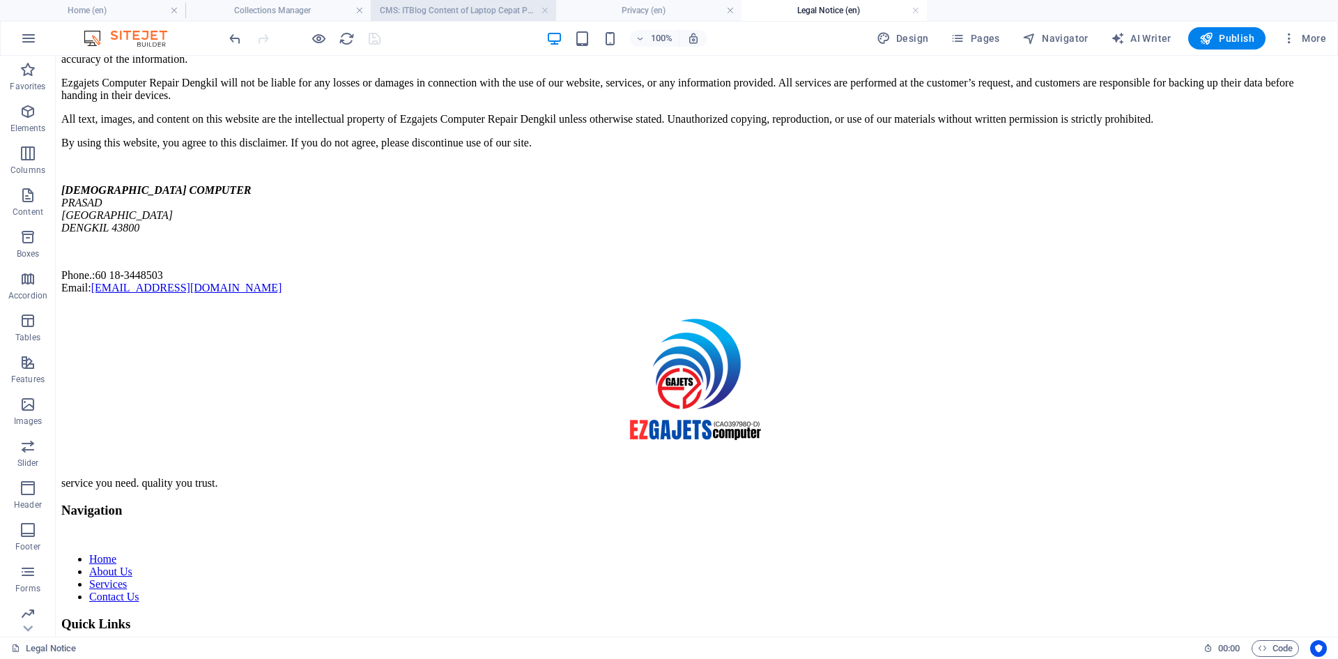
click at [427, 8] on h4 "CMS: ITBlog Content of Laptop Cepat Panas & Slow? ..." at bounding box center [463, 10] width 185 height 15
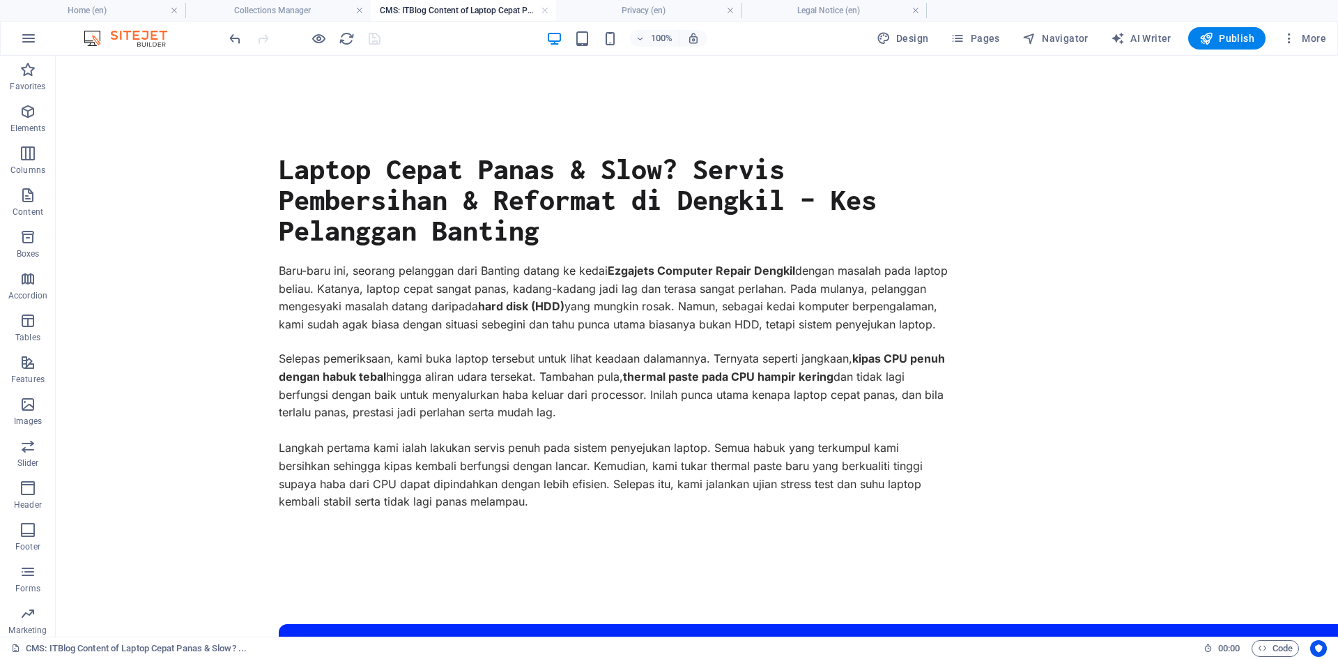
scroll to position [0, 0]
click at [285, 8] on h4 "Collections Manager" at bounding box center [277, 10] width 185 height 15
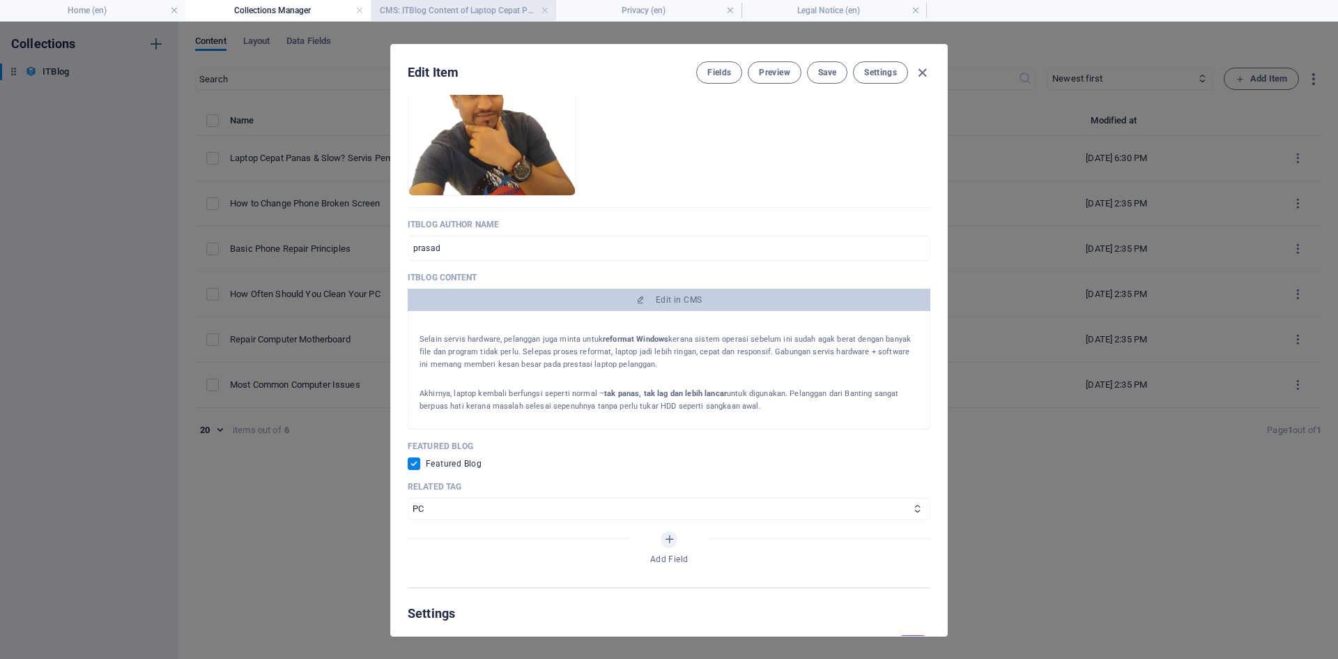
click at [497, 4] on h4 "CMS: ITBlog Content of Laptop Cepat Panas & Slow? ..." at bounding box center [463, 10] width 185 height 15
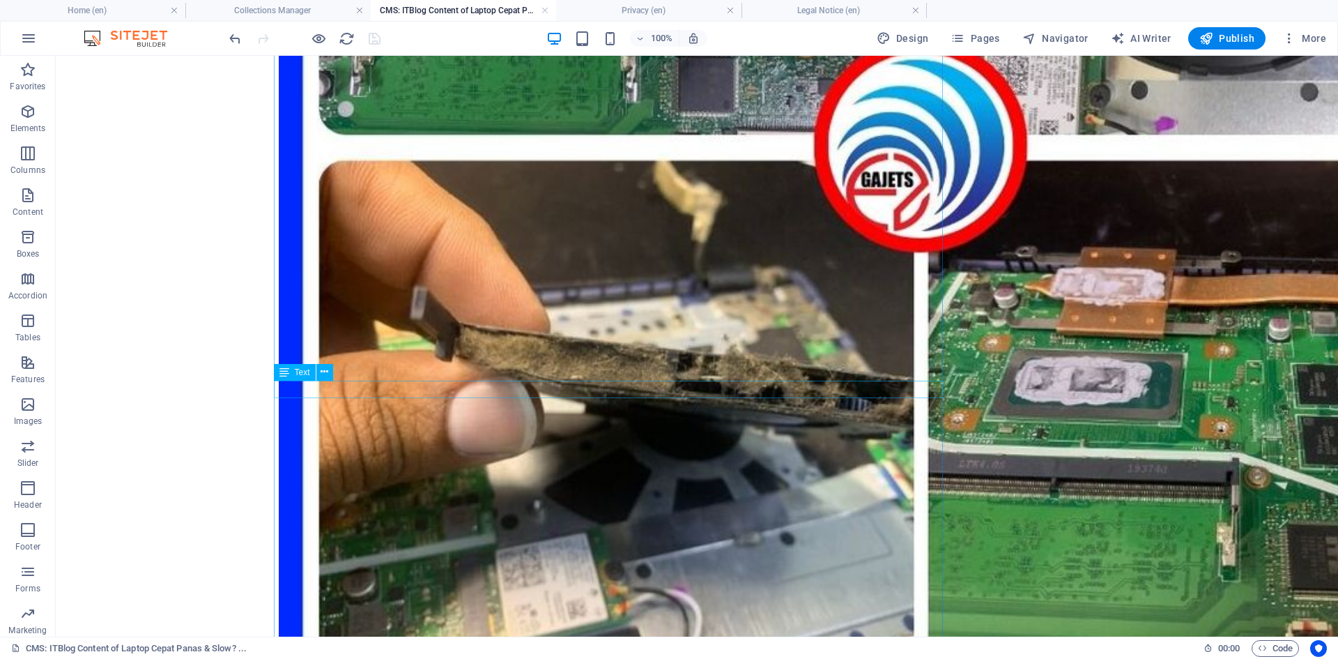
scroll to position [1185, 0]
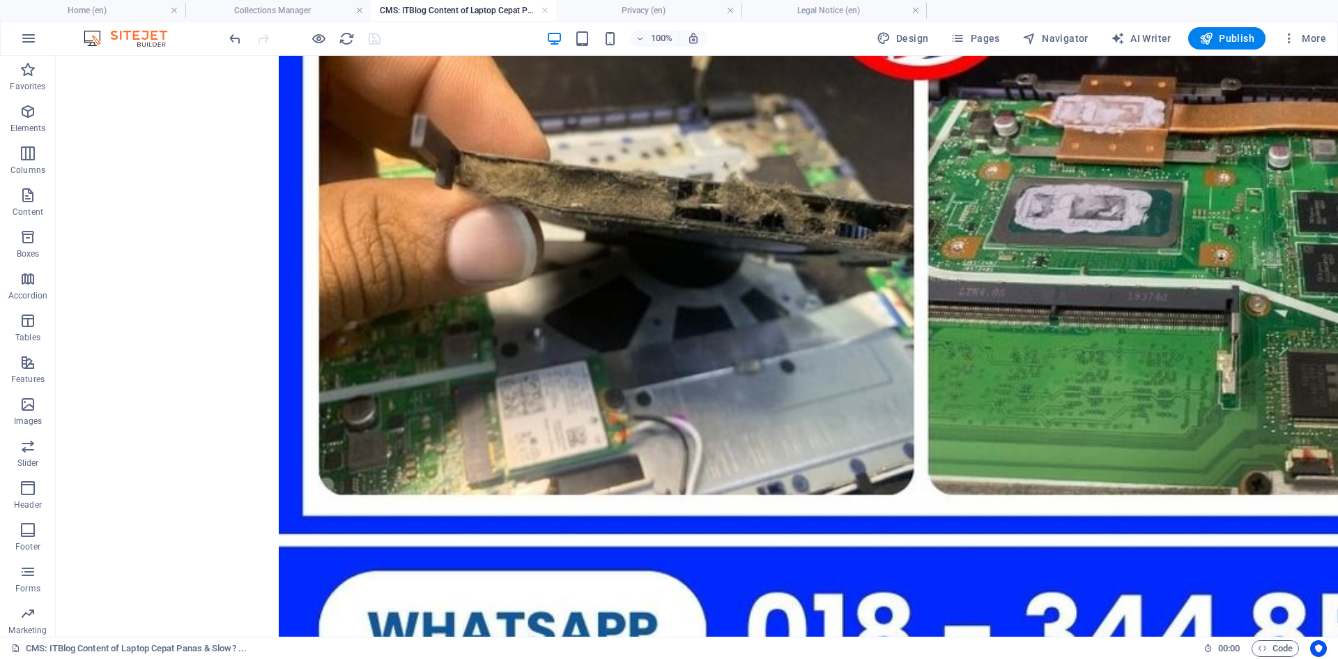
click at [232, 366] on body "Skip to main content Laptop Cepat Panas & Slow? [PERSON_NAME] & Reformat di Den…" at bounding box center [697, 297] width 1282 height 2853
click at [795, 8] on h4 "Legal Notice (en)" at bounding box center [834, 10] width 185 height 15
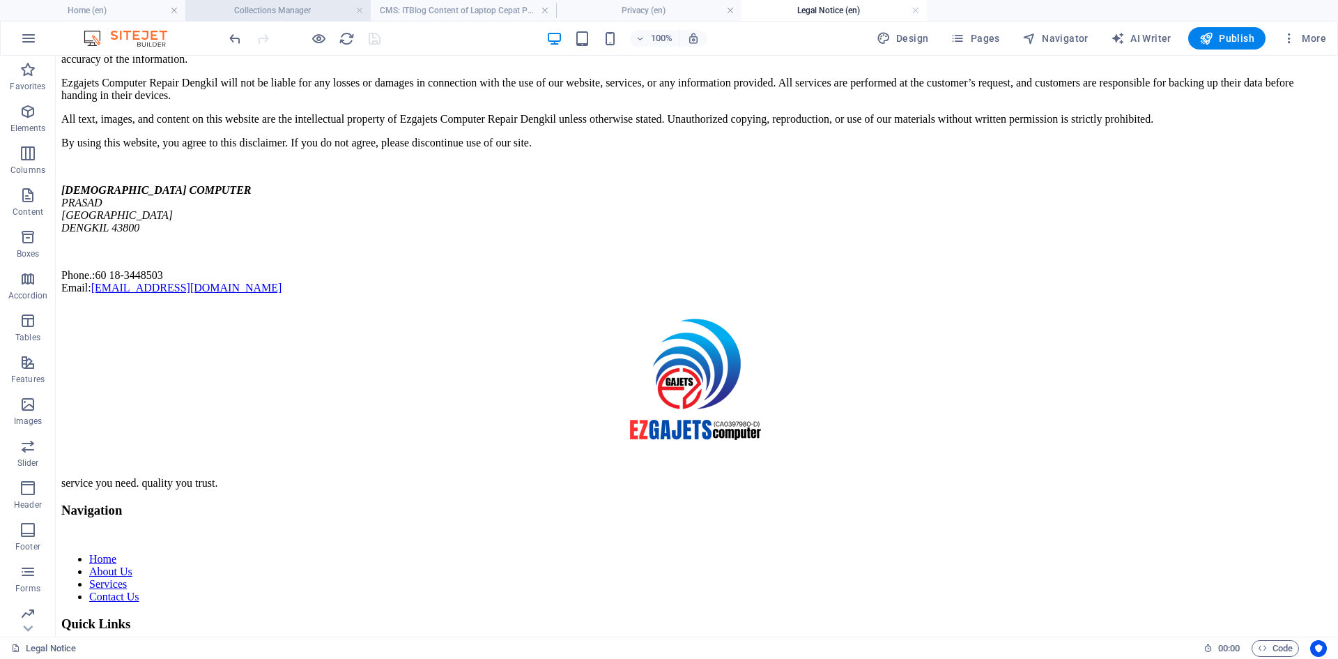
click at [265, 12] on h4 "Collections Manager" at bounding box center [277, 10] width 185 height 15
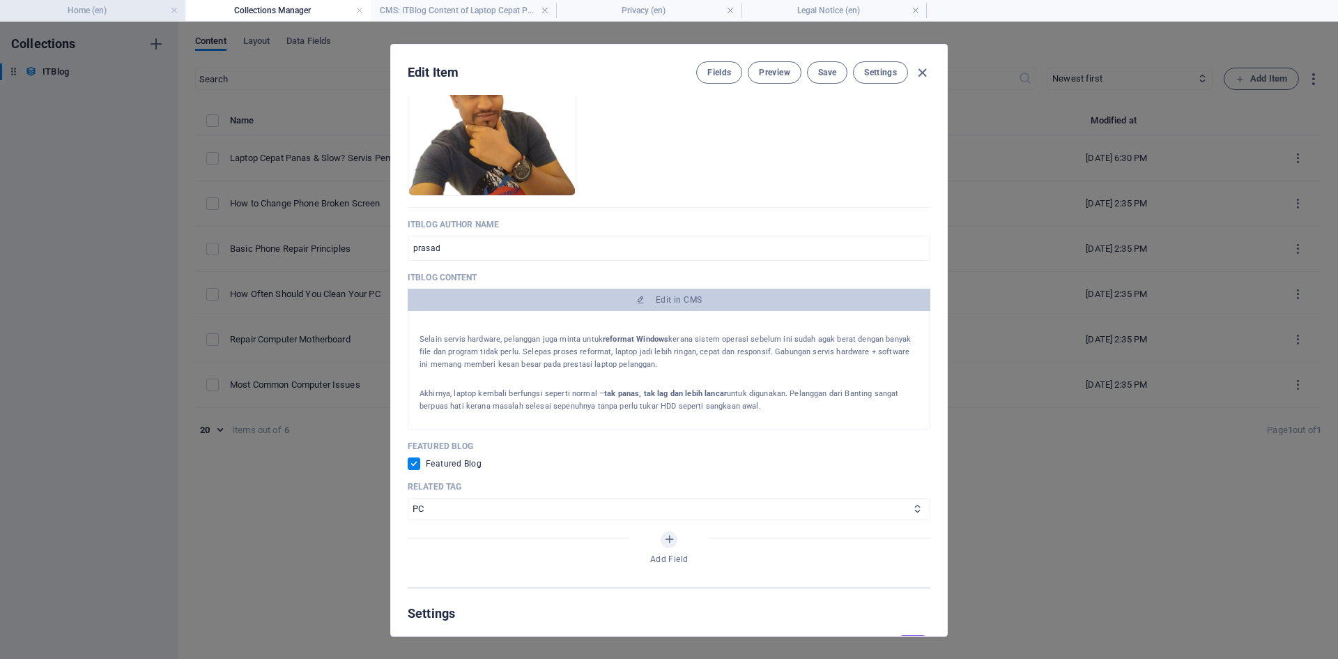
click at [93, 7] on h4 "Home (en)" at bounding box center [92, 10] width 185 height 15
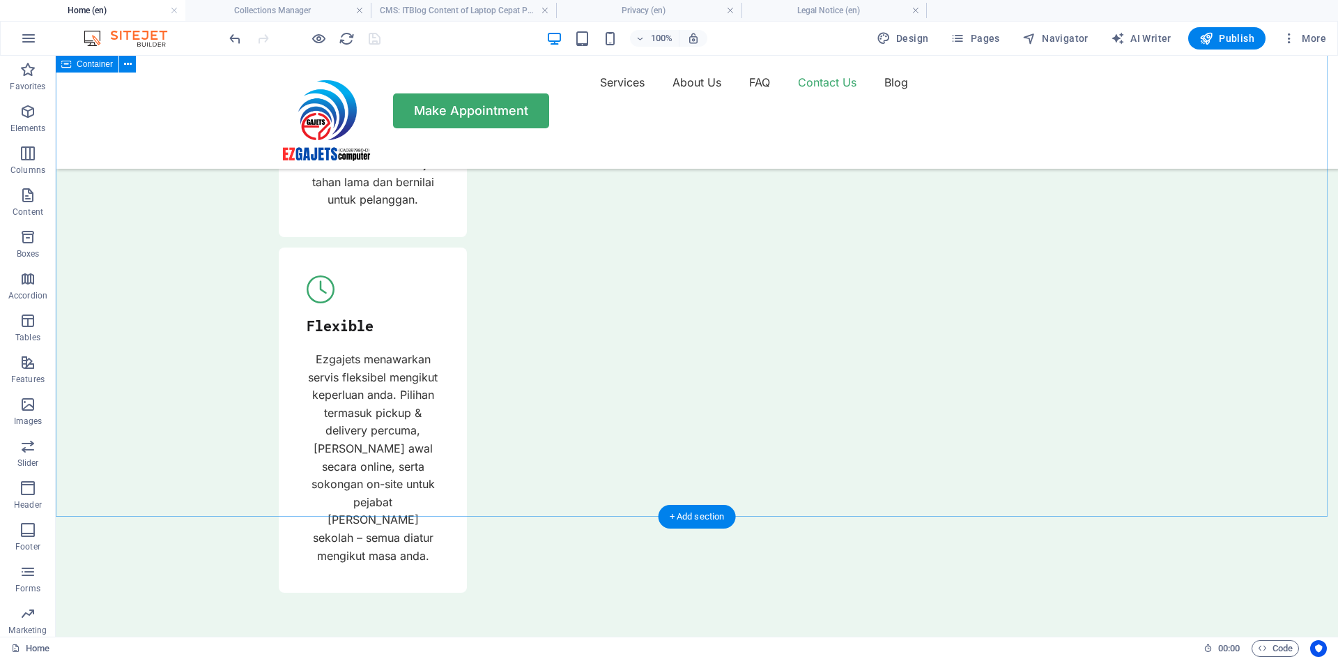
scroll to position [5712, 0]
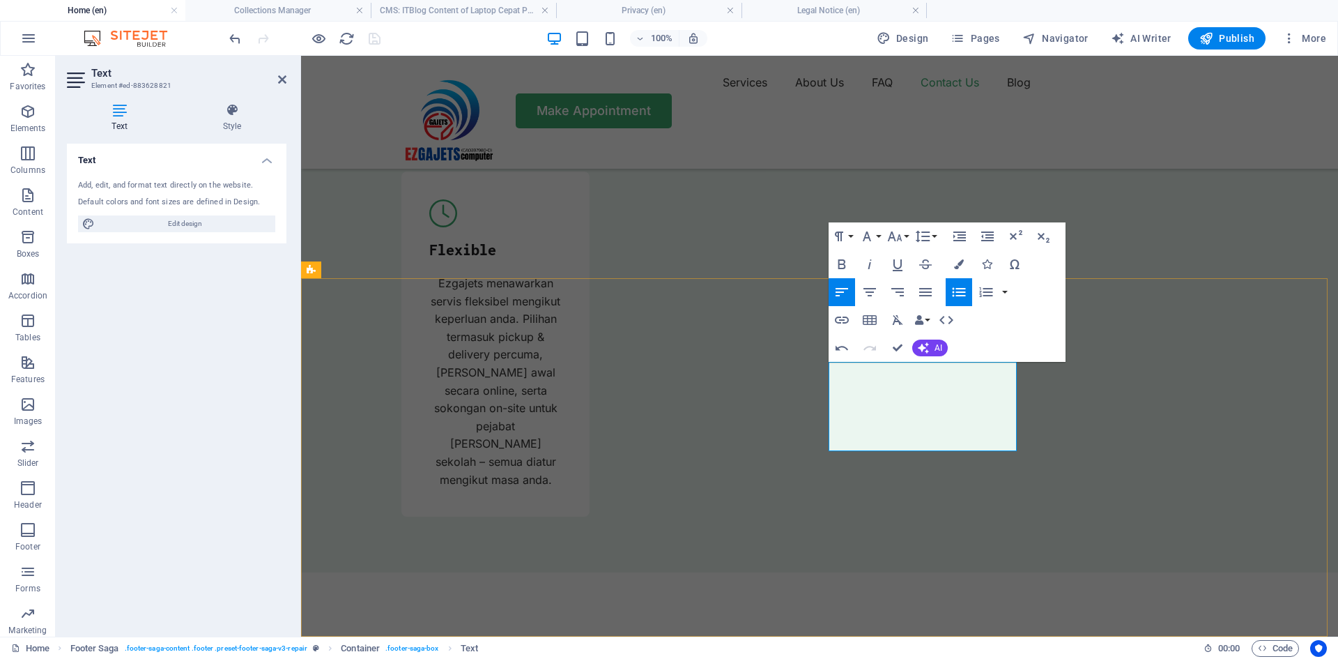
drag, startPoint x: 935, startPoint y: 402, endPoint x: 825, endPoint y: 410, distance: 110.4
click at [840, 319] on icon "button" at bounding box center [842, 320] width 17 height 17
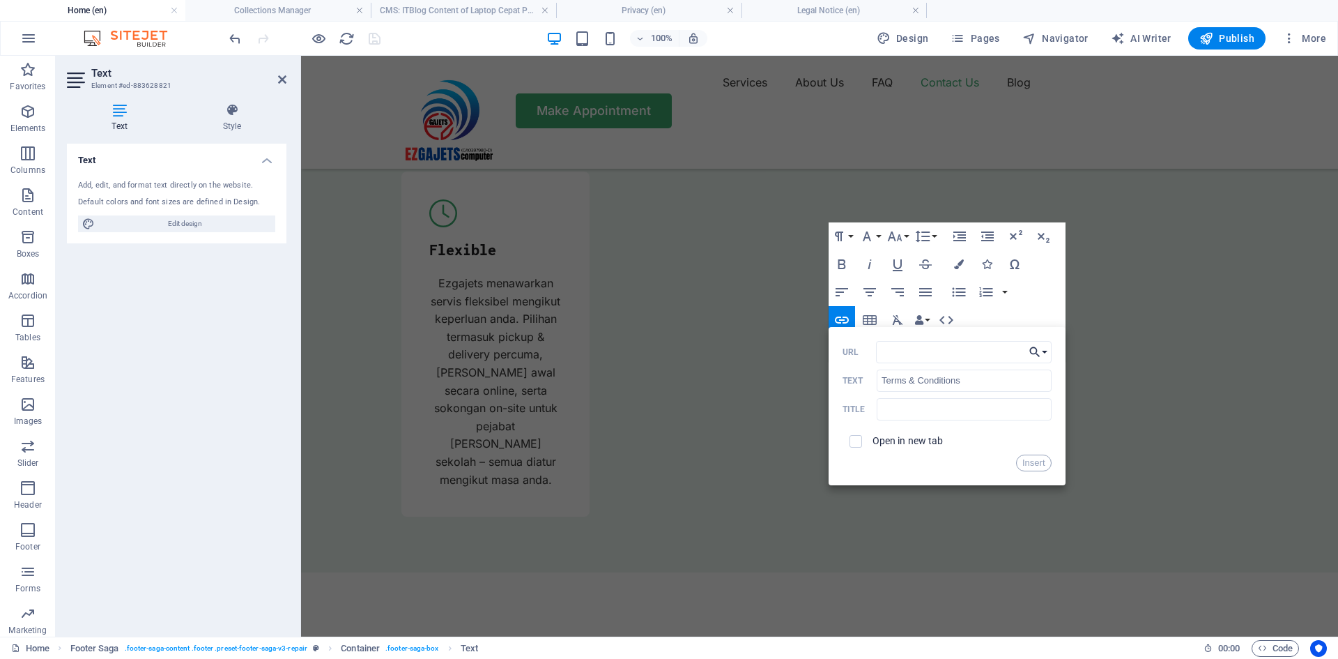
click at [1045, 349] on button "Choose Link" at bounding box center [1038, 352] width 26 height 22
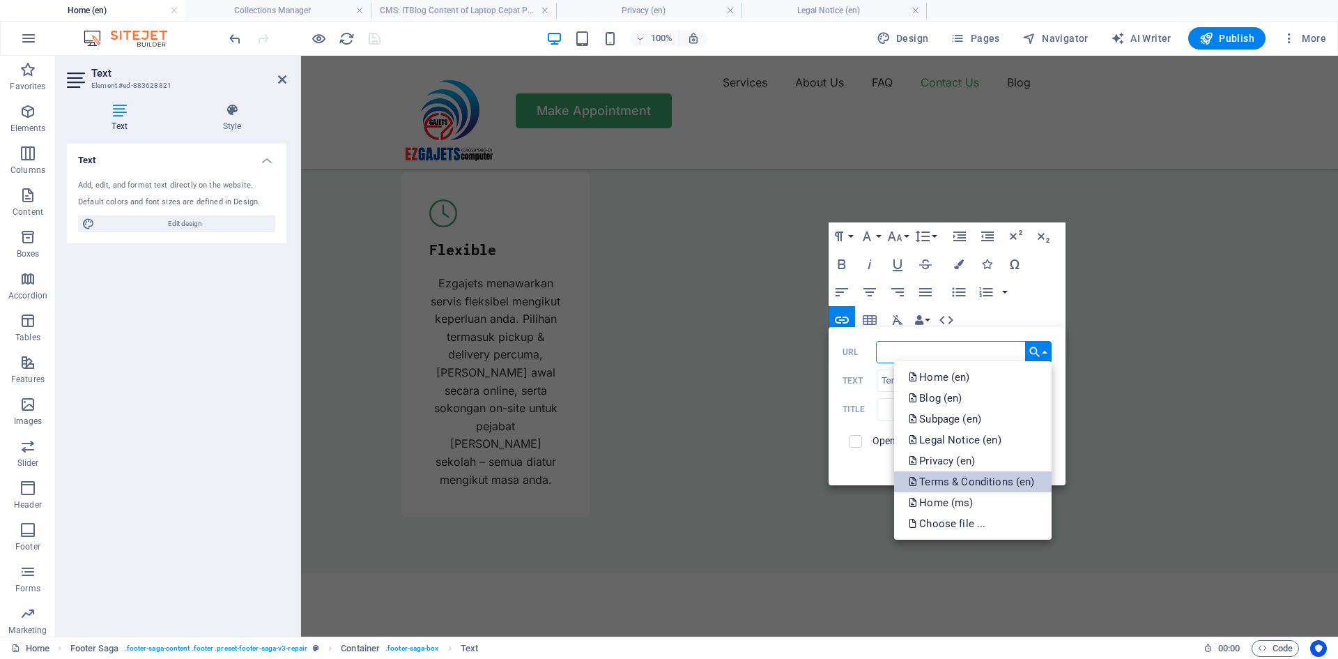
click at [963, 484] on p "Terms & Conditions (en)" at bounding box center [972, 481] width 129 height 21
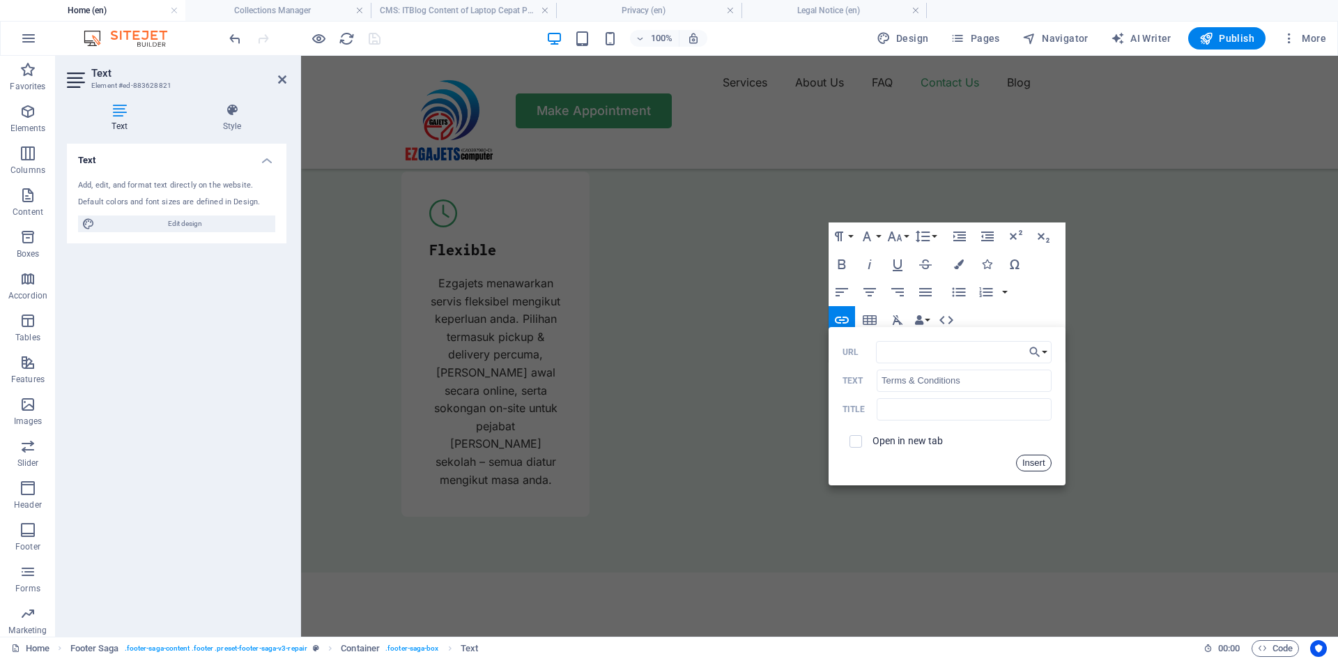
click at [1036, 462] on button "Insert" at bounding box center [1034, 462] width 36 height 17
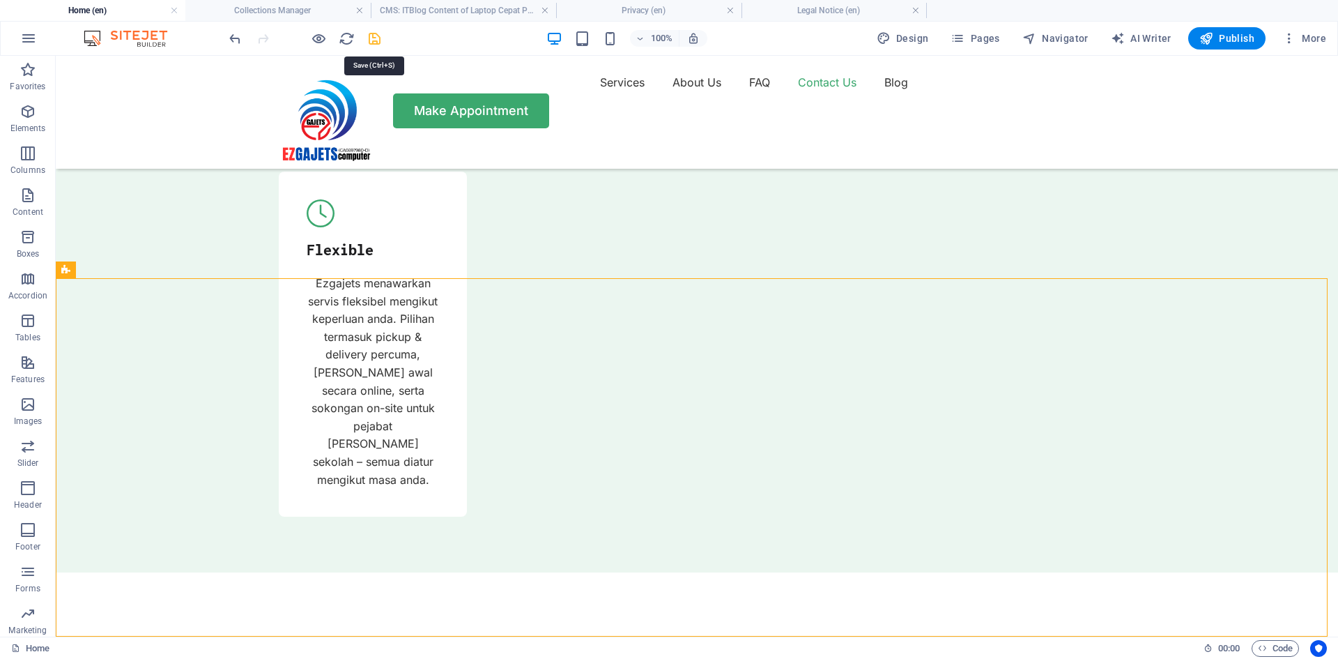
click at [375, 38] on icon "save" at bounding box center [375, 39] width 16 height 16
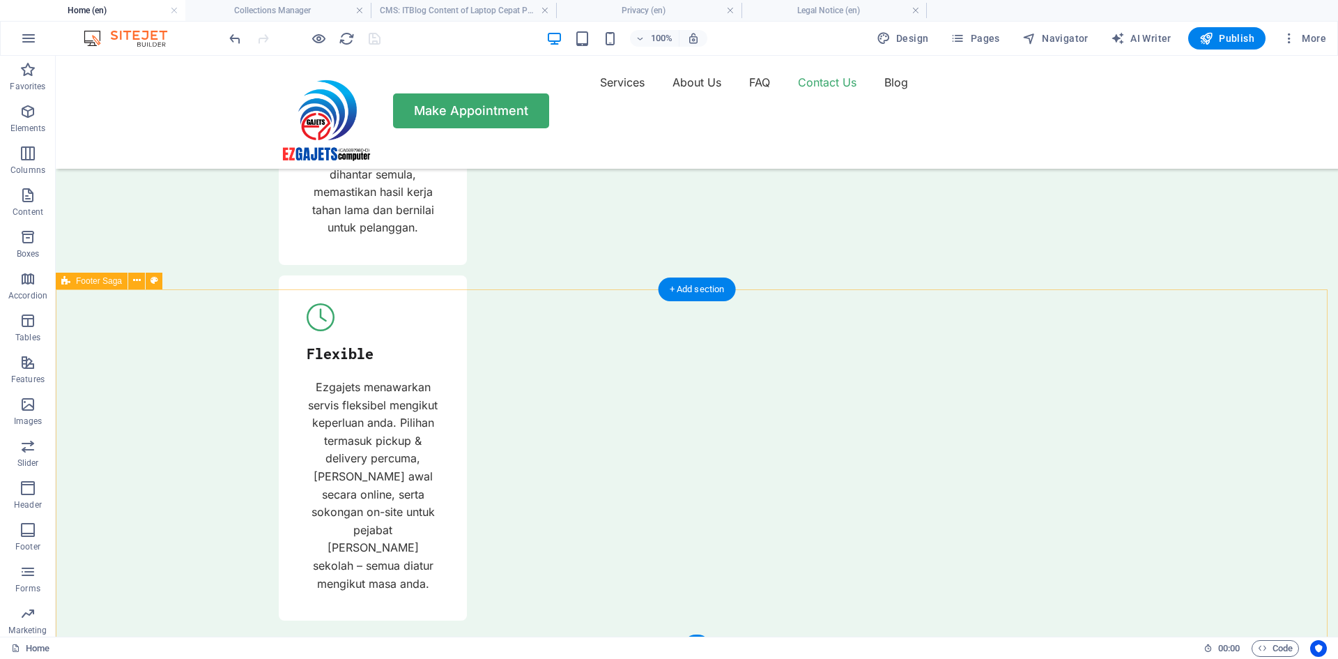
scroll to position [5364, 0]
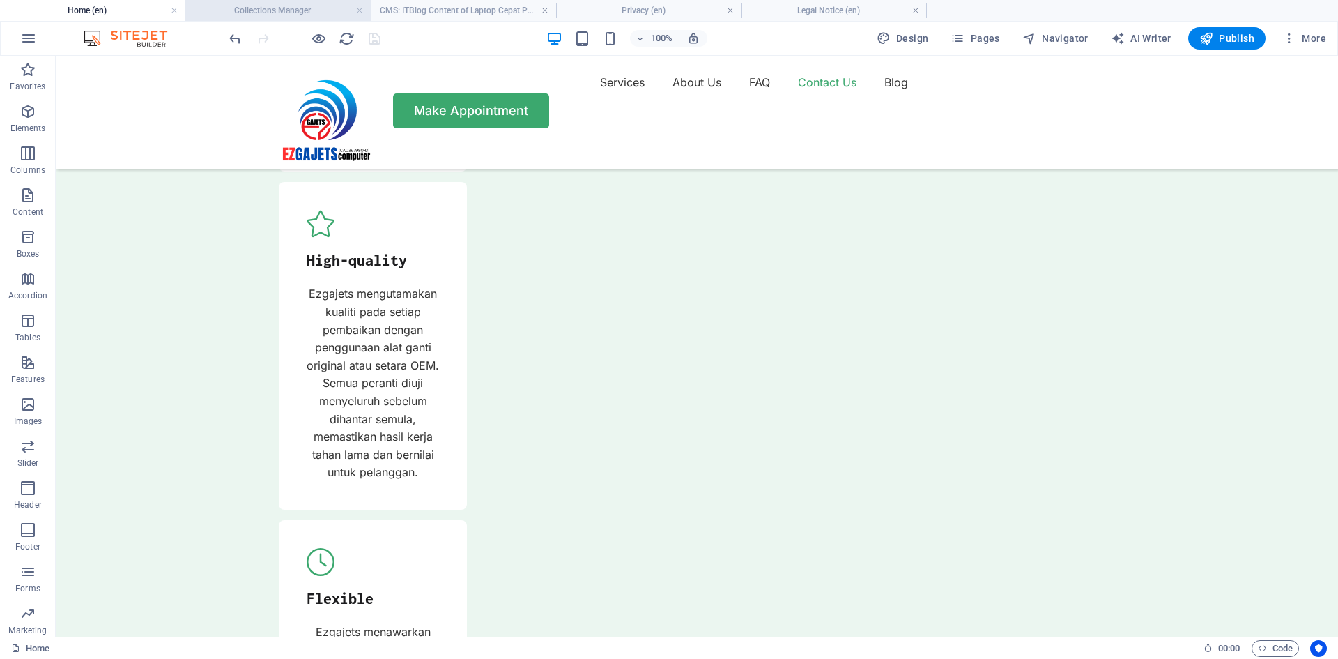
click at [284, 8] on h4 "Collections Manager" at bounding box center [277, 10] width 185 height 15
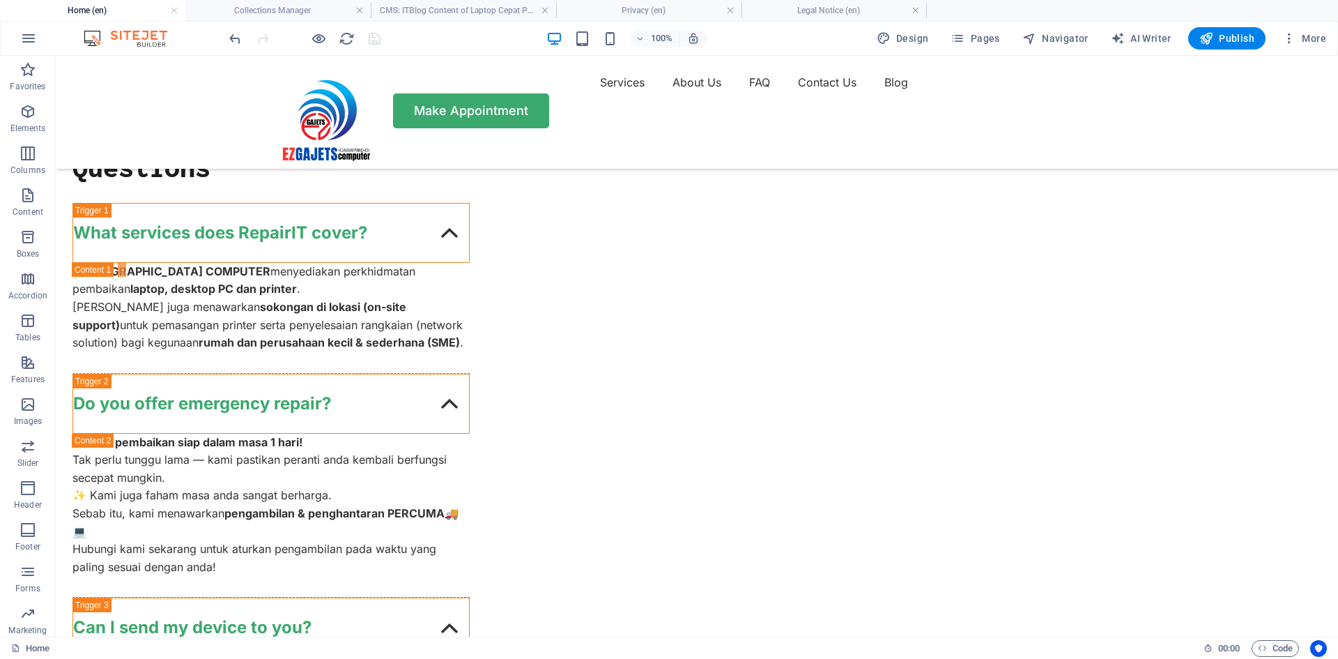
scroll to position [0, 0]
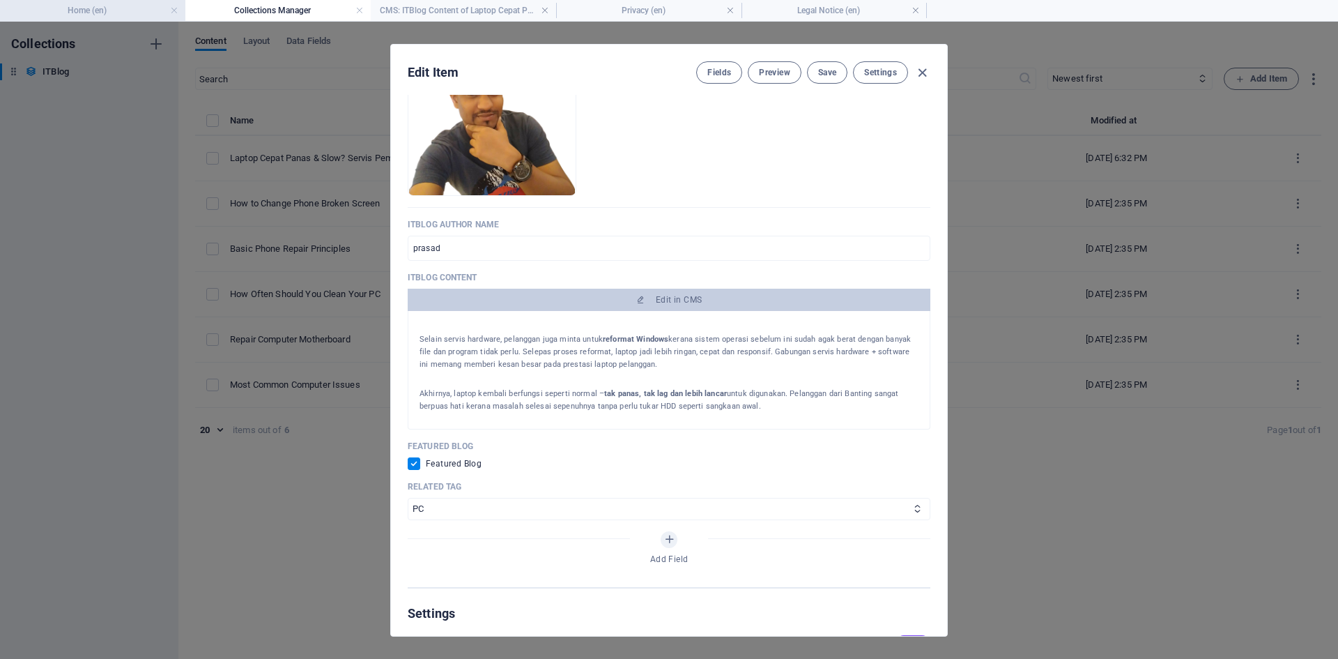
click at [118, 13] on h4 "Home (en)" at bounding box center [92, 10] width 185 height 15
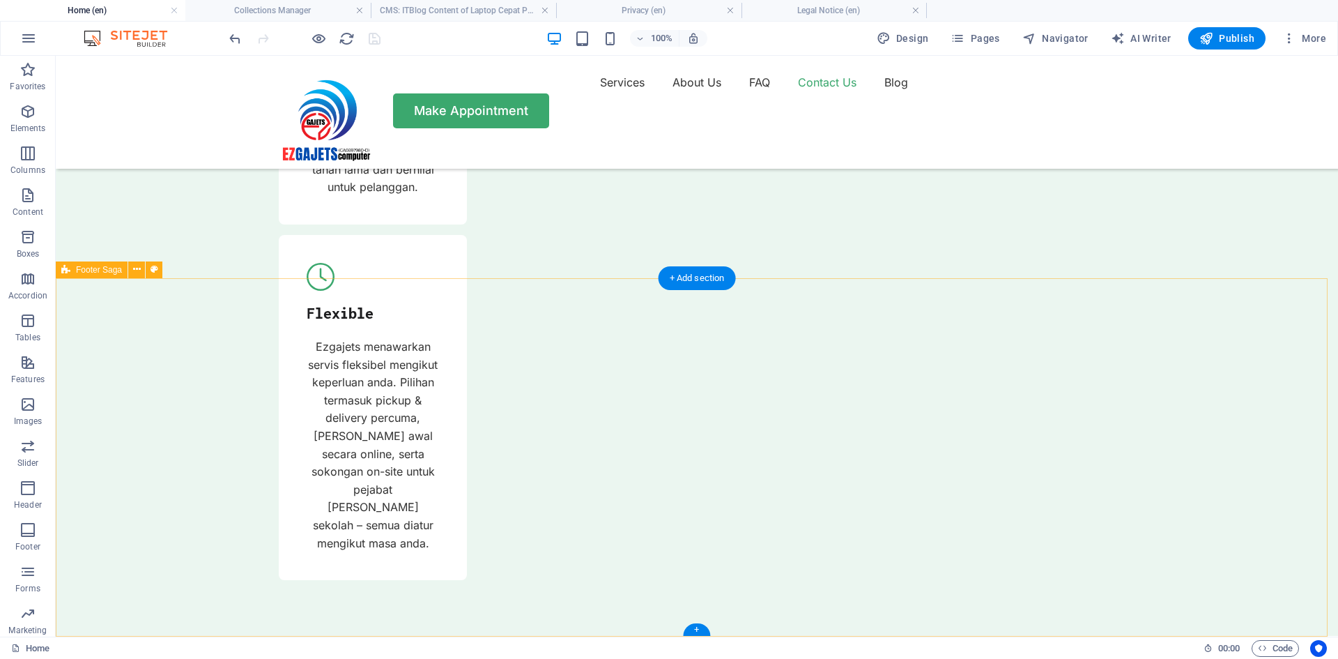
scroll to position [5712, 0]
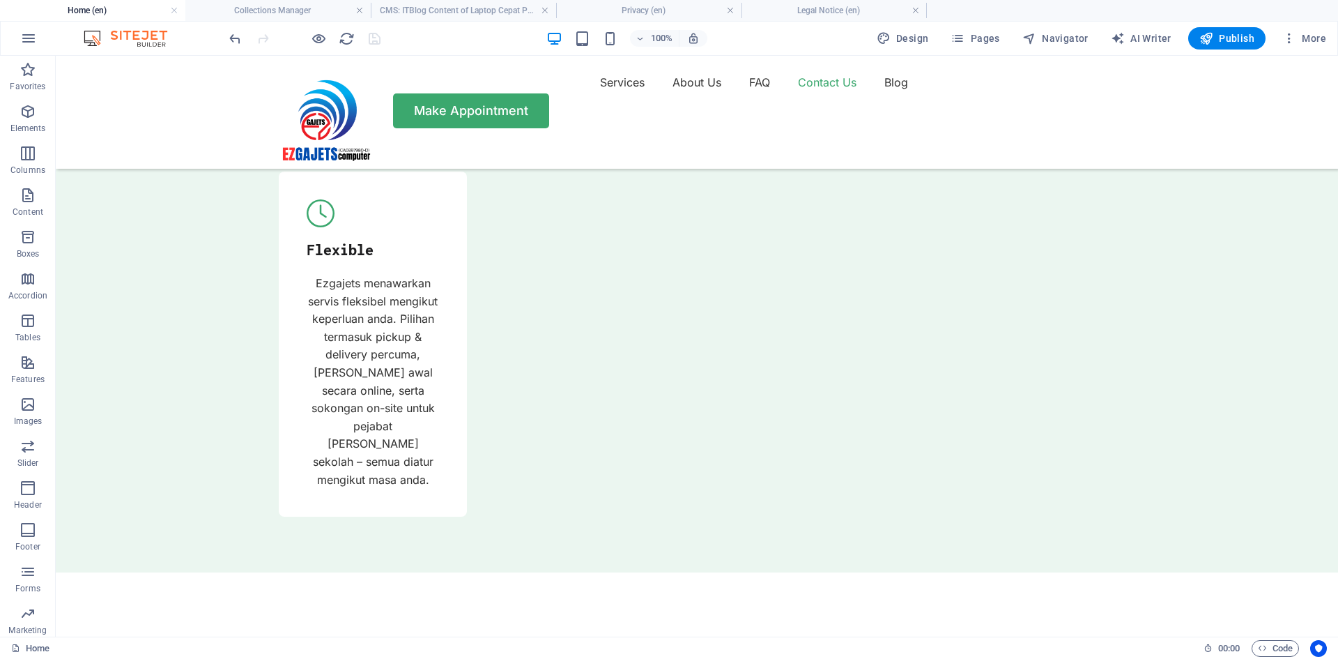
click at [105, 14] on h4 "Home (en)" at bounding box center [92, 10] width 185 height 15
click at [444, 6] on h4 "CMS: ITBlog Content of Laptop Cepat Panas & Slow? ..." at bounding box center [463, 10] width 185 height 15
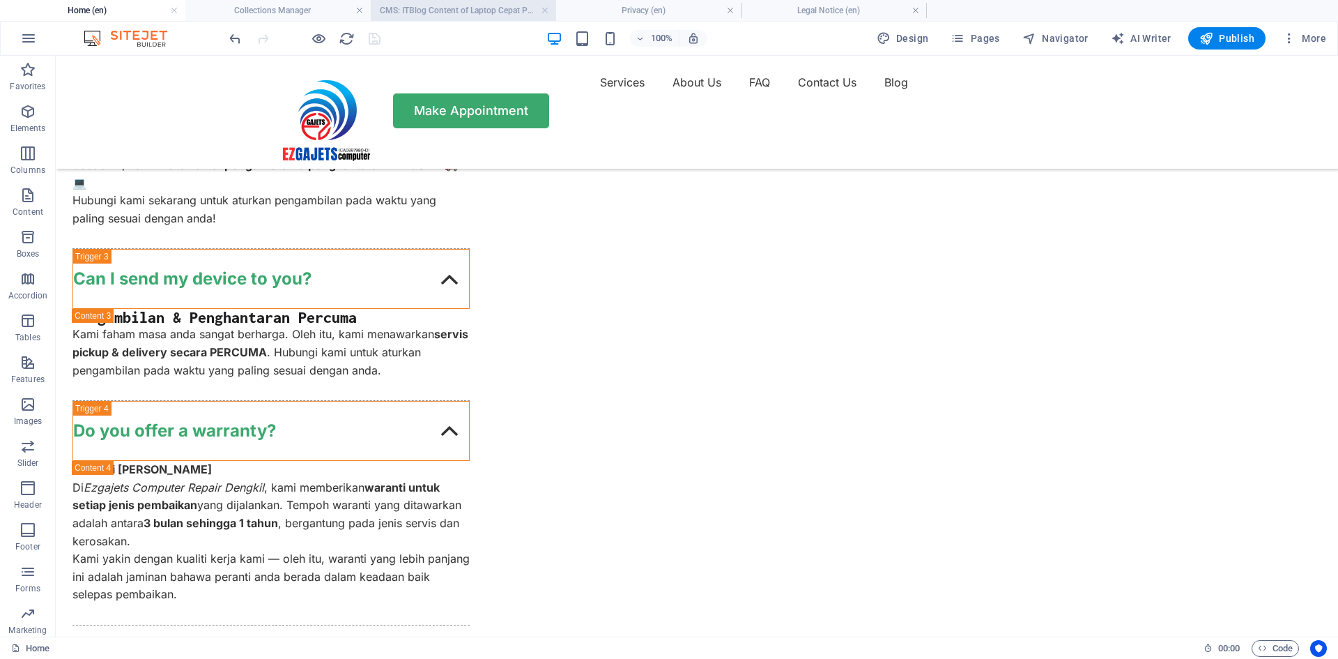
scroll to position [0, 0]
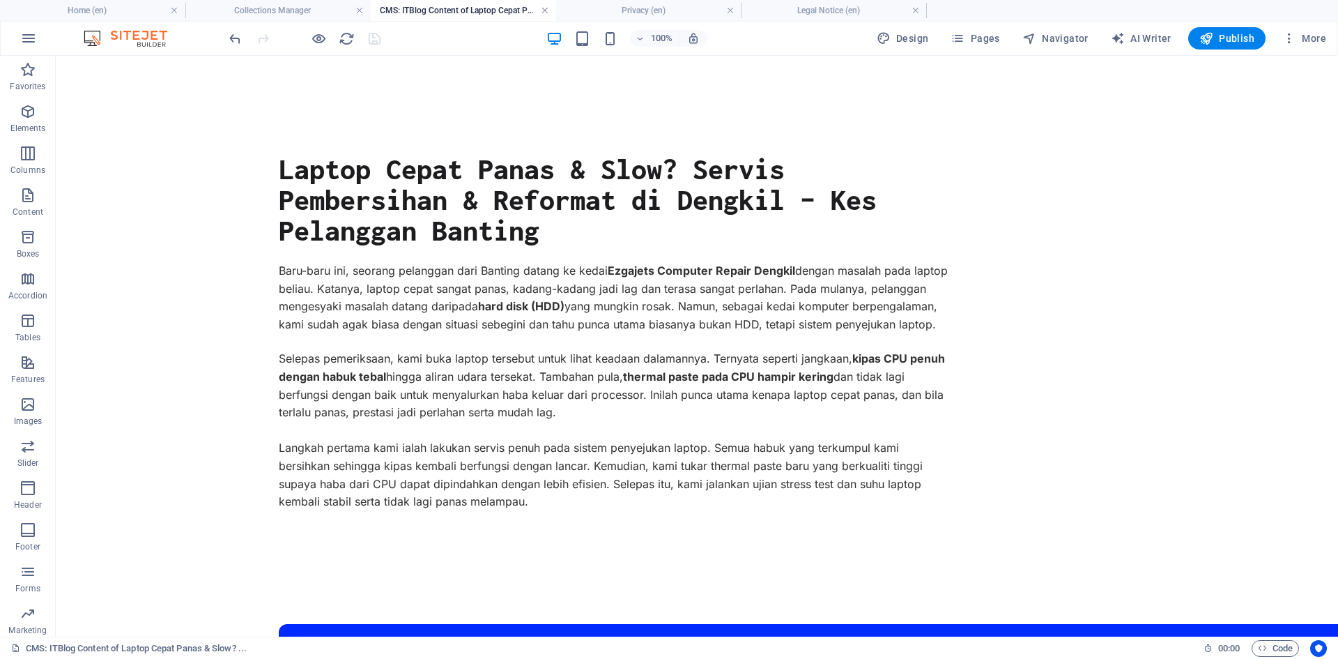
click at [543, 8] on link at bounding box center [545, 10] width 8 height 13
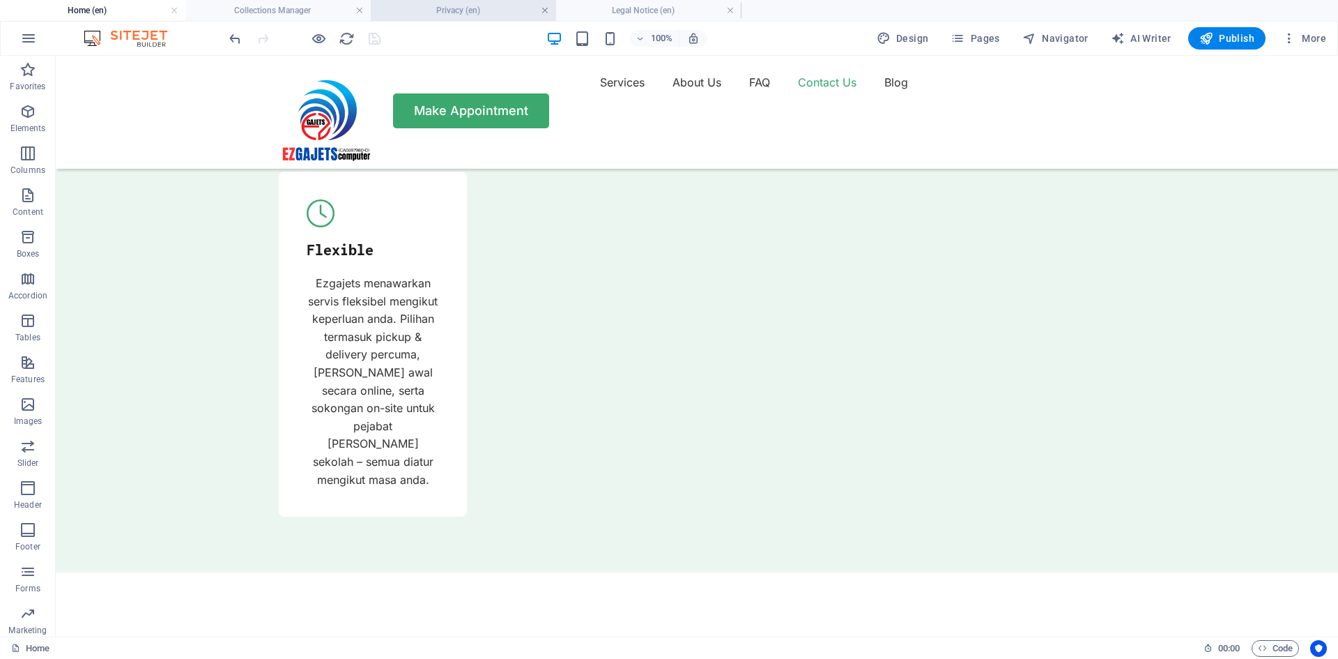
click at [545, 9] on link at bounding box center [545, 10] width 8 height 13
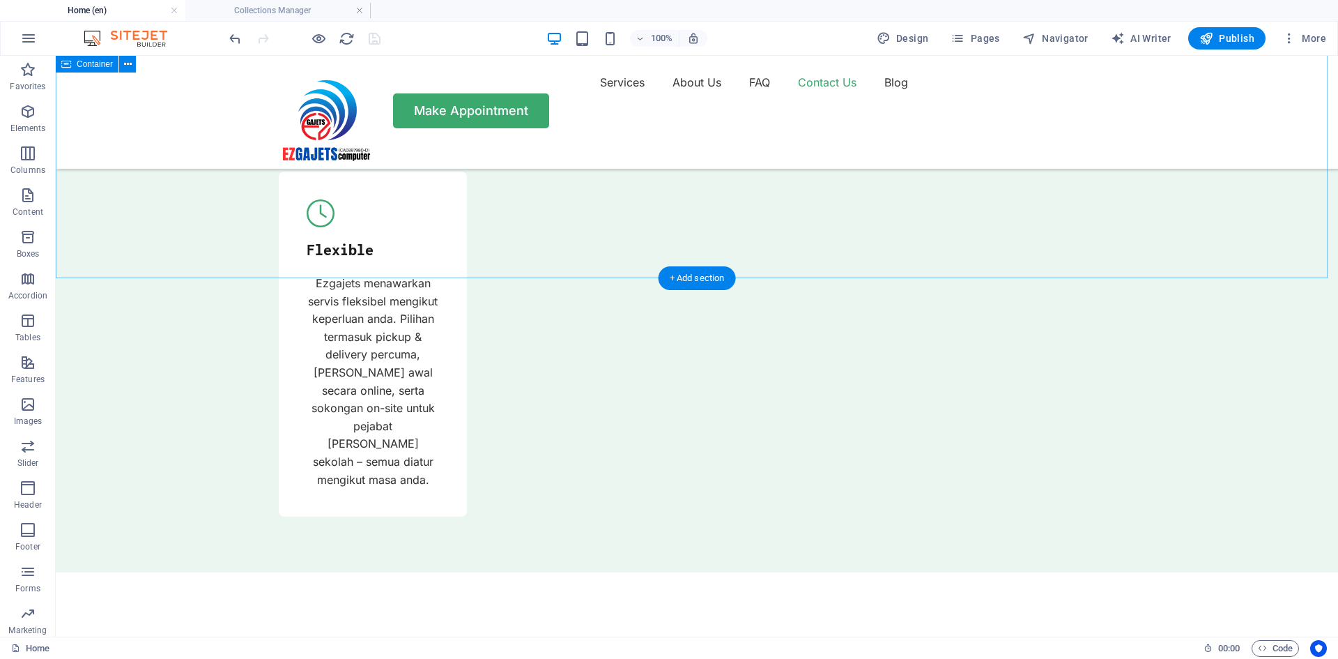
click at [67, 17] on h4 "Home (en)" at bounding box center [92, 10] width 185 height 15
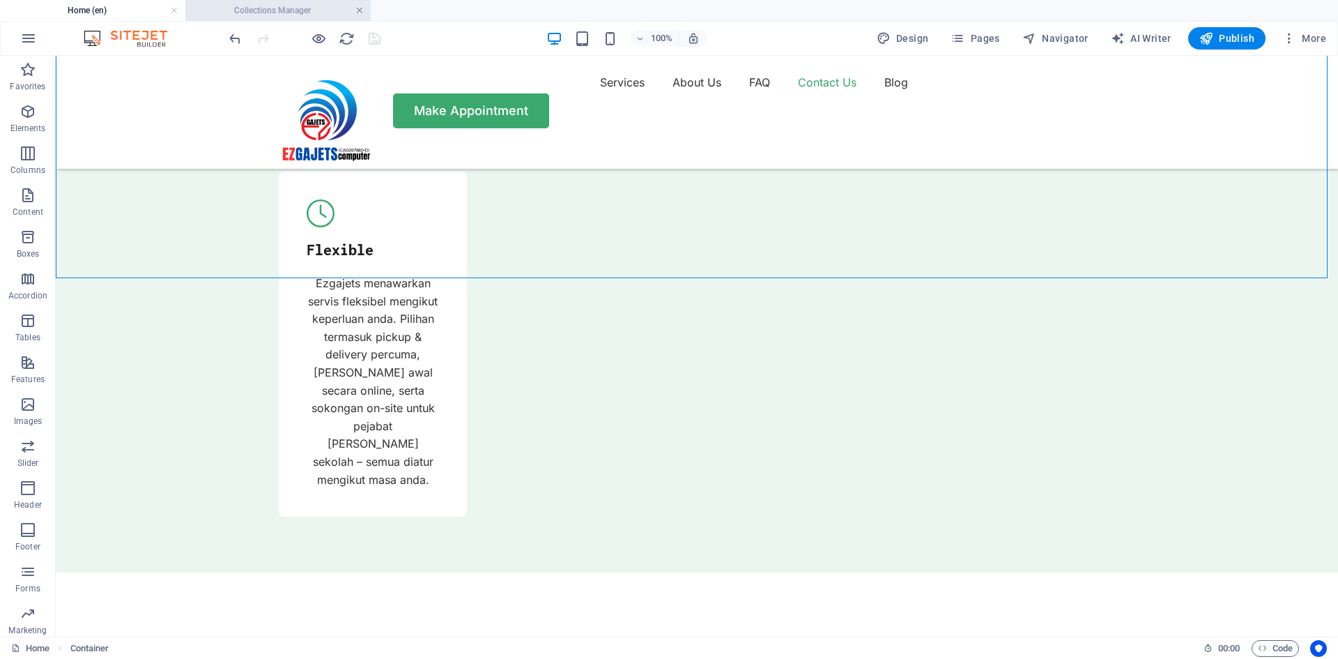
click at [359, 8] on link at bounding box center [359, 10] width 8 height 13
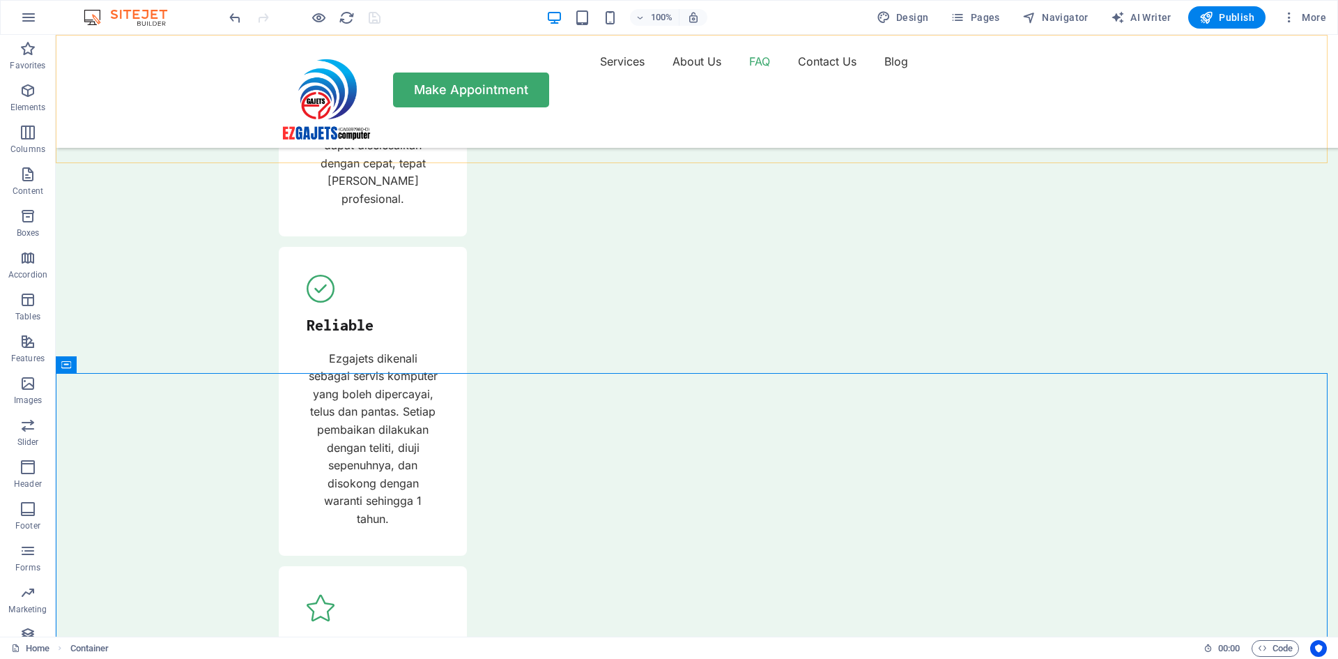
scroll to position [4944, 0]
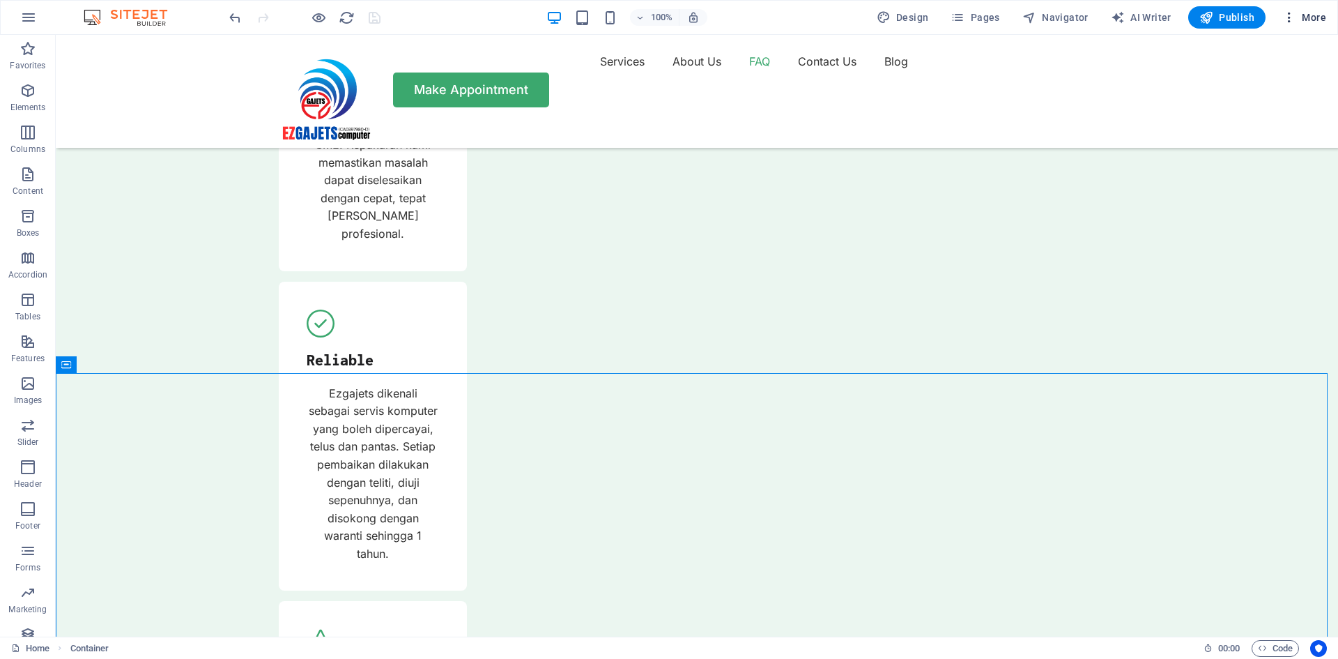
click at [1292, 21] on icon "button" at bounding box center [1289, 17] width 14 height 14
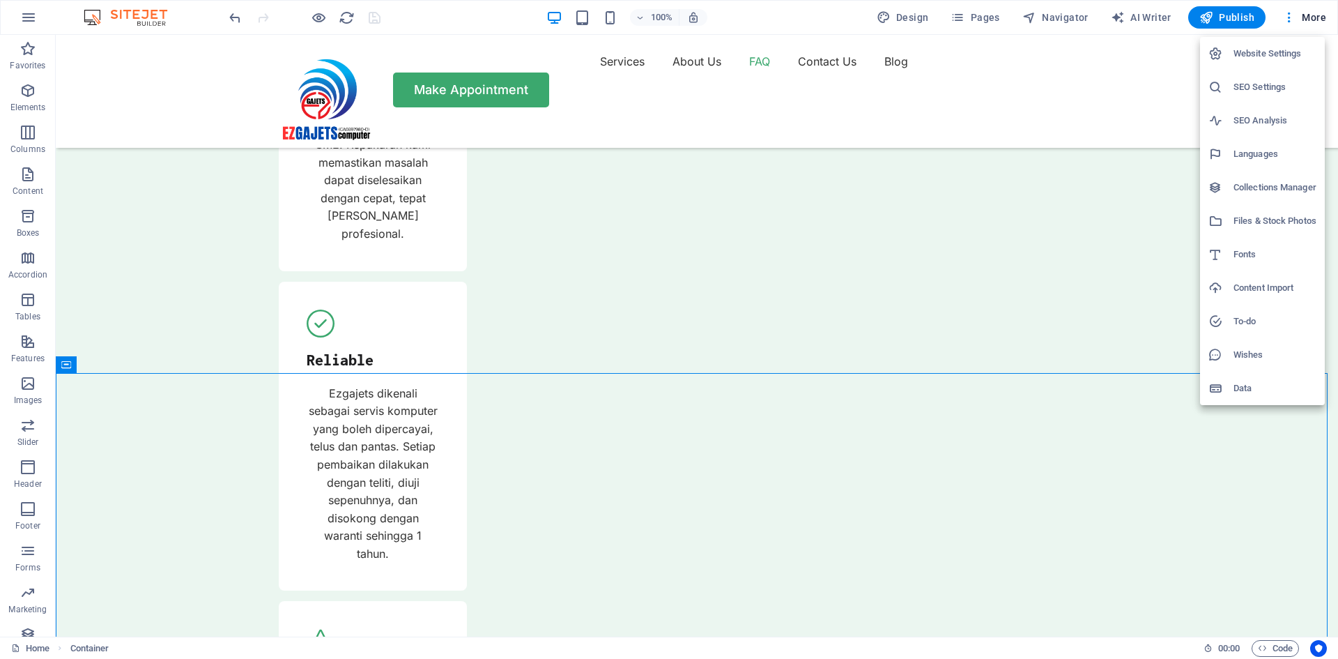
click at [1257, 54] on h6 "Website Settings" at bounding box center [1275, 53] width 83 height 17
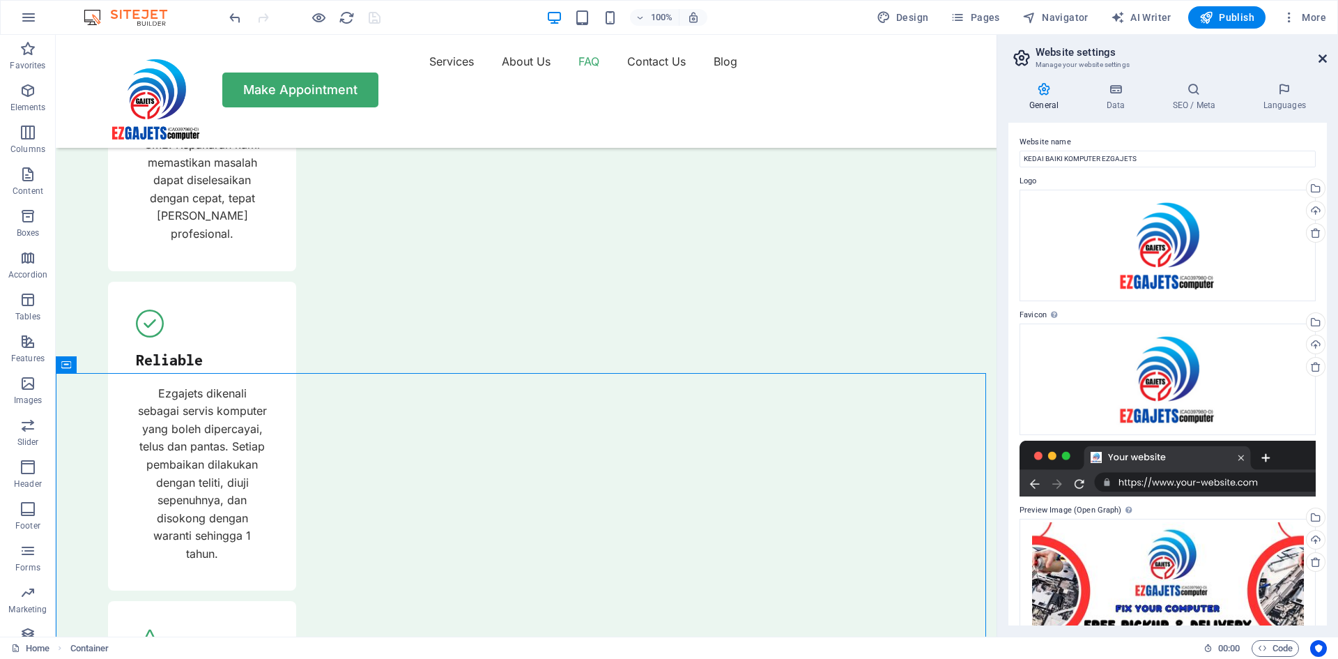
click at [1323, 58] on icon at bounding box center [1323, 58] width 8 height 11
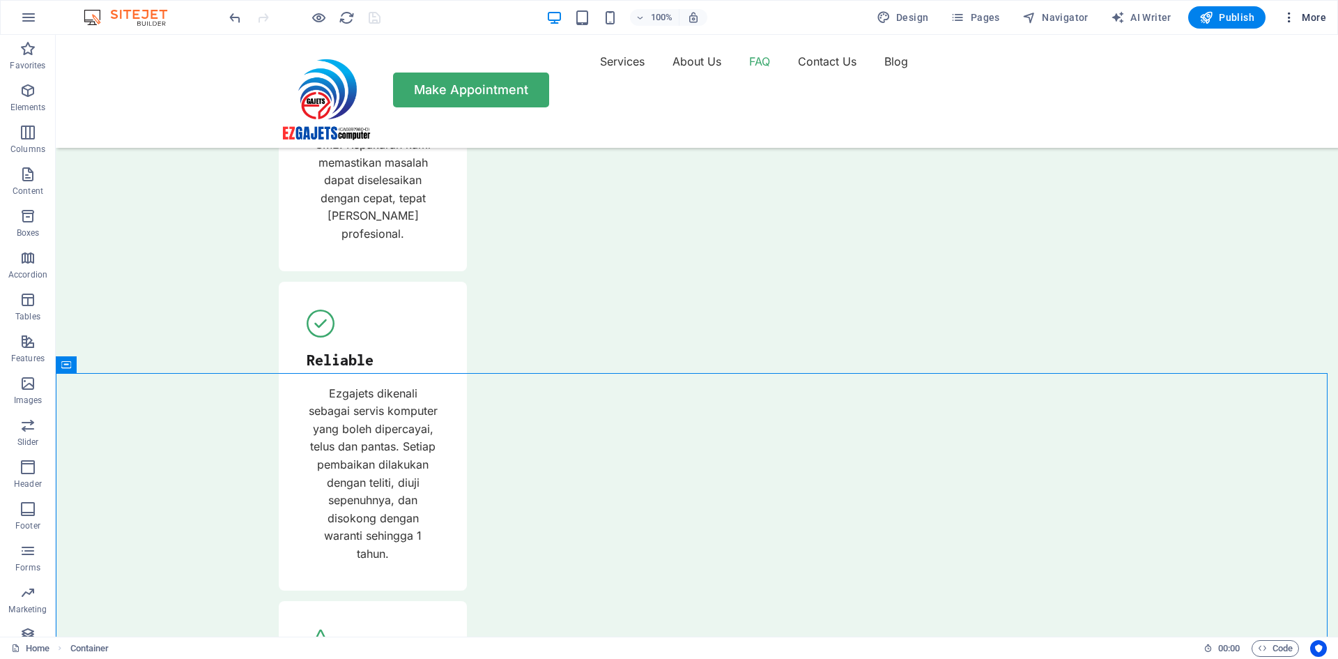
click at [1285, 17] on icon "button" at bounding box center [1289, 17] width 14 height 14
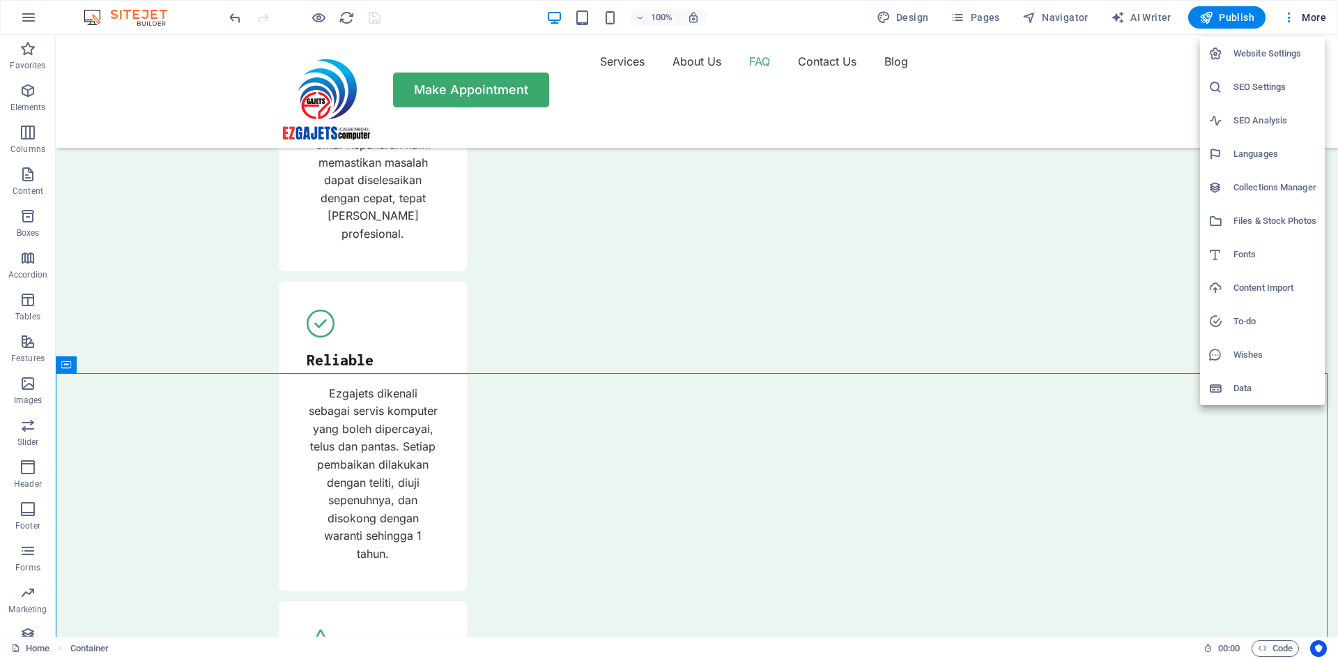
click at [1245, 183] on h6 "Collections Manager" at bounding box center [1275, 187] width 83 height 17
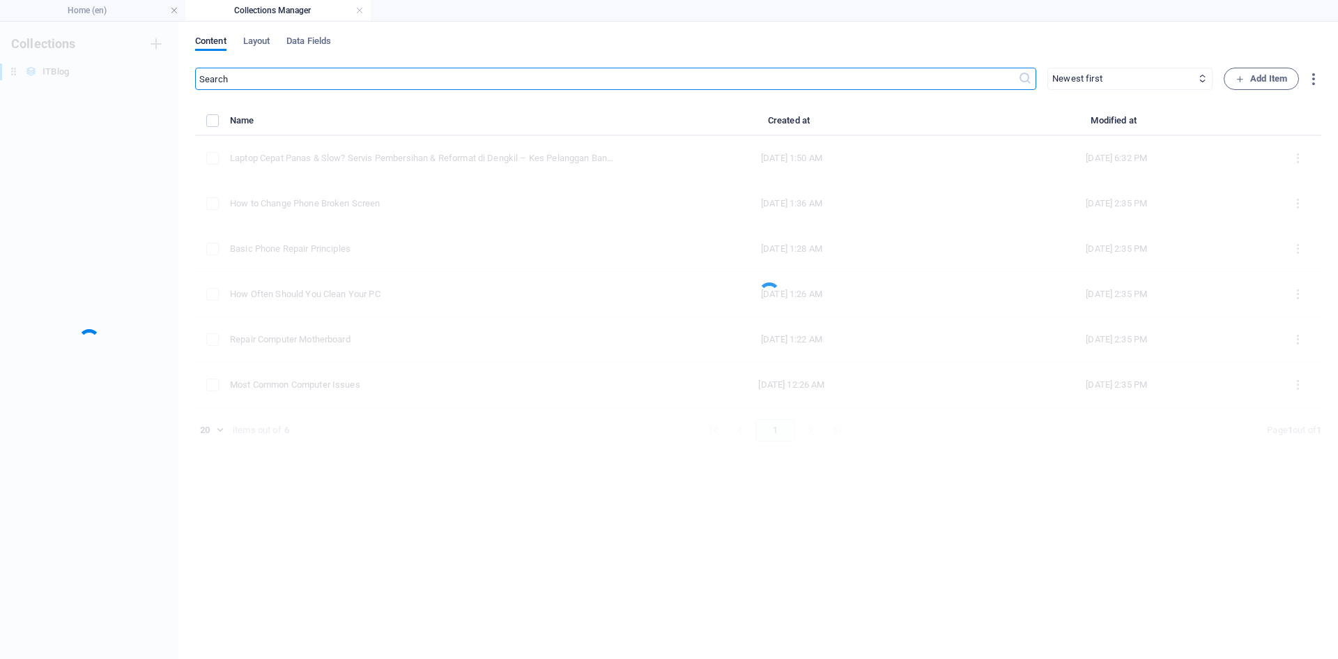
scroll to position [0, 0]
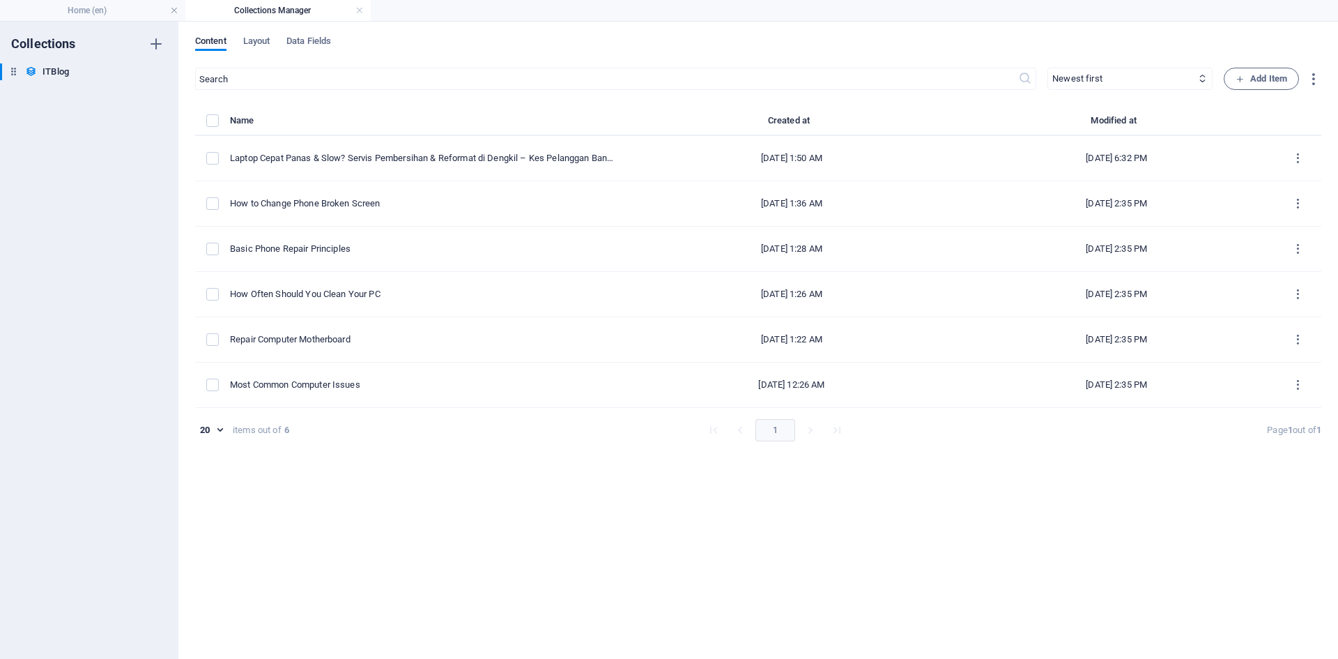
click at [362, 8] on link at bounding box center [359, 10] width 8 height 13
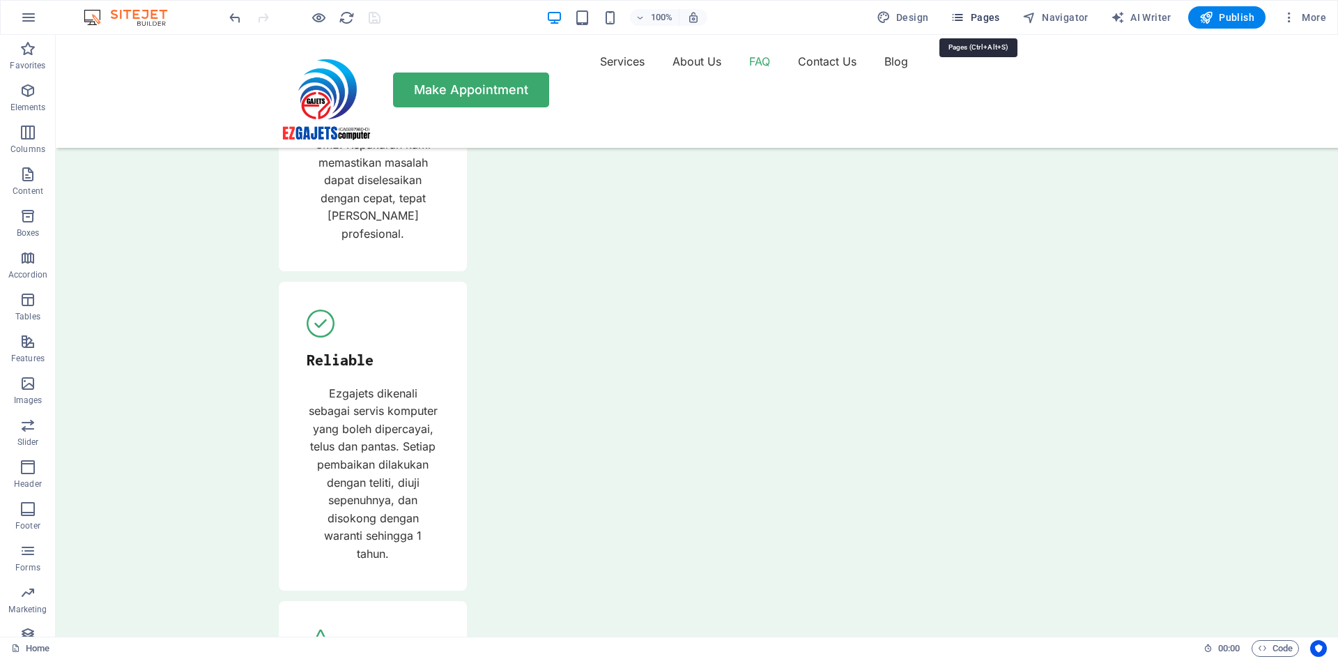
click at [969, 16] on span "Pages" at bounding box center [975, 17] width 49 height 14
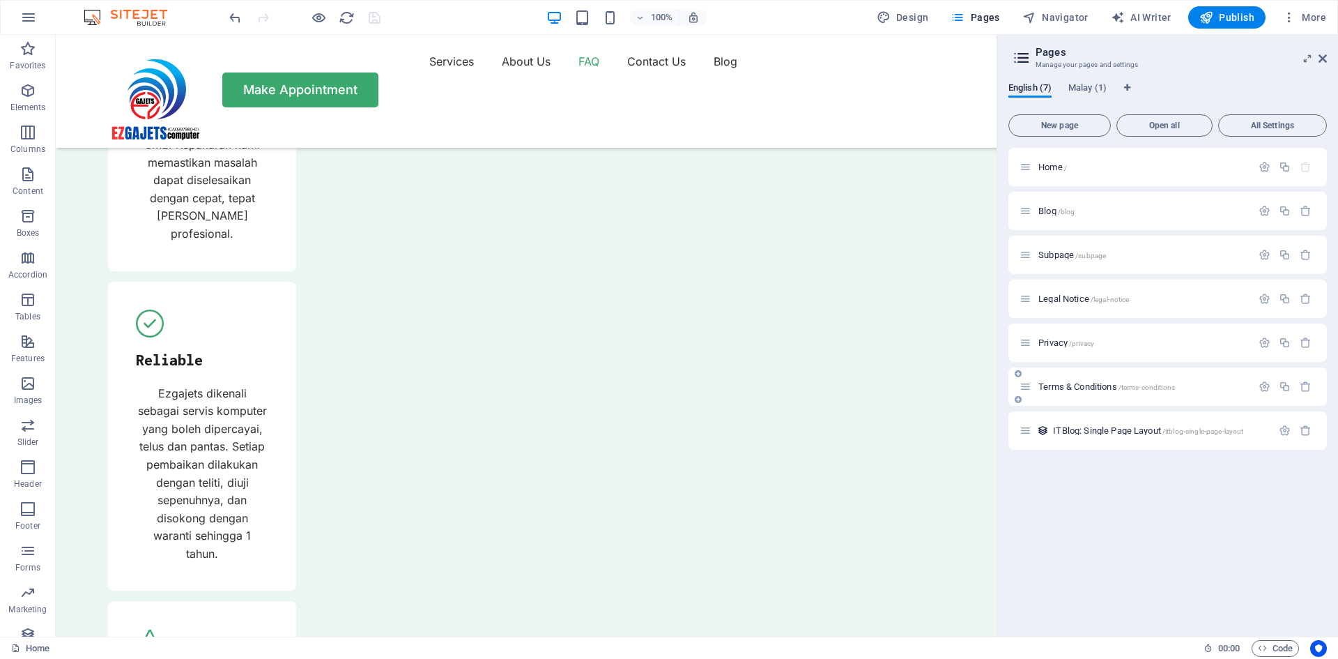
click at [1018, 371] on icon at bounding box center [1018, 373] width 7 height 8
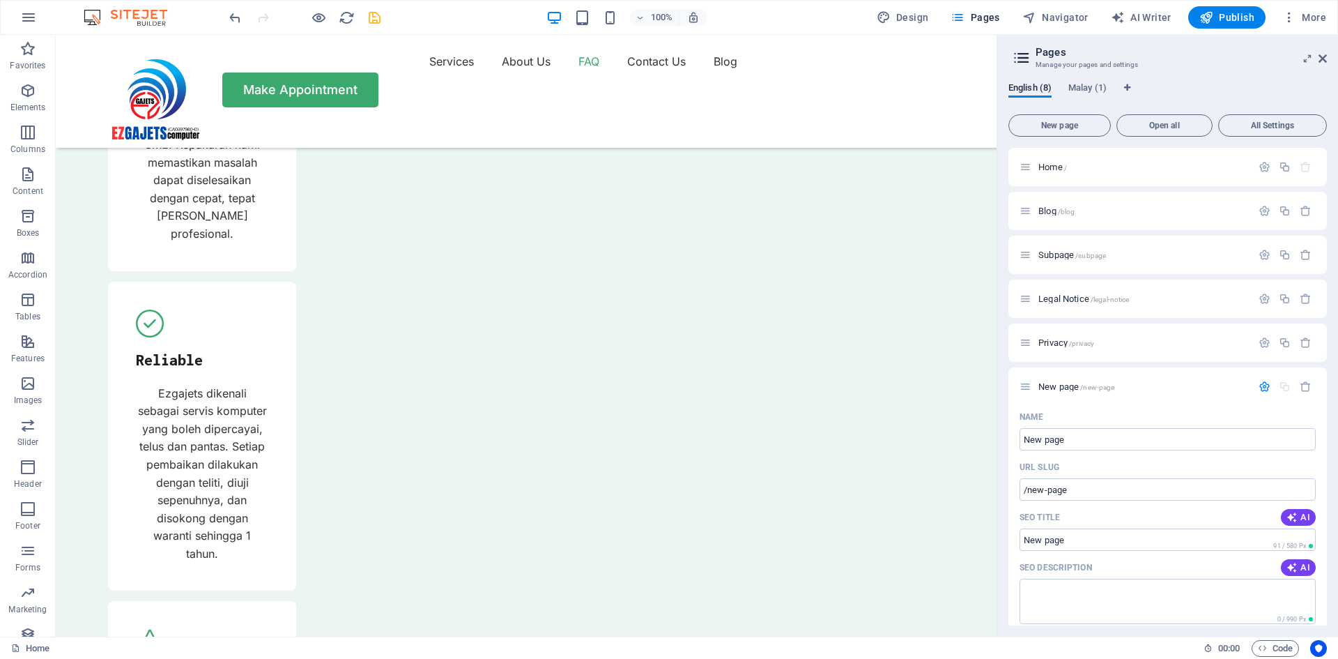
click at [0, 0] on icon at bounding box center [0, 0] width 0 height 0
click at [1306, 381] on icon "button" at bounding box center [1306, 387] width 12 height 12
click at [1263, 385] on icon "button" at bounding box center [1265, 387] width 12 height 12
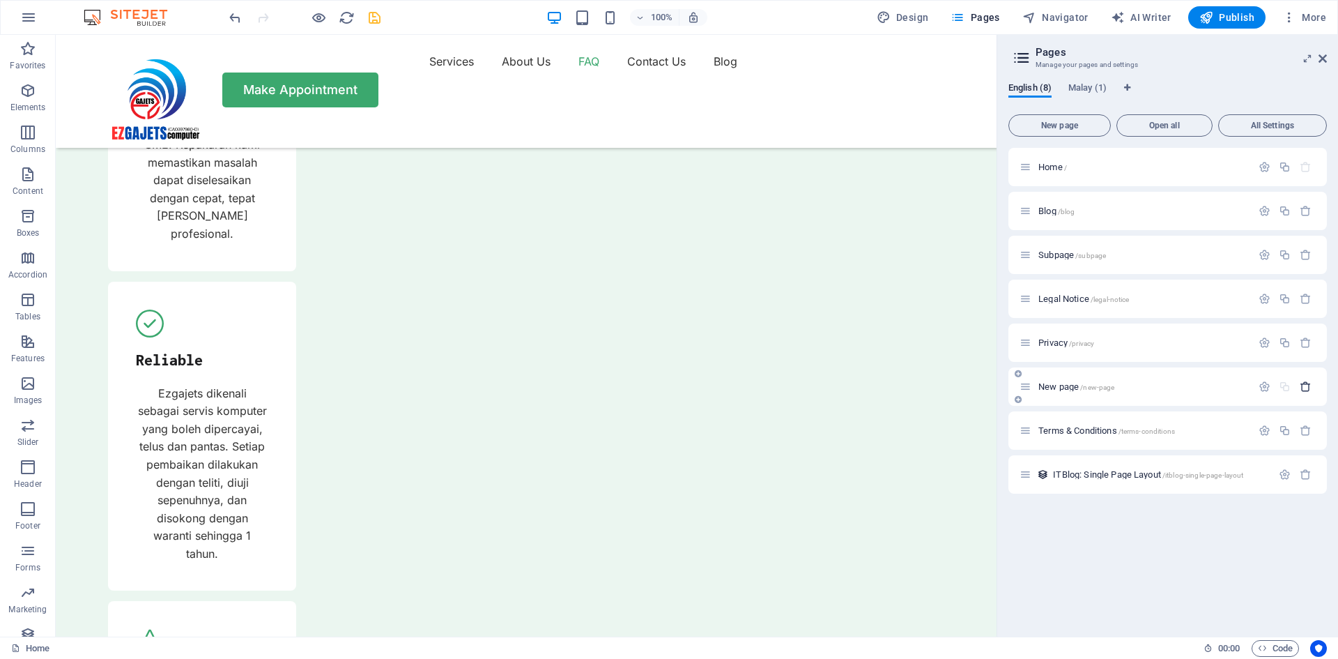
click at [1305, 381] on icon "button" at bounding box center [1306, 387] width 12 height 12
click at [1017, 401] on icon at bounding box center [1018, 399] width 7 height 8
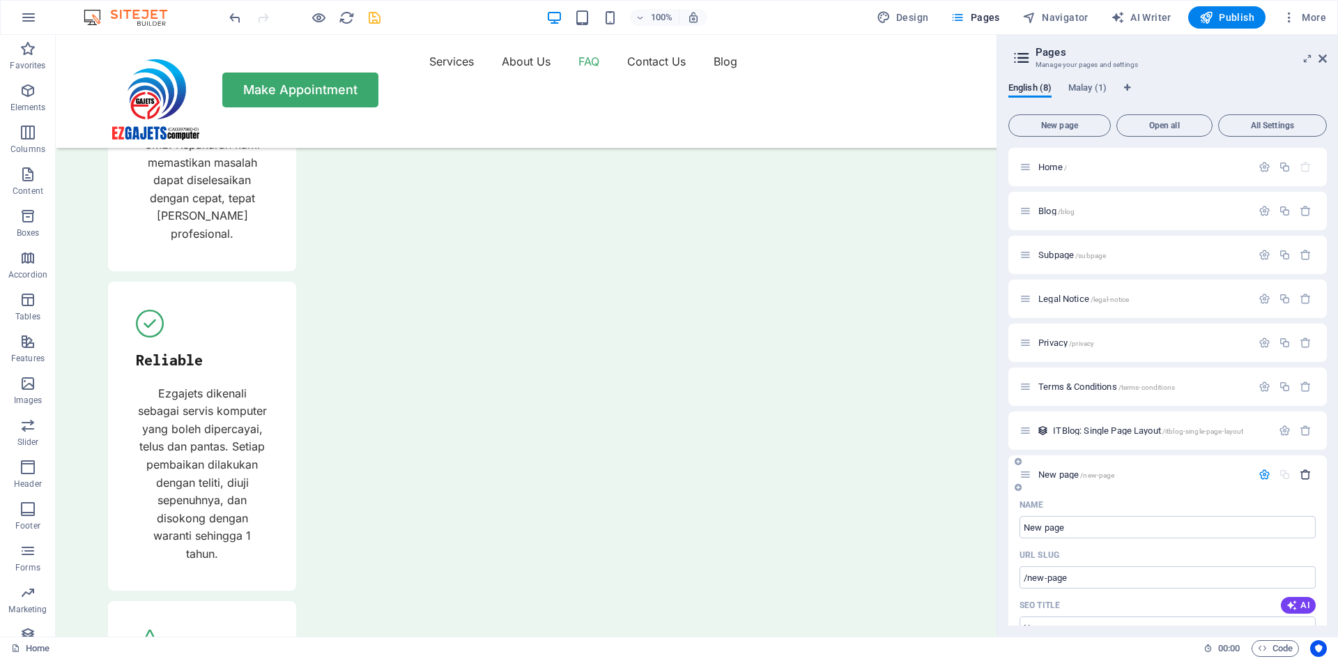
click at [1307, 473] on icon "button" at bounding box center [1306, 474] width 12 height 12
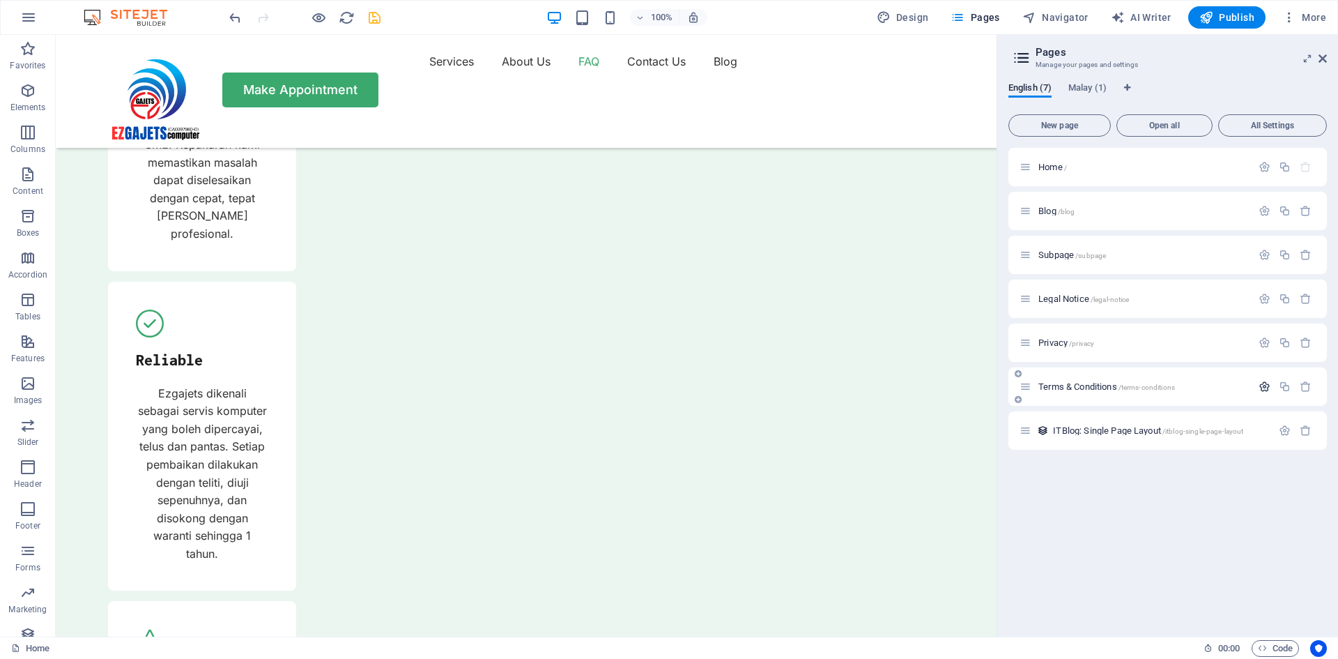
click at [1266, 387] on icon "button" at bounding box center [1265, 387] width 12 height 12
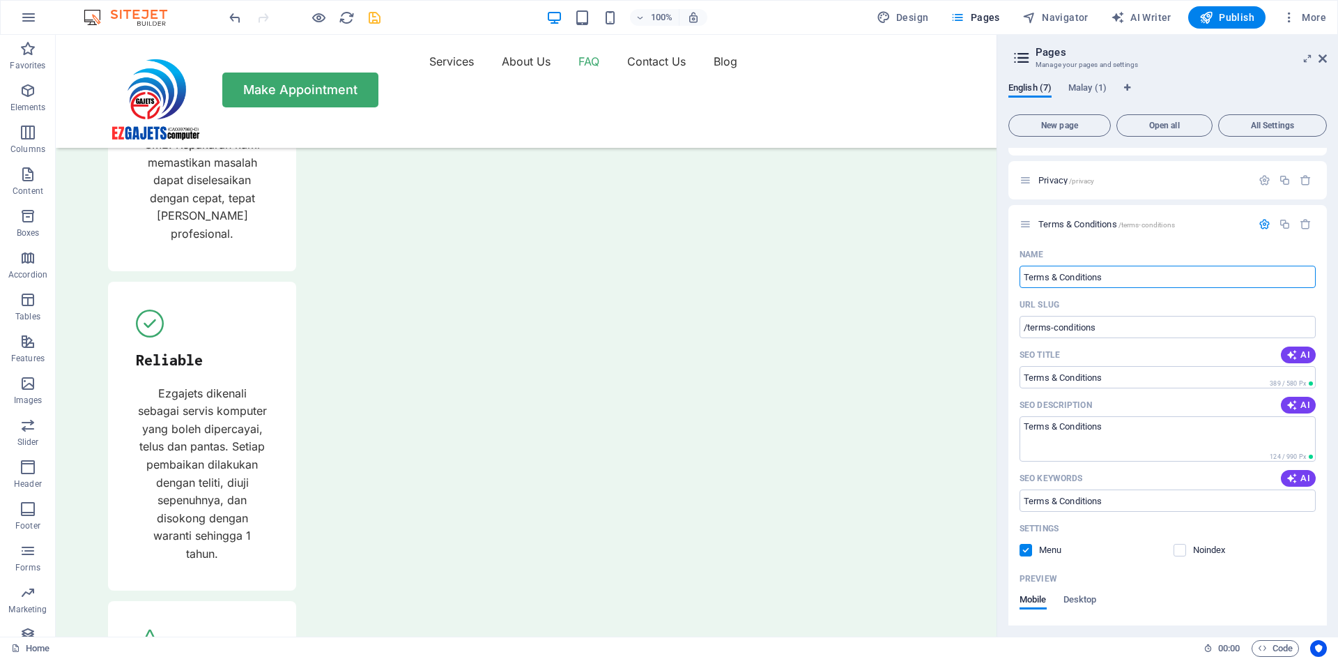
scroll to position [160, 0]
click at [1132, 334] on input "/terms-conditions" at bounding box center [1168, 330] width 296 height 22
drag, startPoint x: 1084, startPoint y: 331, endPoint x: 998, endPoint y: 335, distance: 86.5
click at [998, 335] on aside "Pages Manage your pages and settings English (7) Malay (1) New page Open all Al…" at bounding box center [1168, 335] width 342 height 601
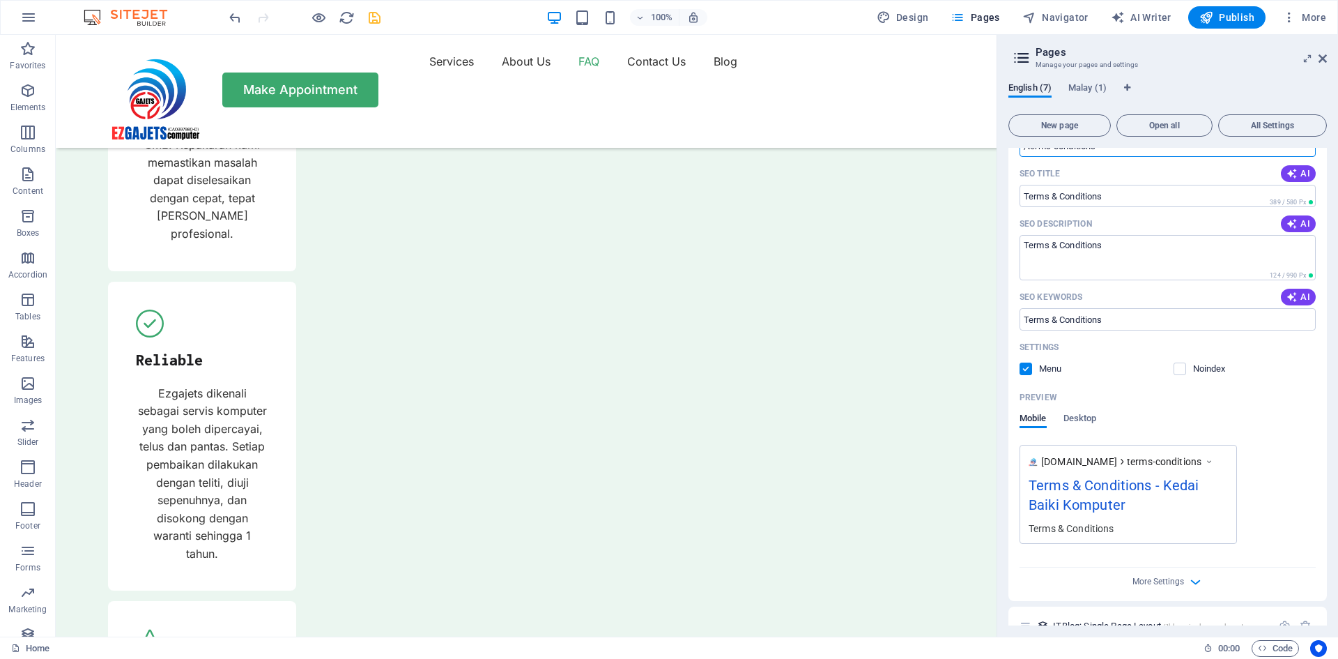
scroll to position [369, 0]
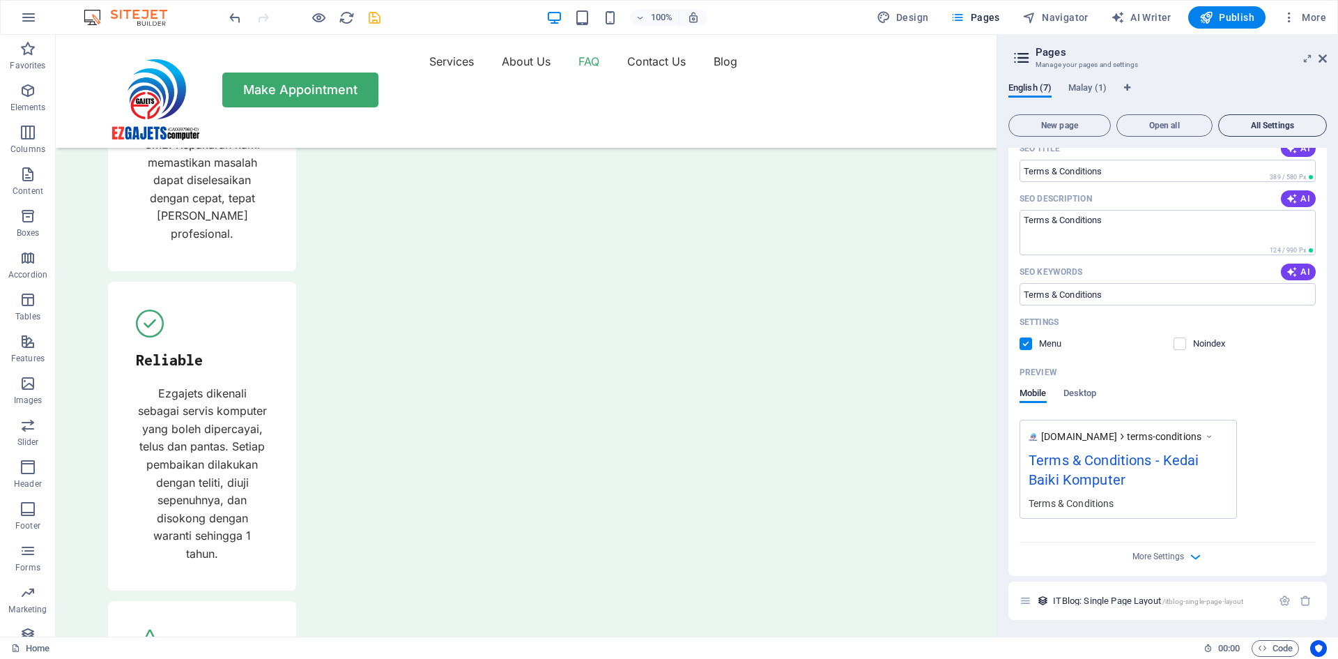
click at [1270, 124] on span "All Settings" at bounding box center [1273, 125] width 96 height 8
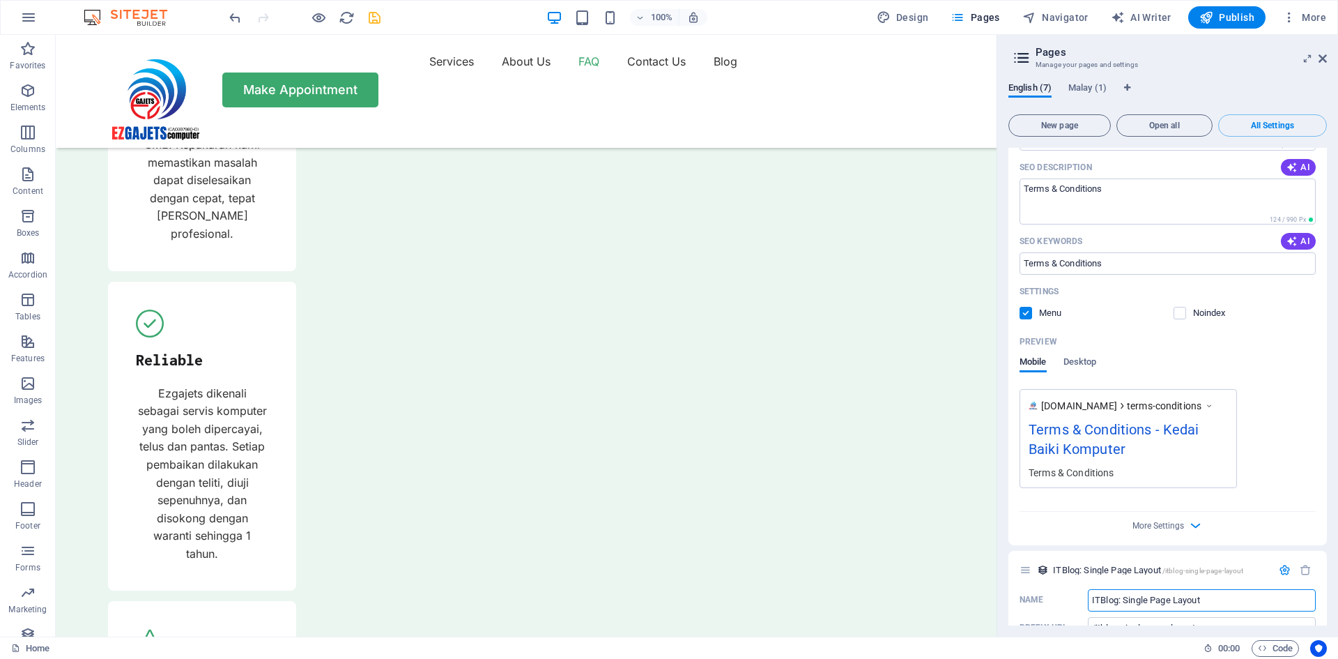
scroll to position [3329, 0]
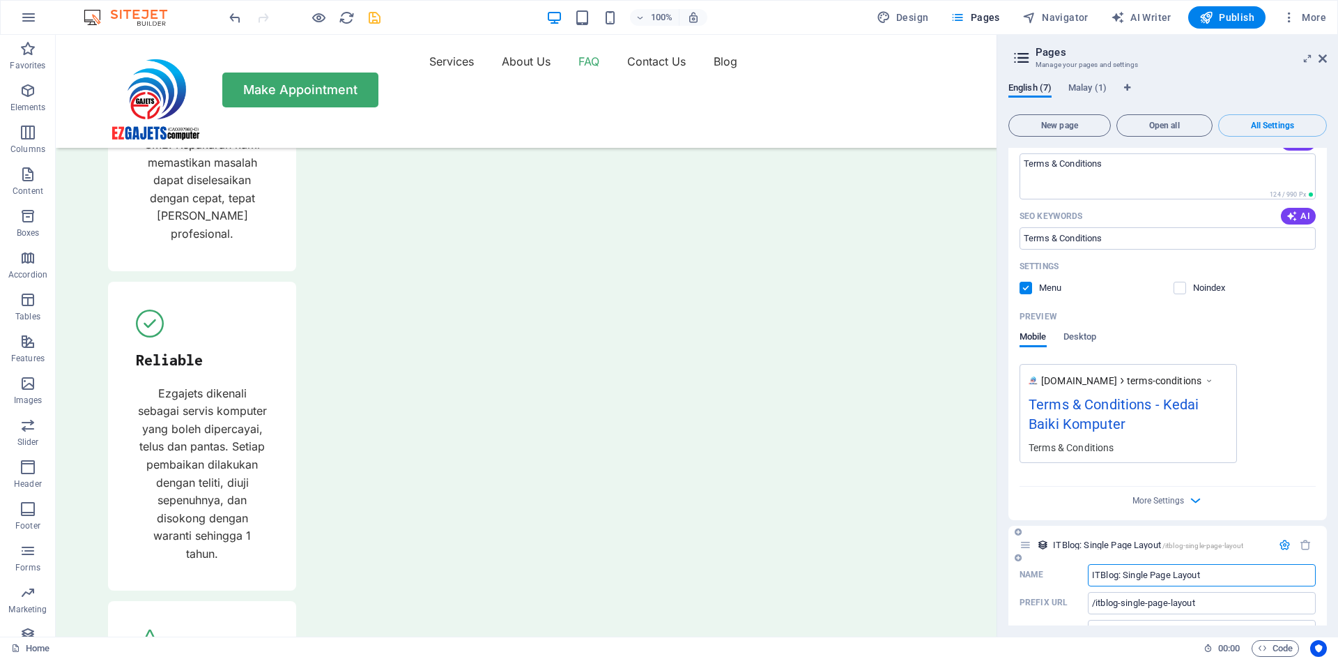
click at [1284, 539] on icon "button" at bounding box center [1285, 545] width 12 height 12
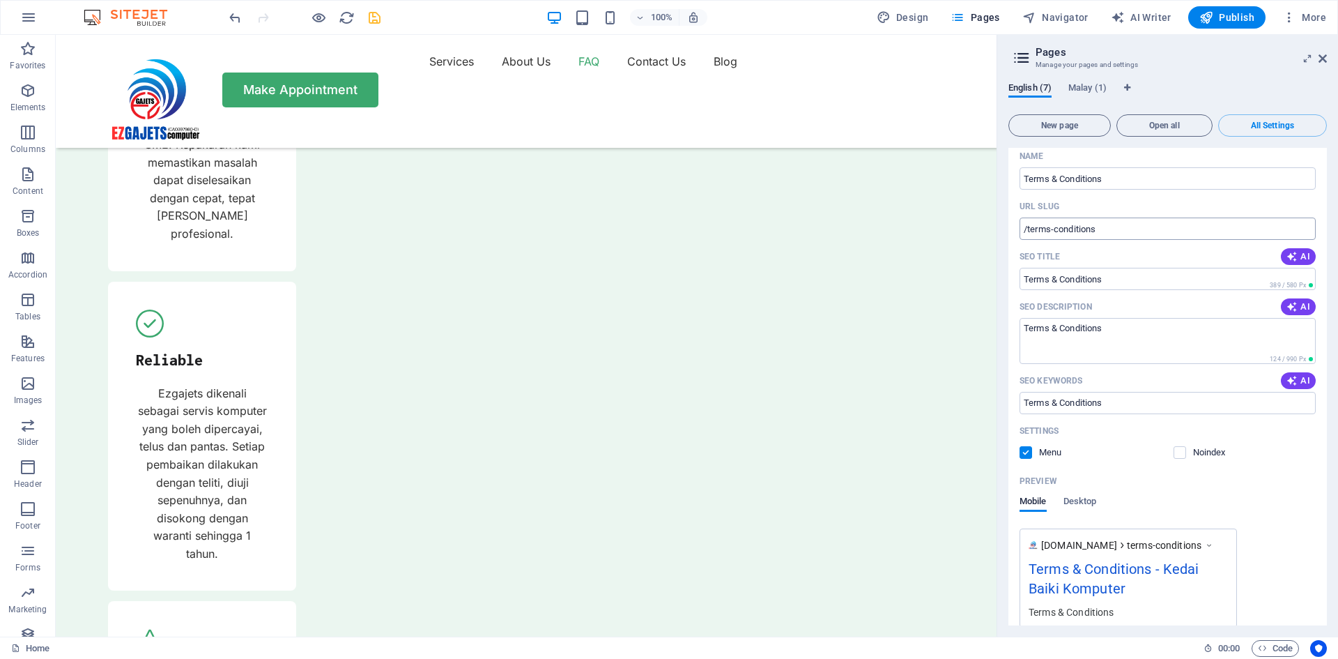
scroll to position [3235, 0]
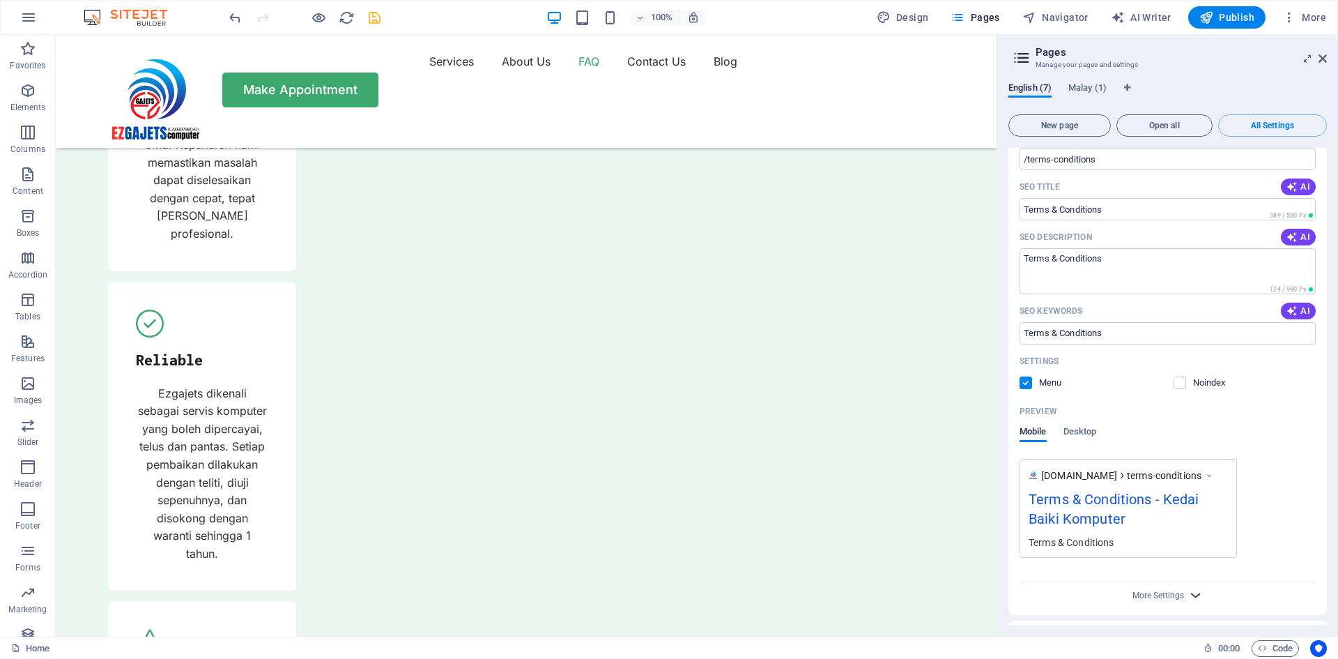
click at [1194, 587] on icon "button" at bounding box center [1196, 595] width 16 height 16
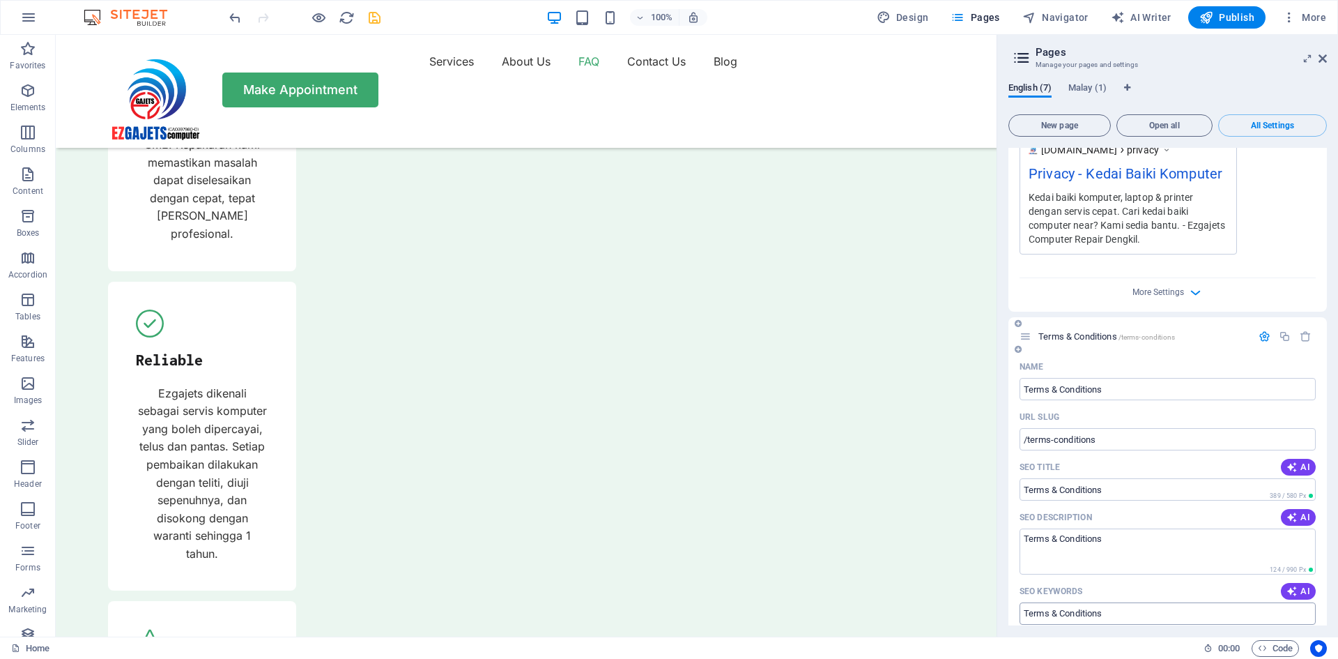
scroll to position [2947, 0]
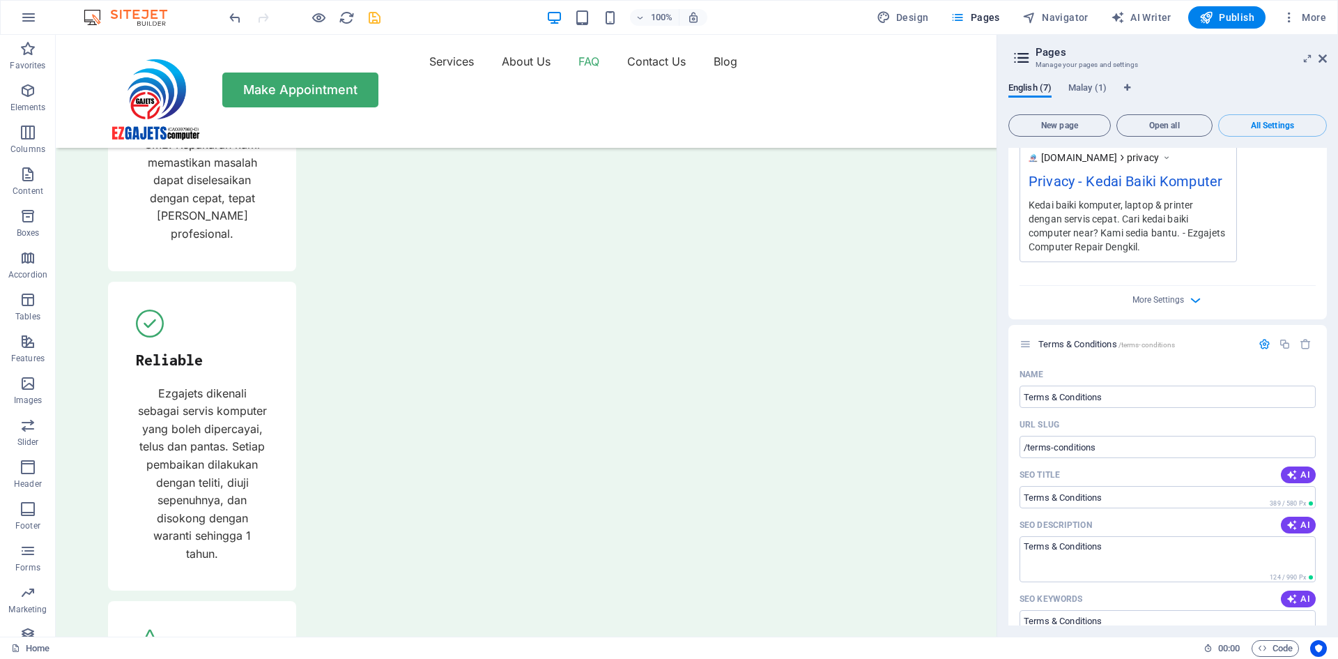
click at [1262, 338] on icon "button" at bounding box center [1265, 344] width 12 height 12
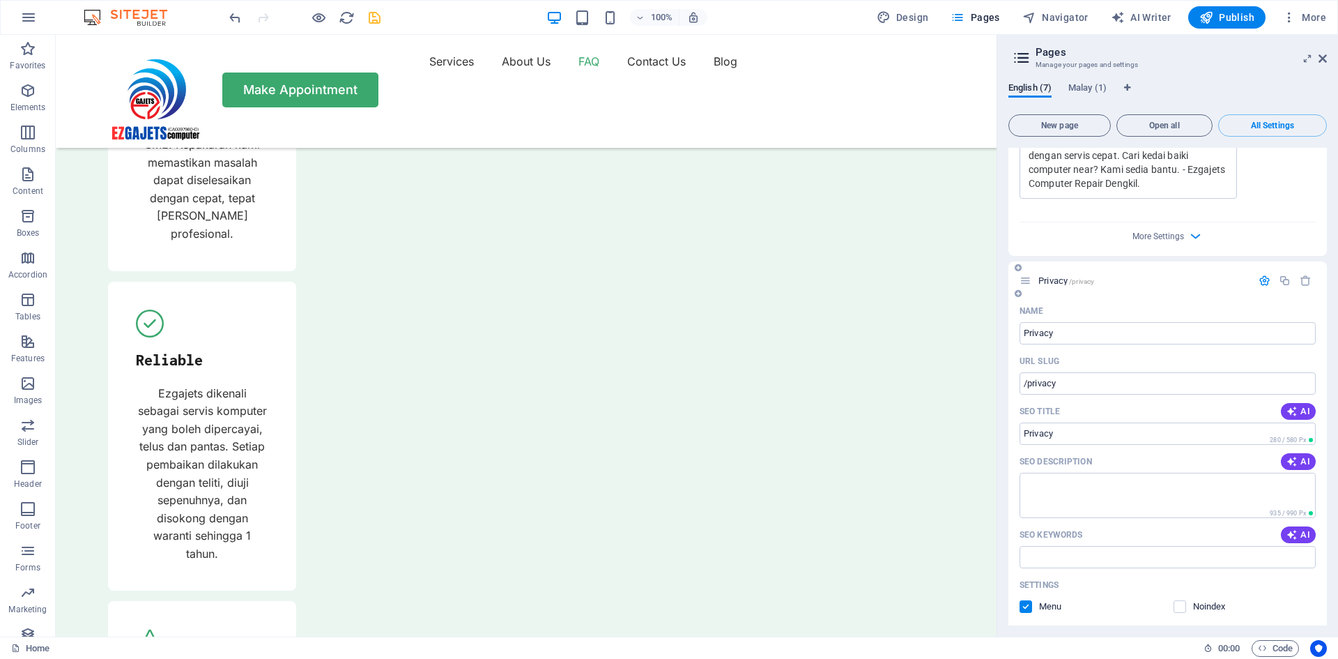
scroll to position [2347, 0]
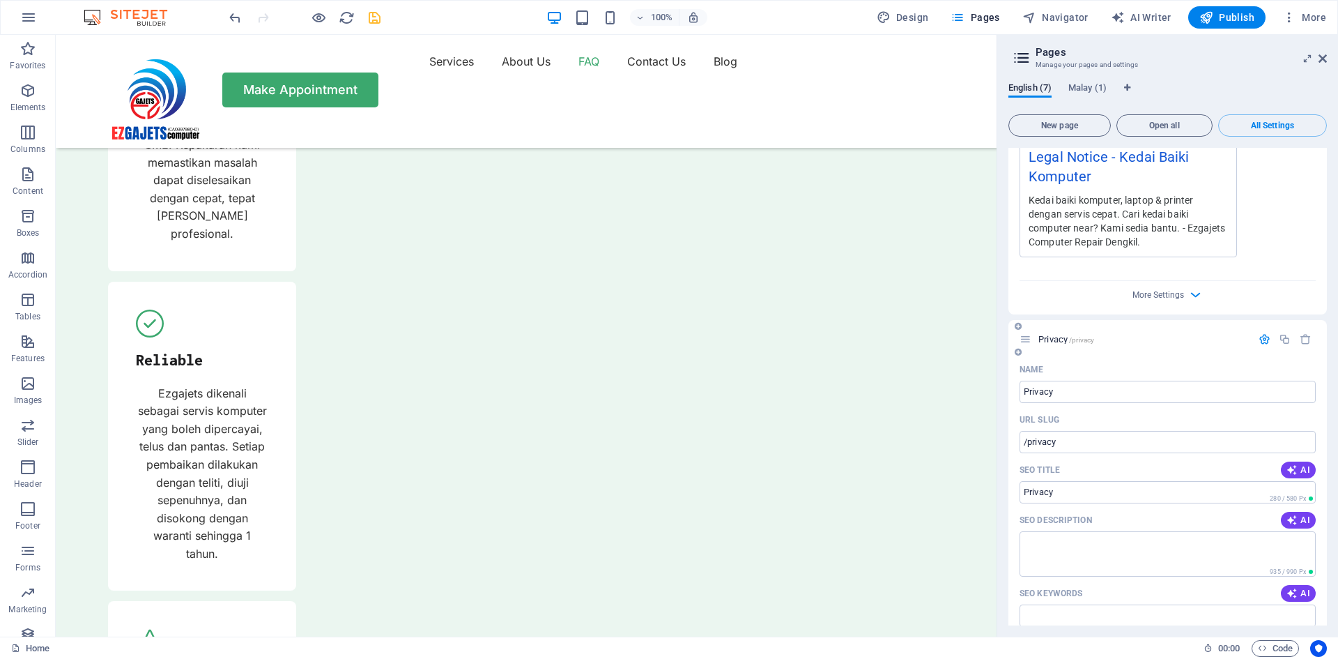
click at [1262, 333] on icon "button" at bounding box center [1265, 339] width 12 height 12
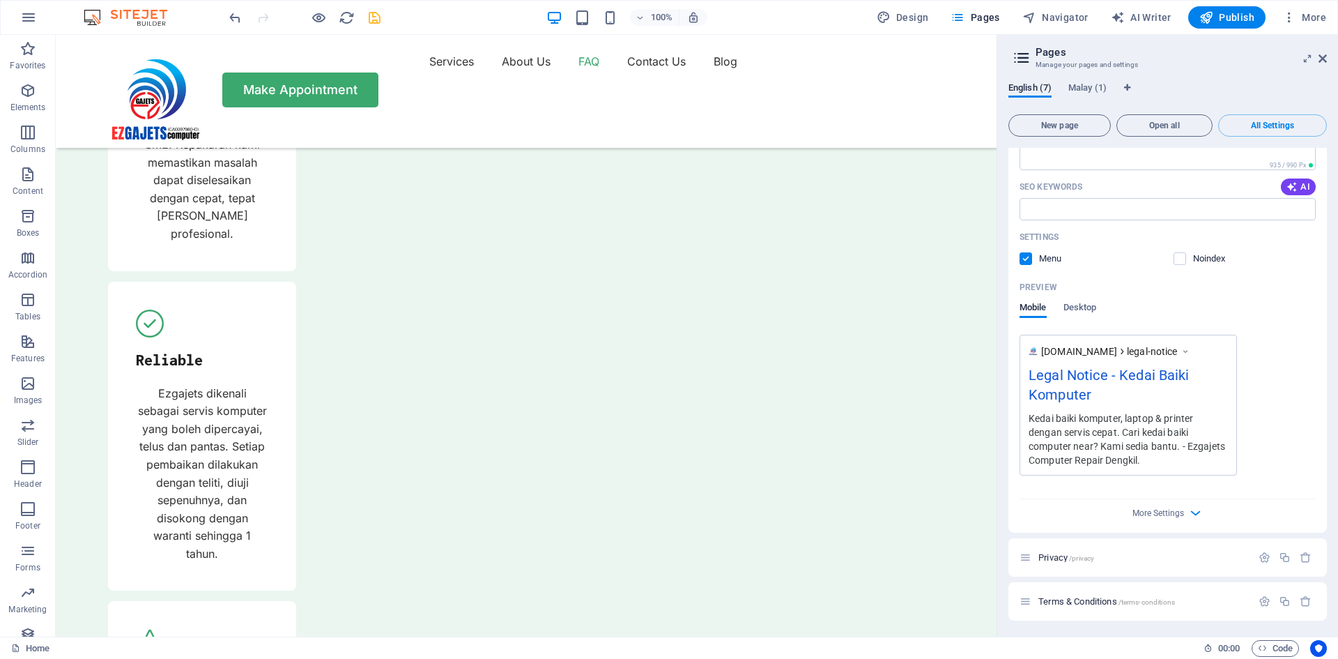
scroll to position [2134, 0]
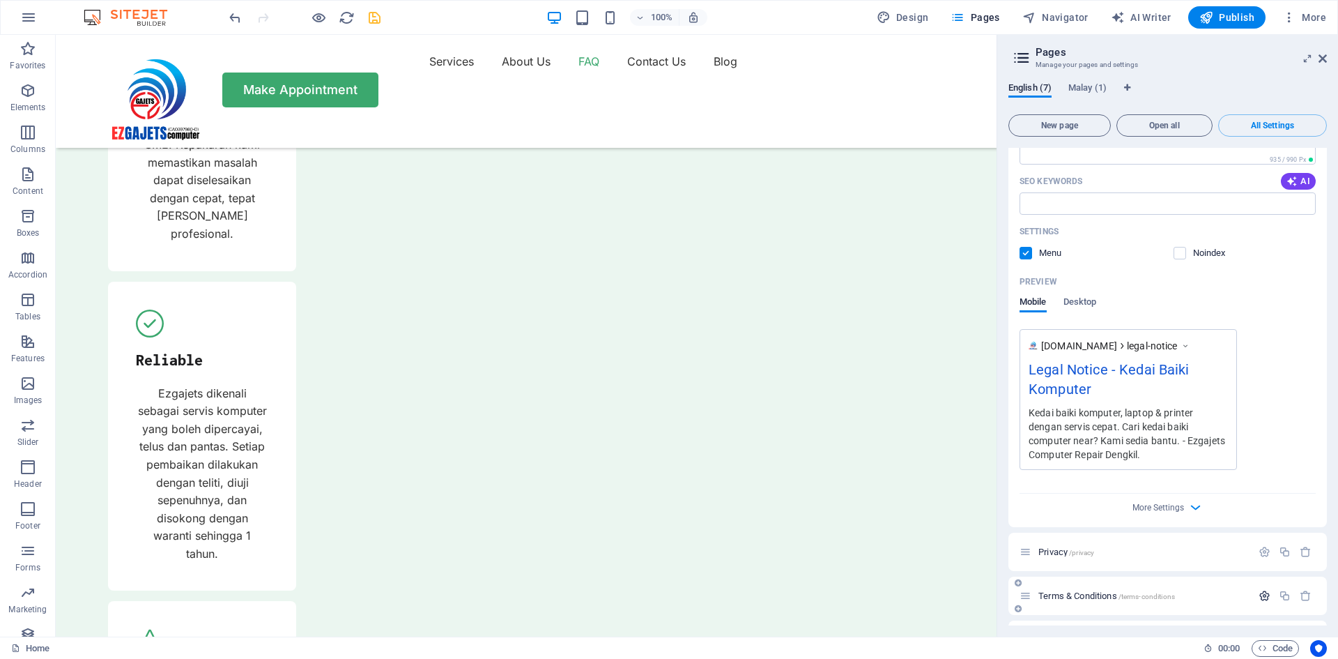
click at [1263, 590] on icon "button" at bounding box center [1265, 596] width 12 height 12
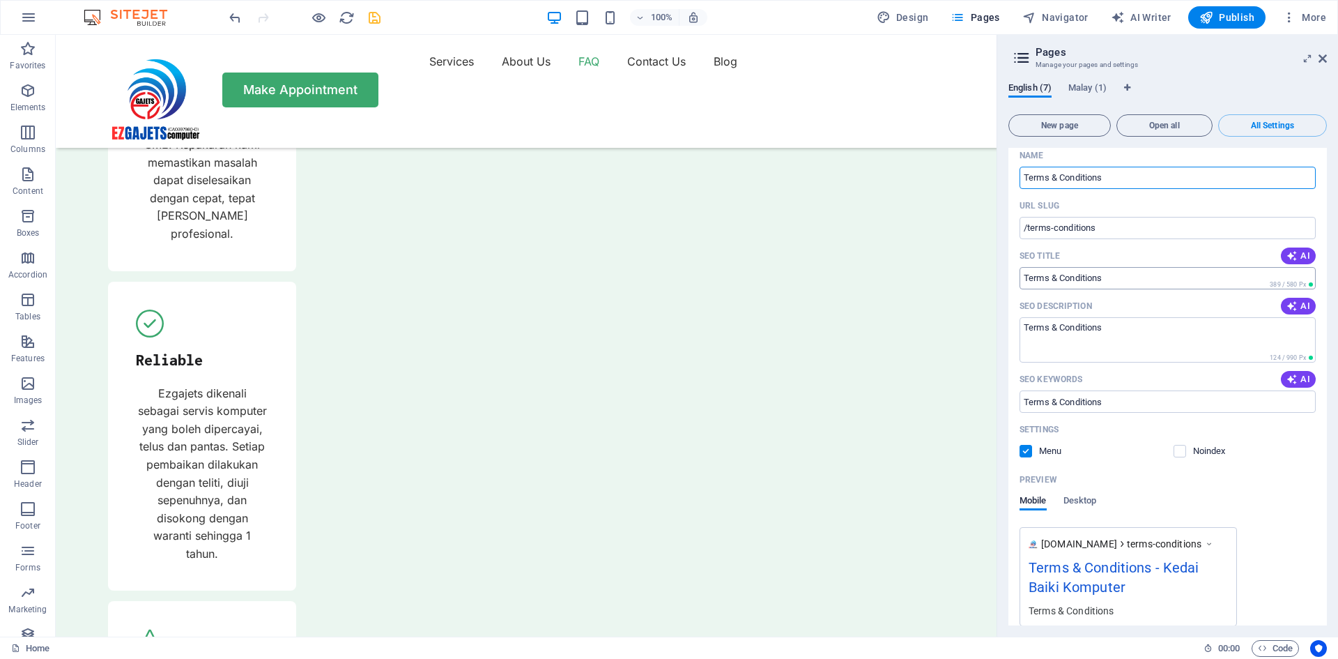
scroll to position [2673, 0]
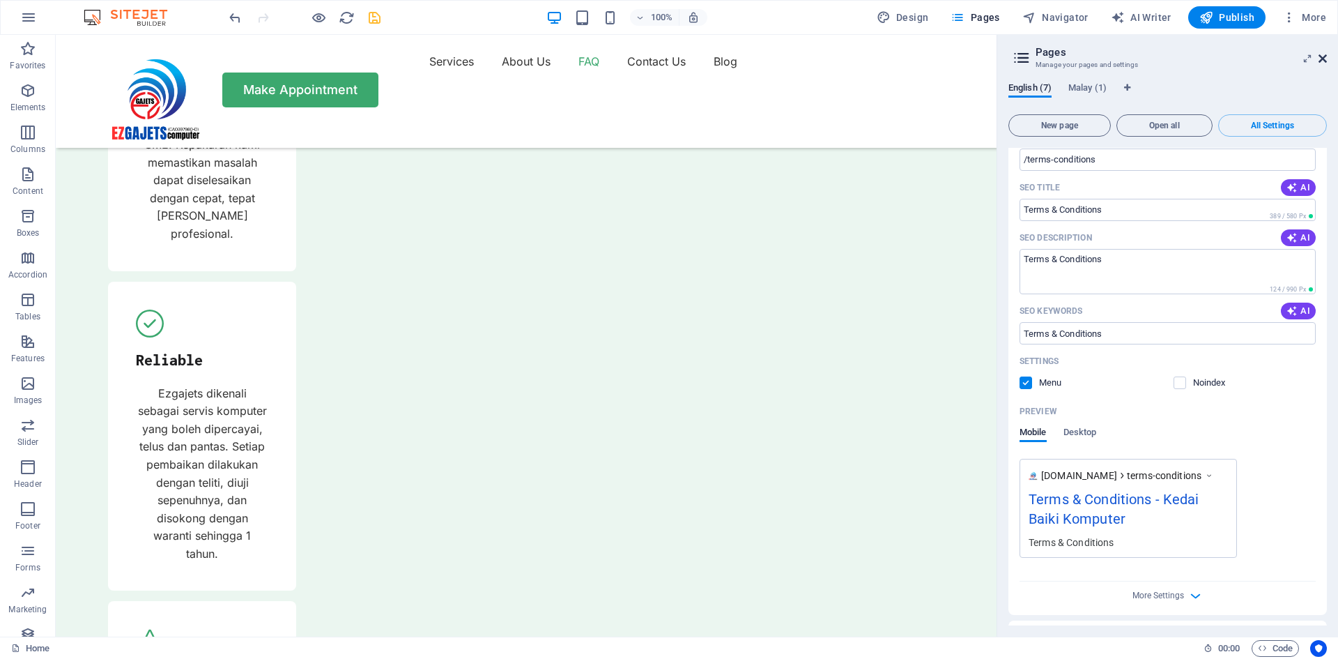
click at [1322, 58] on icon at bounding box center [1323, 58] width 8 height 11
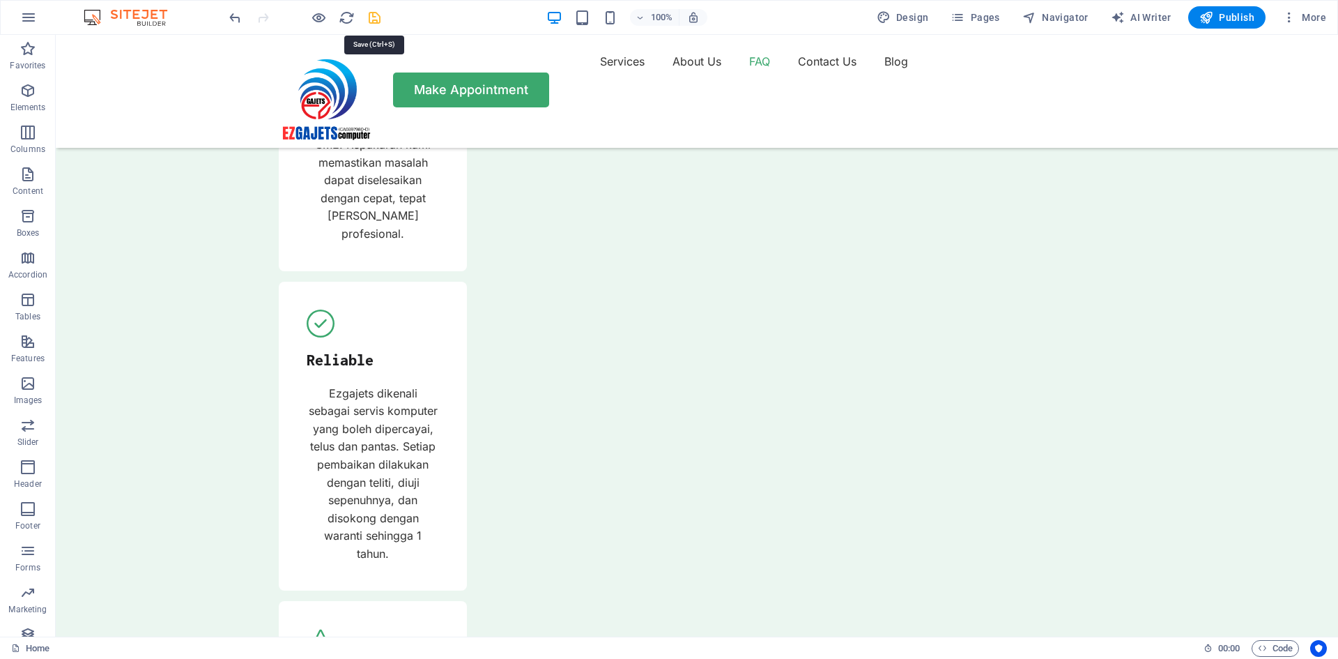
click at [374, 21] on icon "save" at bounding box center [375, 18] width 16 height 16
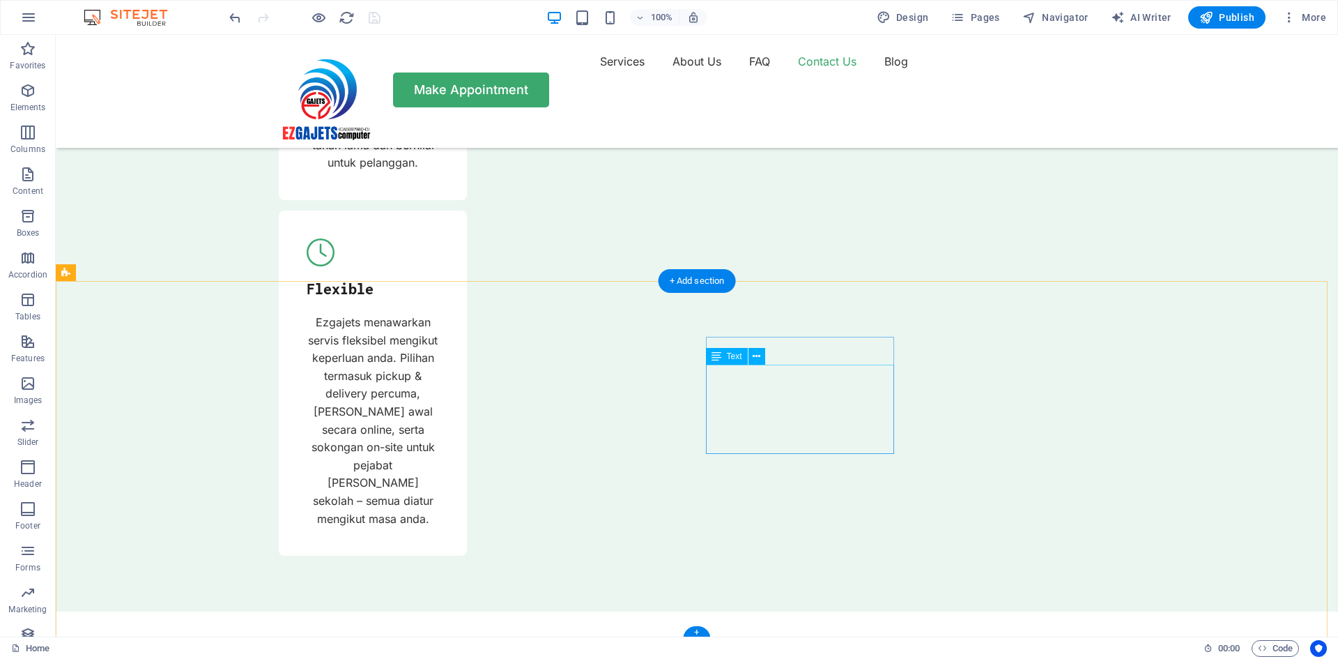
scroll to position [5711, 0]
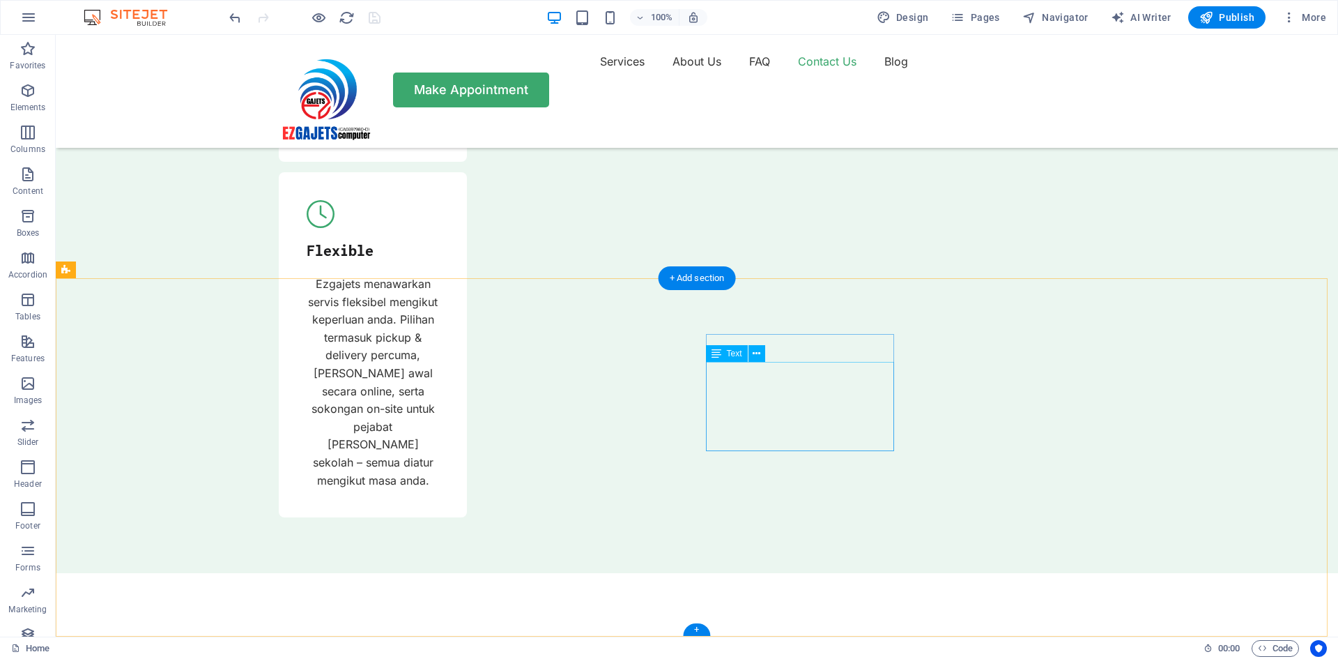
click at [758, 353] on icon at bounding box center [757, 353] width 8 height 15
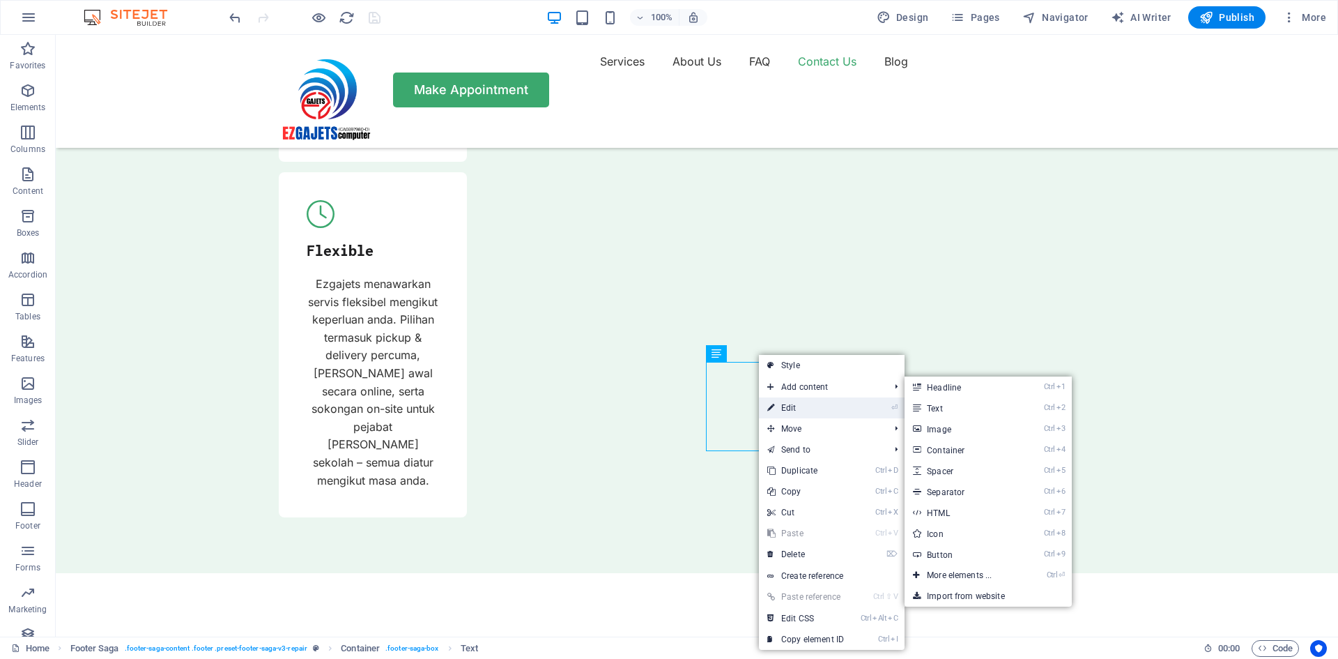
click at [783, 406] on link "⏎ Edit" at bounding box center [805, 407] width 93 height 21
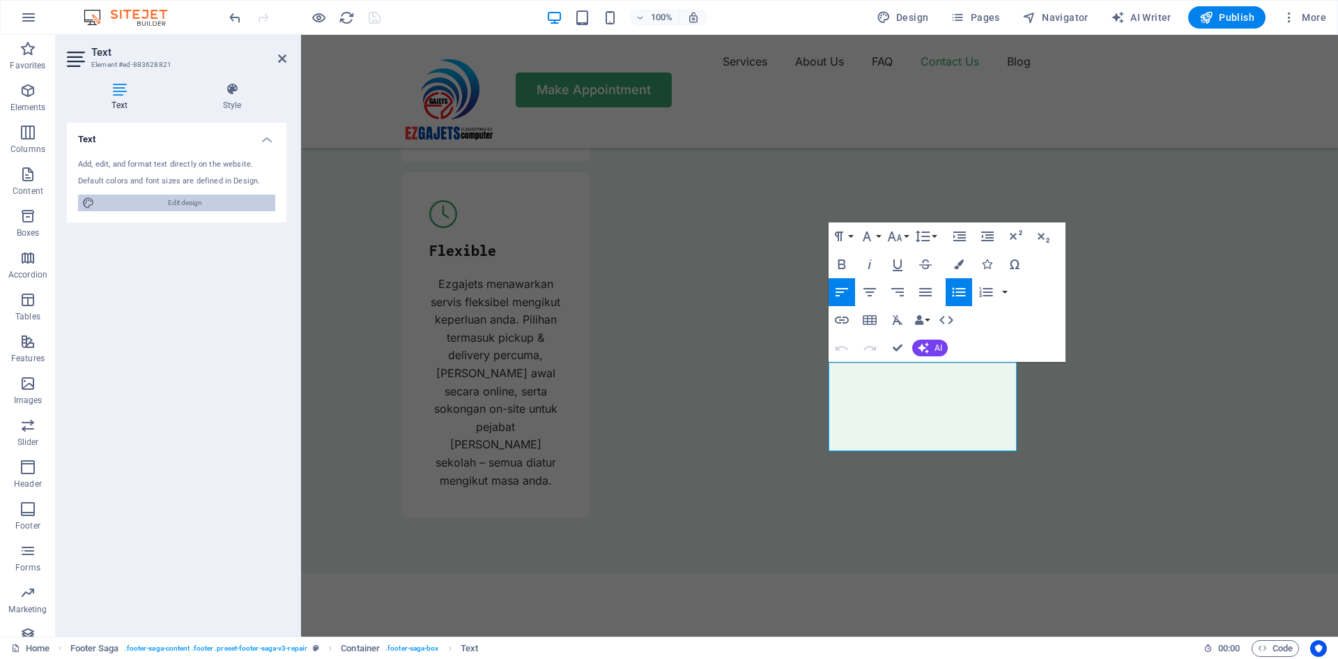
click at [183, 200] on span "Edit design" at bounding box center [185, 202] width 172 height 17
select select "px"
select select "400"
select select "px"
select select "ease-in-out"
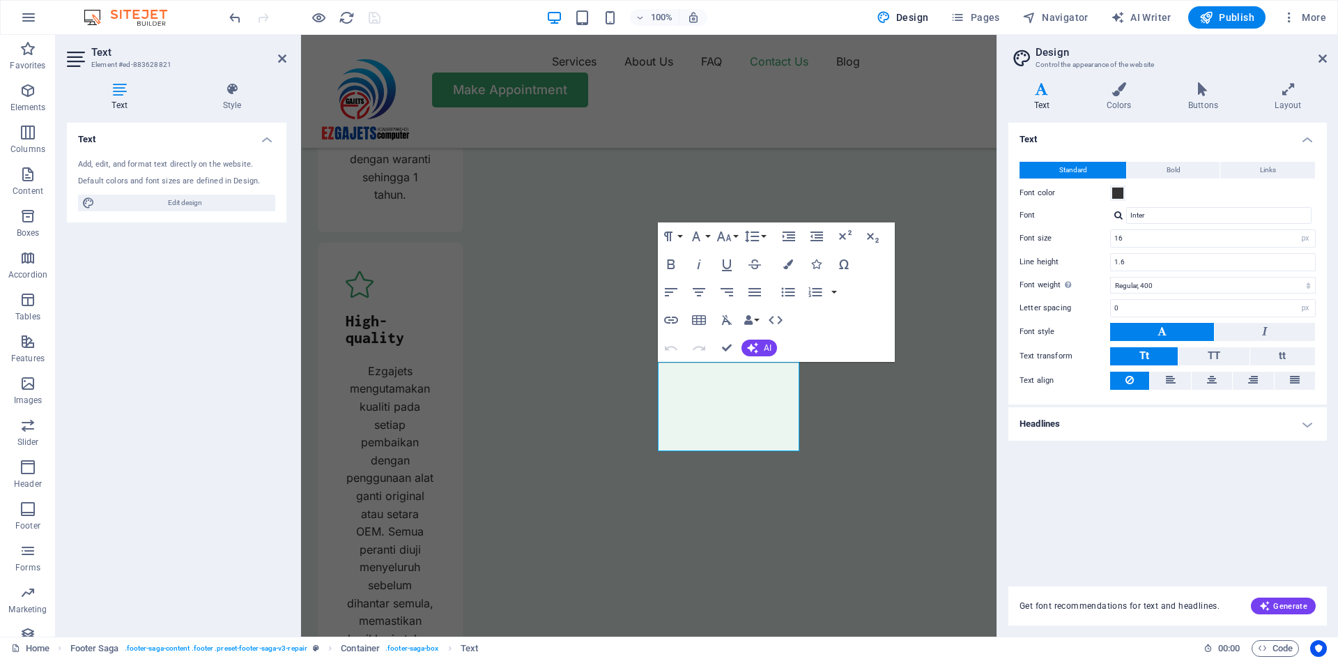
scroll to position [6282, 0]
click at [1193, 169] on button "Bold" at bounding box center [1173, 170] width 93 height 17
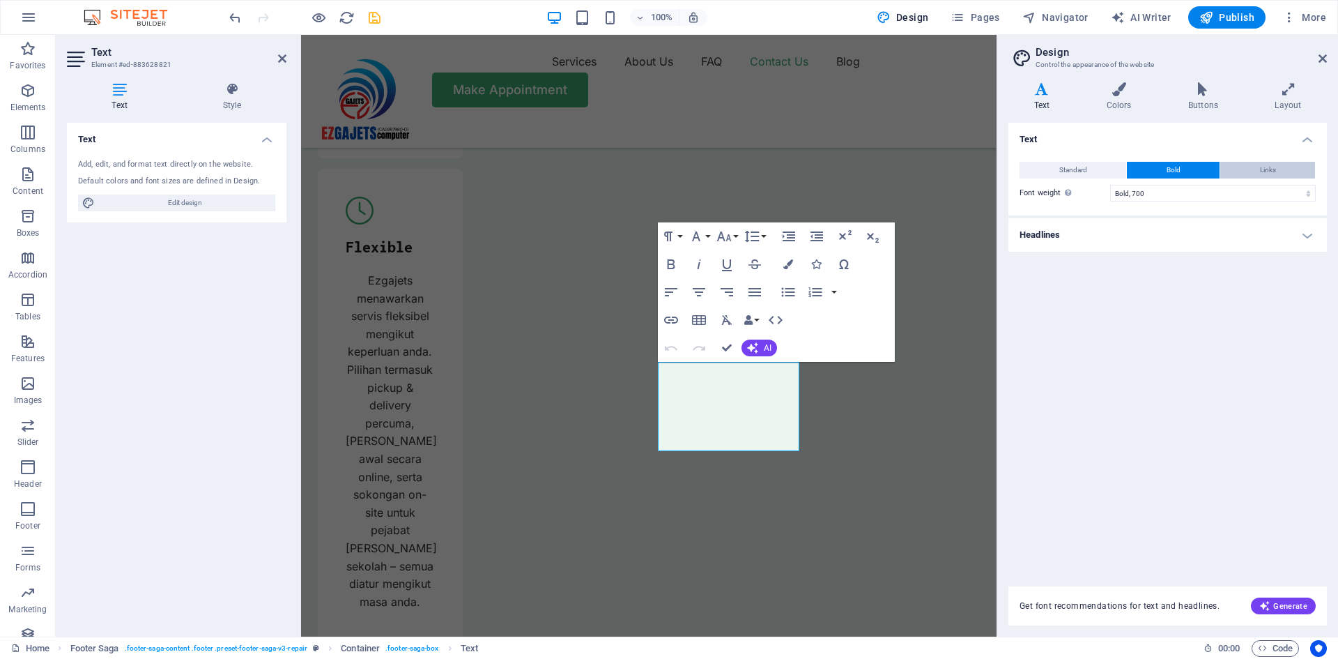
click at [1268, 167] on span "Links" at bounding box center [1268, 170] width 16 height 17
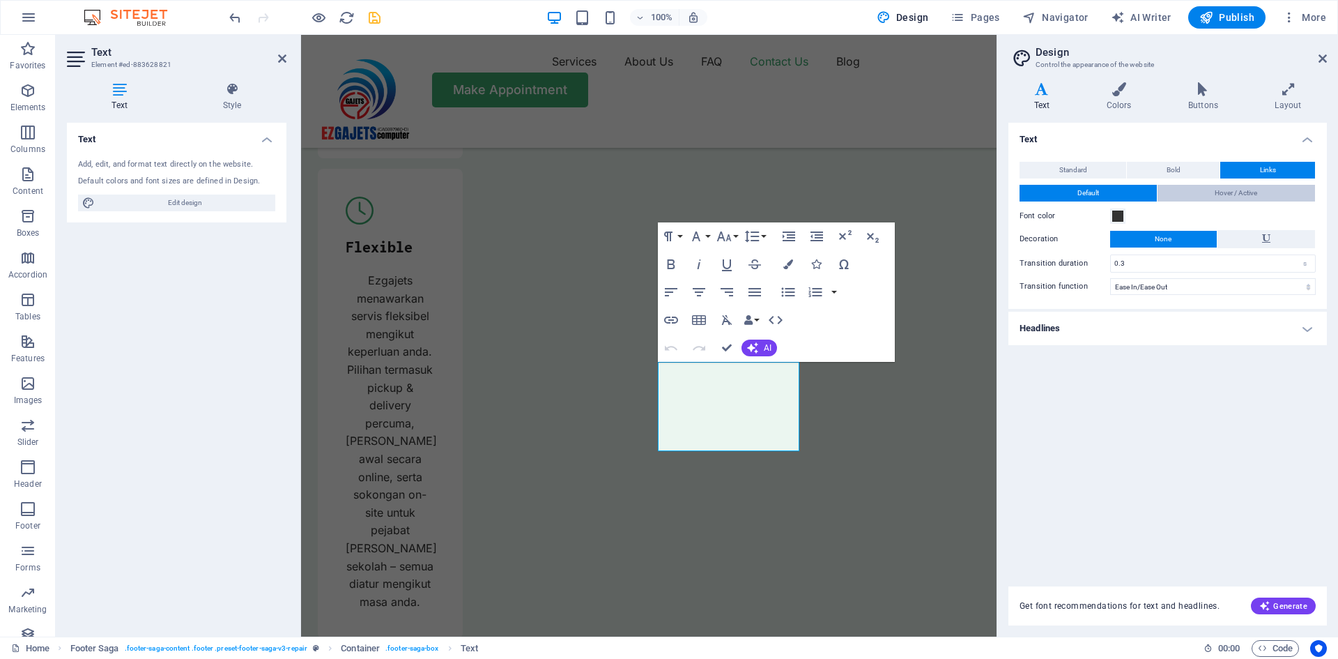
click at [1204, 191] on button "Hover / Active" at bounding box center [1237, 193] width 158 height 17
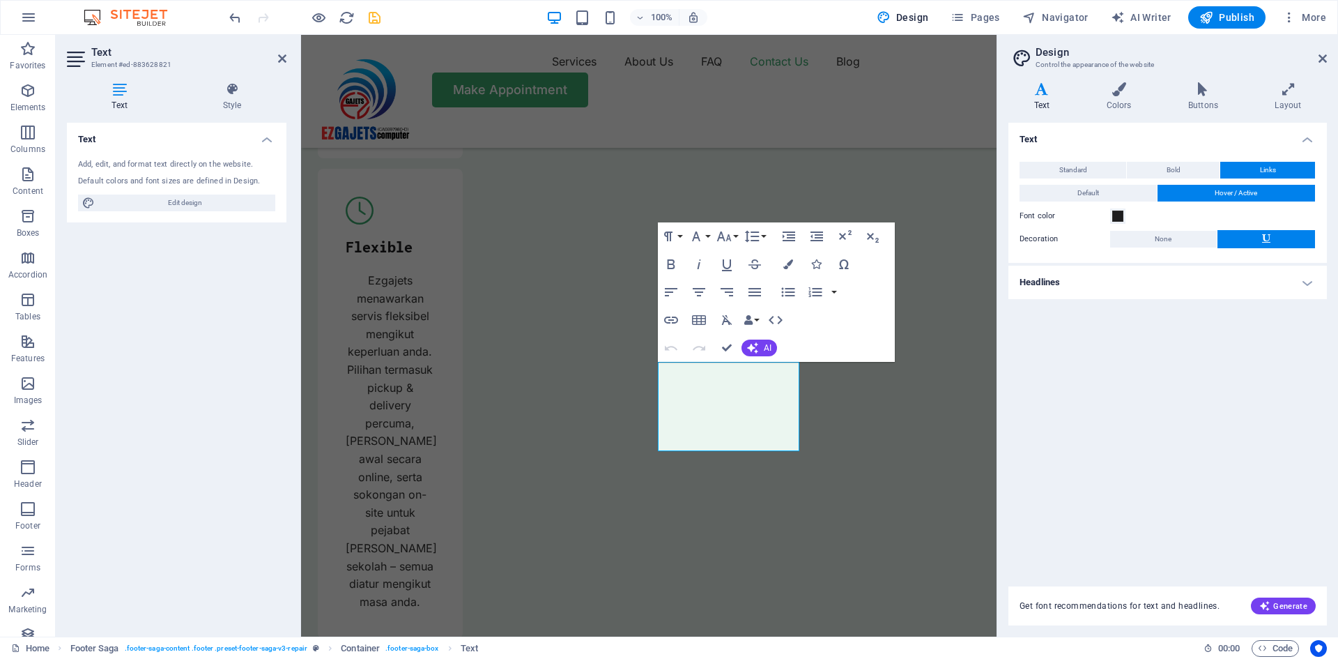
click at [1165, 424] on div "Text Standard Bold Links Font color Font Inter Font size 16 rem px Line height …" at bounding box center [1168, 346] width 319 height 447
click at [189, 200] on span "Edit design" at bounding box center [185, 202] width 172 height 17
click at [232, 89] on icon at bounding box center [232, 89] width 109 height 14
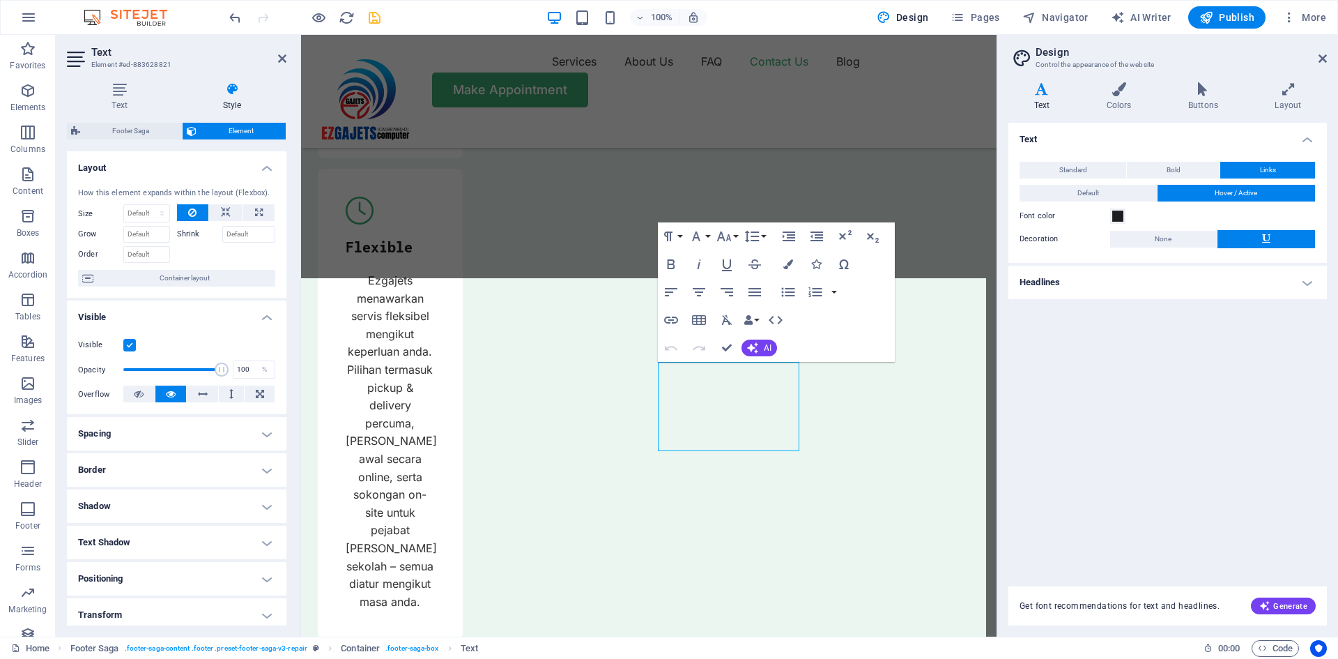
click at [114, 128] on span "Footer Saga" at bounding box center [130, 131] width 93 height 17
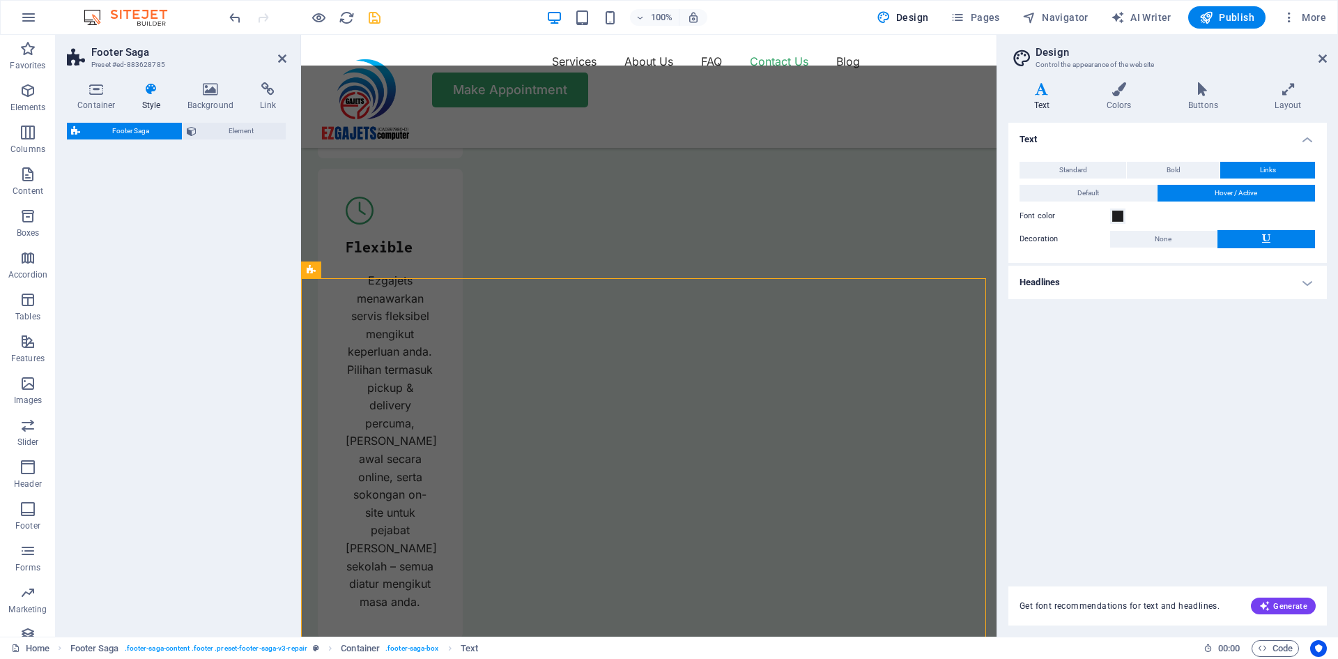
select select "rem"
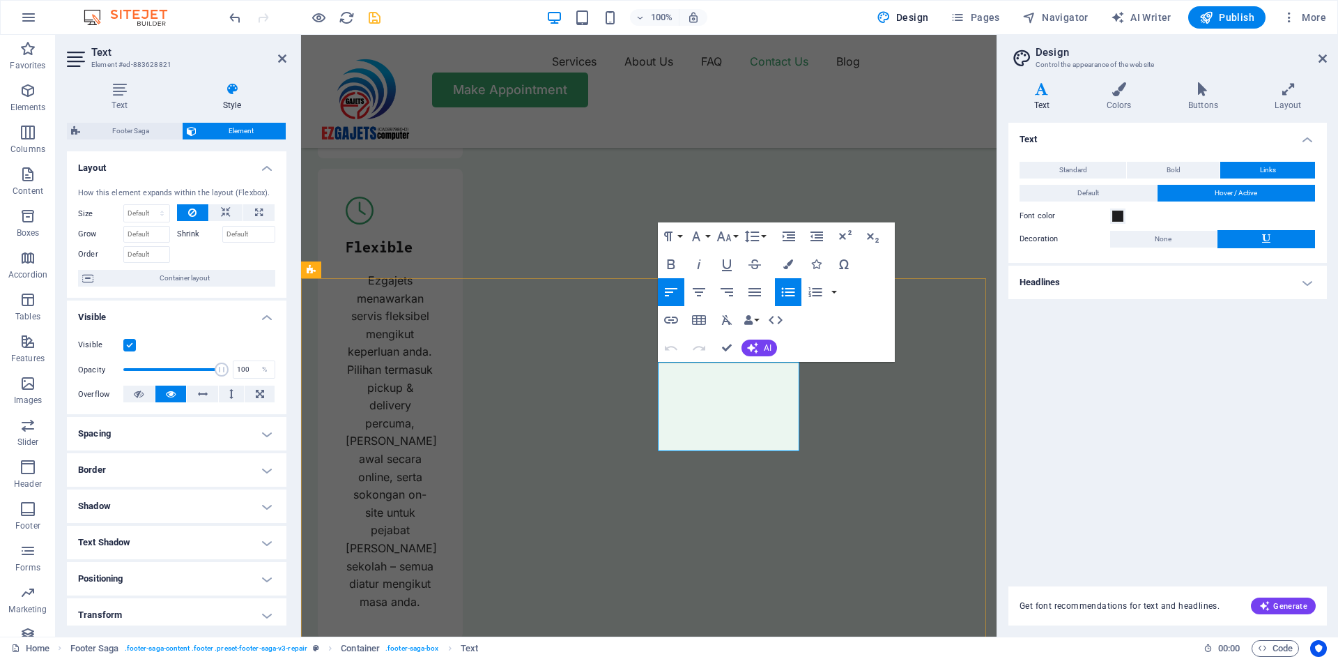
click at [667, 351] on icon "button" at bounding box center [666, 353] width 17 height 17
click at [678, 368] on icon "button" at bounding box center [681, 370] width 17 height 17
click at [673, 319] on icon "button" at bounding box center [671, 320] width 17 height 17
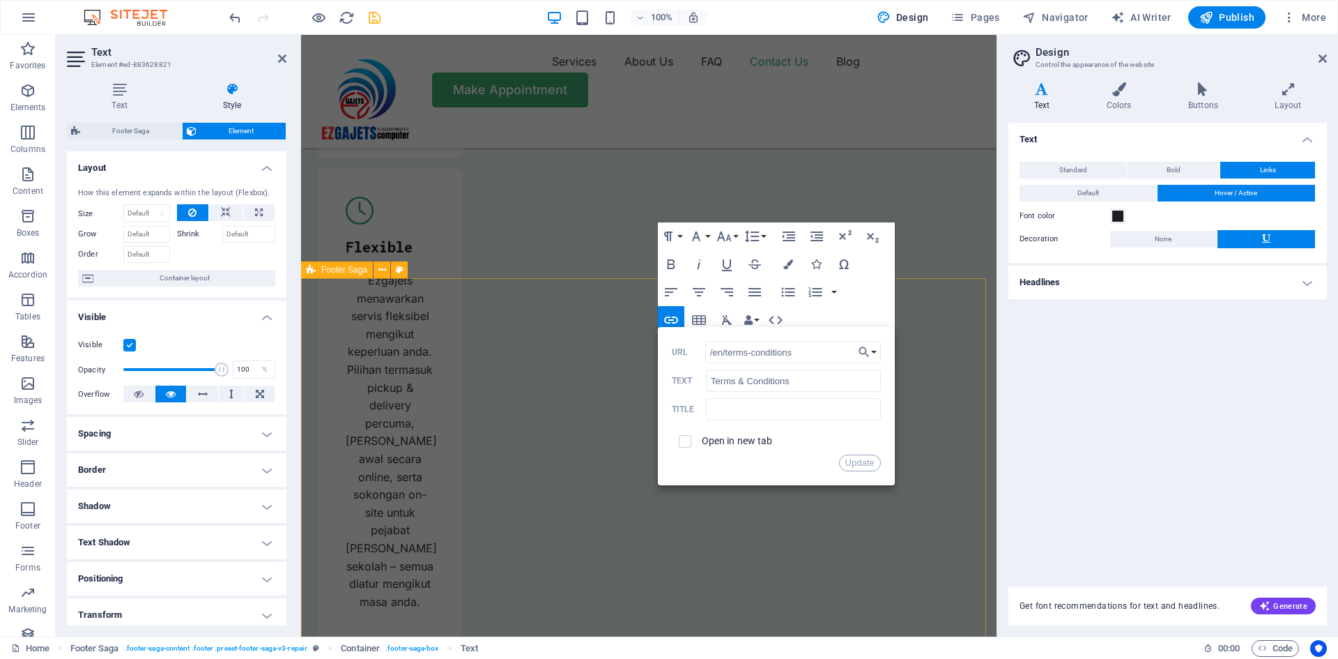
drag, startPoint x: 1142, startPoint y: 385, endPoint x: 650, endPoint y: 350, distance: 492.7
click at [830, 348] on input "/en/terms-conditions" at bounding box center [793, 352] width 176 height 22
type input "/"
paste input "/terms-conditions"
type input "/terms-conditions"
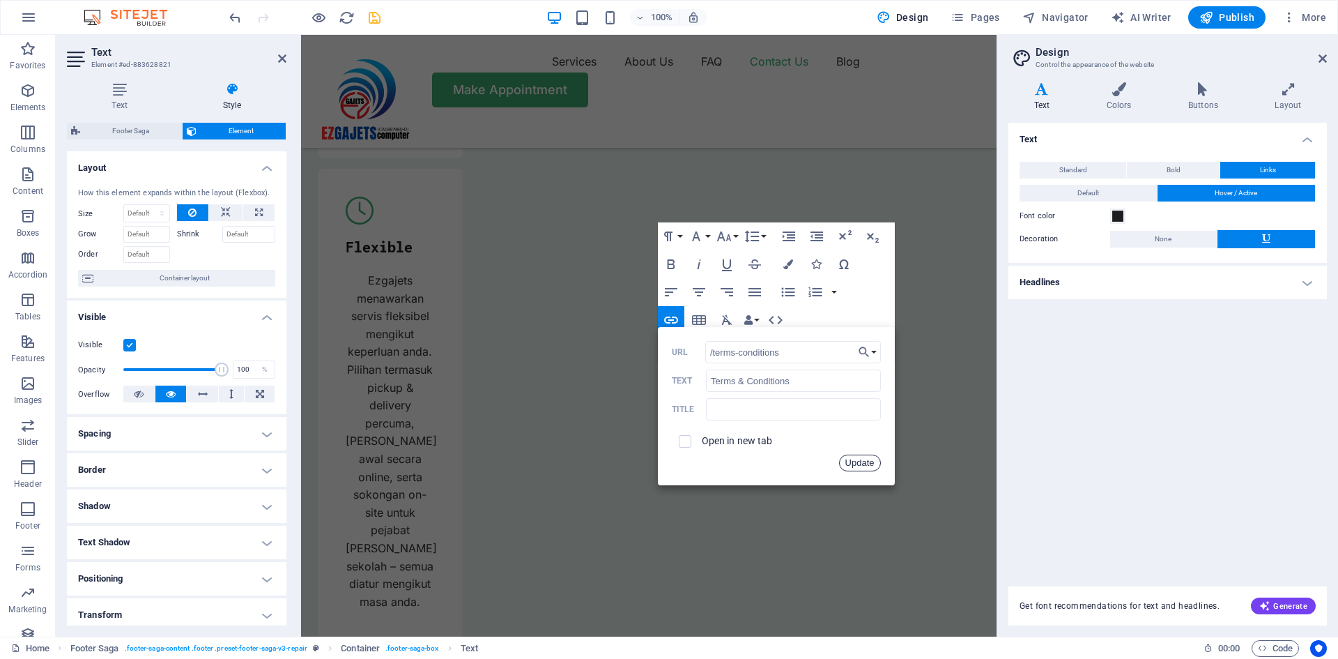
click at [863, 464] on button "Update" at bounding box center [860, 462] width 42 height 17
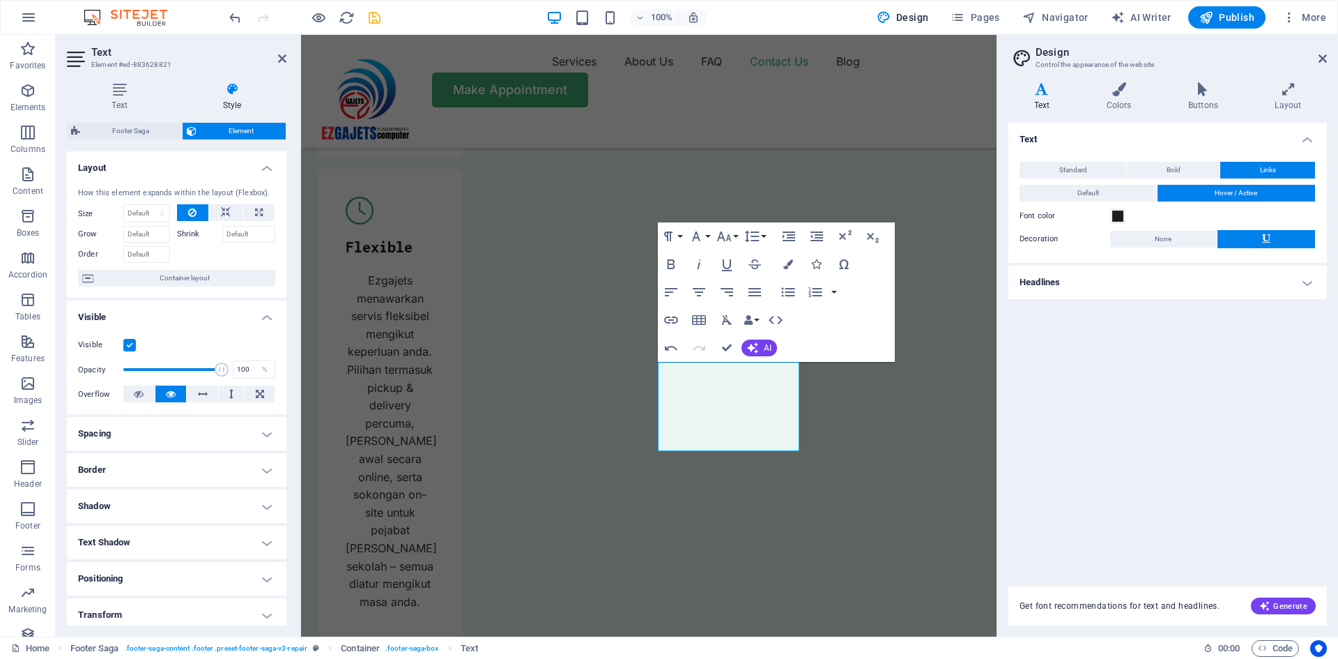
click at [378, 14] on icon "save" at bounding box center [375, 18] width 16 height 16
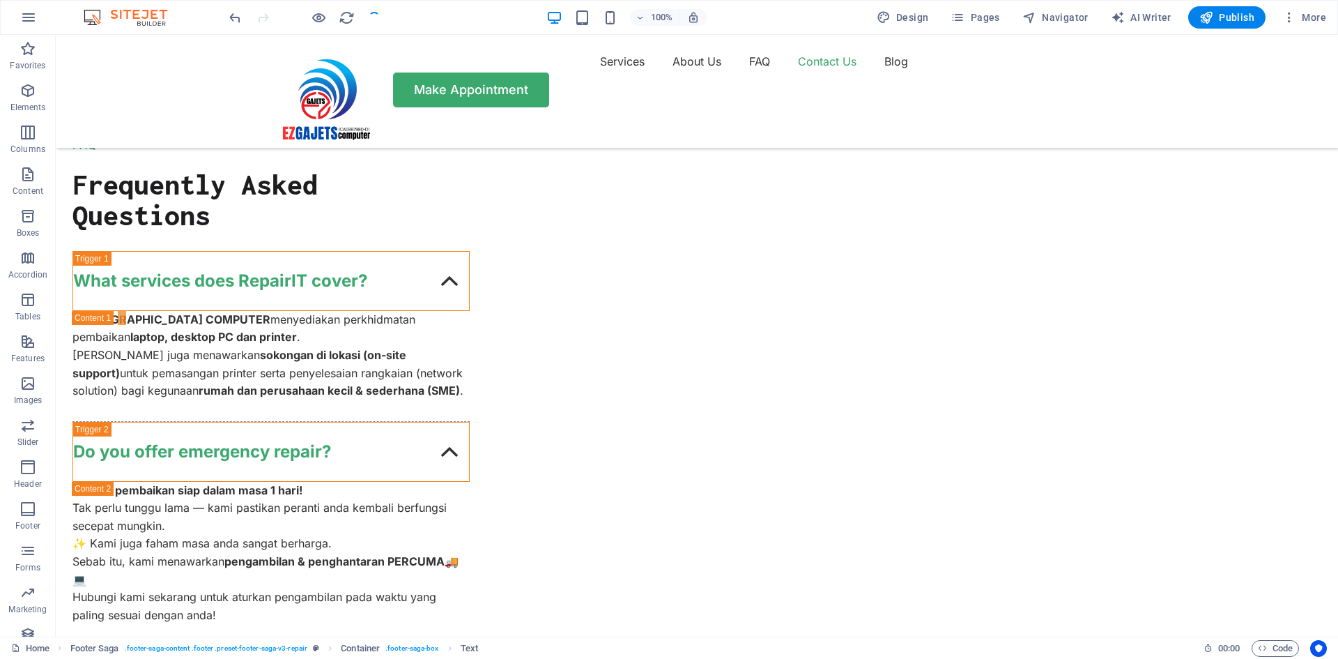
scroll to position [5711, 0]
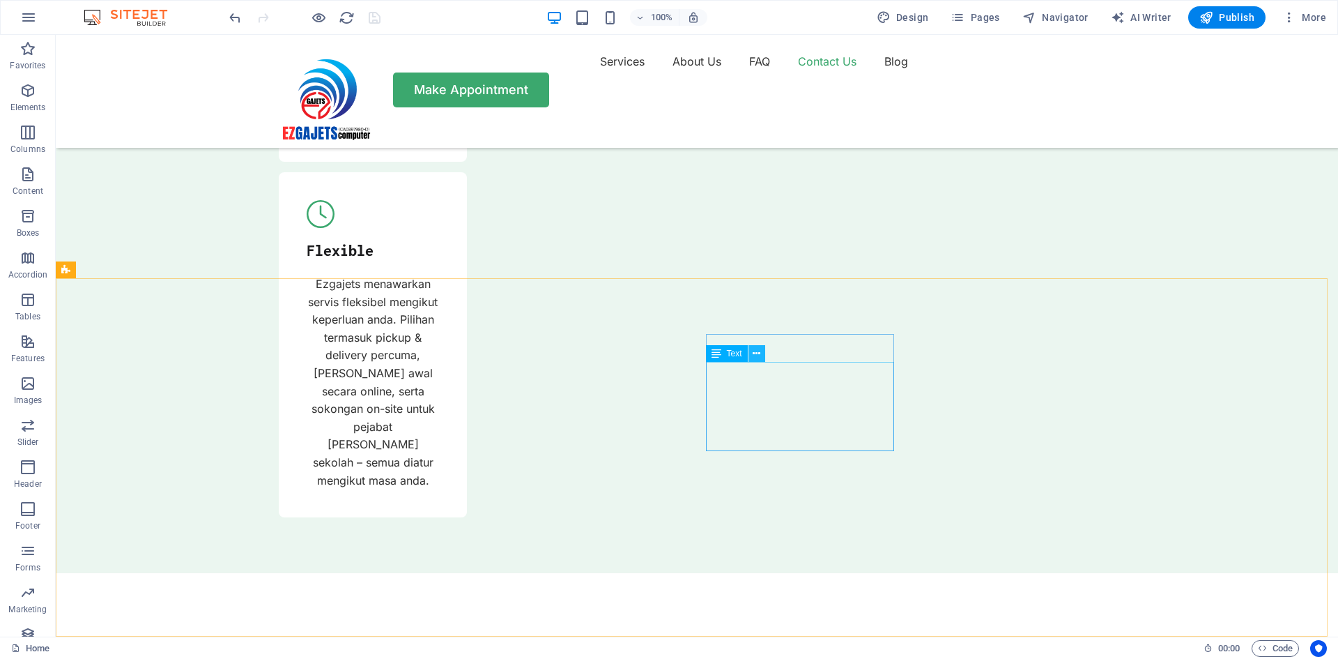
click at [754, 353] on icon at bounding box center [757, 353] width 8 height 15
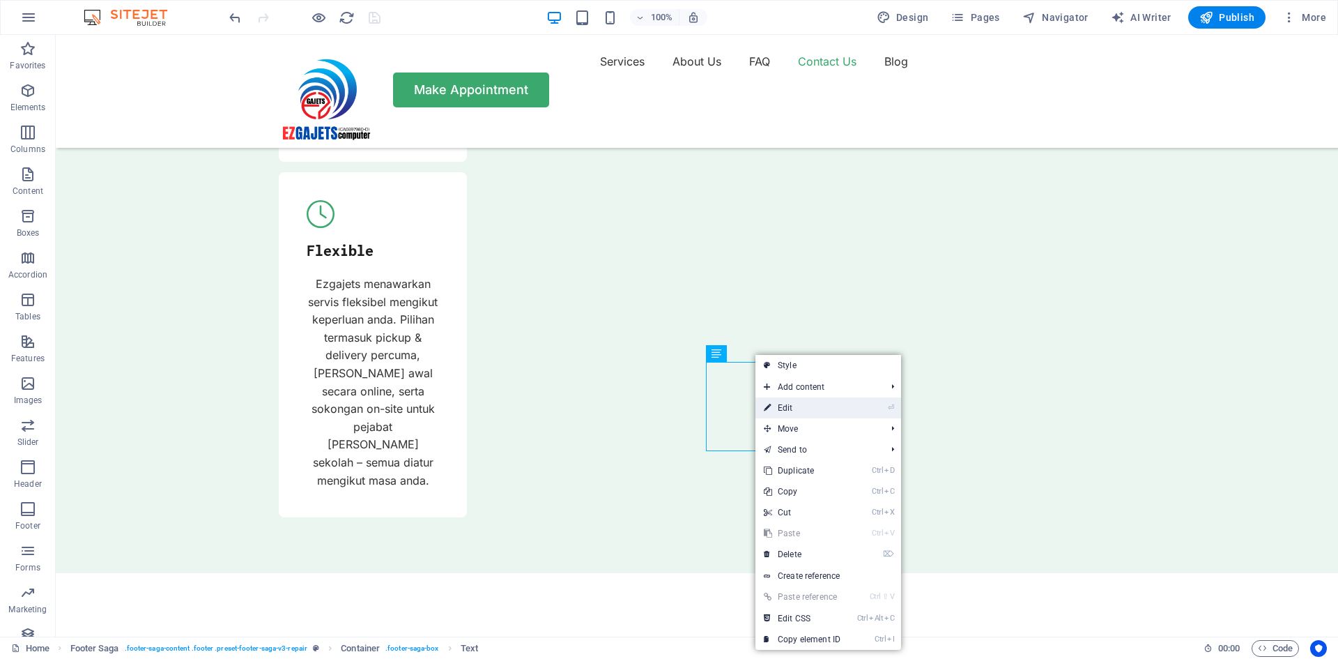
click at [805, 406] on link "⏎ Edit" at bounding box center [802, 407] width 93 height 21
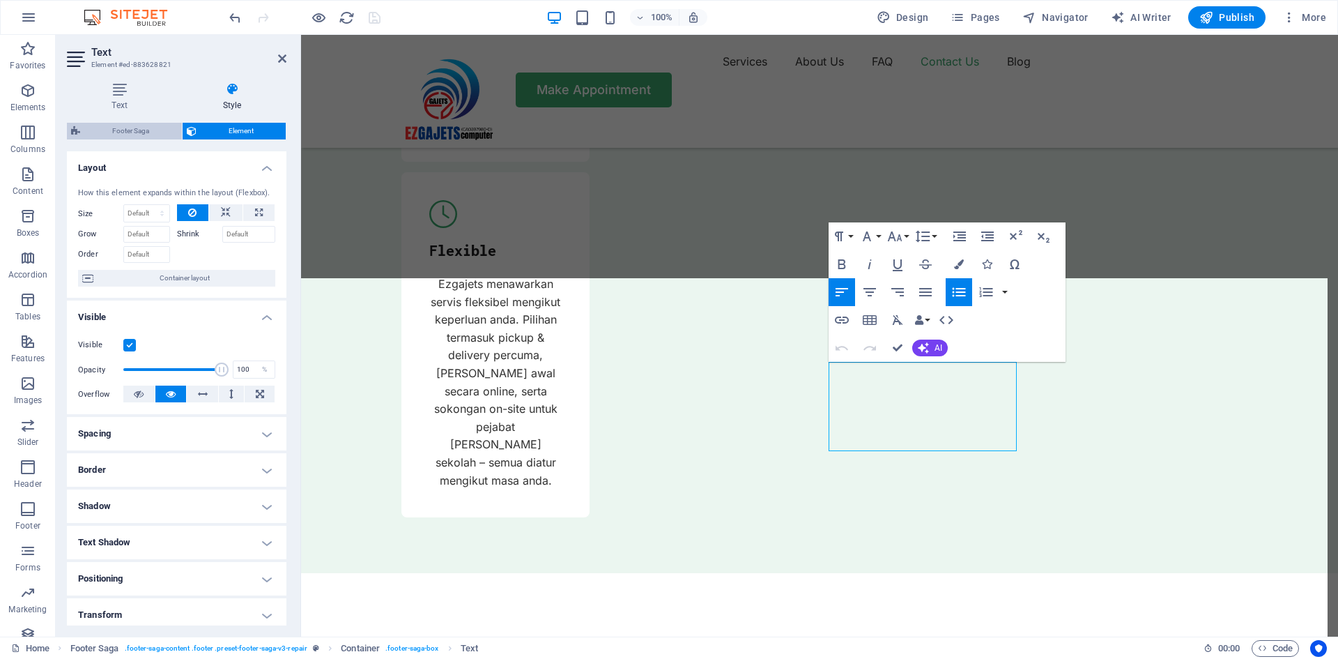
click at [132, 132] on span "Footer Saga" at bounding box center [130, 131] width 93 height 17
select select "rem"
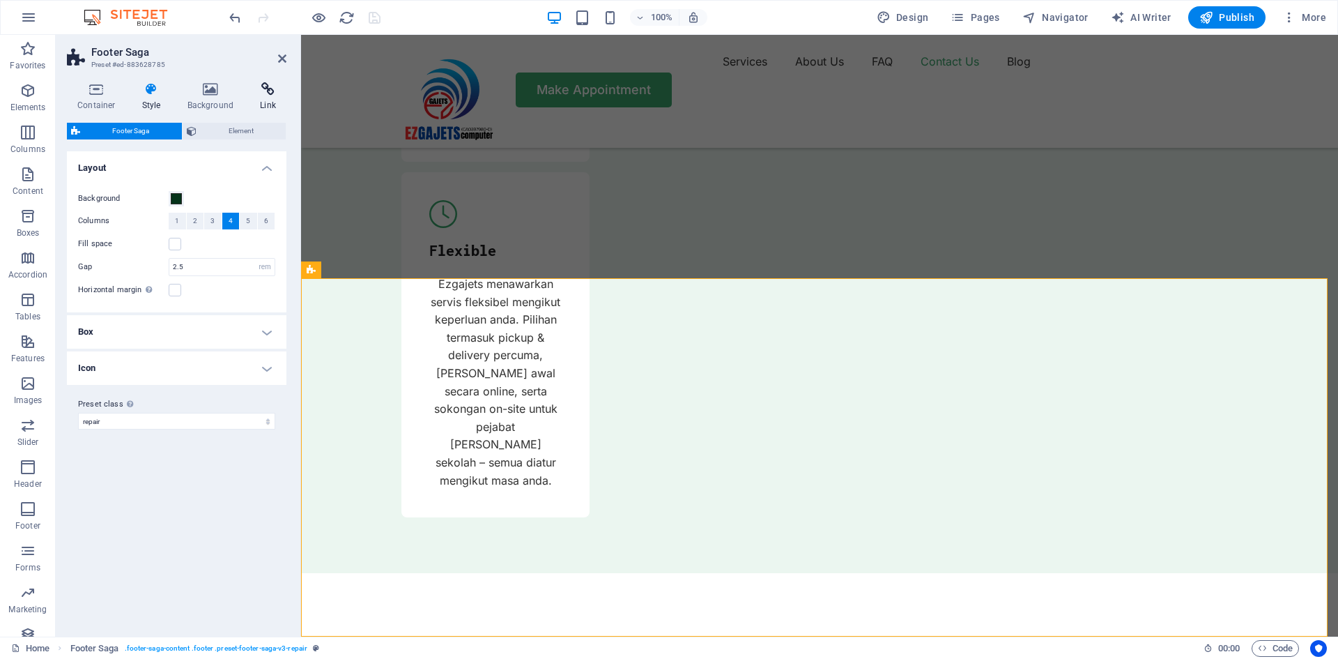
click at [266, 93] on icon at bounding box center [268, 89] width 37 height 14
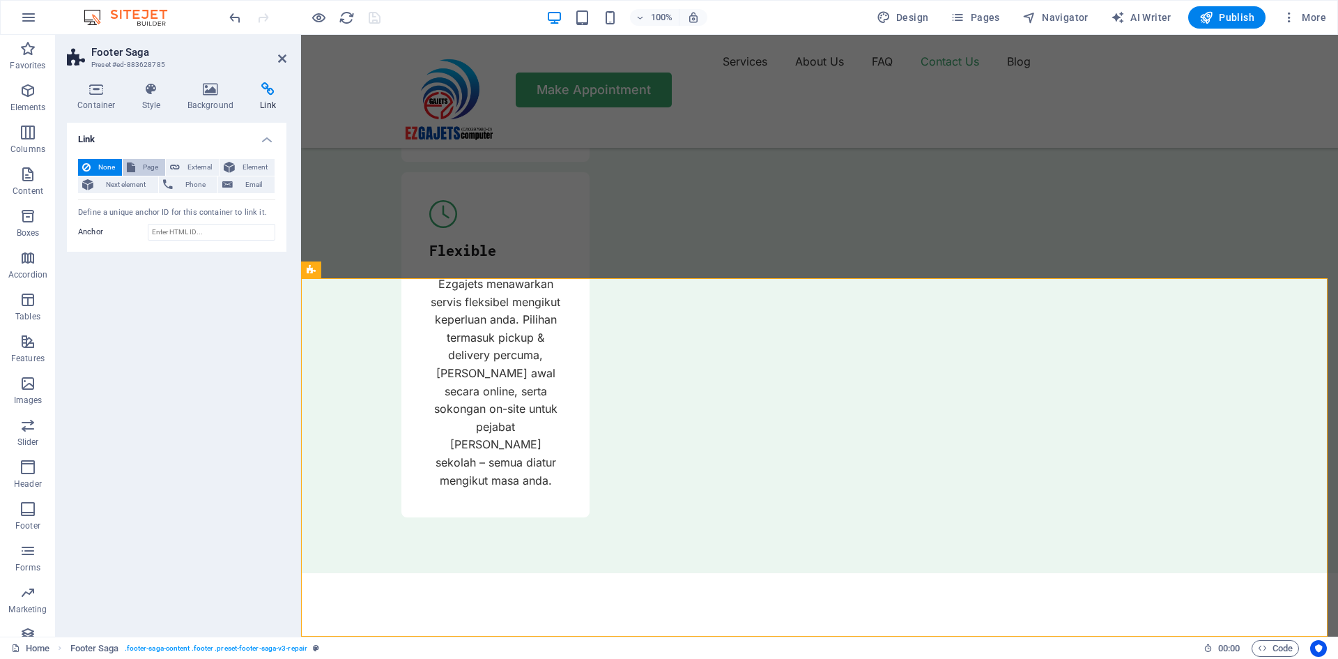
click at [137, 162] on button "Page" at bounding box center [144, 167] width 43 height 17
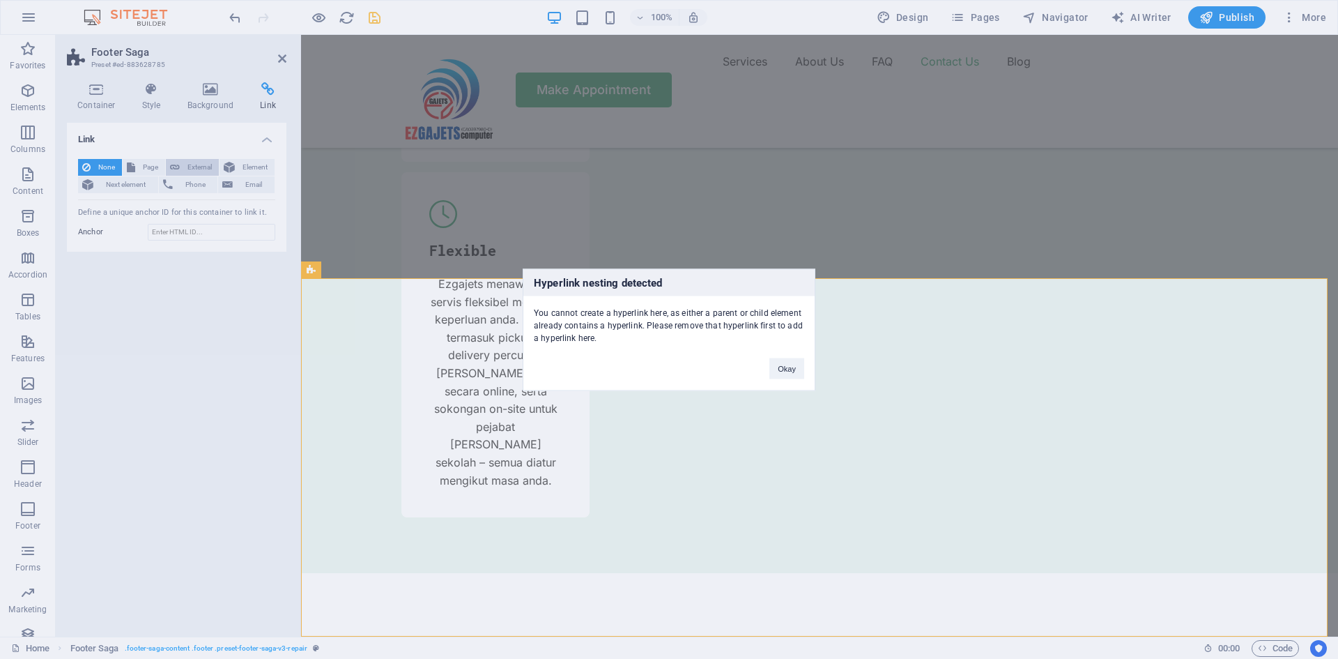
click at [185, 170] on div "Hyperlink nesting detected You cannot create a hyperlink here, as either a pare…" at bounding box center [669, 329] width 1338 height 659
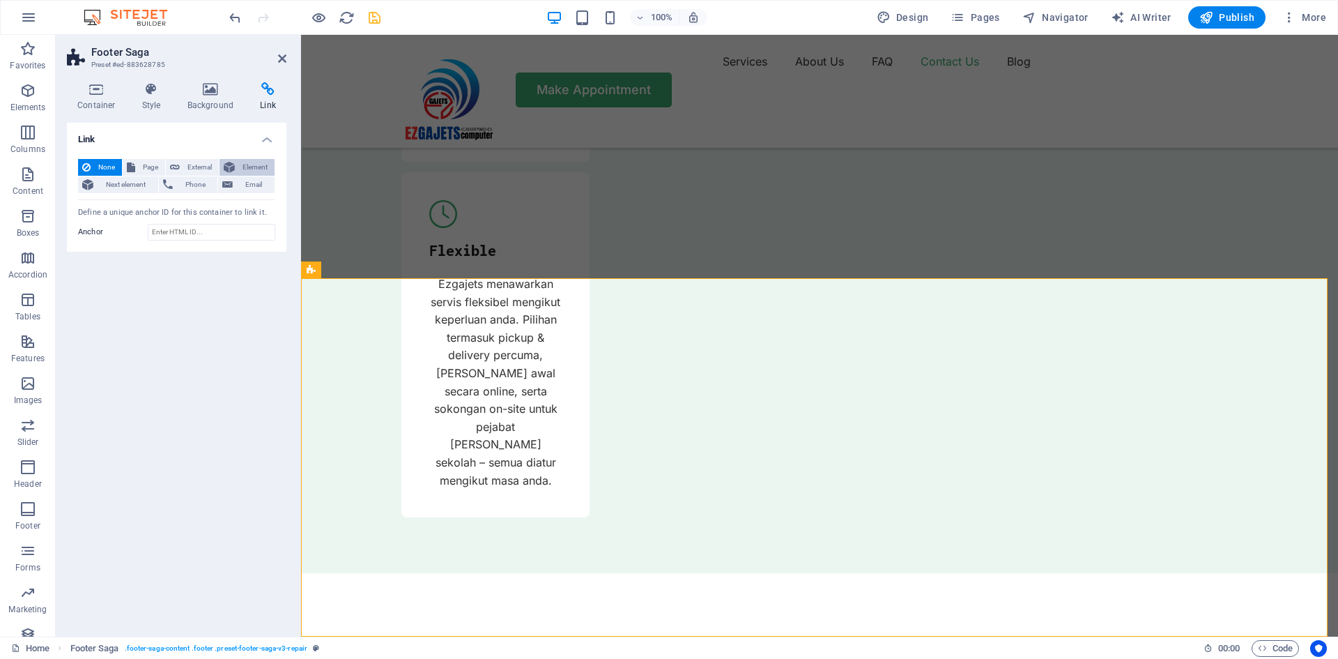
click at [254, 164] on span "Element" at bounding box center [254, 167] width 31 height 17
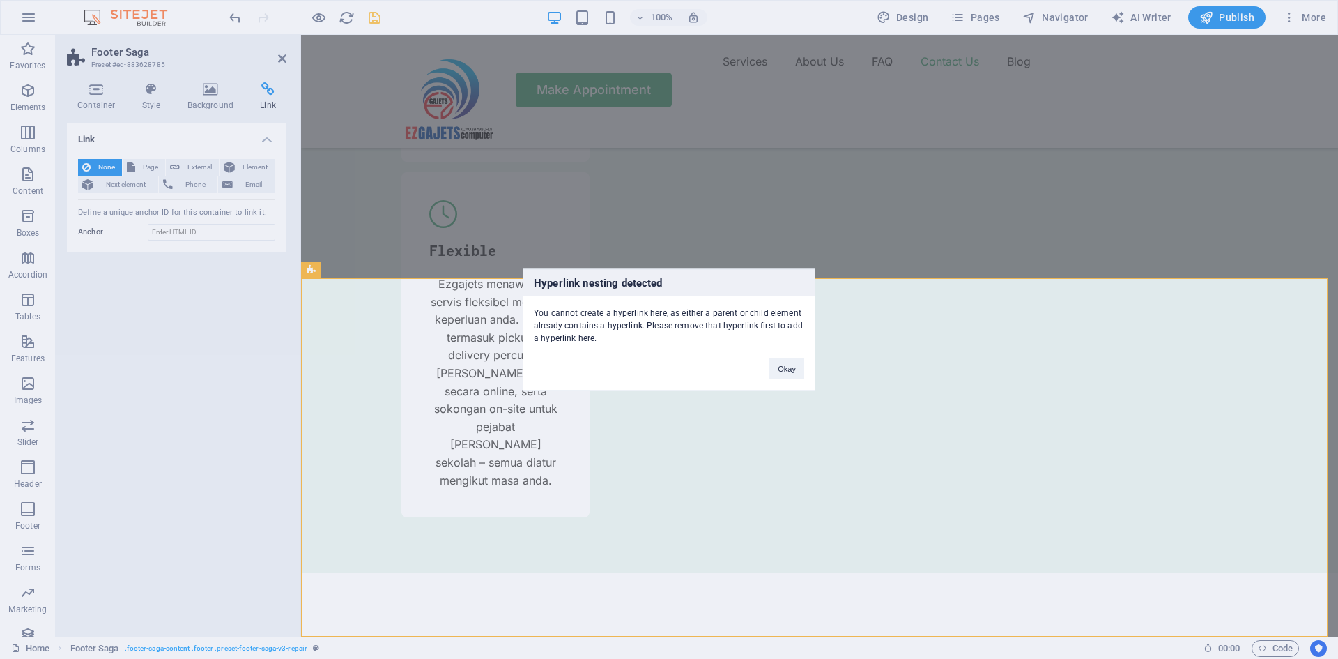
click at [284, 61] on div "Hyperlink nesting detected You cannot create a hyperlink here, as either a pare…" at bounding box center [669, 329] width 1338 height 659
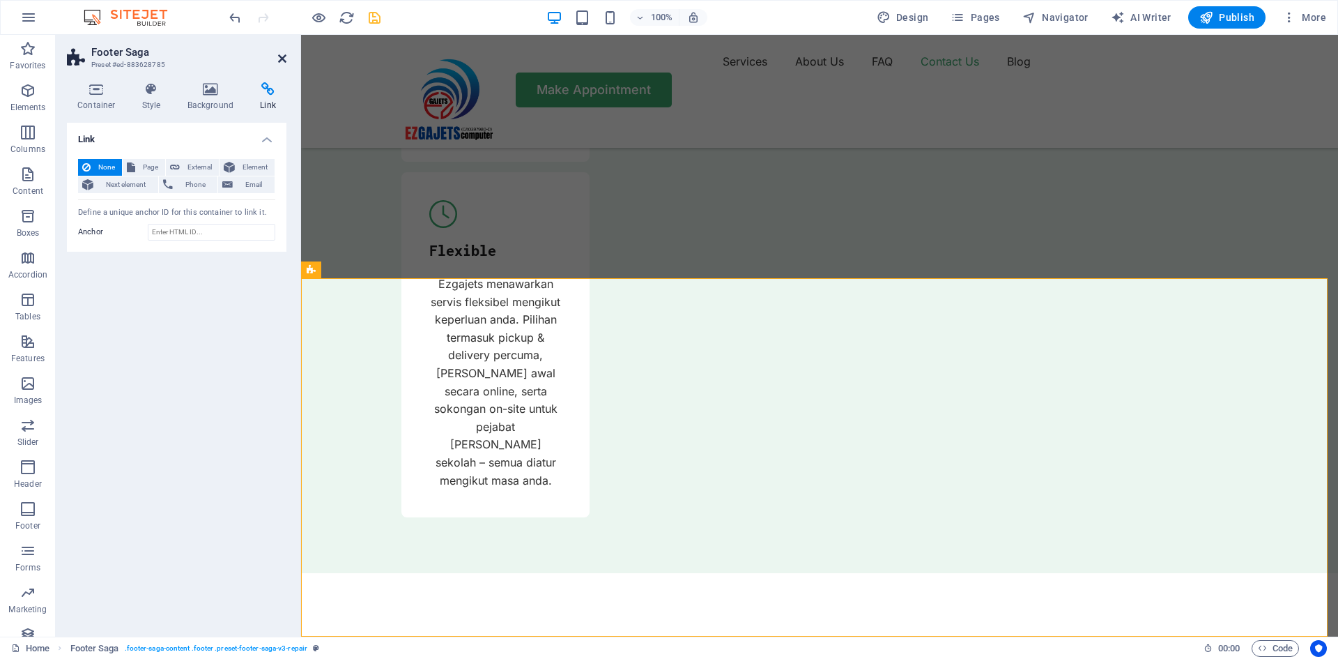
click at [284, 58] on icon at bounding box center [282, 58] width 8 height 11
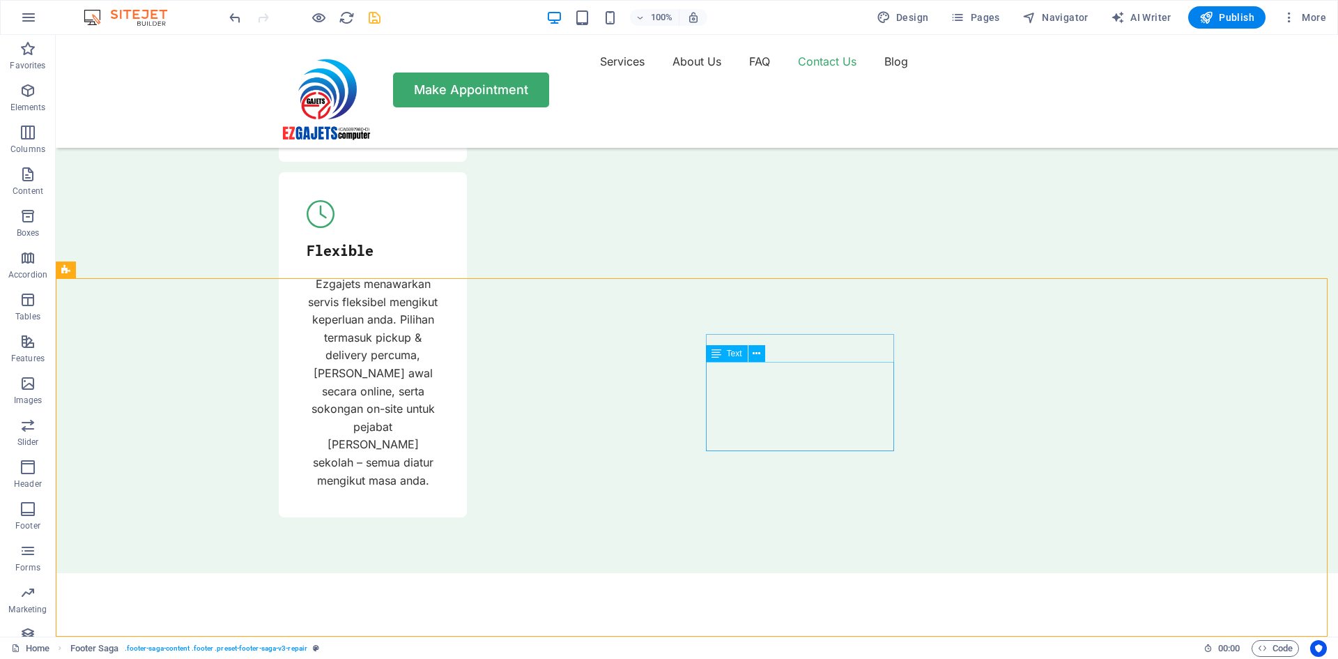
click at [729, 358] on span "Text" at bounding box center [734, 353] width 15 height 8
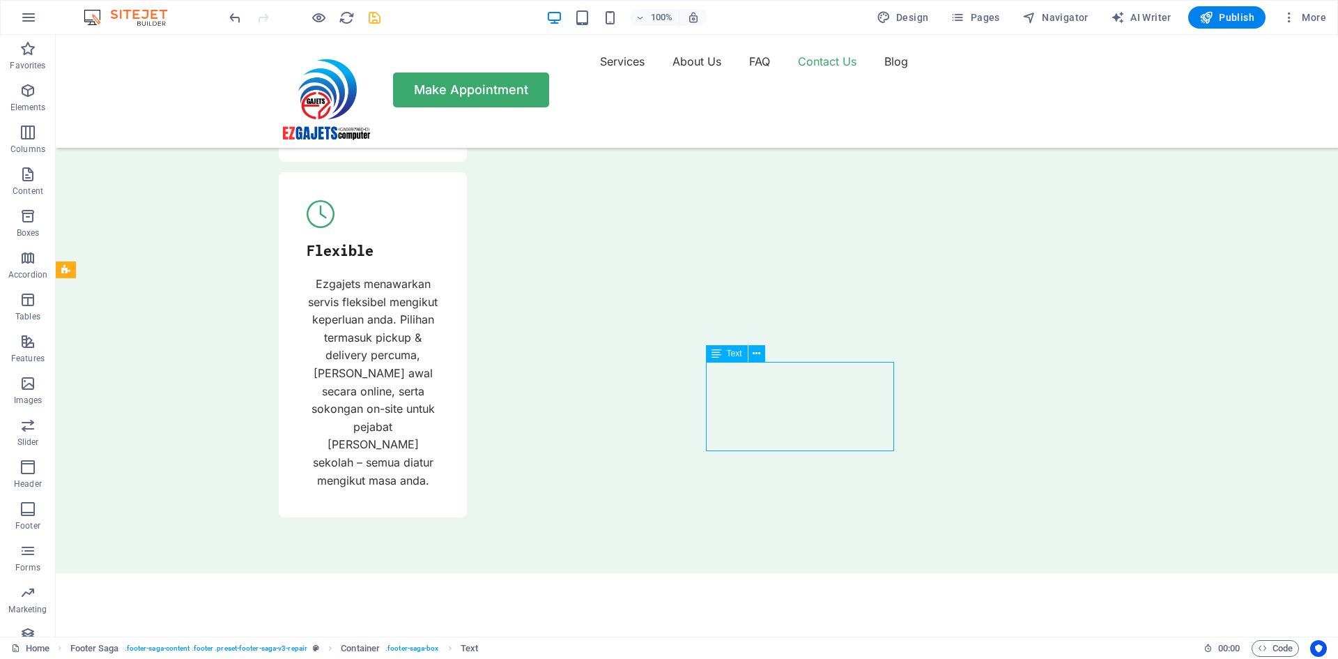
click at [728, 353] on span "Text" at bounding box center [734, 353] width 15 height 8
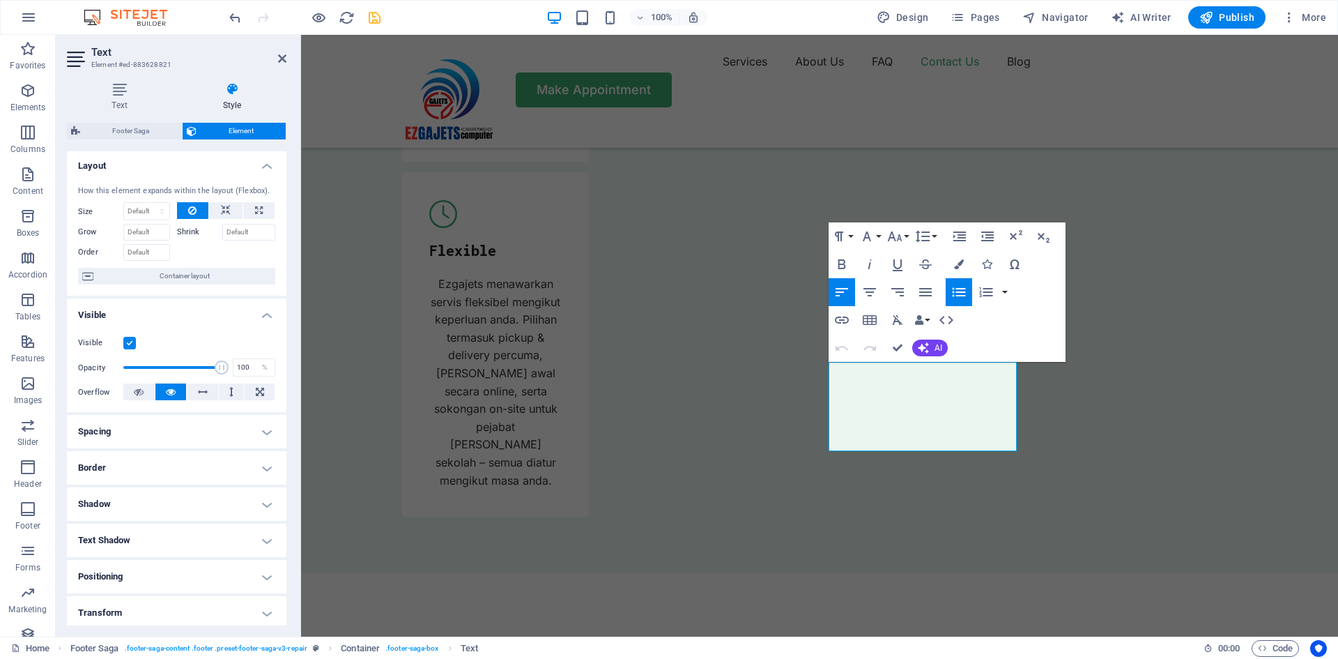
scroll to position [0, 0]
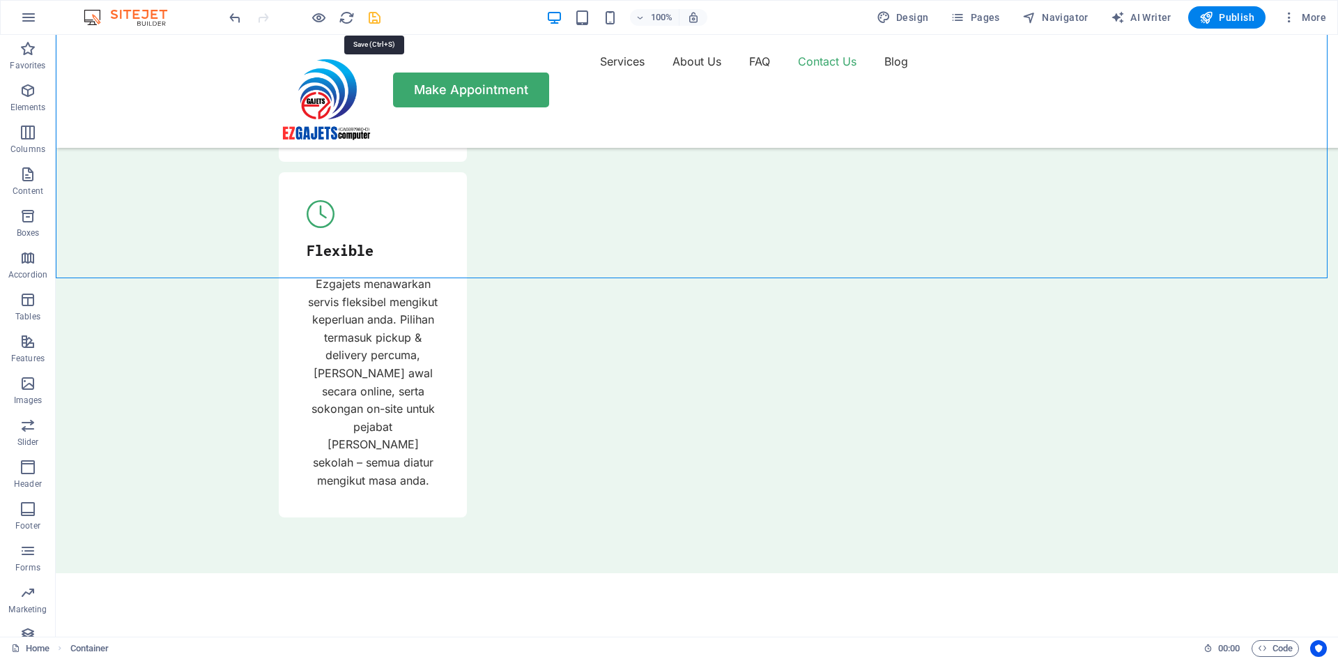
click at [371, 18] on icon "save" at bounding box center [375, 18] width 16 height 16
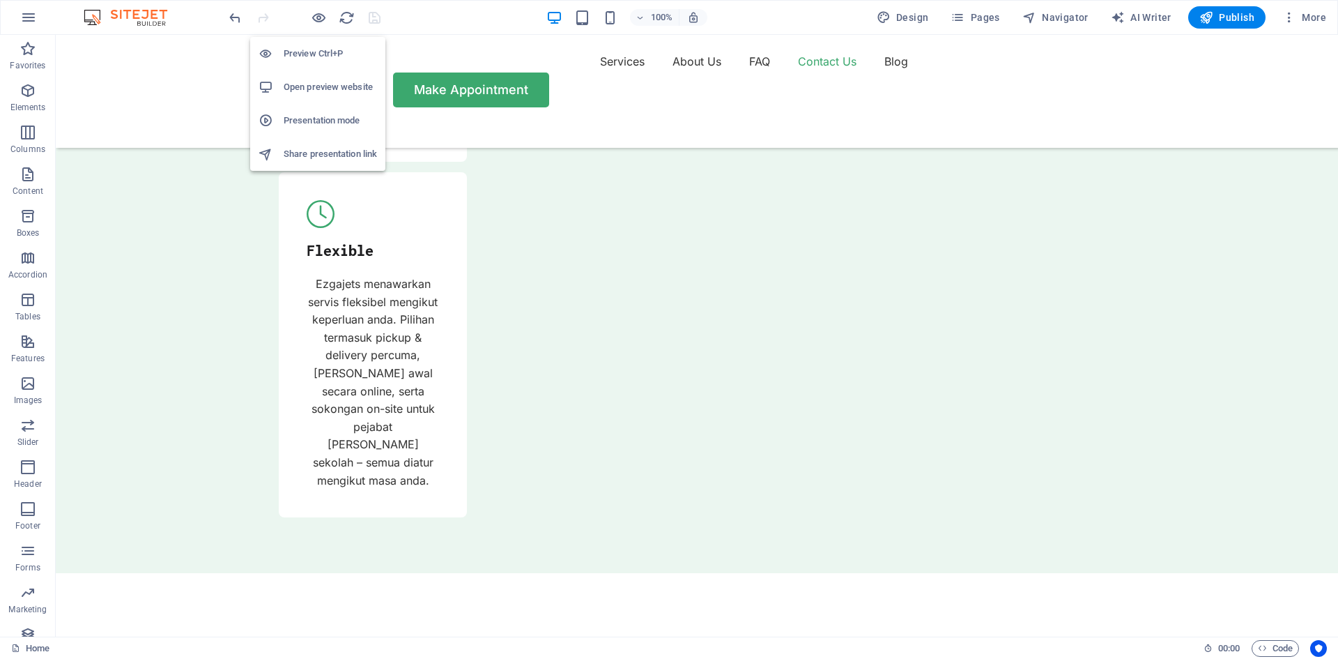
click at [354, 91] on h6 "Open preview website" at bounding box center [330, 87] width 93 height 17
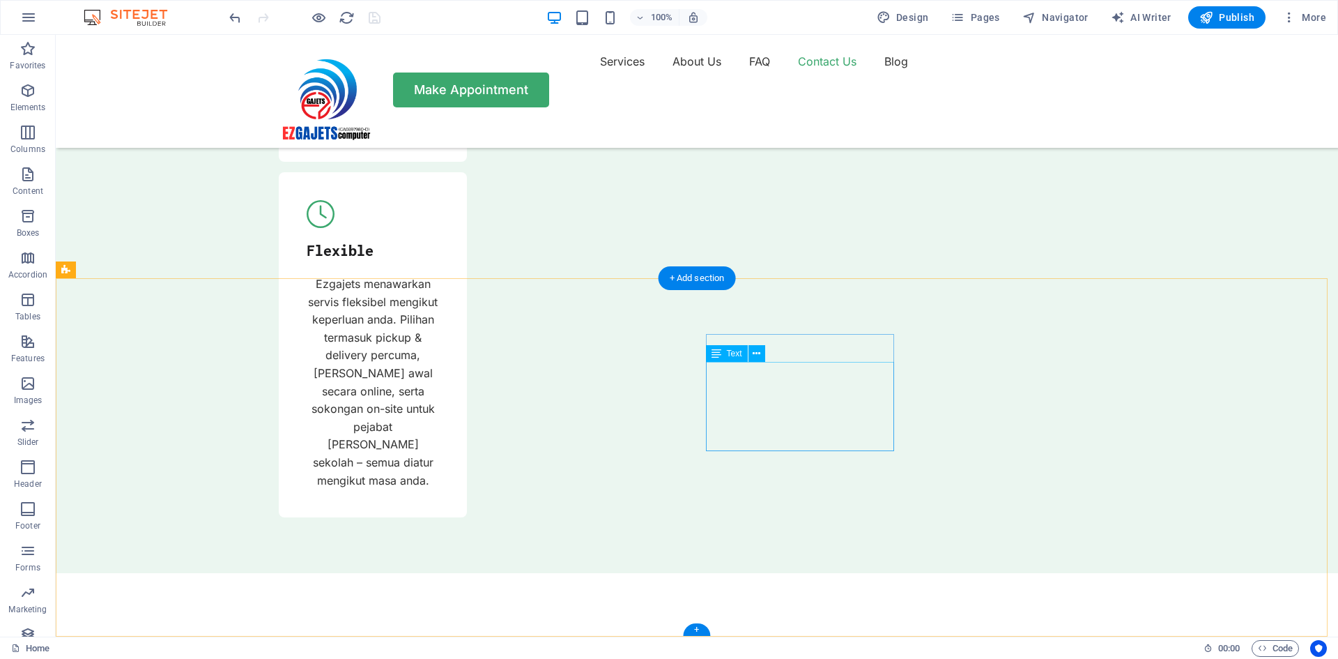
drag, startPoint x: 733, startPoint y: 403, endPoint x: 489, endPoint y: 403, distance: 243.9
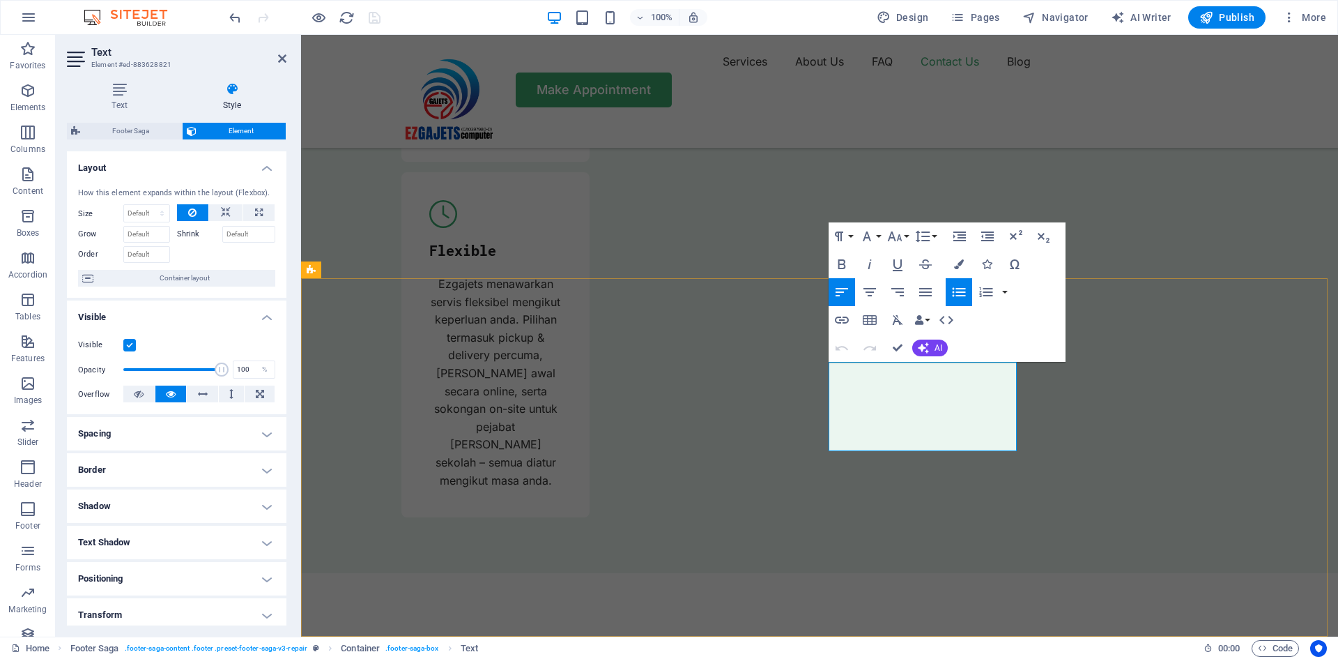
click at [906, 371] on icon "button" at bounding box center [907, 371] width 14 height 13
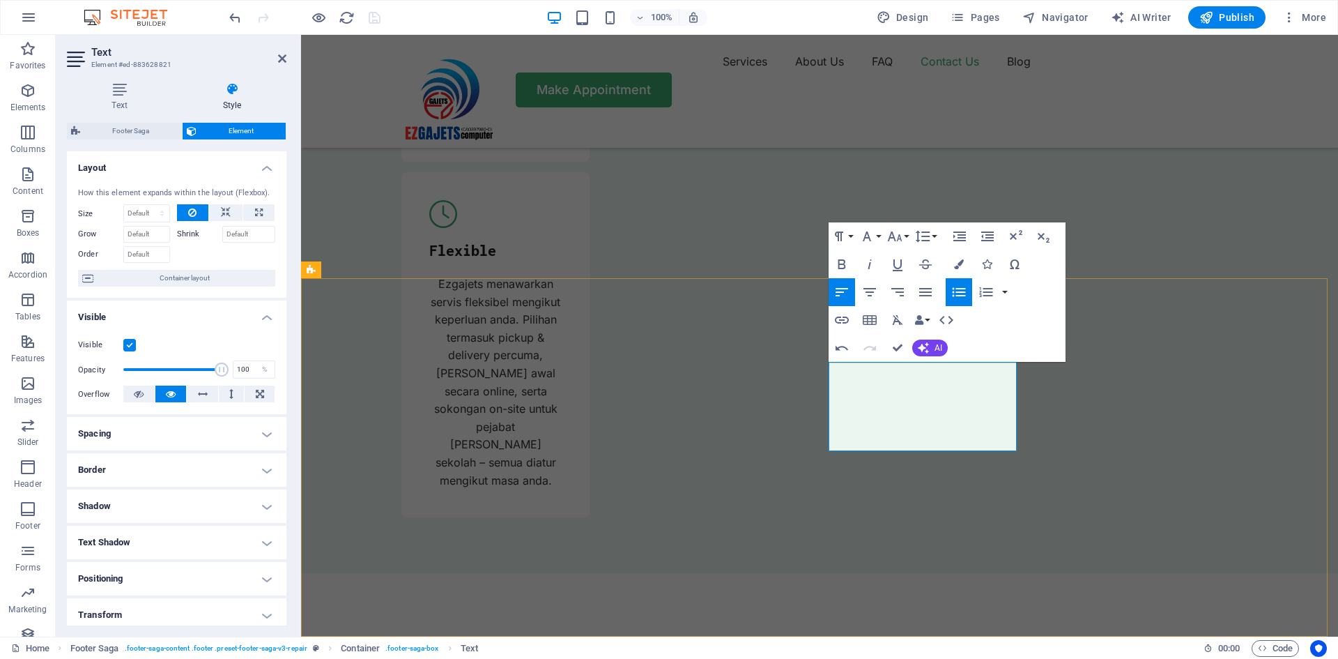
drag, startPoint x: 928, startPoint y: 405, endPoint x: 825, endPoint y: 404, distance: 103.2
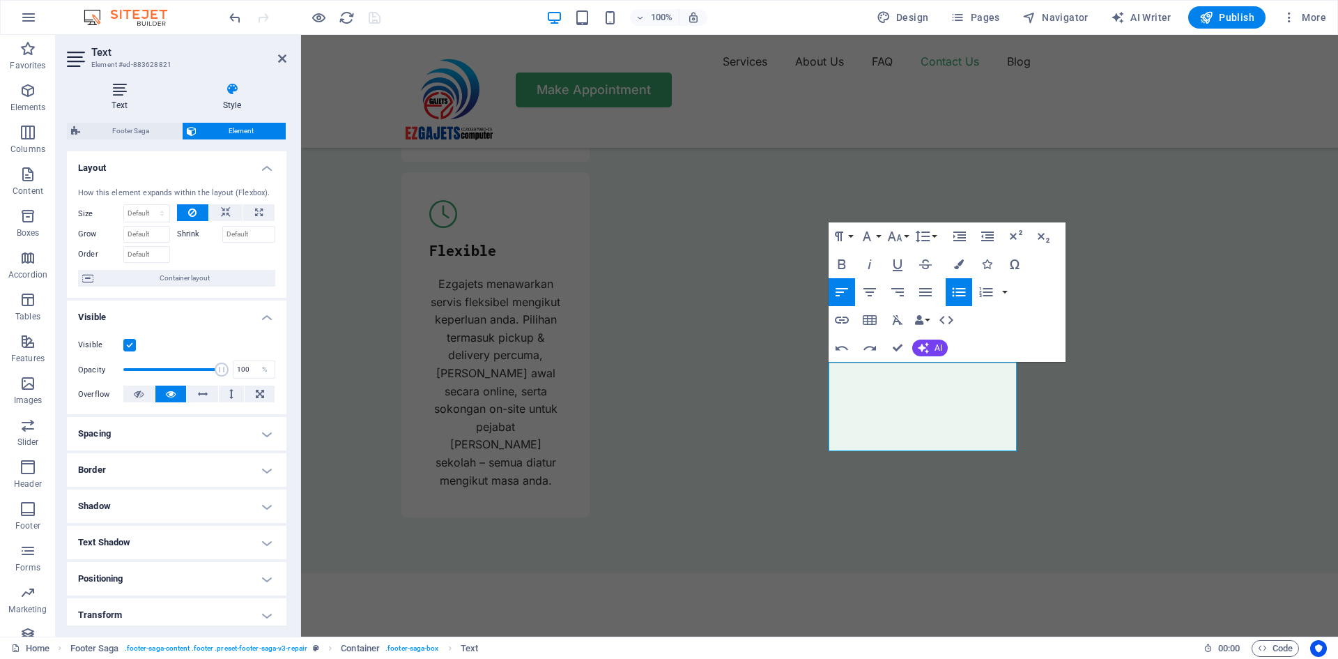
drag, startPoint x: 123, startPoint y: 93, endPoint x: 124, endPoint y: 102, distance: 8.4
click at [123, 93] on icon at bounding box center [119, 89] width 105 height 14
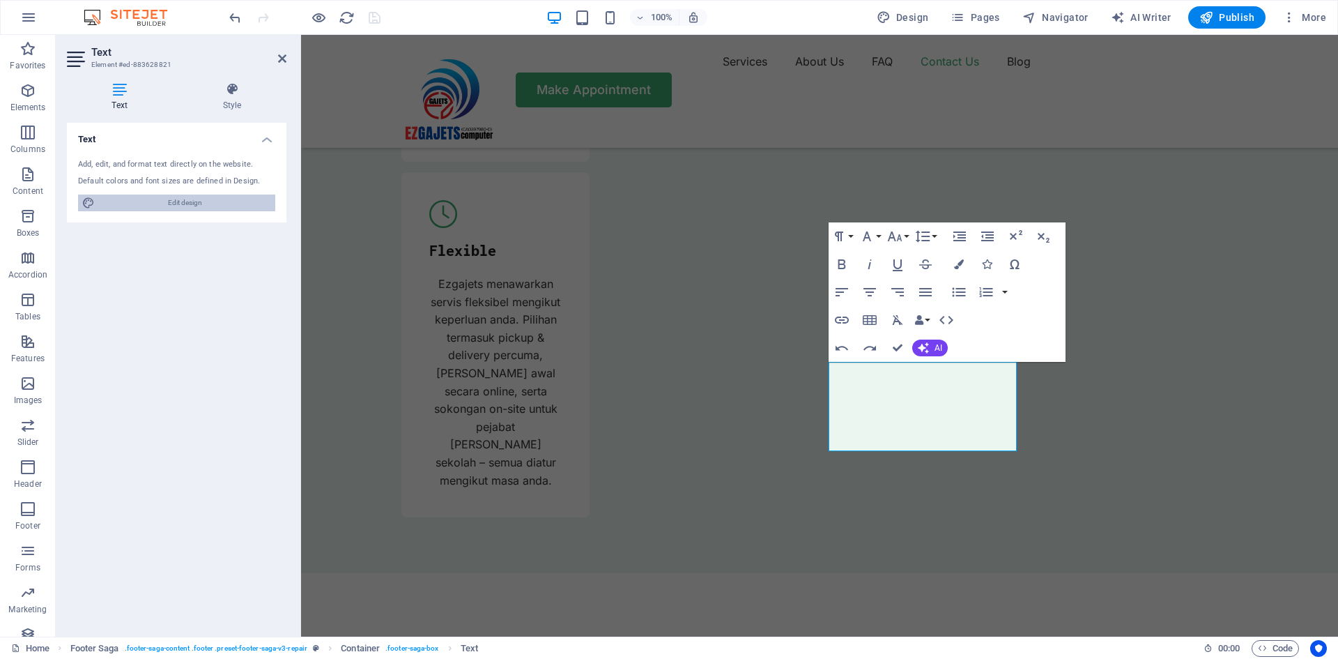
click at [171, 201] on span "Edit design" at bounding box center [185, 202] width 172 height 17
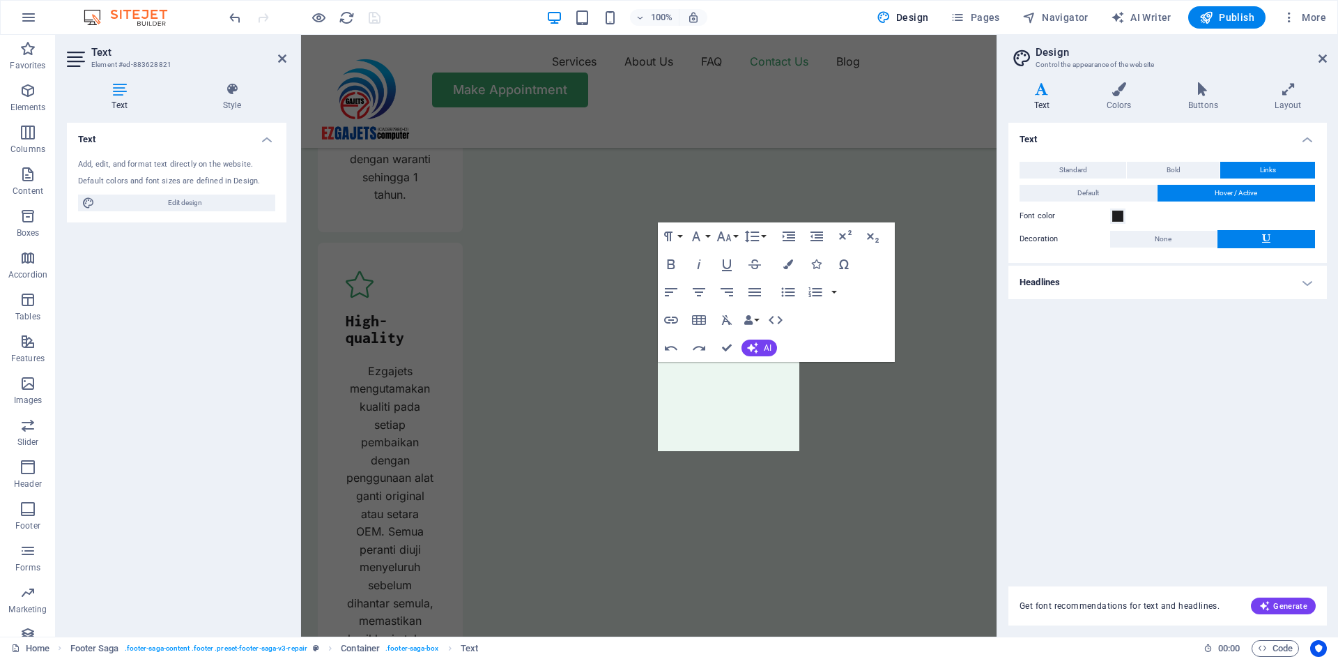
scroll to position [6282, 0]
click at [1278, 169] on button "Links" at bounding box center [1267, 170] width 95 height 17
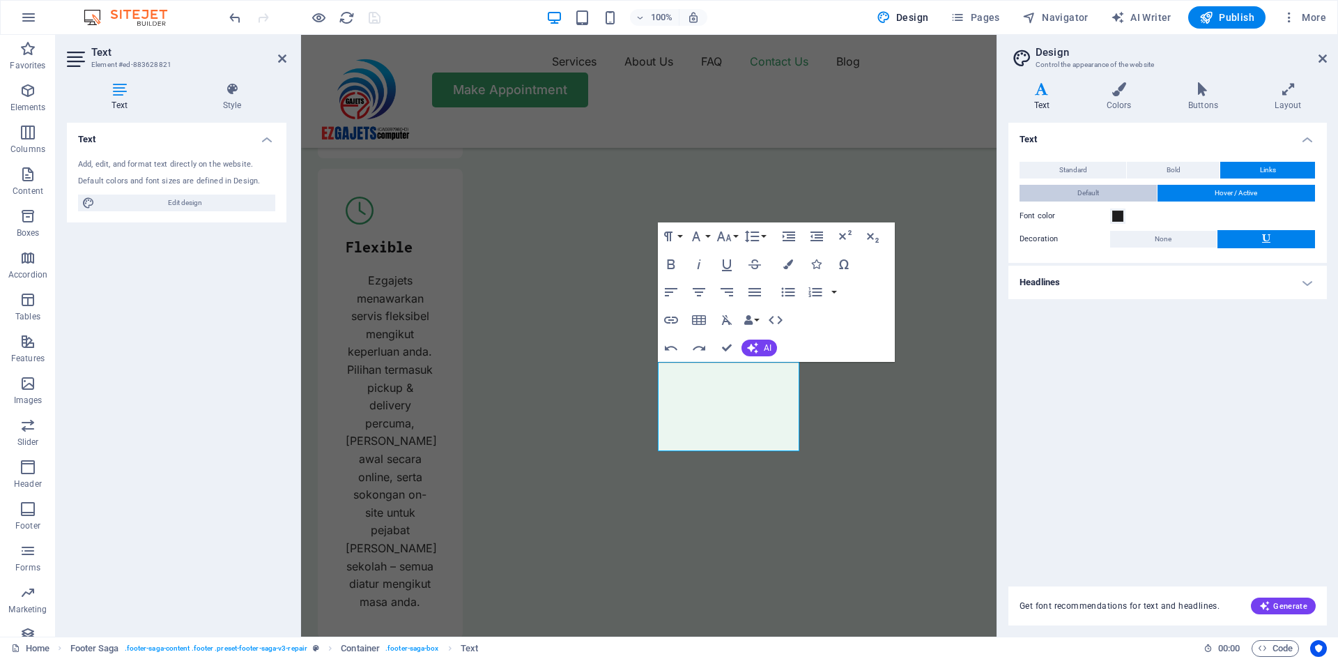
click at [1093, 195] on span "Default" at bounding box center [1089, 193] width 22 height 17
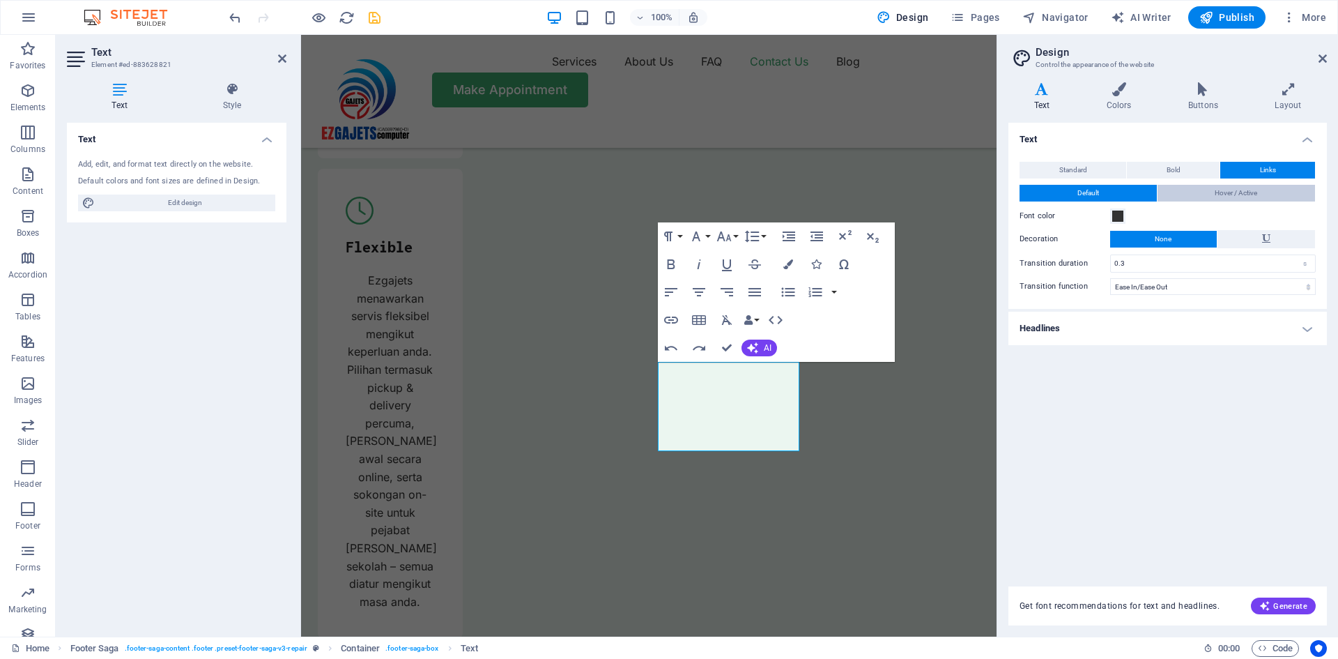
click at [1241, 192] on span "Hover / Active" at bounding box center [1236, 193] width 43 height 17
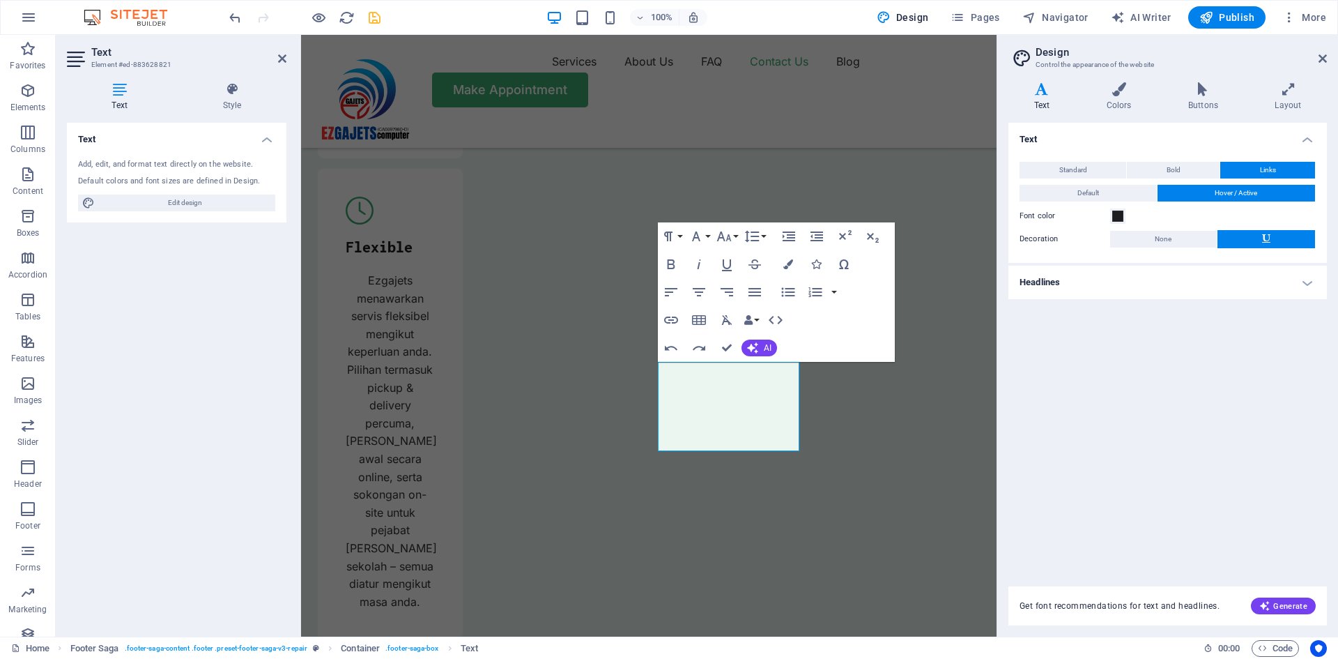
click at [1308, 283] on h4 "Headlines" at bounding box center [1168, 282] width 319 height 33
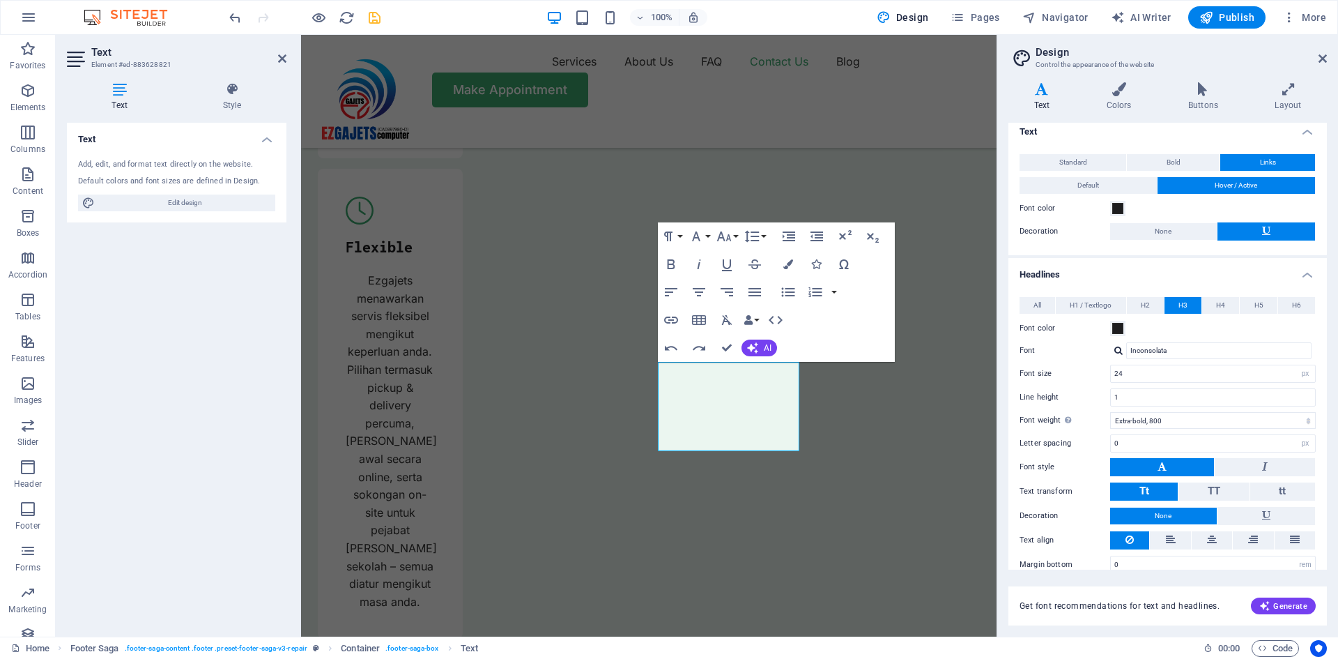
scroll to position [0, 0]
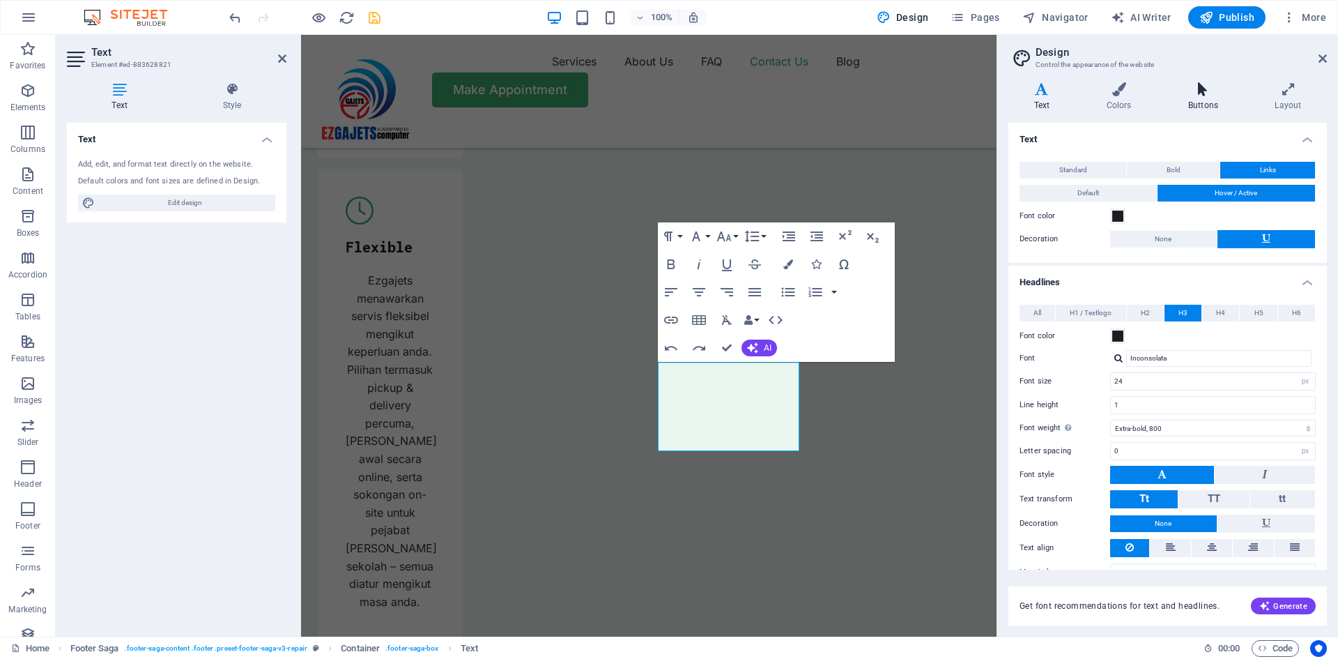
click at [1202, 91] on icon at bounding box center [1203, 89] width 81 height 14
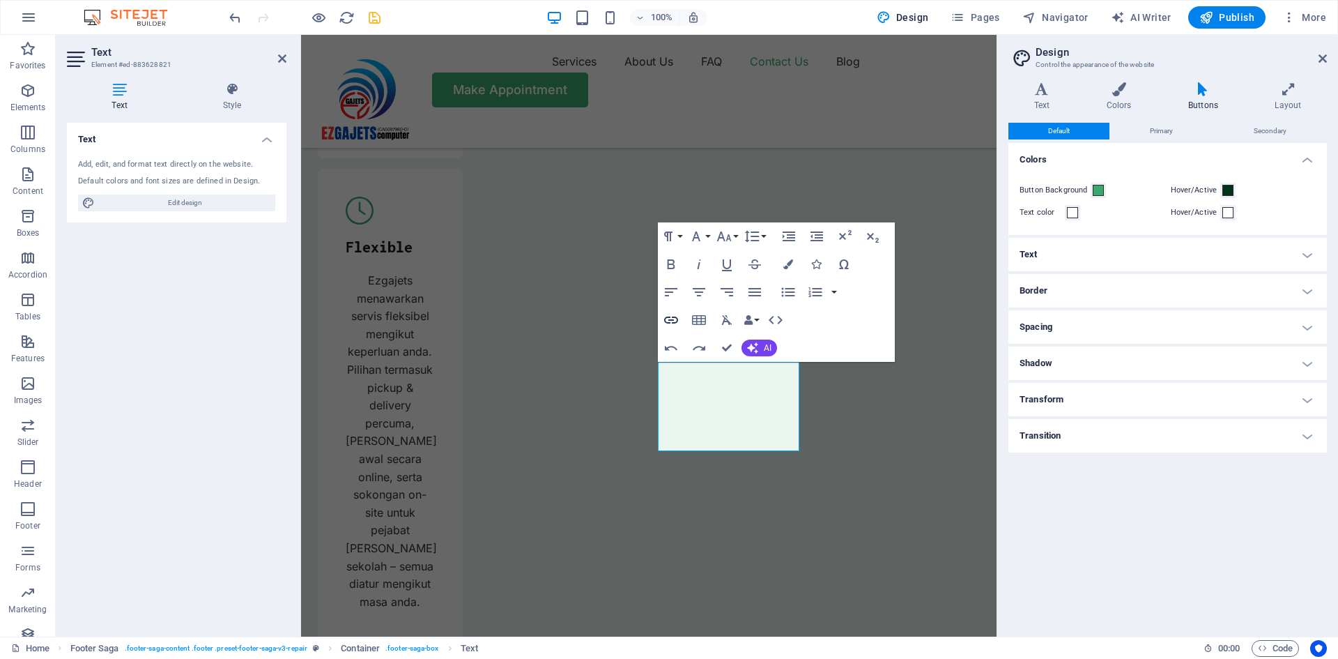
click at [671, 319] on icon "button" at bounding box center [671, 320] width 17 height 17
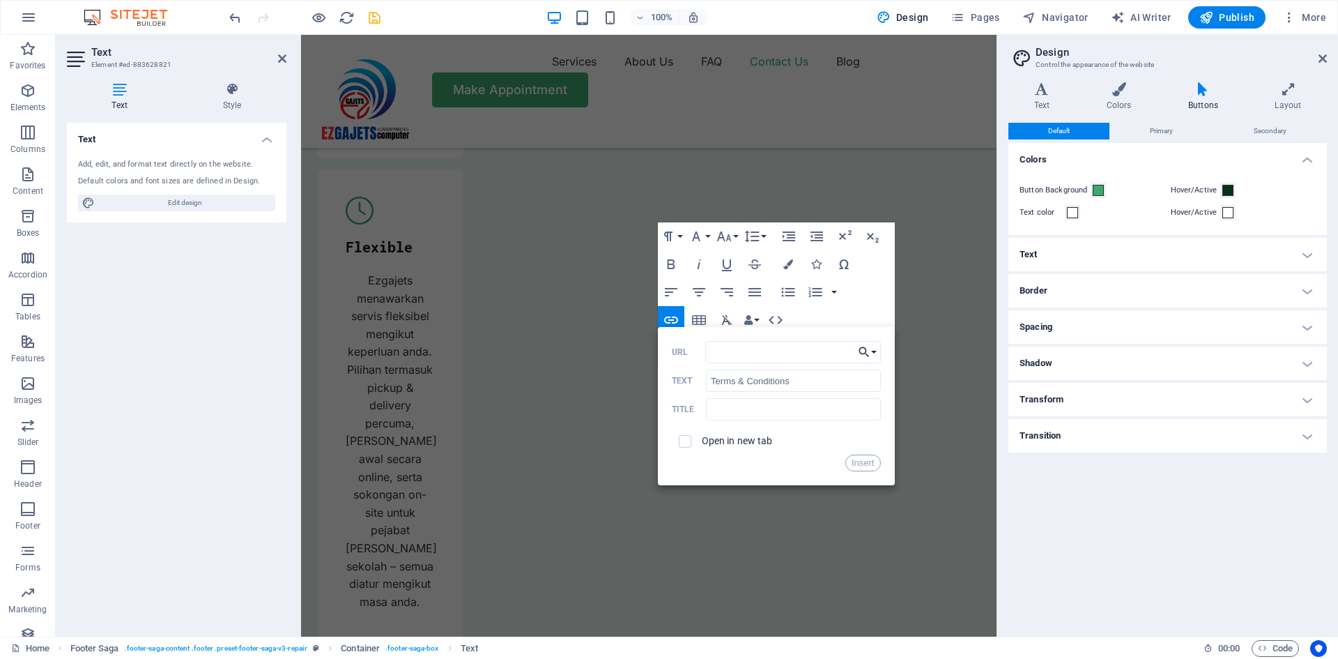
click at [876, 351] on button "Choose Link" at bounding box center [867, 352] width 26 height 22
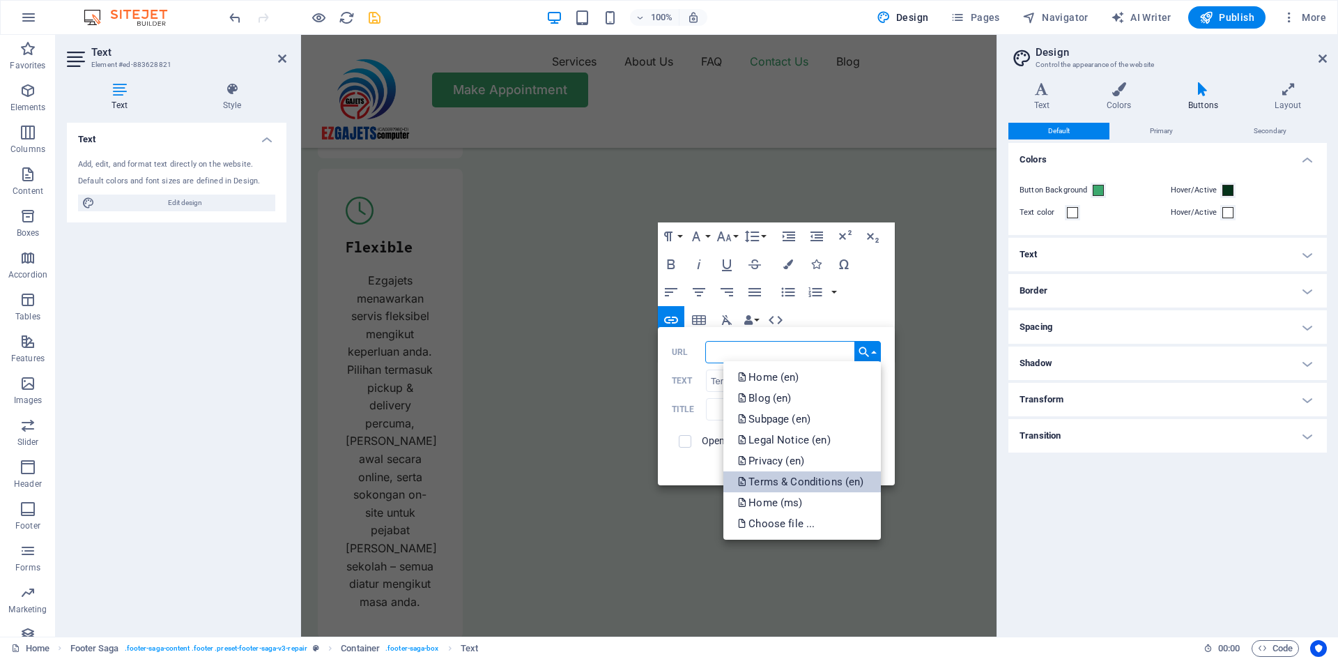
click at [812, 482] on p "Terms & Conditions (en)" at bounding box center [801, 481] width 129 height 21
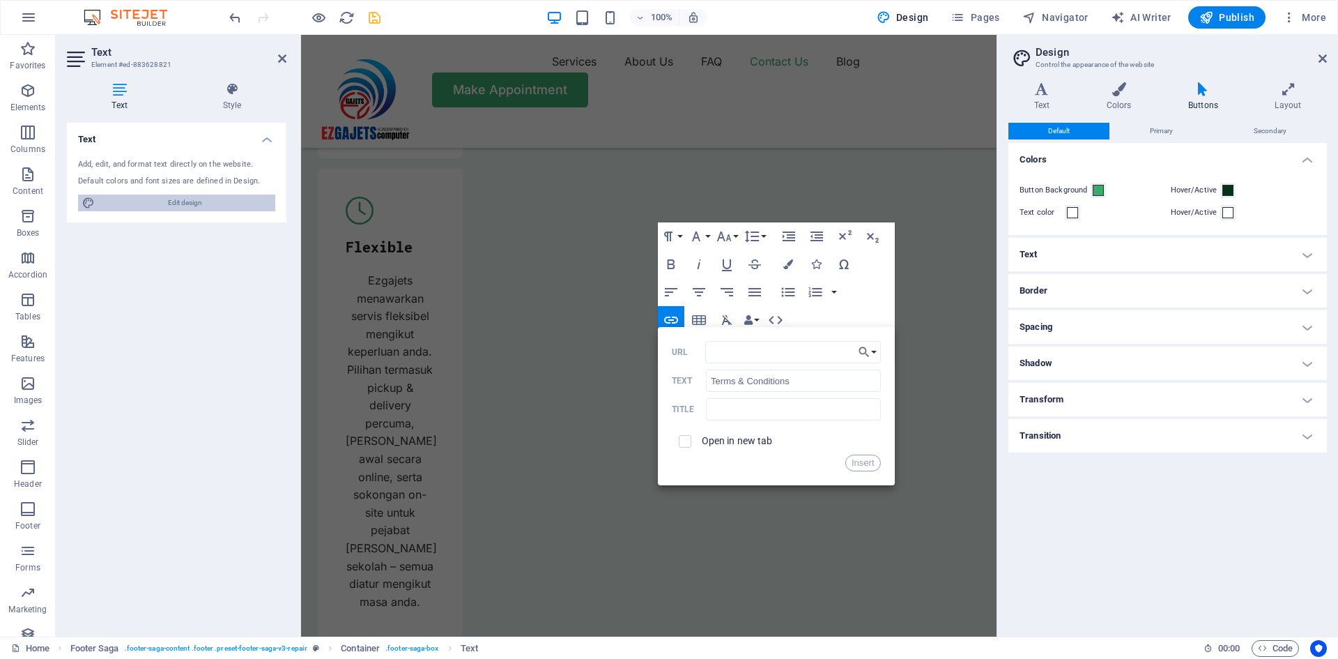
click at [176, 199] on span "Edit design" at bounding box center [185, 202] width 172 height 17
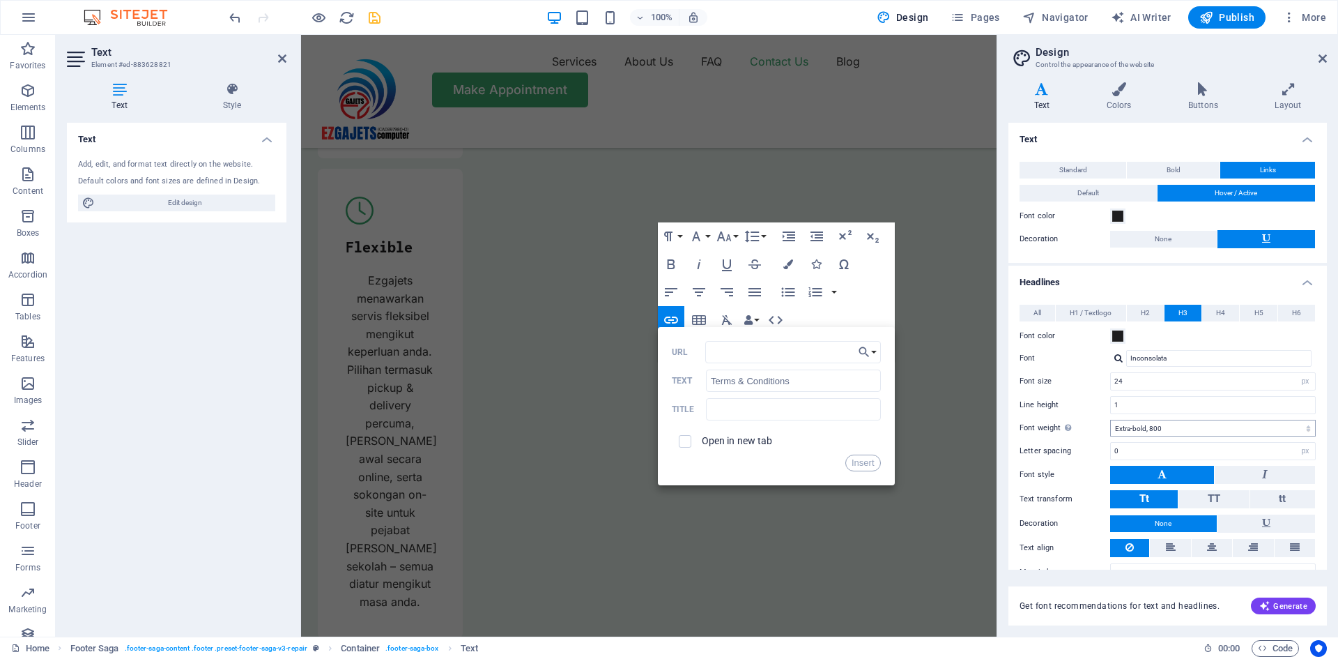
scroll to position [26, 0]
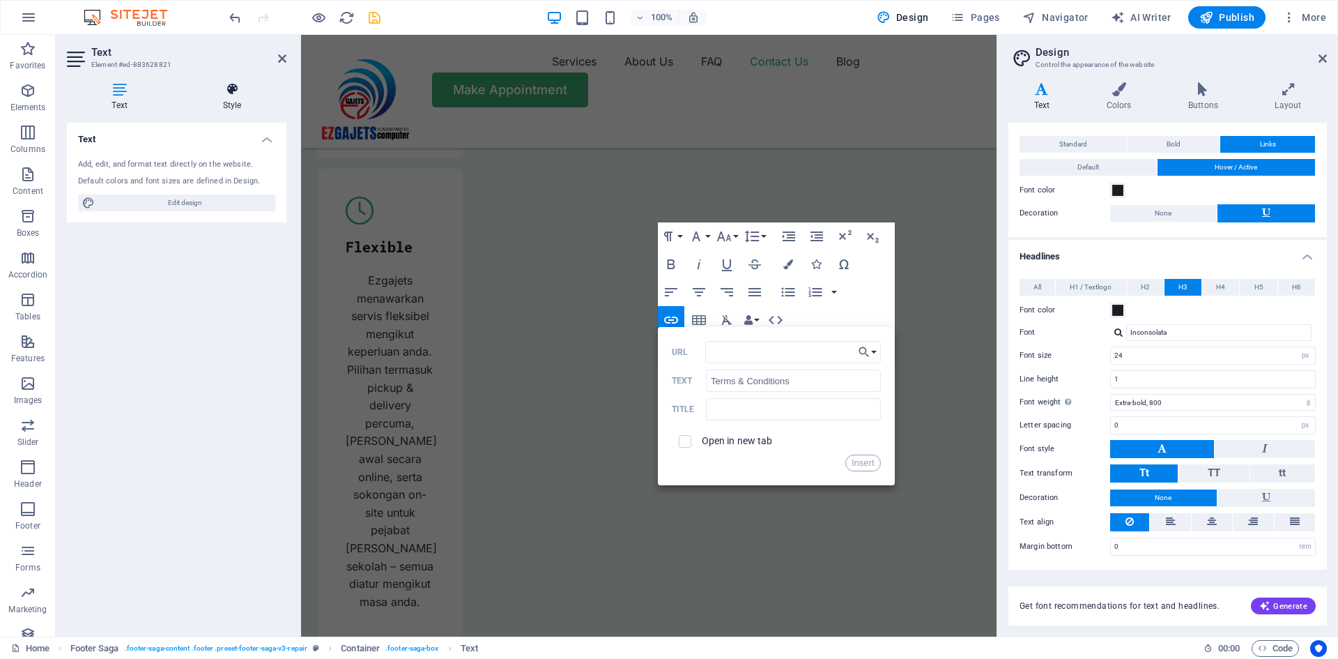
click at [232, 84] on icon at bounding box center [232, 89] width 109 height 14
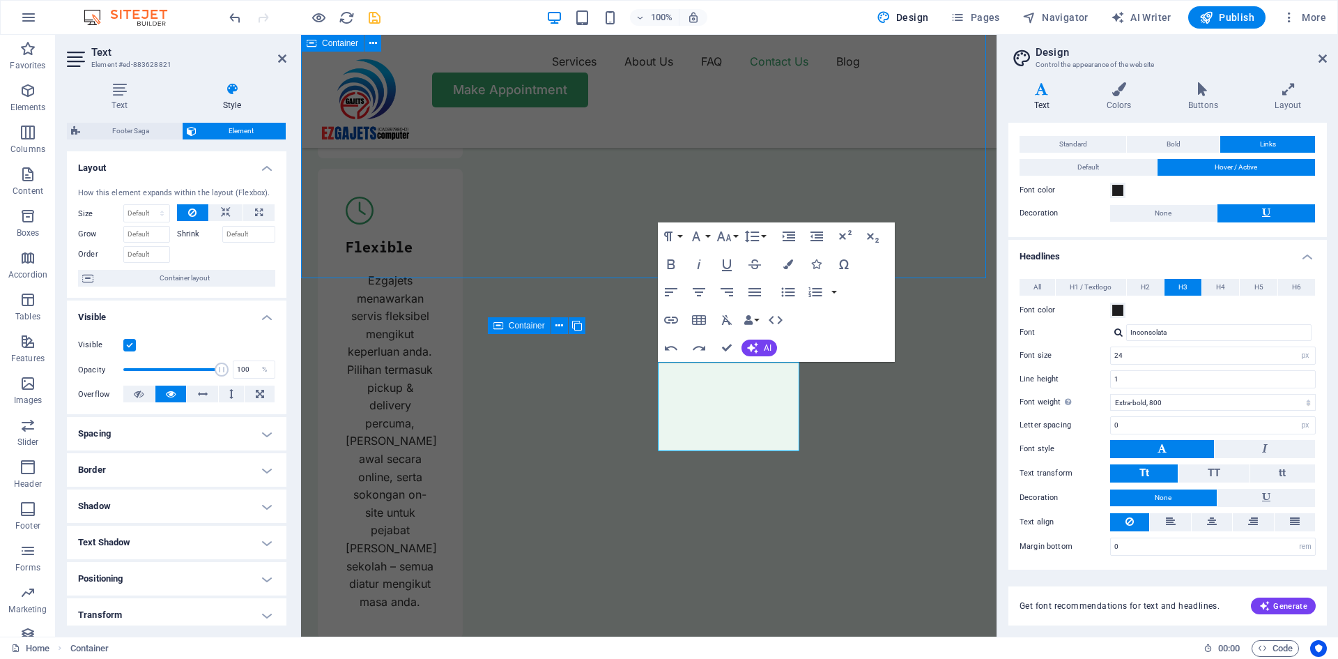
scroll to position [5711, 0]
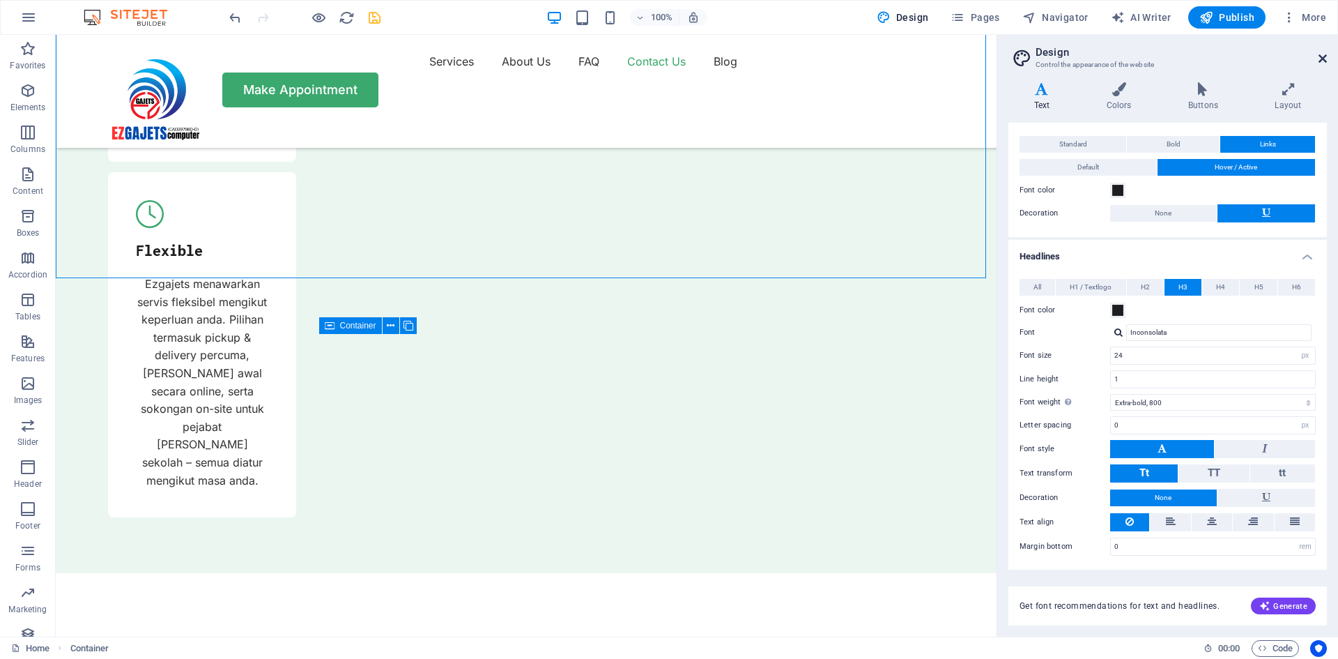
click at [1320, 56] on icon at bounding box center [1323, 58] width 8 height 11
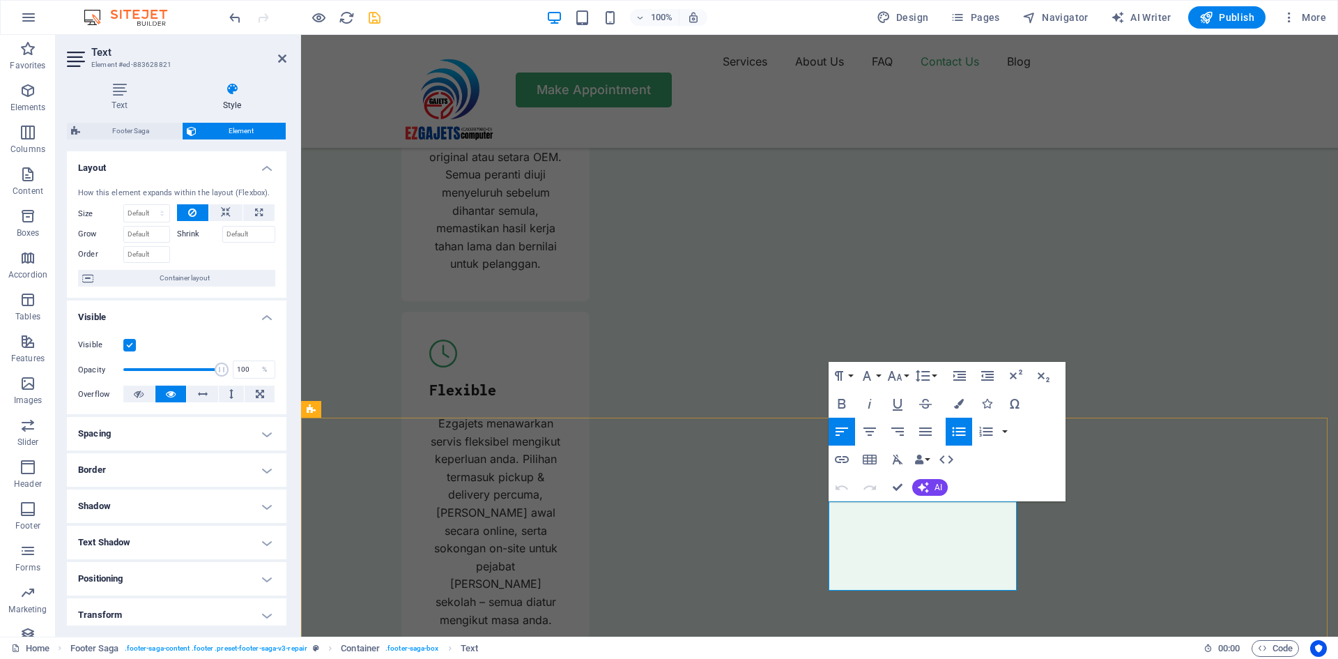
drag, startPoint x: 828, startPoint y: 542, endPoint x: 944, endPoint y: 552, distance: 116.1
click at [843, 460] on icon "button" at bounding box center [842, 459] width 14 height 7
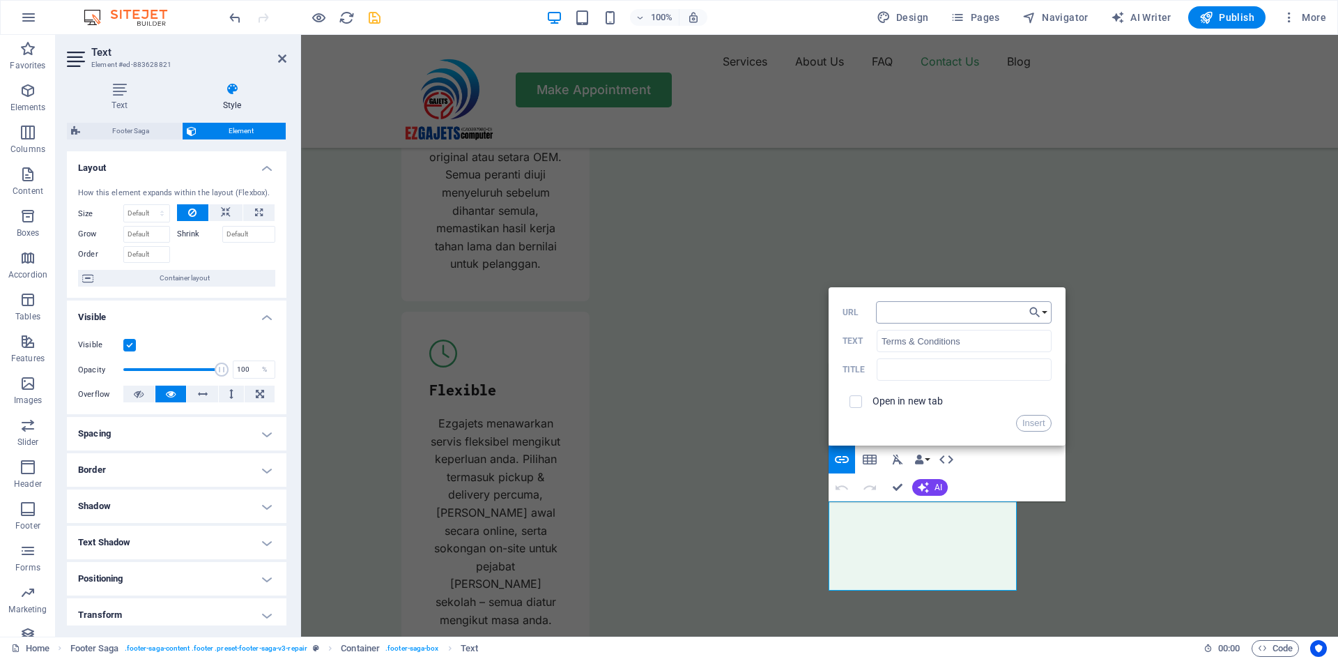
click at [903, 307] on input "URL" at bounding box center [964, 312] width 176 height 22
click at [1044, 308] on button "Choose Link" at bounding box center [1038, 312] width 26 height 22
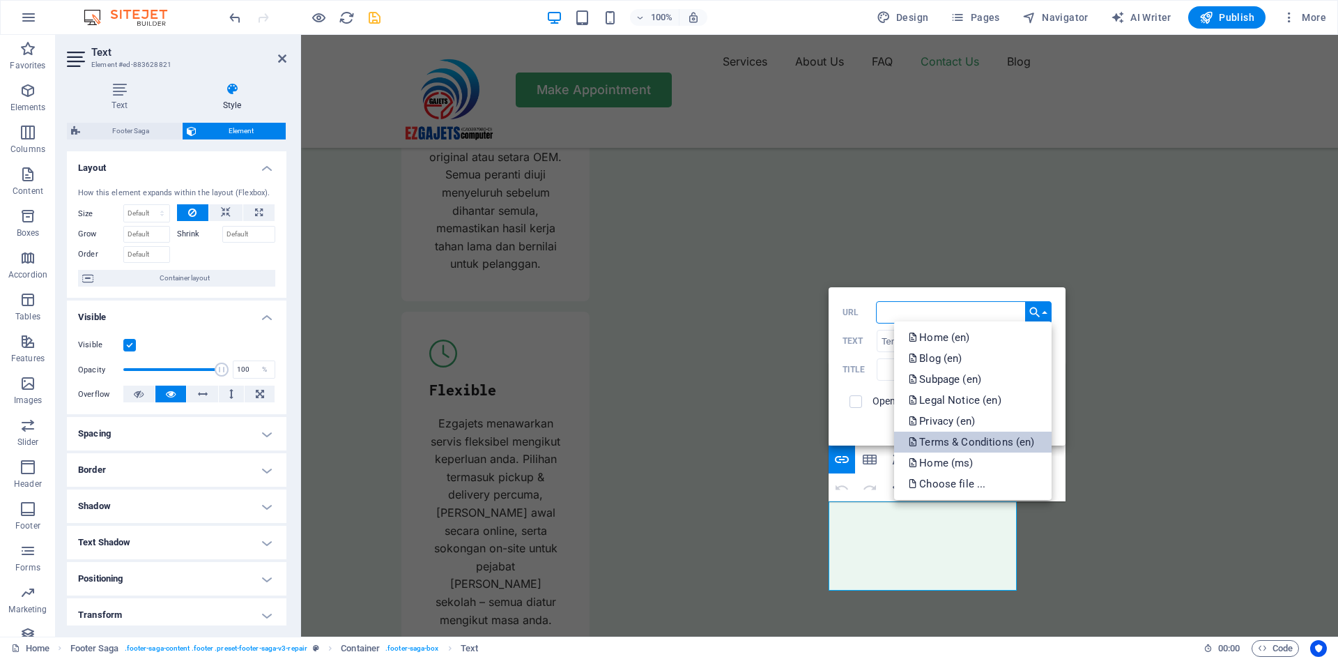
click at [979, 443] on p "Terms & Conditions (en)" at bounding box center [972, 441] width 129 height 21
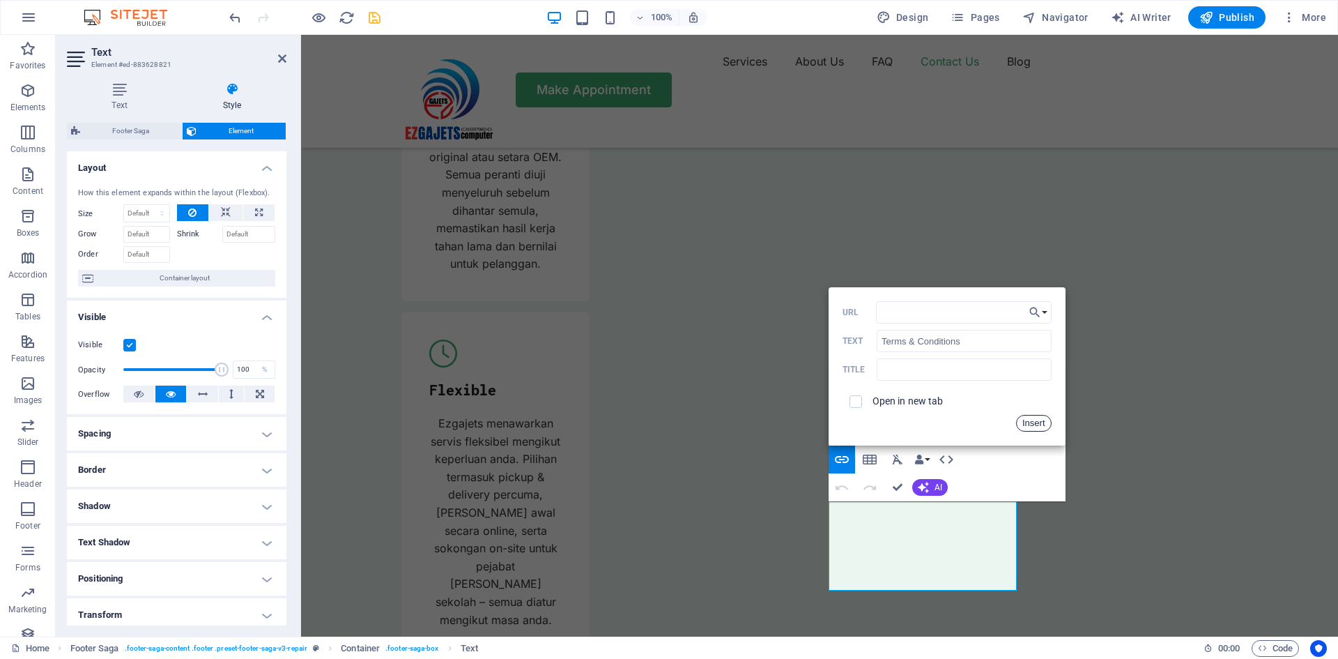
click at [1041, 424] on button "Insert" at bounding box center [1034, 423] width 36 height 17
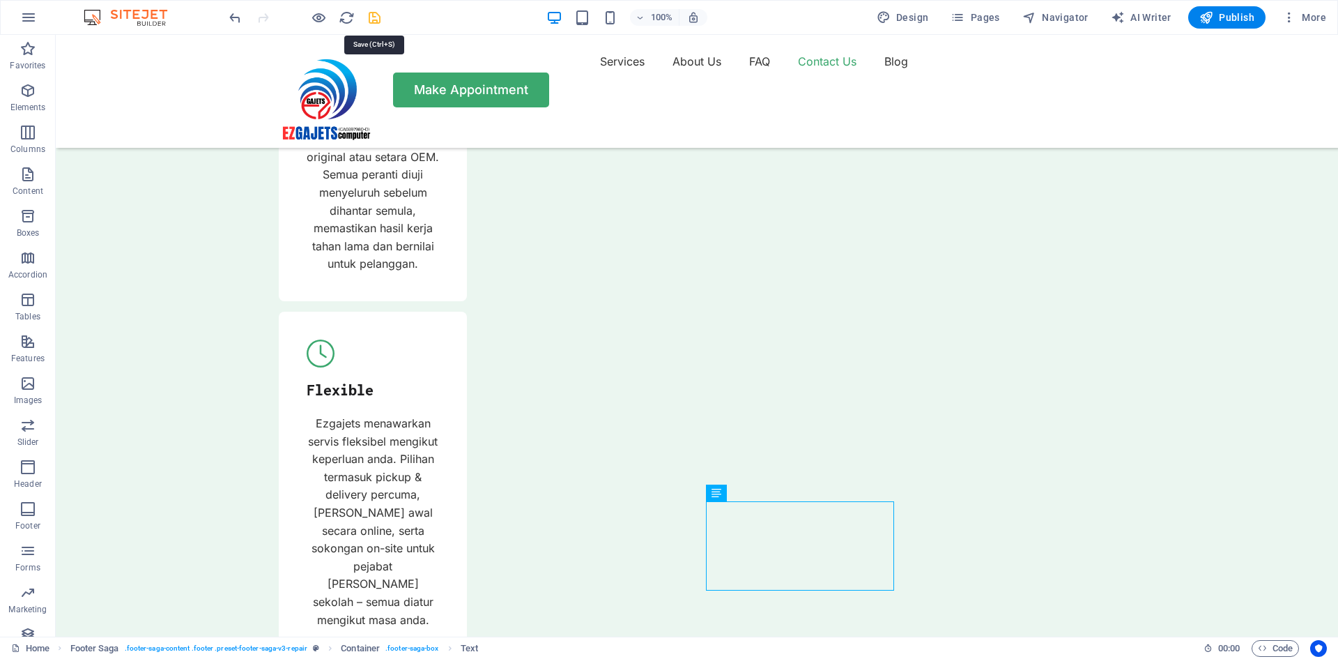
click at [378, 15] on icon "save" at bounding box center [375, 18] width 16 height 16
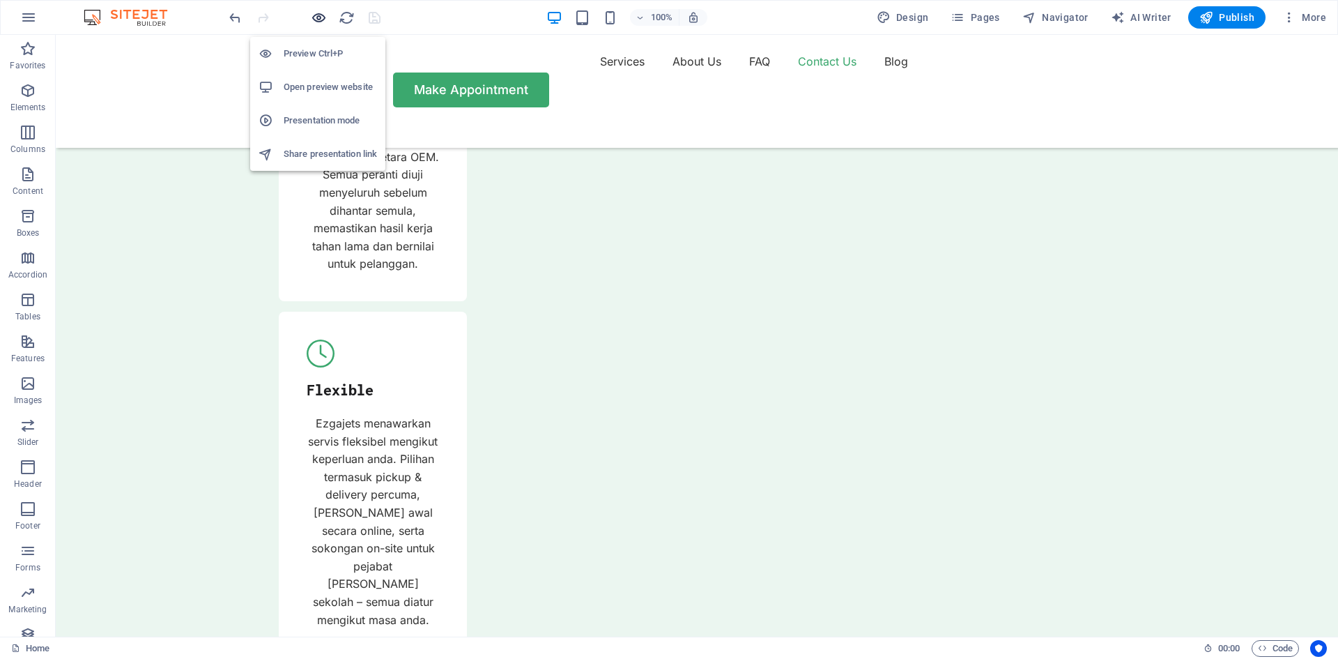
click at [320, 14] on icon "button" at bounding box center [319, 18] width 16 height 16
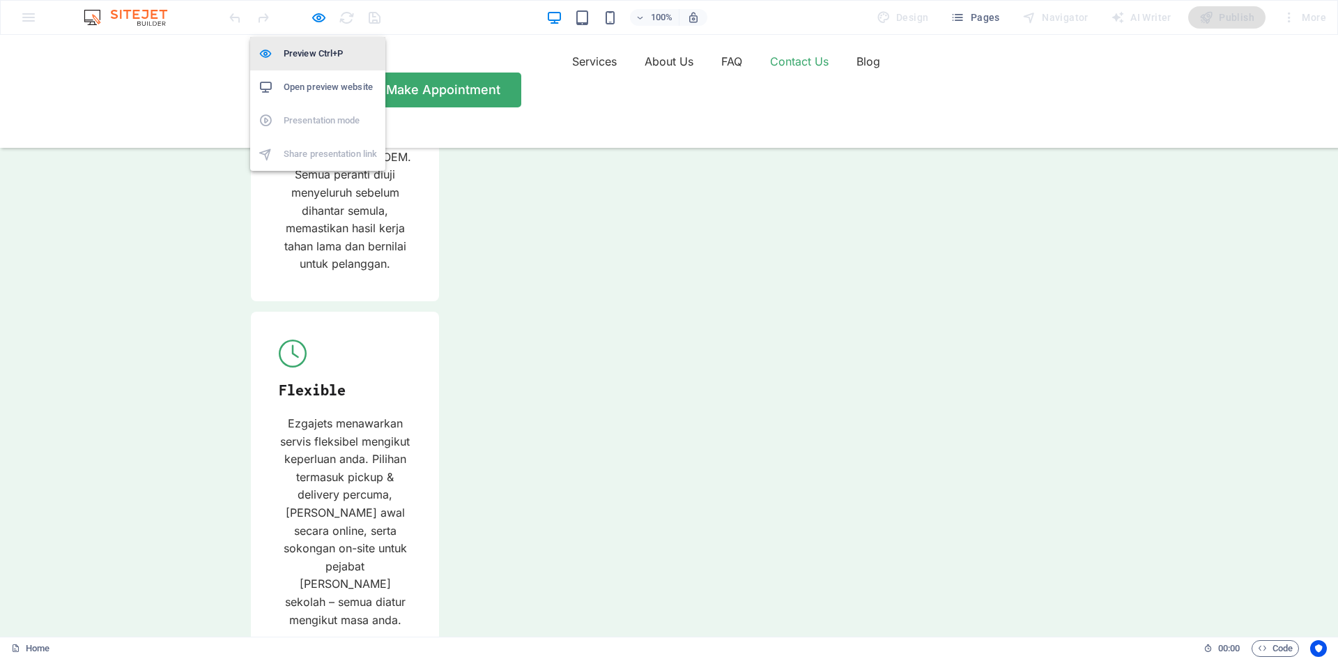
scroll to position [5031, 0]
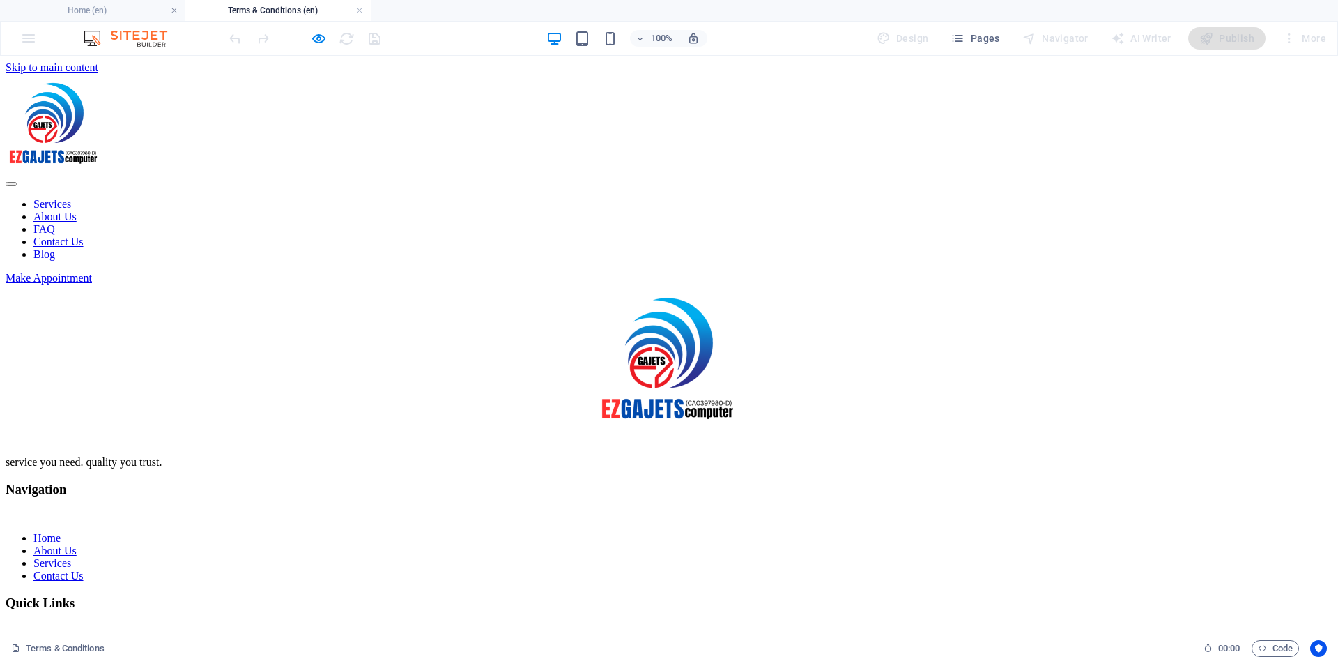
scroll to position [0, 0]
click at [362, 9] on link at bounding box center [359, 10] width 8 height 13
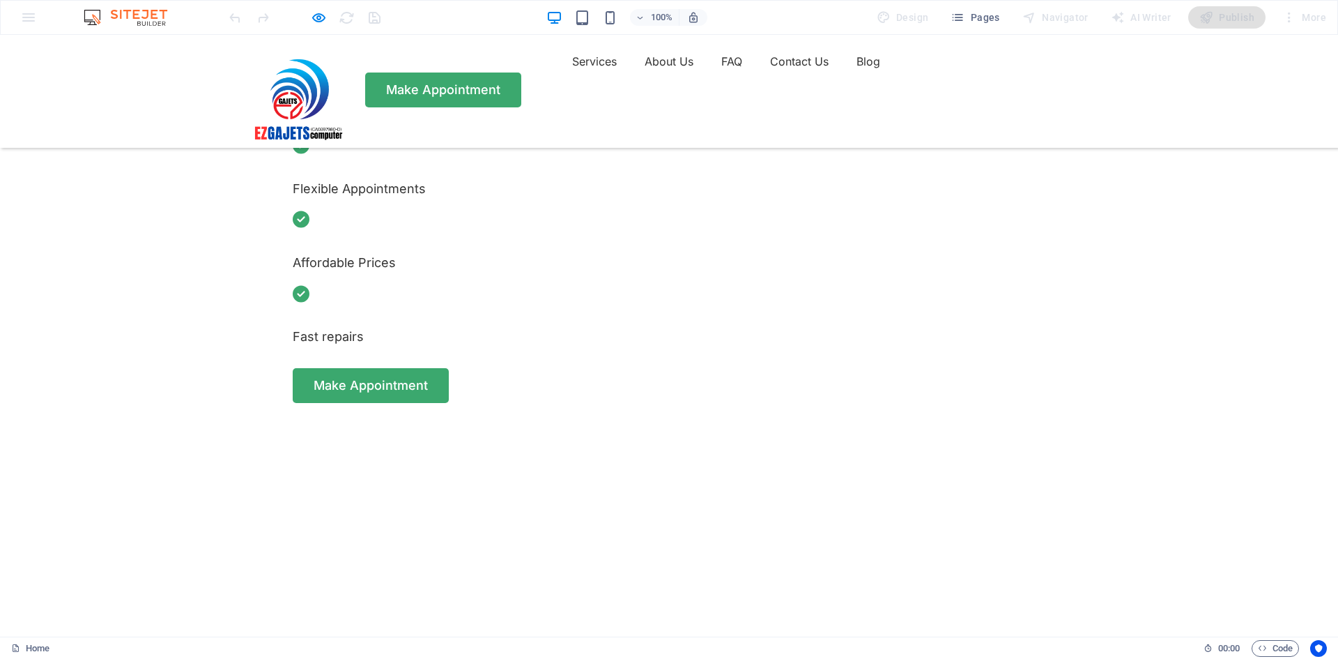
scroll to position [5064, 0]
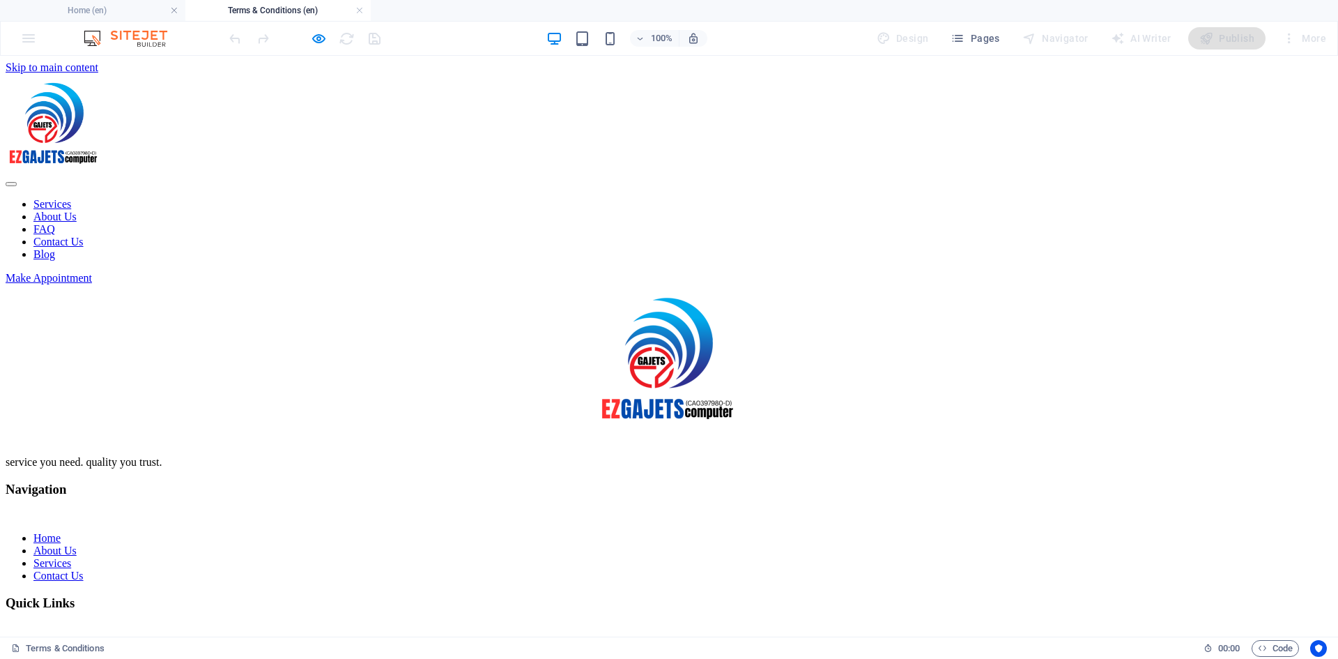
scroll to position [0, 0]
click at [785, 27] on div "100% Design Pages Navigator AI Writer Publish More" at bounding box center [779, 38] width 1105 height 22
click at [627, 284] on div "Drop content here or Add elements Paste clipboard" at bounding box center [669, 284] width 1327 height 0
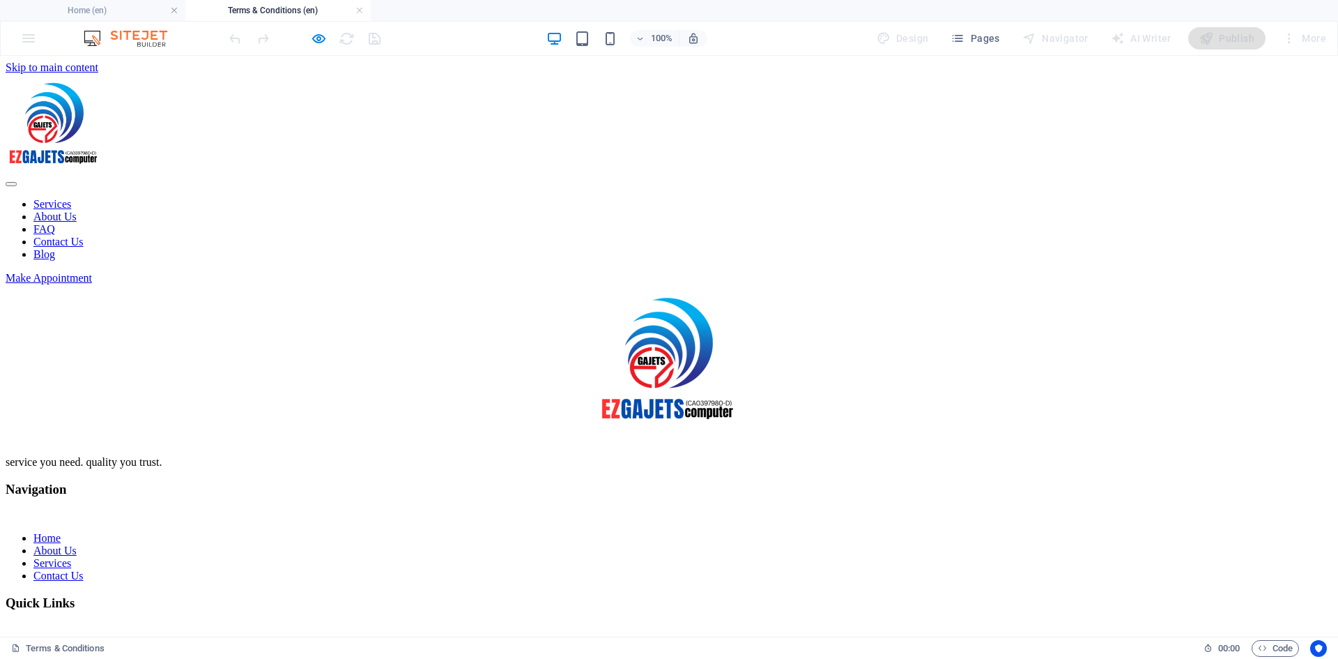
click at [697, 595] on div "Quick Links" at bounding box center [669, 602] width 1327 height 15
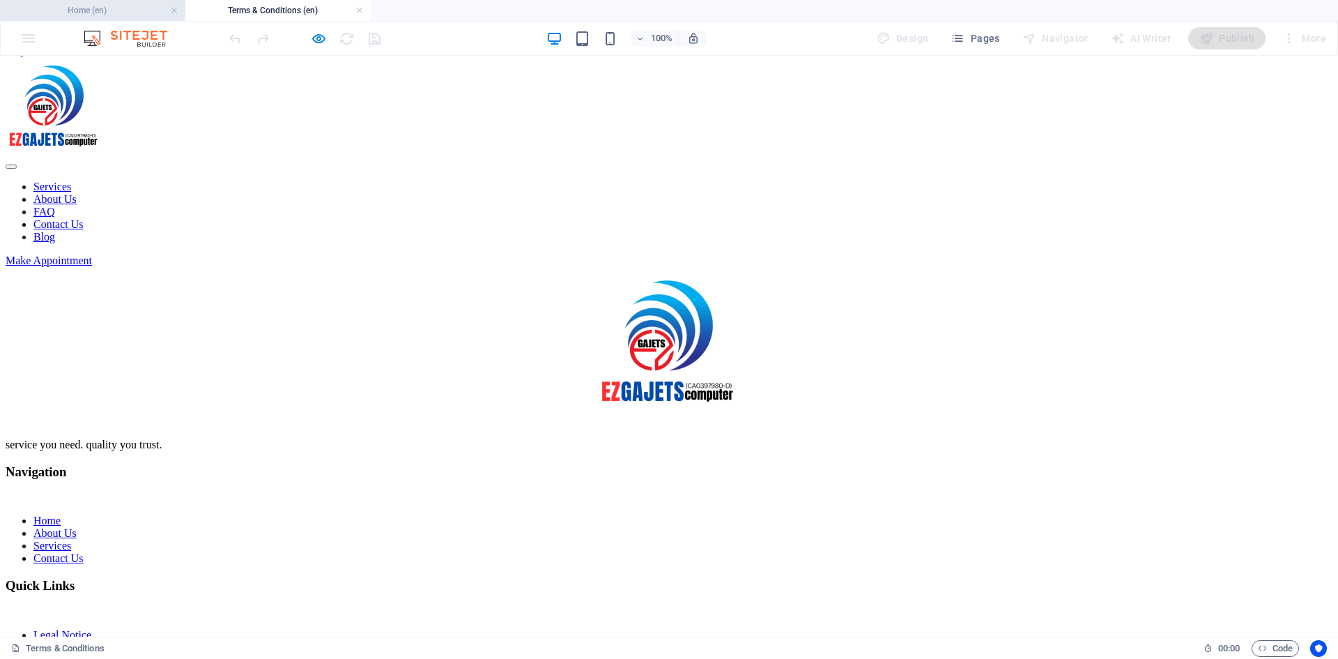
click at [90, 12] on h4 "Home (en)" at bounding box center [92, 10] width 185 height 15
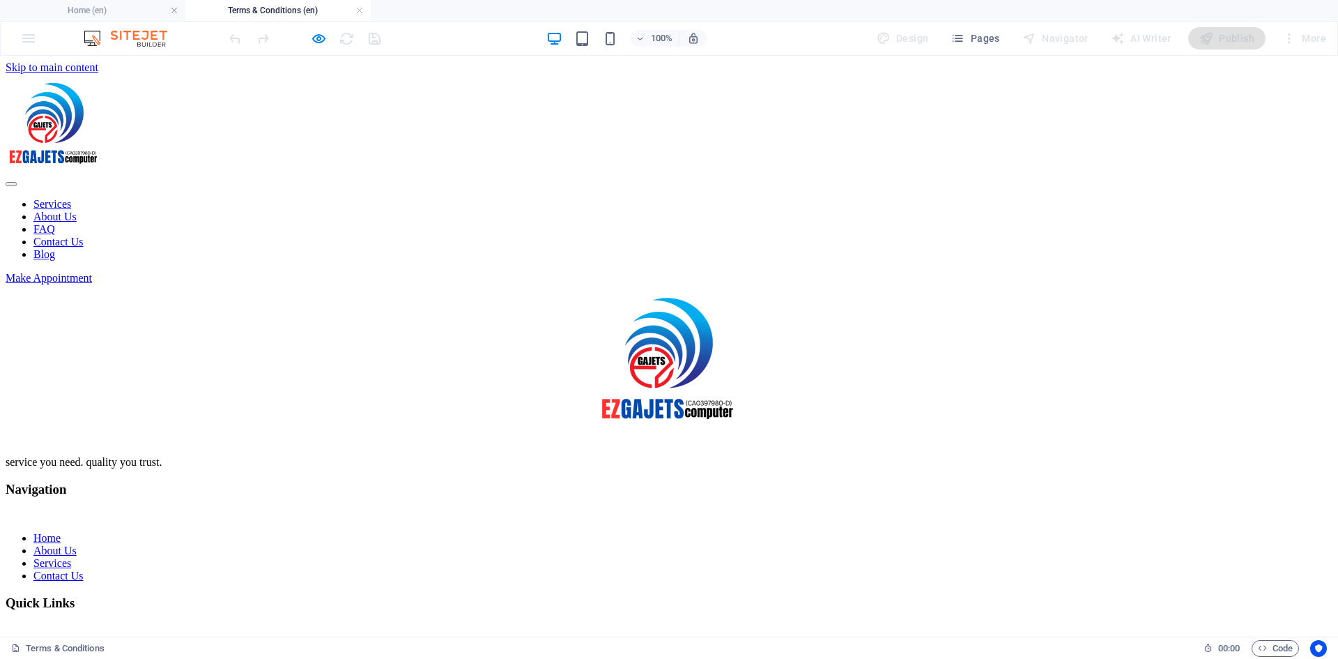
scroll to position [17, 0]
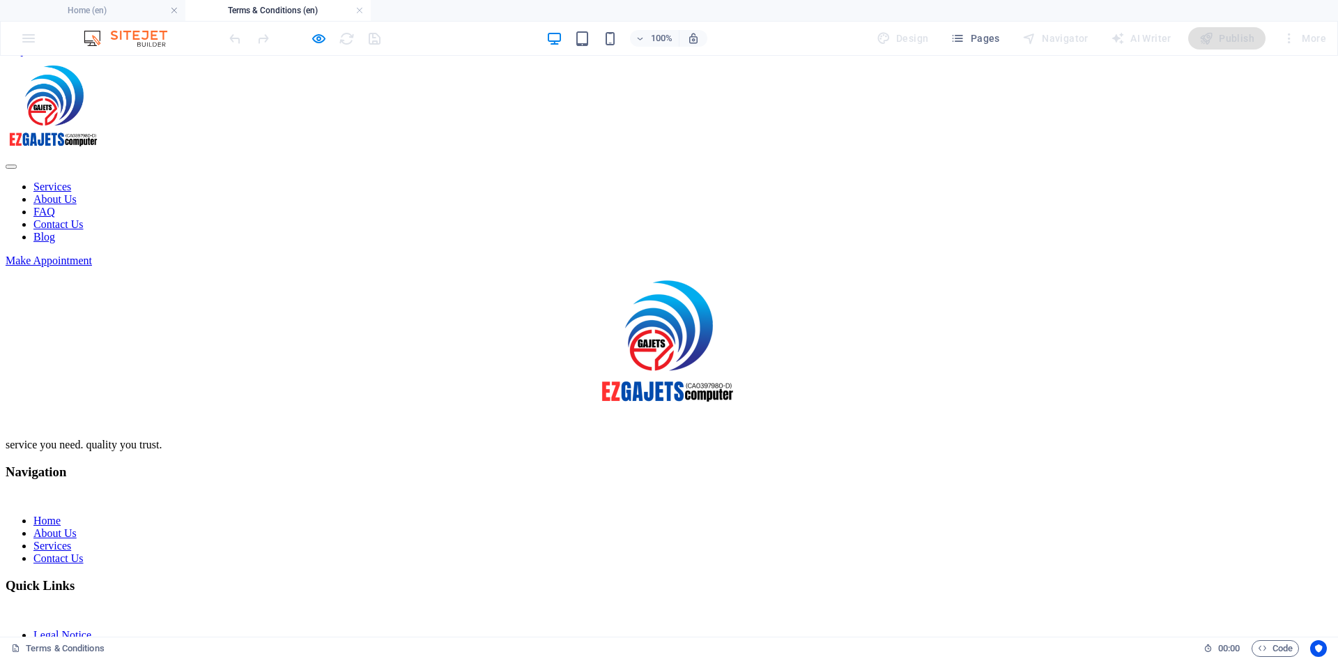
click at [713, 629] on div "Legal Notice Privacy Policy Terms & Conditions Blog FAQ" at bounding box center [669, 660] width 1327 height 63
click at [703, 629] on div "Legal Notice Privacy Policy Terms & Conditions Blog FAQ" at bounding box center [669, 660] width 1327 height 63
click at [424, 267] on div "Drop content here or Add elements Paste clipboard" at bounding box center [669, 267] width 1327 height 0
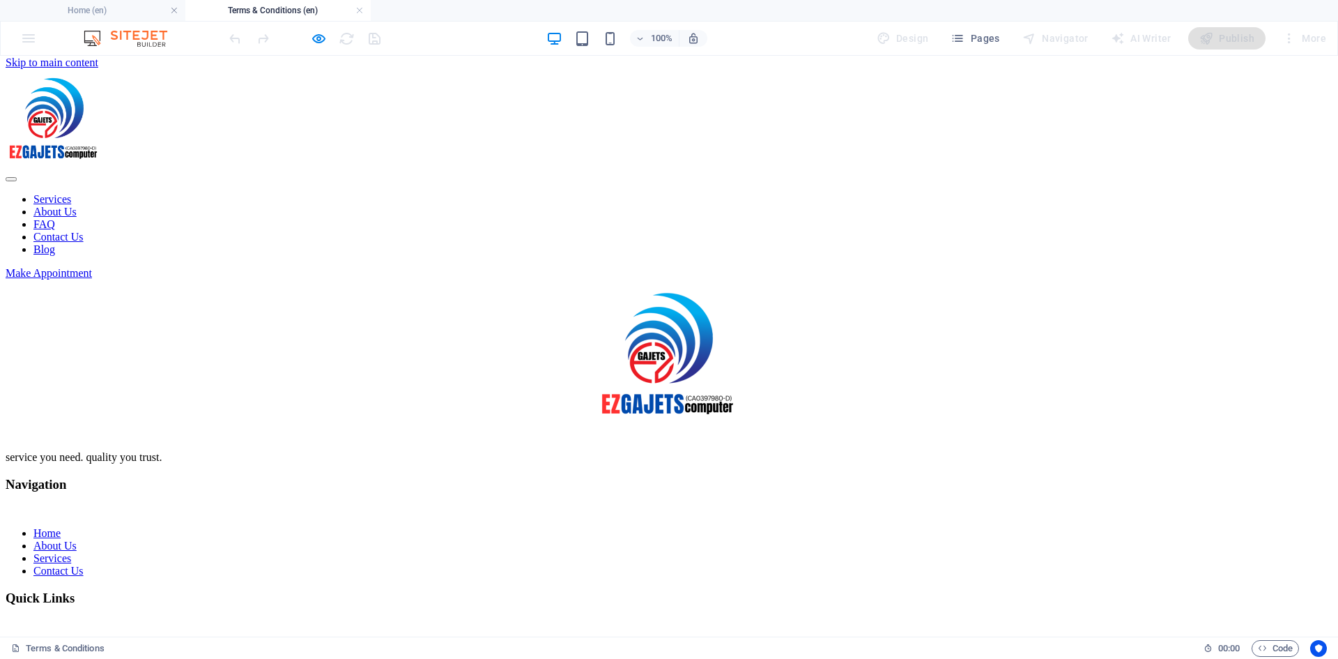
scroll to position [0, 0]
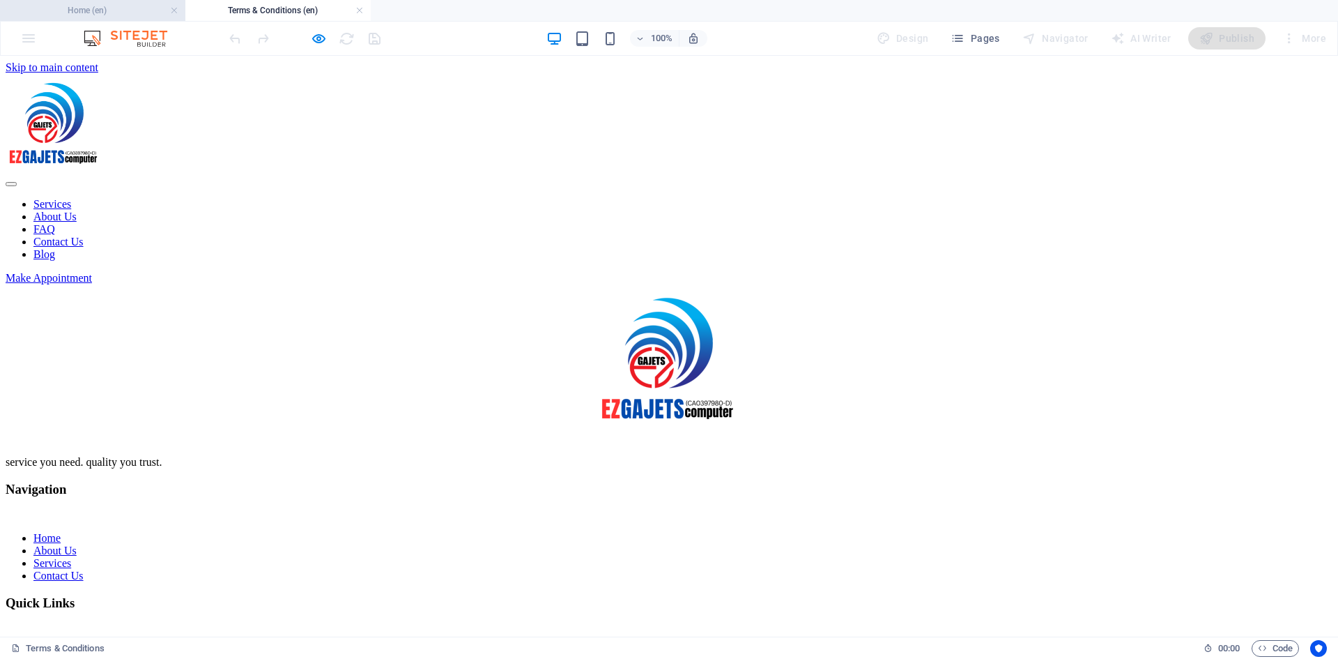
click at [59, 10] on h4 "Home (en)" at bounding box center [92, 10] width 185 height 15
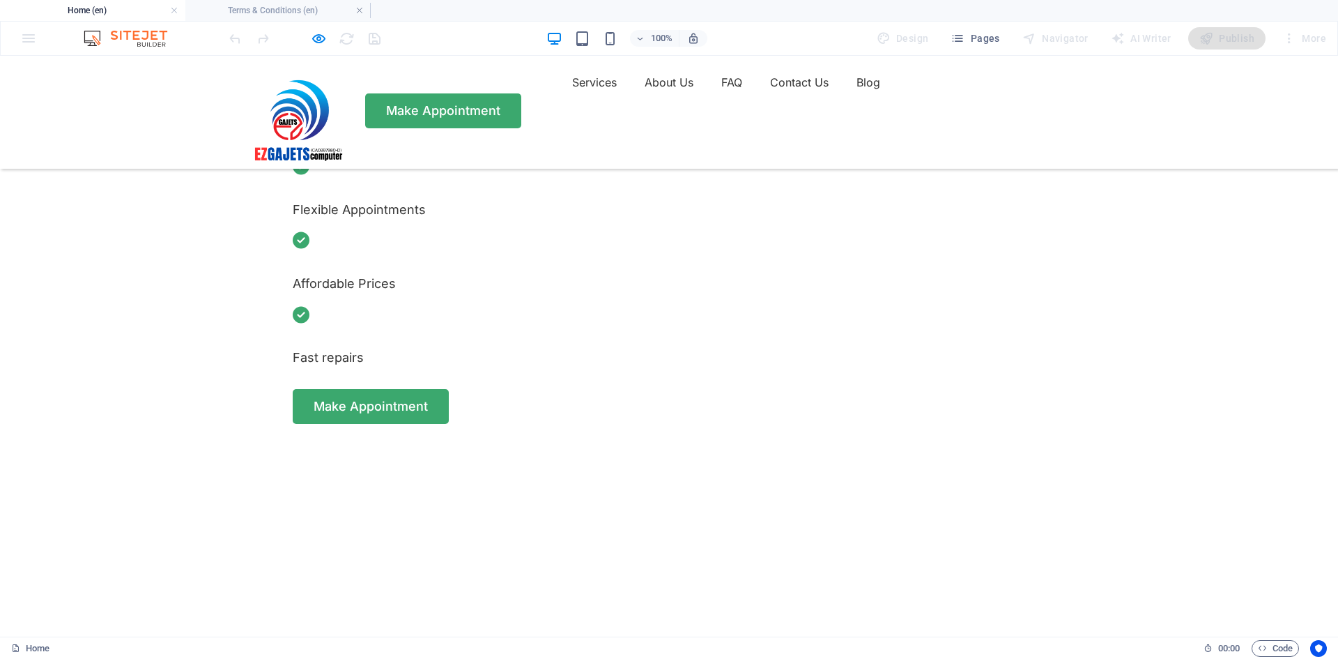
scroll to position [5098, 0]
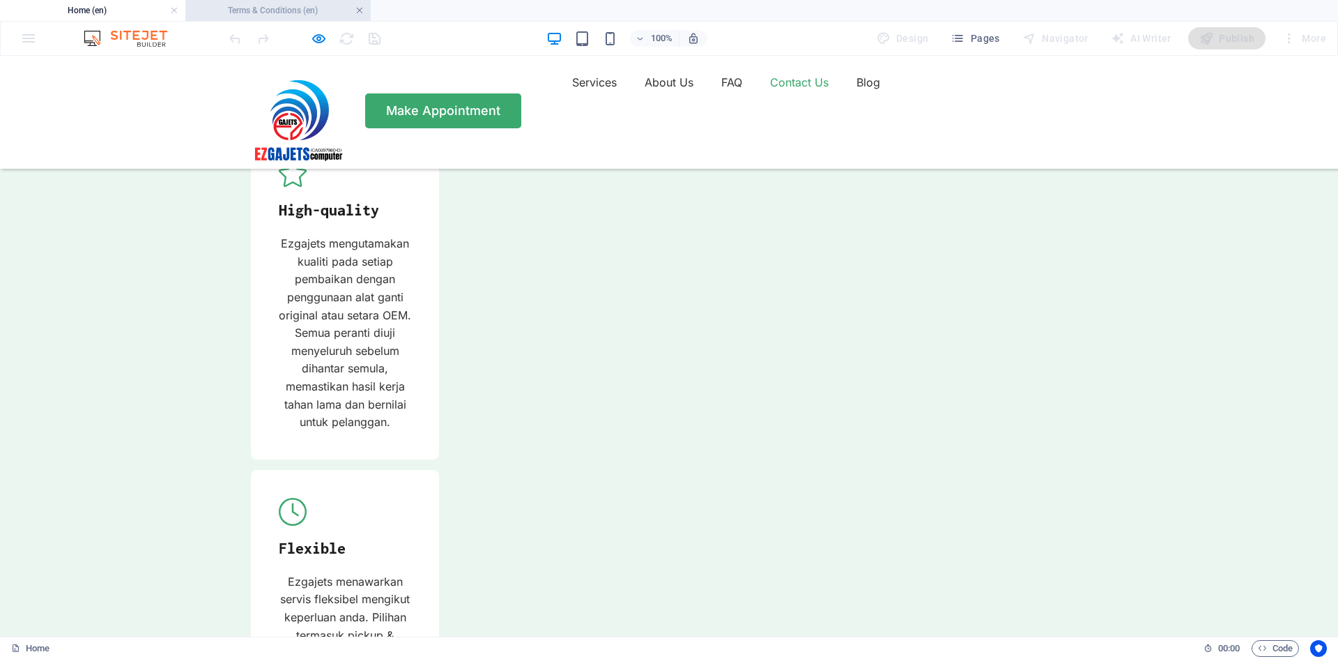
click at [357, 13] on link at bounding box center [359, 10] width 8 height 13
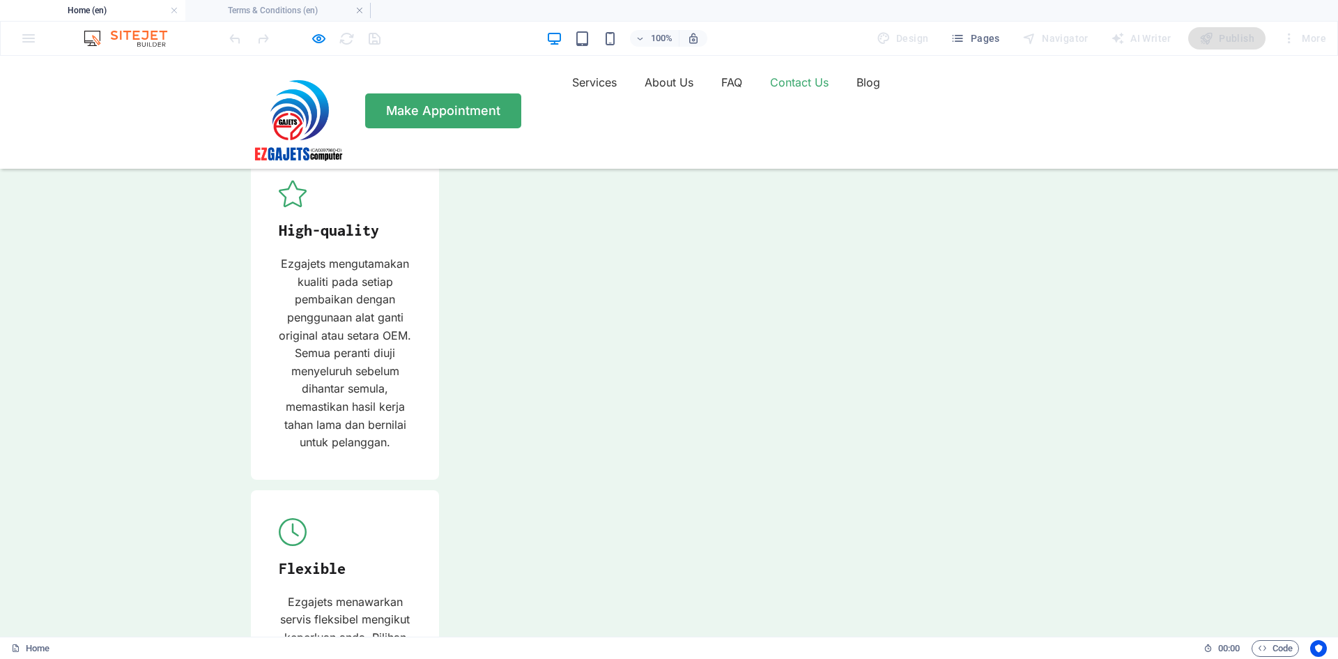
scroll to position [5117, 0]
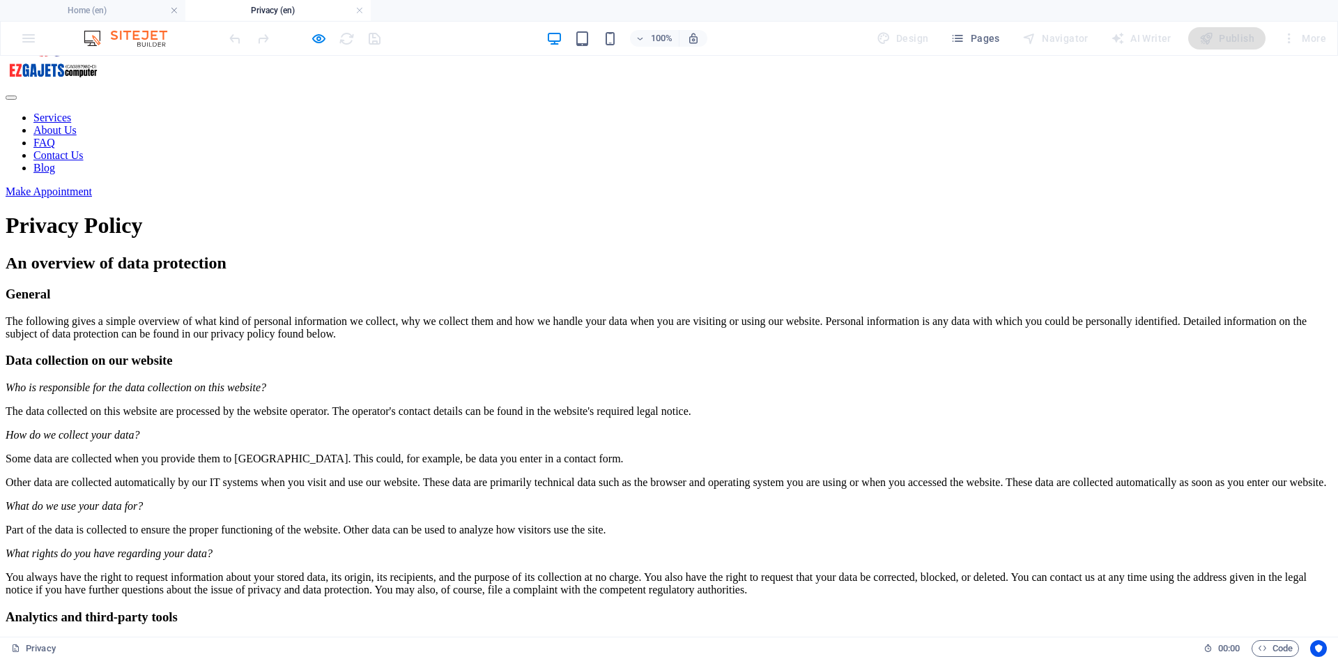
scroll to position [0, 0]
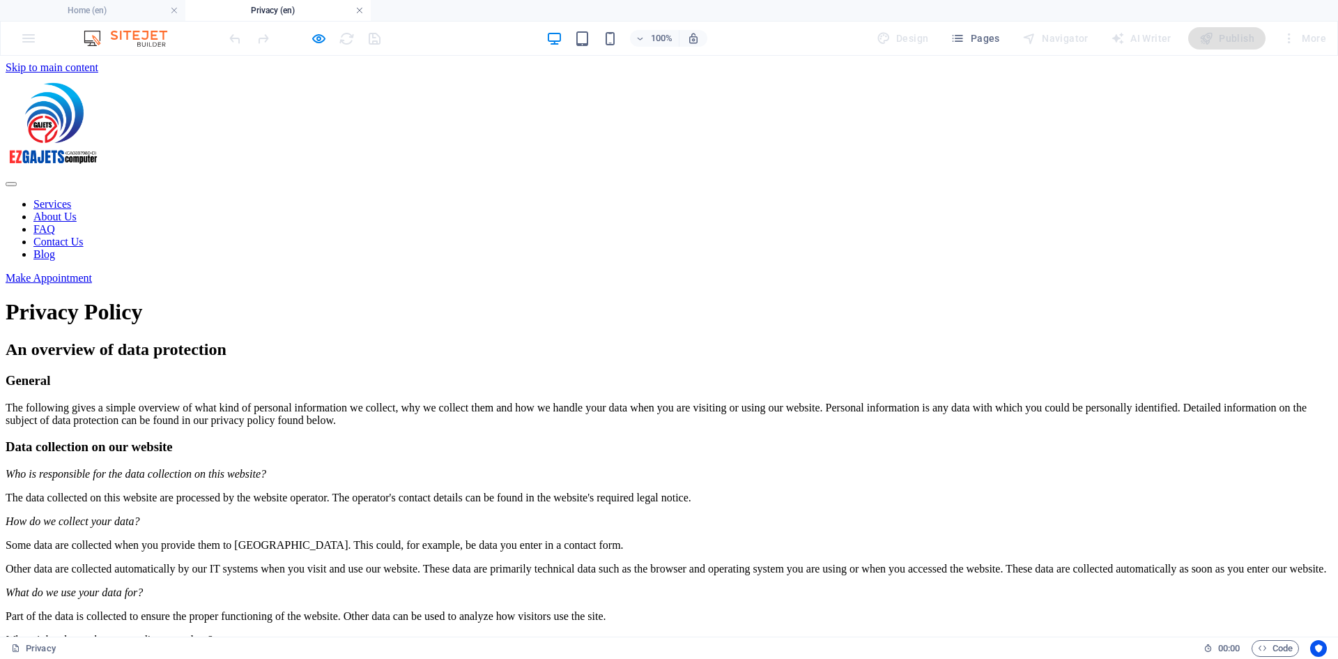
click at [360, 10] on link at bounding box center [359, 10] width 8 height 13
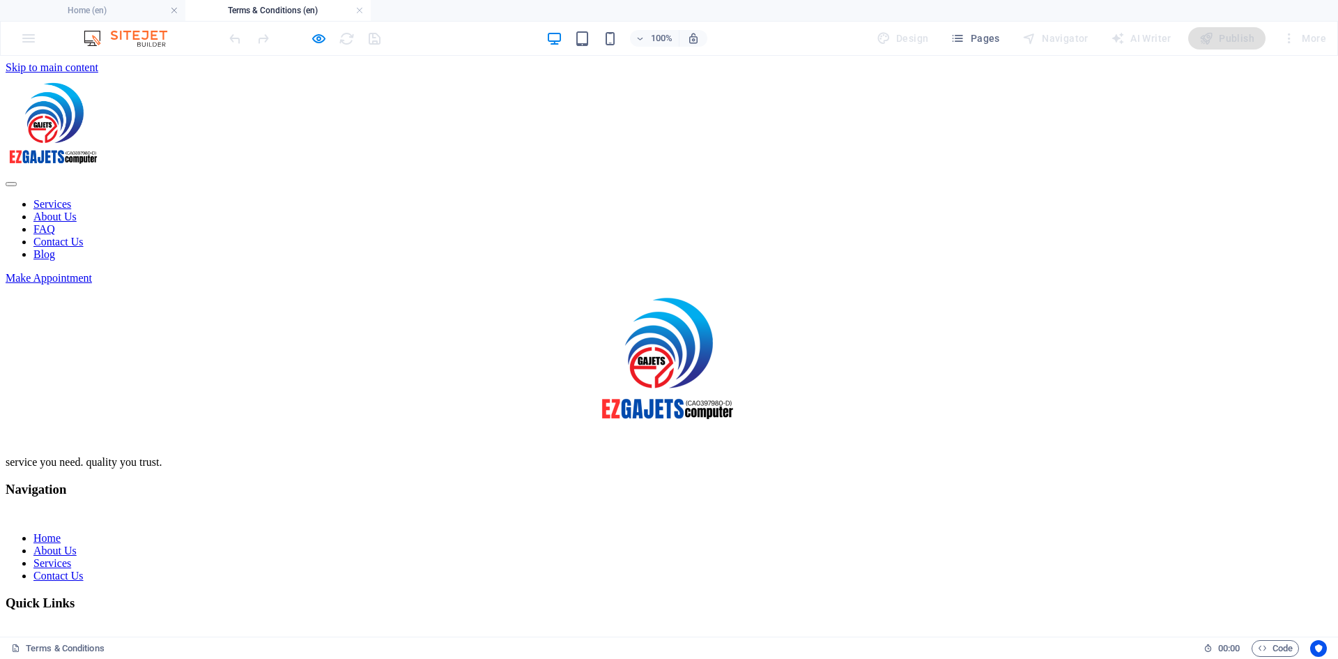
scroll to position [0, 0]
click at [360, 8] on link at bounding box center [359, 10] width 8 height 13
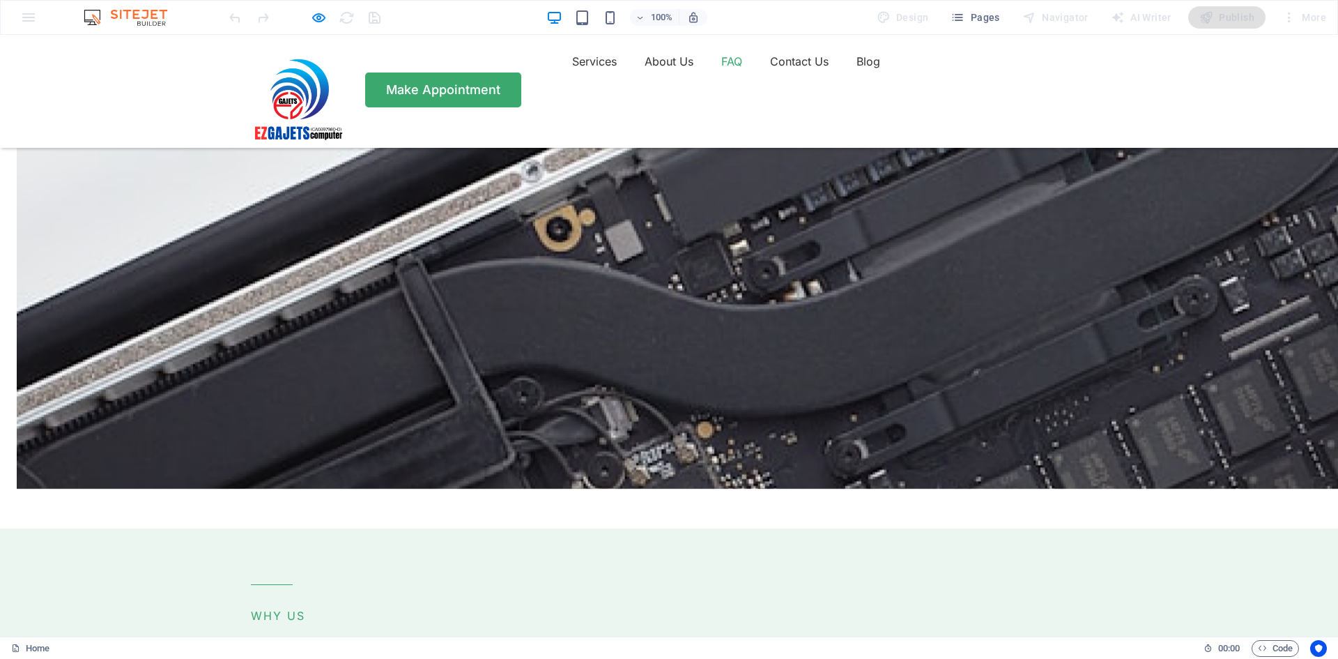
scroll to position [3217, 0]
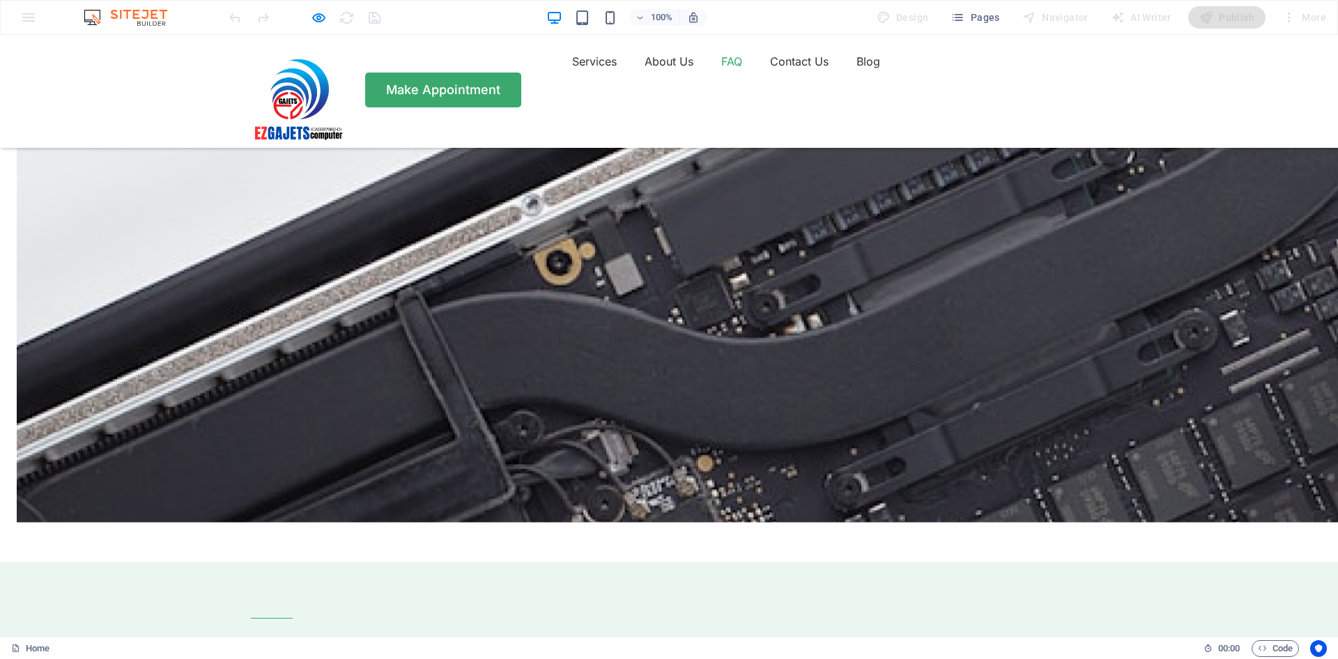
click at [144, 11] on img at bounding box center [132, 17] width 105 height 17
click at [144, 18] on img at bounding box center [132, 17] width 105 height 17
click at [25, 18] on div "100% Design Pages Navigator AI Writer Publish More" at bounding box center [669, 17] width 1337 height 33
click at [981, 20] on span "Pages" at bounding box center [975, 17] width 49 height 14
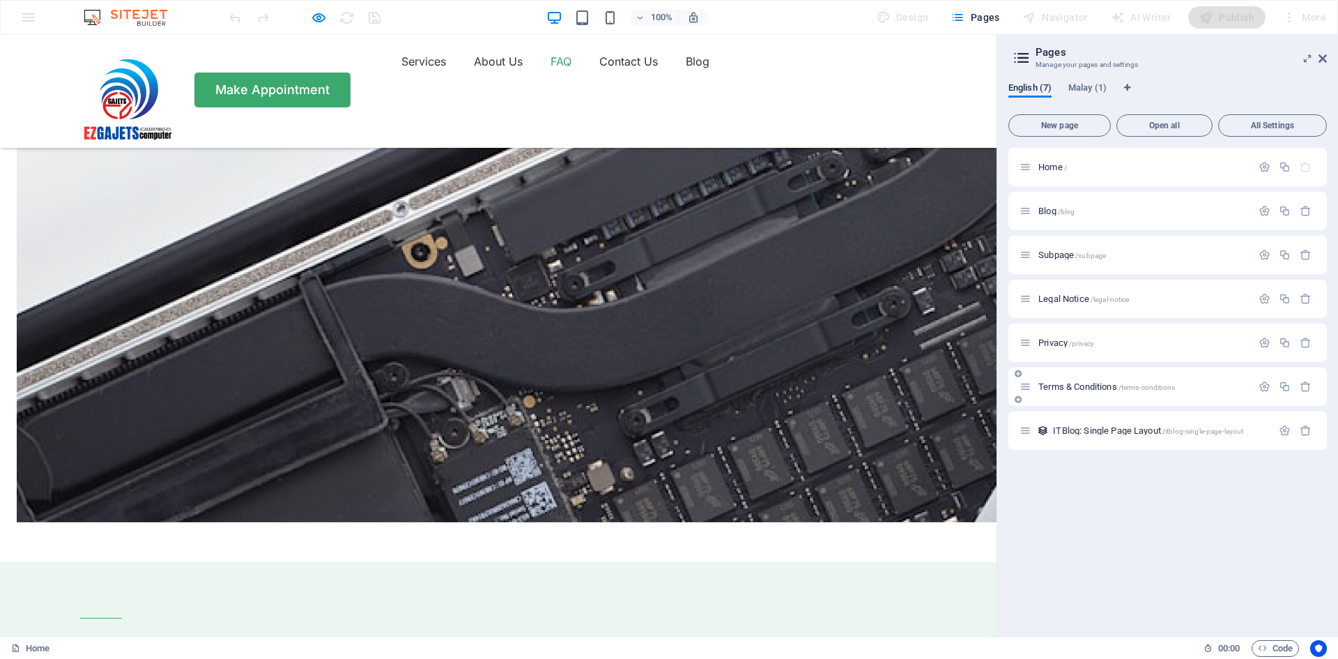
click at [1114, 381] on div "Terms & Conditions /terms-conditions" at bounding box center [1136, 386] width 232 height 16
click at [1268, 388] on icon "button" at bounding box center [1265, 387] width 12 height 12
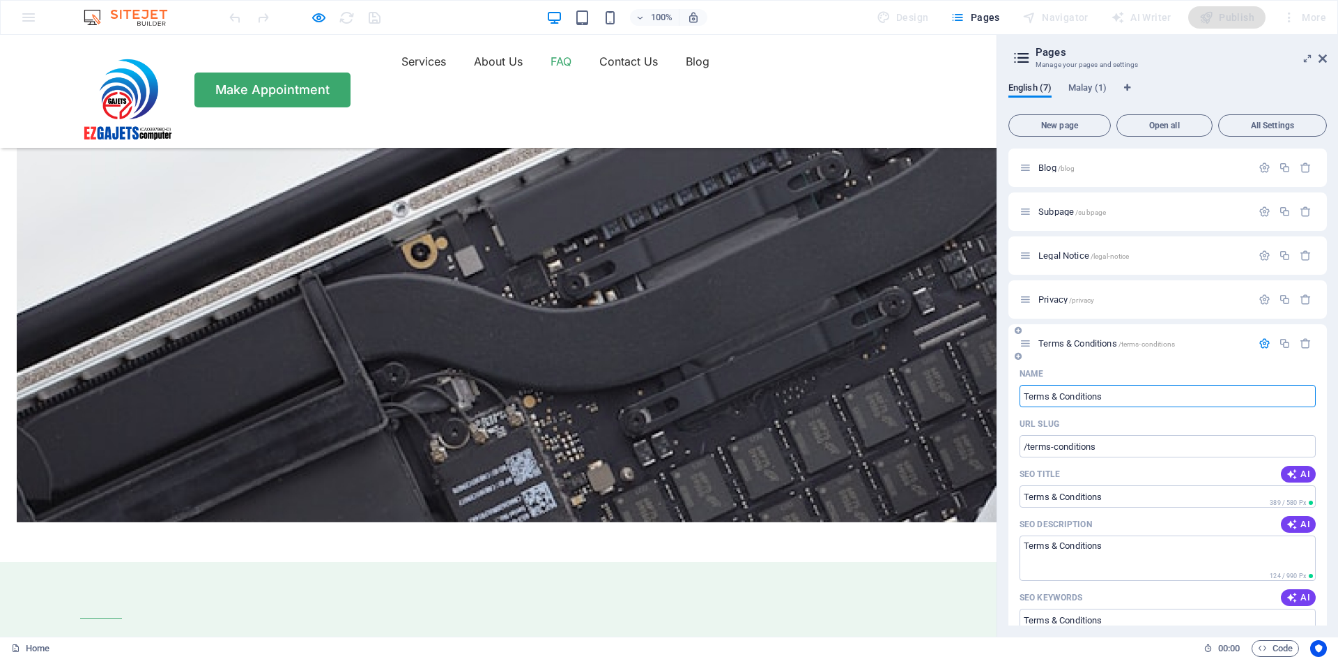
scroll to position [20, 0]
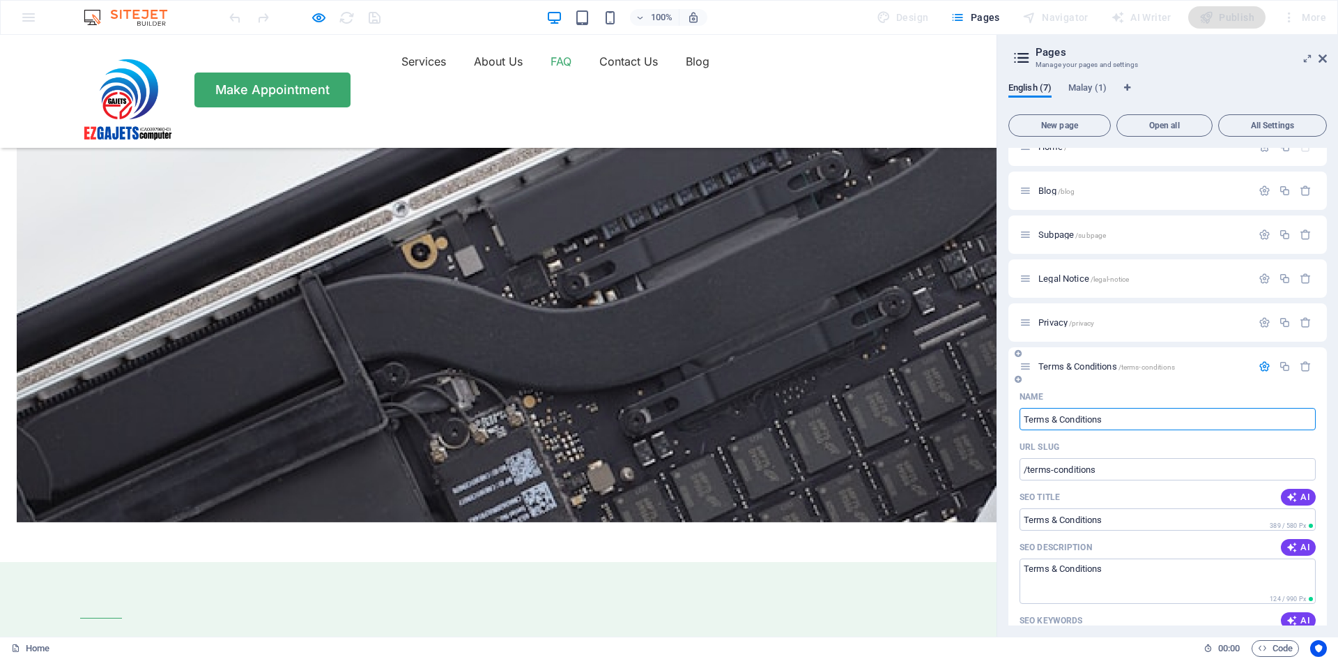
click at [1262, 365] on icon "button" at bounding box center [1265, 366] width 12 height 12
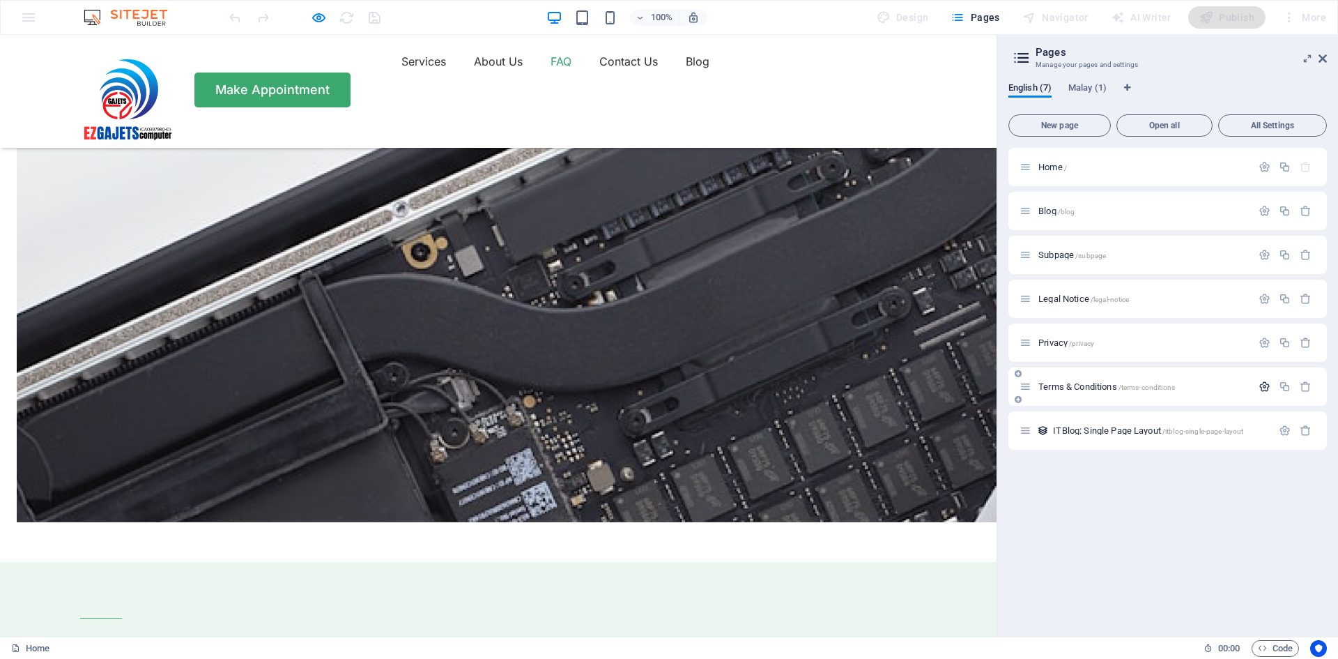
scroll to position [0, 0]
click at [1264, 342] on icon "button" at bounding box center [1265, 343] width 12 height 12
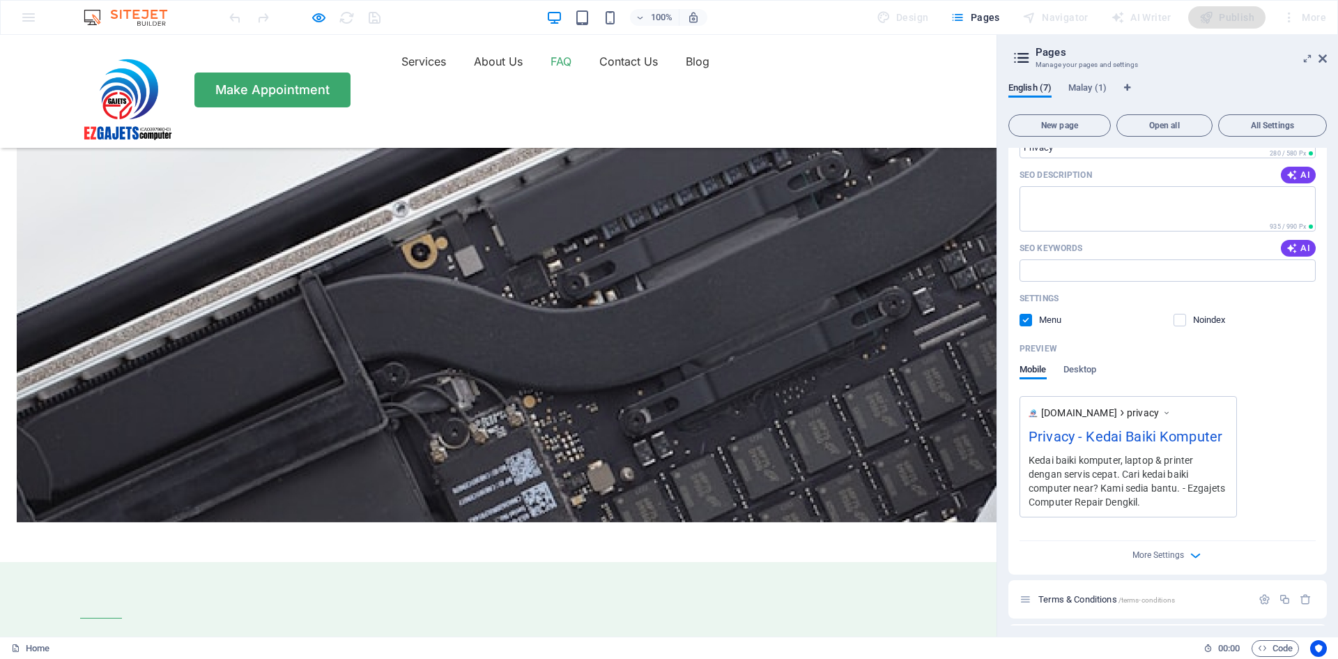
scroll to position [391, 0]
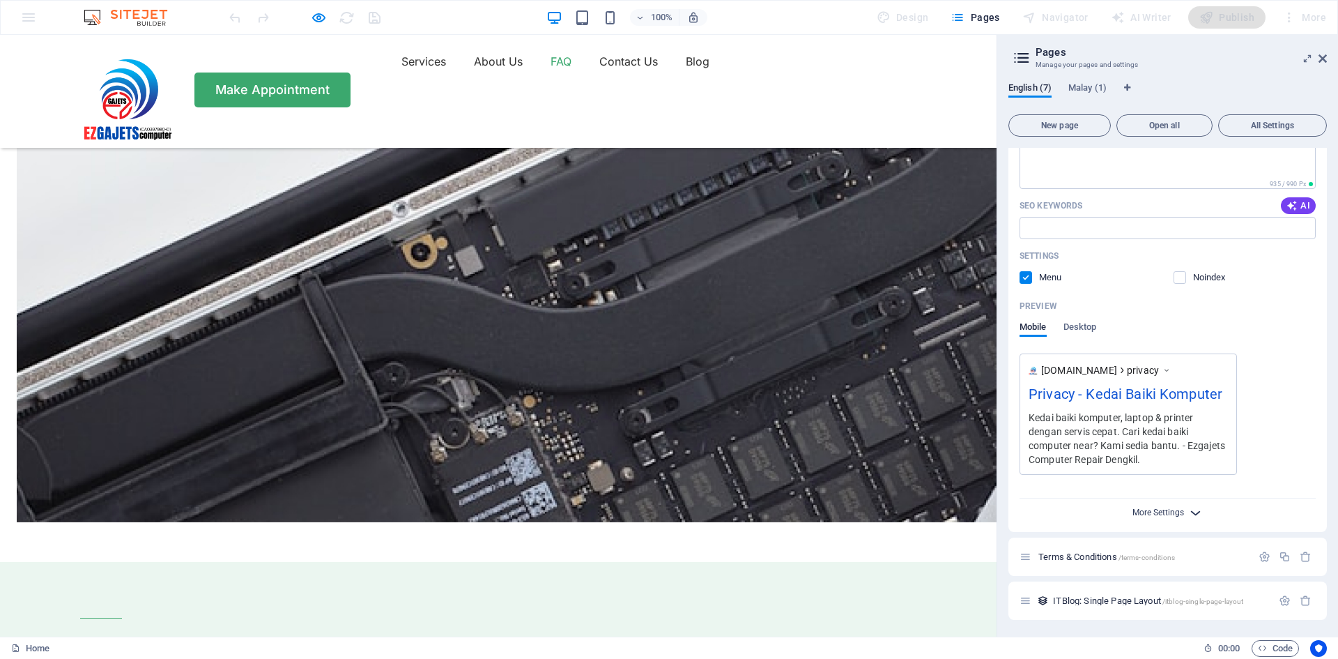
click at [1175, 514] on span "More Settings" at bounding box center [1159, 512] width 52 height 10
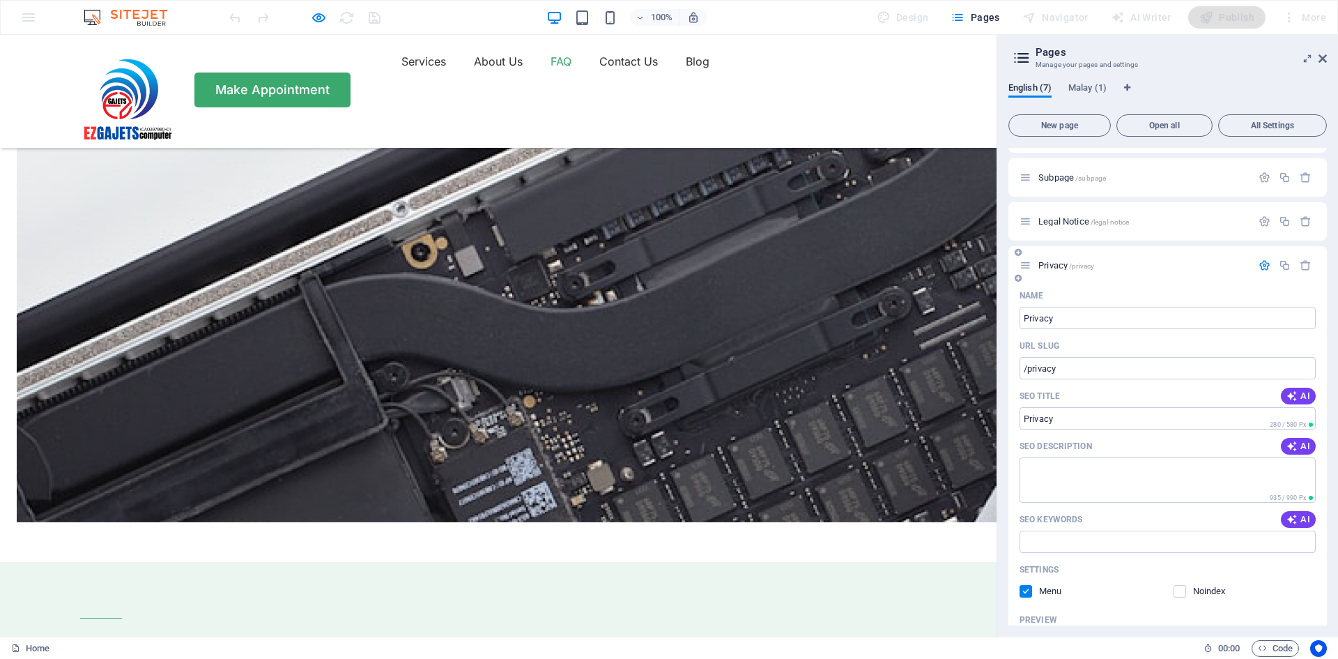
scroll to position [34, 0]
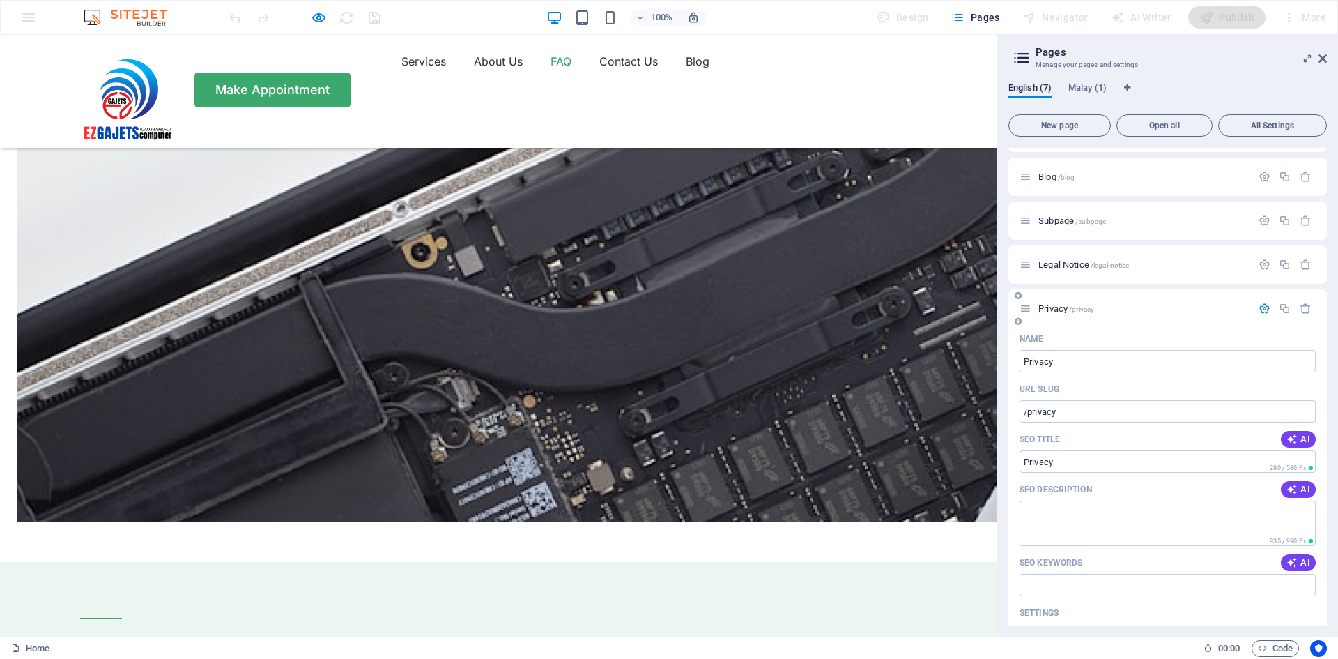
click at [1262, 309] on icon "button" at bounding box center [1265, 308] width 12 height 12
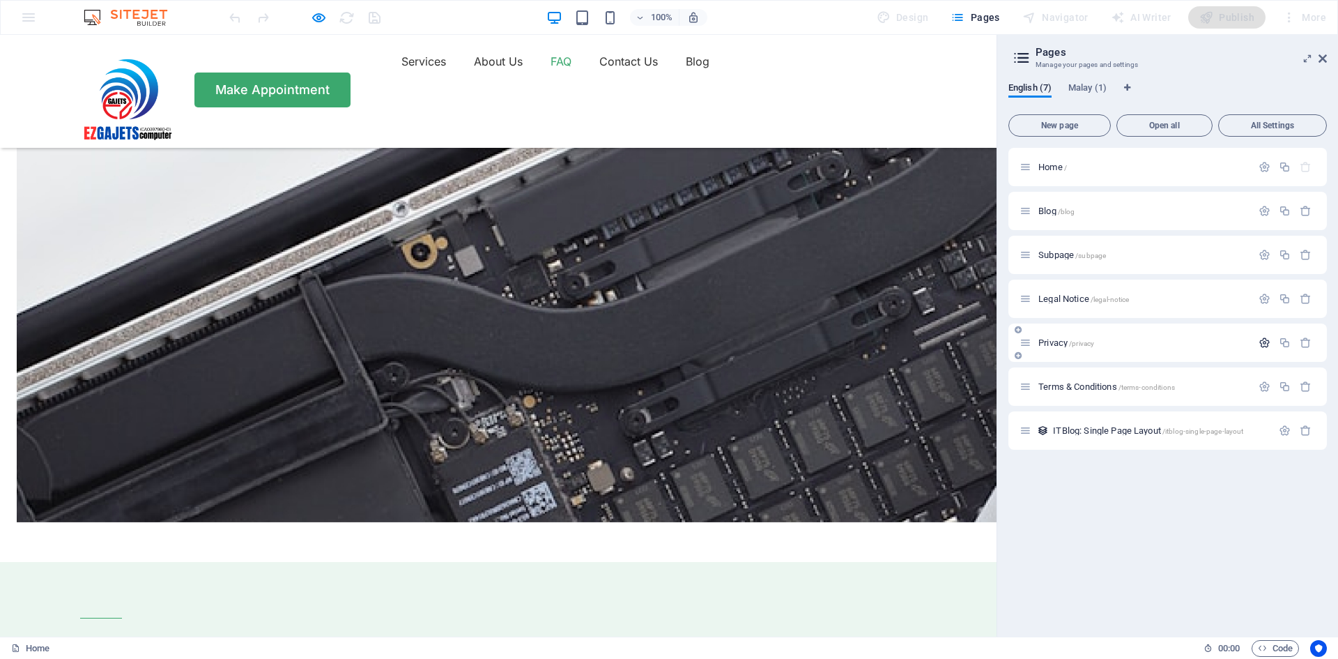
scroll to position [0, 0]
click at [1103, 381] on div "Terms & Conditions /terms-conditions" at bounding box center [1136, 386] width 232 height 16
click at [1076, 389] on span "Terms & Conditions /terms-conditions" at bounding box center [1106, 386] width 137 height 10
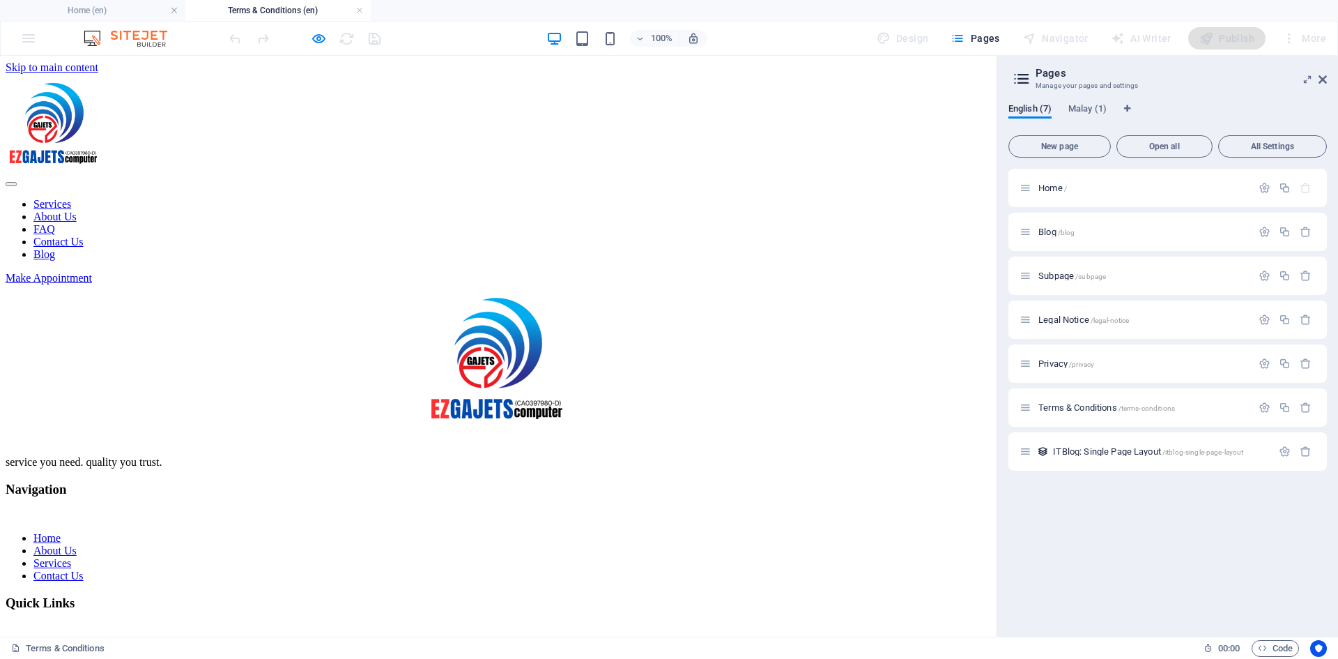
click at [388, 284] on div "Drop content here or Add elements Paste clipboard" at bounding box center [499, 284] width 986 height 0
click at [347, 169] on div "Services About Us FAQ Contact Us Blog Make Appointment" at bounding box center [499, 179] width 986 height 210
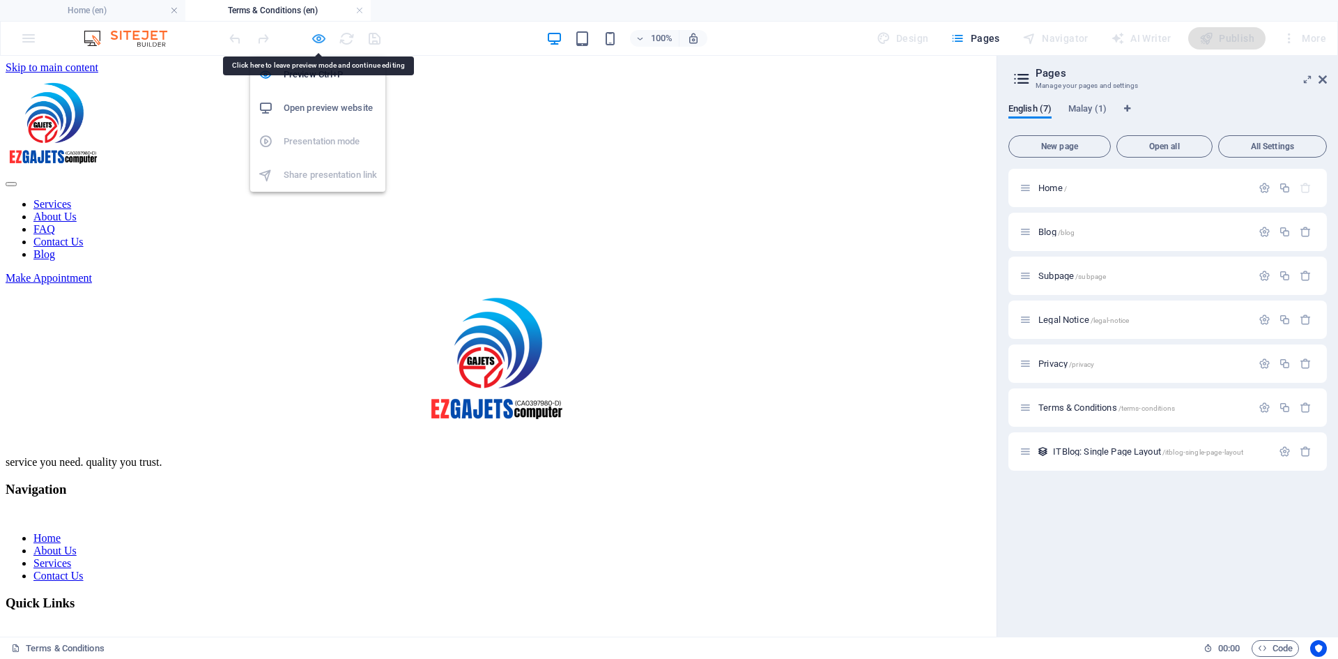
click at [324, 37] on icon "button" at bounding box center [319, 39] width 16 height 16
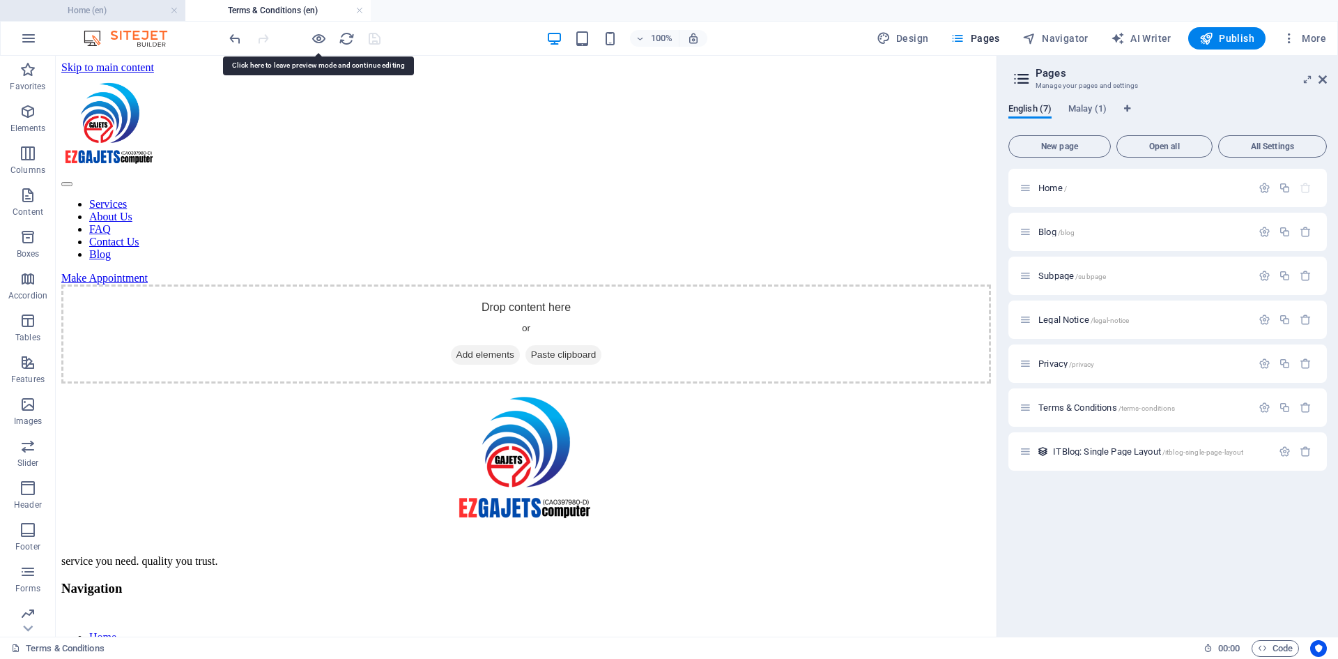
click at [121, 10] on h4 "Home (en)" at bounding box center [92, 10] width 185 height 15
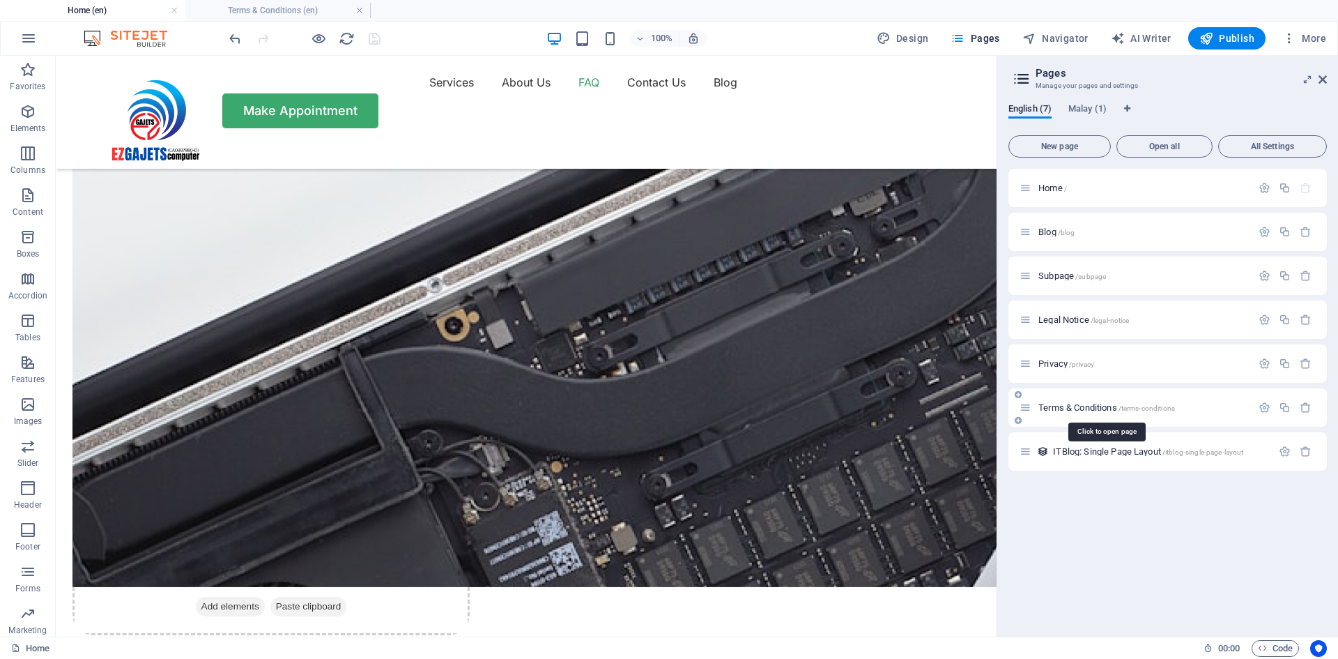
click at [1083, 404] on span "Terms & Conditions /terms-conditions" at bounding box center [1106, 407] width 137 height 10
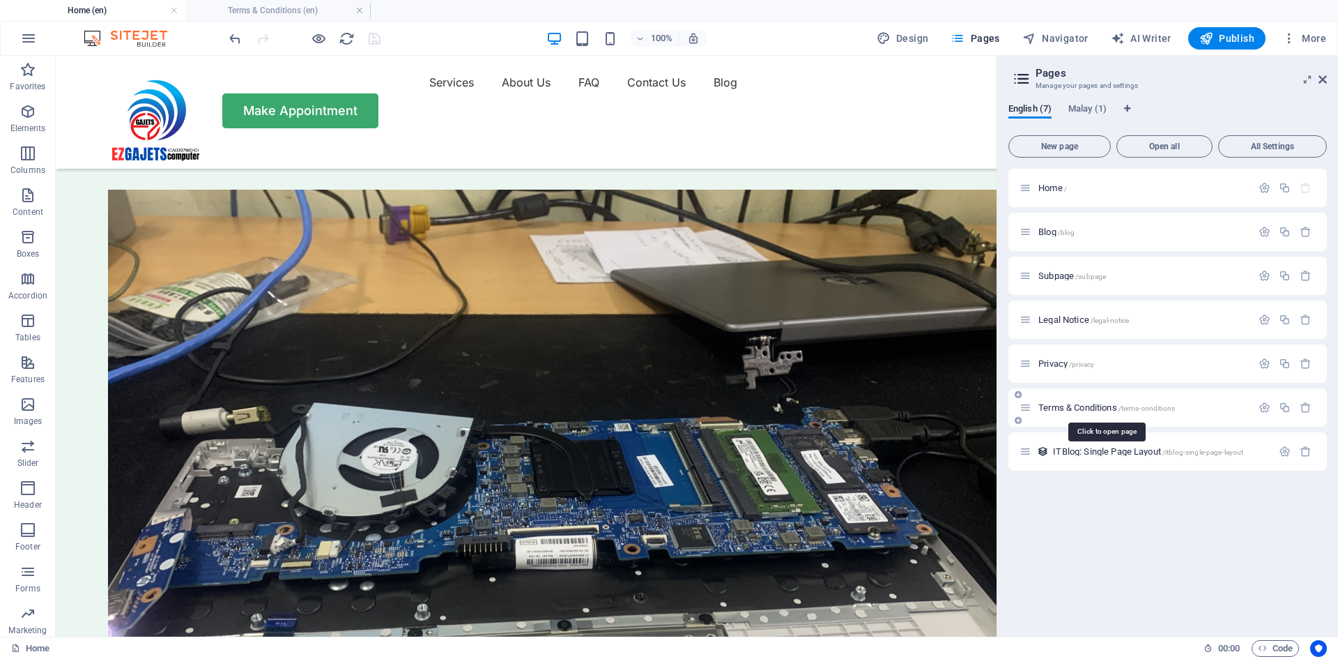
scroll to position [0, 0]
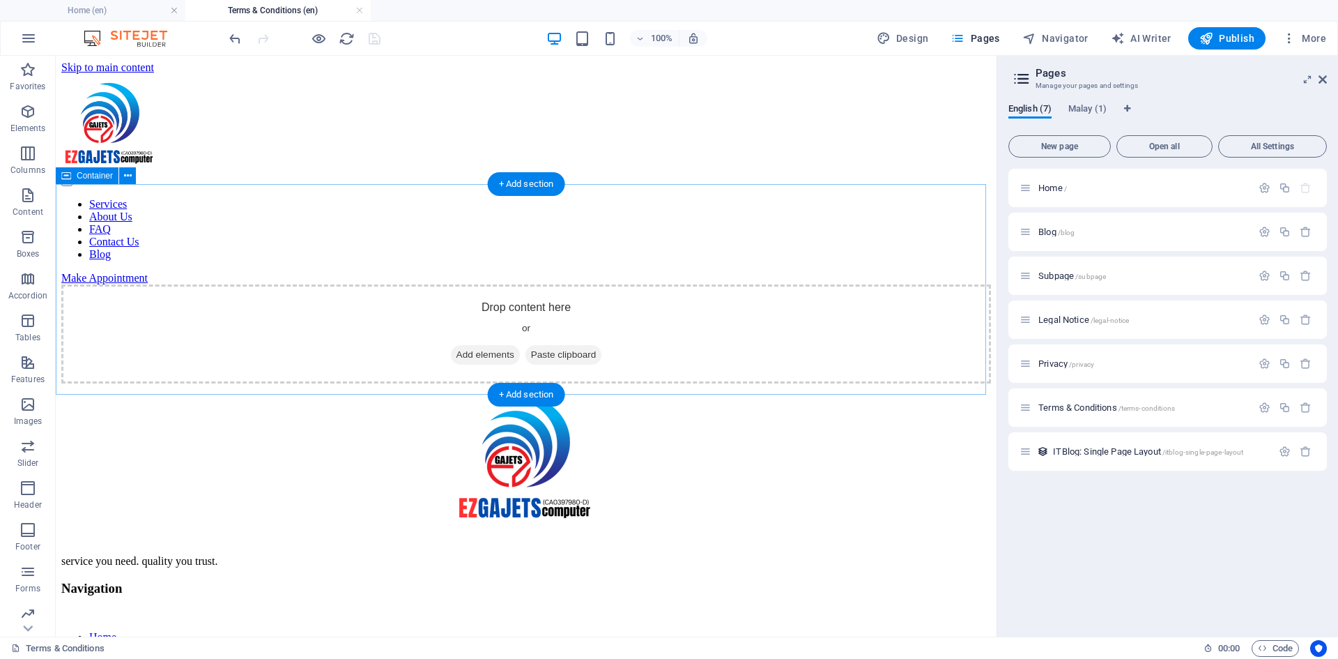
click at [547, 345] on span "Paste clipboard" at bounding box center [564, 355] width 77 height 20
click at [569, 345] on span "Paste clipboard" at bounding box center [564, 355] width 77 height 20
click at [520, 284] on div "Drop content here or Add elements Paste clipboard" at bounding box center [526, 333] width 930 height 99
click at [485, 345] on span "Add elements" at bounding box center [485, 355] width 69 height 20
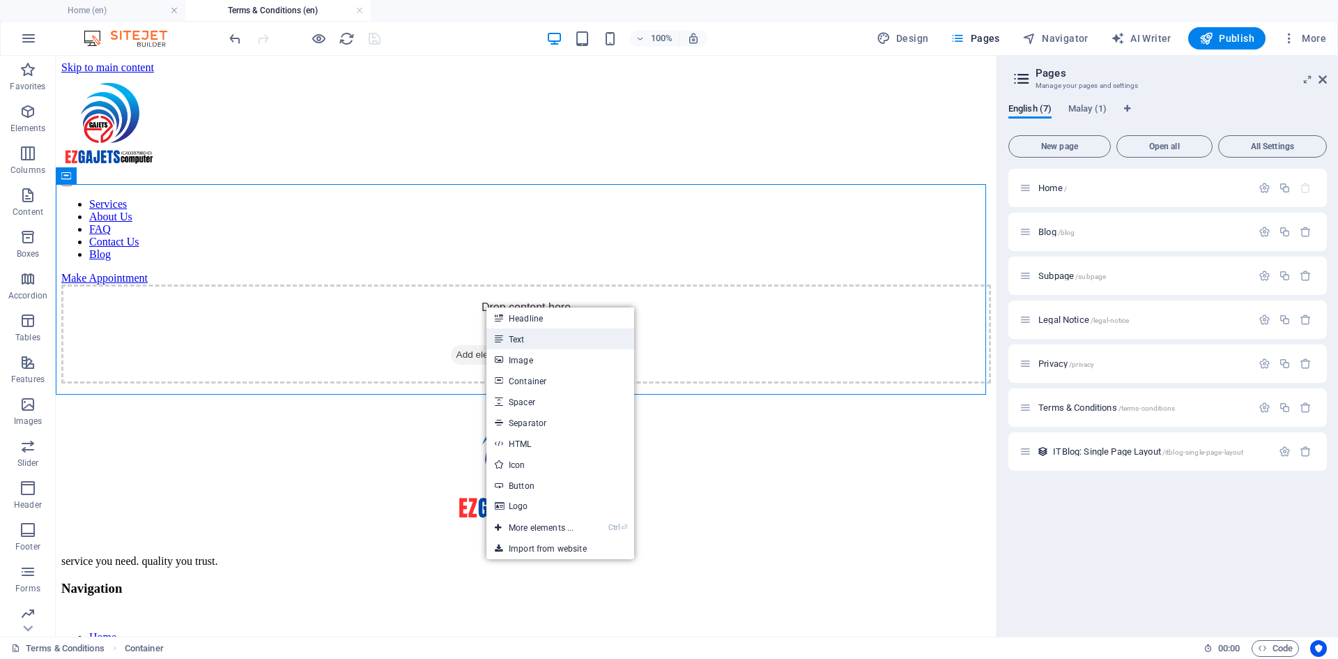
click at [513, 335] on link "Text" at bounding box center [560, 338] width 148 height 21
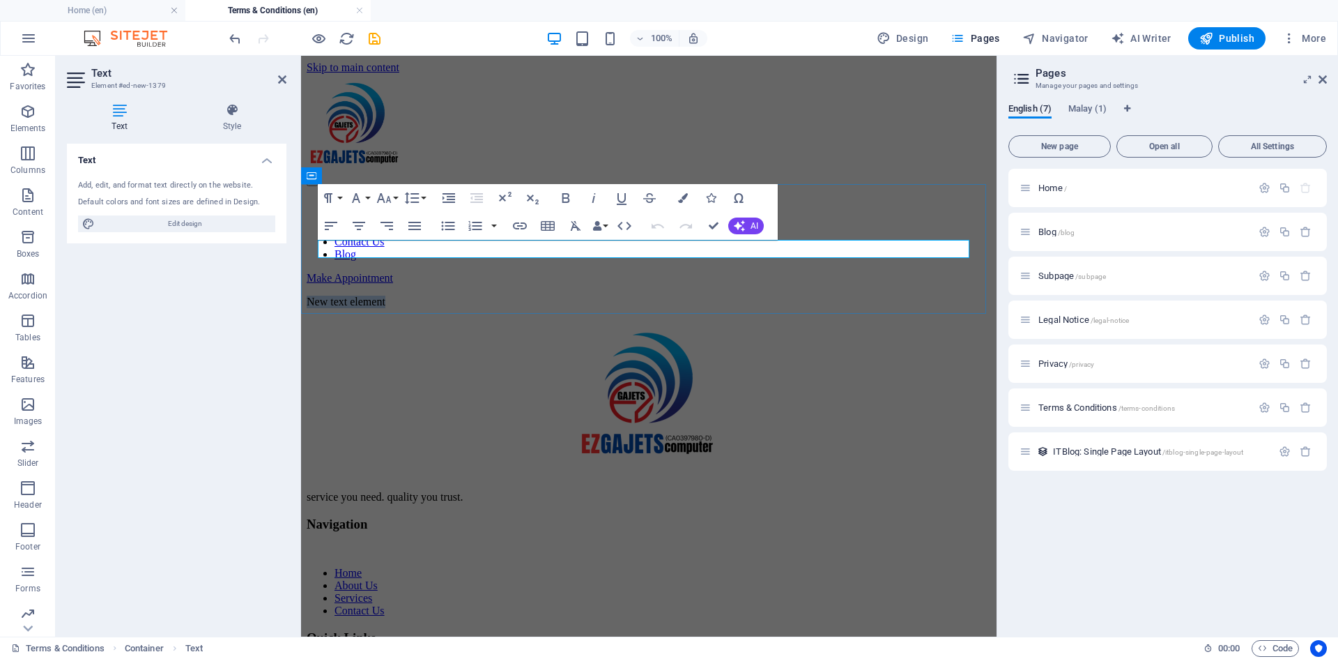
click at [429, 296] on p "New text element" at bounding box center [649, 302] width 684 height 13
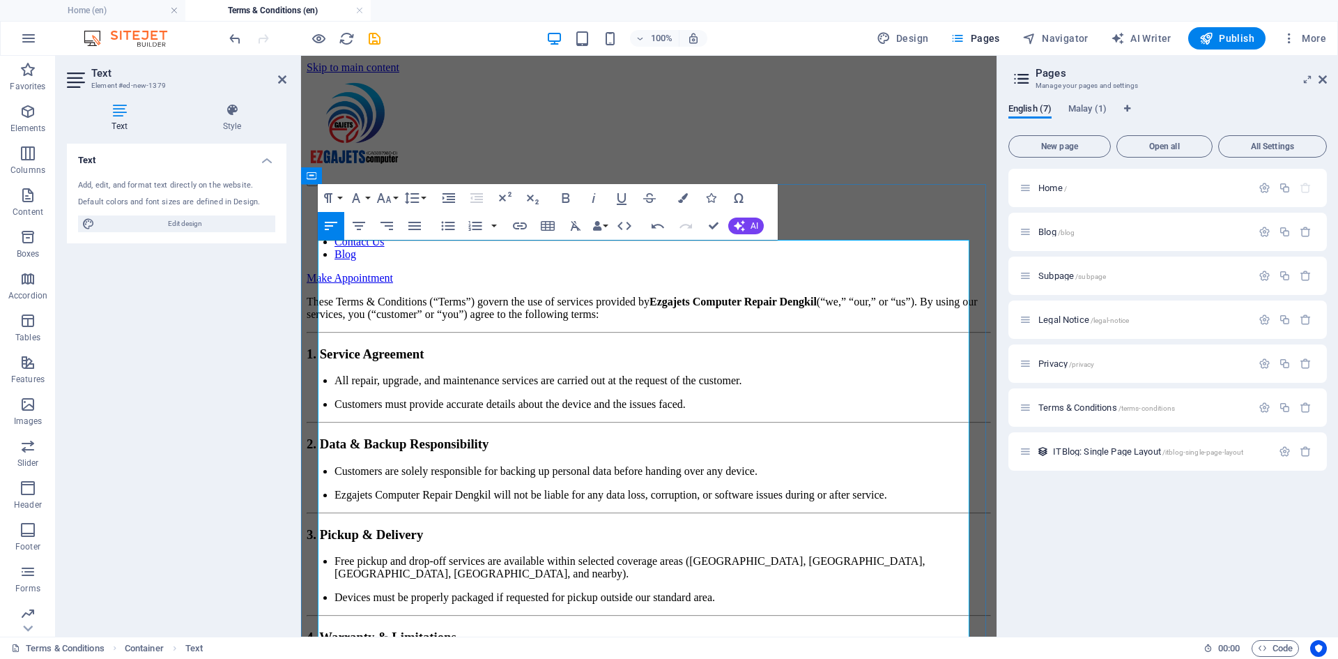
click at [321, 346] on h3 "1. Service Agreement" at bounding box center [649, 353] width 684 height 15
click at [819, 296] on p "These Terms & Conditions (“Terms”) govern the use of services provided by Ezgaj…" at bounding box center [649, 308] width 684 height 25
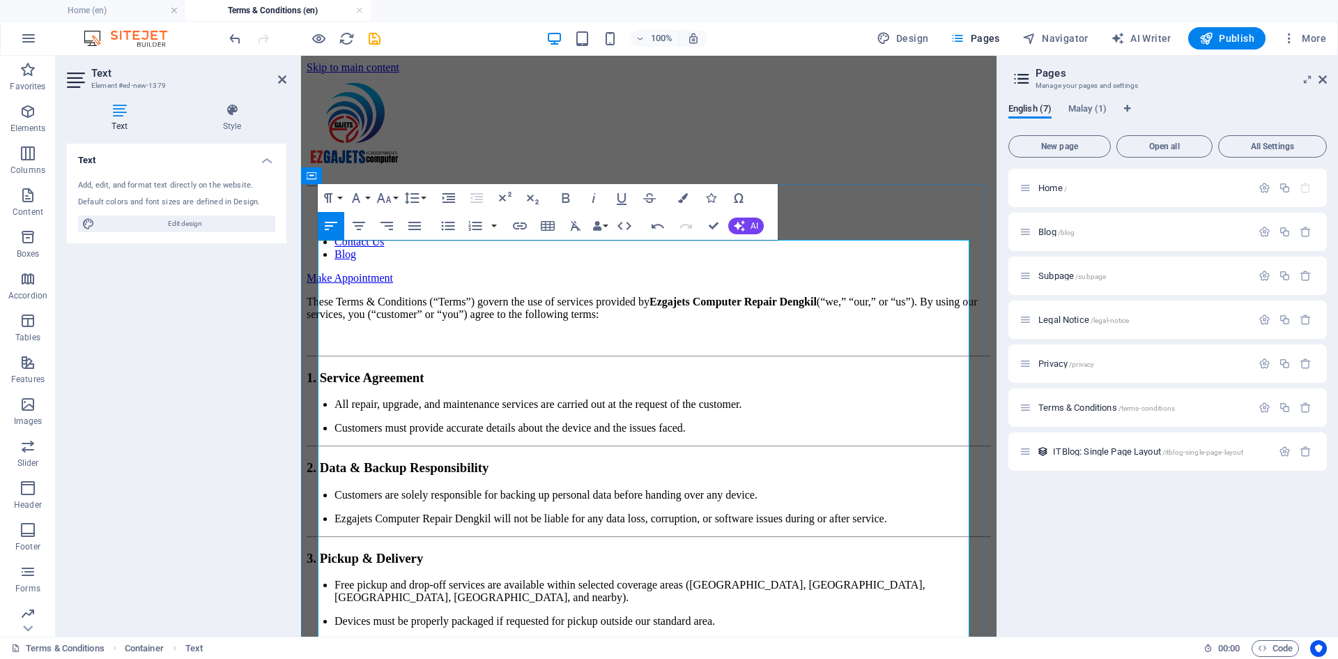
click at [606, 370] on h3 "1. Service Agreement" at bounding box center [649, 377] width 684 height 15
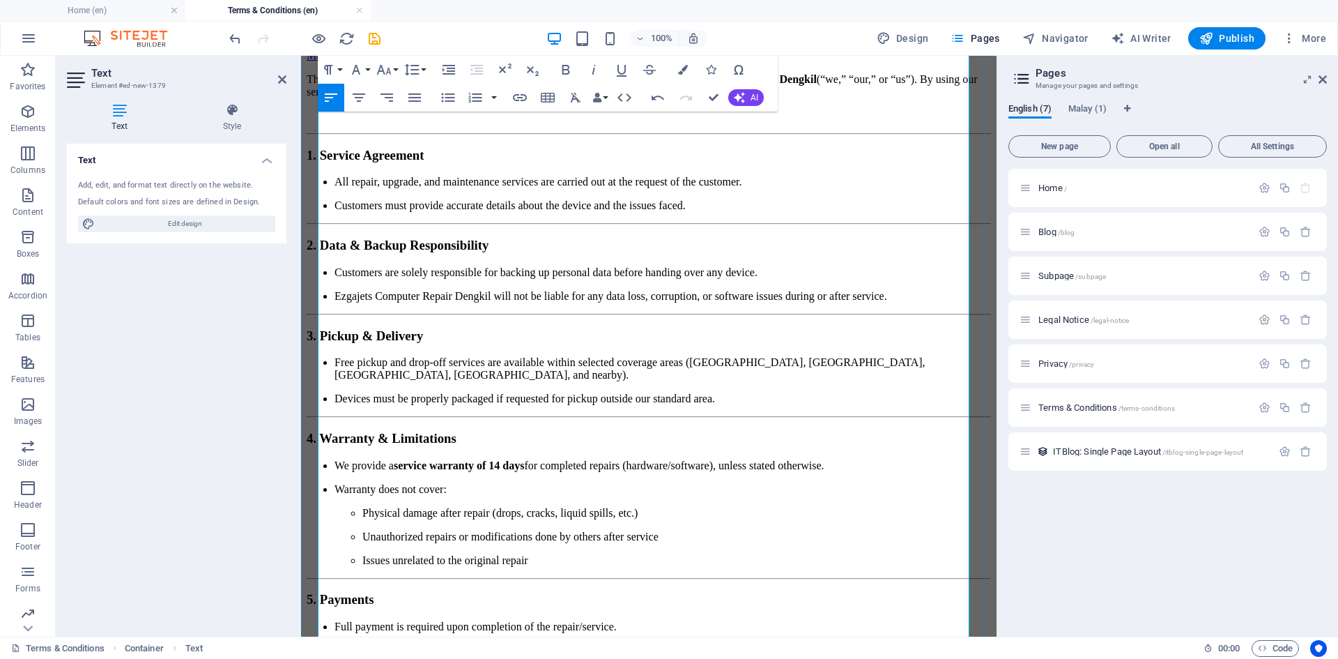
scroll to position [70, 0]
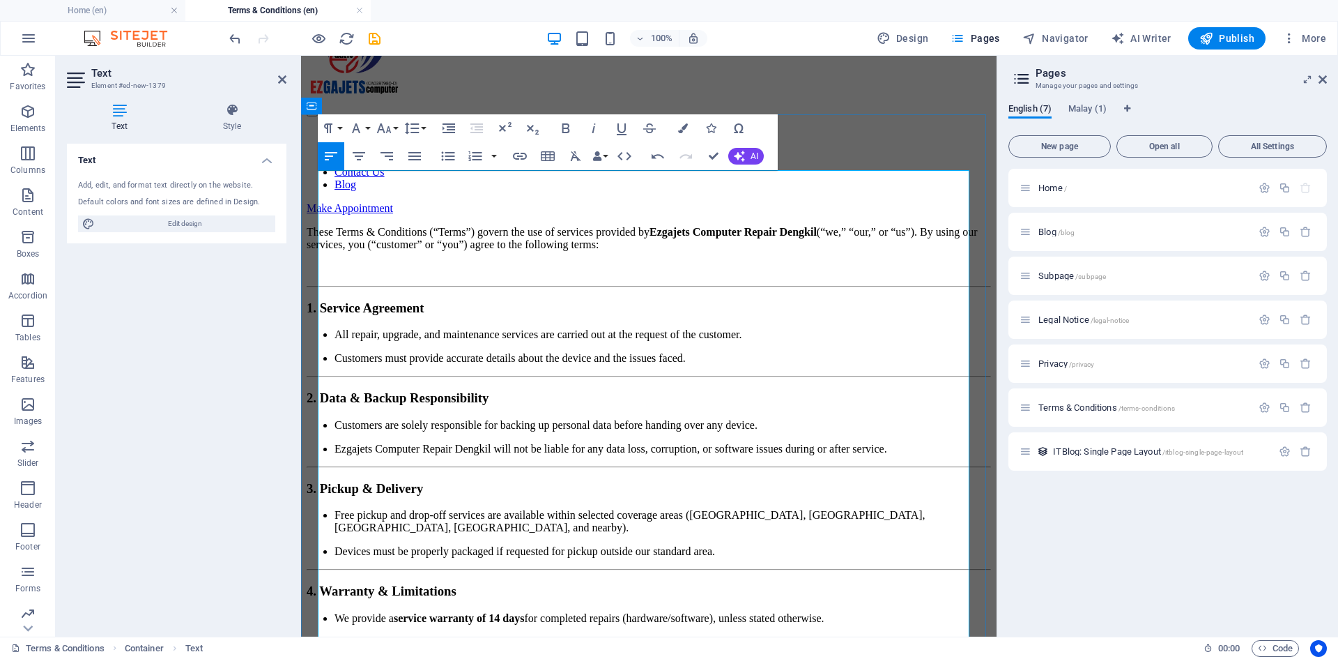
click at [335, 328] on li "All repair, upgrade, and maintenance services are carried out at the request of…" at bounding box center [663, 334] width 657 height 13
click at [335, 352] on li "Customers must provide accurate details about the device and the issues faced." at bounding box center [663, 358] width 657 height 13
click at [333, 328] on ul "All repair, upgrade, and maintenance services are carried out at the request of…" at bounding box center [649, 346] width 684 height 36
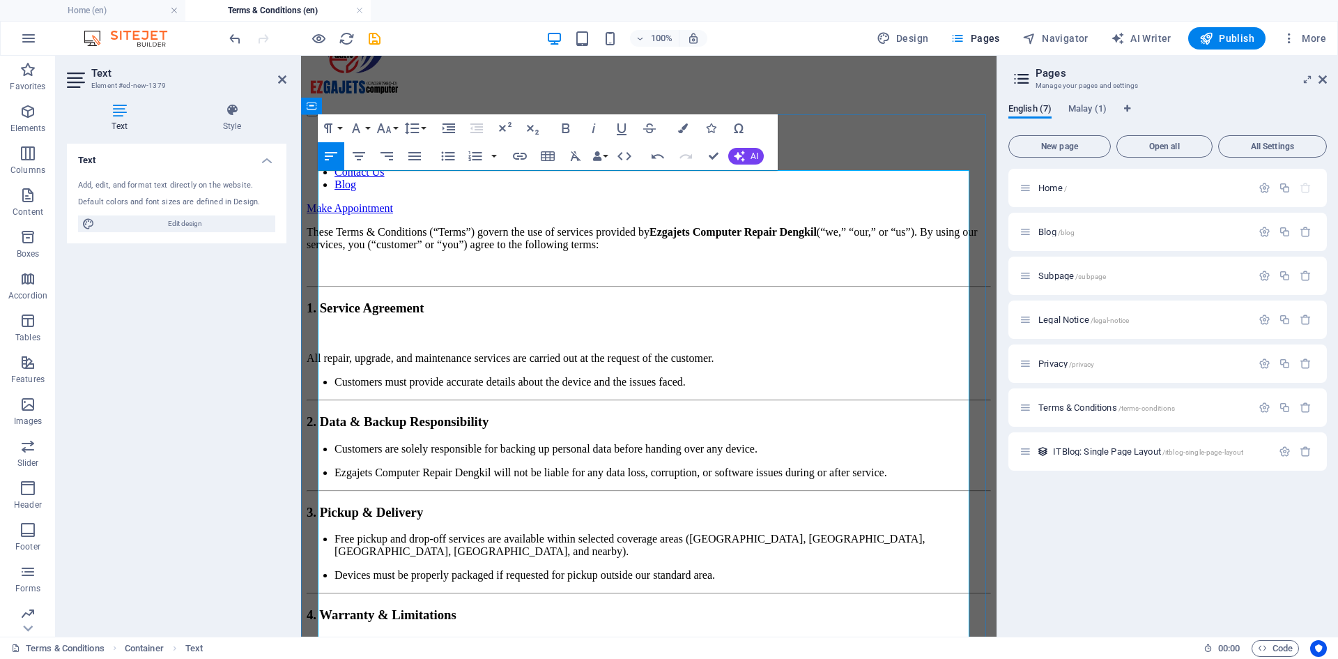
click at [336, 376] on p "Customers must provide accurate details about the device and the issues faced." at bounding box center [663, 382] width 657 height 13
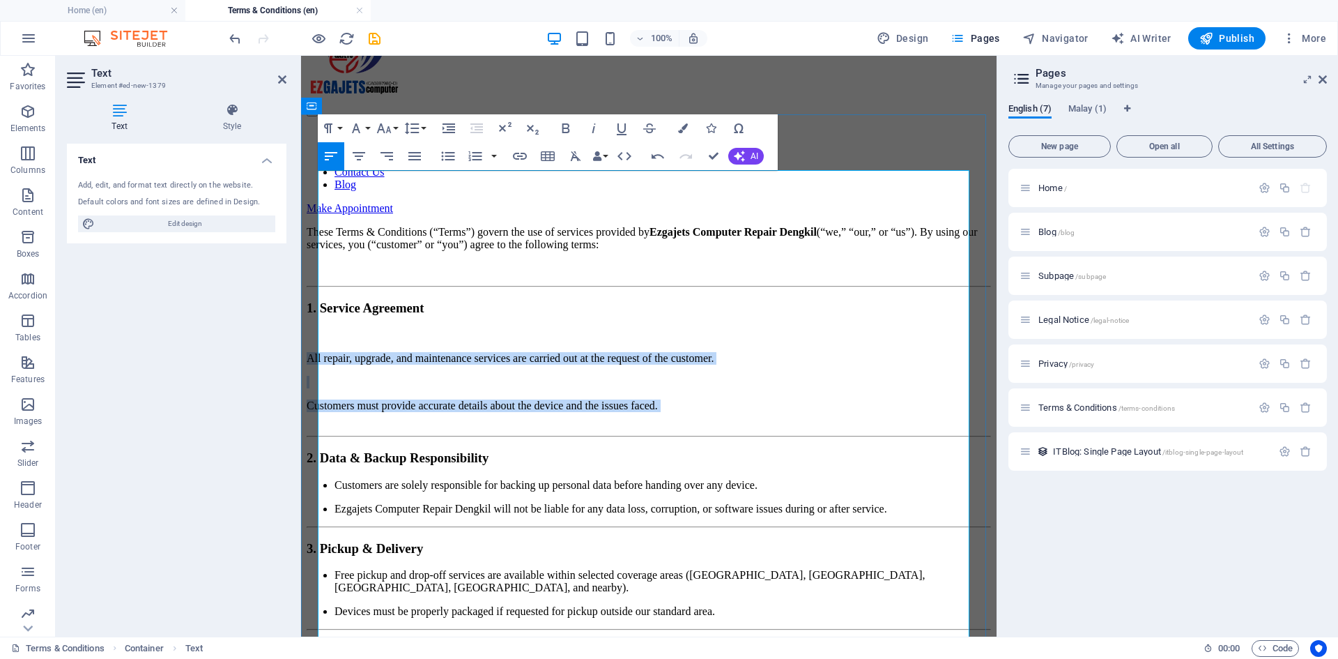
drag, startPoint x: 321, startPoint y: 269, endPoint x: 669, endPoint y: 325, distance: 352.9
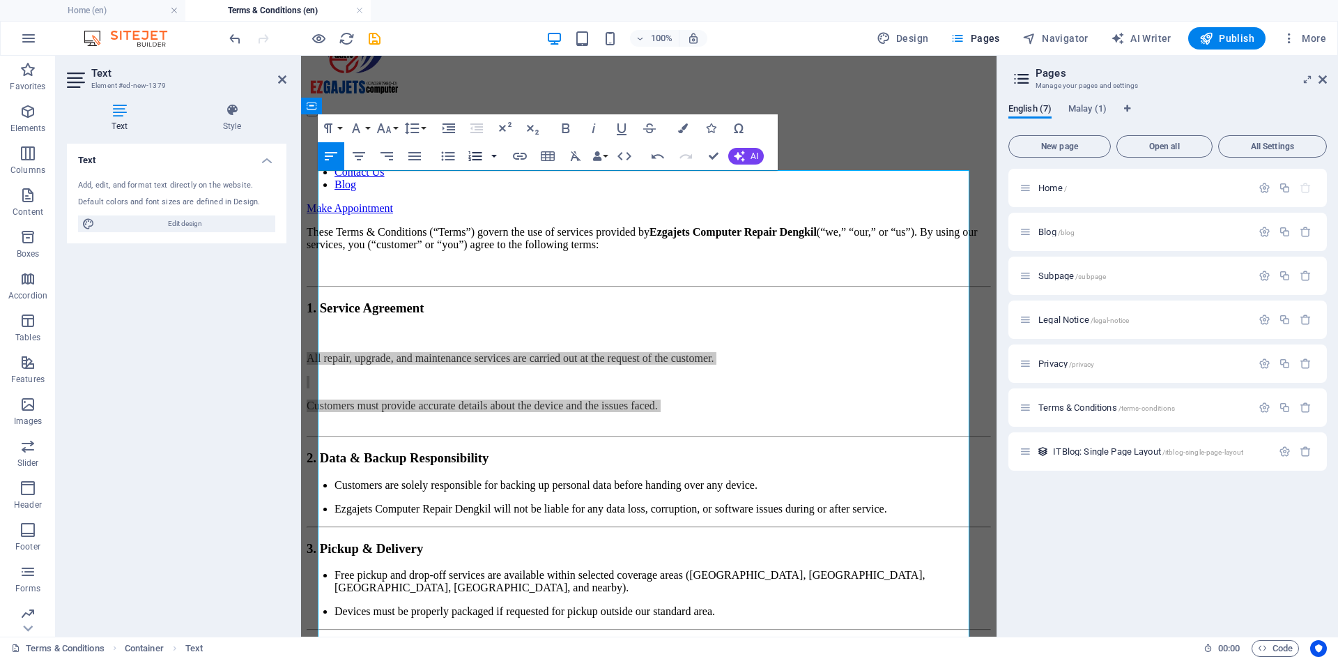
click at [494, 157] on button "button" at bounding box center [494, 156] width 11 height 28
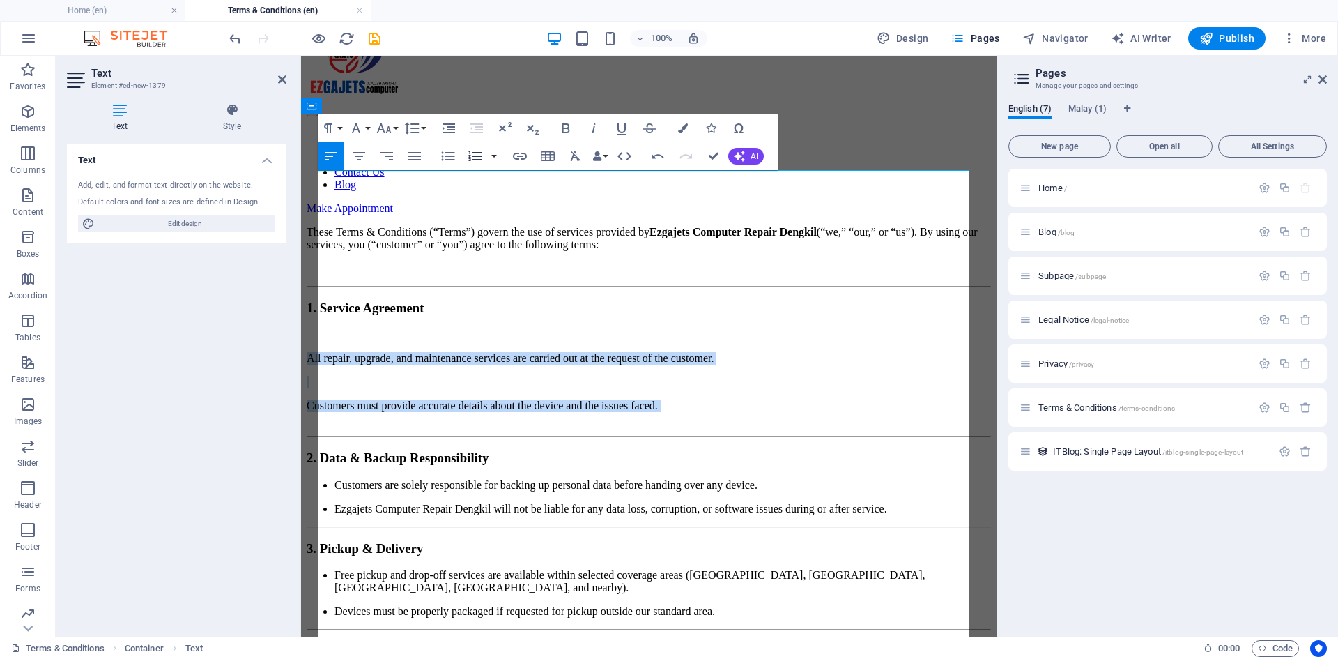
click at [478, 157] on icon "button" at bounding box center [475, 156] width 13 height 10
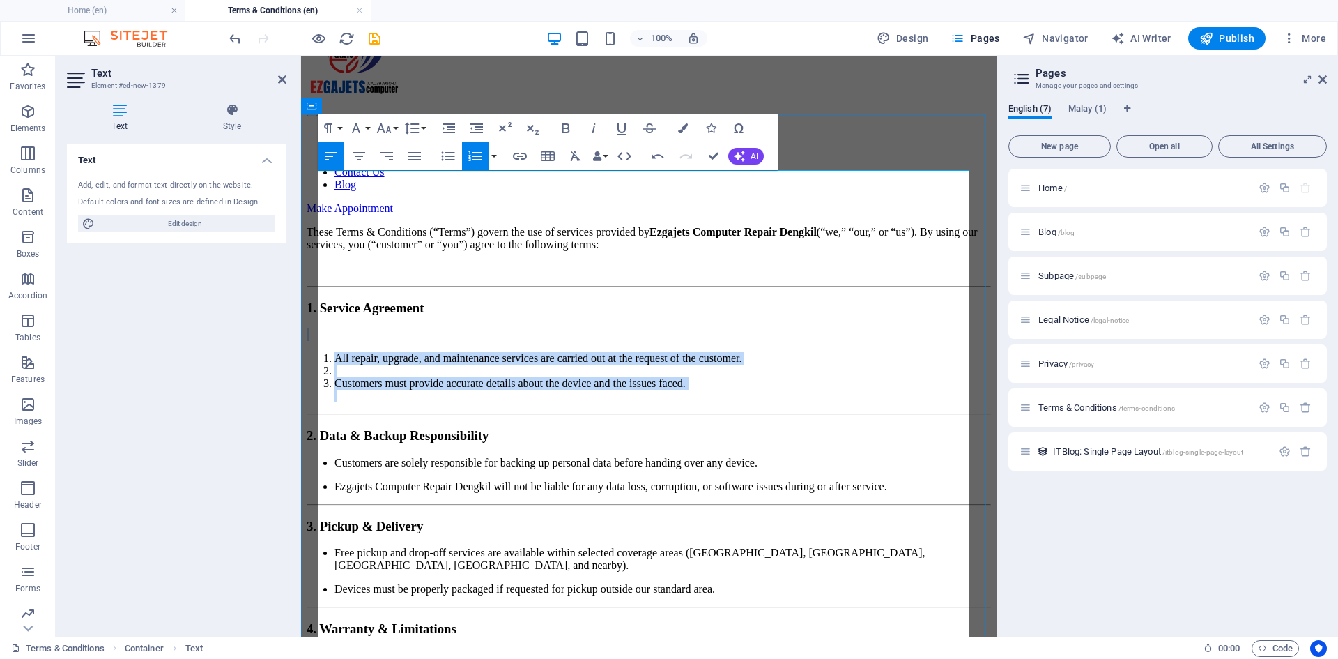
click at [341, 365] on li at bounding box center [663, 371] width 657 height 13
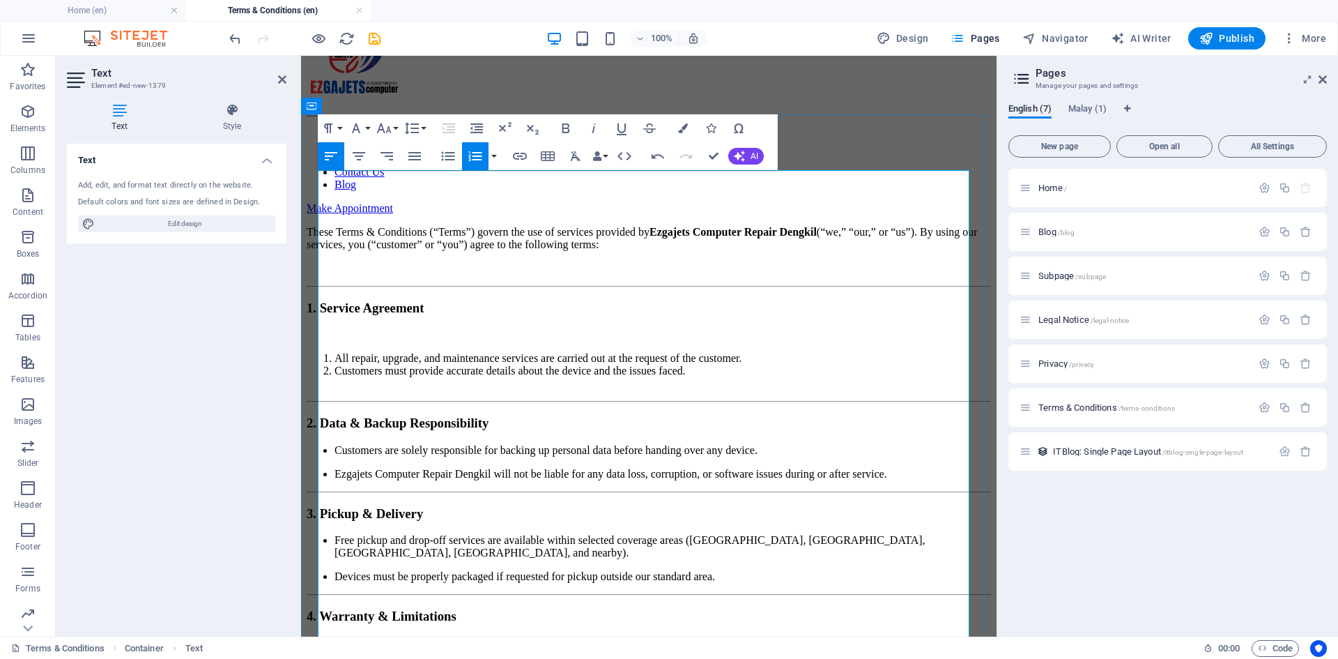
click at [332, 444] on ul "Customers are solely responsible for backing up personal data before handing ov…" at bounding box center [649, 462] width 684 height 36
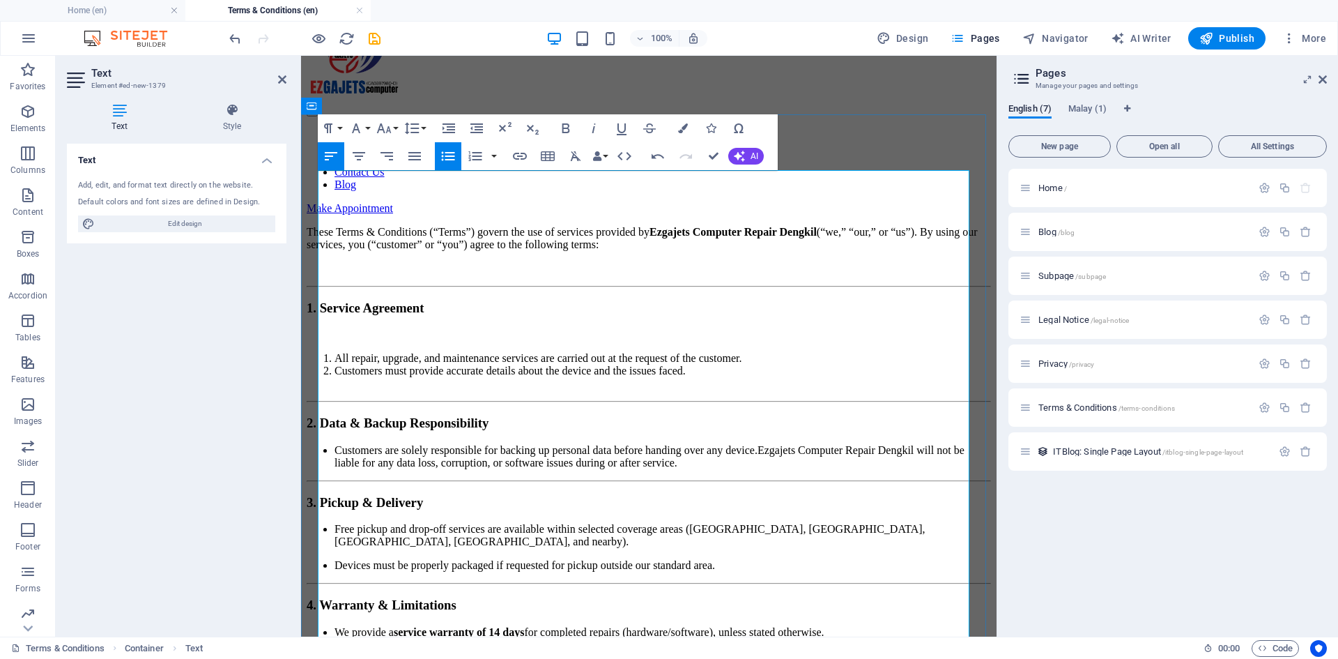
click at [333, 444] on ul "Customers are solely responsible for backing up personal data before handing ov…" at bounding box center [649, 456] width 684 height 25
click at [319, 444] on p "Customers are solely responsible for backing up personal data before handing ov…" at bounding box center [649, 456] width 684 height 25
click at [471, 154] on icon "button" at bounding box center [475, 156] width 17 height 17
click at [319, 444] on p "Customers are solely responsible for backing up personal data before handing ov…" at bounding box center [649, 456] width 684 height 25
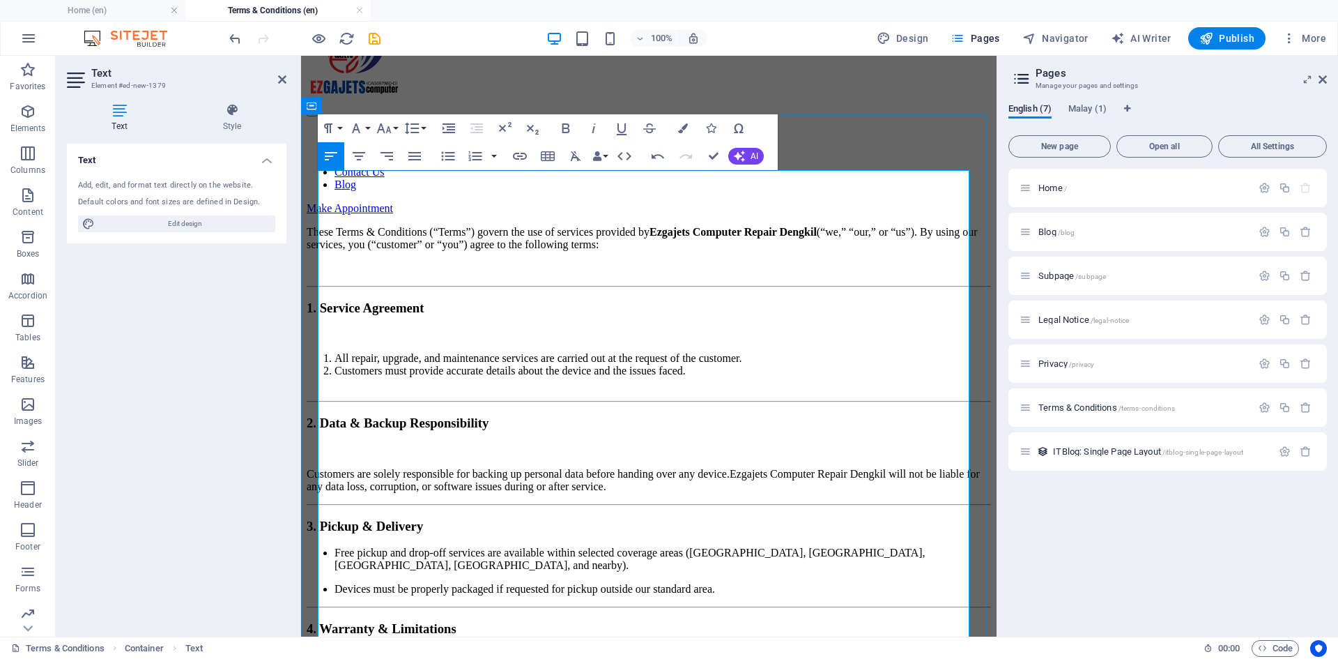
click at [318, 468] on p "Customers are solely responsible for backing up personal data before handing ov…" at bounding box center [649, 480] width 684 height 25
click at [322, 468] on p "Customers are solely responsible for backing up personal data before handing ov…" at bounding box center [649, 480] width 684 height 25
click at [475, 154] on icon "button" at bounding box center [475, 156] width 17 height 17
click at [335, 468] on li "Customers are solely responsible for backing up personal data before handing ov…" at bounding box center [663, 480] width 657 height 25
click at [473, 148] on icon "button" at bounding box center [475, 156] width 17 height 17
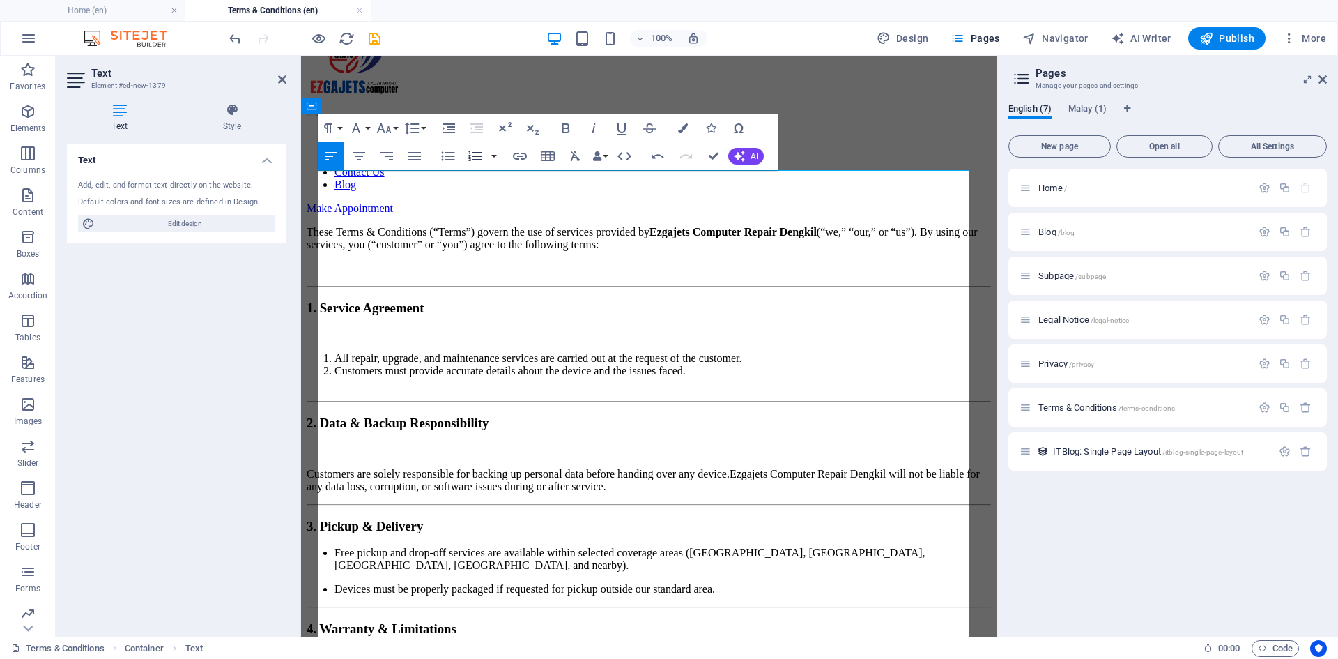
click at [473, 148] on icon "button" at bounding box center [475, 156] width 17 height 17
click at [831, 468] on li "Customers are solely responsible for backing up personal data before handing ov…" at bounding box center [663, 480] width 657 height 25
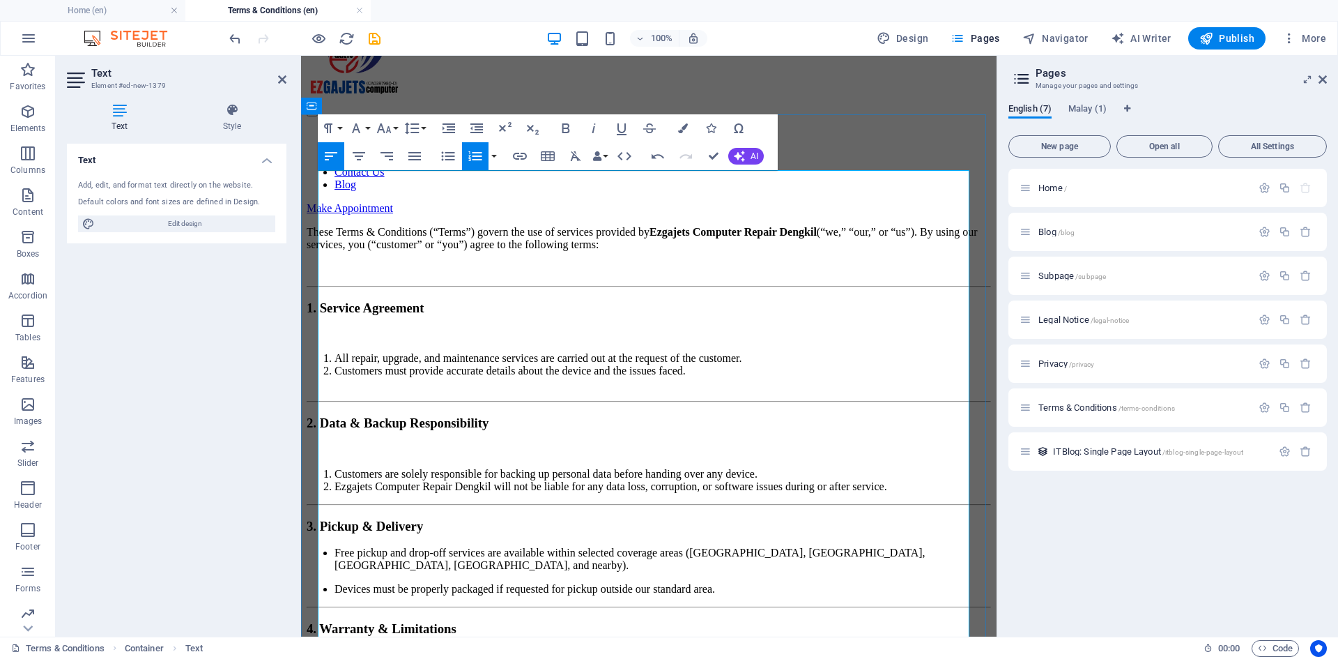
click at [335, 480] on li "Ezgajets Computer Repair Dengkil will not be liable for any data loss, corrupti…" at bounding box center [663, 486] width 657 height 13
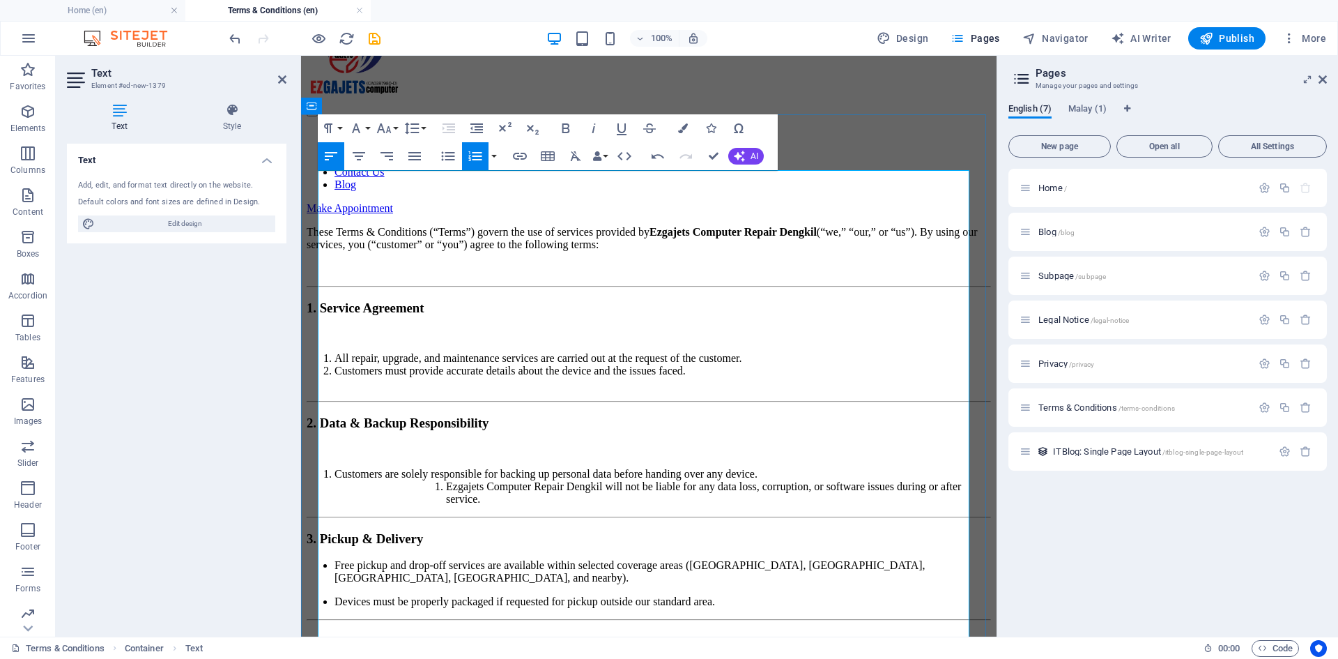
click at [446, 480] on li "Ezgajets Computer Repair Dengkil will not be liable for any data loss, corrupti…" at bounding box center [718, 492] width 545 height 25
click at [474, 480] on li "Ezgajets Computer Repair Dengkil will not be liable for any data loss, corrupti…" at bounding box center [732, 492] width 517 height 25
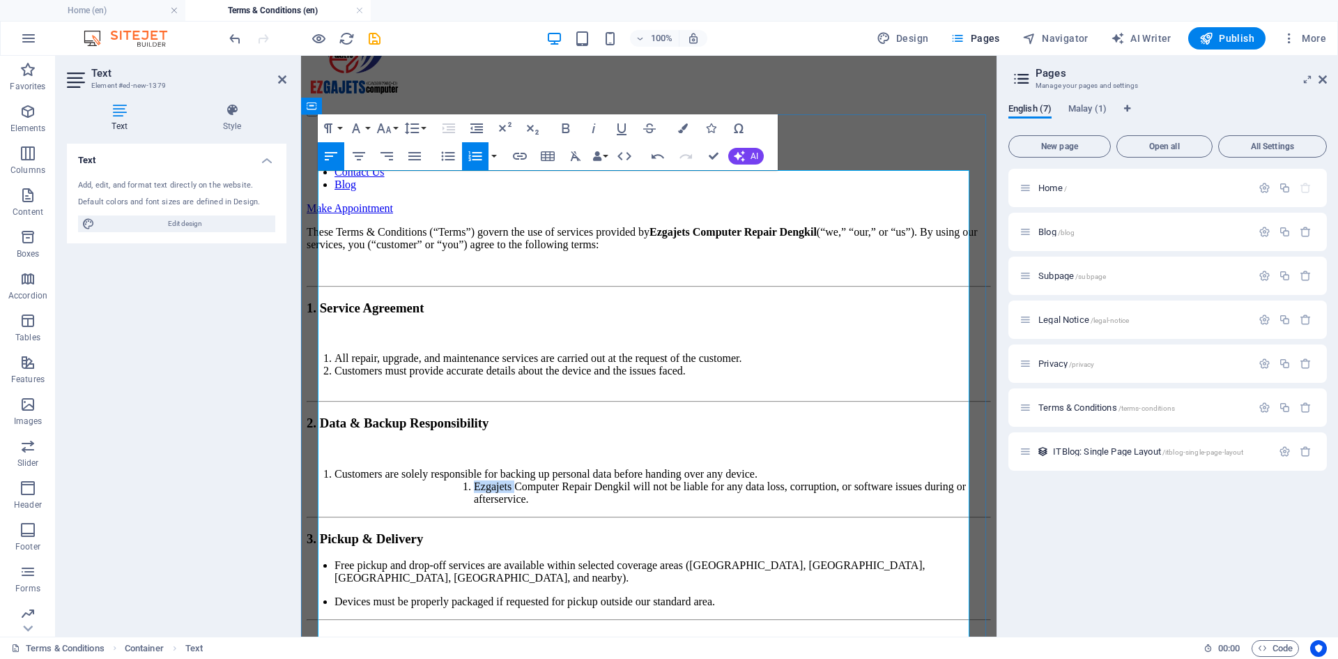
click at [474, 480] on li "Ezgajets Computer Repair Dengkil will not be liable for any data loss, corrupti…" at bounding box center [732, 492] width 517 height 25
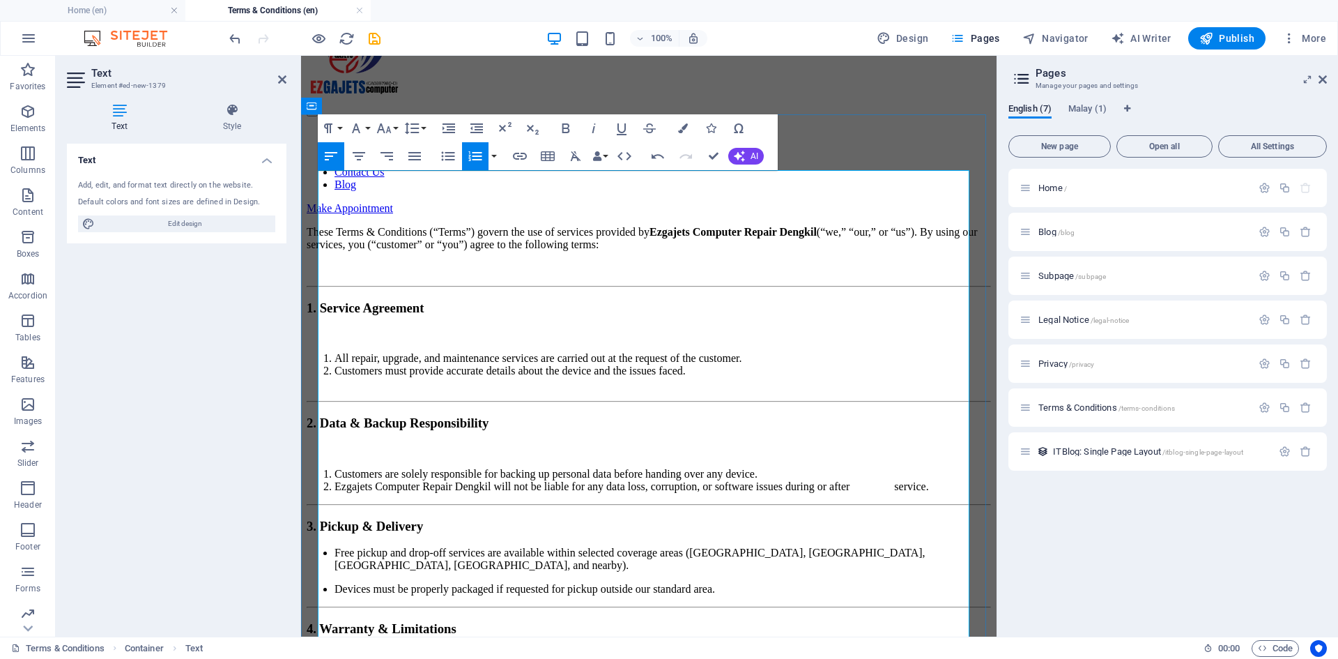
click at [335, 480] on li "Ezgajets Computer Repair Dengkil will not be liable for any data loss, corrupti…" at bounding box center [663, 486] width 657 height 13
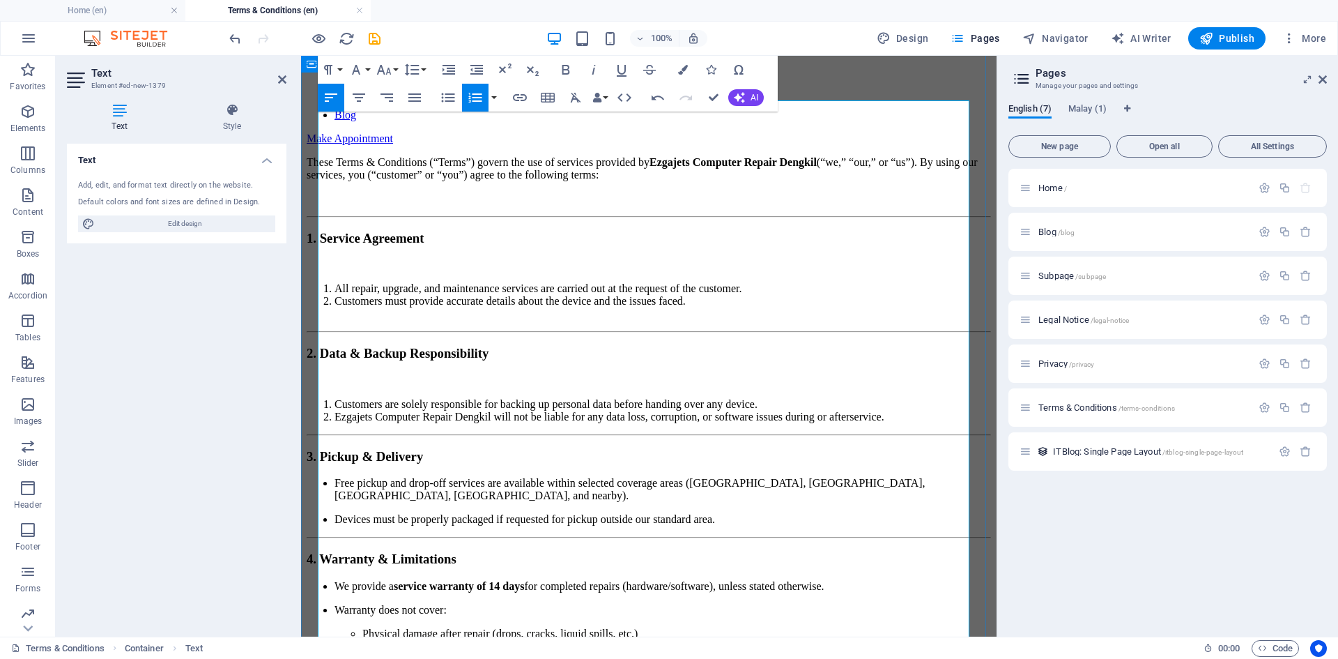
click at [335, 477] on p "Free pickup and drop-off services are available within selected coverage areas …" at bounding box center [663, 489] width 657 height 25
click at [335, 513] on p "Devices must be properly packaged if requested for pickup outside our standard …" at bounding box center [663, 519] width 657 height 13
click at [319, 477] on p "Free pickup and drop-off services are available within selected coverage areas …" at bounding box center [649, 489] width 684 height 25
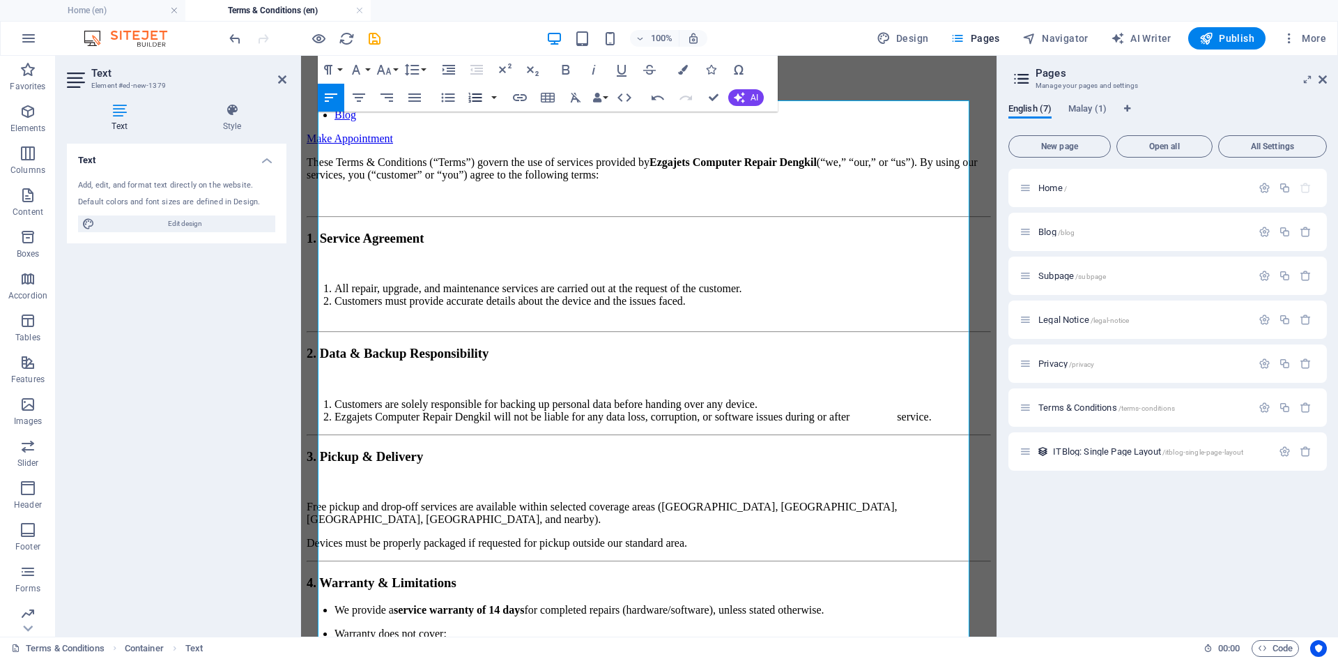
click at [471, 95] on icon "button" at bounding box center [475, 97] width 17 height 17
click at [475, 96] on icon "button" at bounding box center [475, 97] width 17 height 17
click at [321, 537] on p "Devices must be properly packaged if requested for pickup outside our standard …" at bounding box center [649, 543] width 684 height 13
click at [476, 96] on icon "button" at bounding box center [475, 97] width 17 height 17
click at [473, 95] on icon "button" at bounding box center [475, 98] width 13 height 10
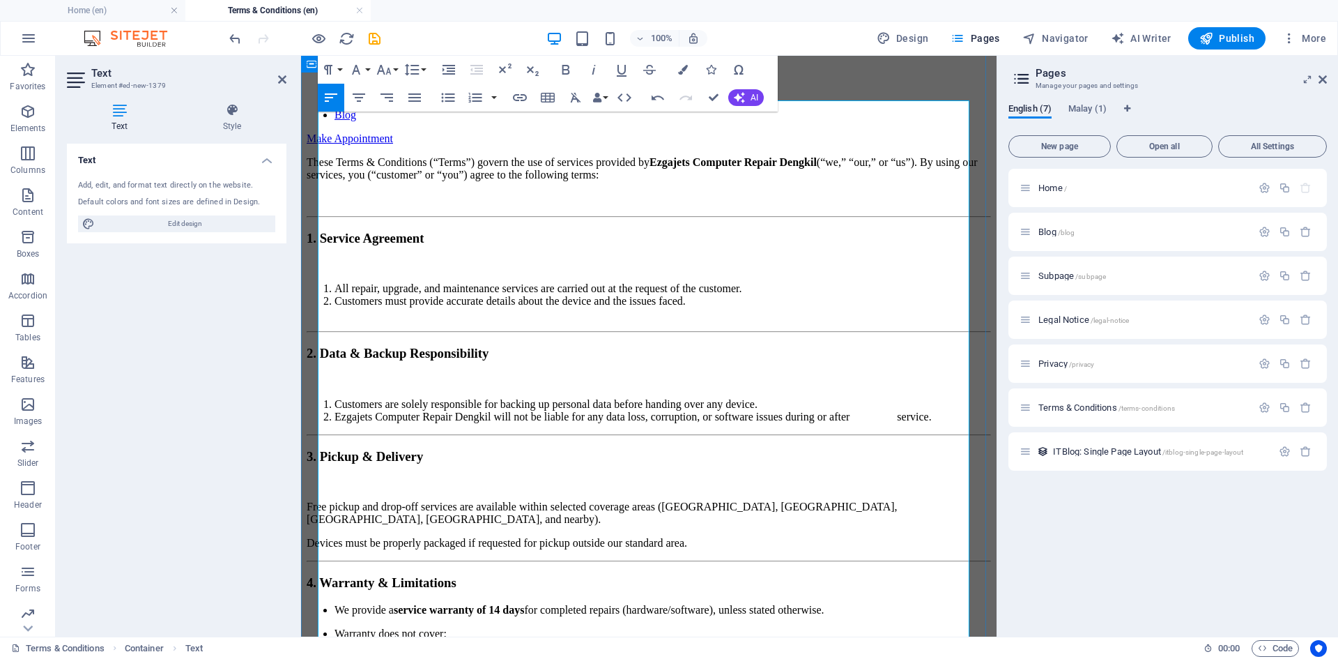
click at [320, 500] on p "Free pickup and drop-off services are available within selected coverage areas …" at bounding box center [649, 512] width 684 height 25
click at [468, 92] on icon "button" at bounding box center [475, 97] width 17 height 17
click at [318, 537] on p "Devices must be properly packaged if requested for pickup outside our standard …" at bounding box center [649, 543] width 684 height 13
click at [475, 95] on icon "button" at bounding box center [475, 98] width 13 height 10
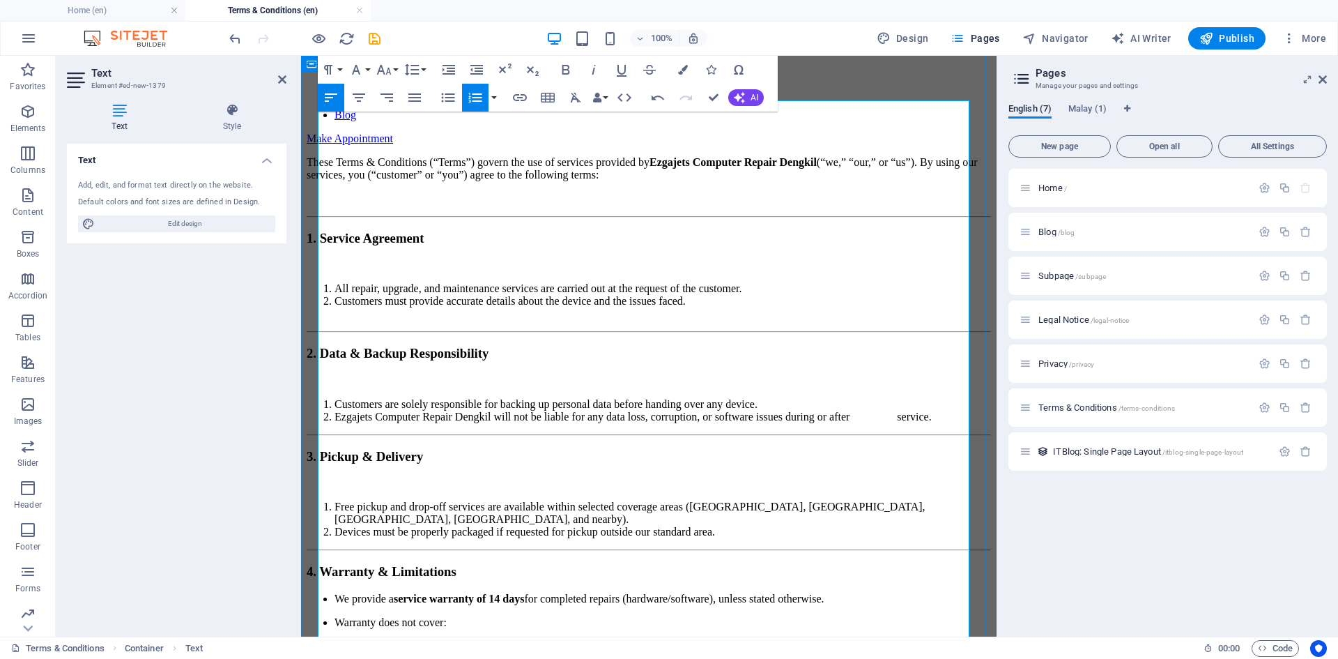
click at [335, 500] on li "Free pickup and drop-off services are available within selected coverage areas …" at bounding box center [663, 512] width 657 height 25
click at [320, 449] on h3 "3. Pickup & Delivery" at bounding box center [649, 456] width 684 height 15
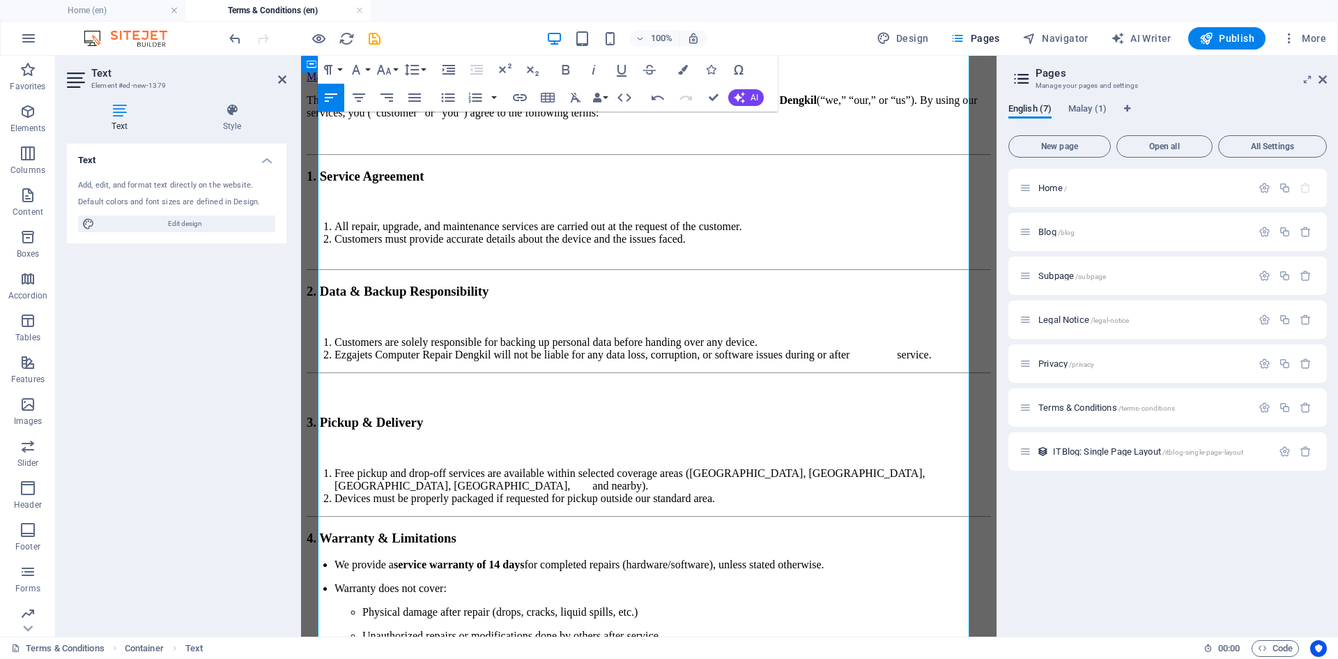
scroll to position [279, 0]
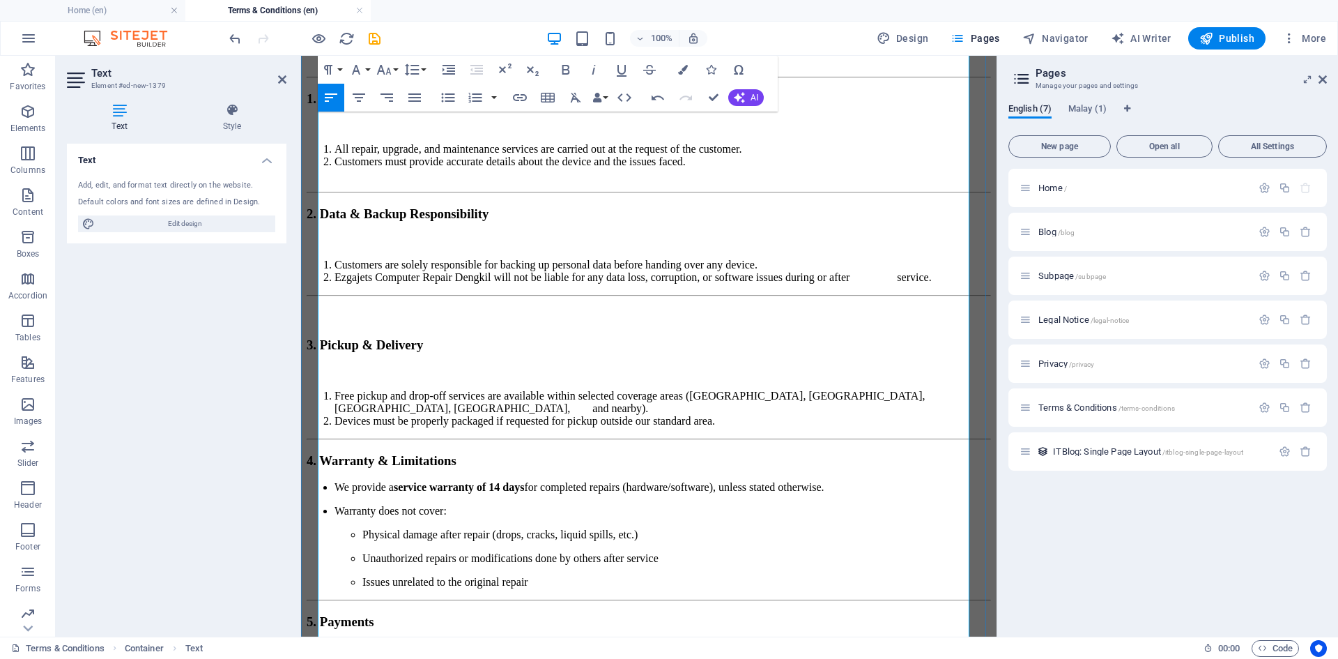
click at [320, 453] on h3 "4. Warranty & Limitations" at bounding box center [649, 460] width 684 height 15
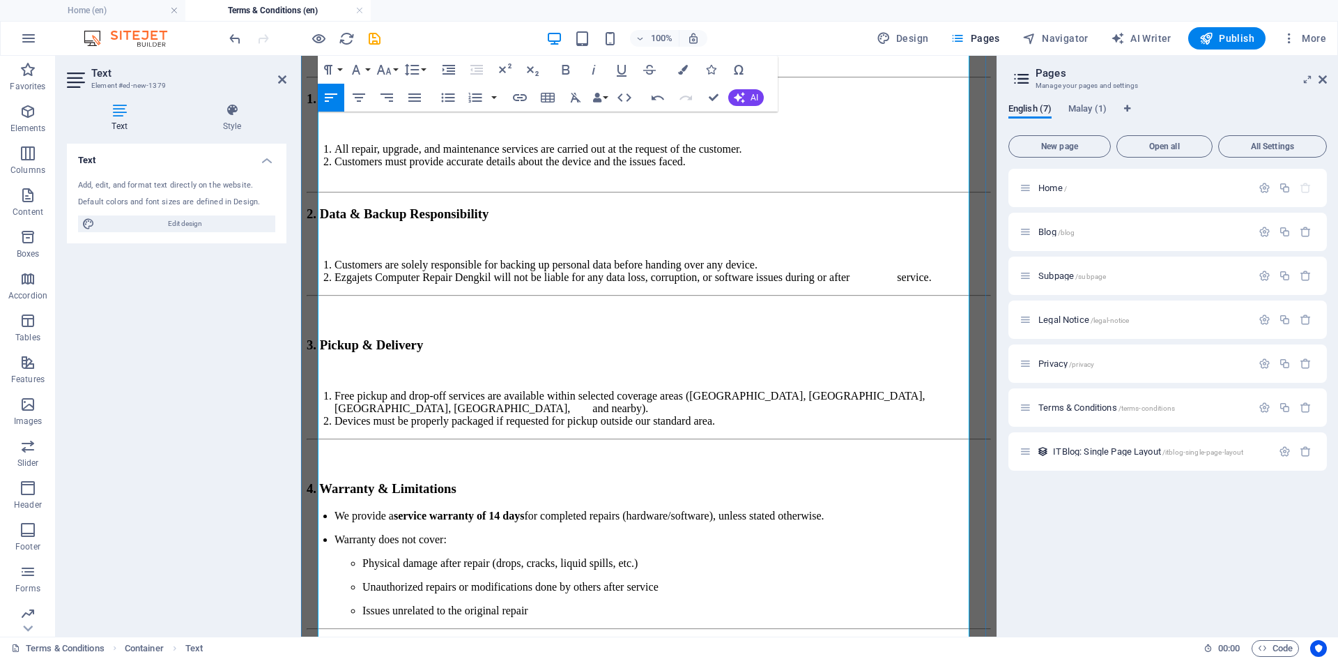
click at [335, 533] on p "Warranty does not cover:" at bounding box center [663, 539] width 657 height 13
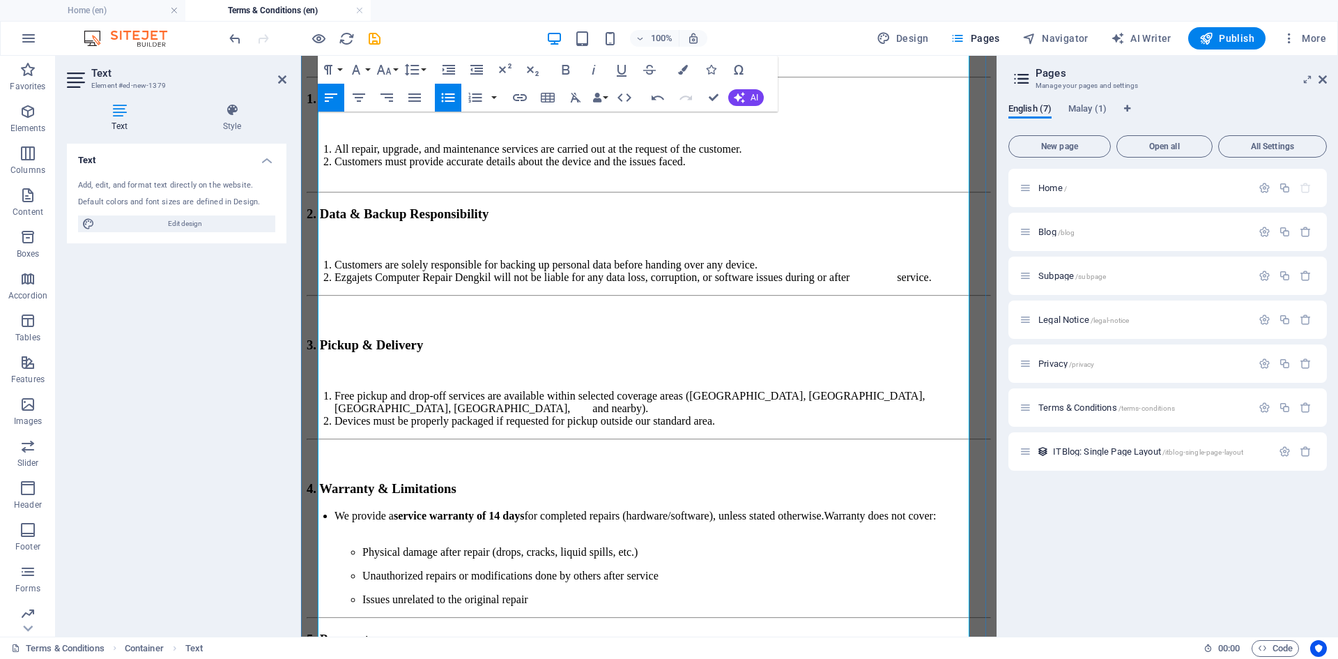
click at [333, 509] on ul "We provide a service warranty of 14 days for completed repairs (hardware/softwa…" at bounding box center [649, 557] width 684 height 96
drag, startPoint x: 903, startPoint y: 356, endPoint x: 905, endPoint y: 366, distance: 10.0
click at [903, 509] on p "We provide a service warranty of 14 days for completed repairs (hardware/softwa…" at bounding box center [649, 521] width 684 height 25
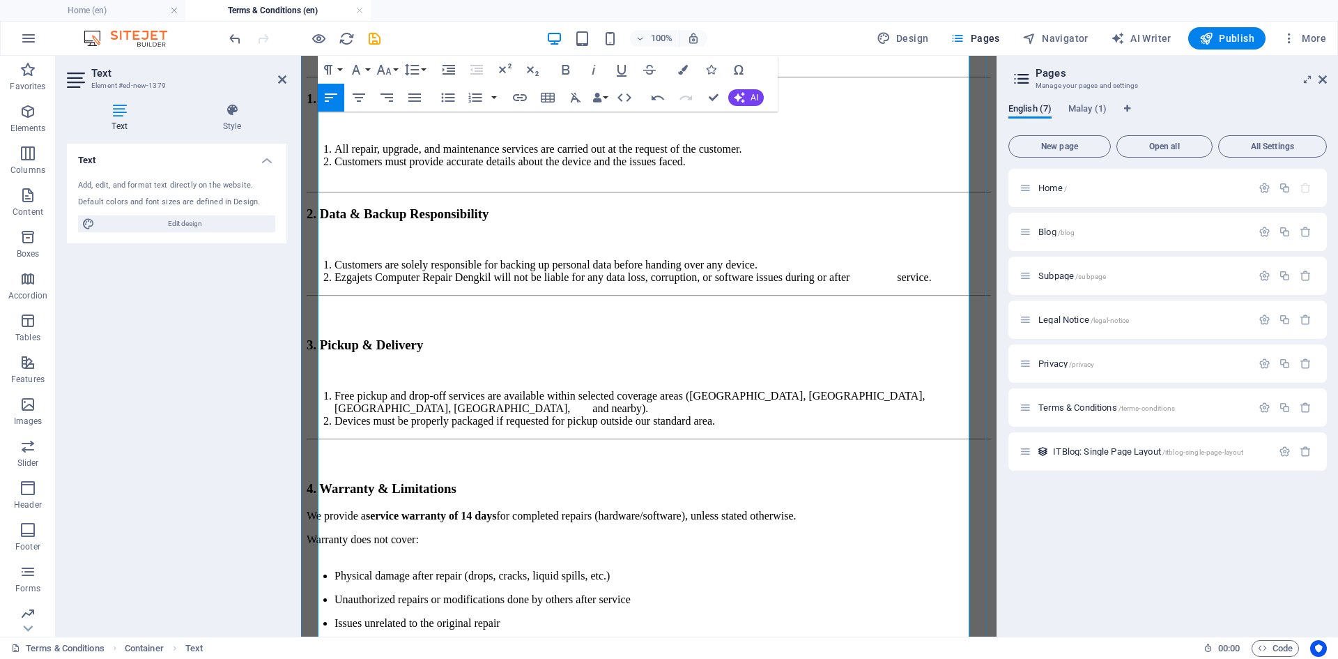
click at [319, 509] on p "We provide a service warranty of 14 days for completed repairs (hardware/softwa…" at bounding box center [649, 515] width 684 height 13
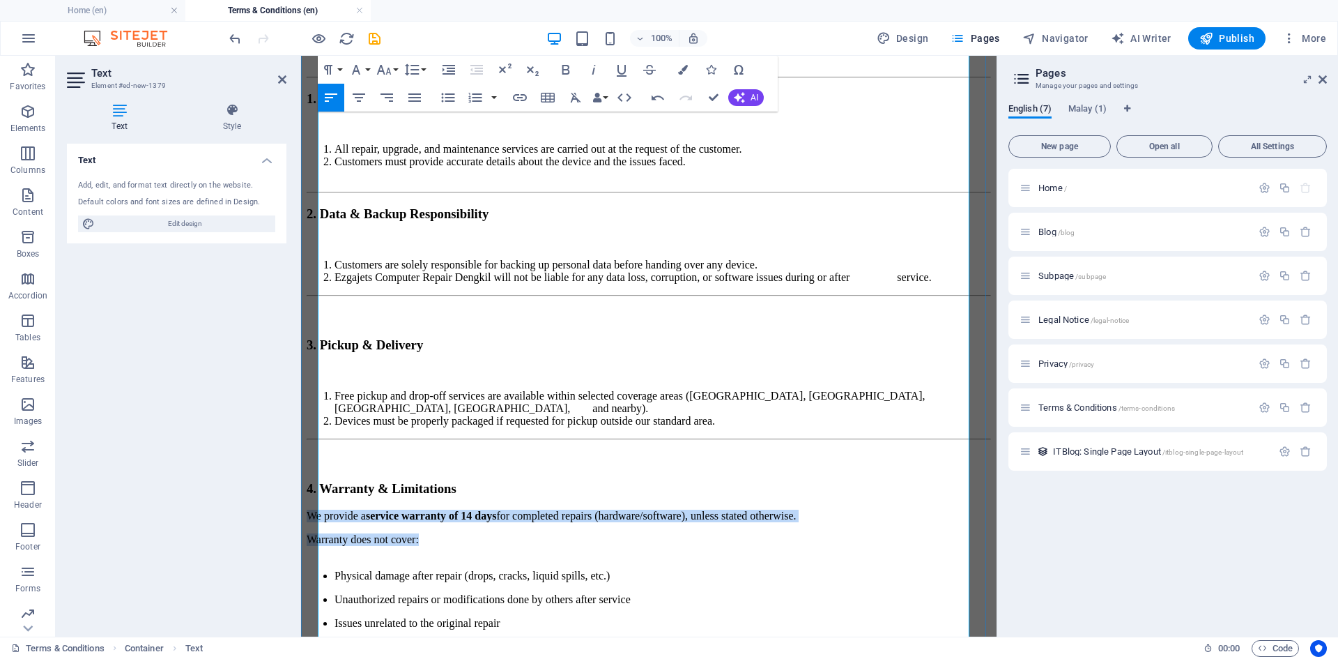
drag, startPoint x: 319, startPoint y: 359, endPoint x: 500, endPoint y: 381, distance: 182.6
click at [500, 381] on div "These Terms & Conditions (“Terms”) govern the use of services provided by Ezgaj…" at bounding box center [649, 562] width 684 height 1091
click at [475, 98] on icon "button" at bounding box center [475, 98] width 13 height 10
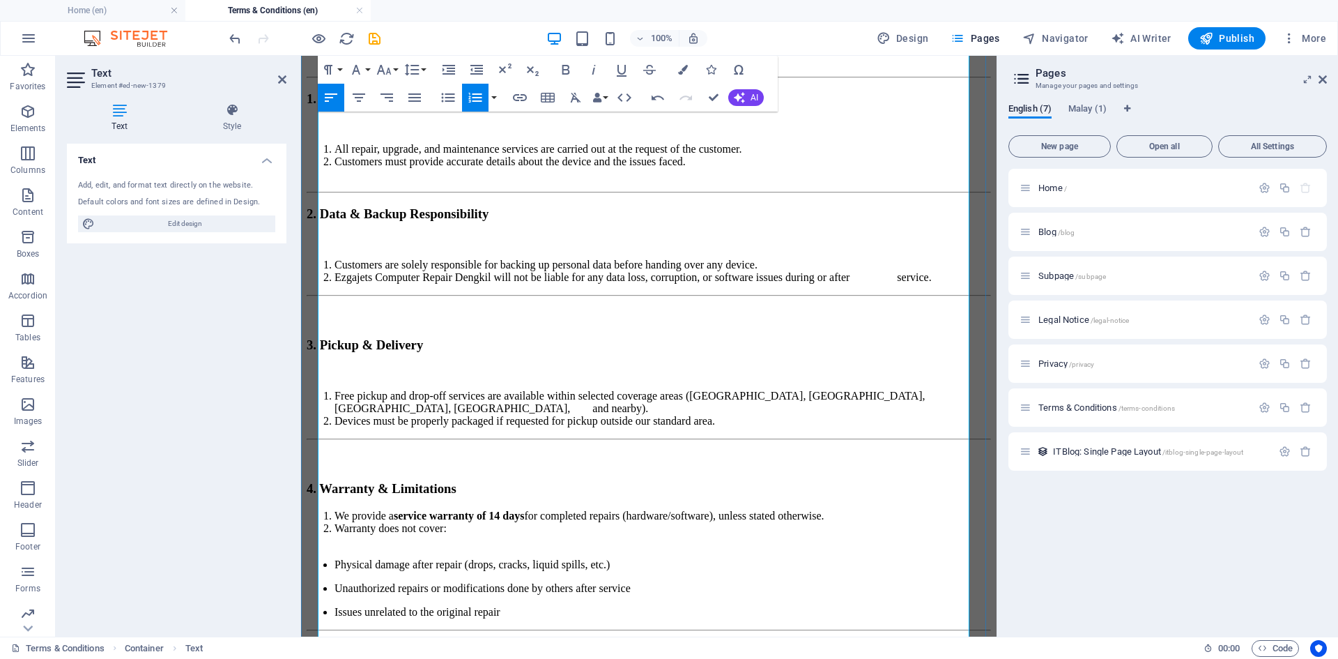
click at [505, 522] on li "Warranty does not cover:" at bounding box center [663, 534] width 657 height 25
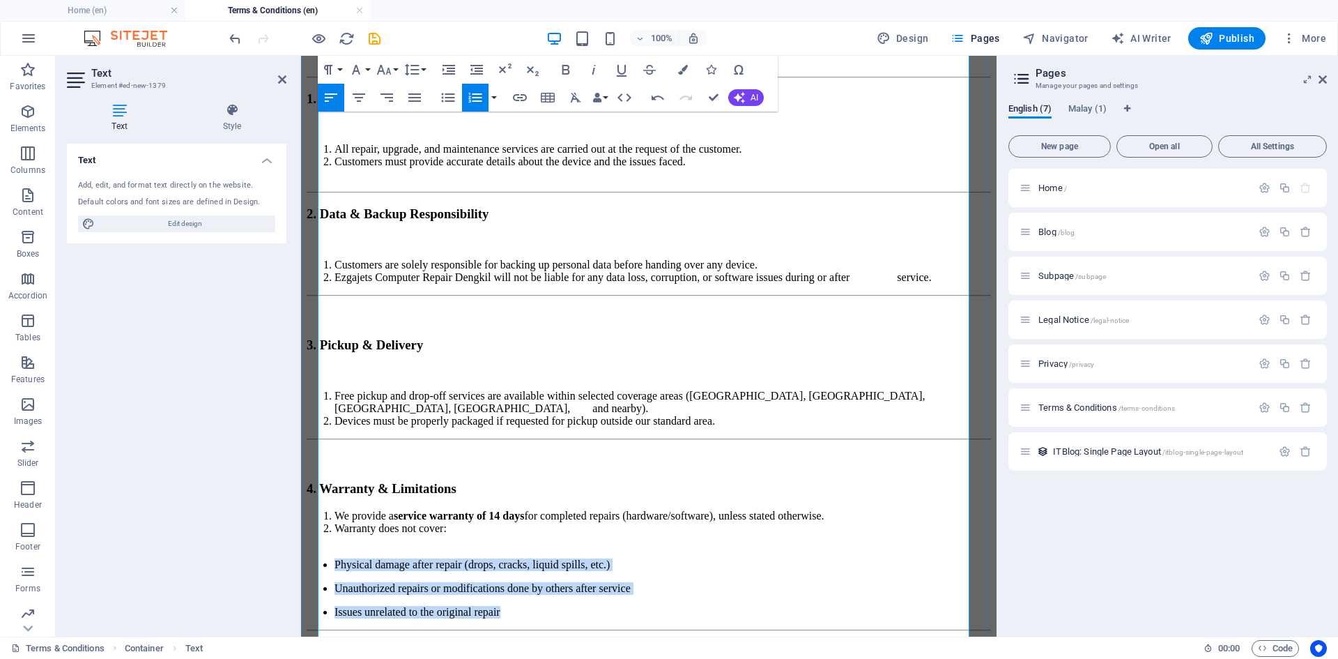
drag, startPoint x: 335, startPoint y: 427, endPoint x: 568, endPoint y: 506, distance: 246.4
click at [568, 558] on ul "Physical damage after repair (drops, cracks, liquid spills, etc.) Unauthorized …" at bounding box center [649, 588] width 684 height 60
click at [450, 92] on icon "button" at bounding box center [448, 97] width 17 height 17
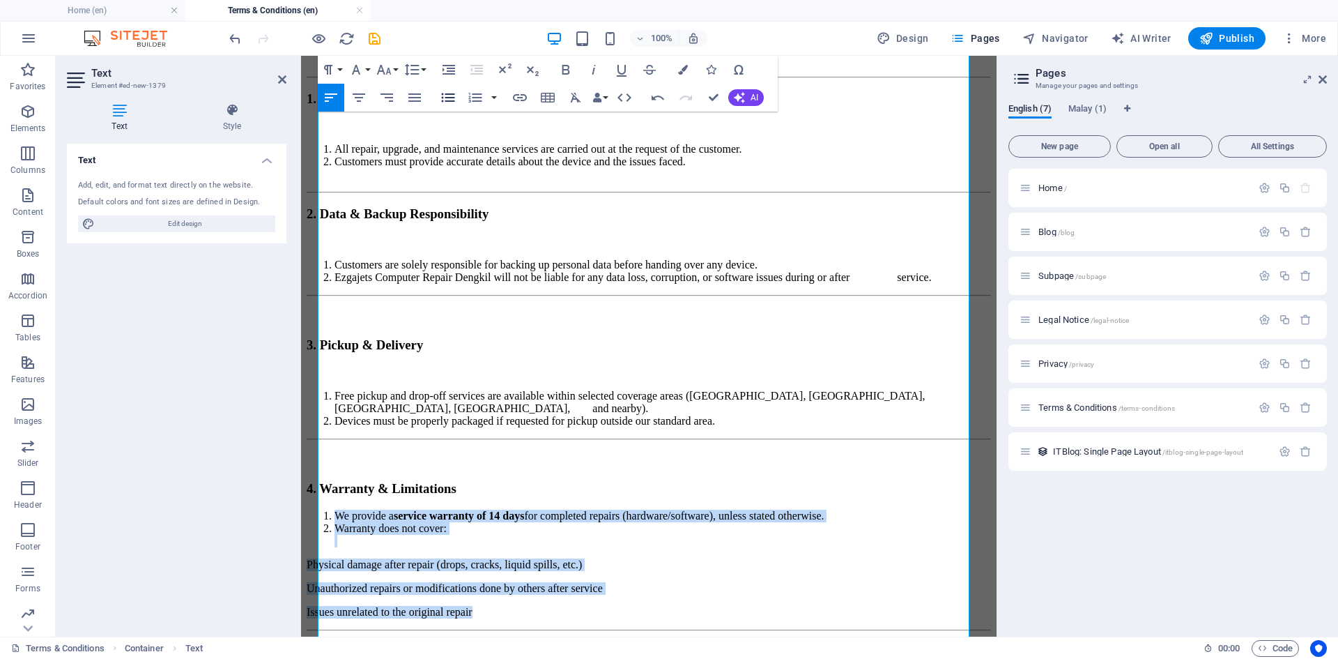
click at [447, 97] on icon "button" at bounding box center [448, 97] width 13 height 9
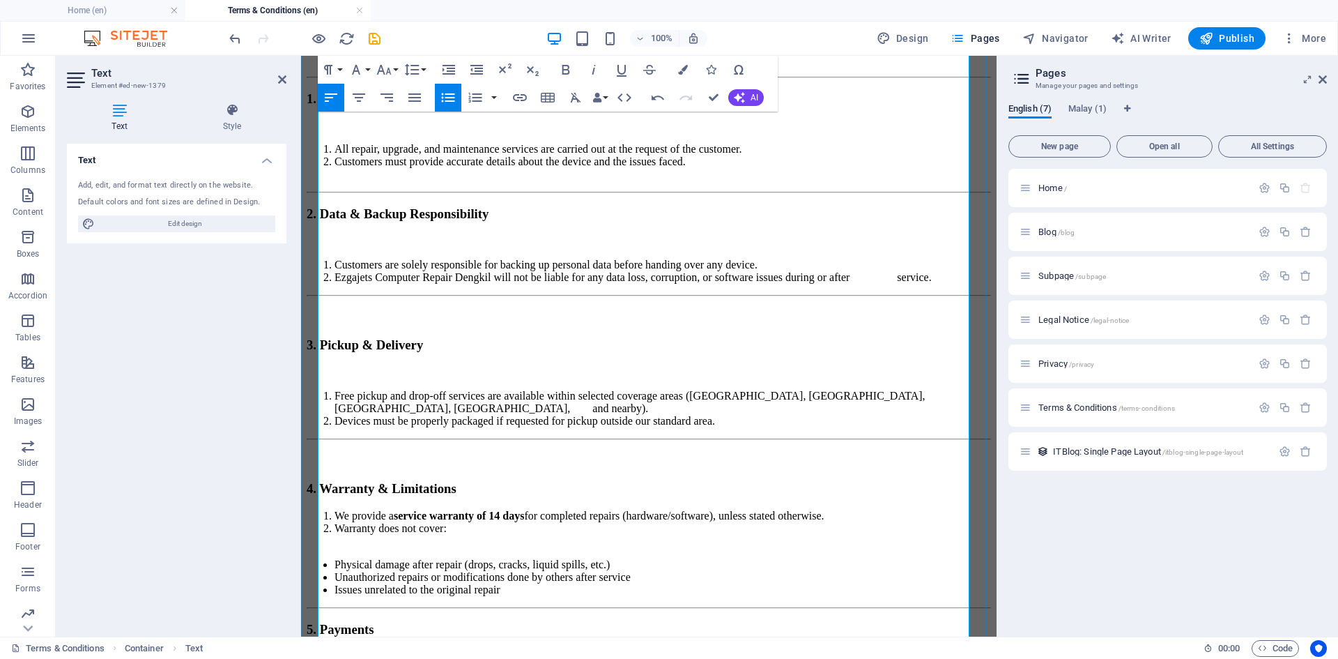
click at [532, 481] on h3 "4. Warranty & Limitations" at bounding box center [649, 488] width 684 height 15
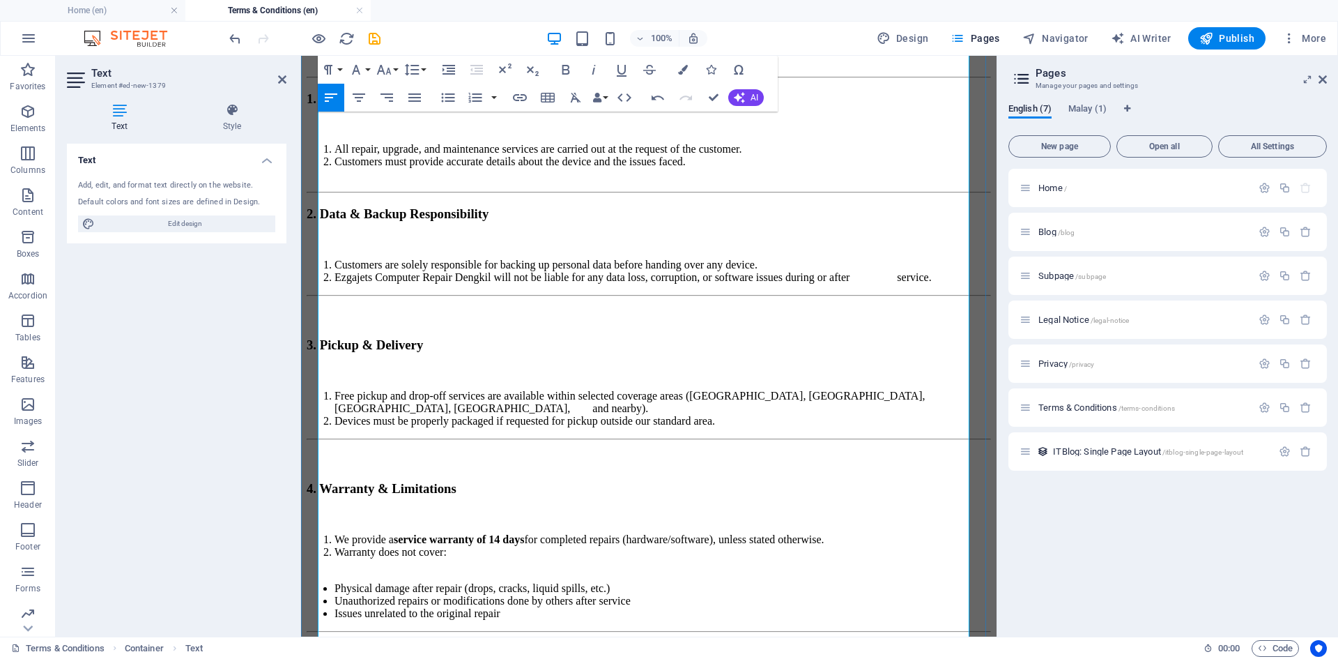
click at [538, 607] on li "Issues unrelated to the original repair" at bounding box center [663, 613] width 657 height 13
click at [321, 645] on h3 "5. Payments" at bounding box center [649, 652] width 684 height 15
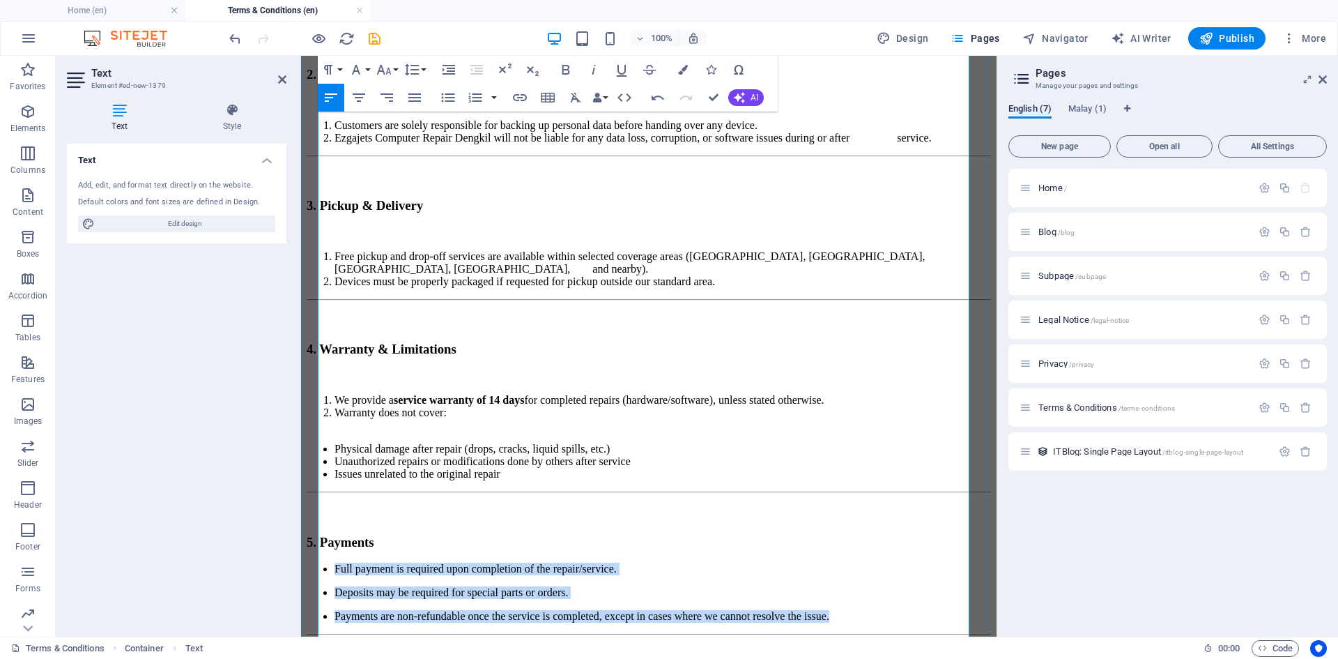
drag, startPoint x: 335, startPoint y: 400, endPoint x: 941, endPoint y: 477, distance: 610.5
click at [941, 562] on ul "Full payment is required upon completion of the repair/service. Deposits may be…" at bounding box center [649, 592] width 684 height 60
click at [447, 95] on icon "button" at bounding box center [448, 97] width 17 height 17
click at [448, 97] on icon "button" at bounding box center [448, 97] width 13 height 9
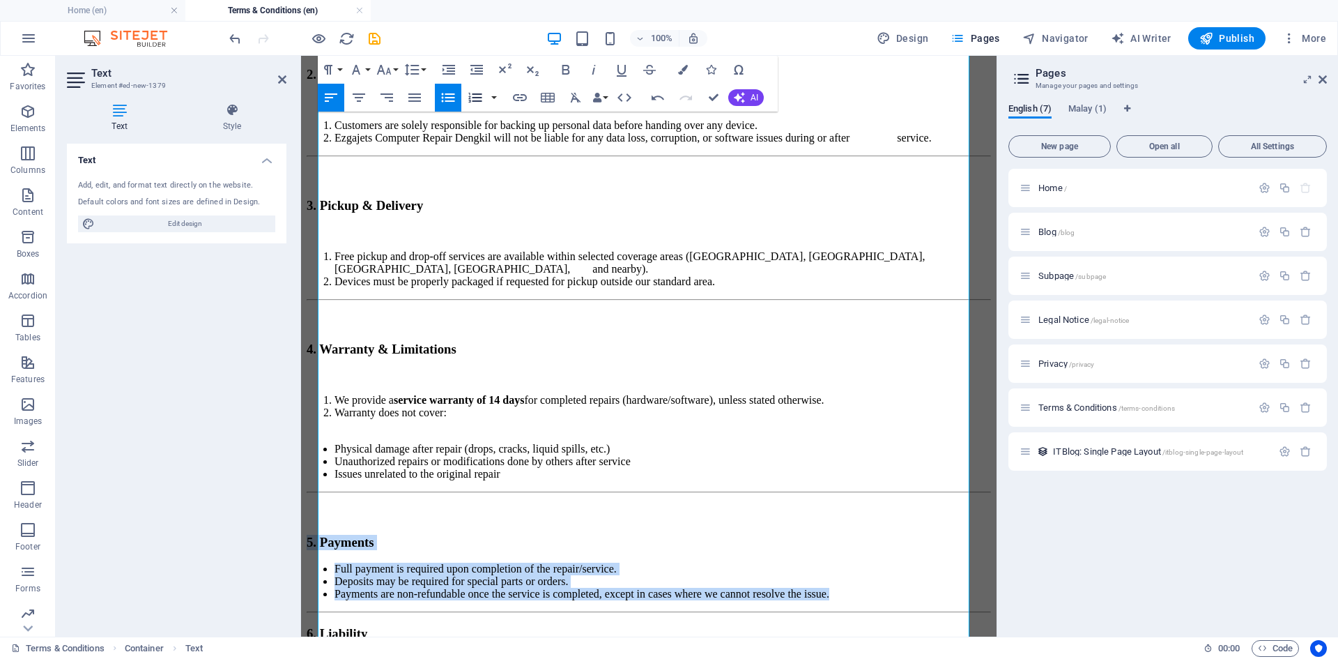
click at [474, 98] on icon "button" at bounding box center [475, 98] width 13 height 10
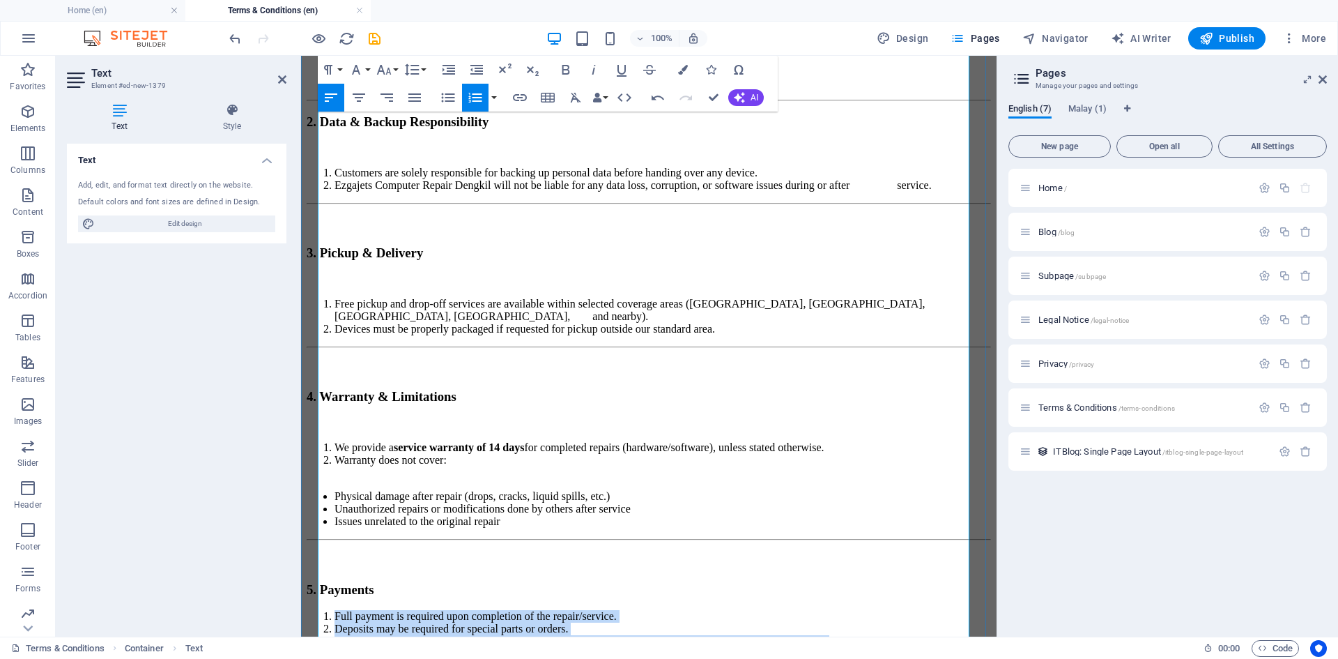
scroll to position [348, 0]
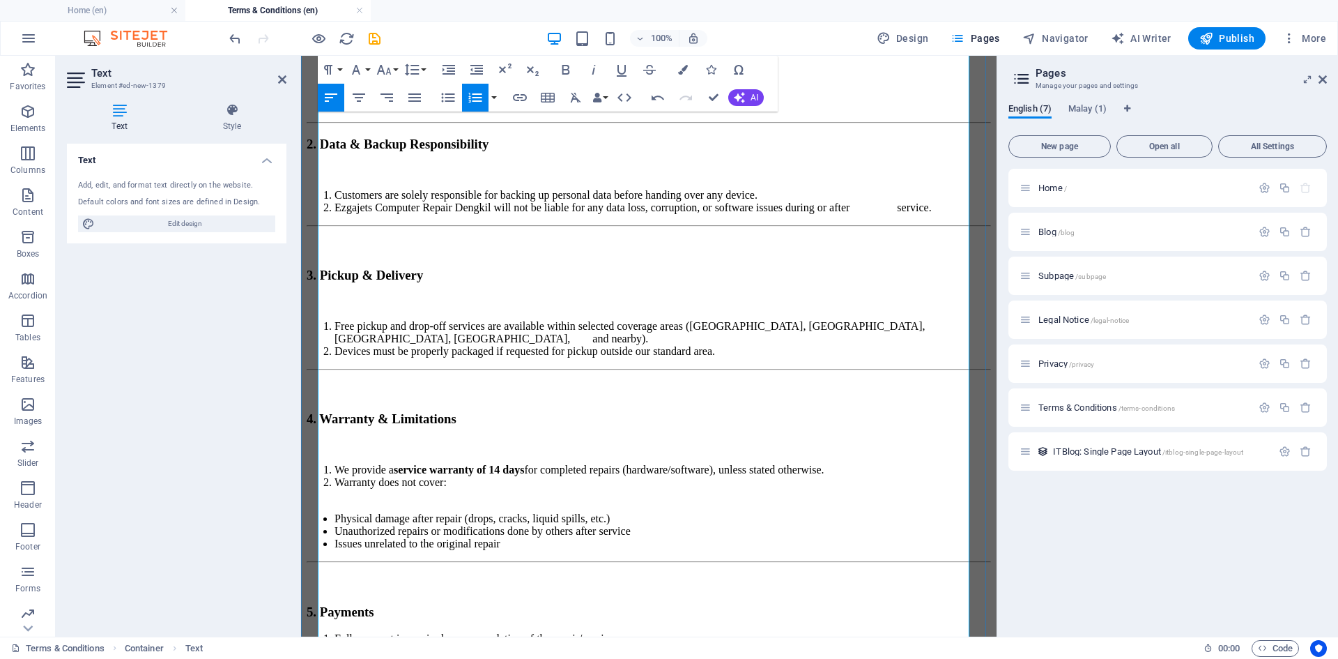
click at [917, 463] on li "We provide a service warranty of 14 days for completed repairs (hardware/softwa…" at bounding box center [663, 469] width 657 height 13
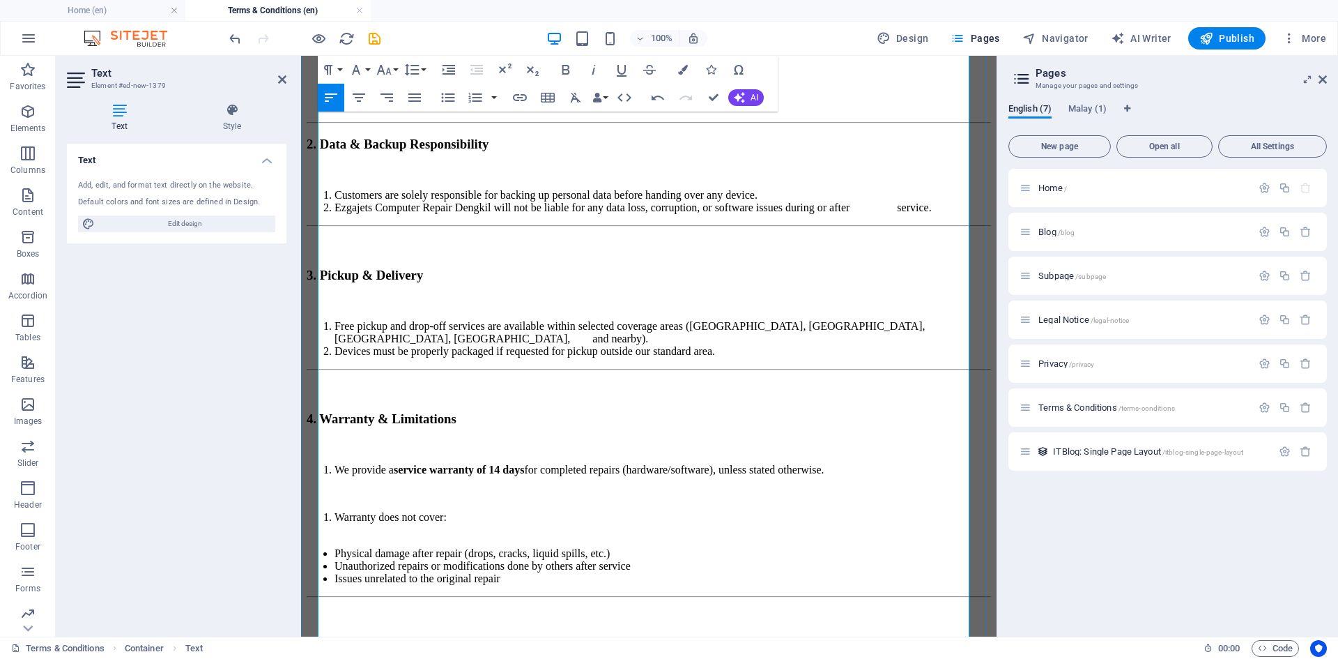
click at [335, 511] on li "Warranty does not cover:" at bounding box center [663, 523] width 657 height 25
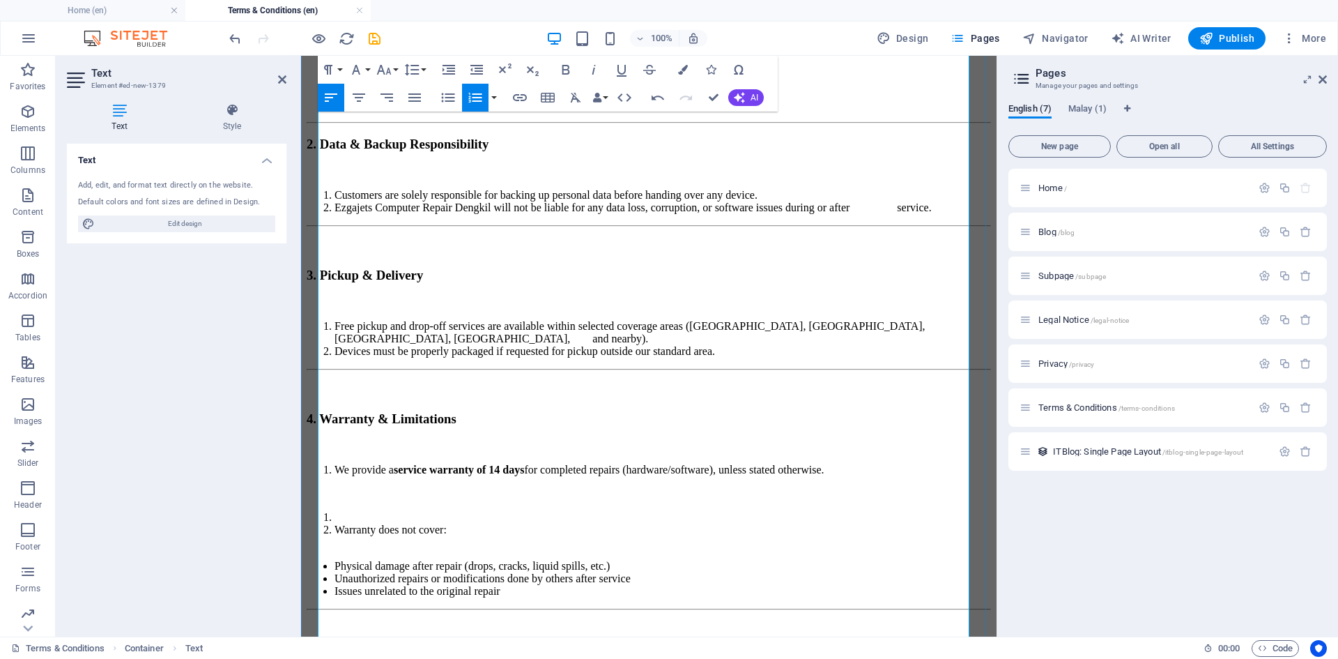
click at [335, 511] on li at bounding box center [663, 517] width 657 height 13
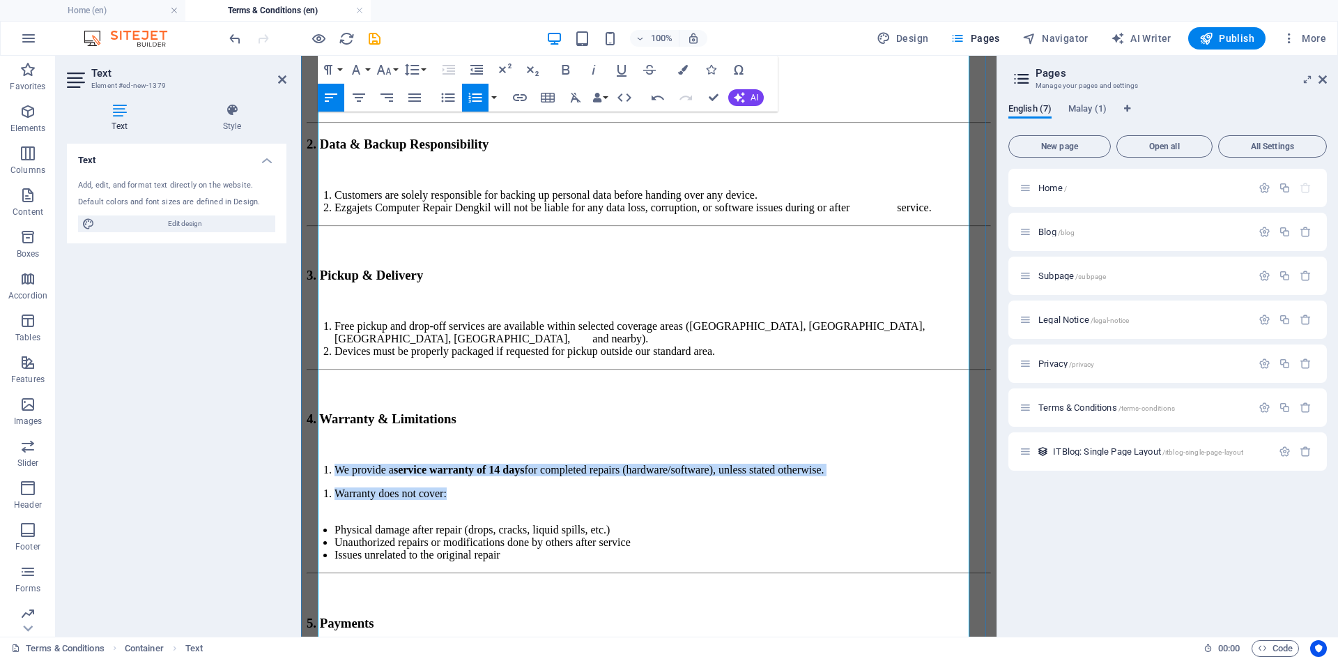
drag, startPoint x: 332, startPoint y: 302, endPoint x: 524, endPoint y: 325, distance: 193.7
click at [524, 325] on div "These Terms & Conditions (“Terms”) govern the use of services provided by Ezgaj…" at bounding box center [649, 496] width 684 height 1099
click at [477, 95] on icon "button" at bounding box center [475, 97] width 17 height 17
click at [477, 95] on icon "button" at bounding box center [475, 98] width 13 height 10
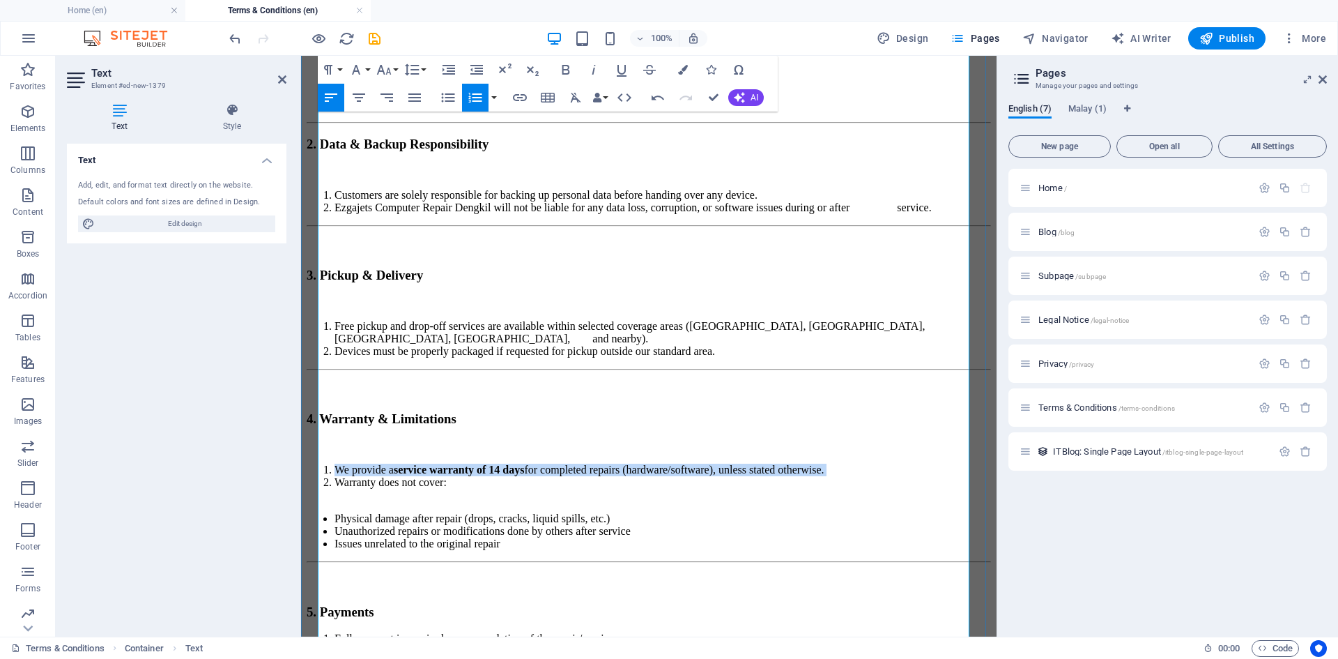
click at [509, 476] on li "Warranty does not cover:" at bounding box center [663, 488] width 657 height 25
click at [507, 476] on li "Warranty does not cover:" at bounding box center [663, 488] width 657 height 25
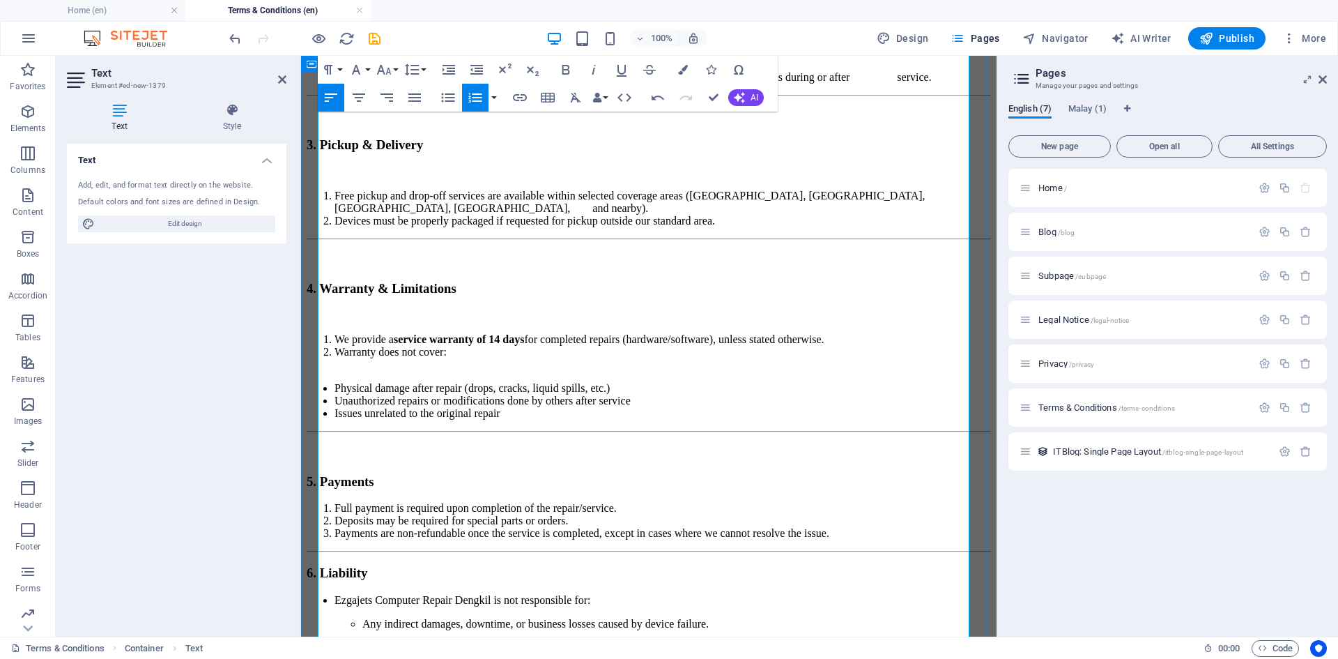
scroll to position [558, 0]
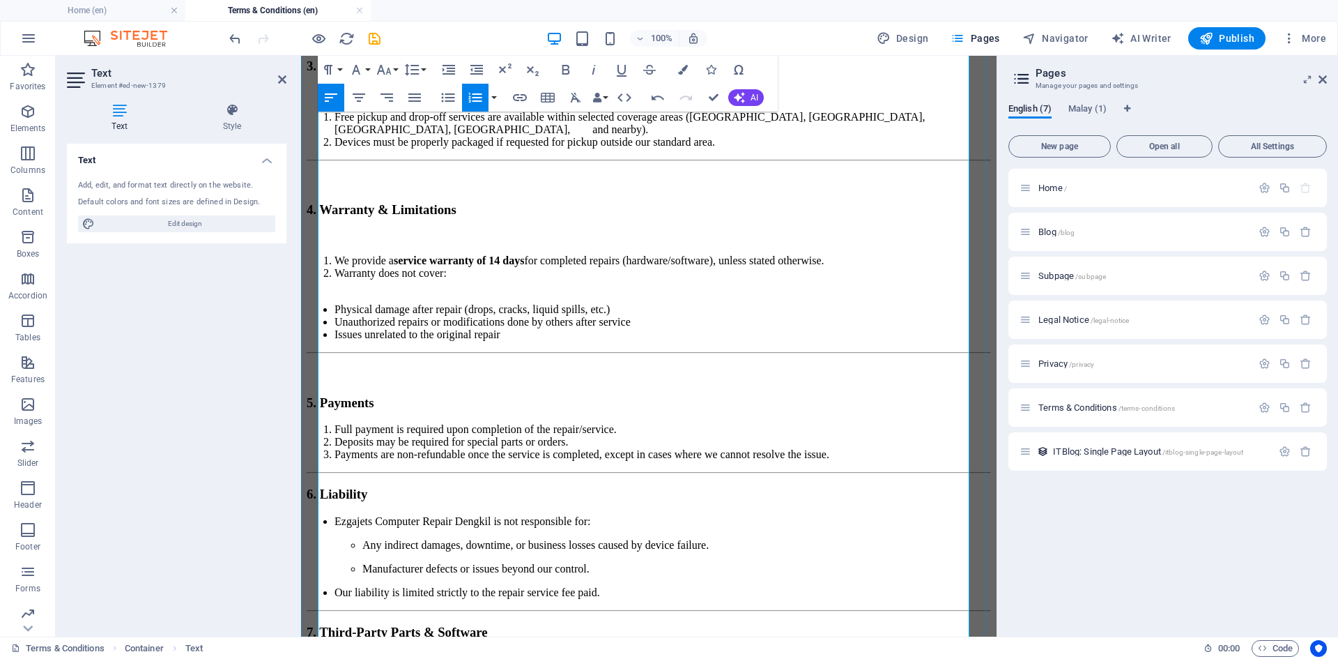
click at [413, 395] on h3 "5. Payments" at bounding box center [649, 402] width 684 height 15
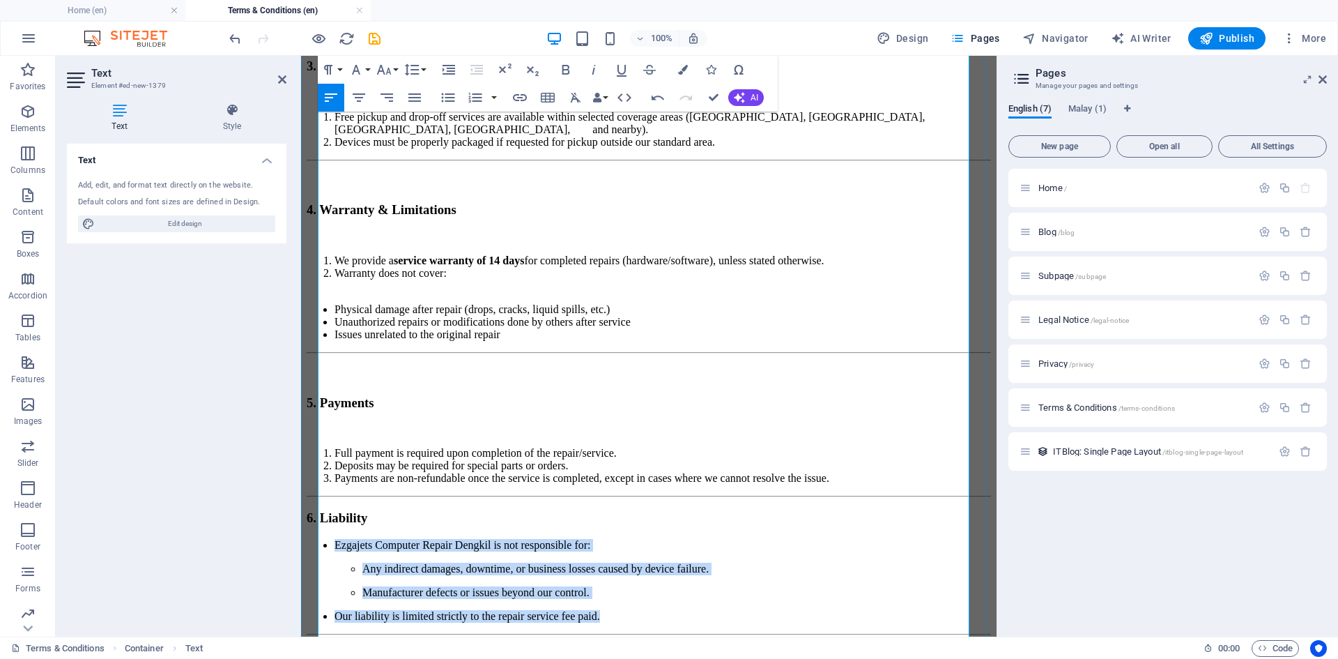
drag, startPoint x: 334, startPoint y: 351, endPoint x: 718, endPoint y: 470, distance: 402.1
click at [718, 539] on ul "Ezgajets Computer Repair Dengkil is not responsible for: Any indirect damages, …" at bounding box center [649, 581] width 684 height 84
click at [444, 96] on icon "button" at bounding box center [448, 97] width 17 height 17
click at [474, 98] on icon "button" at bounding box center [475, 98] width 13 height 10
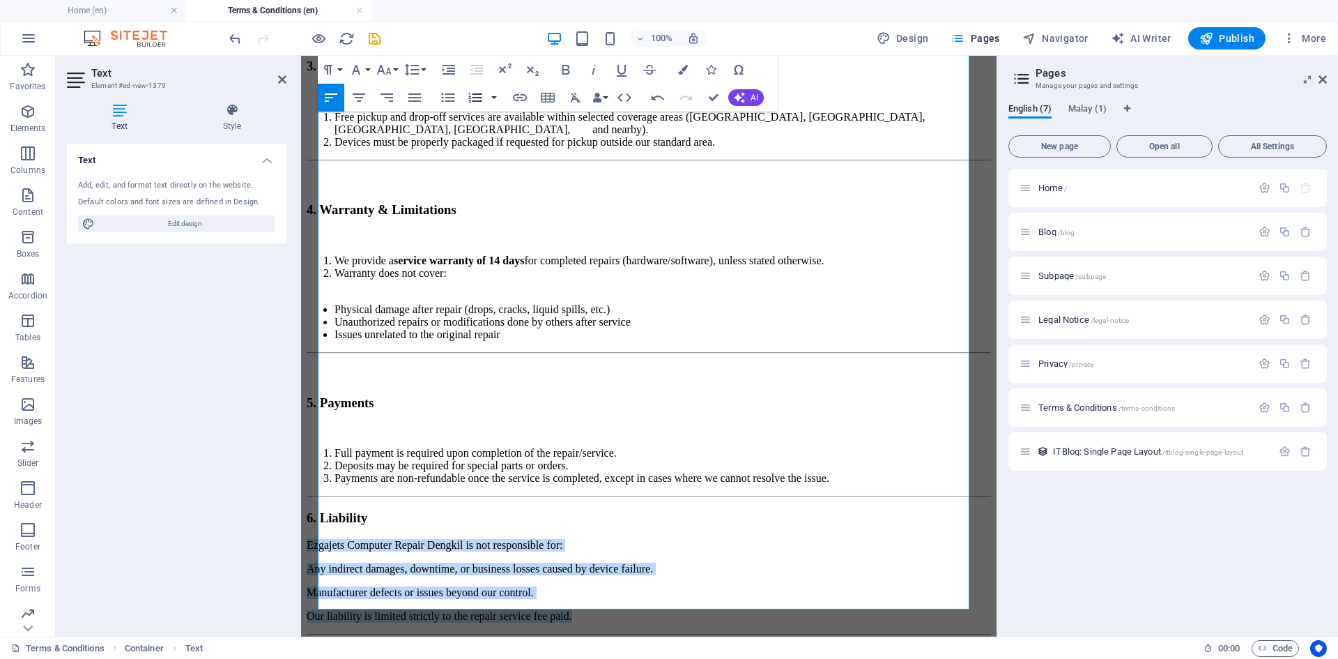
click at [474, 98] on icon "button" at bounding box center [475, 98] width 13 height 10
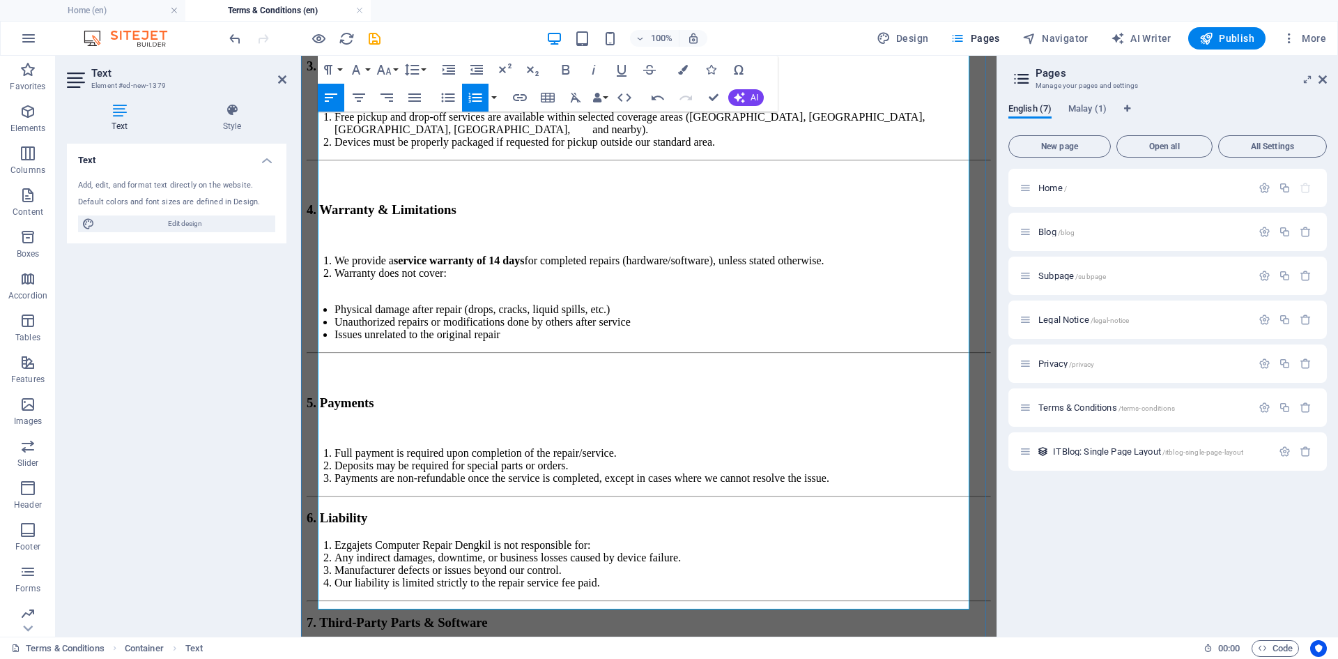
click at [422, 510] on h3 "6. Liability" at bounding box center [649, 517] width 684 height 15
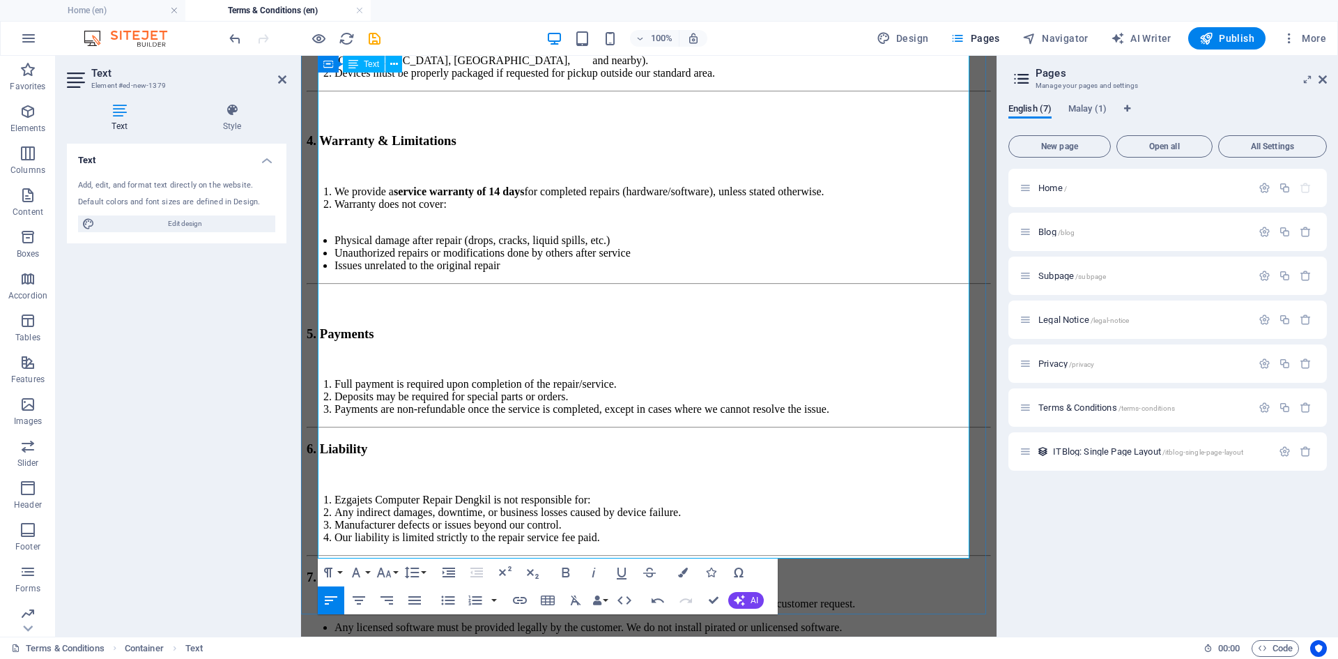
scroll to position [627, 0]
click at [317, 251] on div "These Terms & Conditions (“Terms”) govern the use of services provided by Ezgaj…" at bounding box center [649, 219] width 684 height 1102
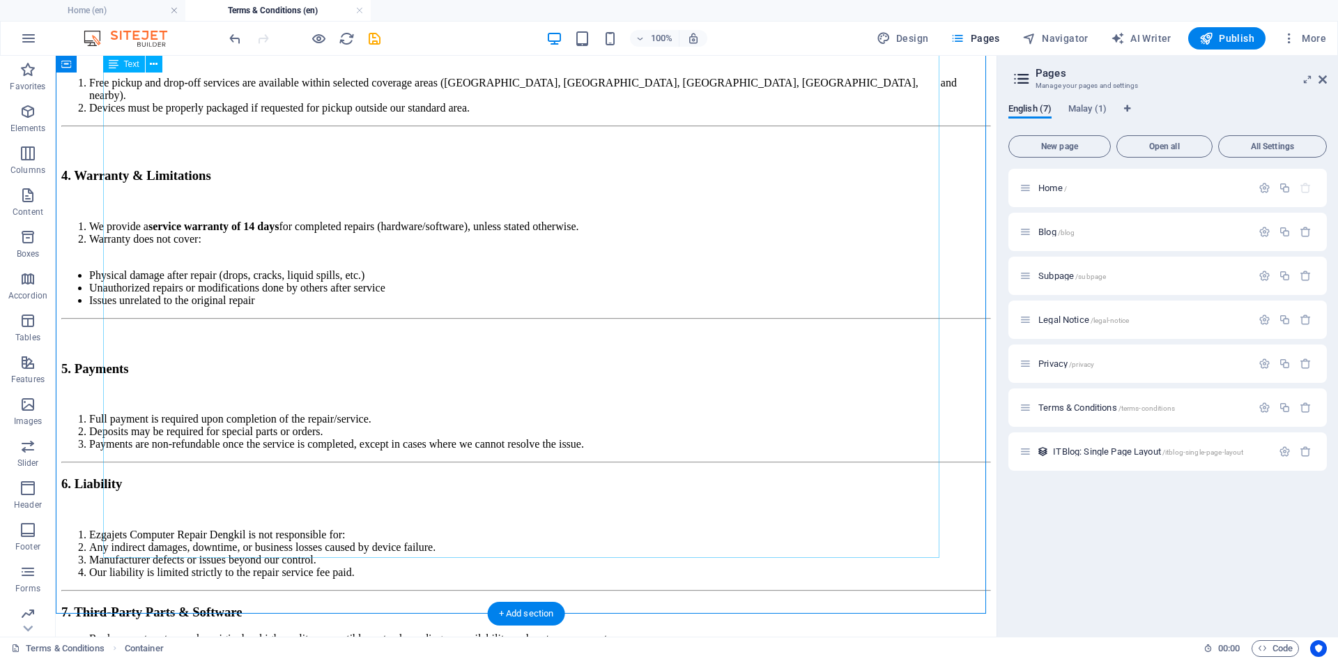
click at [106, 252] on div "These Terms & Conditions (“Terms”) govern the use of services provided by Ezgaj…" at bounding box center [526, 255] width 930 height 1102
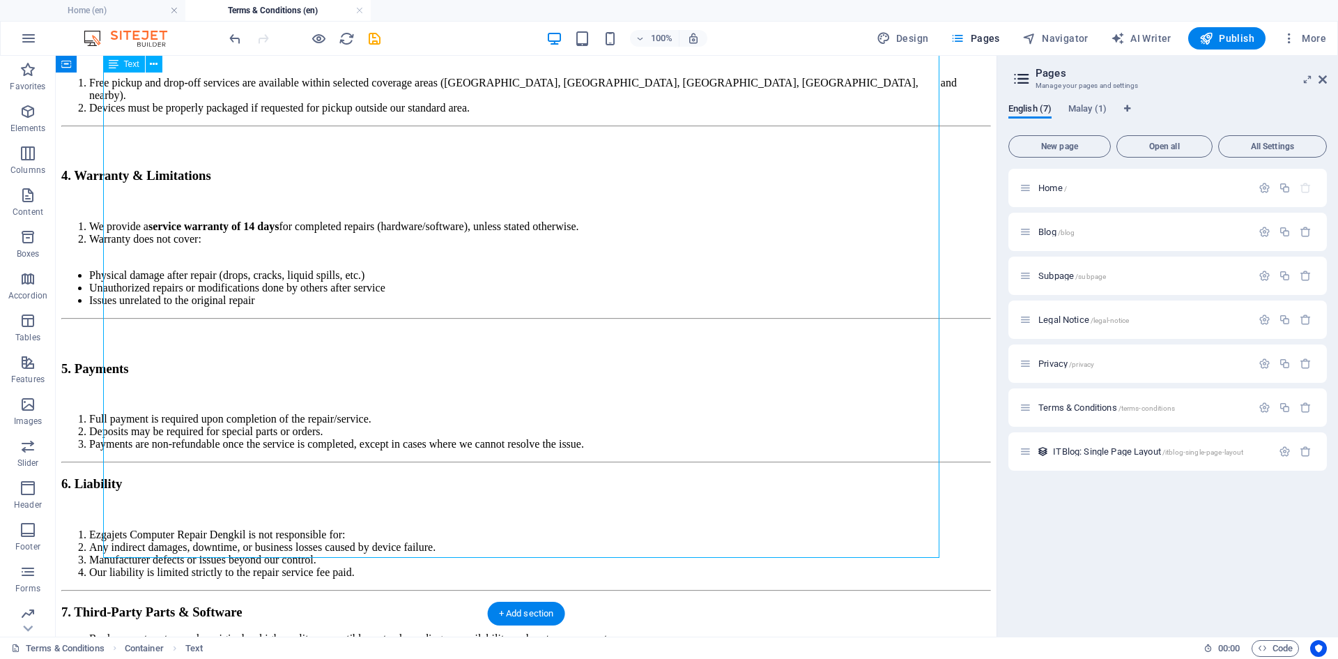
click at [105, 252] on div "These Terms & Conditions (“Terms”) govern the use of services provided by Ezgaj…" at bounding box center [526, 255] width 930 height 1102
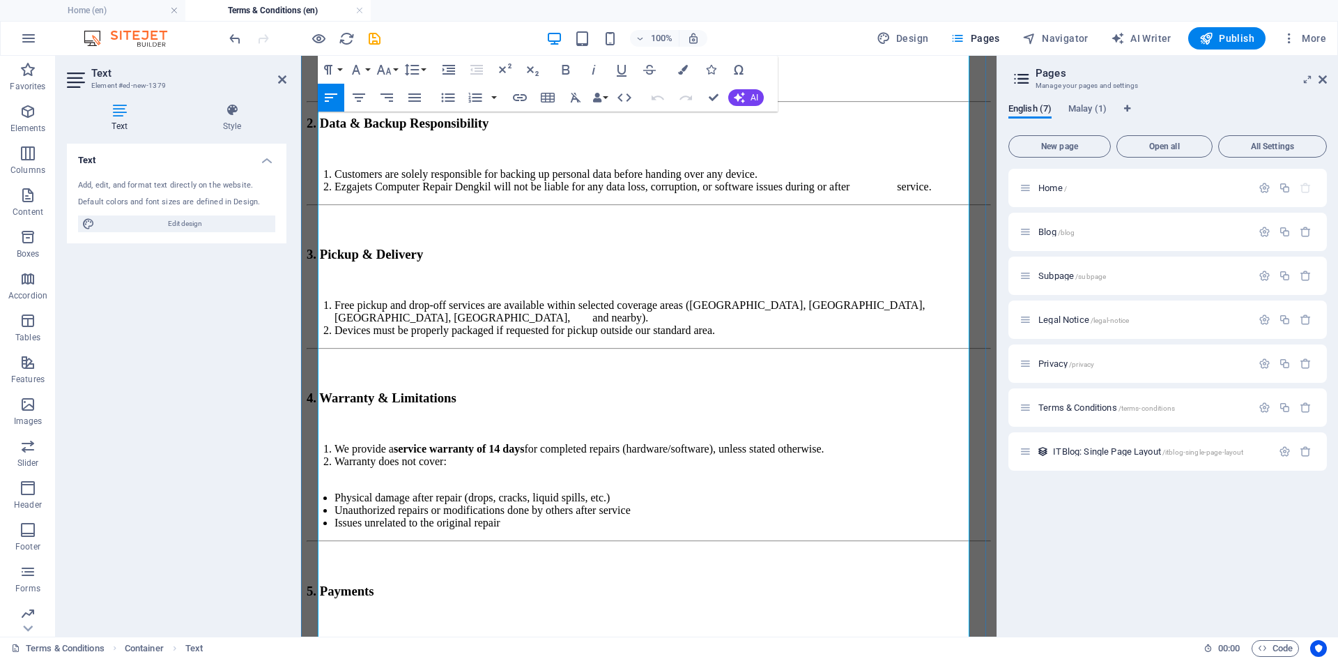
scroll to position [454, 0]
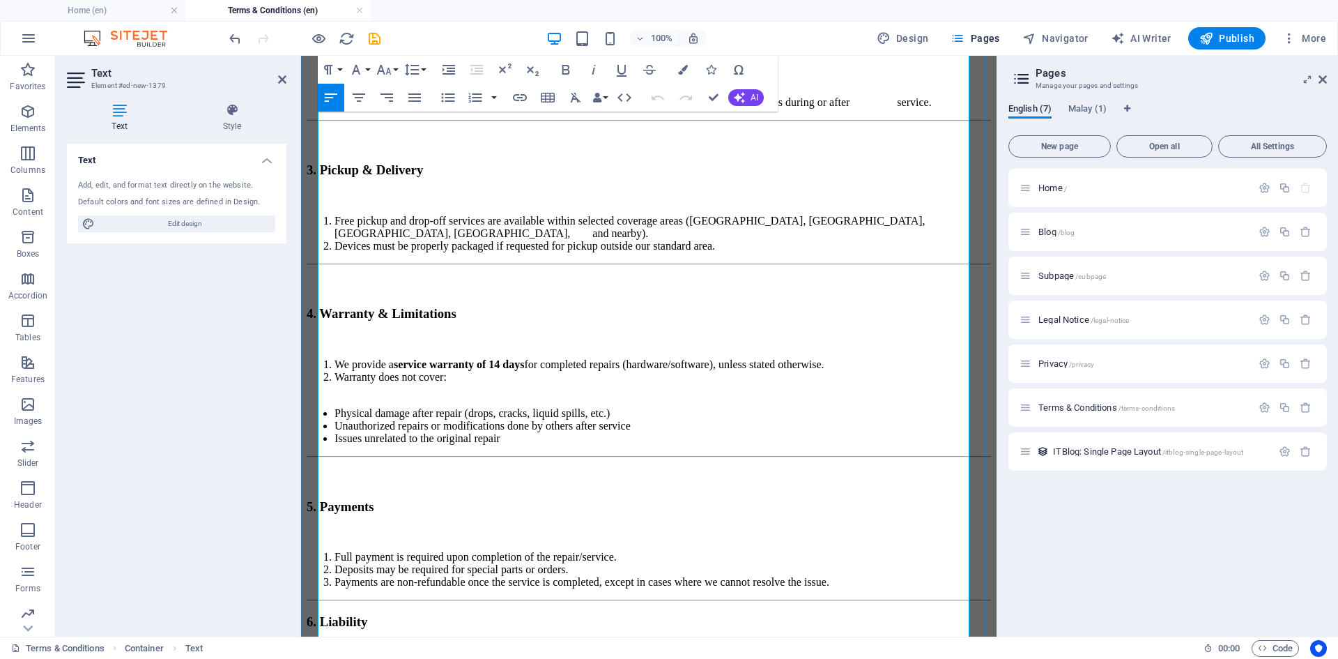
click at [318, 614] on h3 "6. Liability" at bounding box center [649, 621] width 684 height 15
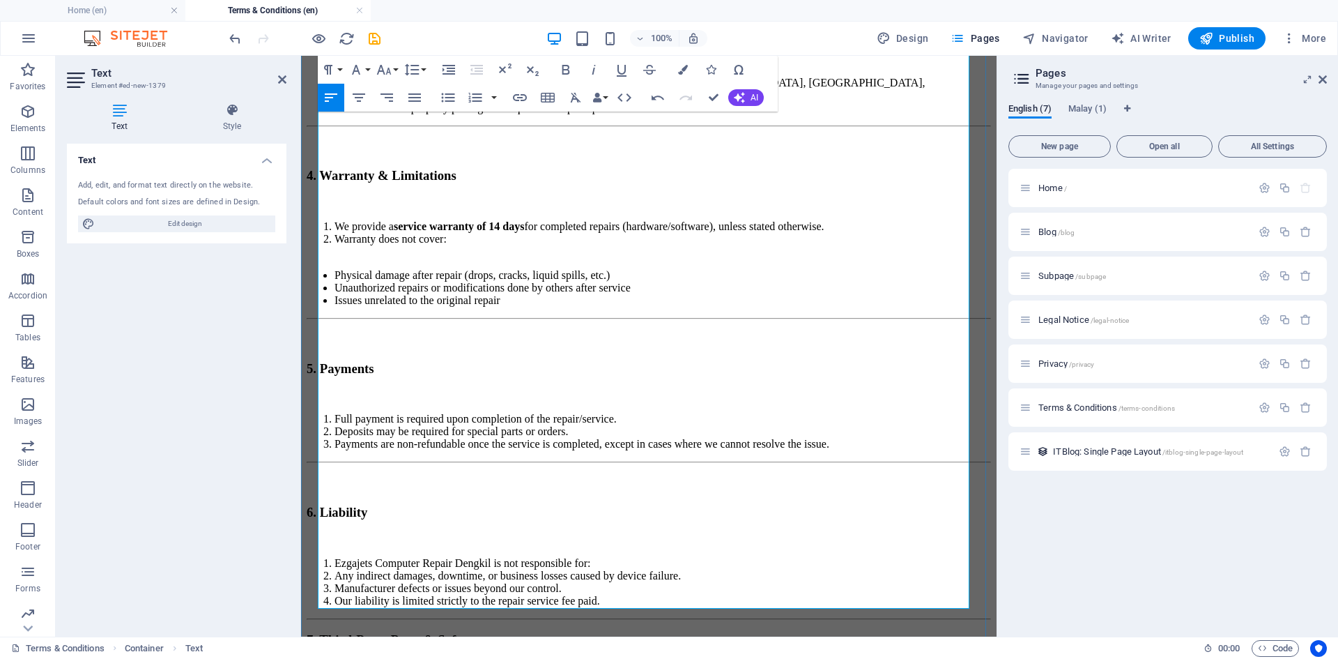
scroll to position [593, 0]
click at [319, 631] on h3 "7. Third-Party Parts & Software" at bounding box center [649, 638] width 684 height 15
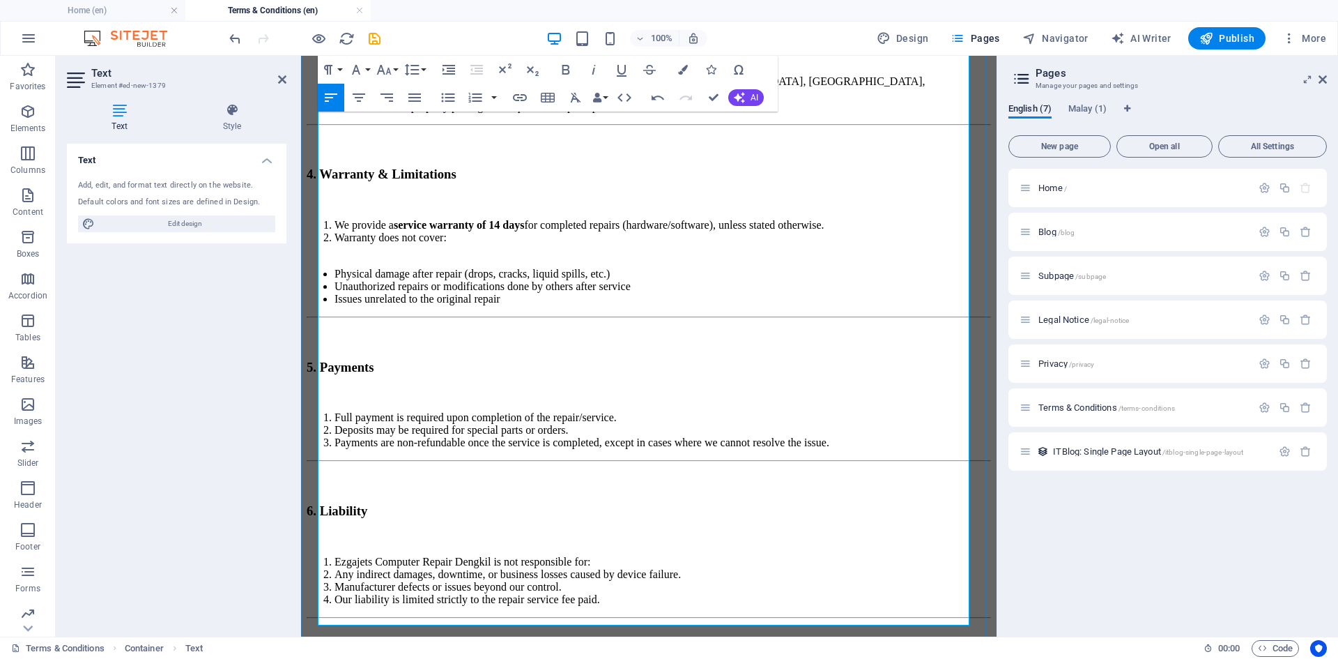
drag, startPoint x: 335, startPoint y: 463, endPoint x: 945, endPoint y: 505, distance: 611.9
click at [477, 91] on icon "button" at bounding box center [475, 97] width 17 height 17
click at [477, 94] on icon "button" at bounding box center [475, 98] width 13 height 10
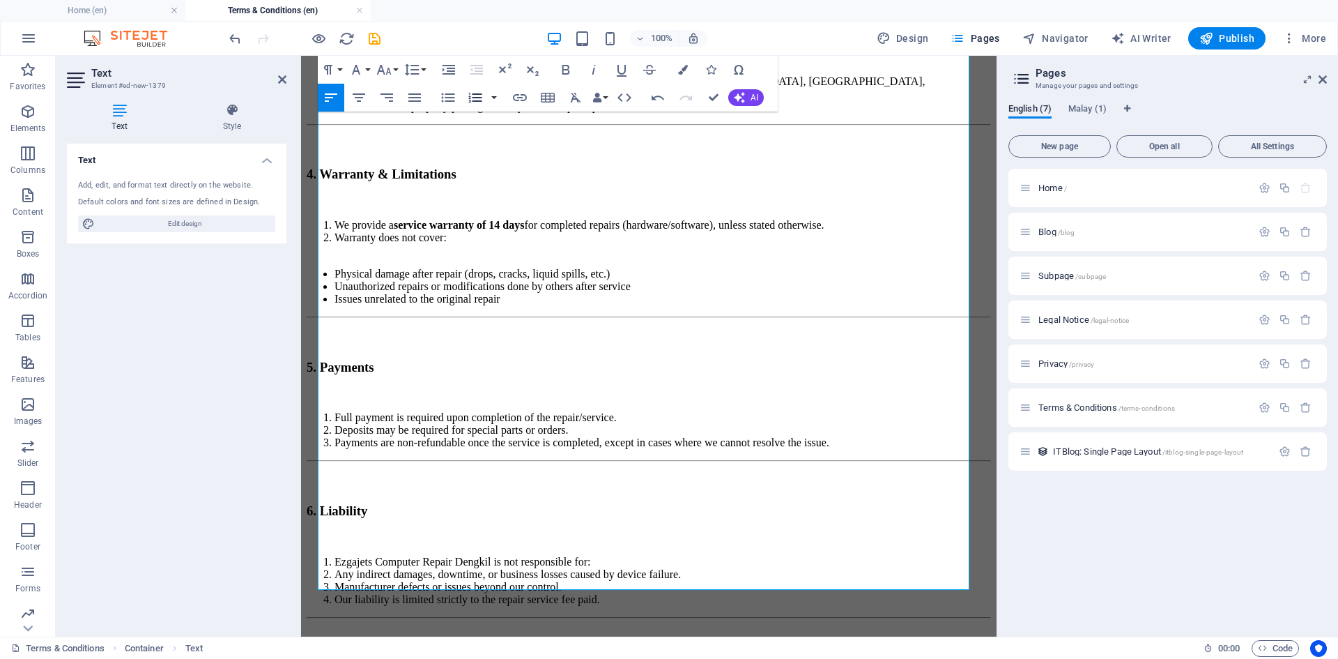
click at [477, 94] on icon "button" at bounding box center [475, 98] width 13 height 10
click at [578, 658] on h3 "7. Third-Party Parts & Software" at bounding box center [649, 666] width 684 height 15
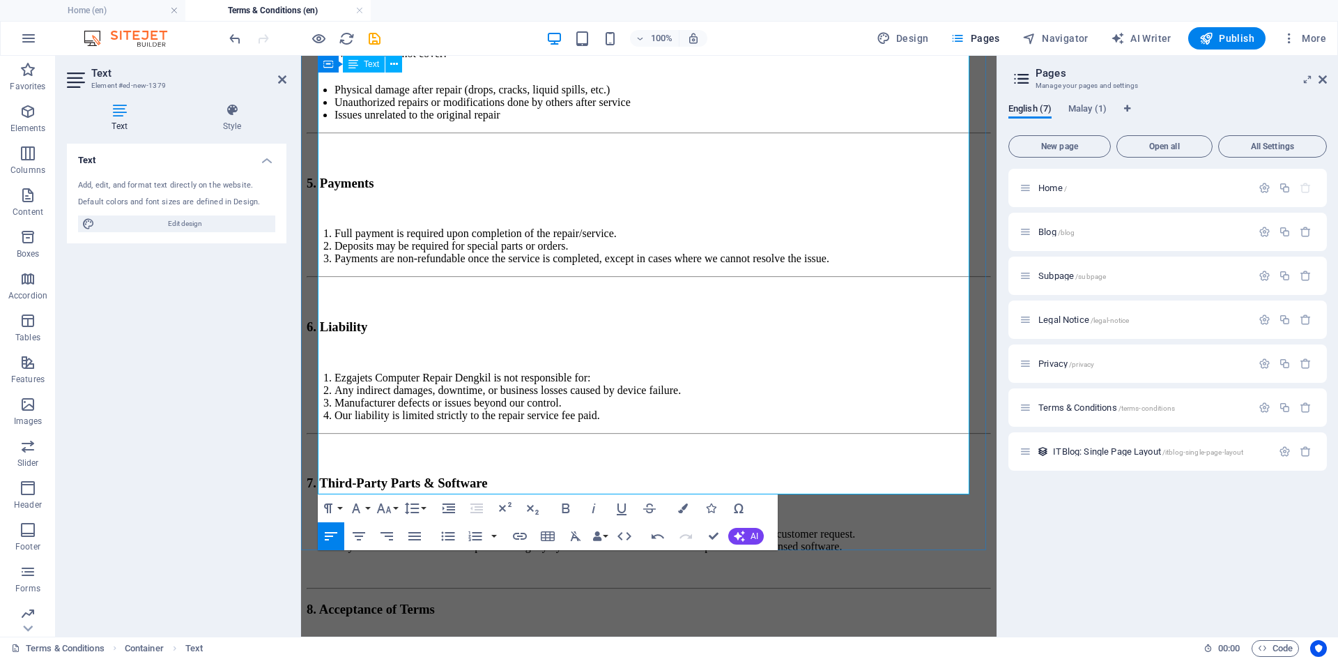
scroll to position [802, 0]
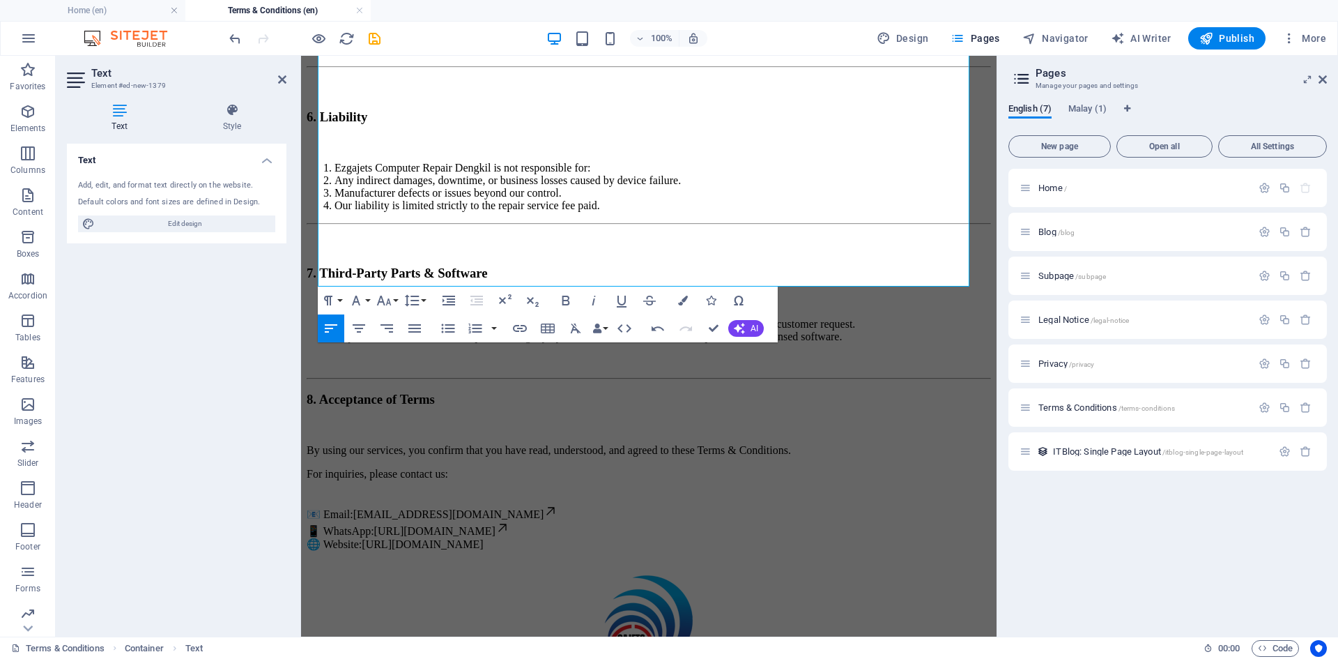
scroll to position [1011, 0]
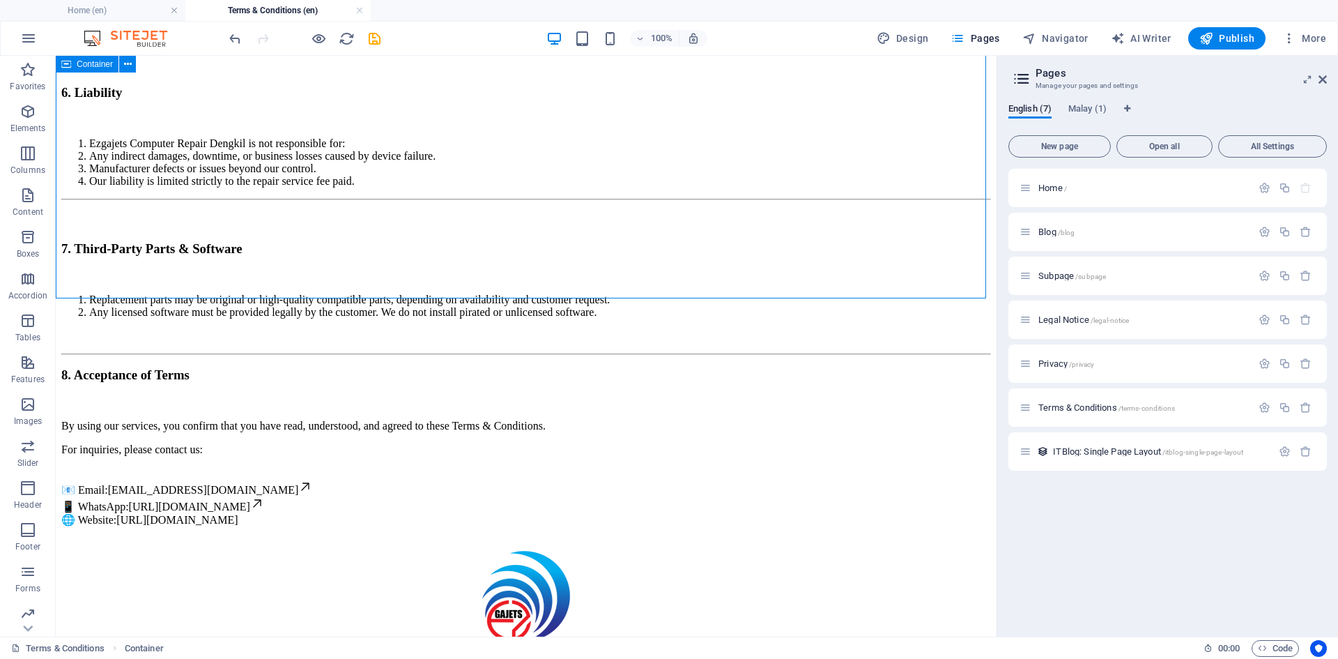
scroll to position [976, 0]
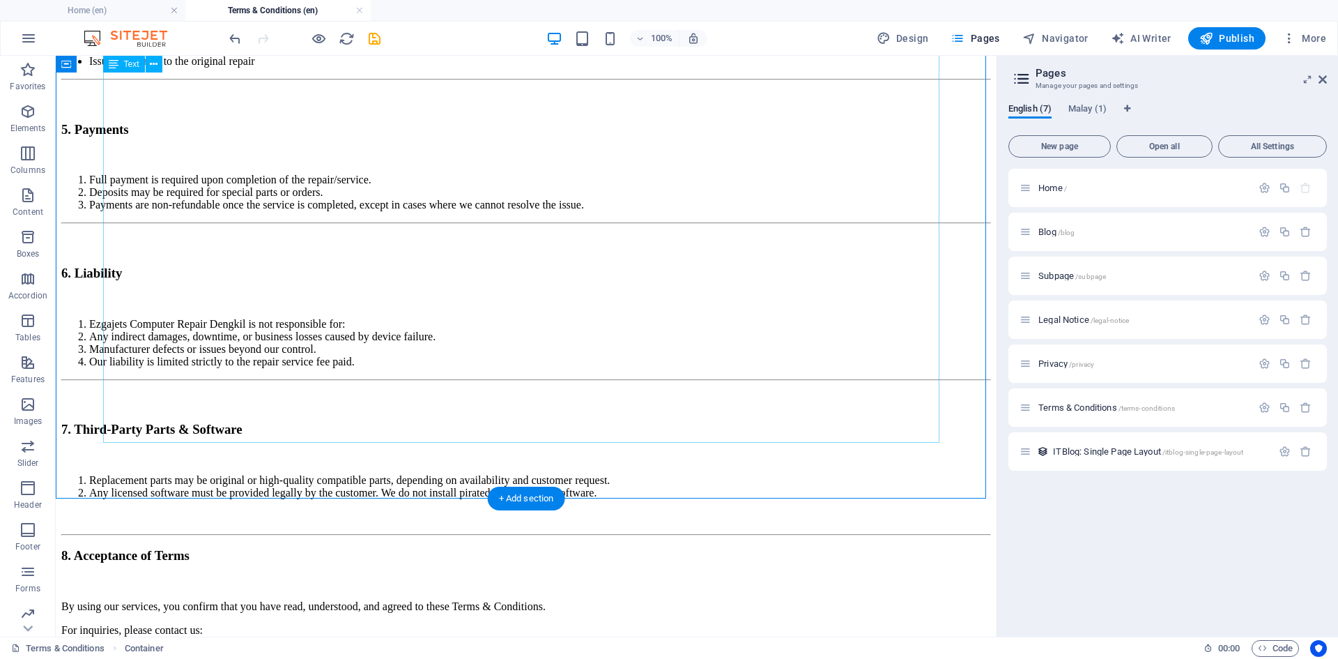
scroll to position [906, 0]
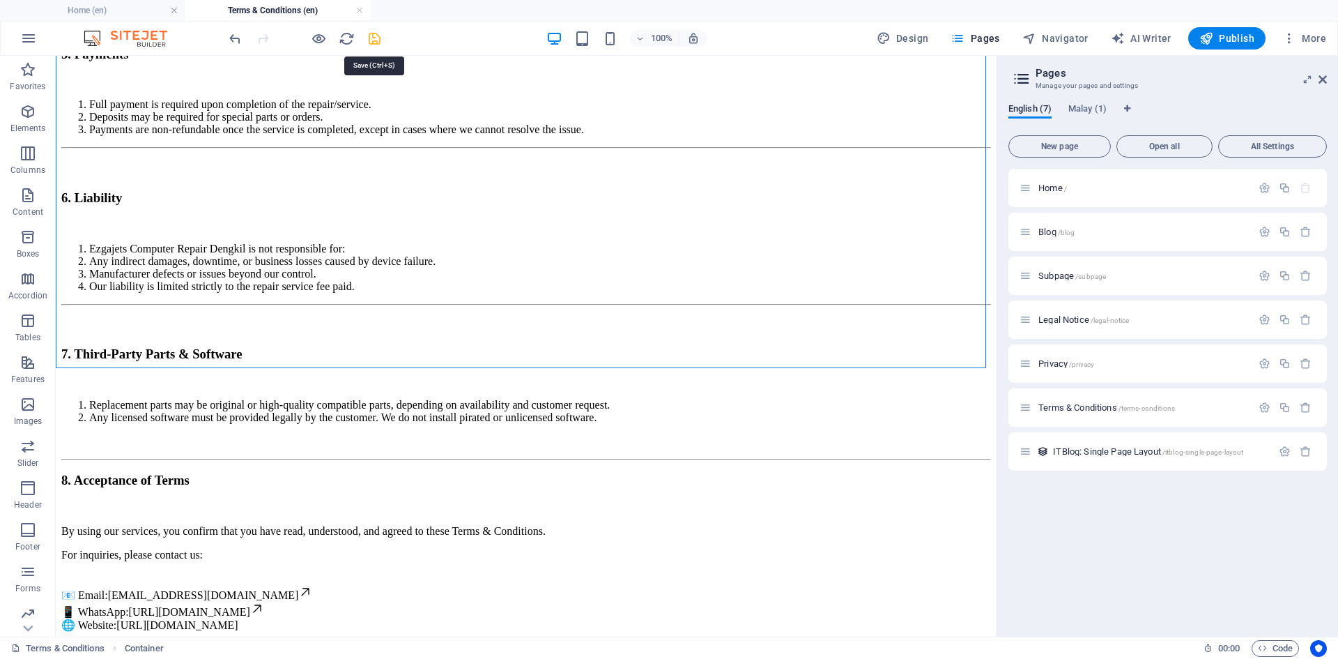
click at [370, 39] on icon "save" at bounding box center [375, 39] width 16 height 16
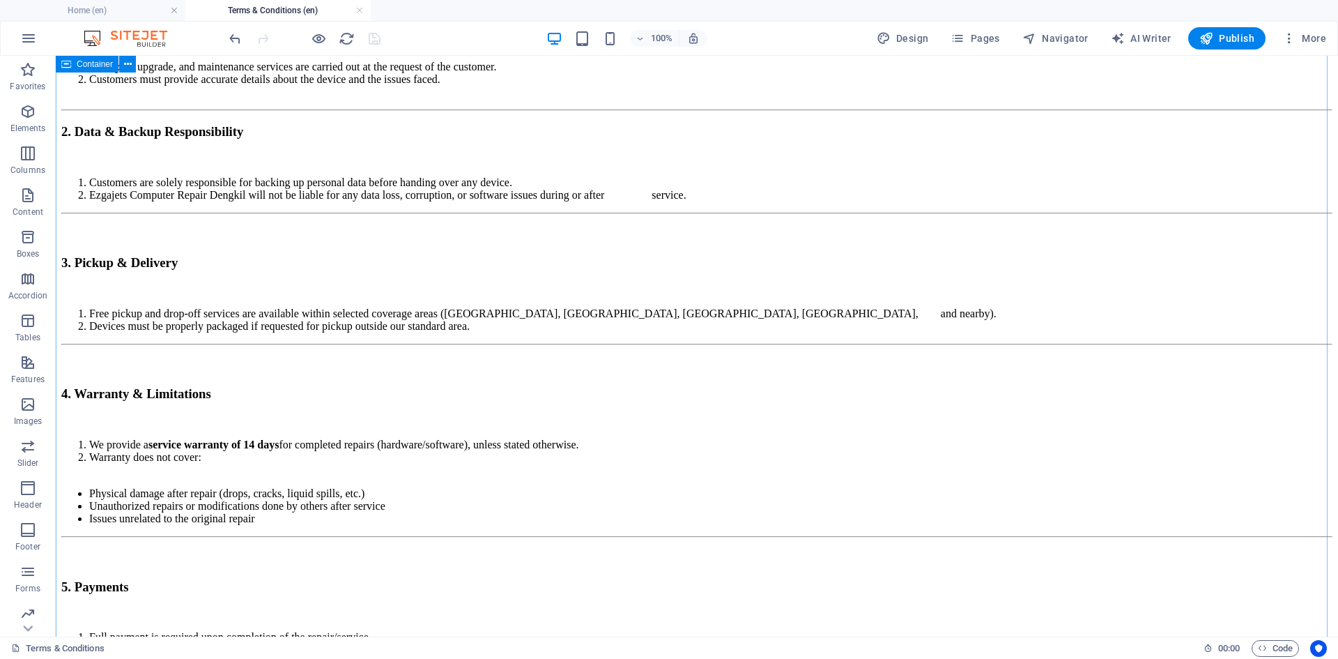
scroll to position [0, 0]
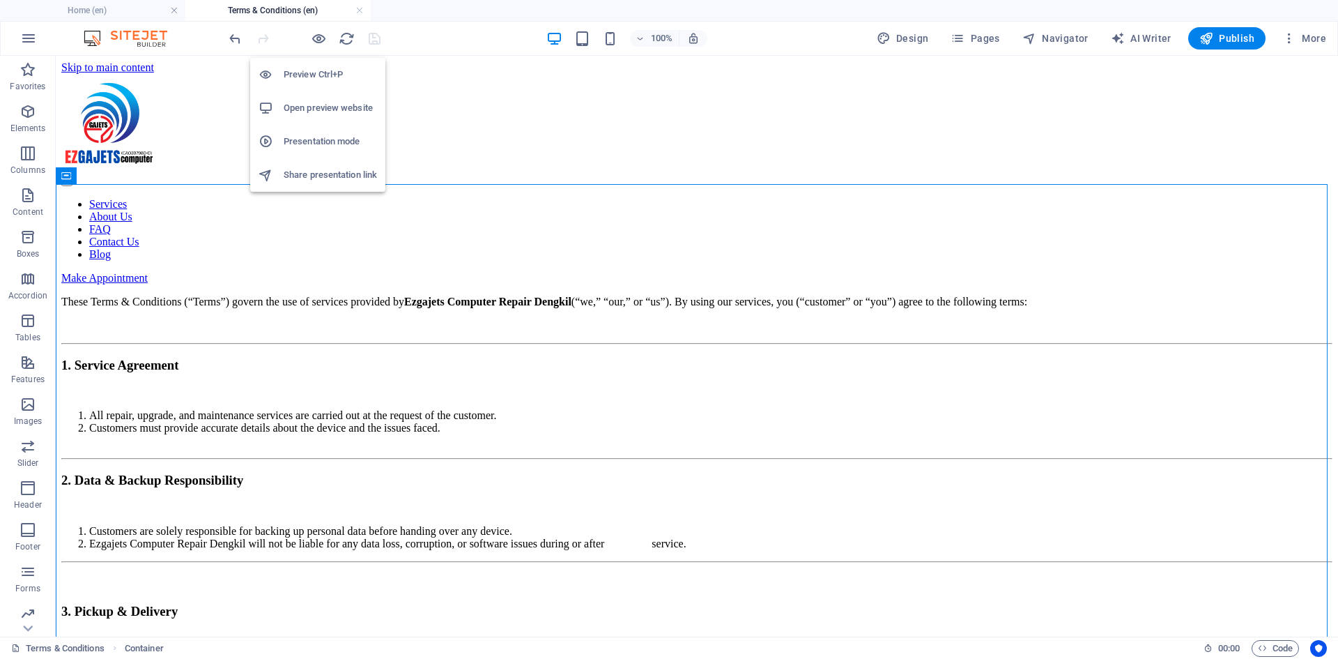
click at [335, 107] on h6 "Open preview website" at bounding box center [330, 108] width 93 height 17
click at [1289, 36] on icon "button" at bounding box center [1289, 38] width 14 height 14
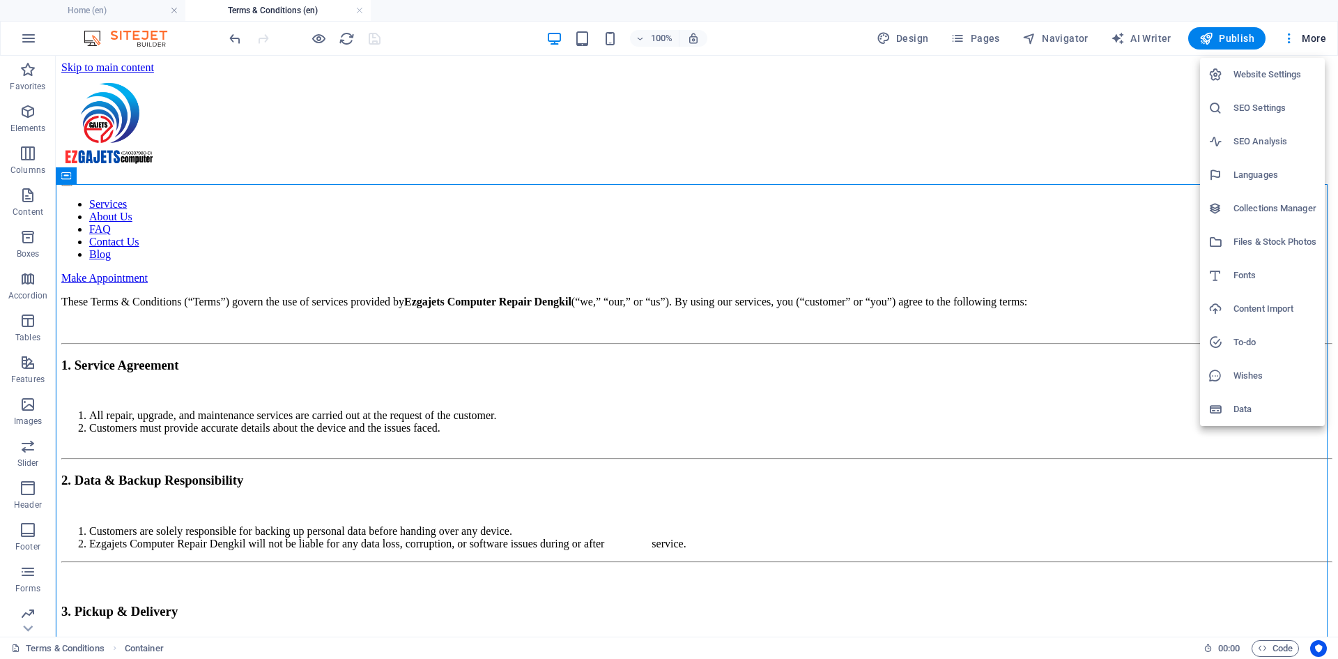
click at [1255, 205] on h6 "Collections Manager" at bounding box center [1275, 208] width 83 height 17
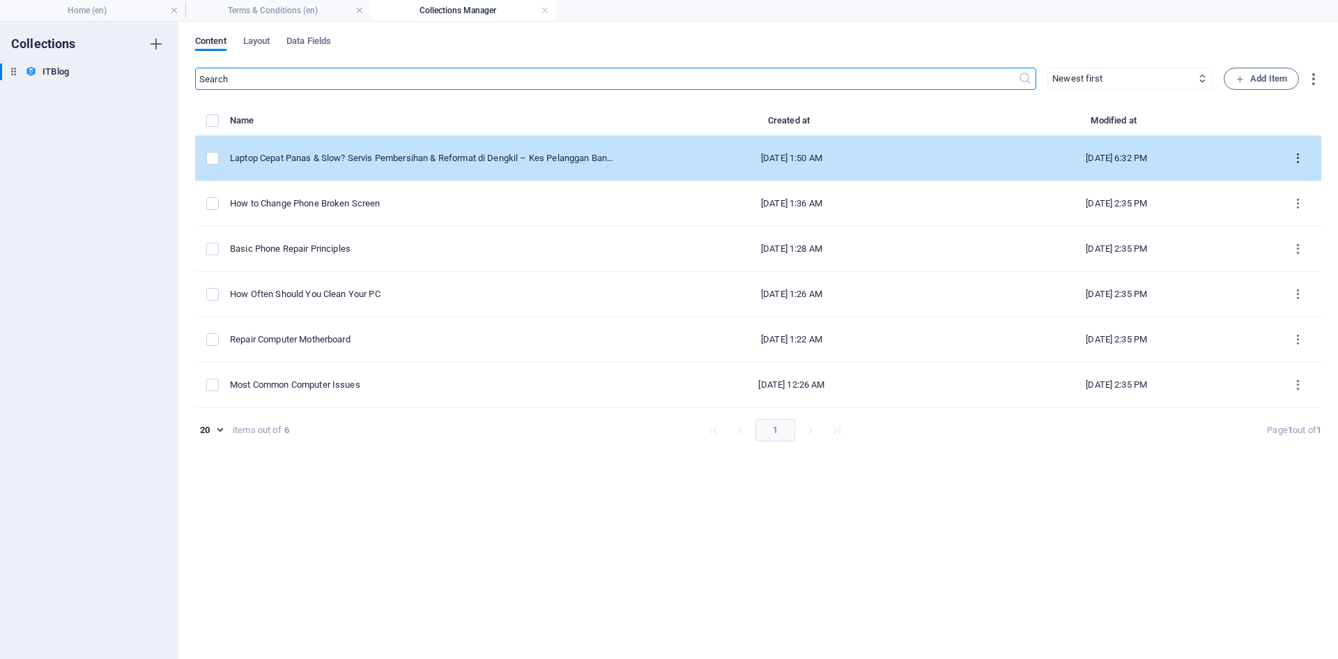
click at [1298, 160] on icon "items list" at bounding box center [1298, 158] width 13 height 13
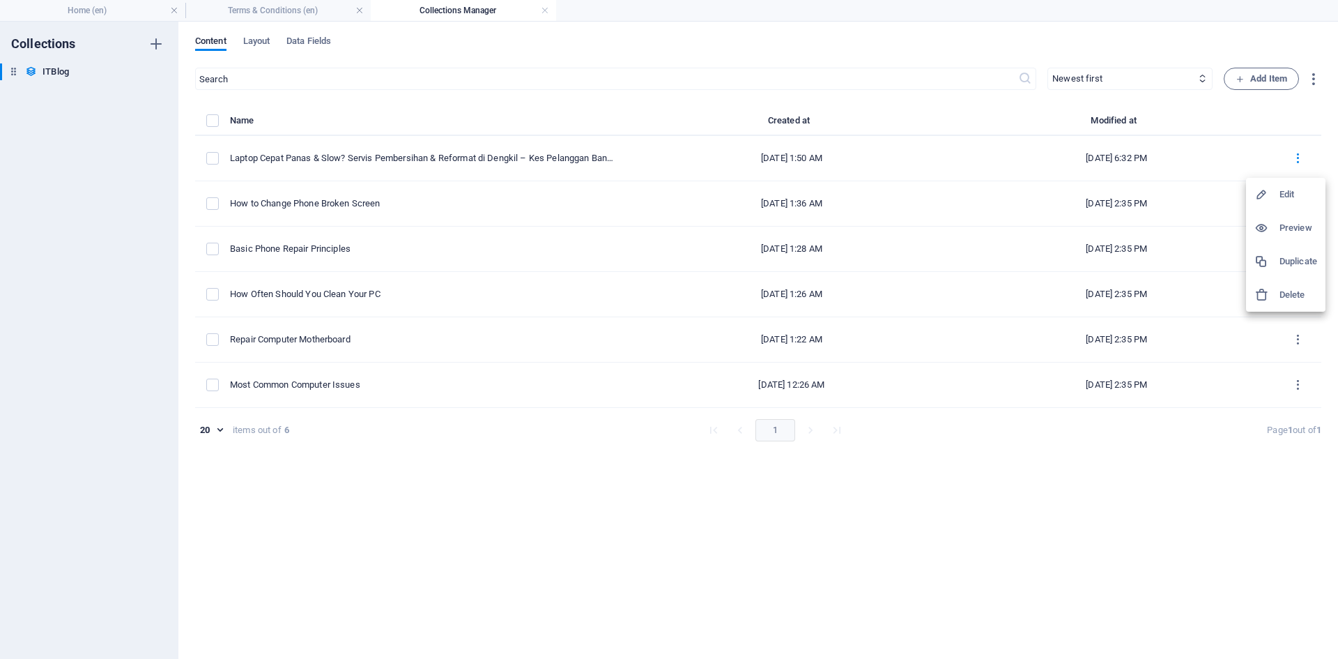
click at [1282, 197] on h6 "Edit" at bounding box center [1299, 194] width 38 height 17
select select "PC"
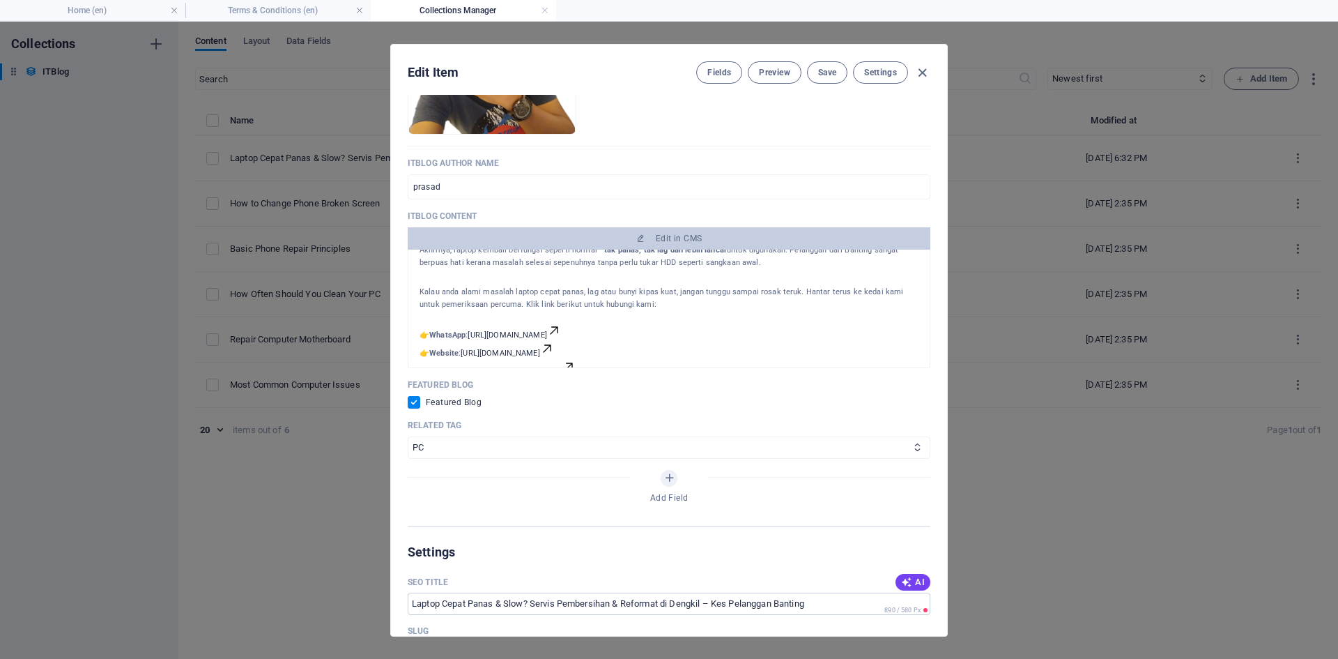
scroll to position [659, 0]
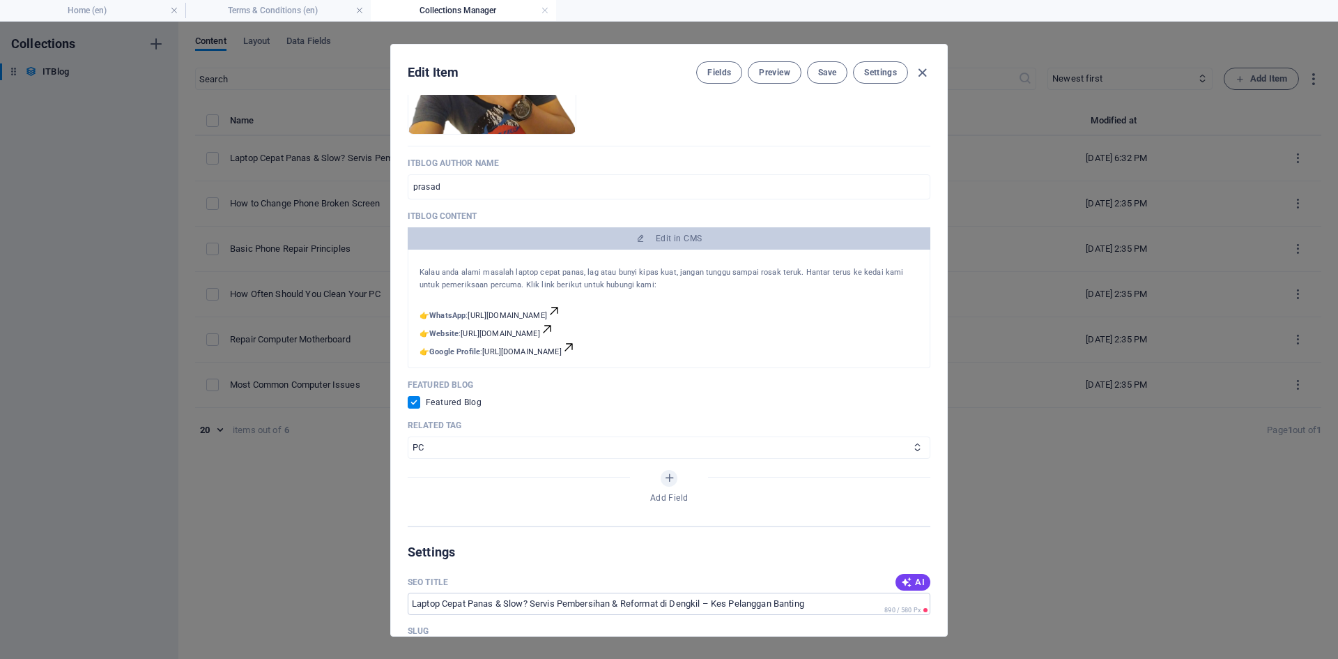
drag, startPoint x: 419, startPoint y: 300, endPoint x: 670, endPoint y: 348, distance: 256.0
click at [670, 348] on div "Laptop Cepat Panas & Slow? [PERSON_NAME] & Reformat di Dengkil – Kes Pelanggan …" at bounding box center [669, 309] width 523 height 118
click at [629, 330] on p "👉 WhatsApp : [URL][DOMAIN_NAME] 👉 Website : [URL][DOMAIN_NAME] 👉 Google Profile…" at bounding box center [669, 331] width 499 height 54
click at [668, 329] on p "👉 WhatsApp : [URL][DOMAIN_NAME] 👉 Website : [URL][DOMAIN_NAME] 👉 Google Profile…" at bounding box center [669, 331] width 499 height 54
click at [617, 343] on p "👉 WhatsApp : [URL][DOMAIN_NAME] 👉 Website : [URL][DOMAIN_NAME] 👉 Google Profile…" at bounding box center [669, 331] width 499 height 54
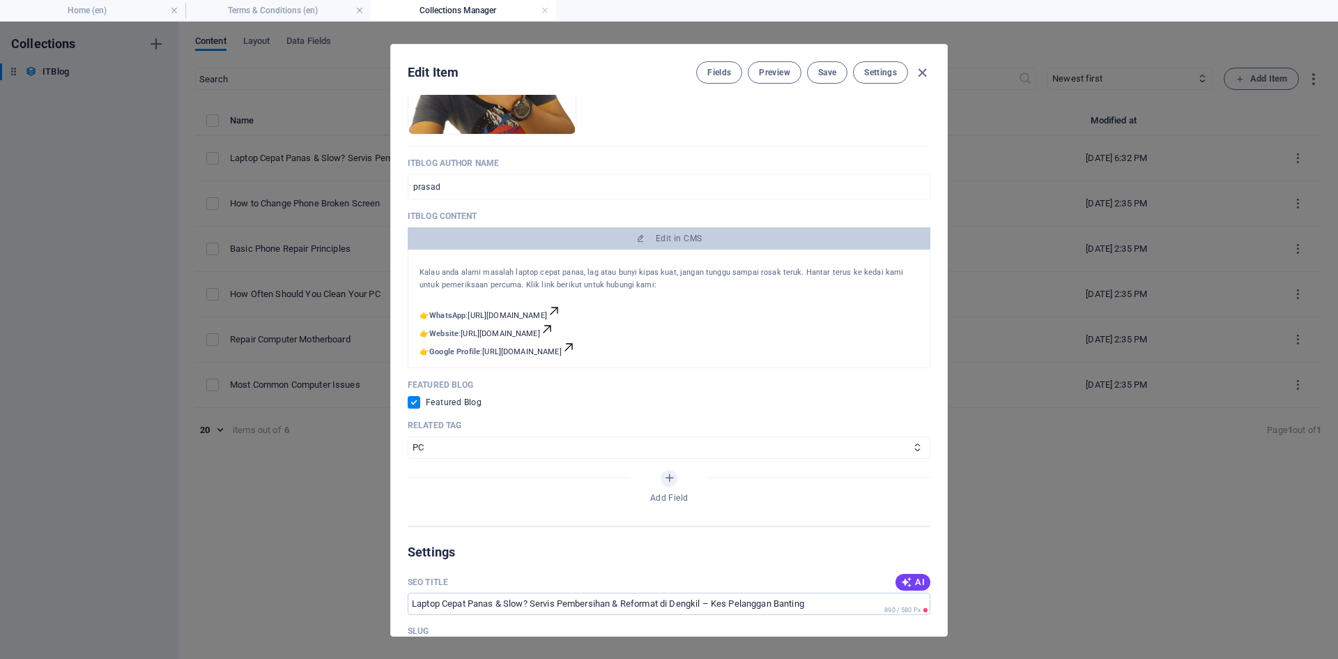
click at [605, 353] on p "👉 WhatsApp : [URL][DOMAIN_NAME] 👉 Website : [URL][DOMAIN_NAME] 👉 Google Profile…" at bounding box center [669, 331] width 499 height 54
click at [623, 332] on p "👉 WhatsApp : [URL][DOMAIN_NAME] 👉 Website : [URL][DOMAIN_NAME] 👉 Google Profile…" at bounding box center [669, 331] width 499 height 54
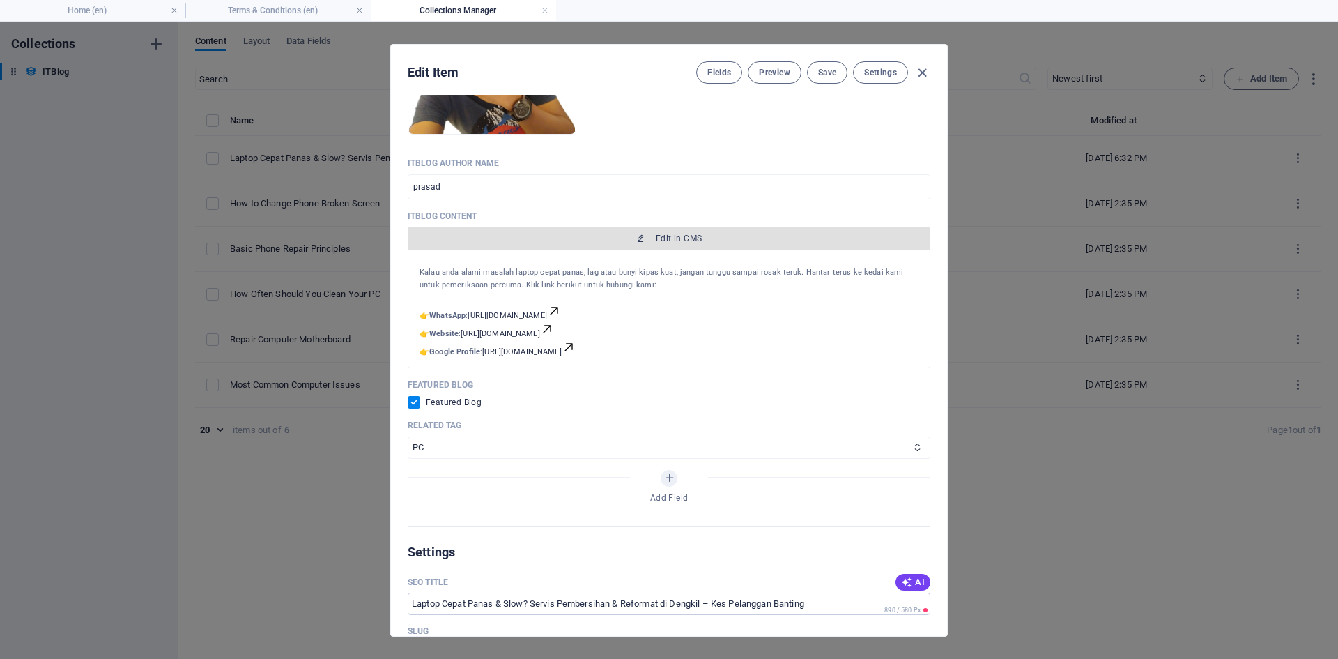
click at [674, 234] on span "Edit in CMS" at bounding box center [679, 238] width 46 height 11
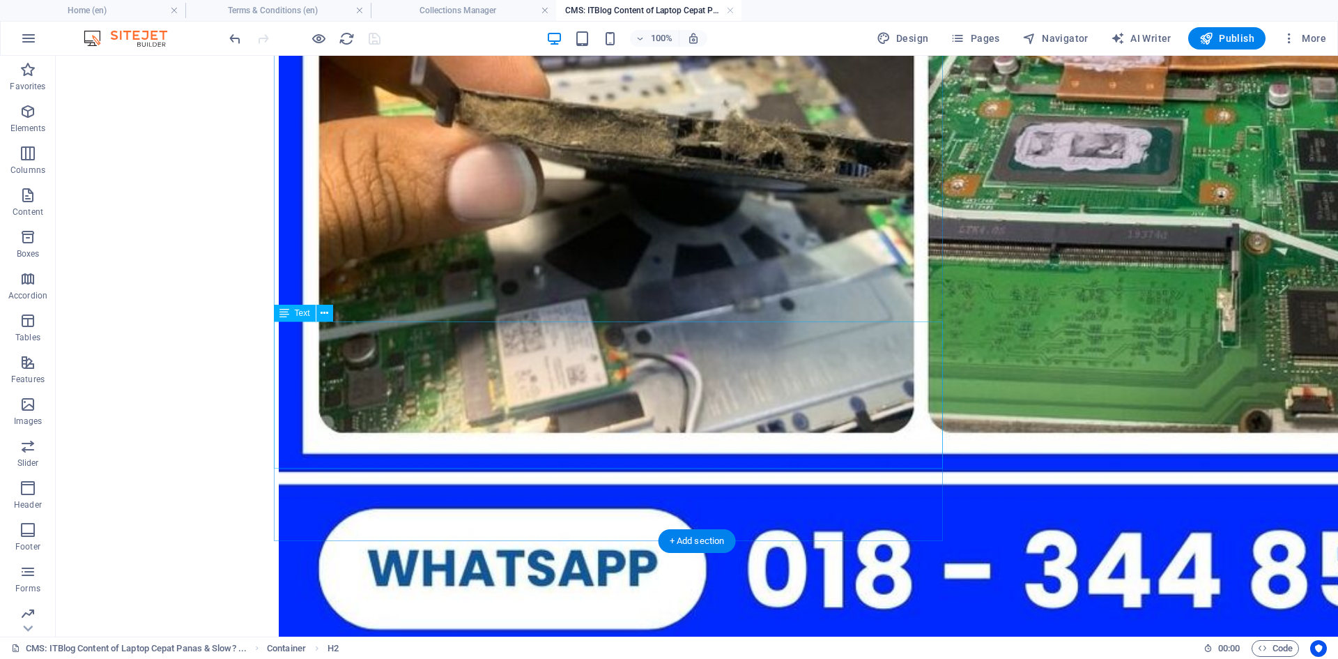
scroll to position [1255, 0]
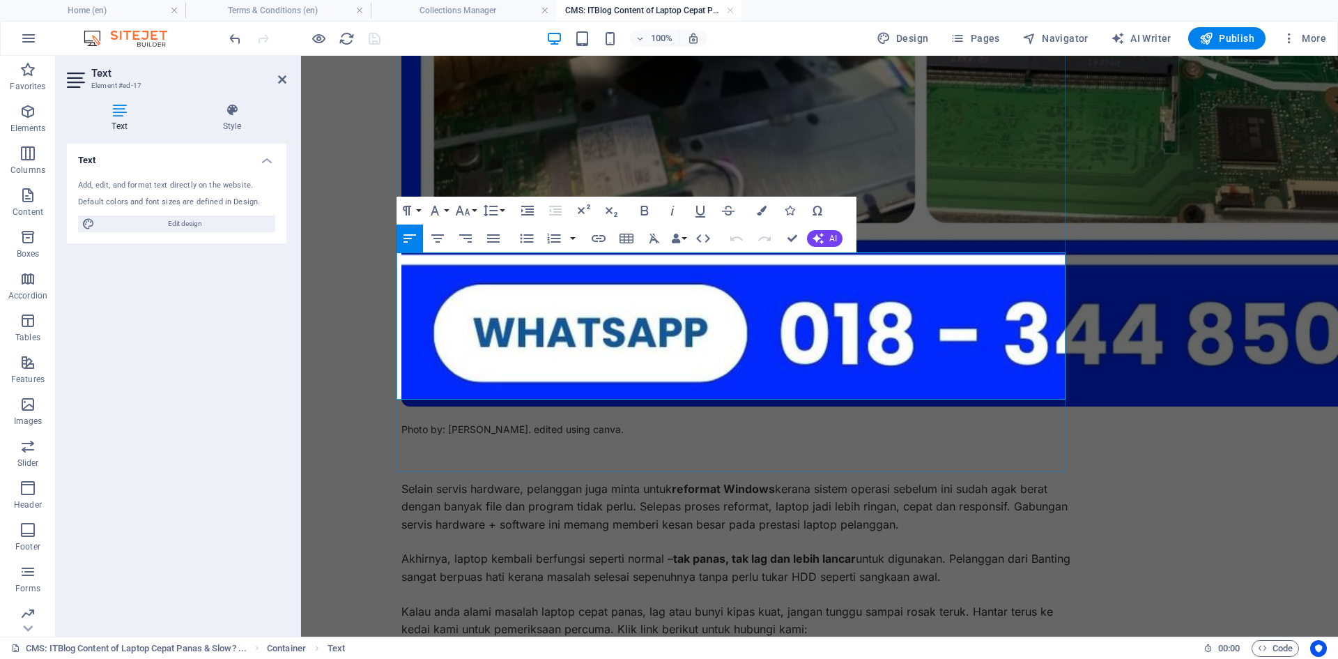
drag, startPoint x: 400, startPoint y: 312, endPoint x: 819, endPoint y: 357, distance: 421.3
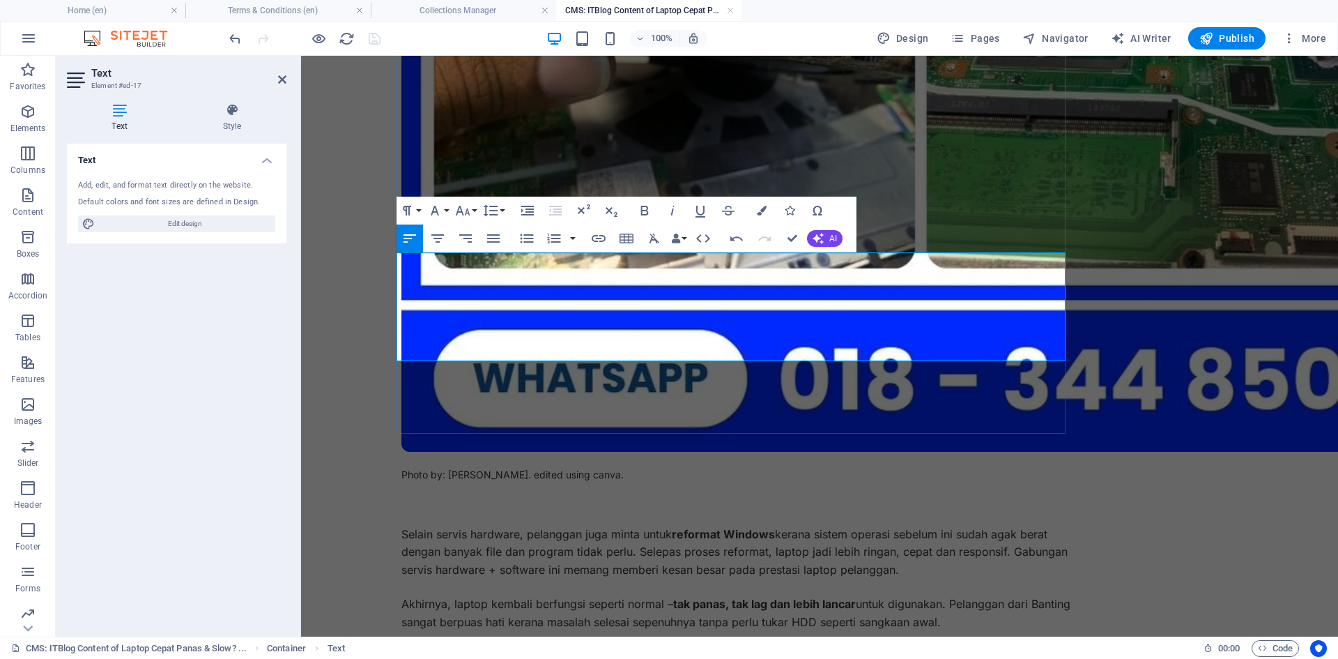
scroll to position [1185, 0]
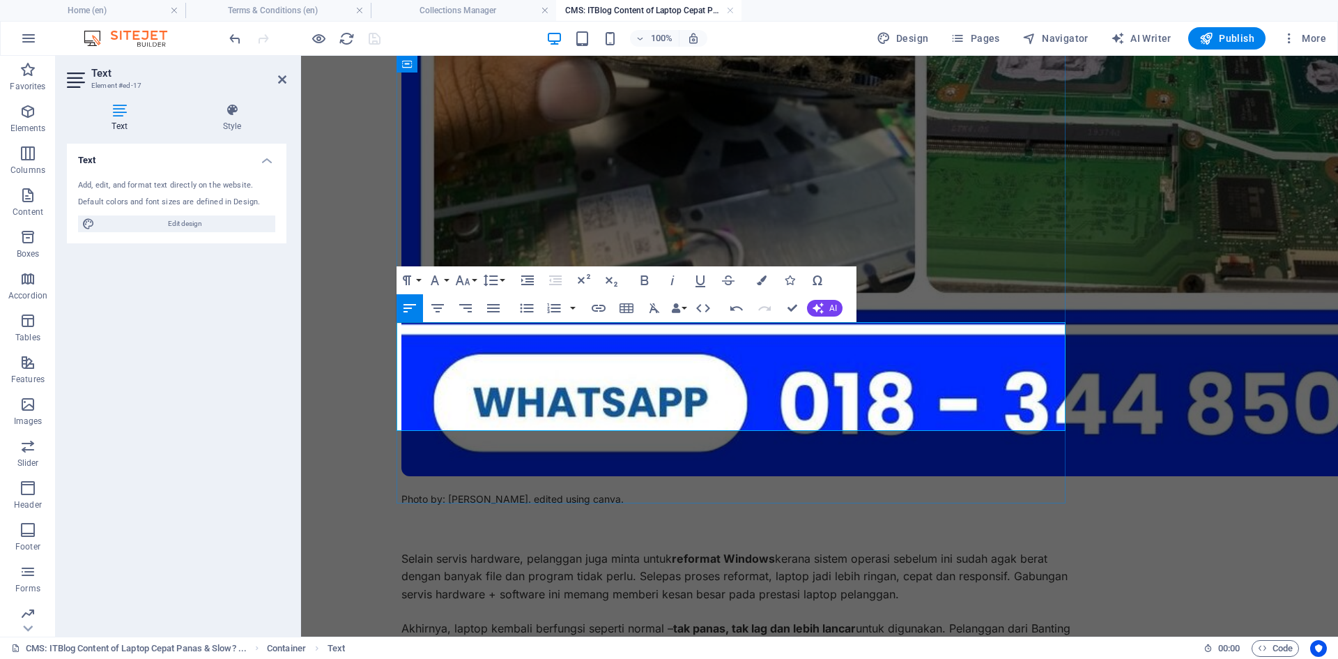
click at [1195, 344] on div "Laptop Cepat Panas & Slow? [PERSON_NAME] & Reformat di Dengkil – Kes Pelanggan …" at bounding box center [819, 156] width 836 height 2458
click at [1174, 346] on div "Laptop Cepat Panas & Slow? [PERSON_NAME] & Reformat di Dengkil – Kes Pelanggan …" at bounding box center [819, 156] width 836 height 2458
click at [1126, 353] on div "Laptop Cepat Panas & Slow? [PERSON_NAME] & Reformat di Dengkil – Kes Pelanggan …" at bounding box center [819, 156] width 836 height 2458
click at [1122, 353] on div "Laptop Cepat Panas & Slow? [PERSON_NAME] & Reformat di Dengkil – Kes Pelanggan …" at bounding box center [819, 156] width 836 height 2458
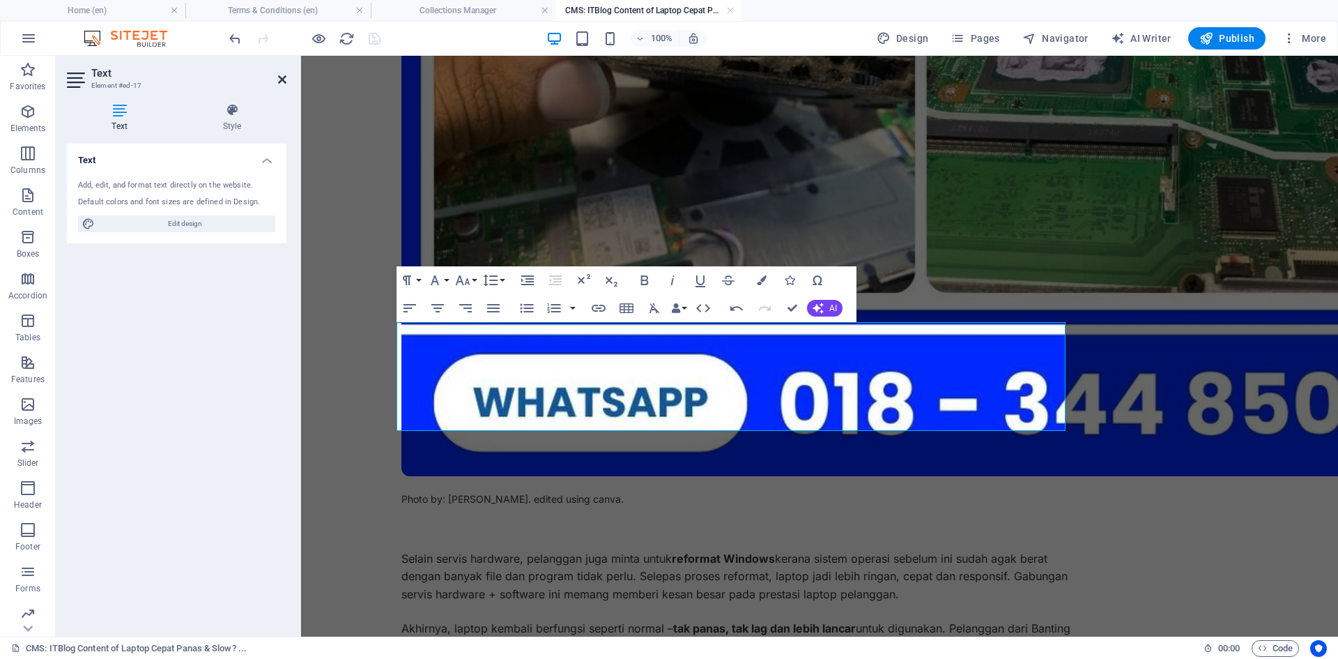
click at [282, 78] on icon at bounding box center [282, 79] width 8 height 11
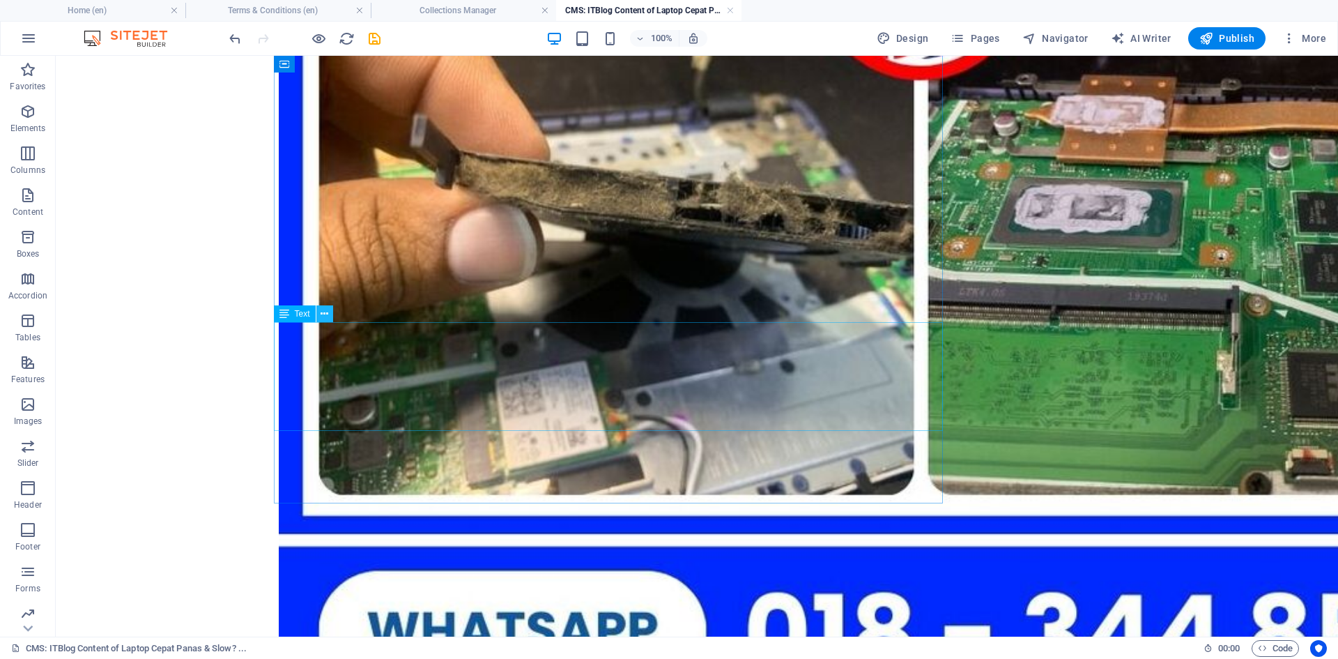
click at [323, 310] on icon at bounding box center [325, 314] width 8 height 15
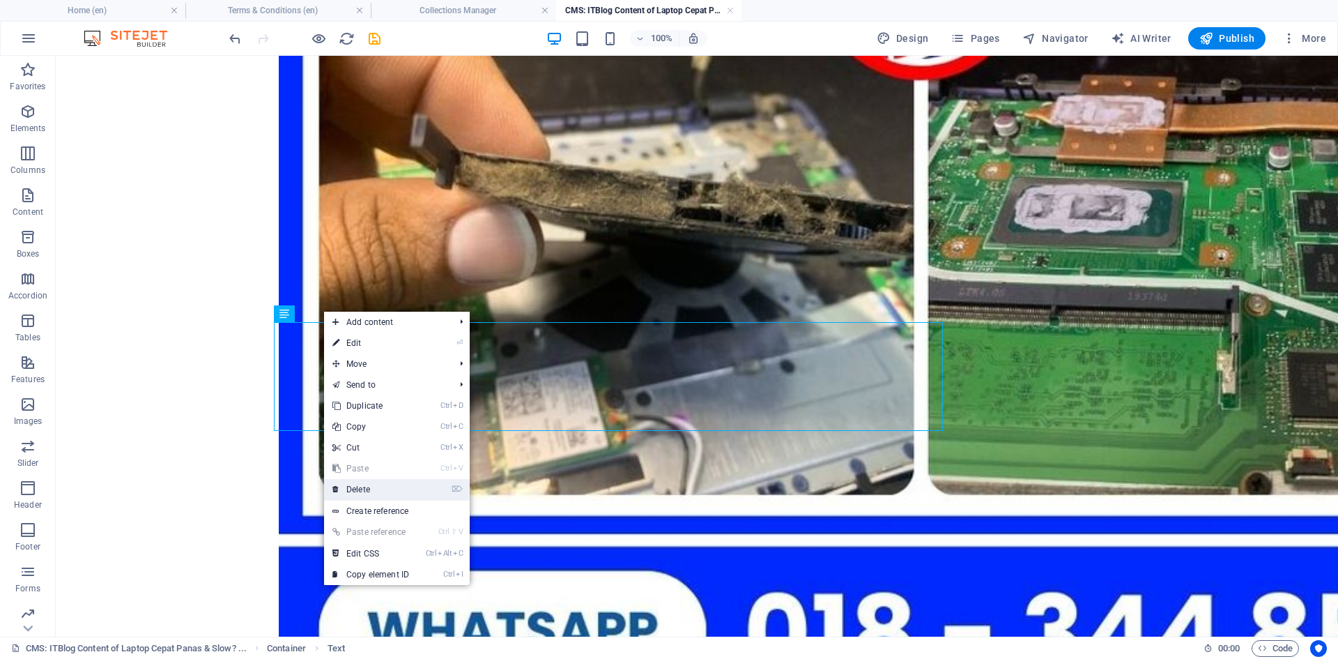
click at [357, 490] on link "⌦ Delete" at bounding box center [370, 489] width 93 height 21
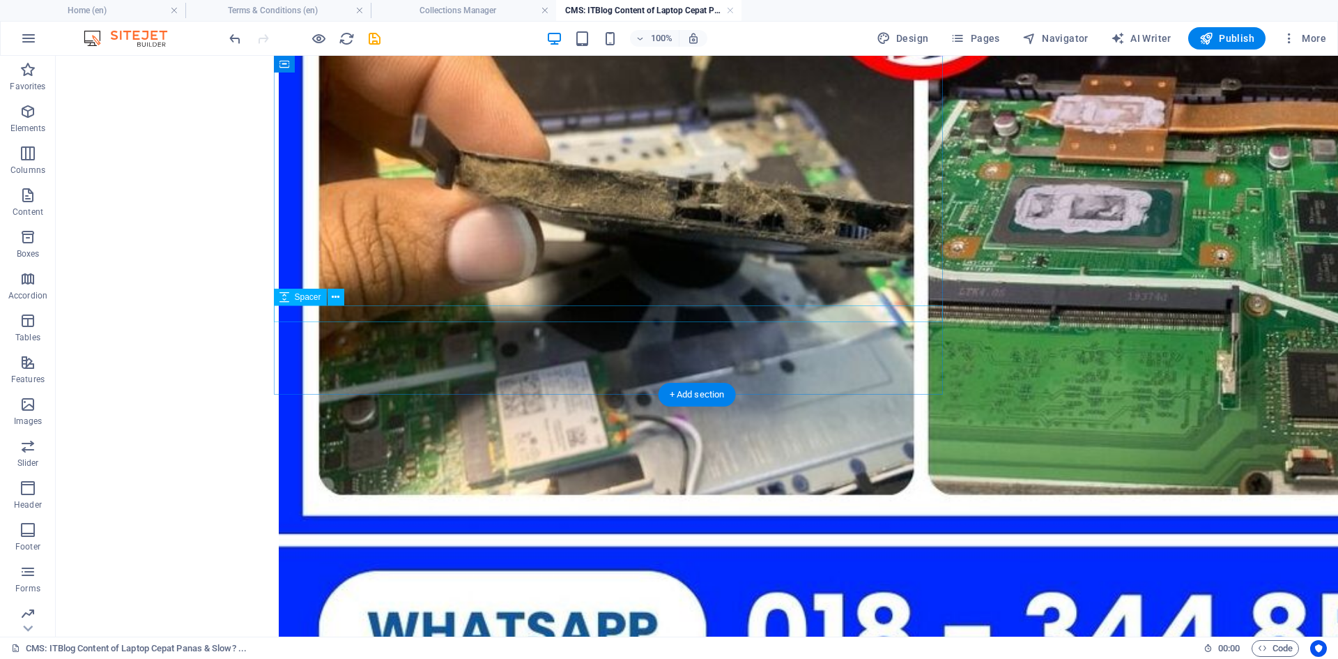
click at [333, 294] on icon at bounding box center [336, 297] width 8 height 15
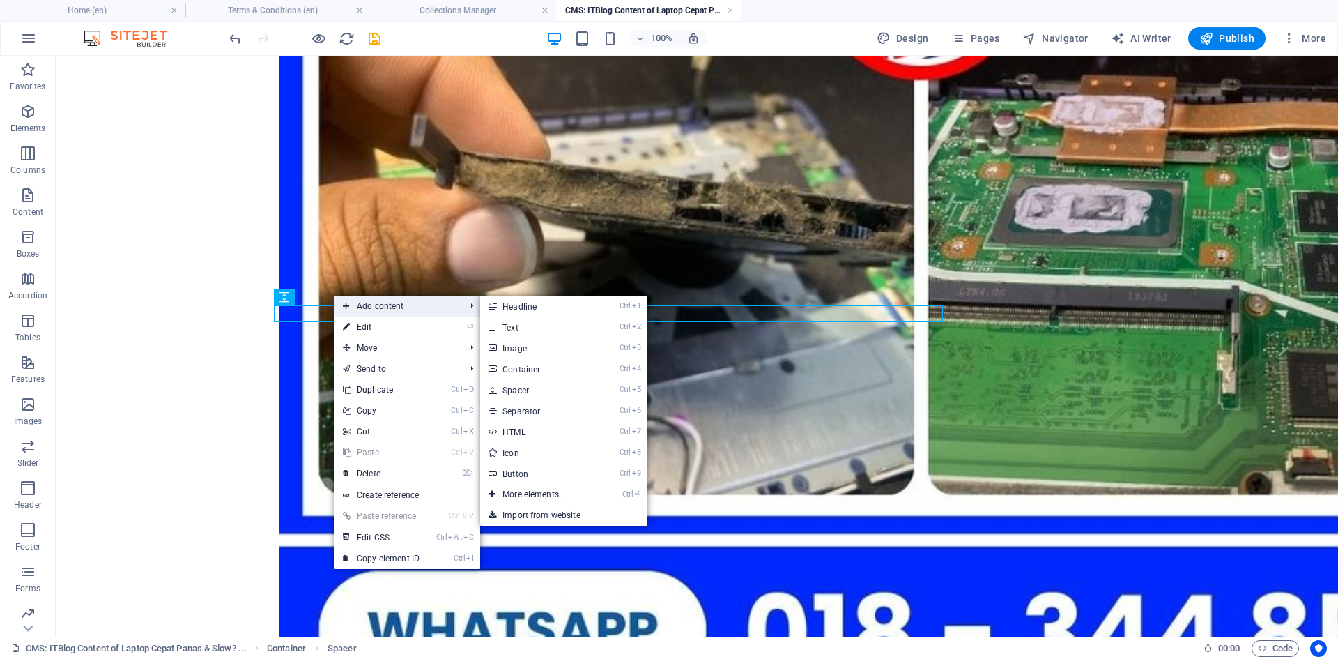
click at [378, 304] on span "Add content" at bounding box center [397, 306] width 125 height 21
click at [549, 330] on link "Ctrl 2 Text" at bounding box center [537, 326] width 115 height 21
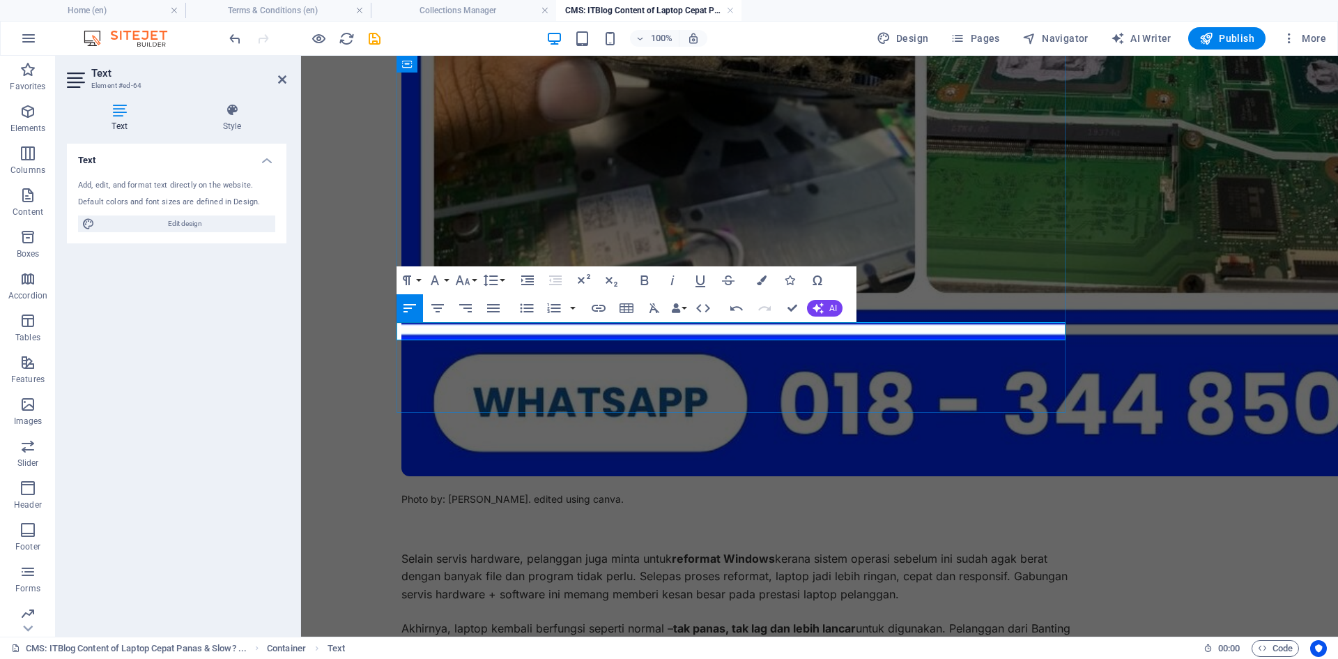
click at [1142, 330] on div "Laptop Cepat Panas & Slow? [PERSON_NAME] & Reformat di Dengkil – Kes Pelanggan …" at bounding box center [819, 110] width 836 height 2367
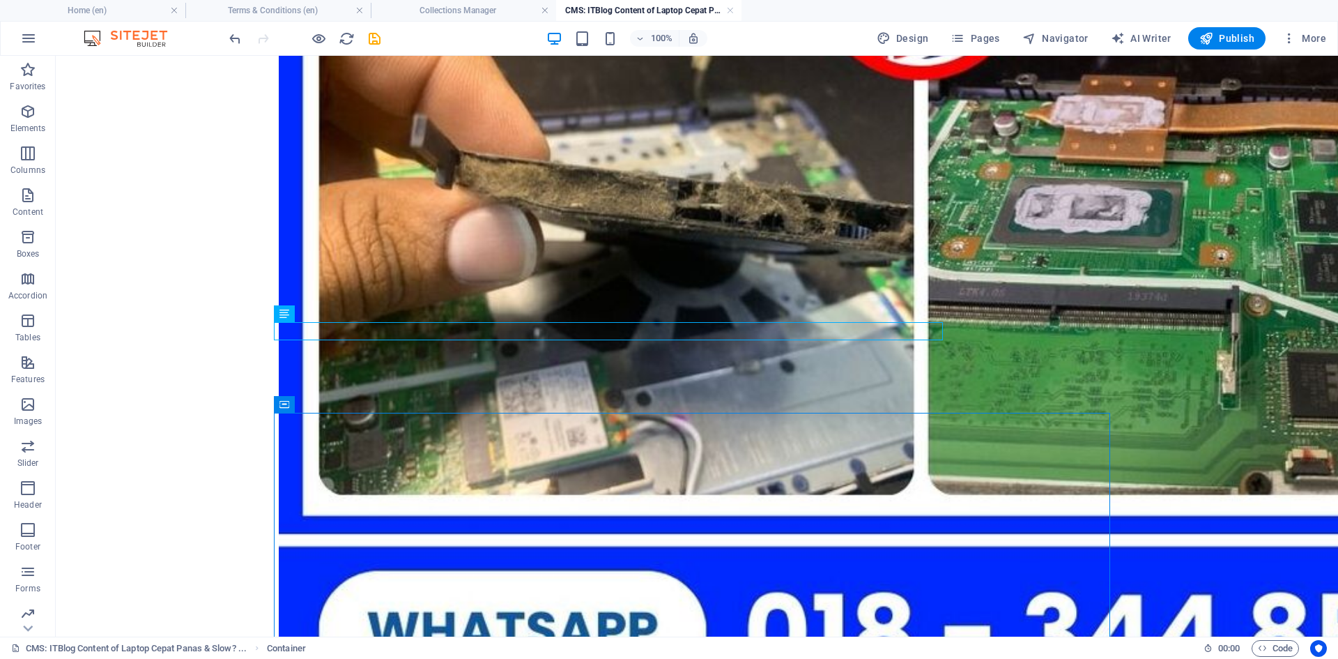
click at [200, 357] on body "Skip to main content Laptop Cepat Panas & Slow? [PERSON_NAME] & Reformat di Den…" at bounding box center [697, 233] width 1282 height 2724
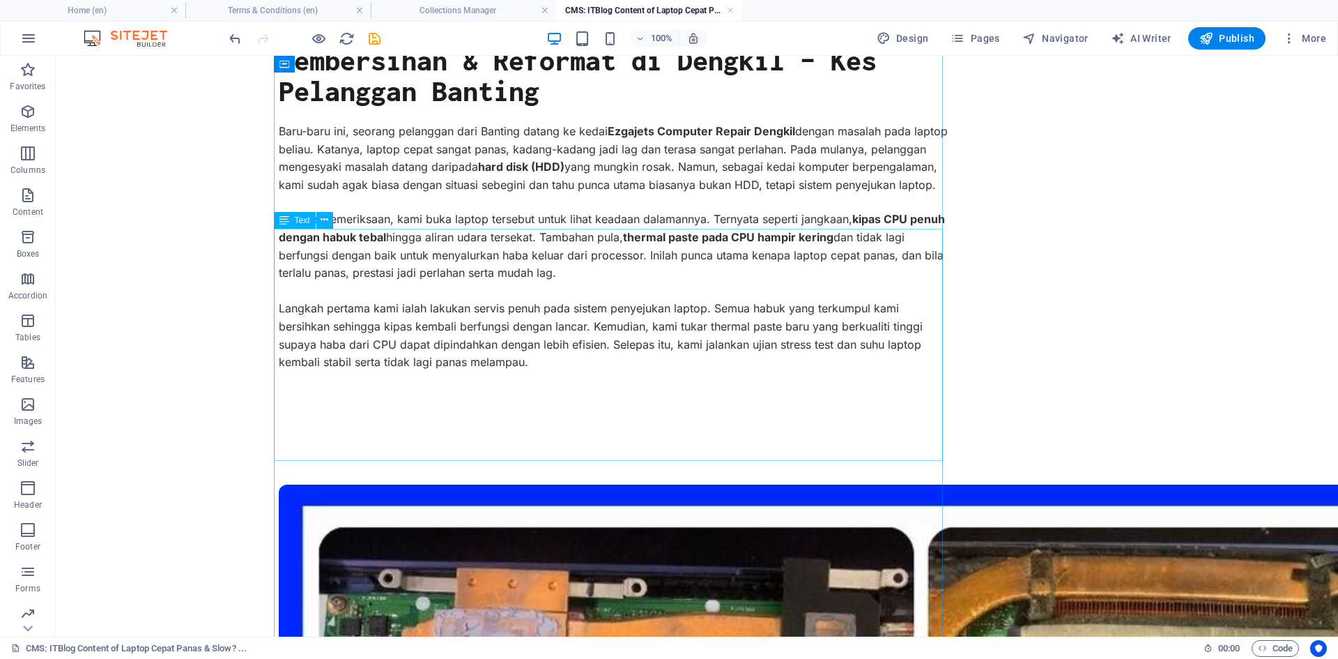
scroll to position [0, 0]
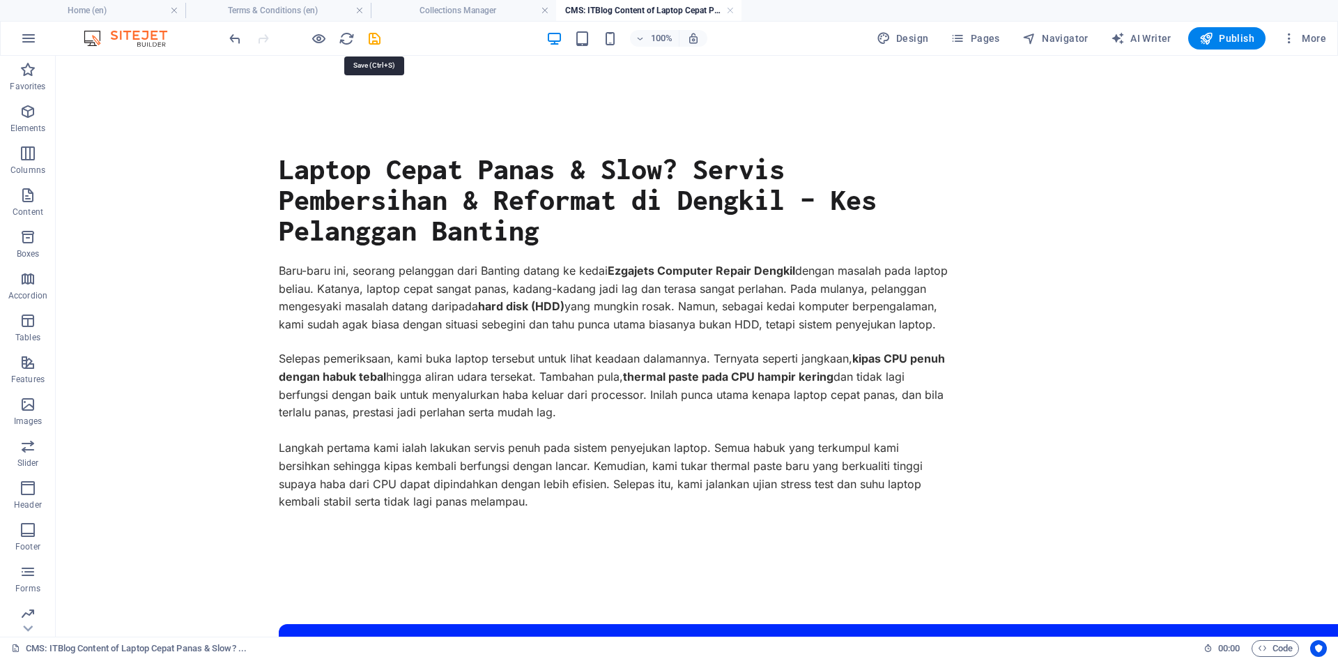
click at [374, 37] on icon "save" at bounding box center [375, 39] width 16 height 16
click at [730, 10] on link at bounding box center [730, 10] width 8 height 13
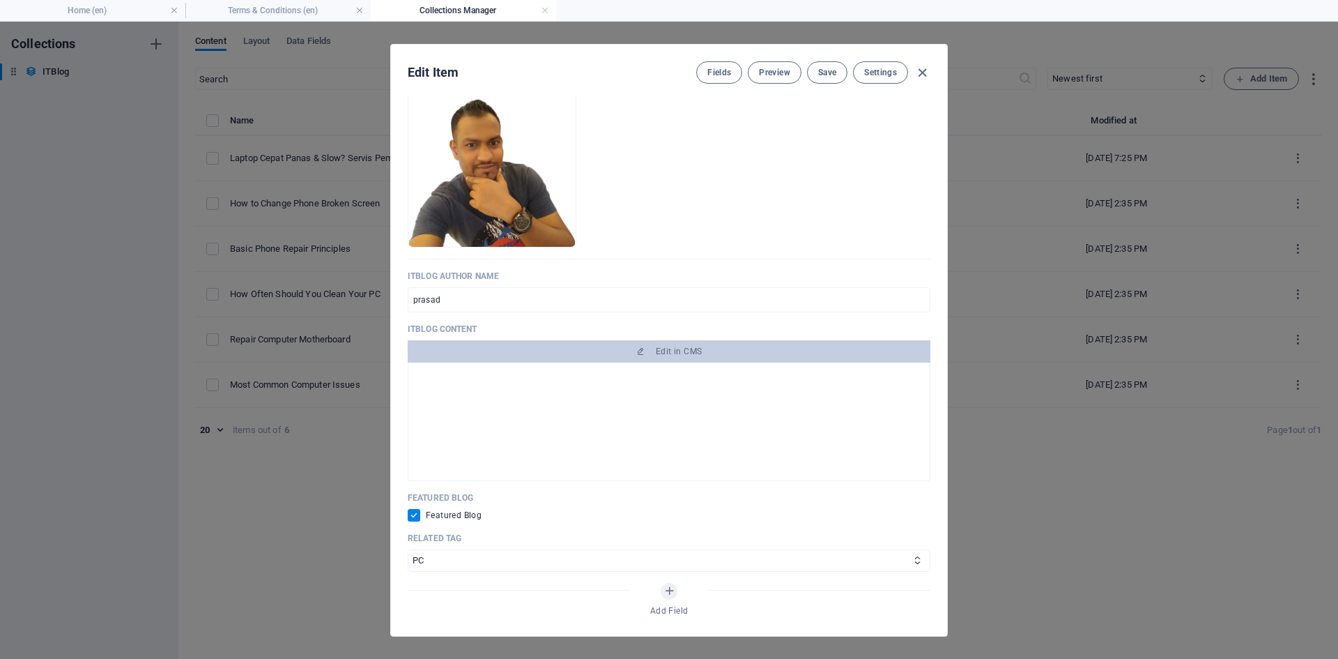
scroll to position [697, 0]
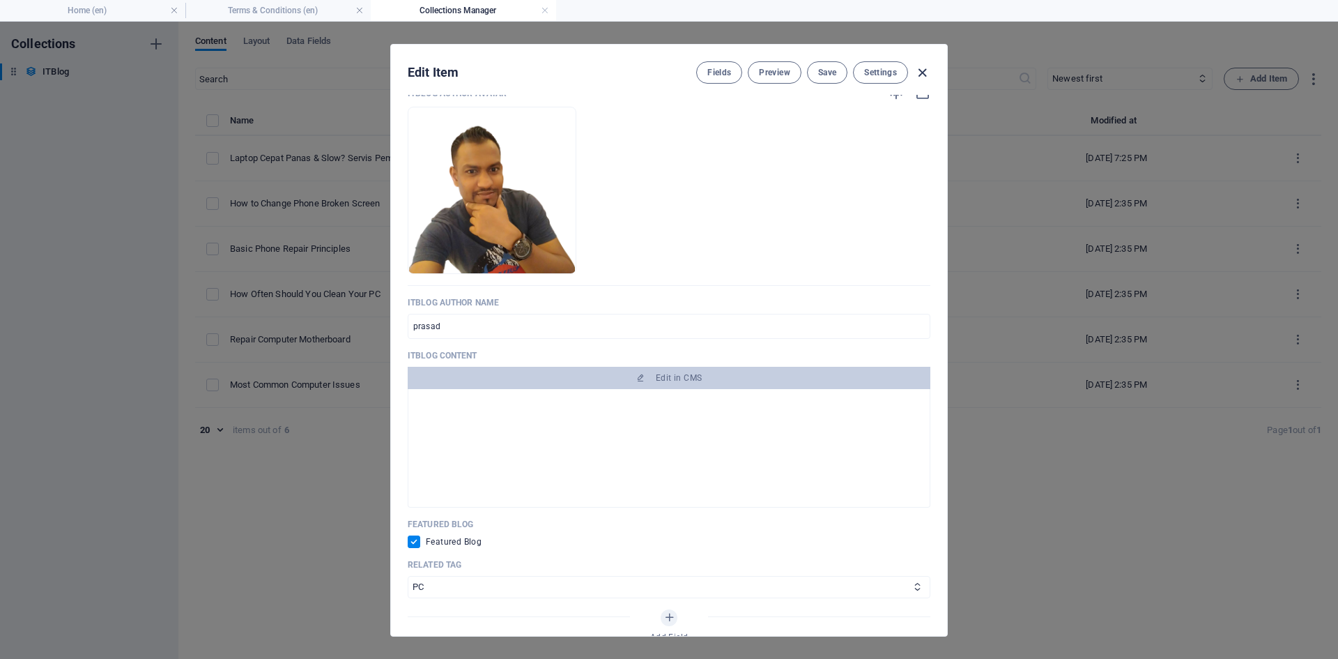
click at [922, 72] on icon "button" at bounding box center [922, 73] width 16 height 16
type input "[DATE]"
checkbox input "false"
type input "laptop-panas-slow-servis-dengkil-banting"
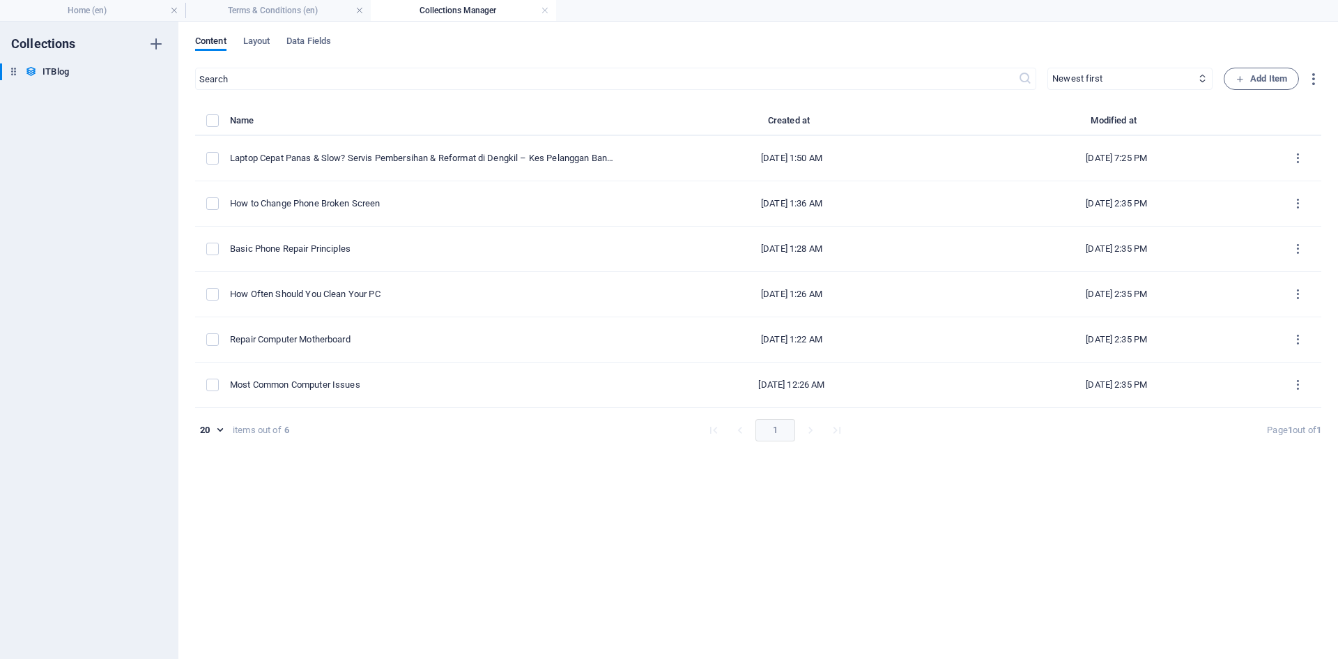
scroll to position [0, 0]
click at [545, 15] on link at bounding box center [545, 10] width 8 height 13
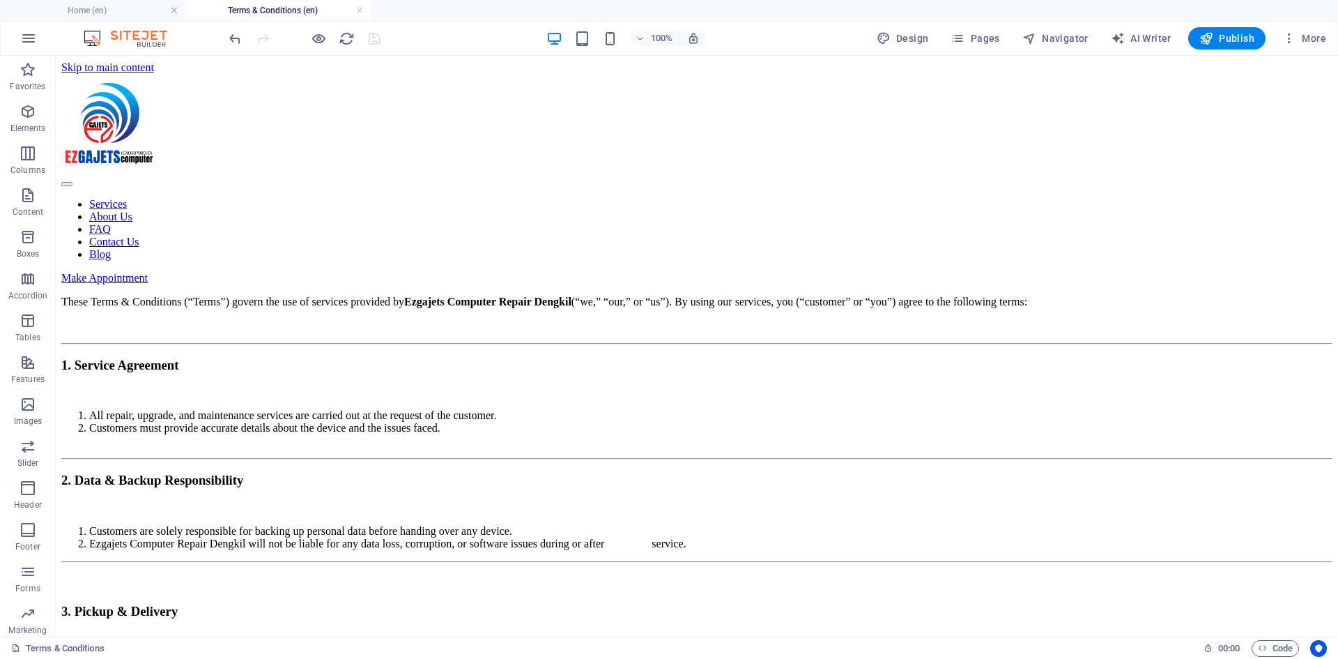
click at [545, 9] on ul "Home (en) Terms & Conditions (en)" at bounding box center [669, 10] width 1338 height 21
click at [358, 7] on link at bounding box center [359, 10] width 8 height 13
